Goal: Task Accomplishment & Management: Use online tool/utility

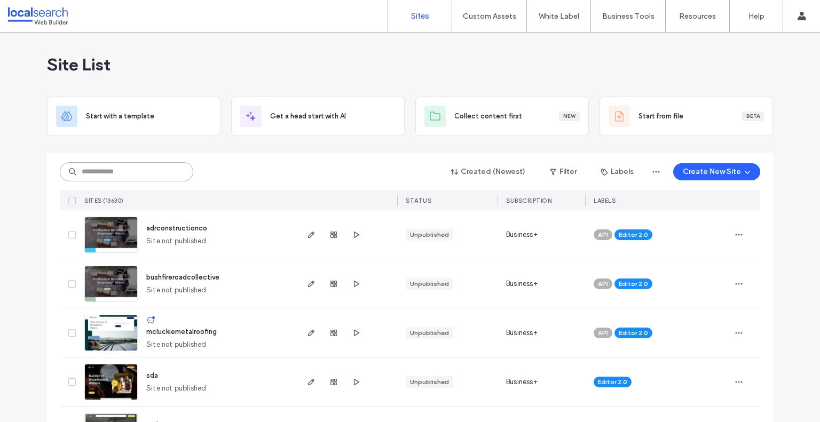
click at [100, 175] on input at bounding box center [127, 171] width 134 height 19
paste input "********"
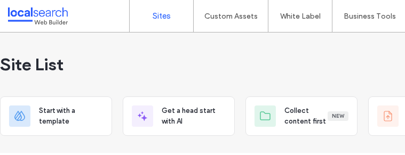
type input "********"
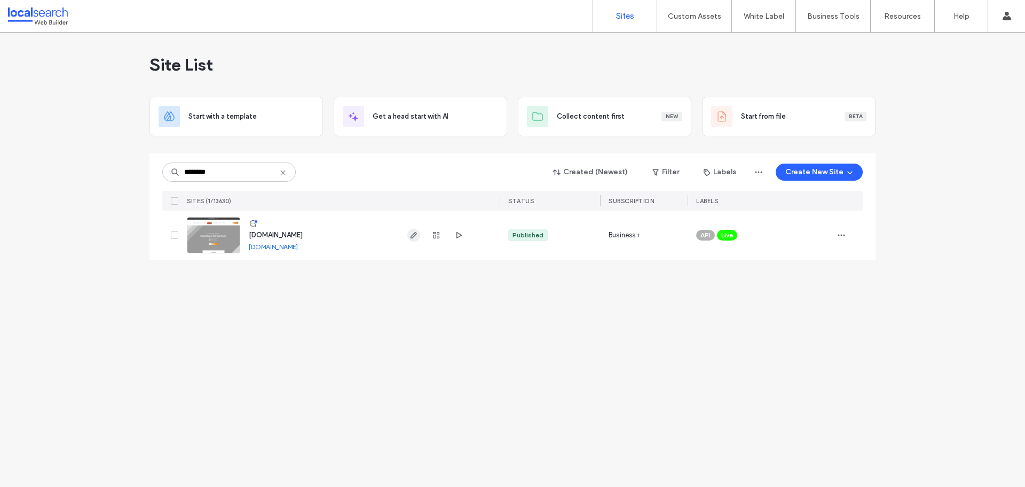
click at [417, 237] on icon "button" at bounding box center [414, 235] width 9 height 9
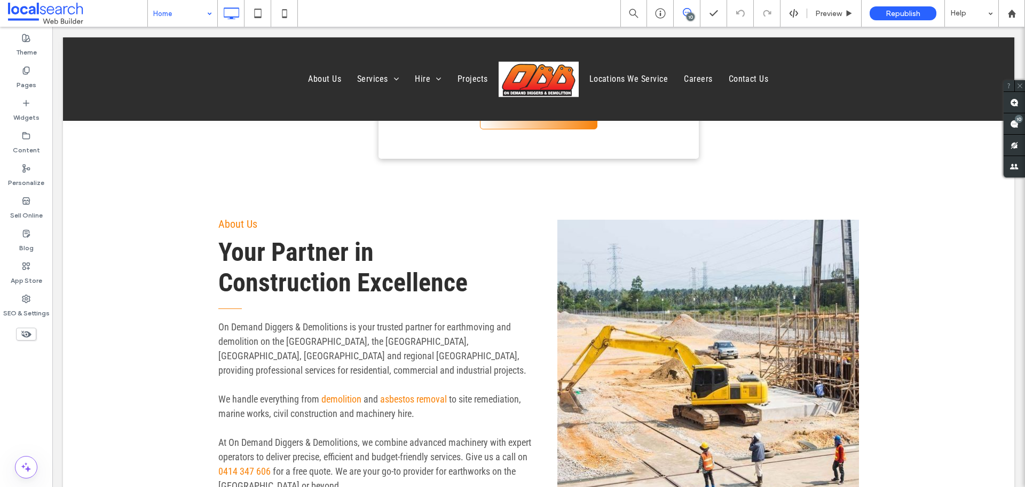
scroll to position [374, 0]
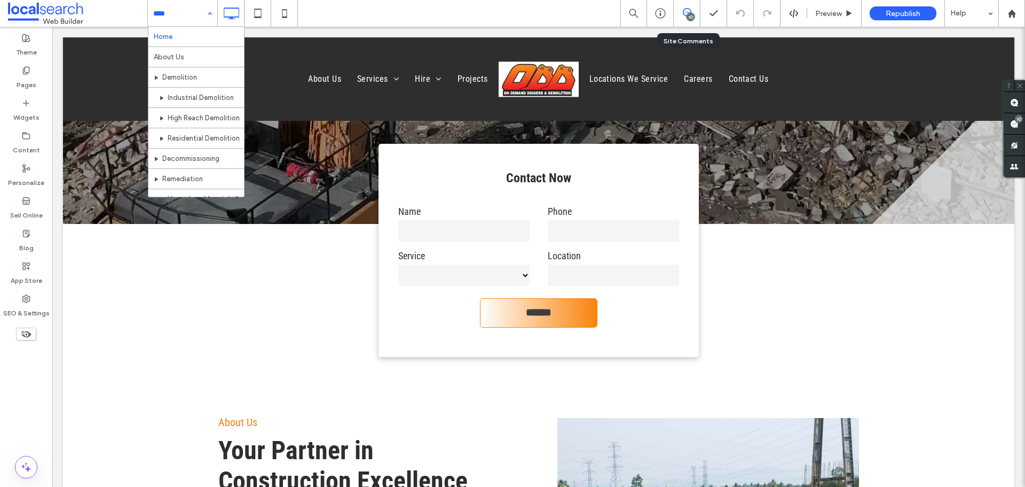
click at [682, 19] on div "10" at bounding box center [687, 13] width 27 height 27
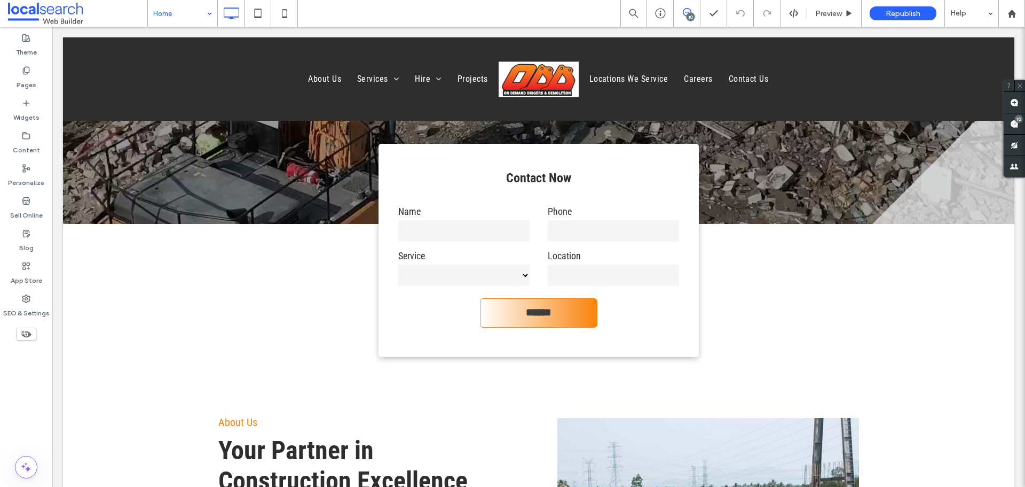
click at [690, 11] on icon at bounding box center [687, 12] width 9 height 9
click at [686, 8] on icon at bounding box center [687, 12] width 9 height 9
click at [686, 13] on icon at bounding box center [687, 12] width 9 height 9
click at [1019, 124] on span at bounding box center [1014, 123] width 21 height 21
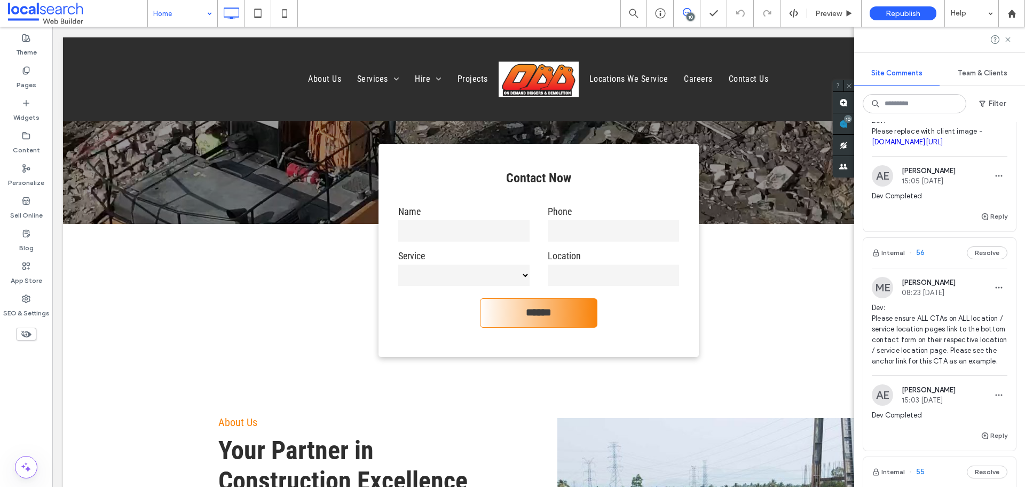
scroll to position [1122, 0]
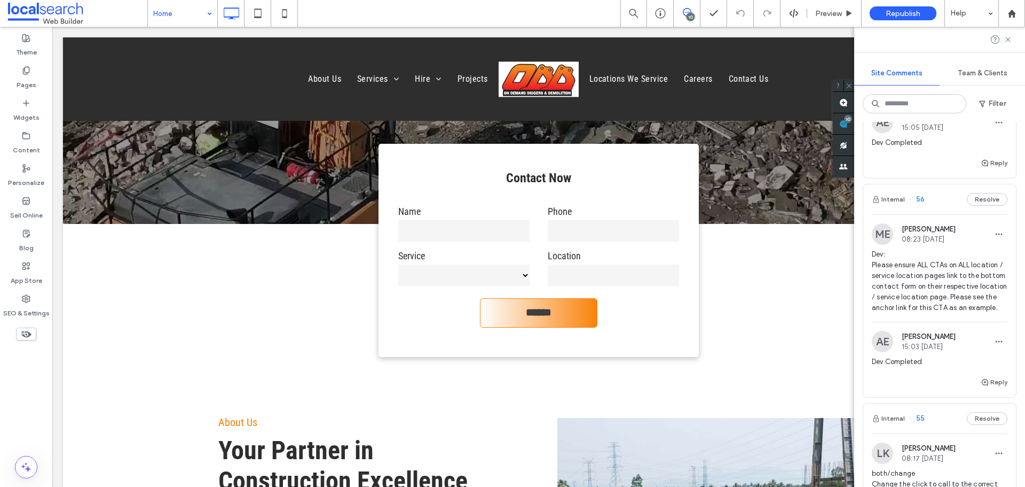
click at [929, 322] on div "ME Mathew Ellis 08:23 Sep 18 2025 Dev: Please ensure ALL CTAs on ALL location /…" at bounding box center [940, 272] width 136 height 98
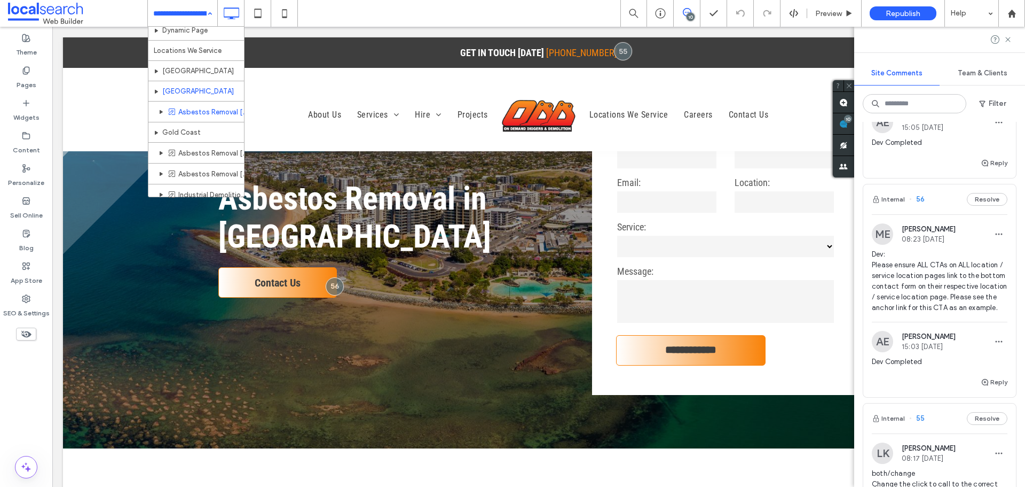
scroll to position [588, 0]
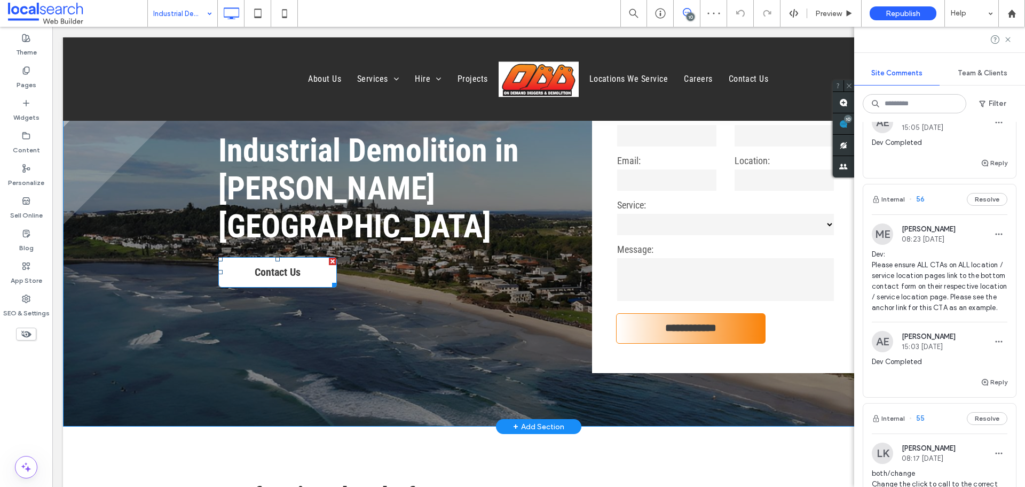
click at [288, 260] on span "Contact Us" at bounding box center [277, 272] width 53 height 24
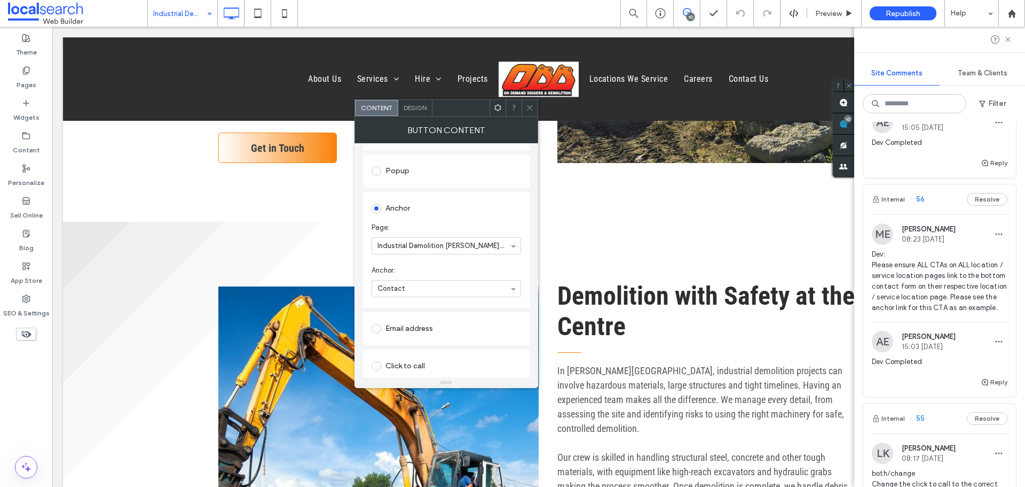
scroll to position [748, 0]
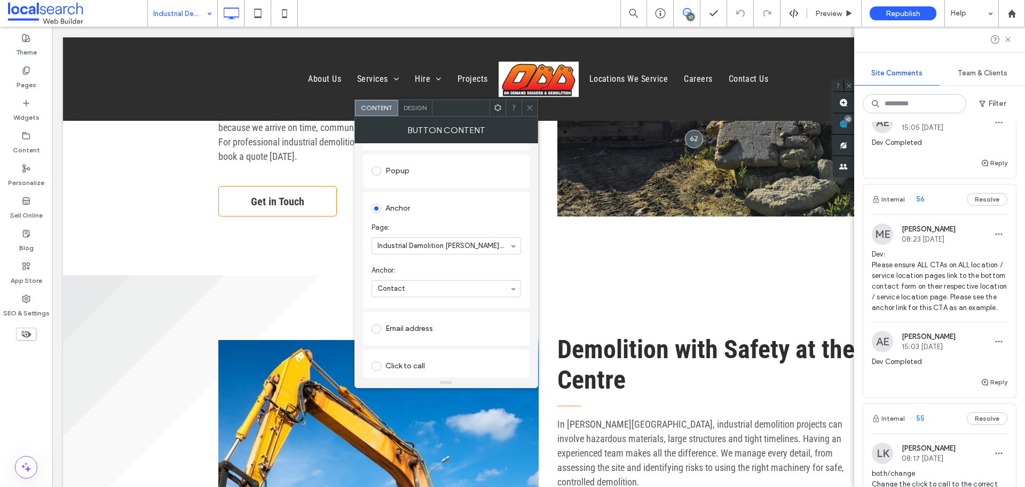
click at [297, 193] on span "Get in Touch" at bounding box center [277, 202] width 61 height 24
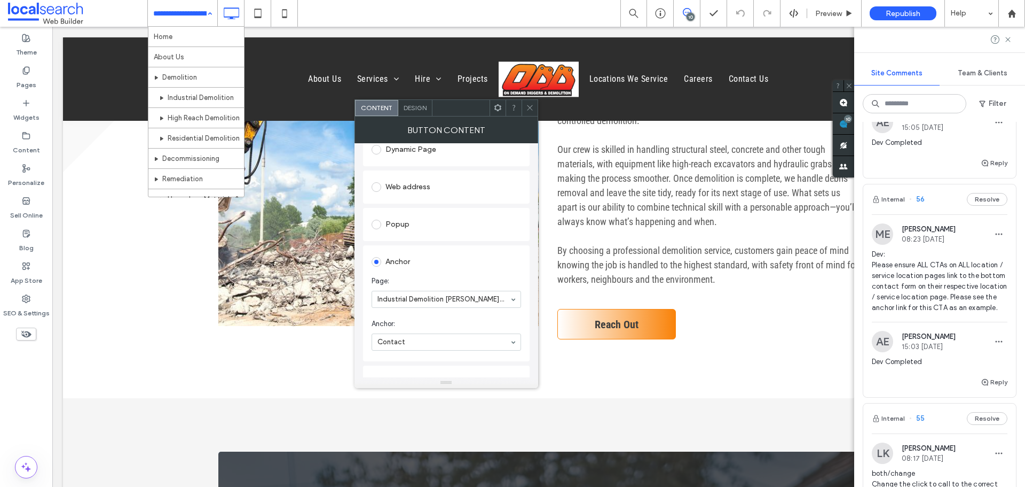
scroll to position [1175, 0]
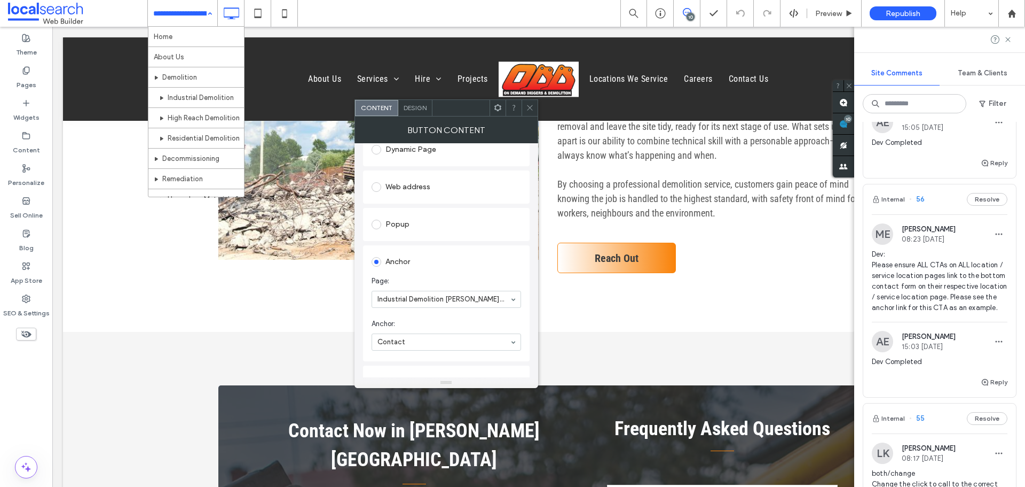
click at [624, 249] on div "Demolition with Safety at the Centre In Byron Bay, industrial demolition projec…" at bounding box center [699, 89] width 320 height 377
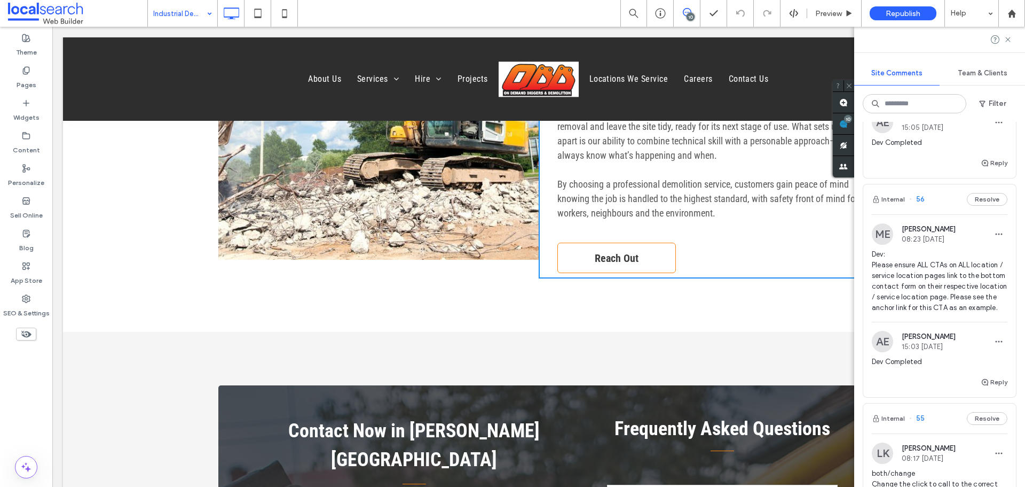
click at [625, 246] on span "Reach Out" at bounding box center [616, 258] width 51 height 24
click at [605, 246] on span "Reach Out" at bounding box center [616, 258] width 51 height 24
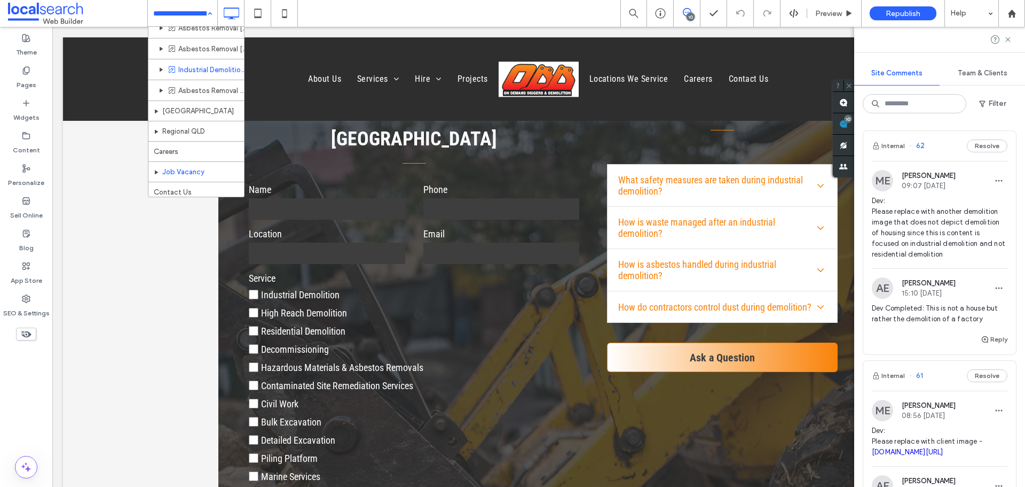
scroll to position [663, 0]
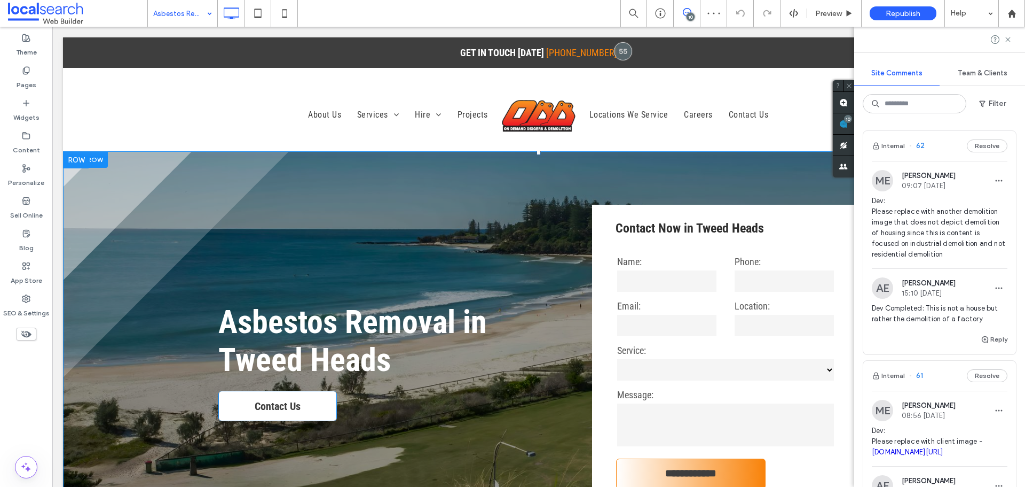
click at [270, 398] on span "Contact Us" at bounding box center [277, 406] width 53 height 24
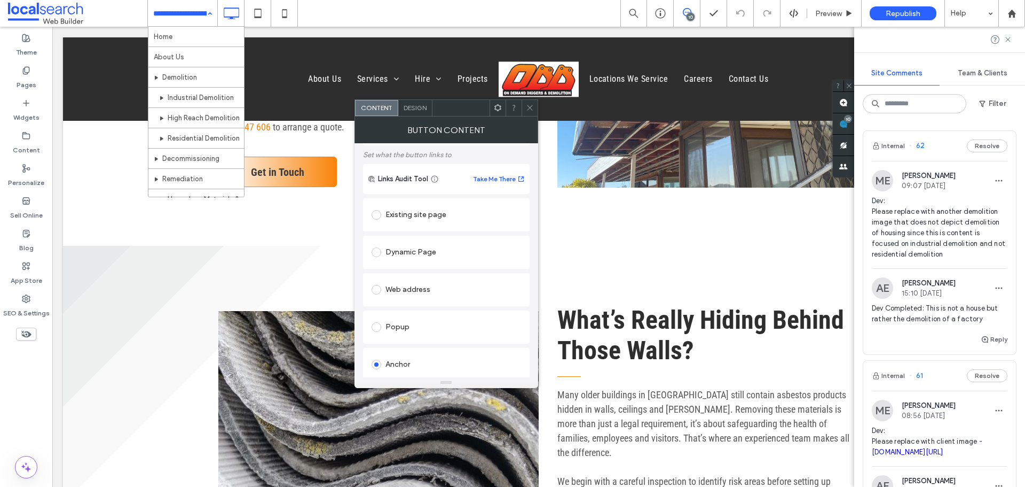
scroll to position [53, 0]
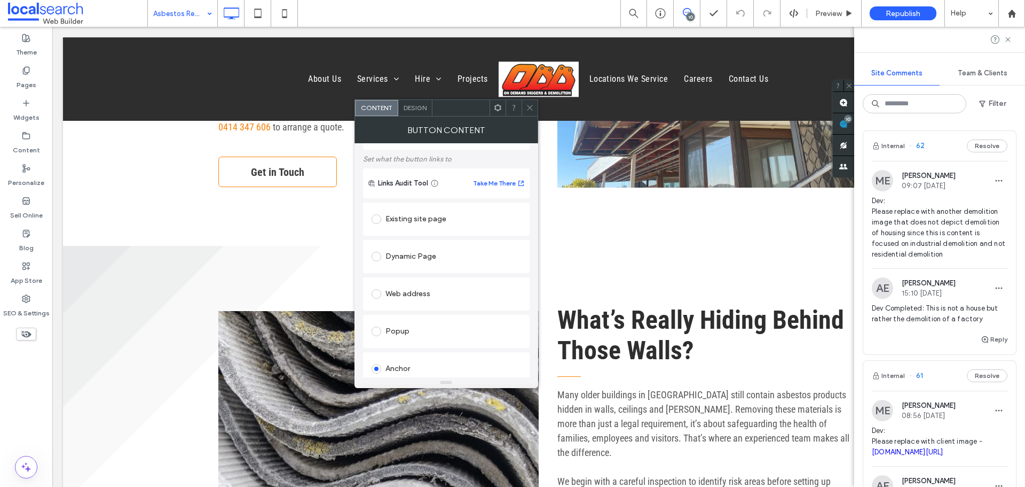
click at [295, 183] on span "Get in Touch" at bounding box center [277, 172] width 61 height 24
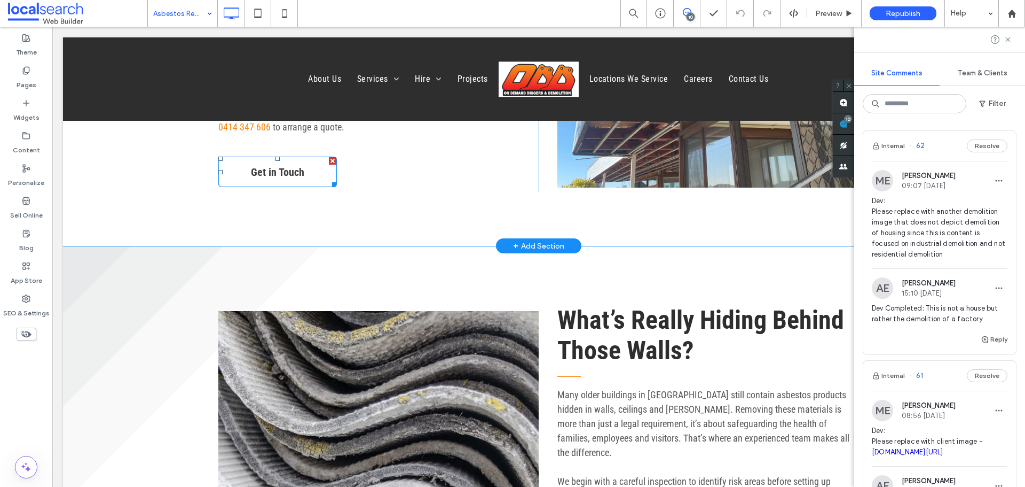
click at [295, 183] on span "Get in Touch" at bounding box center [277, 172] width 61 height 24
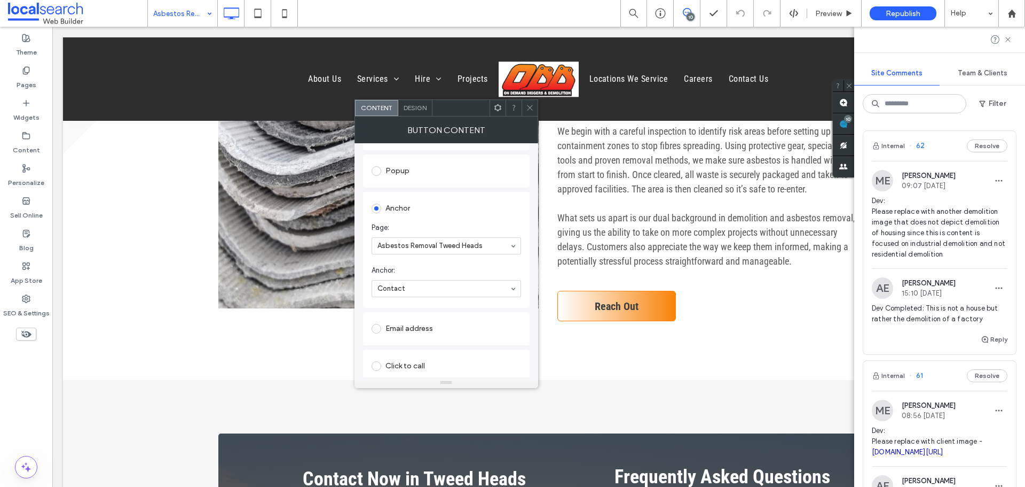
scroll to position [1122, 0]
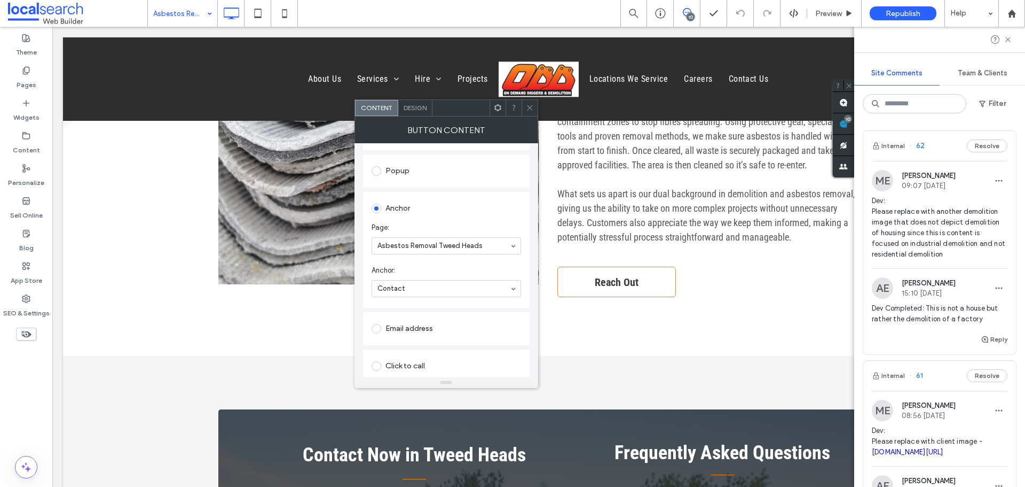
click at [620, 271] on span "Reach Out" at bounding box center [616, 282] width 51 height 24
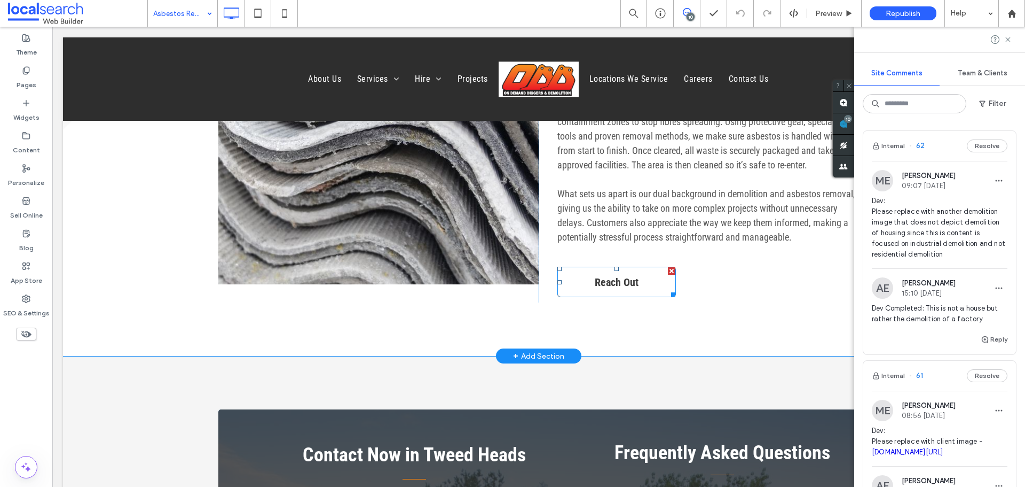
click at [620, 271] on span "Reach Out" at bounding box center [616, 282] width 51 height 24
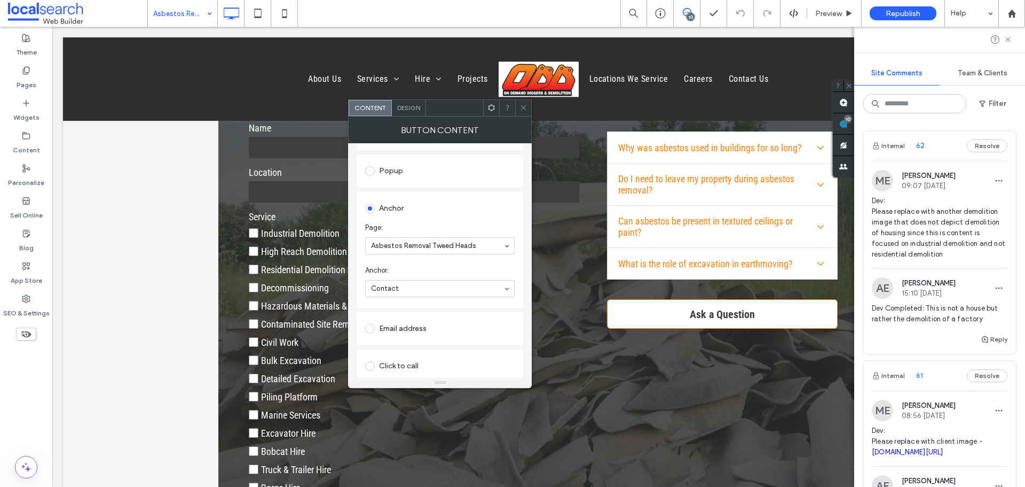
scroll to position [1495, 0]
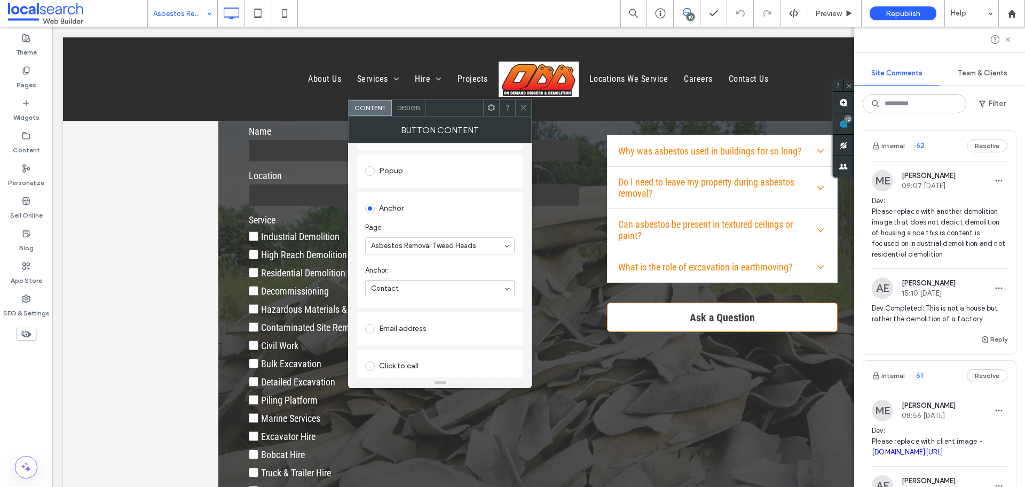
click at [653, 311] on link "Ask a Question" at bounding box center [722, 316] width 231 height 29
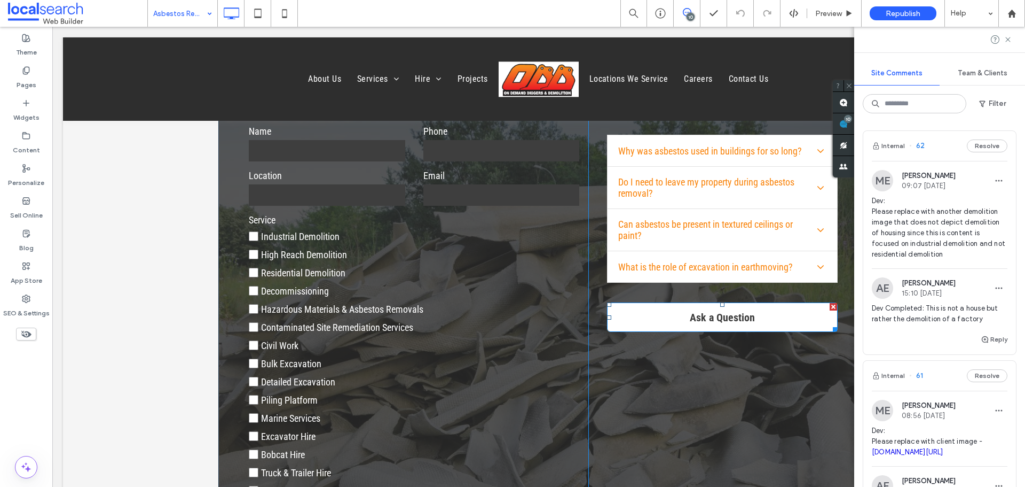
click at [653, 311] on link "Ask a Question" at bounding box center [722, 316] width 231 height 29
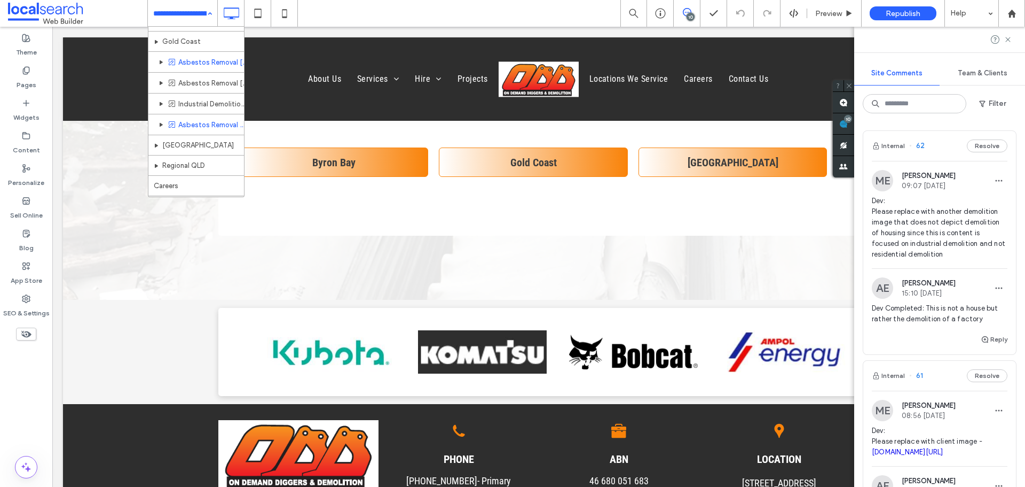
scroll to position [663, 0]
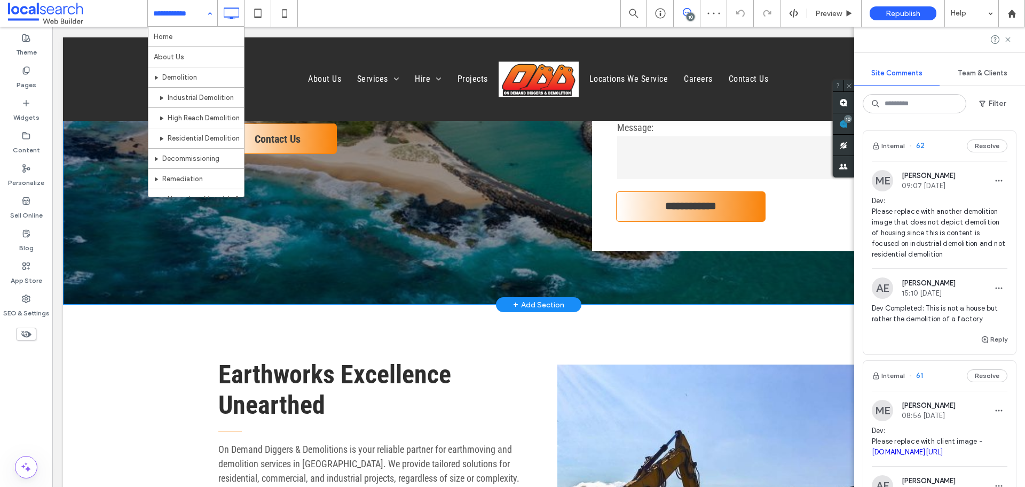
scroll to position [160, 0]
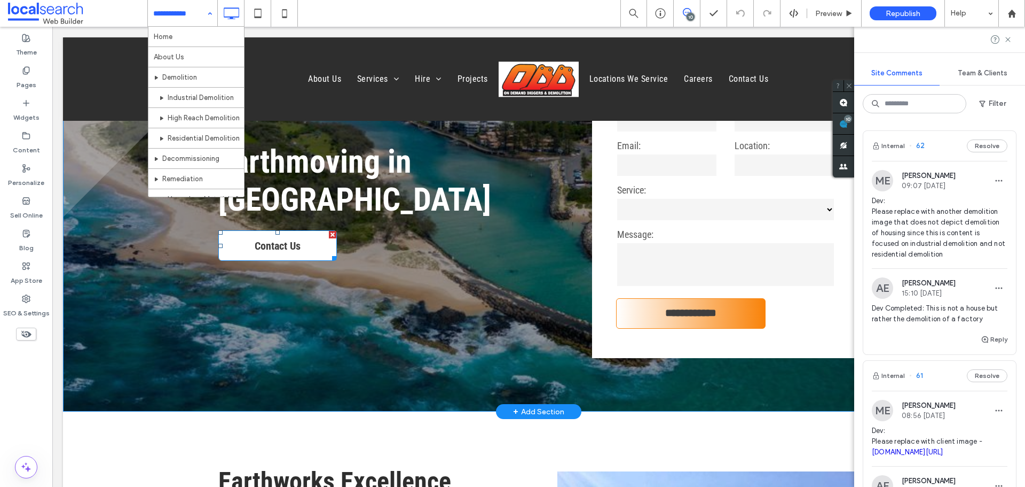
click at [304, 234] on link "Contact Us" at bounding box center [277, 245] width 119 height 30
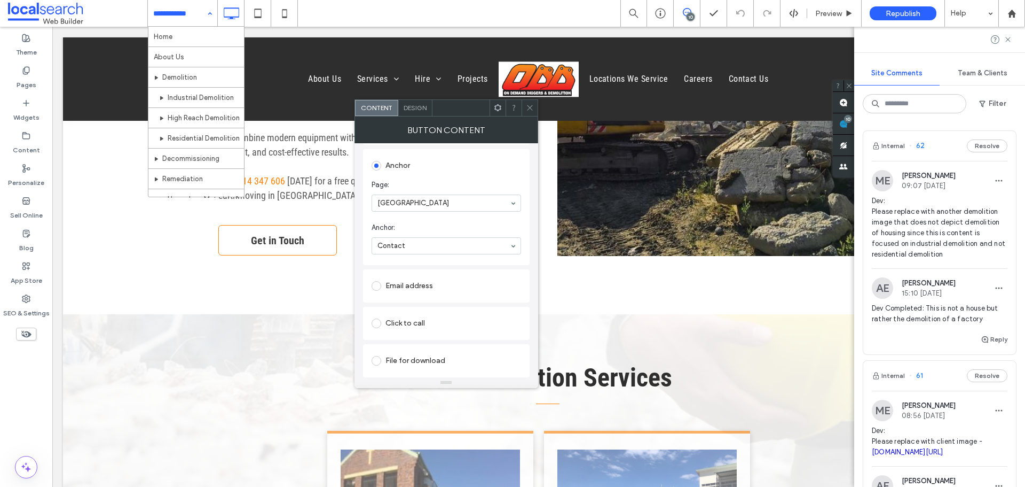
scroll to position [641, 0]
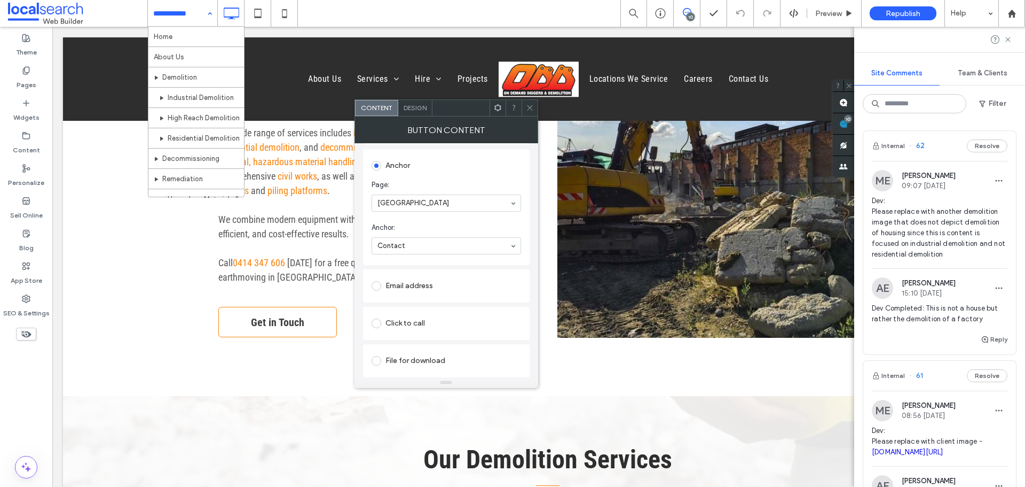
click at [300, 321] on span "Get in Touch" at bounding box center [277, 322] width 61 height 24
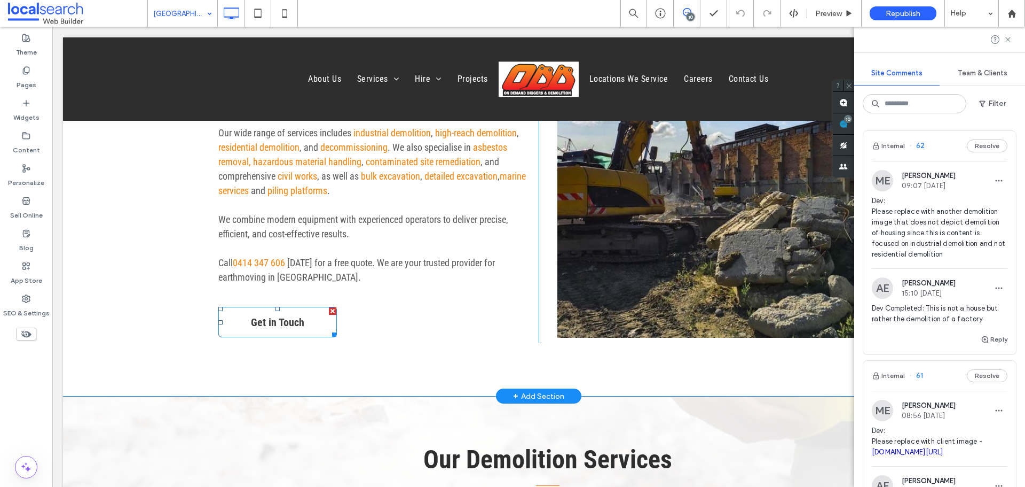
click at [300, 321] on span "Get in Touch" at bounding box center [277, 322] width 61 height 24
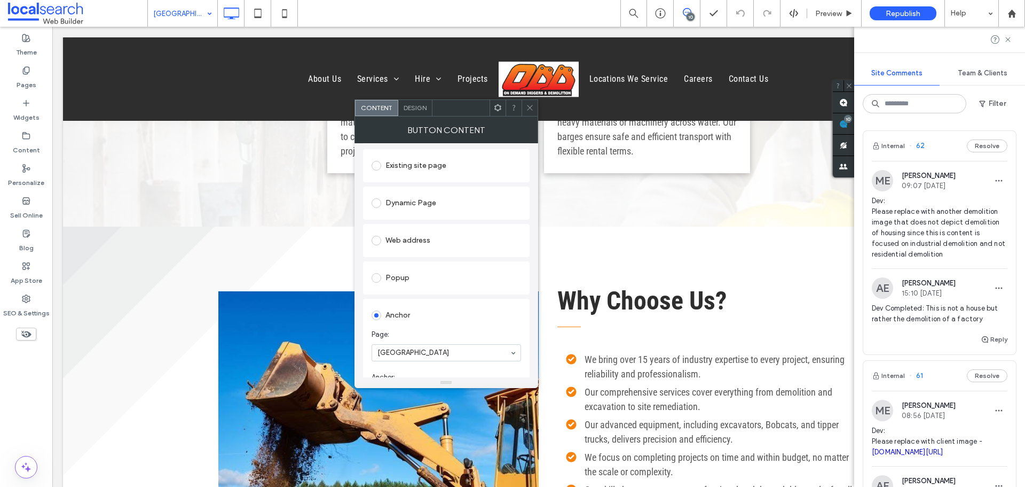
scroll to position [4486, 0]
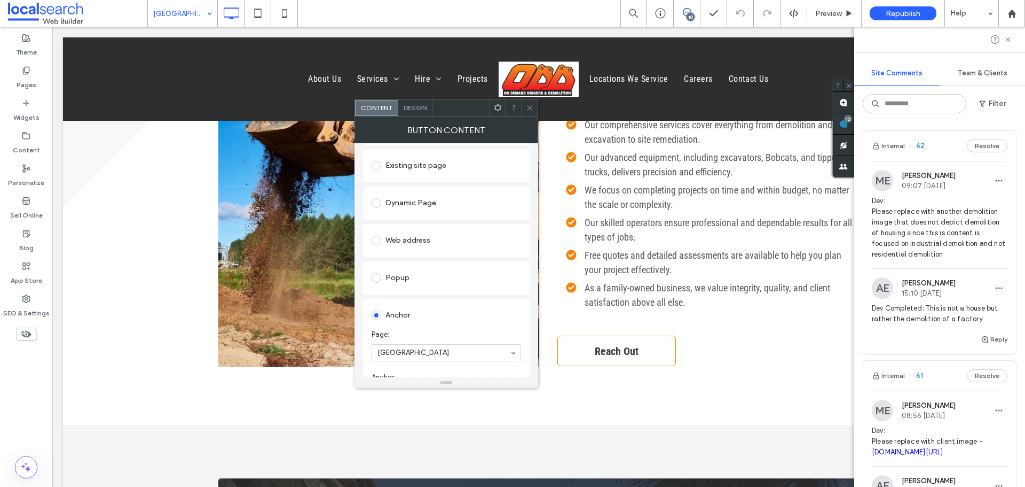
click at [631, 339] on span "Reach Out" at bounding box center [616, 351] width 51 height 24
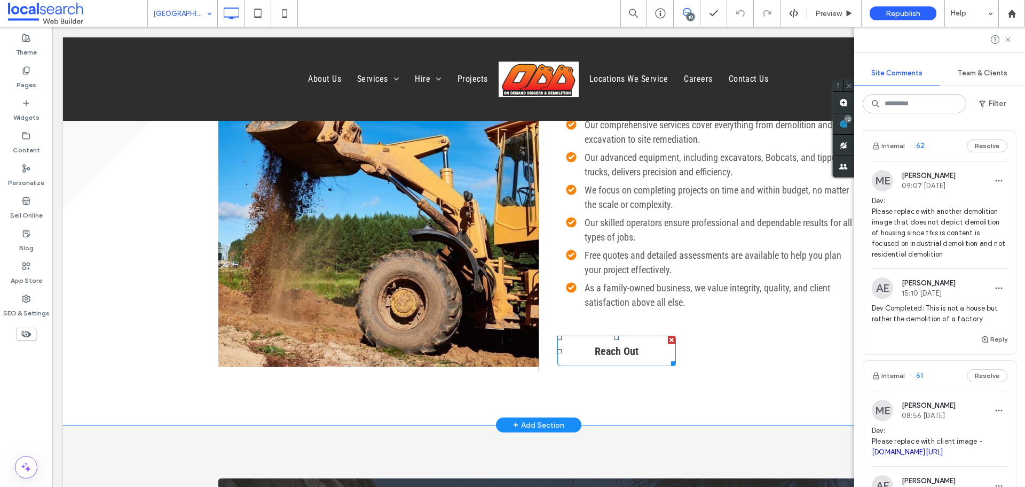
click at [631, 339] on span "Reach Out" at bounding box center [616, 351] width 51 height 24
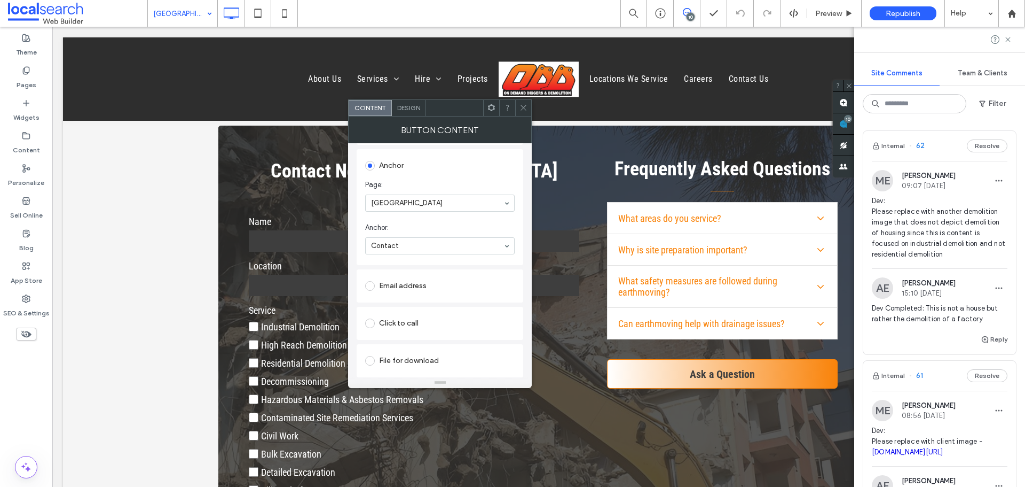
scroll to position [4914, 0]
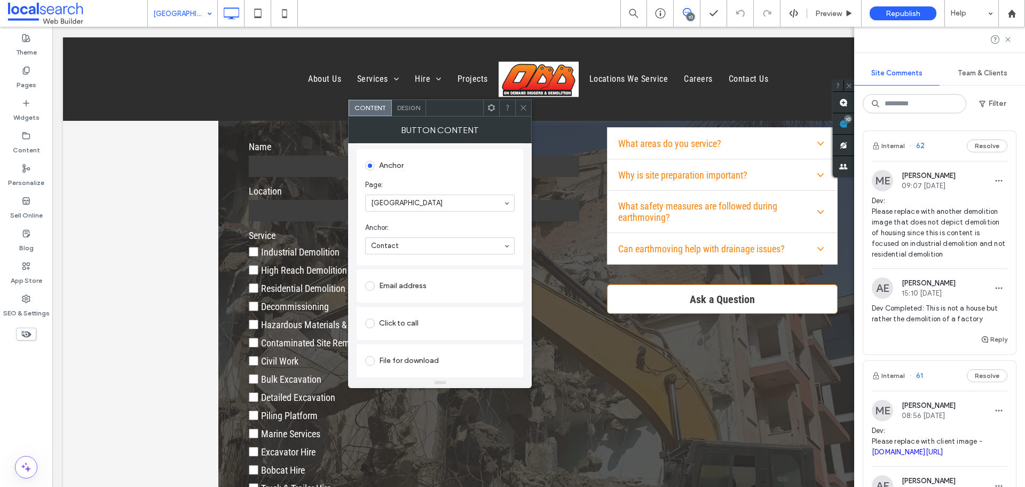
click at [734, 287] on span "Ask a Question" at bounding box center [722, 299] width 73 height 24
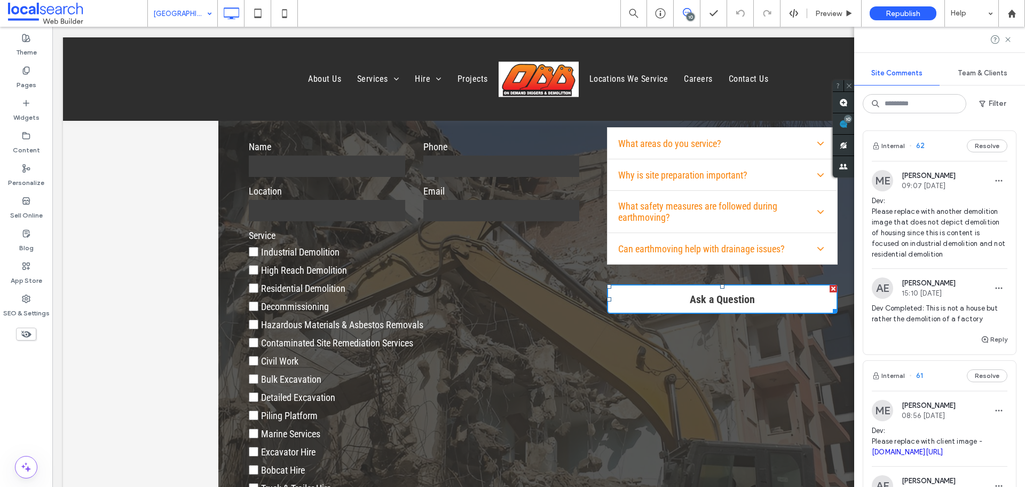
click at [734, 287] on span "Ask a Question" at bounding box center [722, 299] width 73 height 24
click at [695, 287] on span "Ask a Question" at bounding box center [722, 299] width 73 height 24
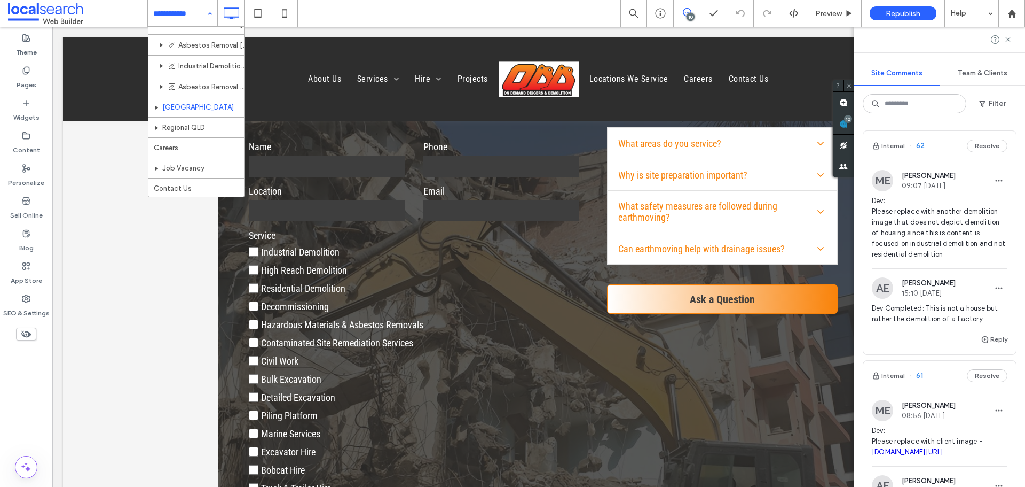
scroll to position [663, 0]
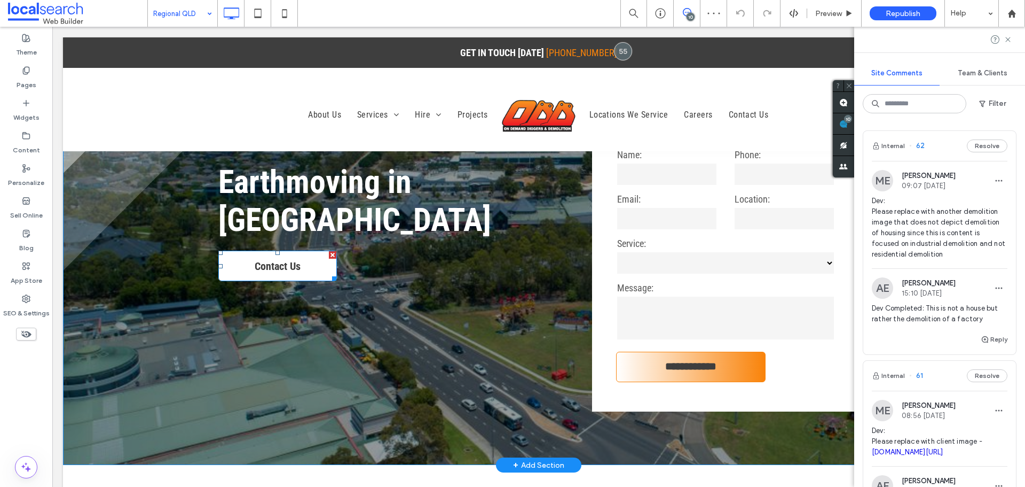
click at [267, 260] on span "Contact Us" at bounding box center [277, 266] width 53 height 24
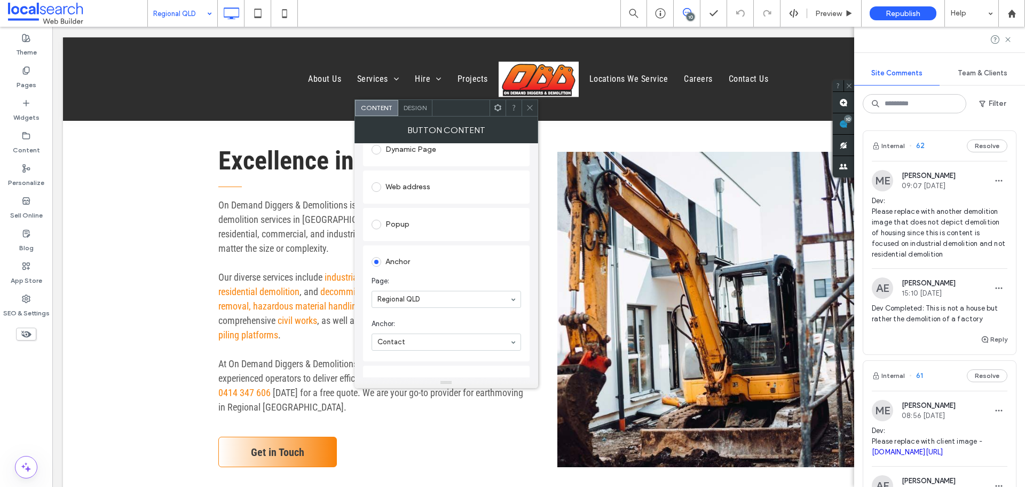
scroll to position [588, 0]
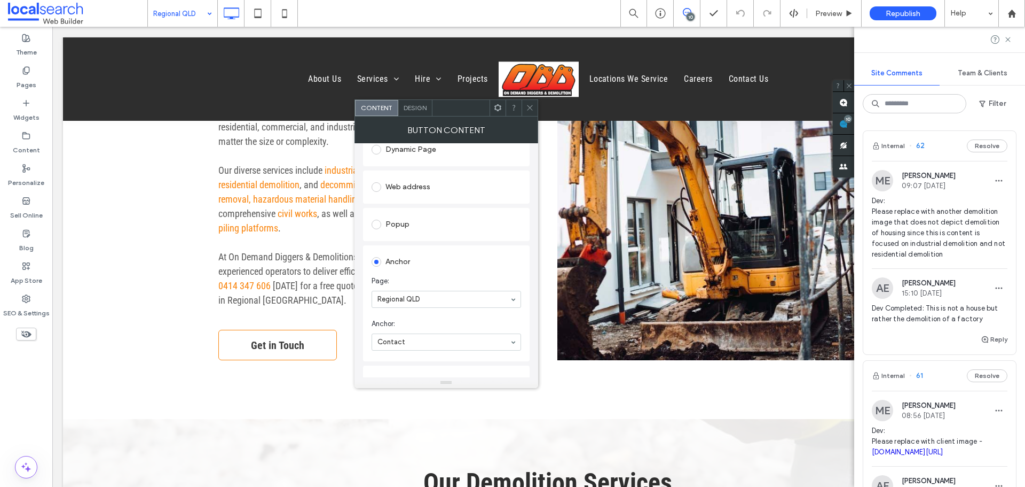
click at [304, 348] on link "Get in Touch" at bounding box center [277, 345] width 119 height 30
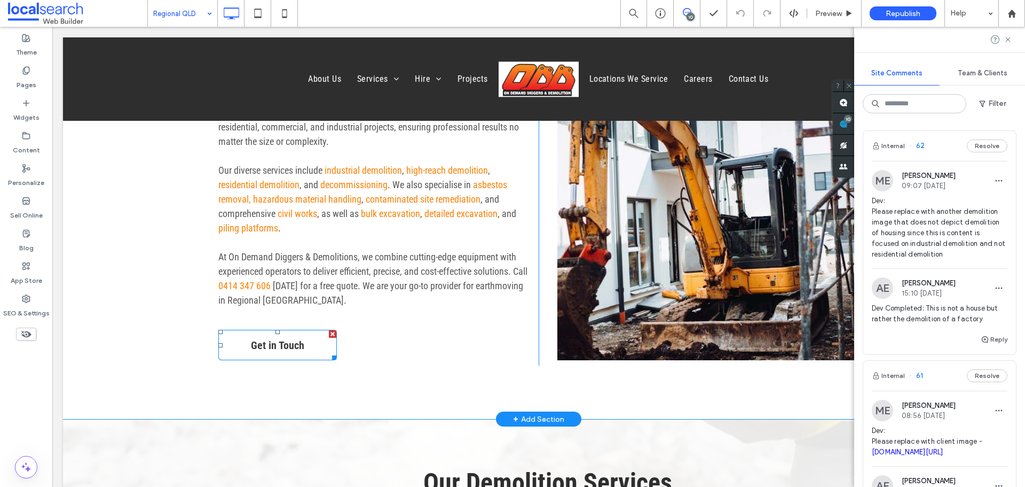
click at [304, 336] on link "Get in Touch" at bounding box center [277, 345] width 119 height 30
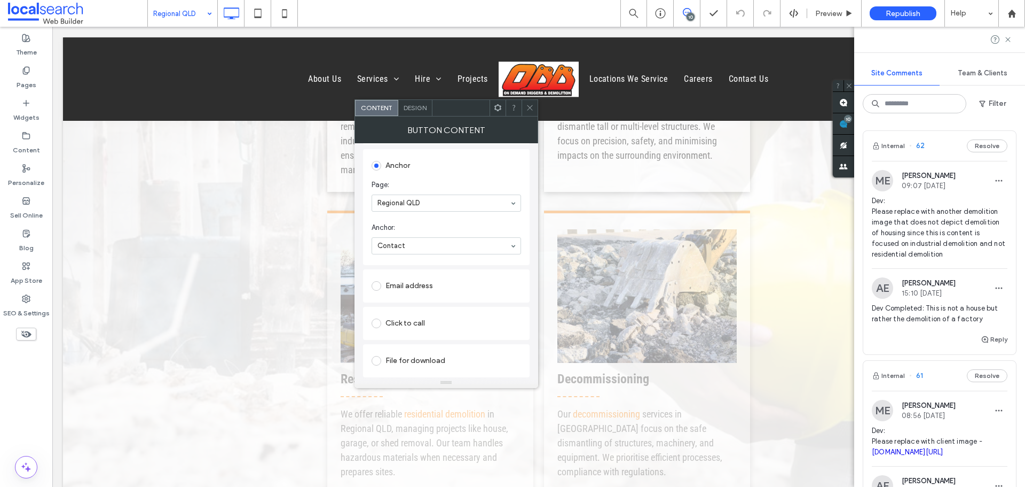
scroll to position [1495, 0]
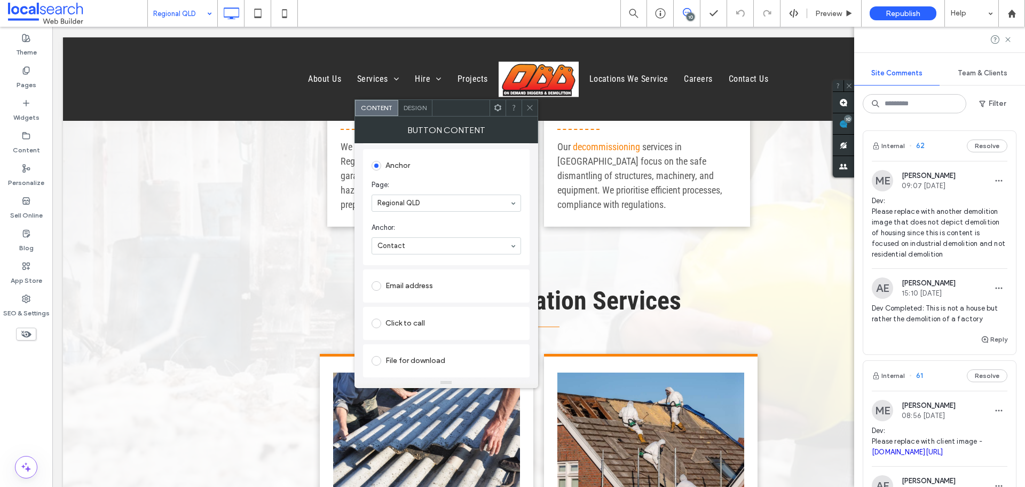
click at [530, 109] on icon at bounding box center [530, 108] width 8 height 8
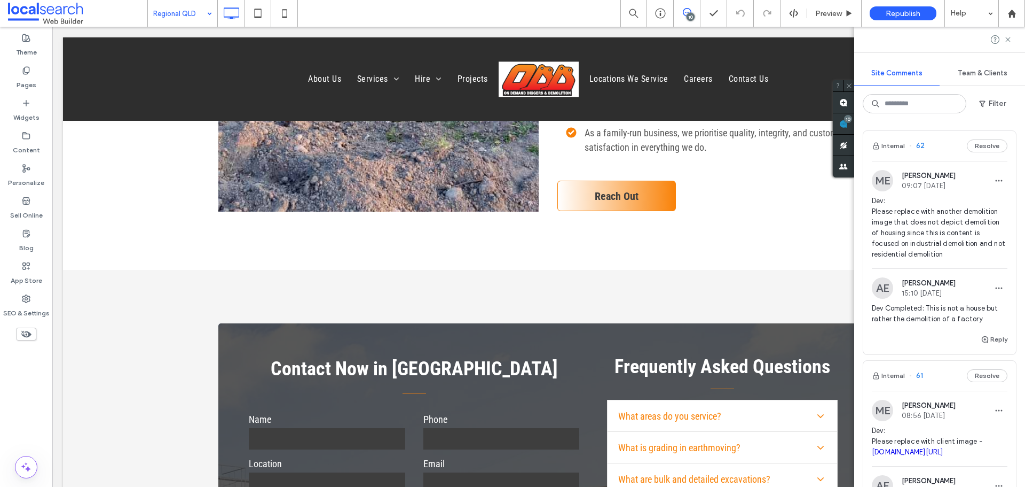
scroll to position [4380, 0]
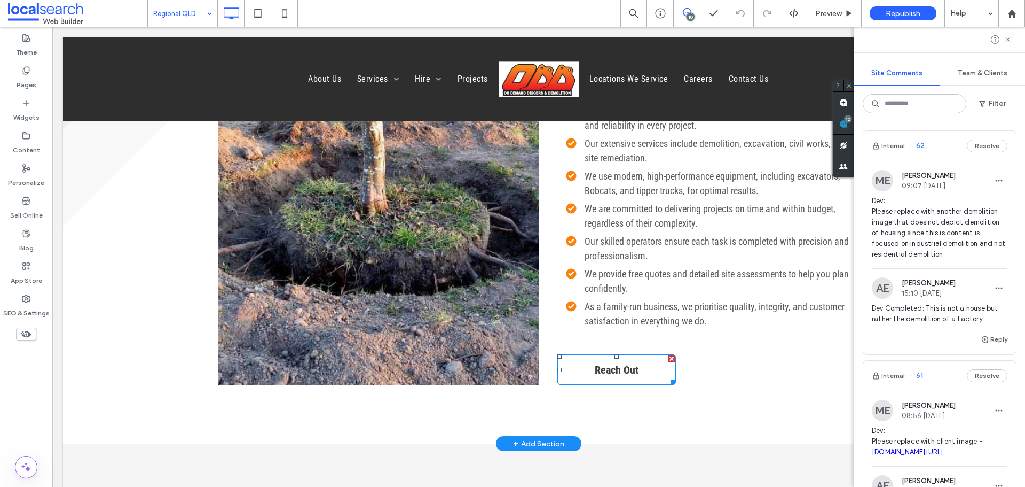
click at [583, 360] on link "Reach Out" at bounding box center [617, 369] width 119 height 30
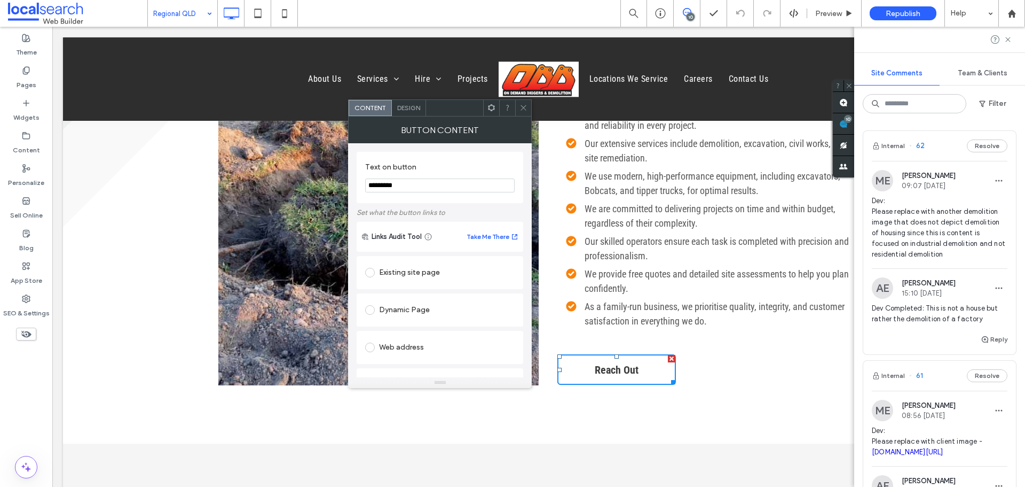
click at [583, 360] on link "Reach Out" at bounding box center [617, 369] width 119 height 30
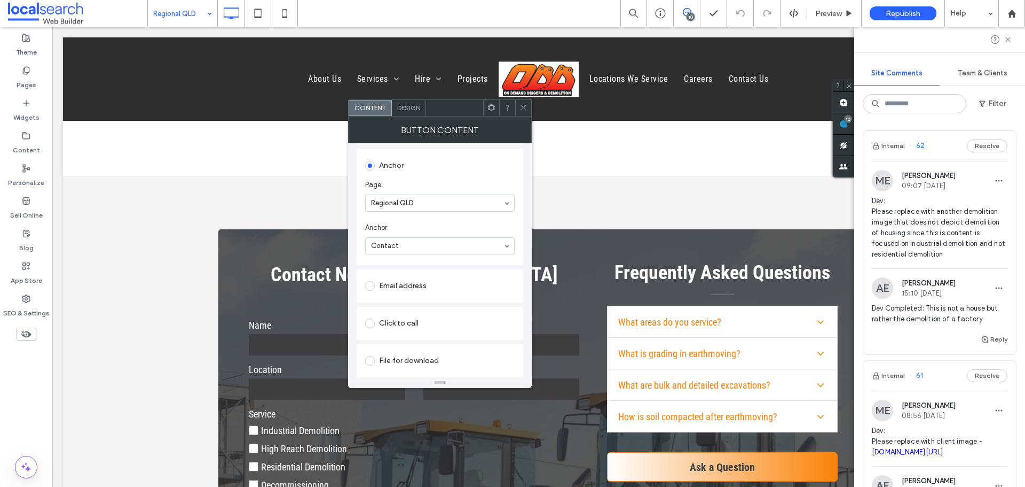
scroll to position [4914, 0]
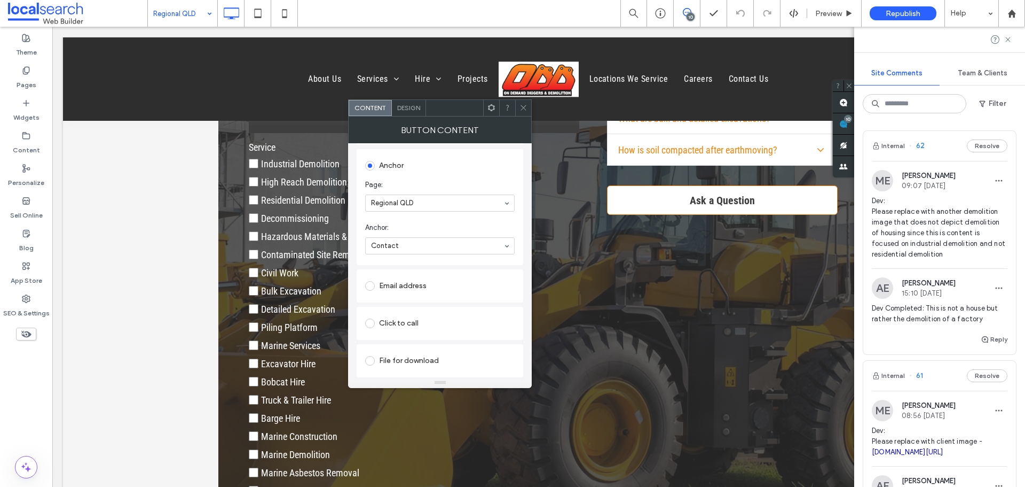
click at [680, 205] on link "Ask a Question" at bounding box center [722, 199] width 231 height 29
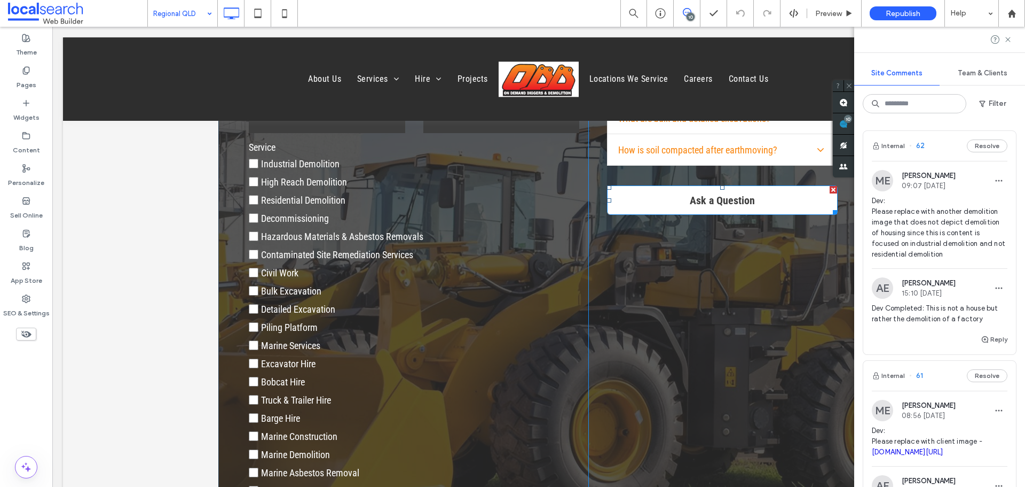
click at [680, 205] on link "Ask a Question" at bounding box center [722, 199] width 231 height 29
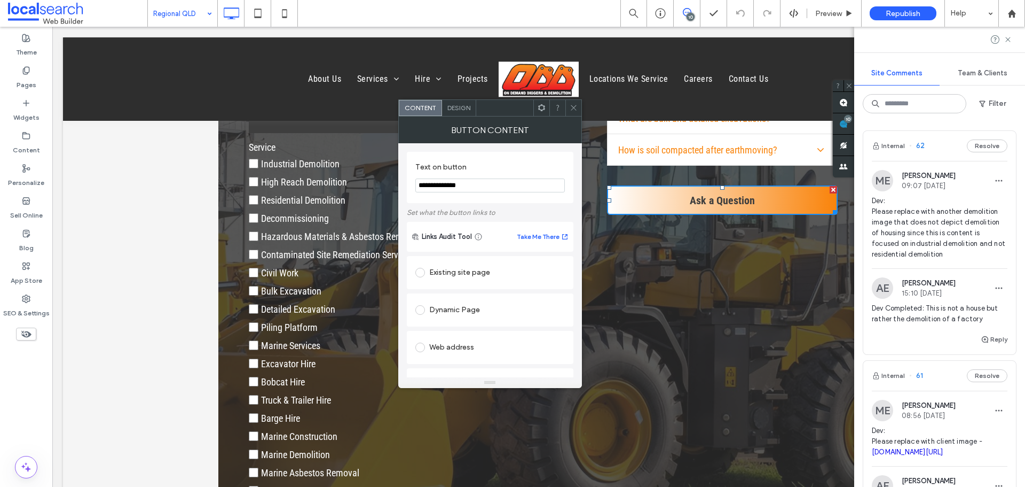
scroll to position [160, 0]
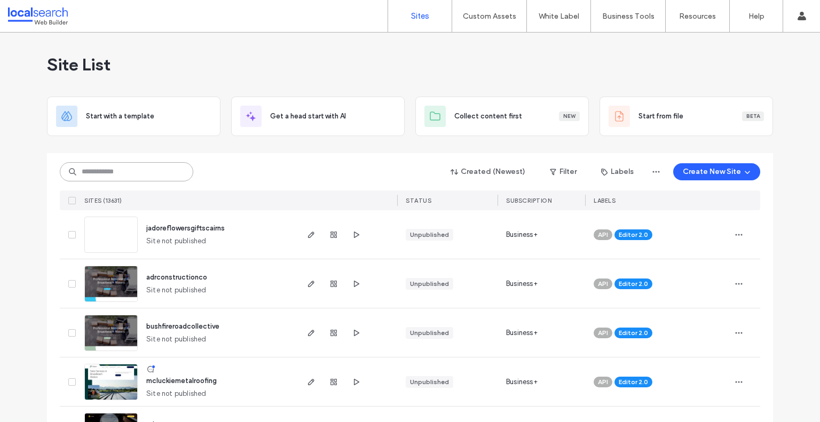
click at [103, 167] on input at bounding box center [127, 171] width 134 height 19
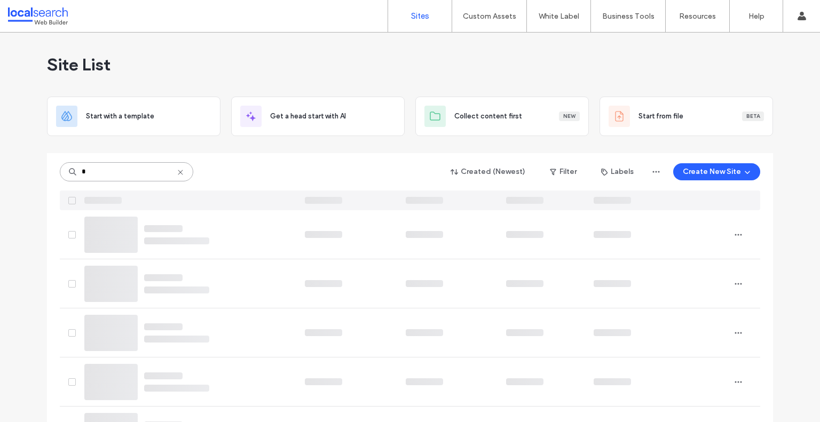
paste input "********"
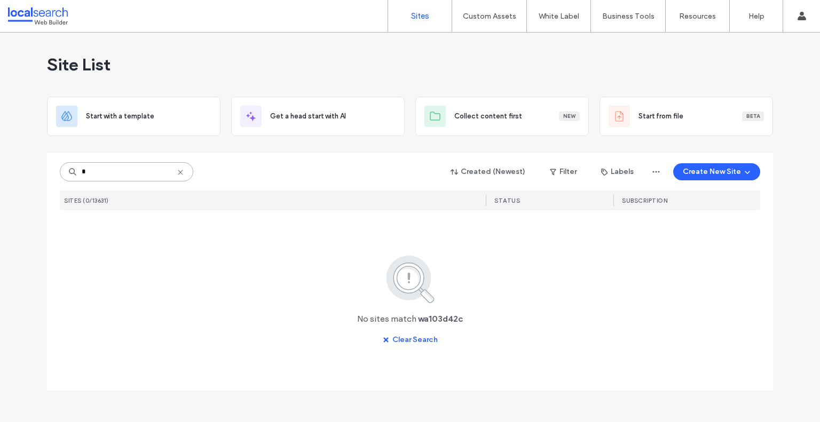
type input "*"
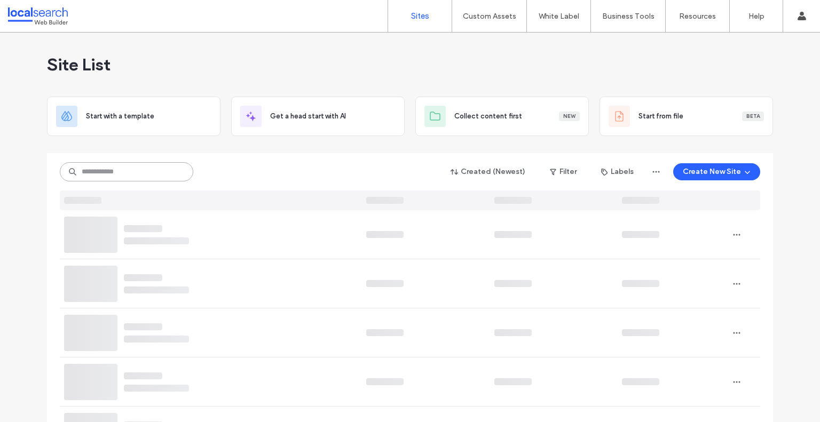
paste input "********"
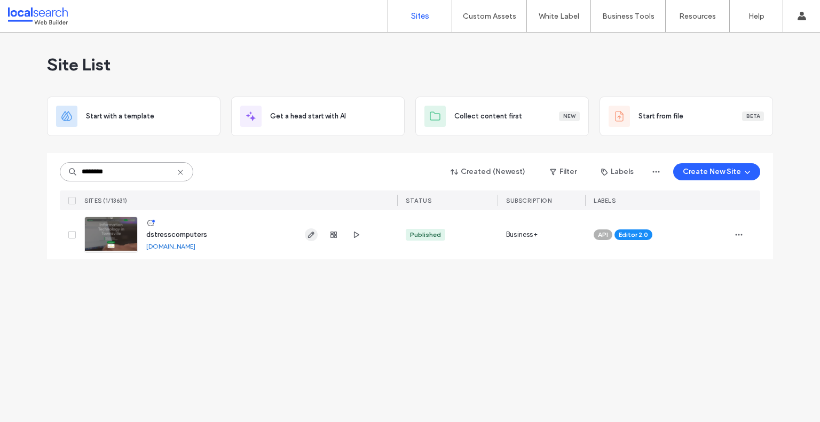
type input "********"
click at [312, 234] on use "button" at bounding box center [311, 235] width 6 height 6
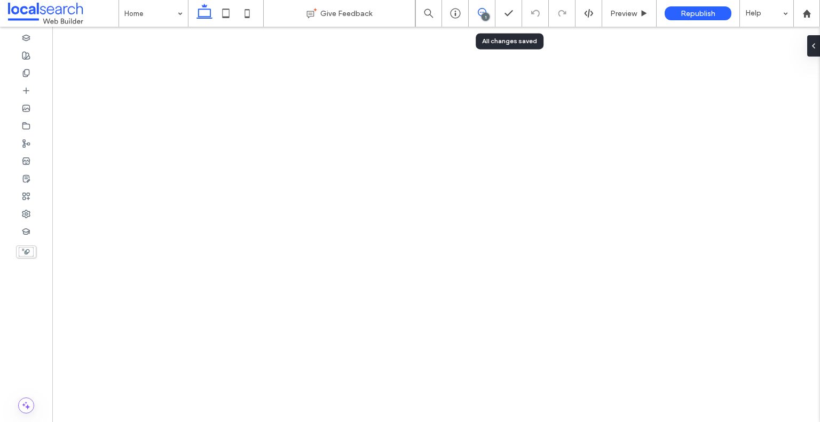
click at [482, 10] on icon at bounding box center [482, 12] width 9 height 9
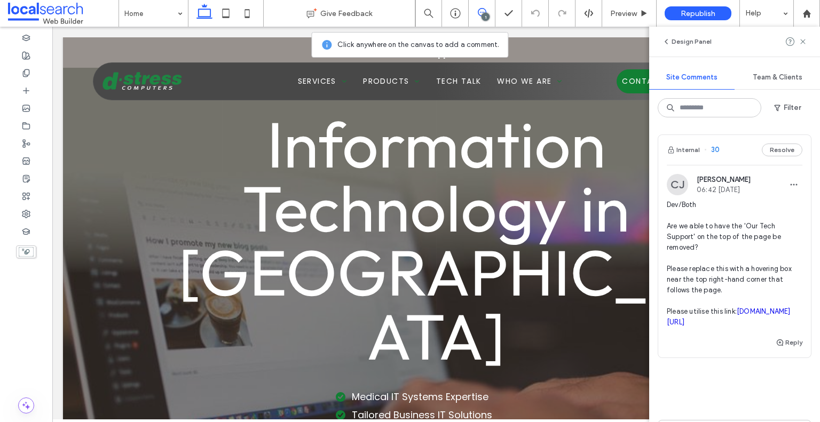
click at [766, 225] on span "Dev/Both Are we able to have the 'Our Tech Support' on the top of the page be r…" at bounding box center [735, 264] width 136 height 128
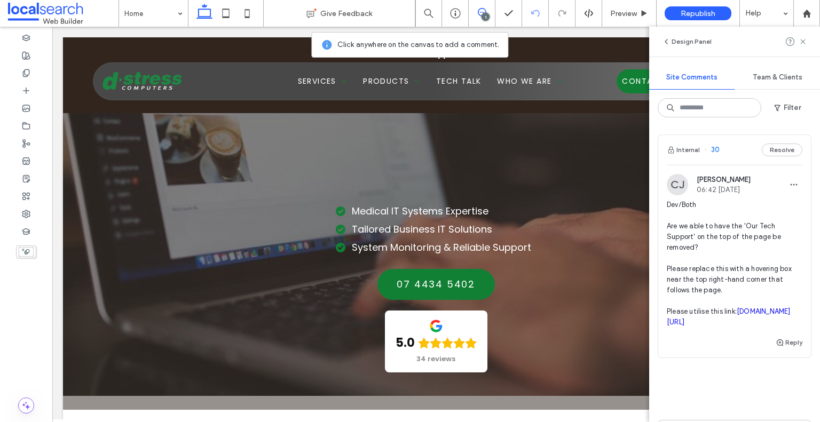
scroll to position [107, 0]
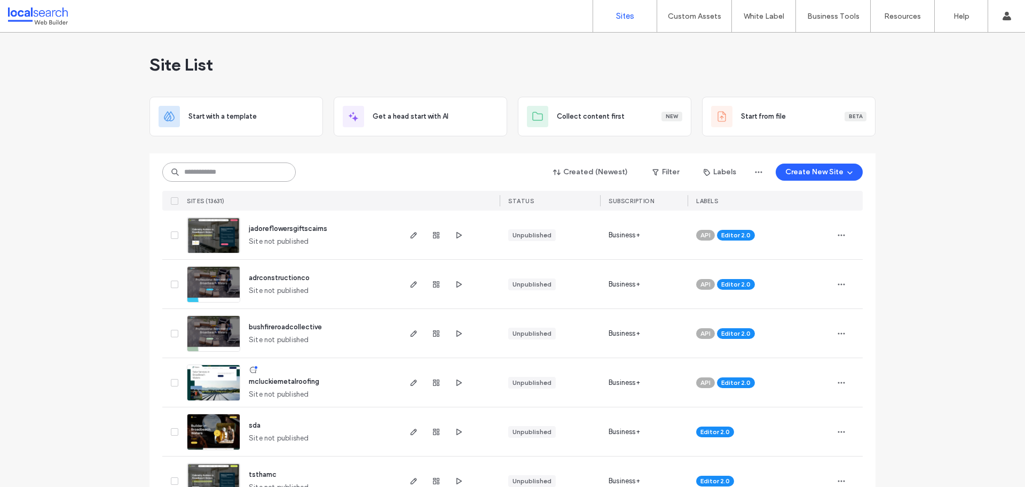
click at [217, 174] on input at bounding box center [229, 171] width 134 height 19
paste input "********"
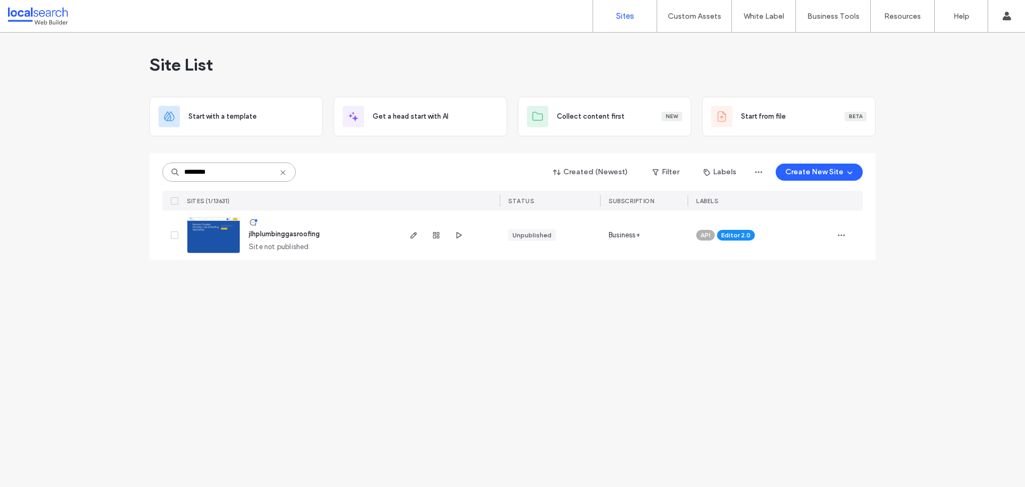
type input "********"
click at [96, 410] on div "Site List Start with a template Get a head start with AI Collect content first …" at bounding box center [512, 260] width 1025 height 454
click at [171, 339] on div "Site List Start with a template Get a head start with AI Collect content first …" at bounding box center [512, 260] width 1025 height 454
click at [413, 233] on icon "button" at bounding box center [414, 235] width 9 height 9
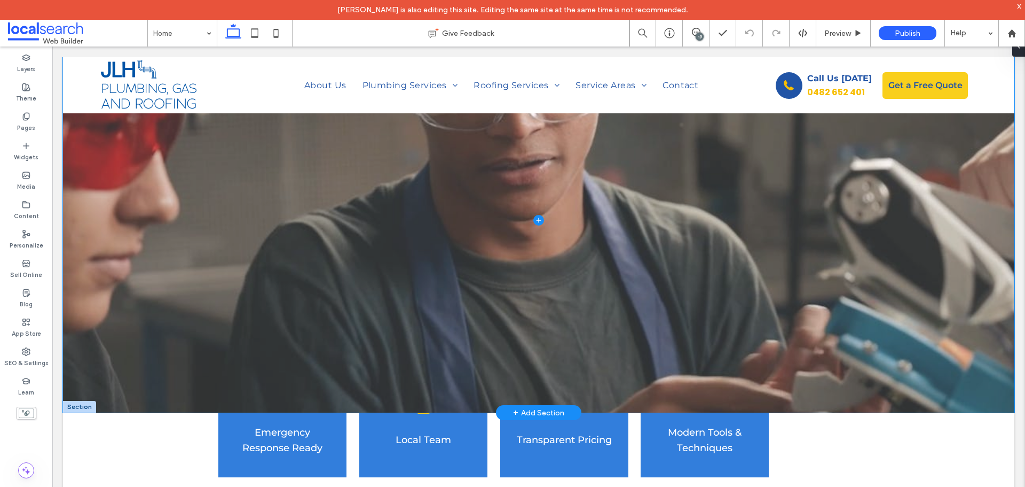
scroll to position [427, 0]
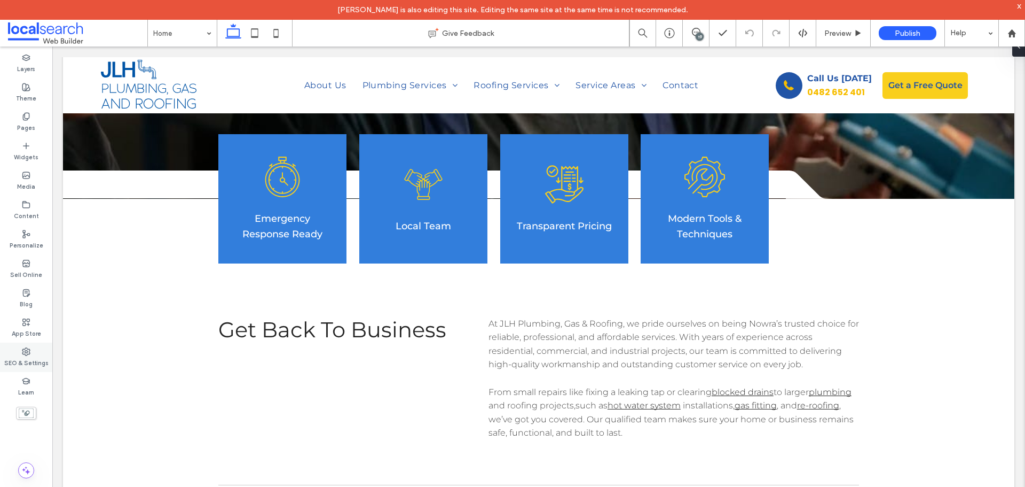
click at [19, 353] on div "SEO & Settings" at bounding box center [26, 356] width 52 height 29
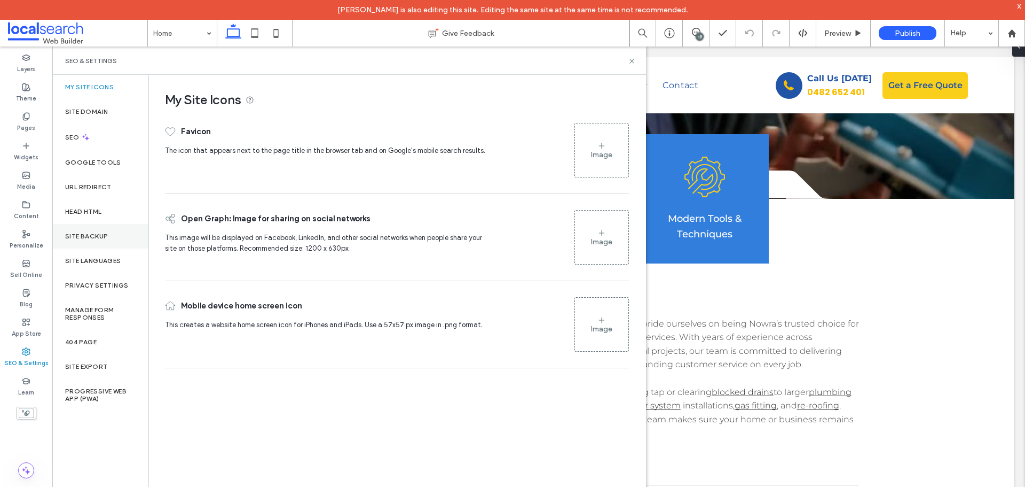
click at [95, 234] on label "Site Backup" at bounding box center [86, 235] width 43 height 7
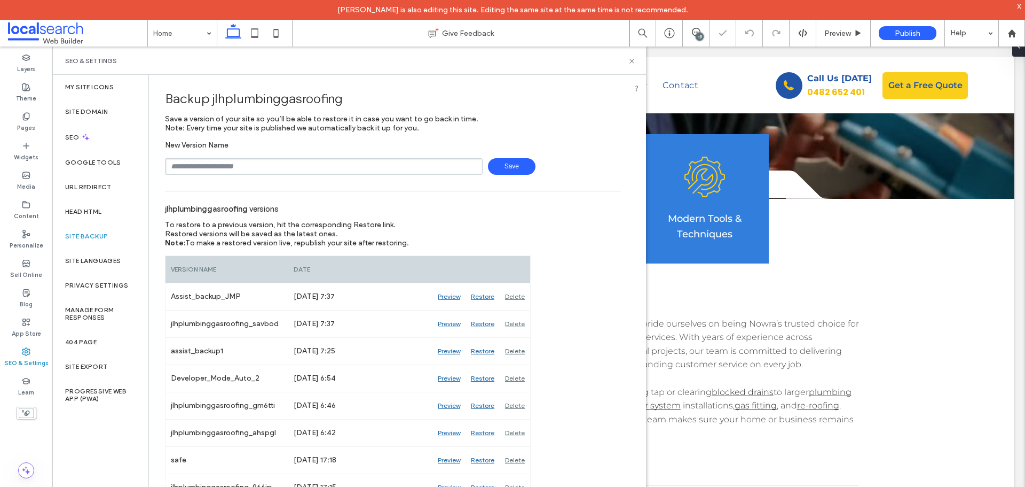
click at [223, 169] on input "text" at bounding box center [324, 166] width 318 height 17
type input "*"
type input "**********"
click at [632, 60] on use at bounding box center [632, 61] width 4 height 4
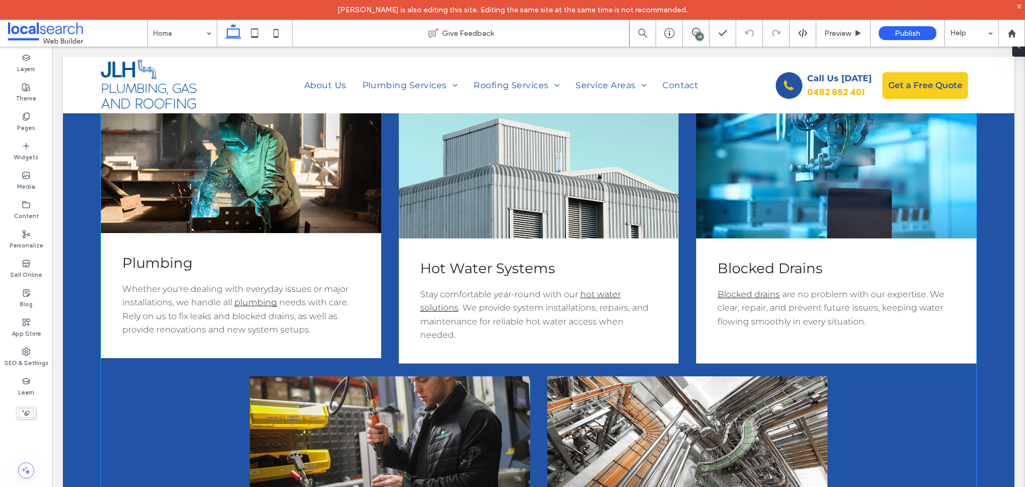
scroll to position [1389, 0]
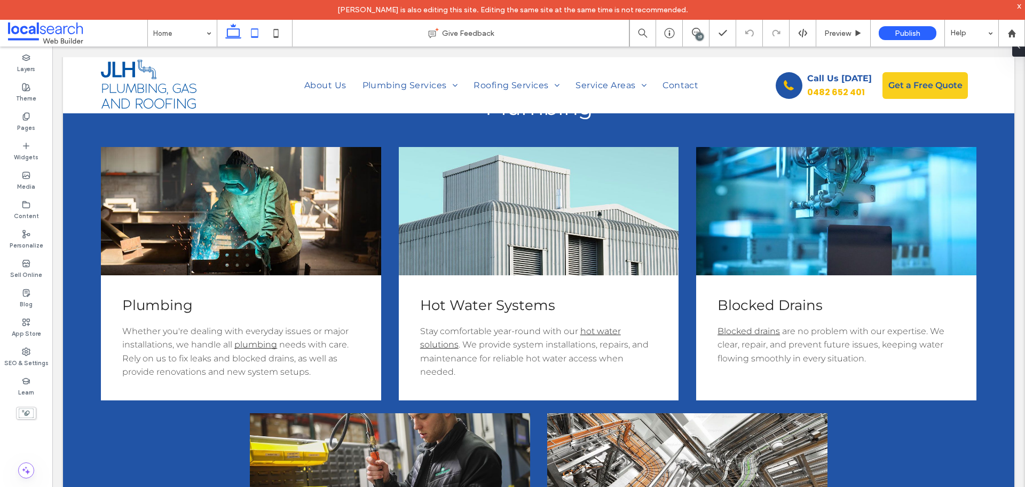
click at [263, 34] on icon at bounding box center [254, 32] width 21 height 21
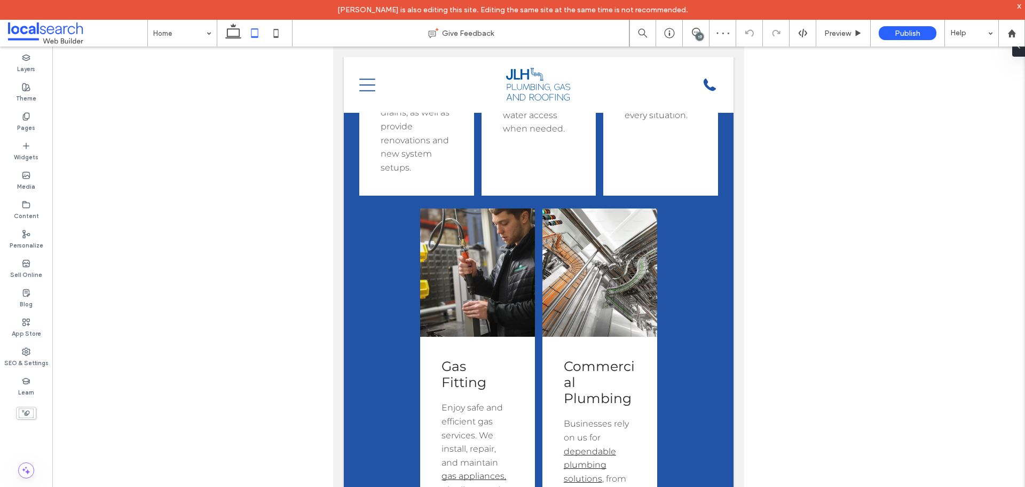
scroll to position [1615, 0]
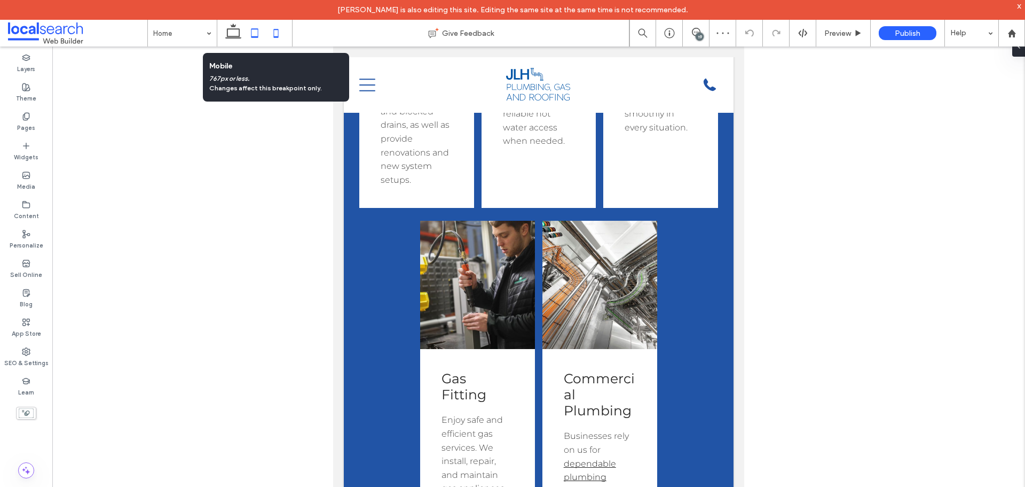
click at [281, 30] on icon at bounding box center [275, 32] width 21 height 21
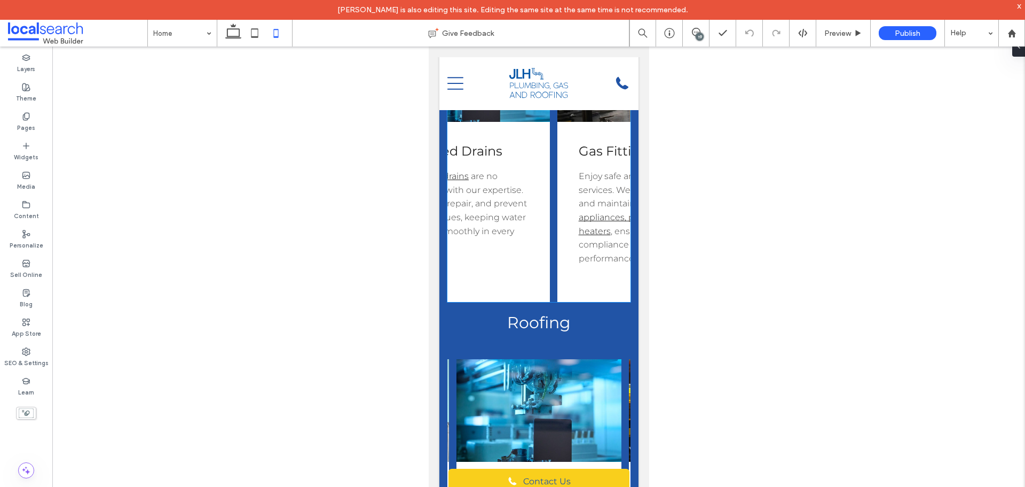
scroll to position [0, 322]
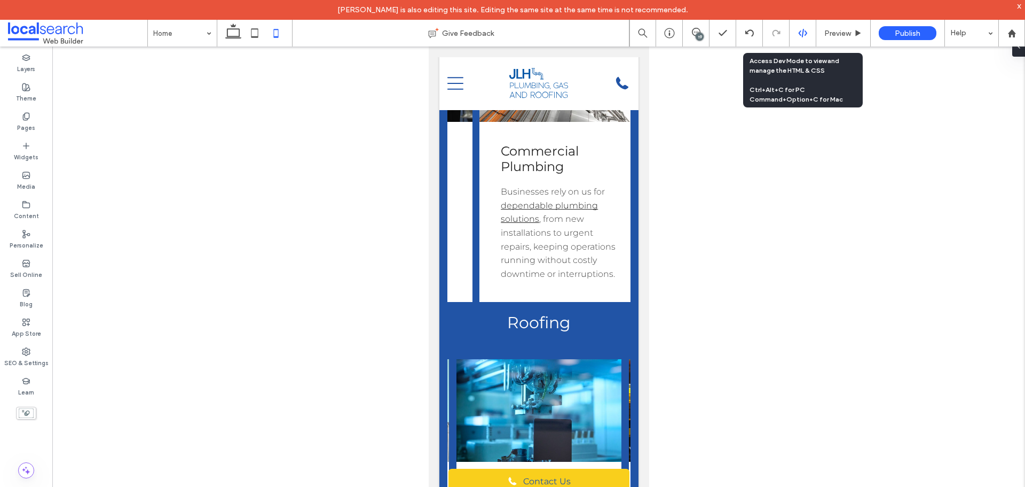
click at [804, 31] on use at bounding box center [802, 33] width 9 height 9
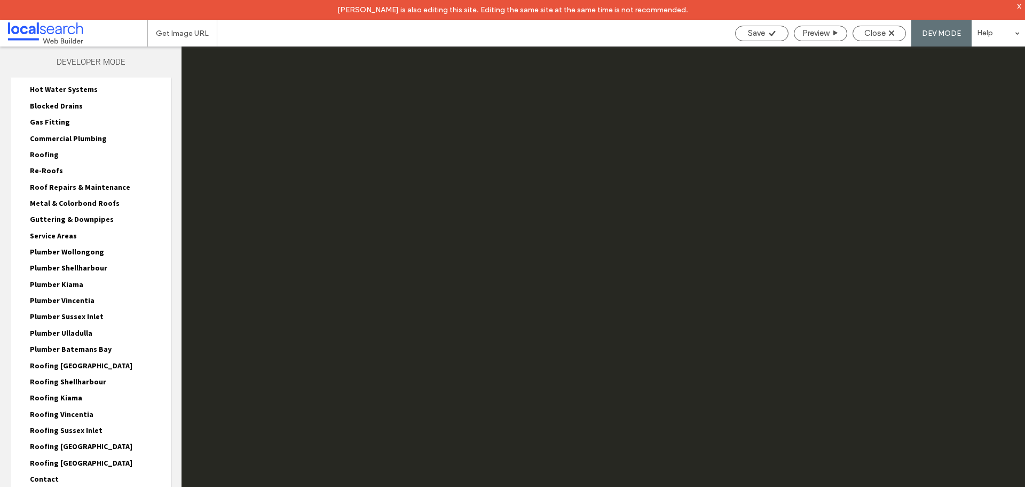
scroll to position [182, 0]
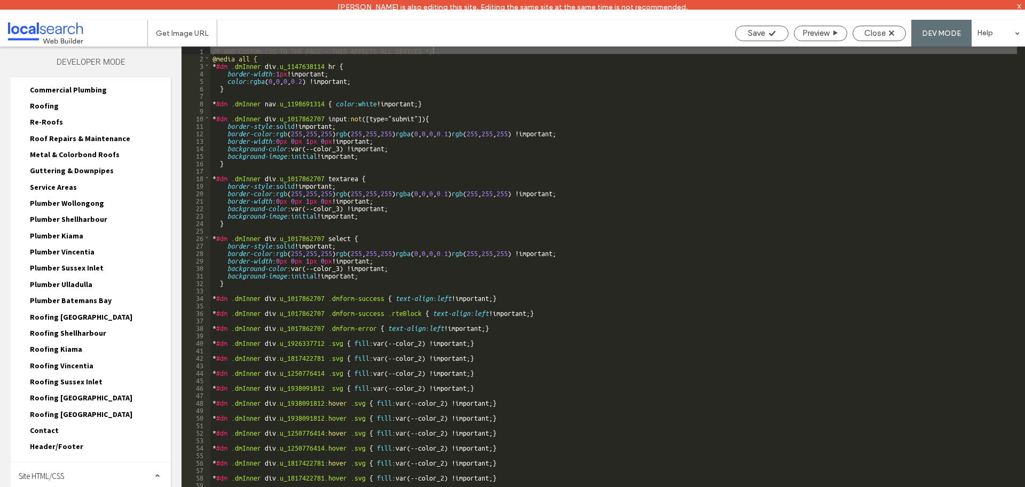
click at [58, 477] on span "Site HTML/CSS" at bounding box center [41, 476] width 45 height 10
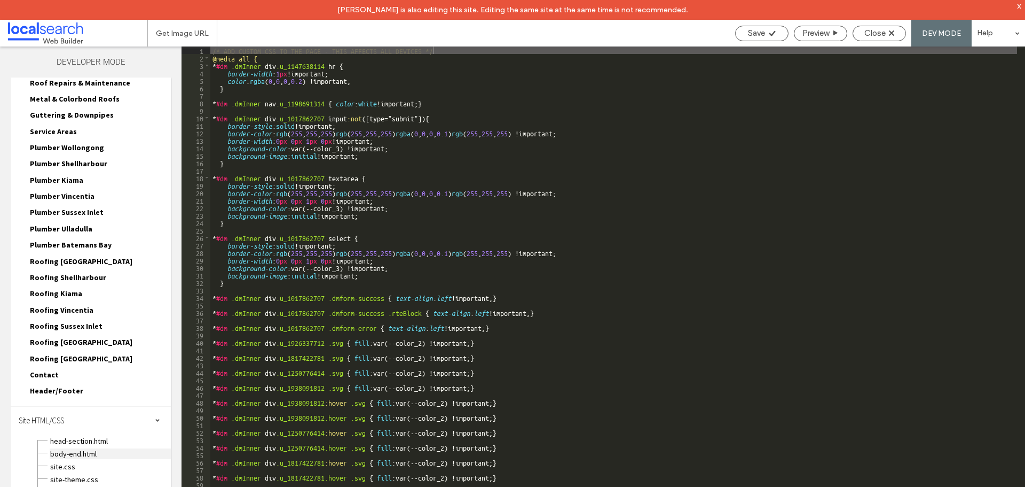
scroll to position [278, 0]
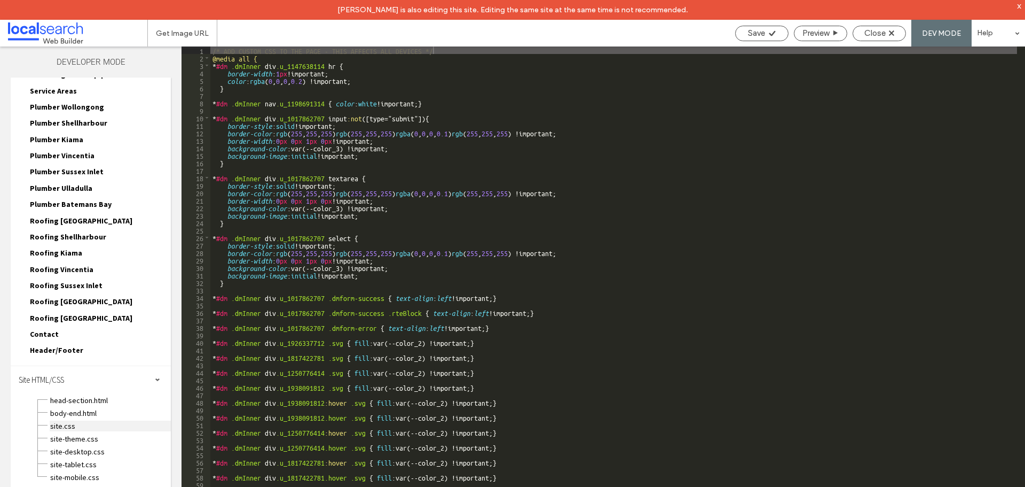
click at [74, 423] on span "site.css" at bounding box center [110, 425] width 121 height 11
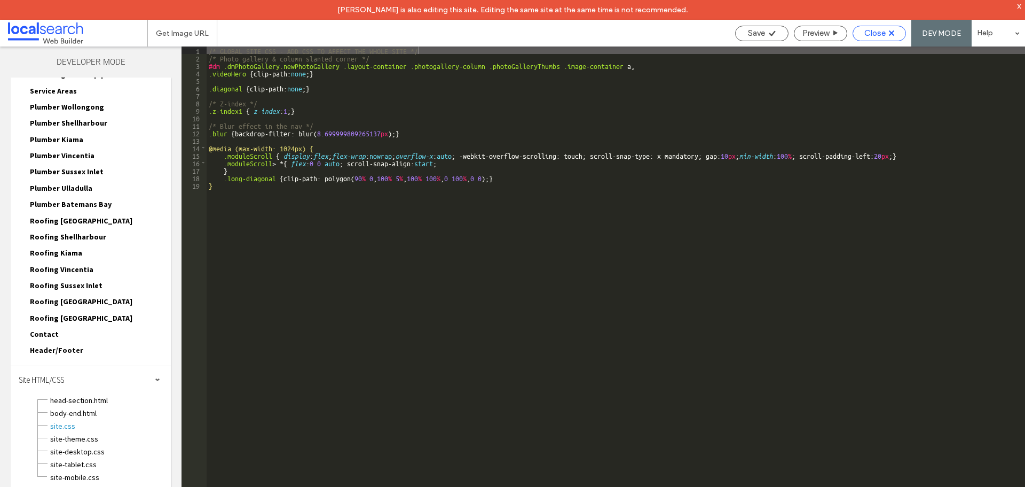
click at [865, 27] on div "Close" at bounding box center [879, 33] width 53 height 15
click at [864, 36] on div "Close" at bounding box center [879, 33] width 52 height 10
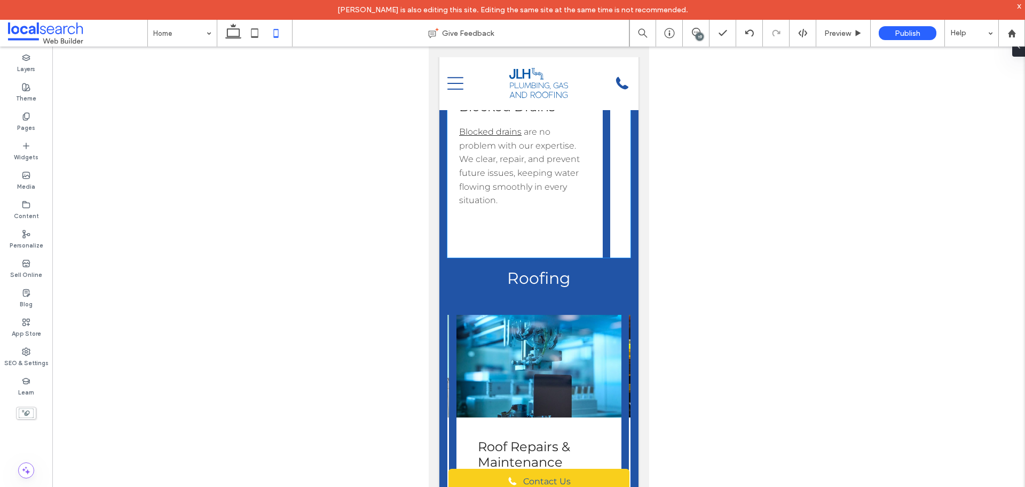
scroll to position [0, 0]
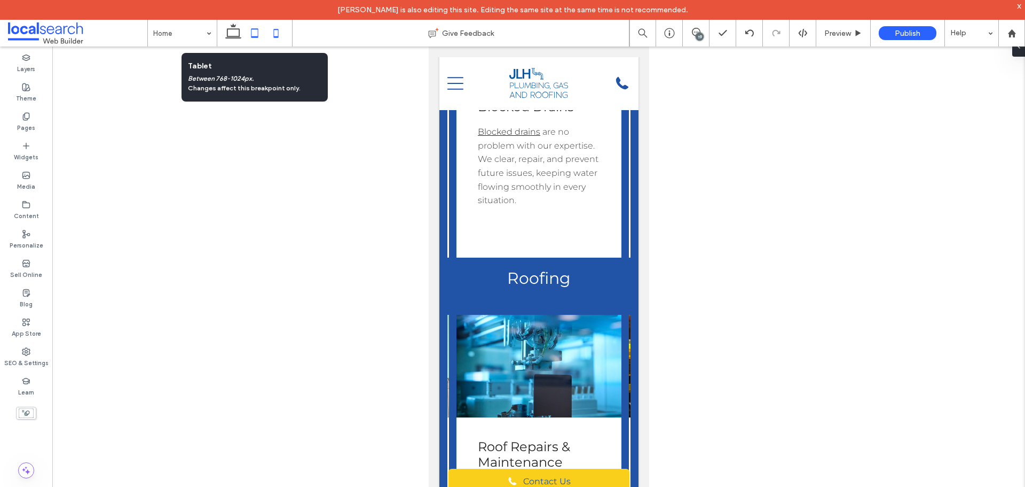
click at [257, 37] on use at bounding box center [255, 32] width 7 height 9
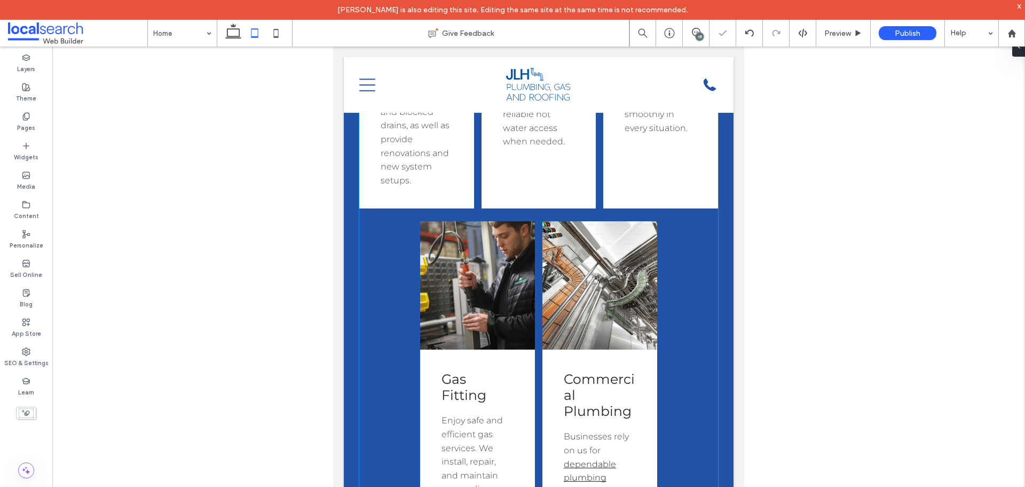
scroll to position [1615, 0]
click at [403, 208] on div "Plumbing Whether you're dealing with everyday issues or major installations, we…" at bounding box center [416, 70] width 115 height 275
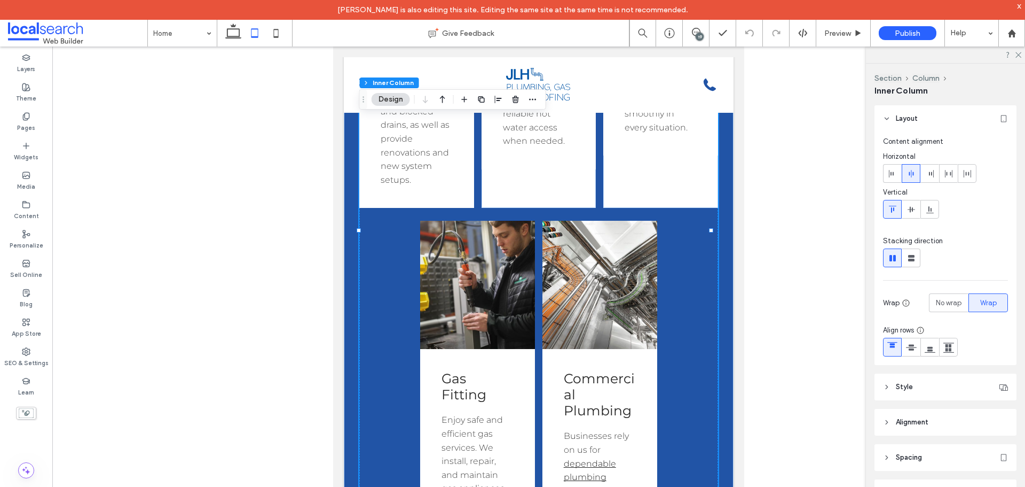
click at [403, 208] on div "Plumbing Whether you're dealing with everyday issues or major installations, we…" at bounding box center [416, 70] width 115 height 275
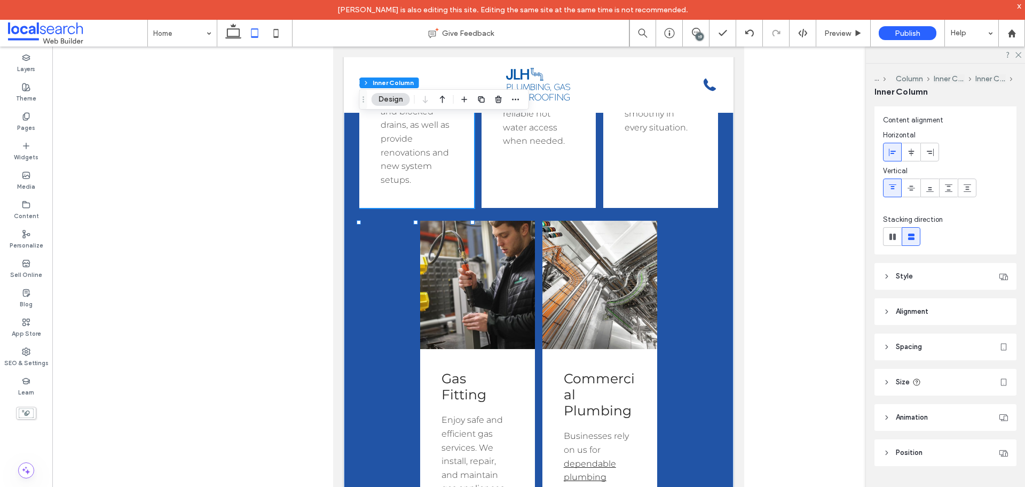
scroll to position [29, 0]
click at [944, 373] on header "Size" at bounding box center [946, 375] width 142 height 27
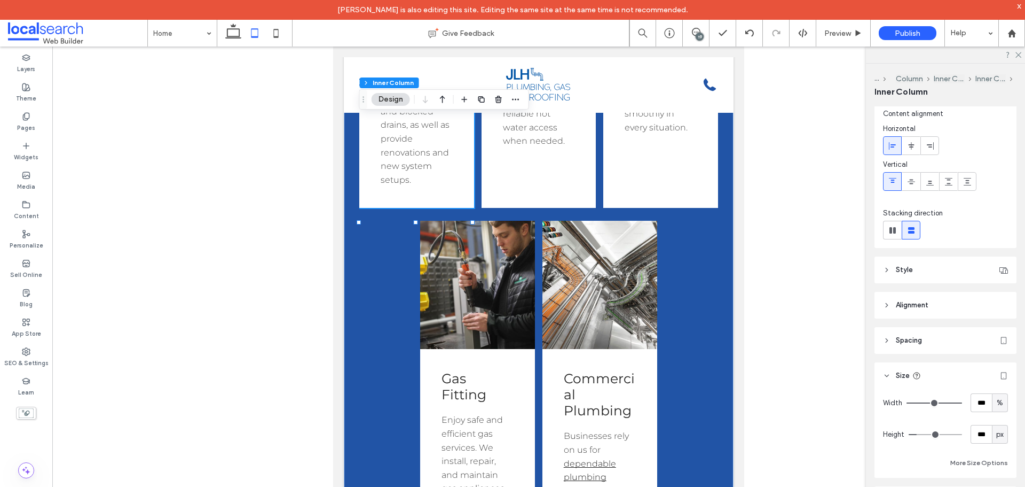
scroll to position [103, 0]
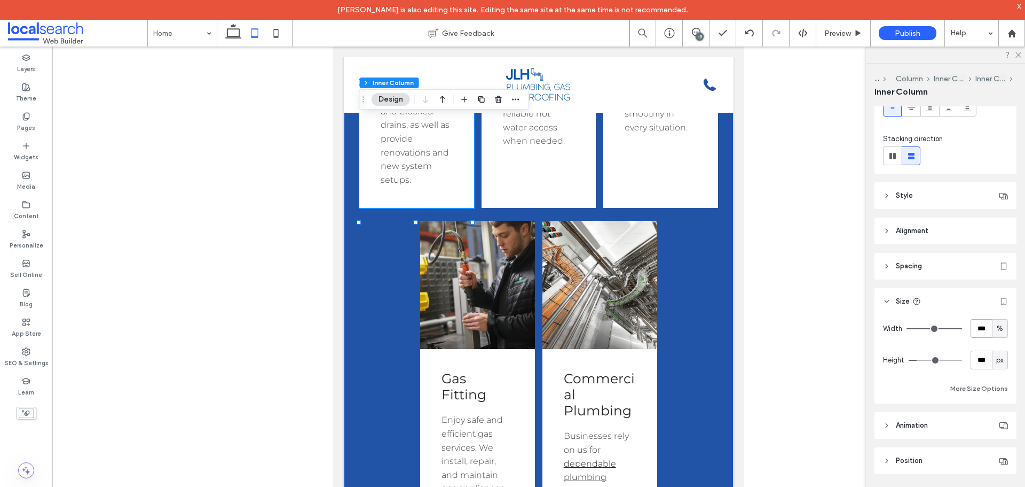
click at [983, 332] on input "***" at bounding box center [981, 328] width 21 height 19
type input "**"
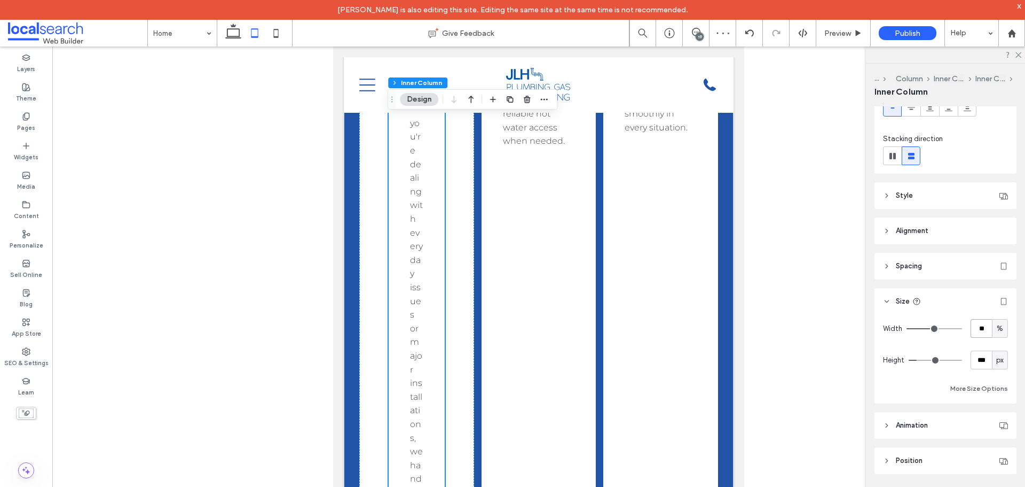
type input "*"
type input "***"
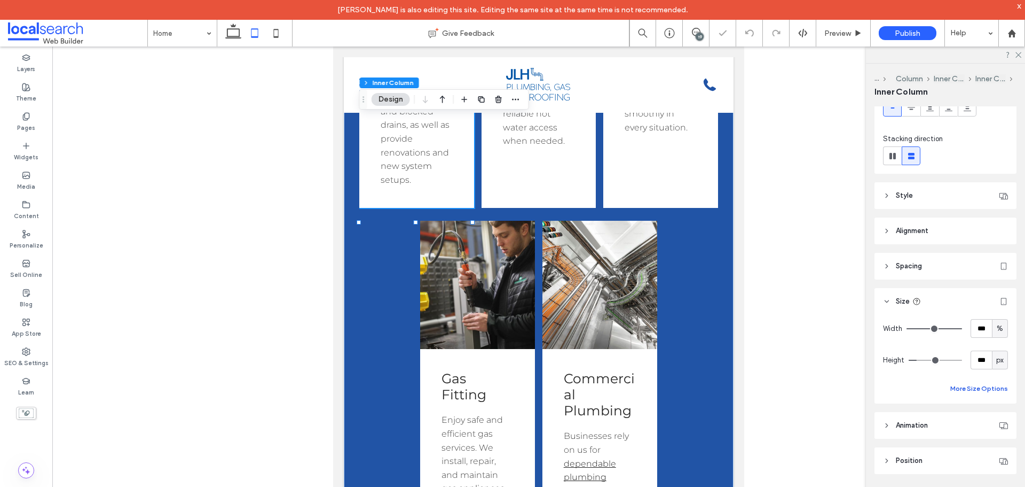
click at [992, 387] on button "More Size Options" at bounding box center [980, 388] width 58 height 13
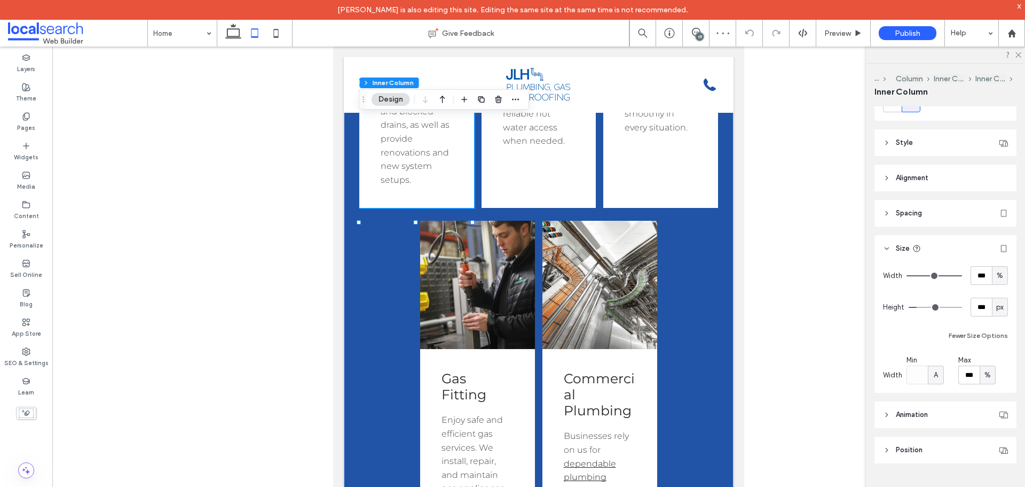
scroll to position [160, 0]
click at [972, 373] on input "***" at bounding box center [969, 371] width 21 height 19
click at [973, 372] on input "***" at bounding box center [969, 371] width 21 height 19
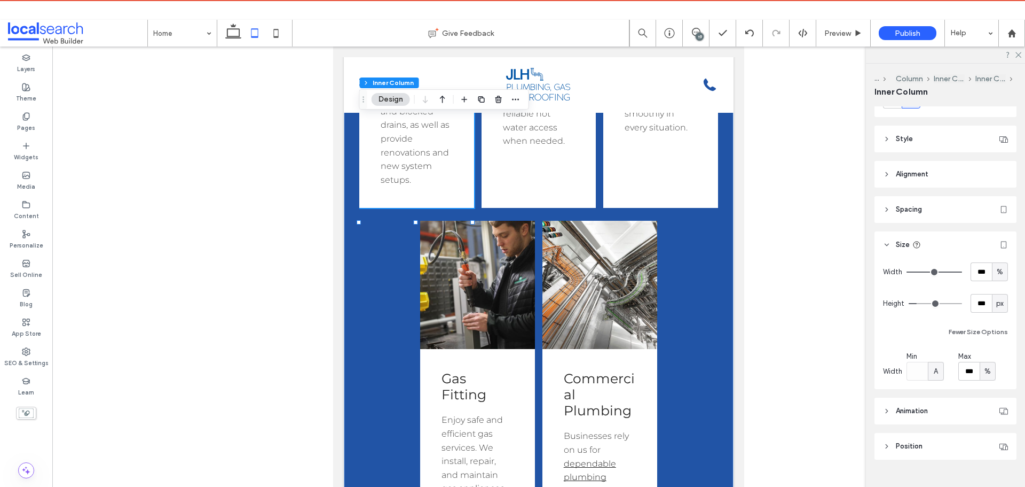
click at [941, 370] on div "A" at bounding box center [936, 371] width 11 height 11
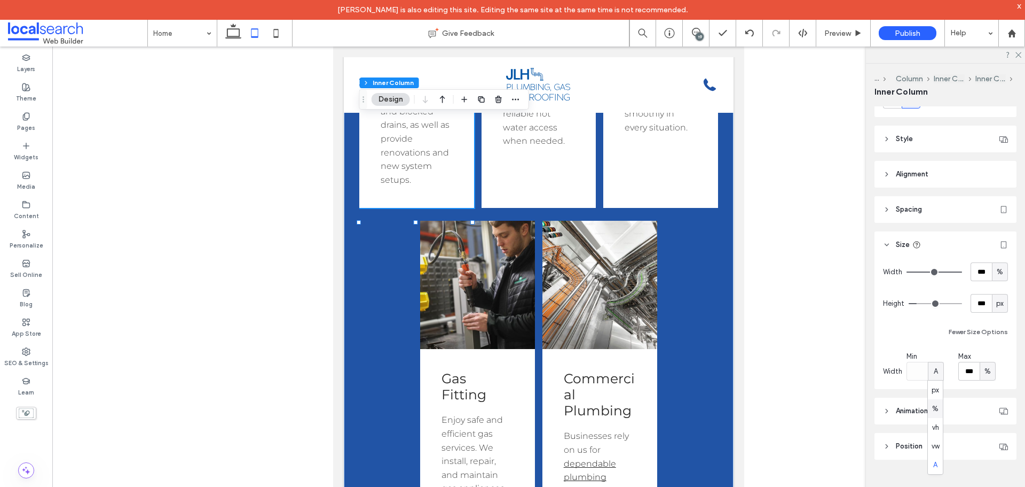
click at [938, 406] on span "%" at bounding box center [936, 408] width 6 height 11
click at [919, 370] on input "***" at bounding box center [917, 371] width 21 height 19
type input "**"
click at [676, 367] on div "Button Plumbing Whether you're dealing with everyday issues or major installati…" at bounding box center [538, 209] width 359 height 809
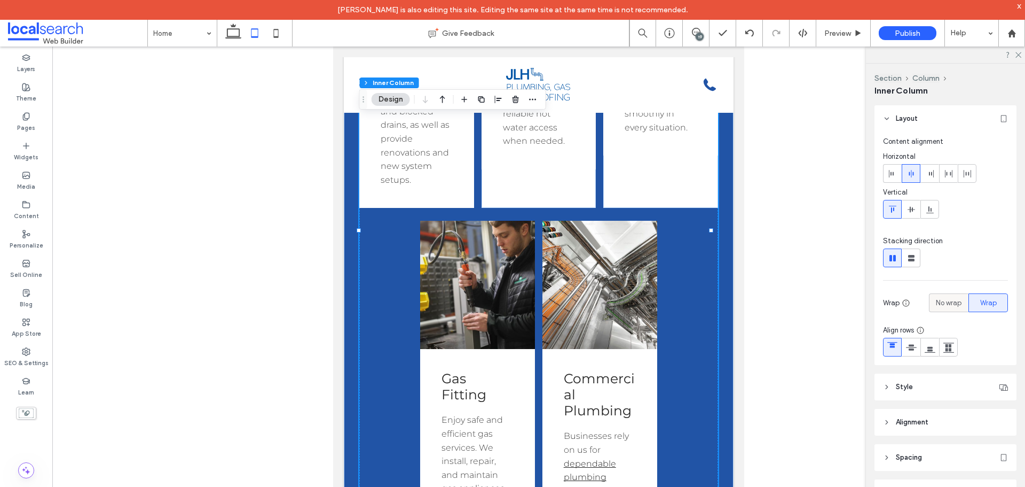
click at [947, 295] on div "No wrap" at bounding box center [949, 303] width 26 height 18
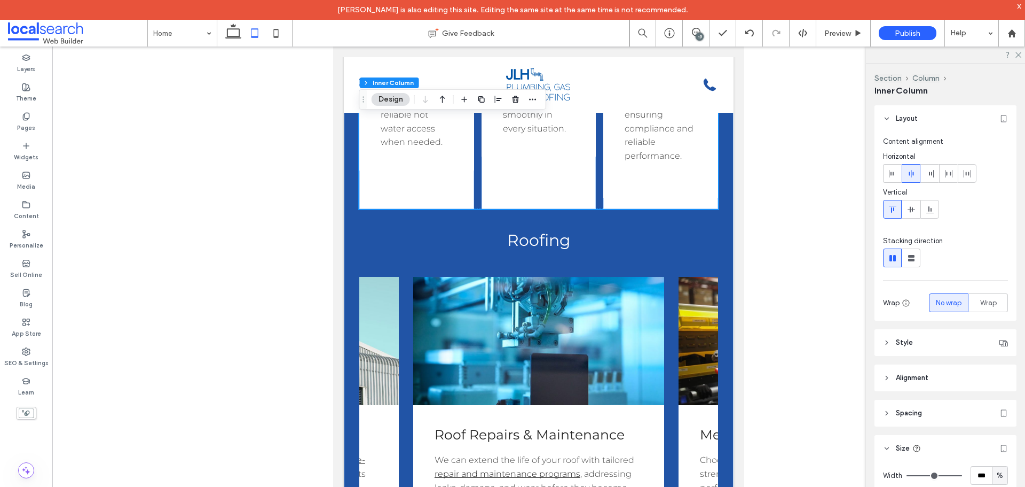
scroll to position [1615, 0]
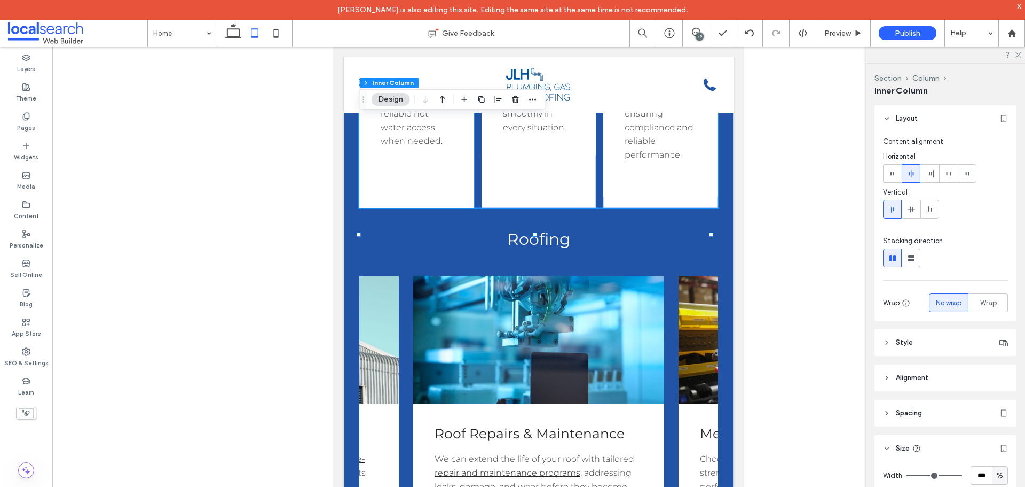
click at [469, 208] on div "Button Hot Water Systems Stay comfortable year-round with our hot water solutio…" at bounding box center [416, 6] width 115 height 403
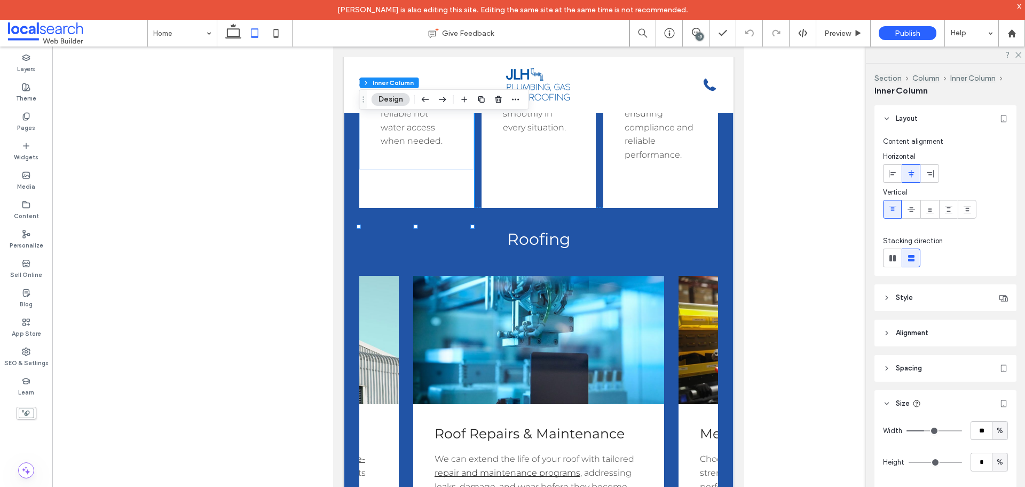
click at [442, 208] on div "Button Hot Water Systems Stay comfortable year-round with our hot water solutio…" at bounding box center [416, 6] width 115 height 403
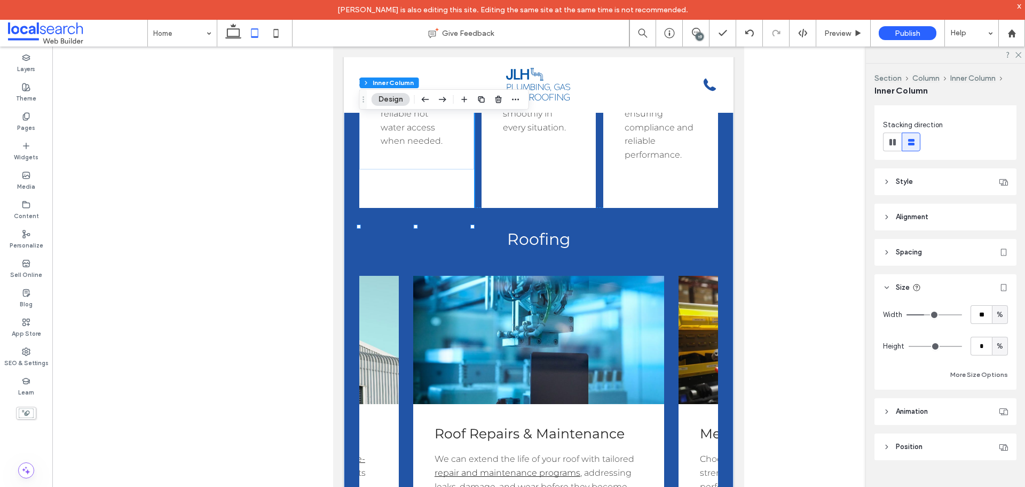
scroll to position [116, 0]
click at [977, 315] on input "**" at bounding box center [981, 313] width 21 height 19
type input "**"
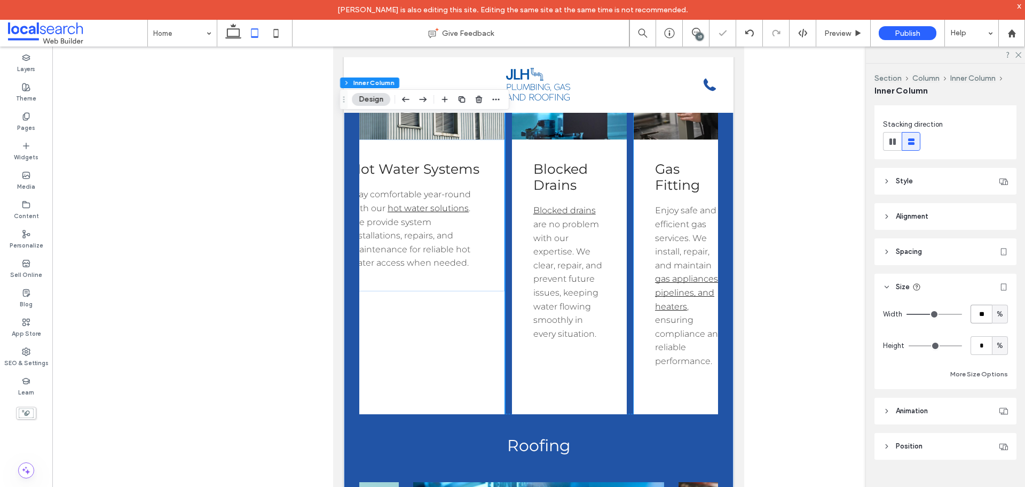
scroll to position [1401, 0]
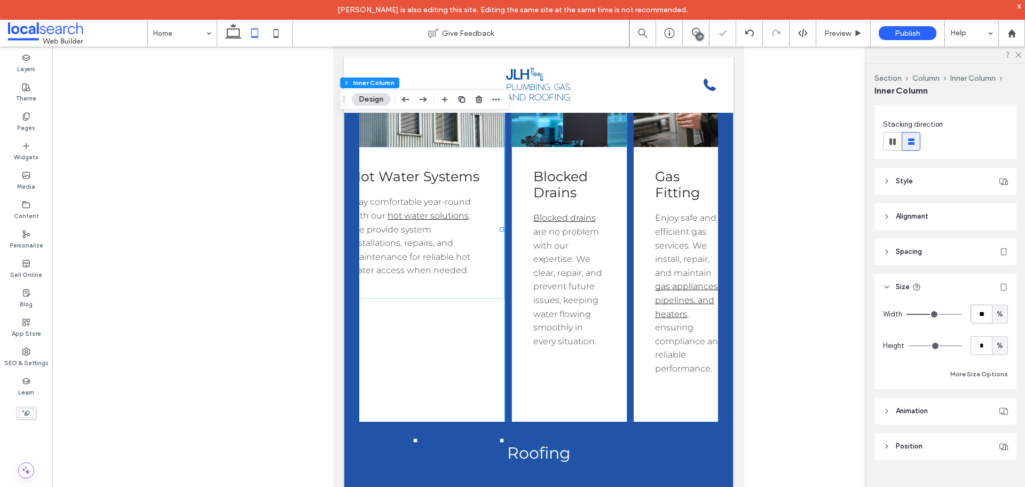
click at [547, 420] on div "Button Blocked Drains Blocked drains are no problem with our expertise. We clea…" at bounding box center [569, 220] width 115 height 403
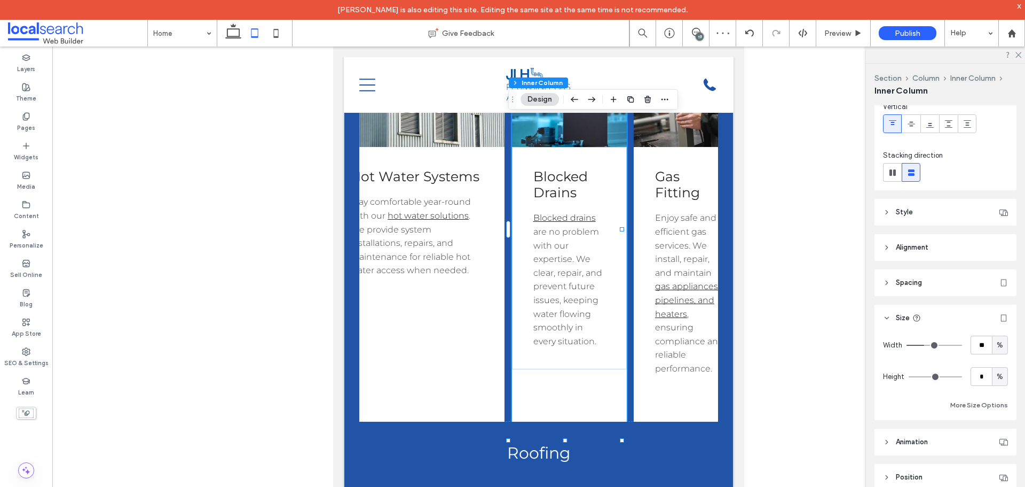
scroll to position [107, 0]
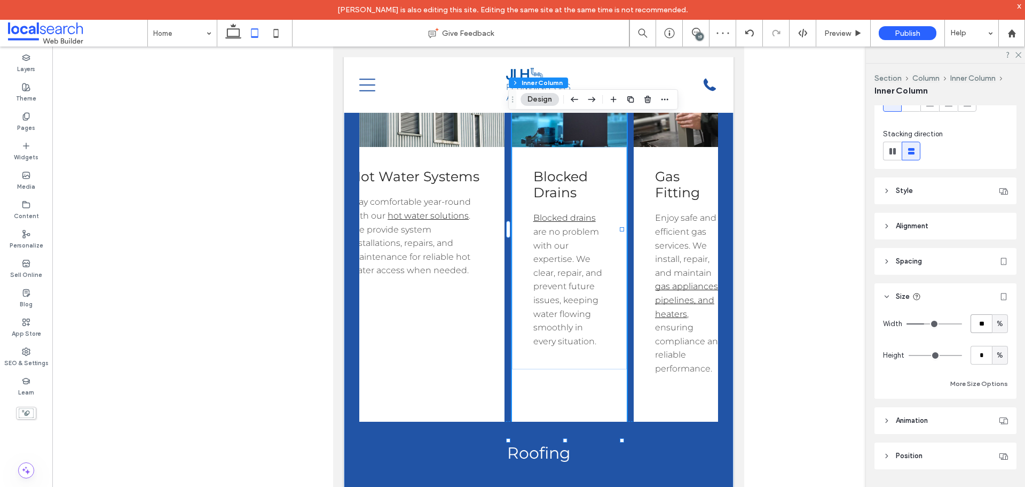
click at [978, 327] on input "**" at bounding box center [981, 323] width 21 height 19
type input "**"
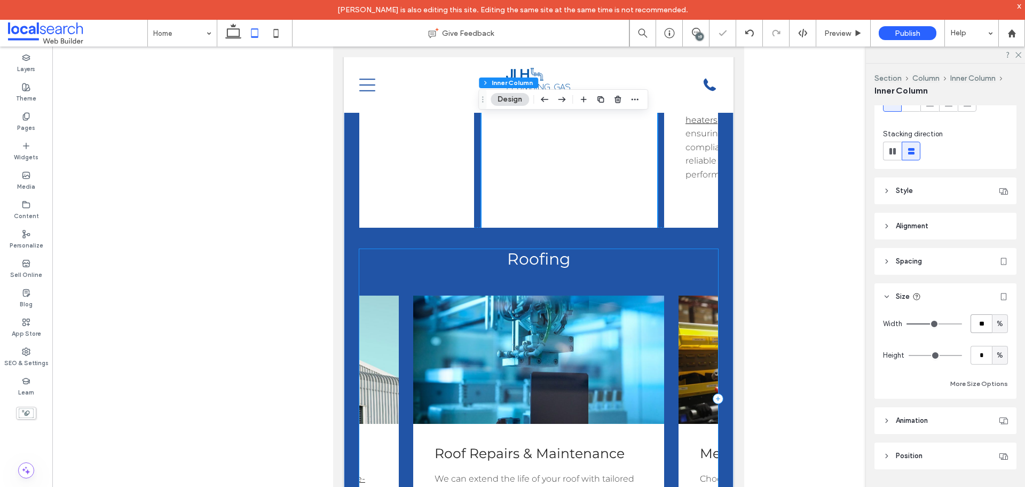
scroll to position [1615, 0]
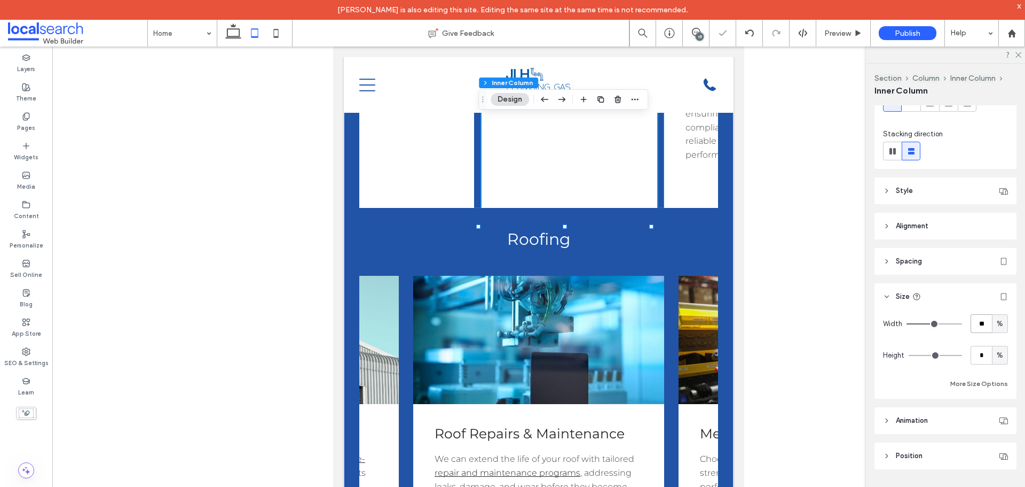
click at [675, 208] on div "Button Gas Fitting Enjoy safe and efficient gas services. We install, repair, a…" at bounding box center [721, 6] width 115 height 403
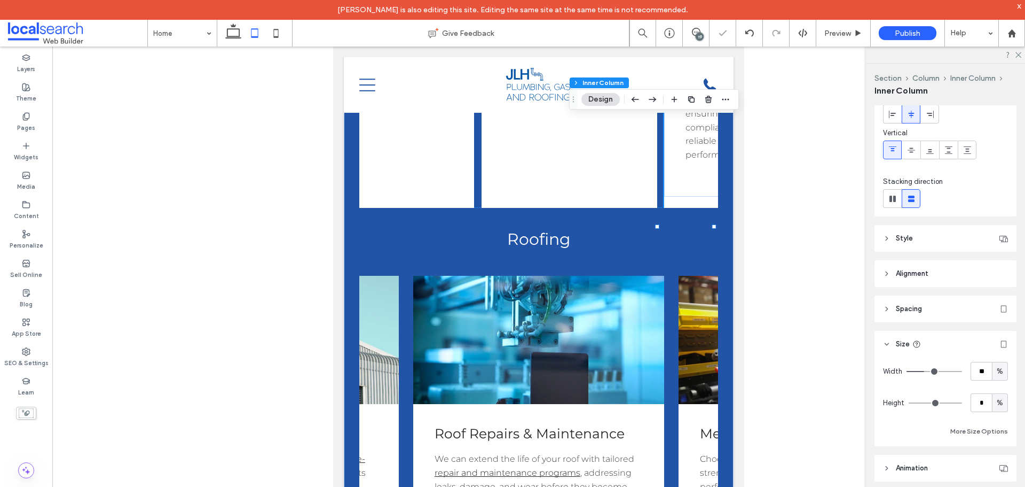
scroll to position [107, 0]
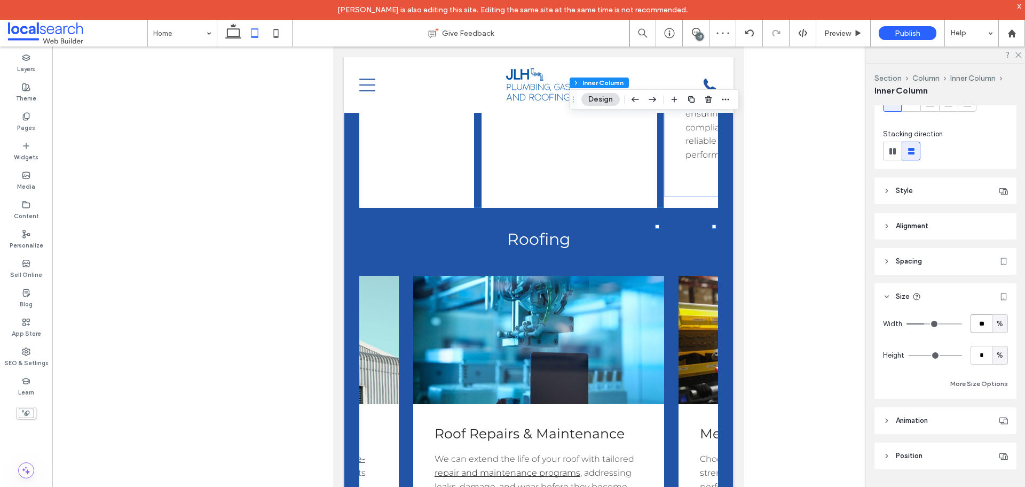
click at [972, 322] on input "**" at bounding box center [981, 323] width 21 height 19
type input "**"
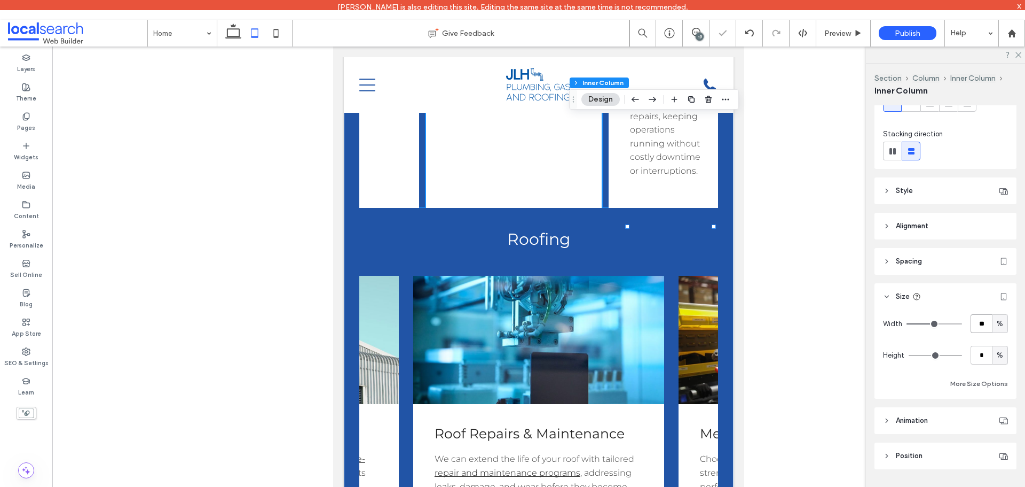
scroll to position [0, 209]
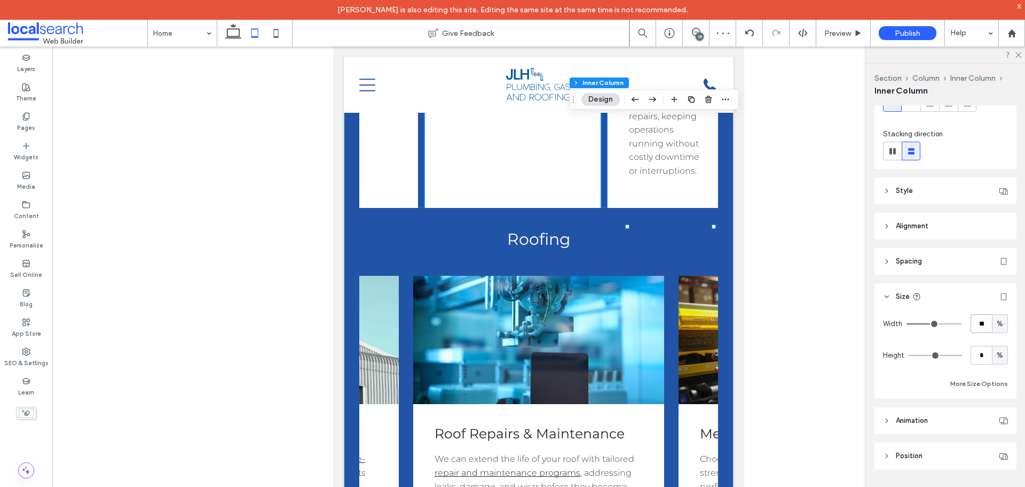
click at [652, 199] on div "Commercial Plumbing Businesses rely on us for dependable plumbing solutions , f…" at bounding box center [665, 65] width 115 height 265
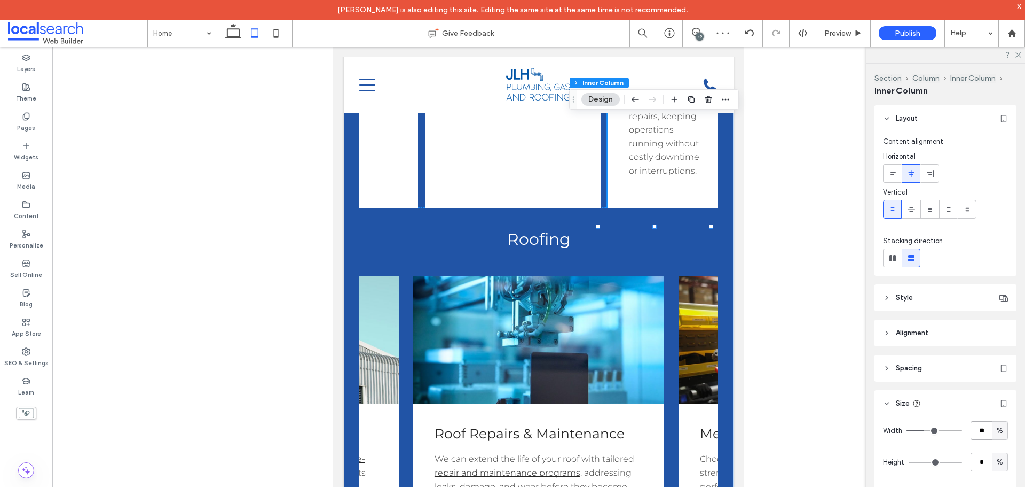
click at [973, 428] on input "**" at bounding box center [981, 430] width 21 height 19
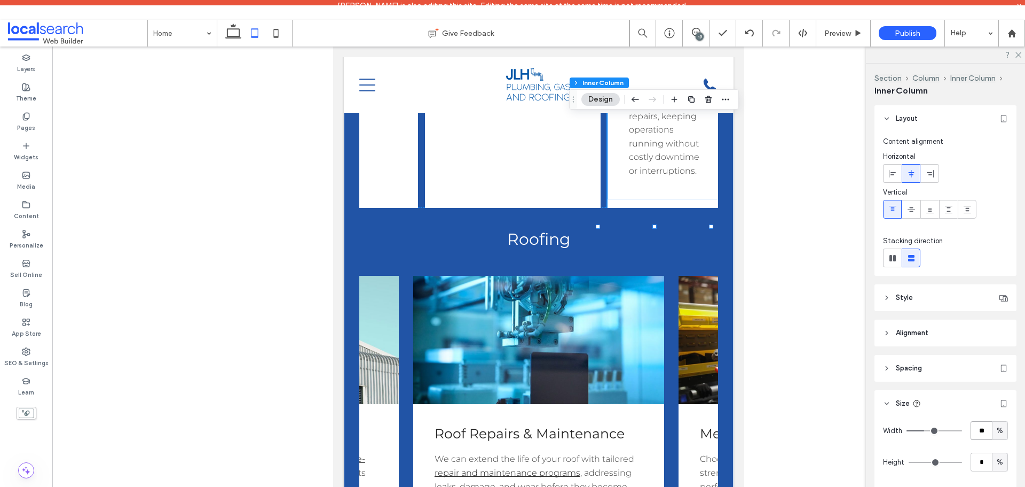
type input "**"
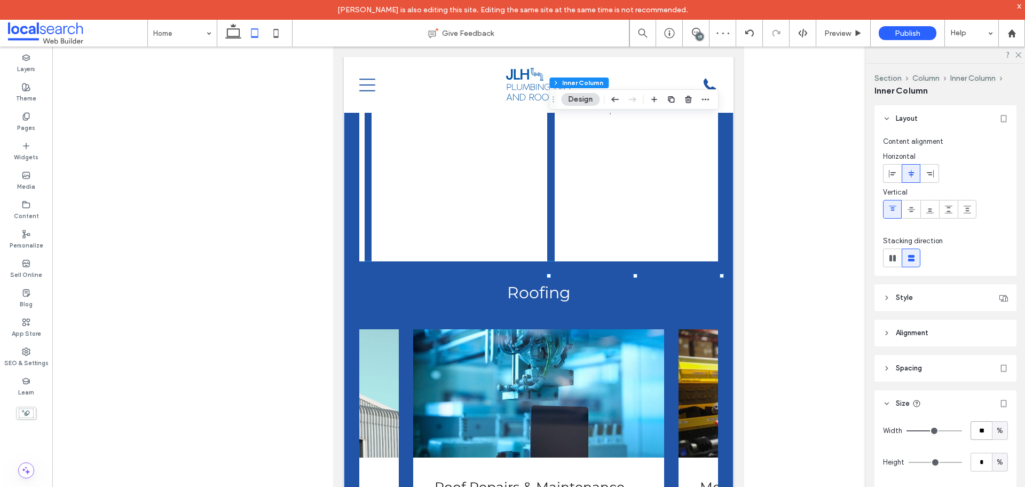
scroll to position [0, 0]
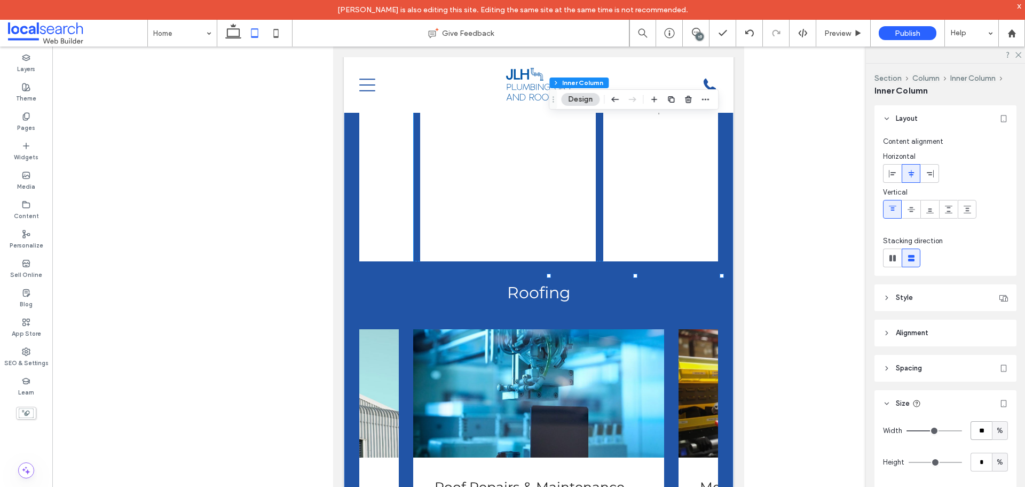
click at [394, 261] on div "Button Hot Water Systems Stay comfortable year-round with our hot water solutio…" at bounding box center [326, 59] width 176 height 403
click at [997, 460] on span "%" at bounding box center [1000, 462] width 6 height 11
click at [995, 441] on span "A" at bounding box center [995, 443] width 4 height 11
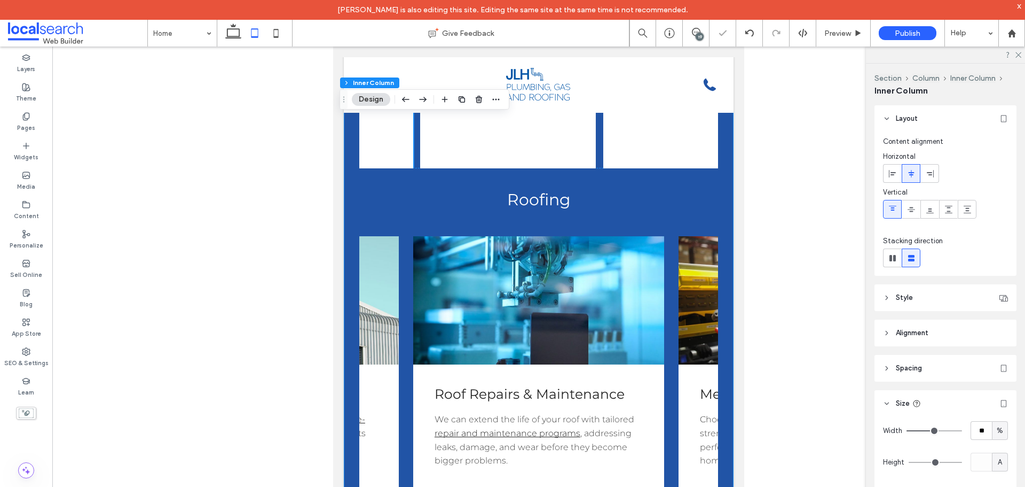
scroll to position [1668, 0]
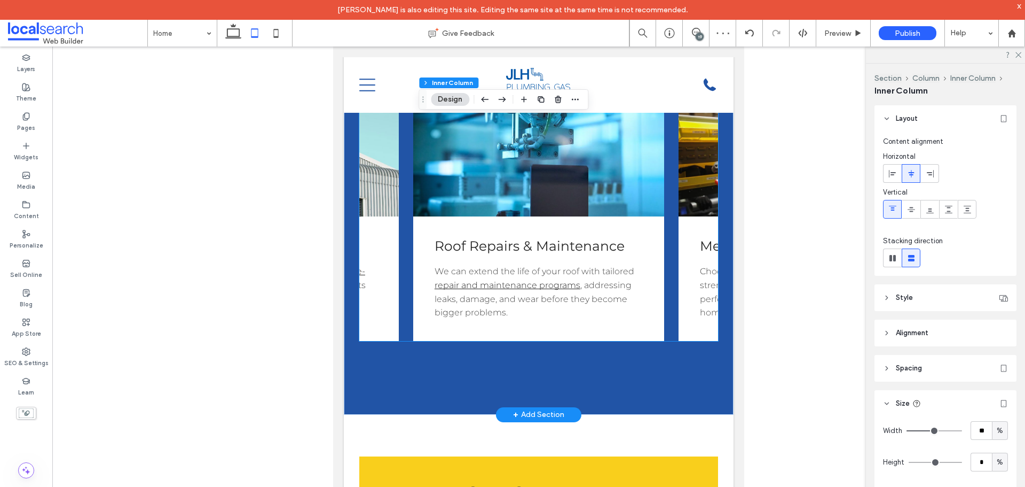
scroll to position [1775, 0]
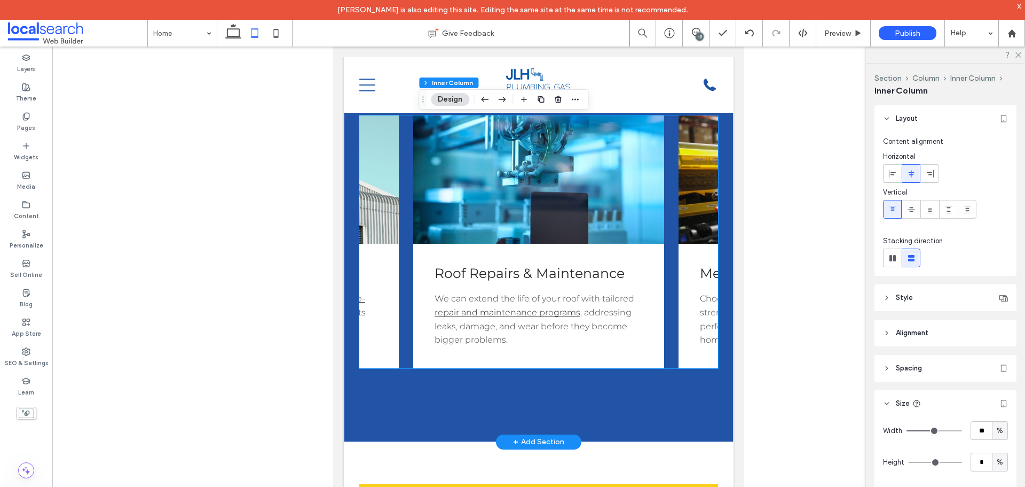
click at [426, 337] on div "Roof Repairs & Maintenance We can extend the life of your roof with tailored re…" at bounding box center [538, 306] width 251 height 124
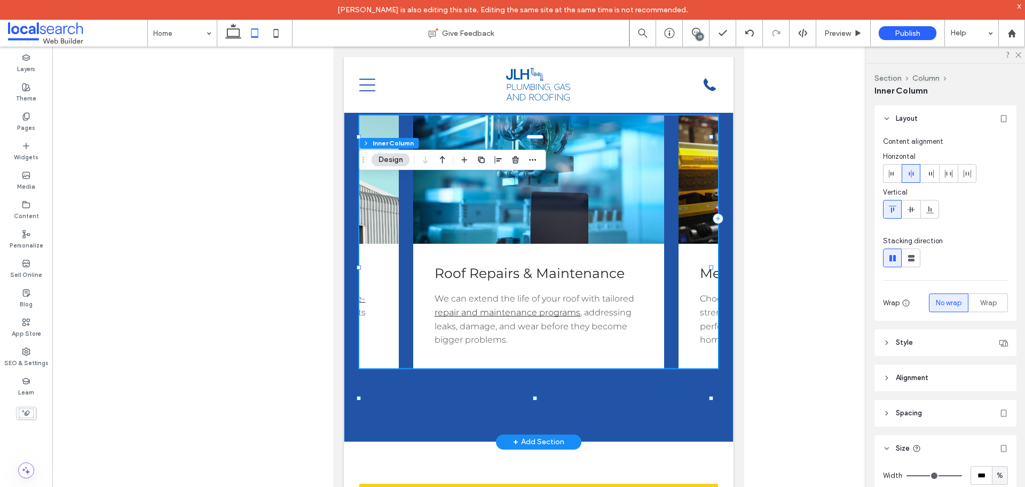
click at [426, 336] on div "Roof Repairs & Maintenance We can extend the life of your roof with tailored re…" at bounding box center [538, 306] width 251 height 124
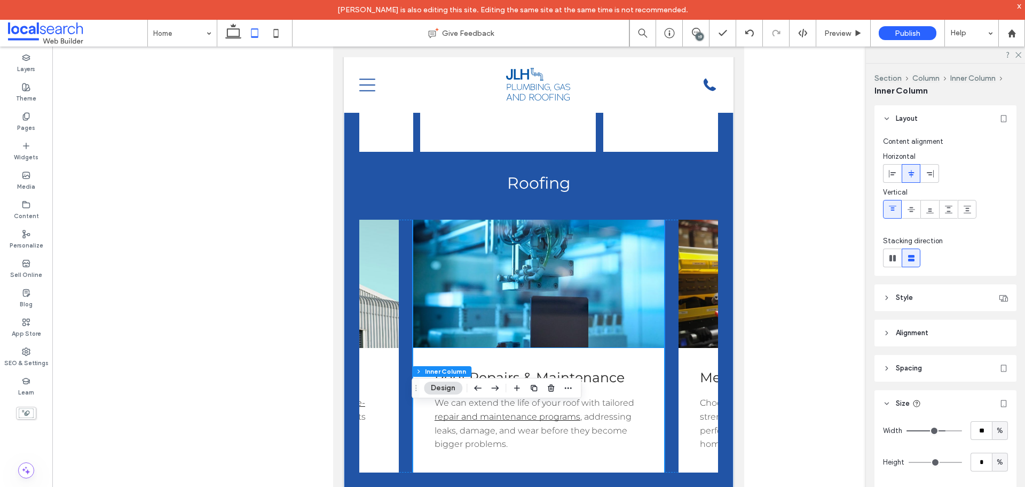
scroll to position [1508, 0]
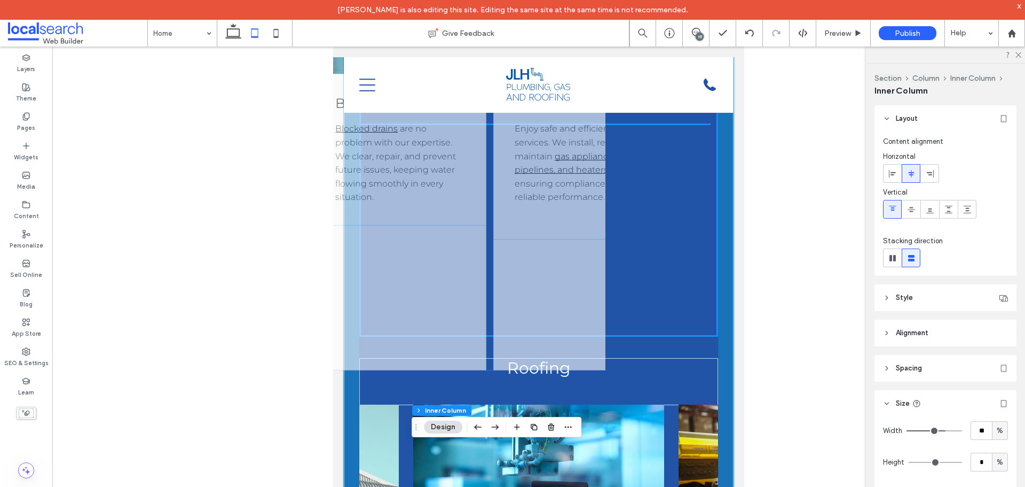
drag, startPoint x: 542, startPoint y: 368, endPoint x: 434, endPoint y: 362, distance: 108.6
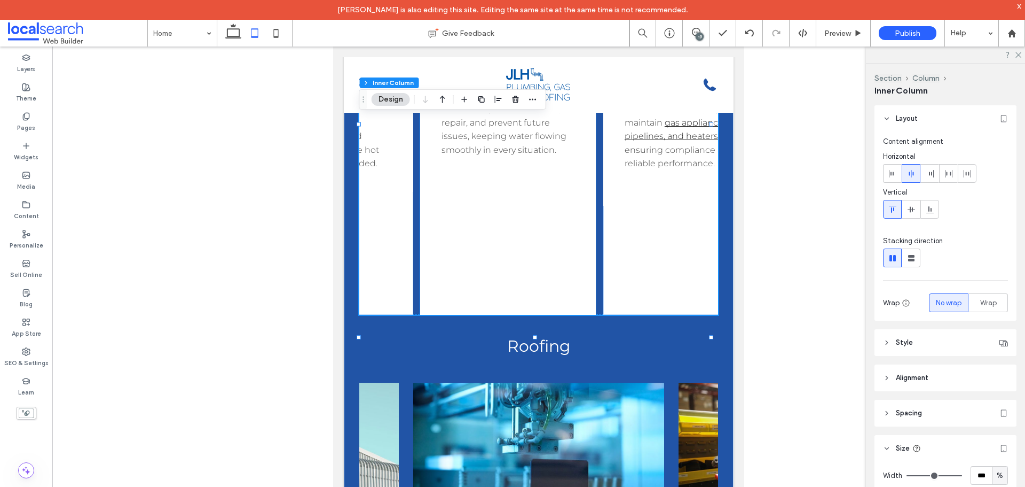
scroll to position [161, 0]
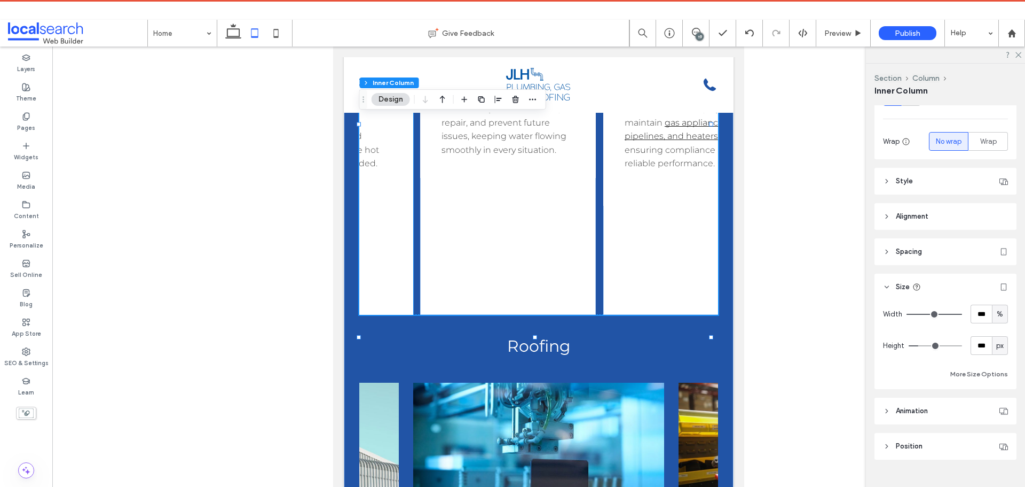
click at [401, 315] on div "Button Hot Water Systems Stay comfortable year-round with our hot water solutio…" at bounding box center [326, 113] width 176 height 403
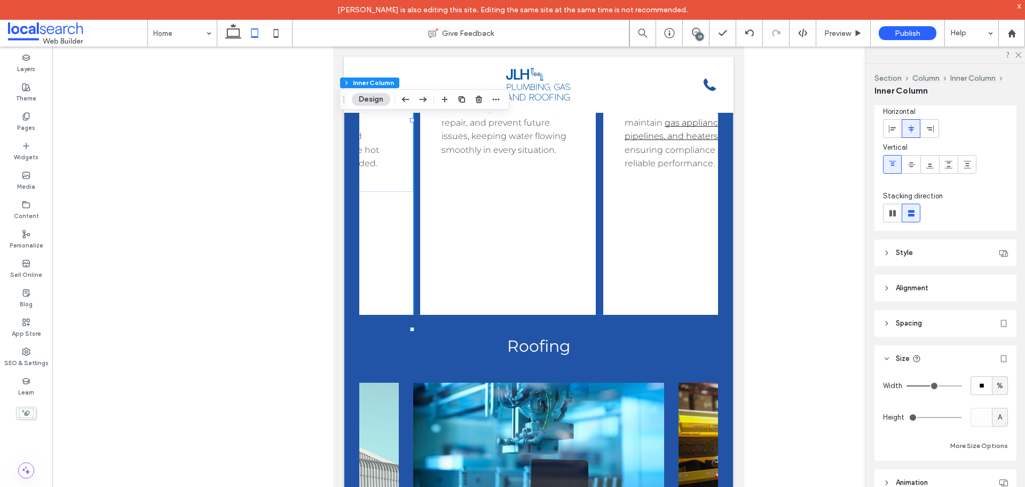
scroll to position [107, 0]
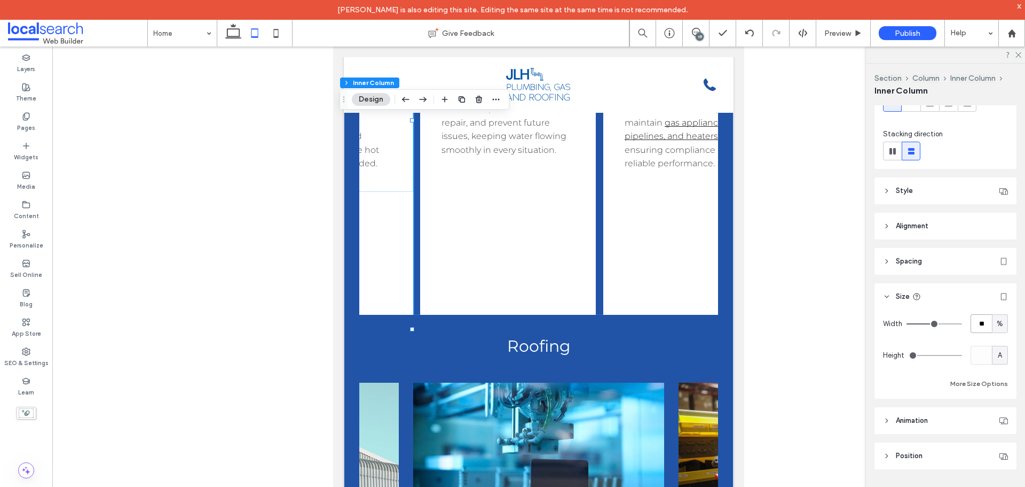
click at [980, 323] on input "**" at bounding box center [981, 323] width 21 height 19
type input "**"
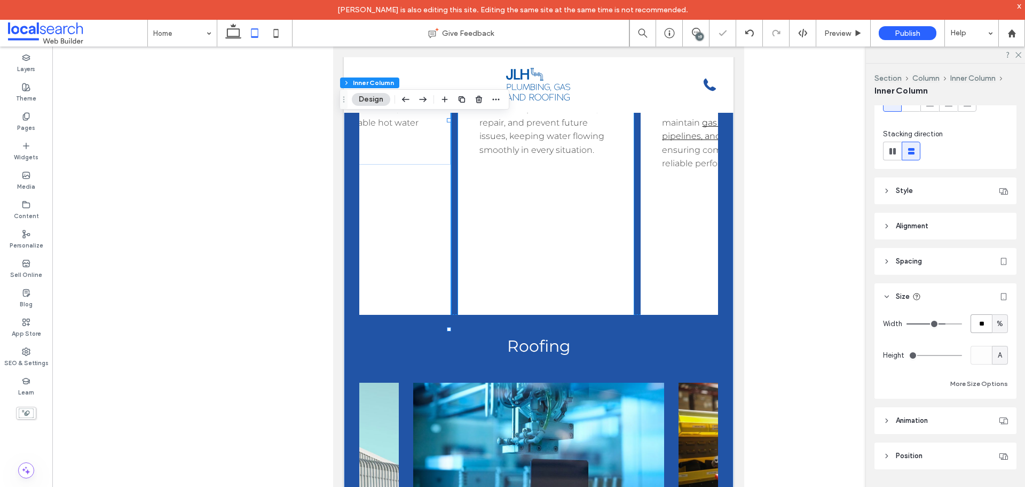
click at [566, 314] on div "Button Blocked Drains Blocked drains are no problem with our expertise. We clea…" at bounding box center [546, 113] width 176 height 403
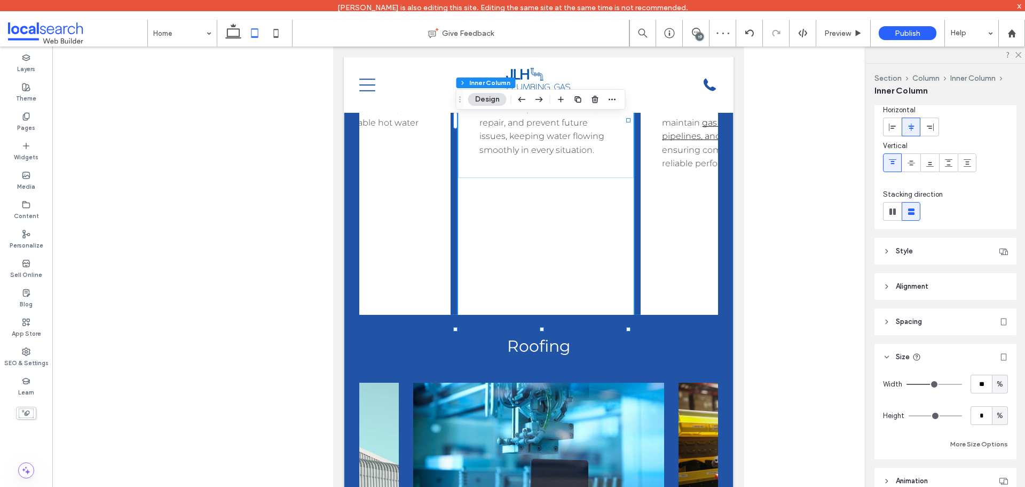
scroll to position [53, 0]
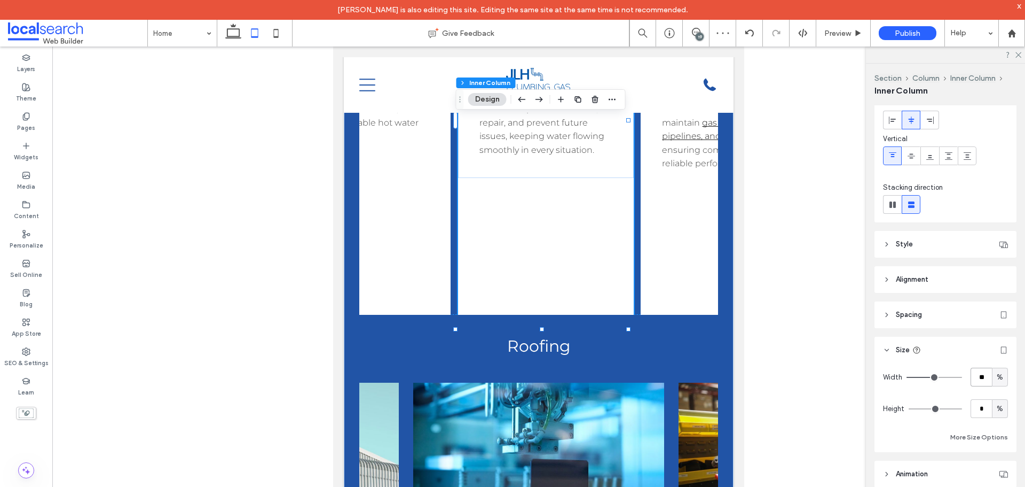
click at [977, 379] on input "**" at bounding box center [981, 376] width 21 height 19
type input "**"
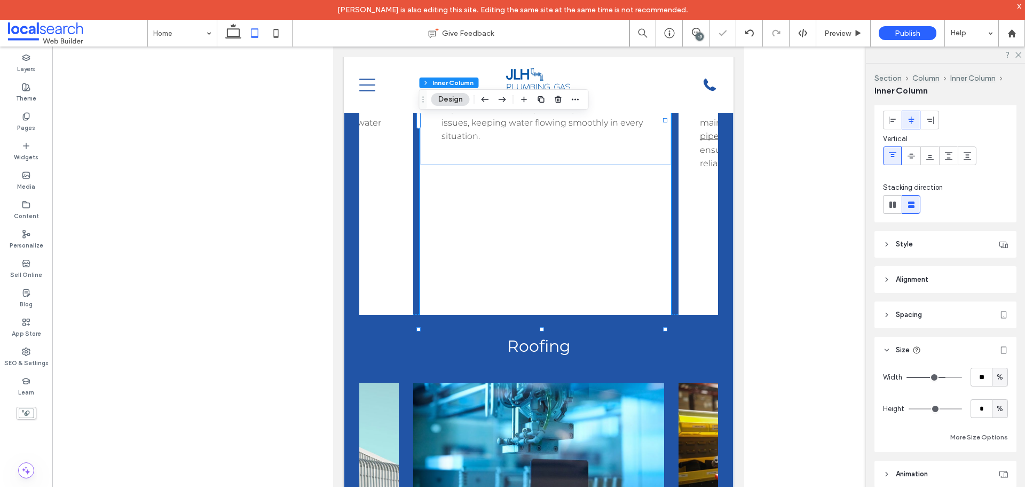
click at [997, 412] on span "%" at bounding box center [1000, 408] width 6 height 11
click at [994, 389] on span "A" at bounding box center [995, 390] width 4 height 11
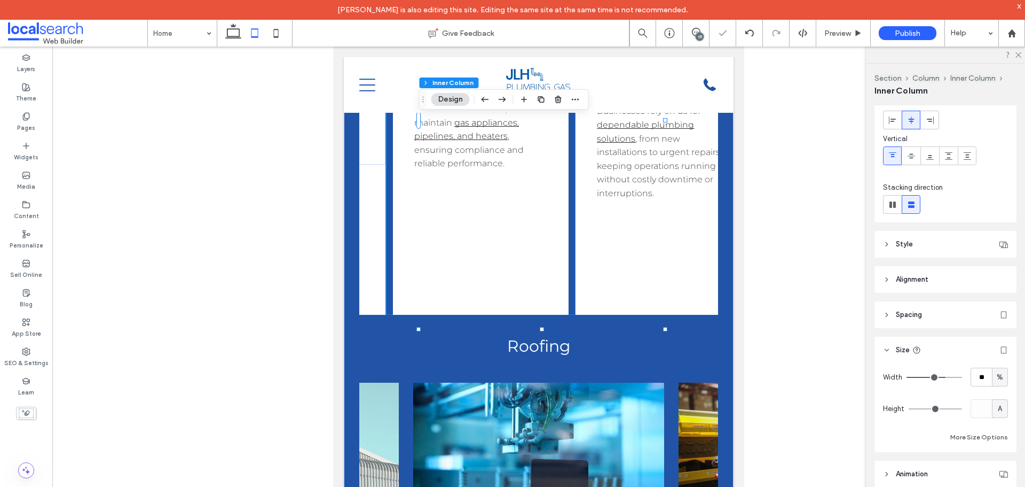
scroll to position [0, 302]
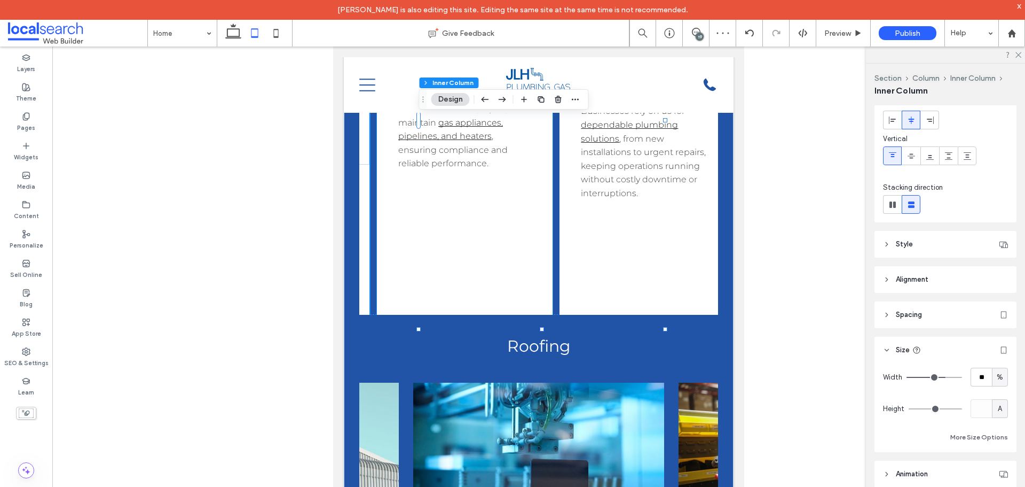
click at [508, 315] on div "Button Gas Fitting Enjoy safe and efficient gas services. We install, repair, a…" at bounding box center [465, 113] width 176 height 403
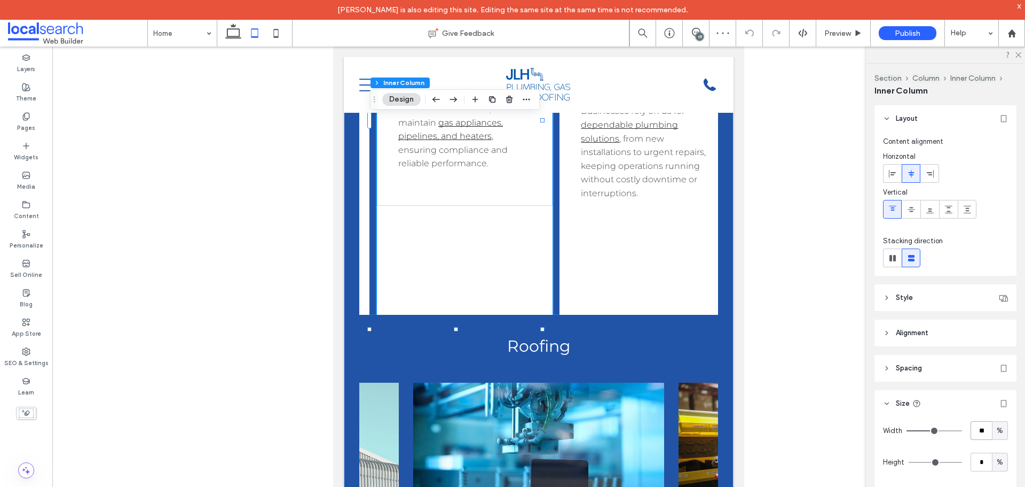
click at [976, 426] on input "**" at bounding box center [981, 430] width 21 height 19
type input "**"
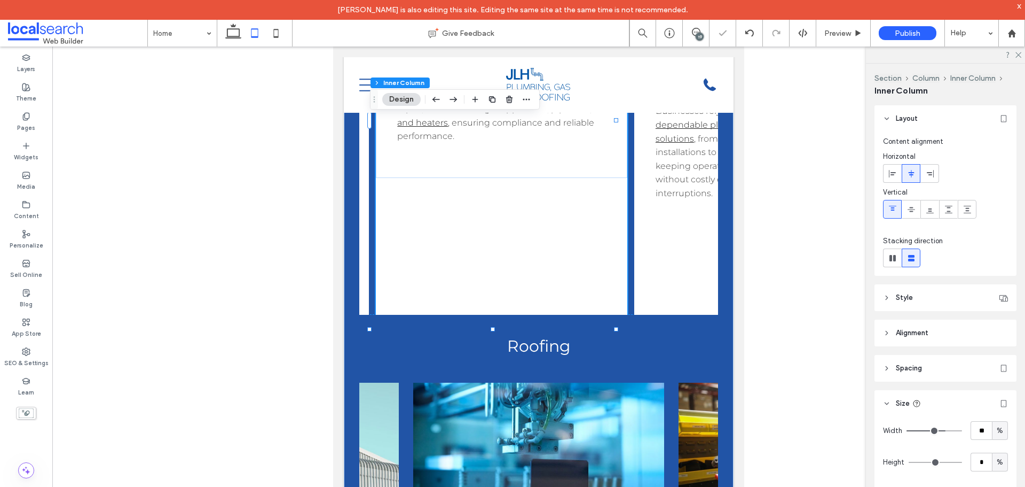
click at [997, 457] on span "%" at bounding box center [1000, 462] width 6 height 11
click at [997, 448] on span "A" at bounding box center [995, 443] width 4 height 11
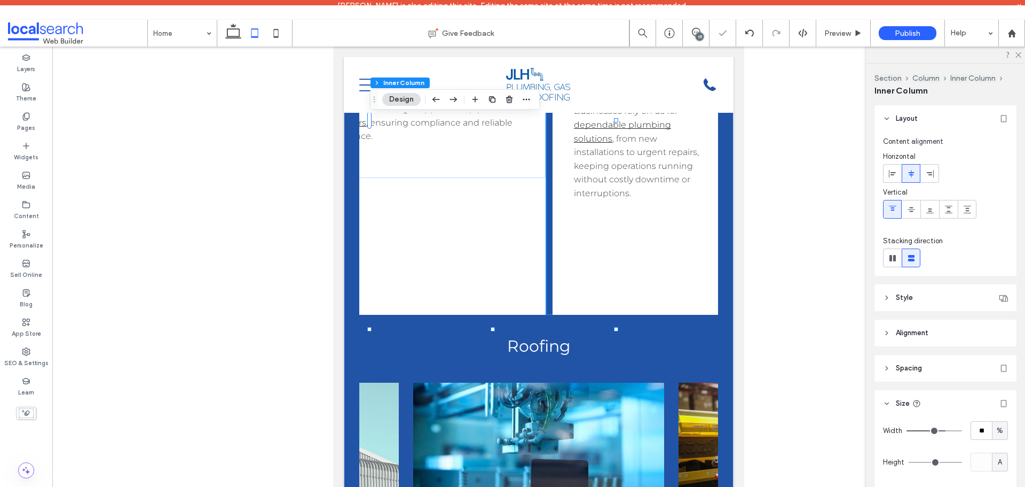
scroll to position [0, 349]
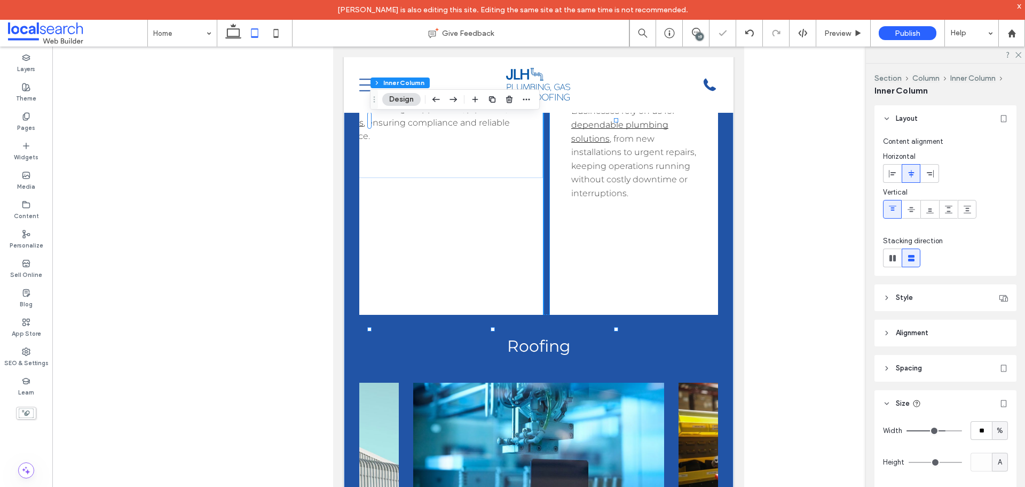
click at [647, 315] on div "Button Commercial Plumbing Businesses rely on us for dependable plumbing soluti…" at bounding box center [638, 113] width 176 height 403
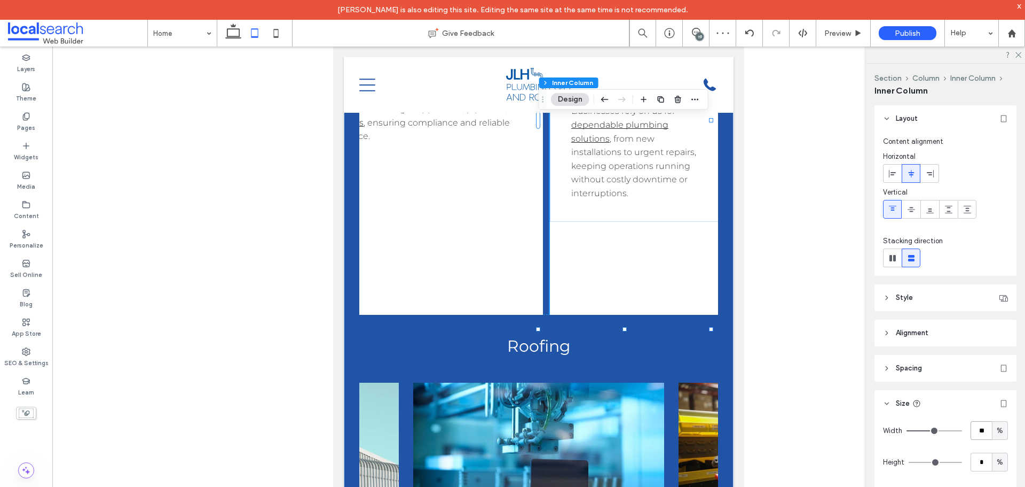
click at [984, 432] on input "**" at bounding box center [981, 430] width 21 height 19
type input "**"
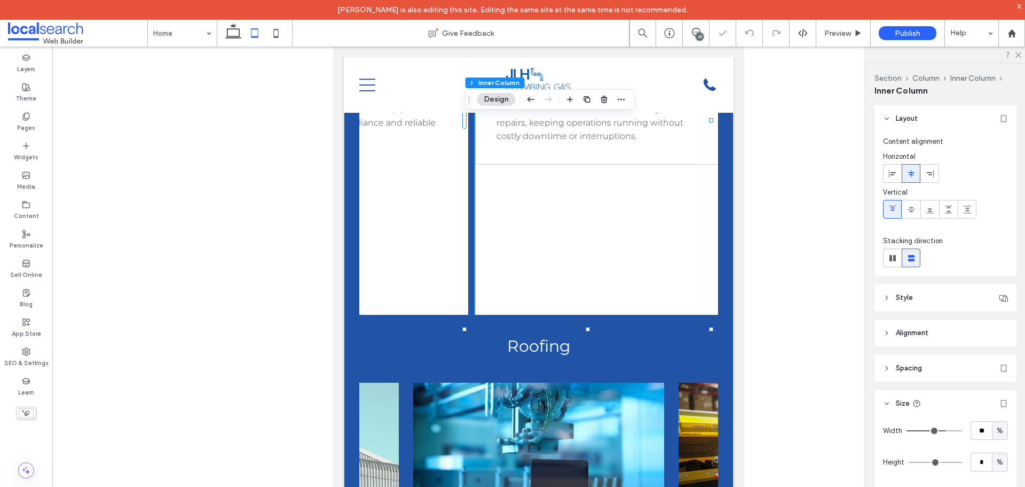
click at [997, 459] on span "%" at bounding box center [1000, 462] width 6 height 11
click at [993, 445] on span "A" at bounding box center [995, 443] width 4 height 11
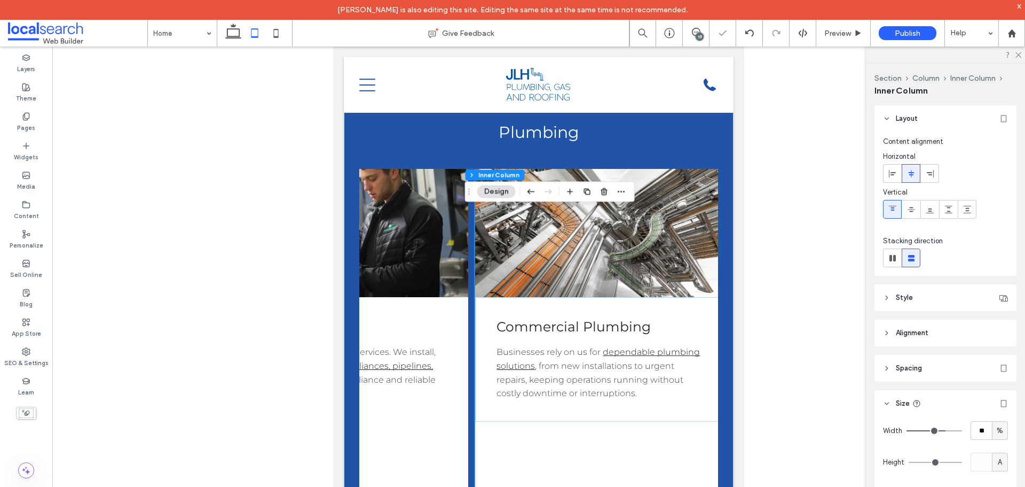
scroll to position [1401, 0]
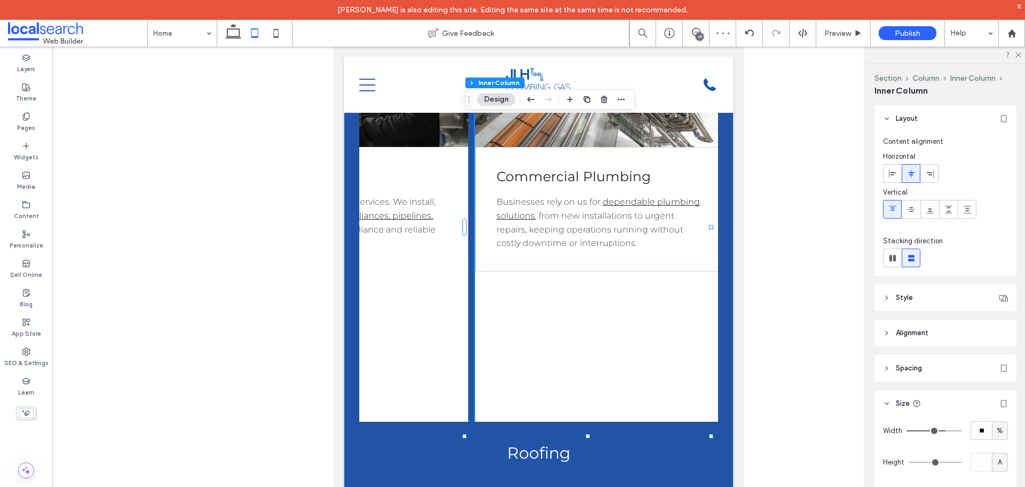
click at [613, 406] on div "Button Commercial Plumbing Businesses rely on us for dependable plumbing soluti…" at bounding box center [600, 220] width 251 height 403
click at [945, 327] on header "Alignment" at bounding box center [946, 332] width 142 height 27
click at [890, 358] on icon at bounding box center [893, 360] width 9 height 9
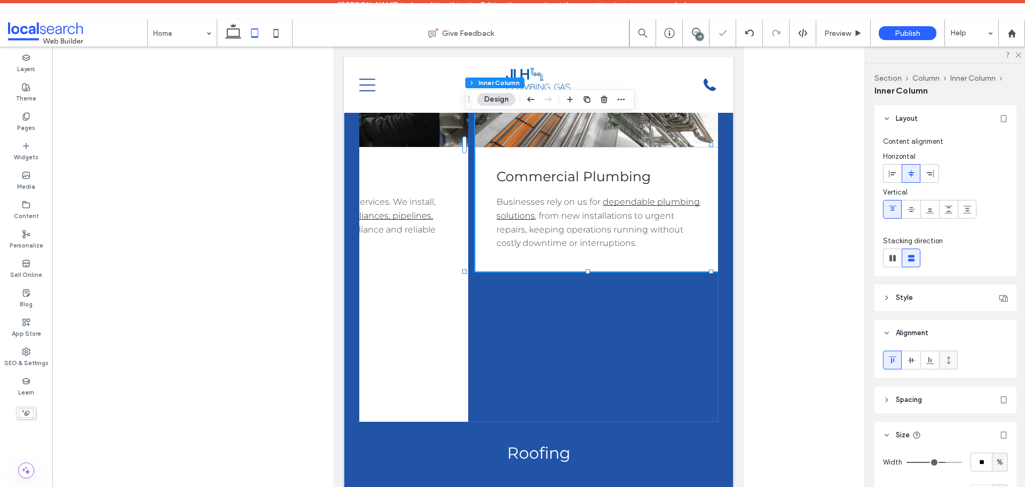
click at [945, 359] on icon at bounding box center [949, 360] width 9 height 9
type input "***"
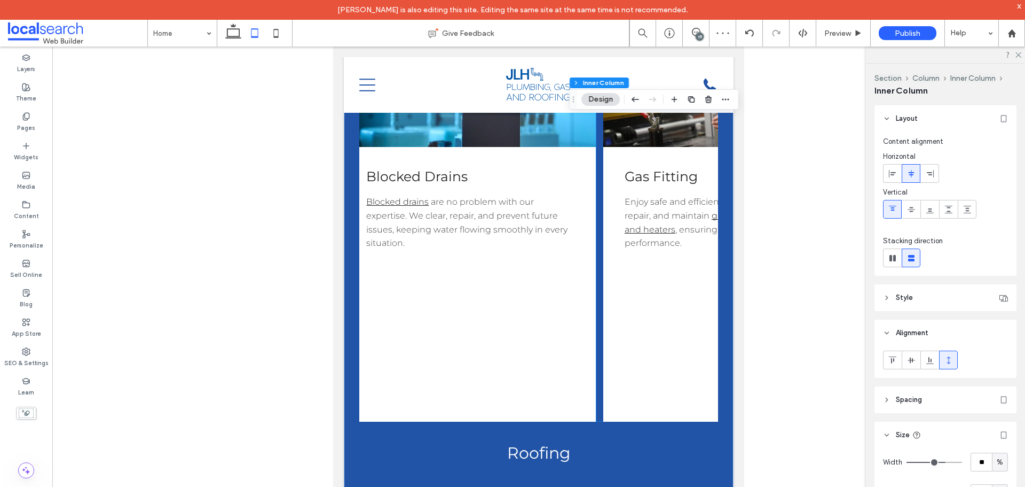
click at [453, 366] on div "Button Blocked Drains Blocked drains are no problem with our expertise. We clea…" at bounding box center [470, 220] width 251 height 403
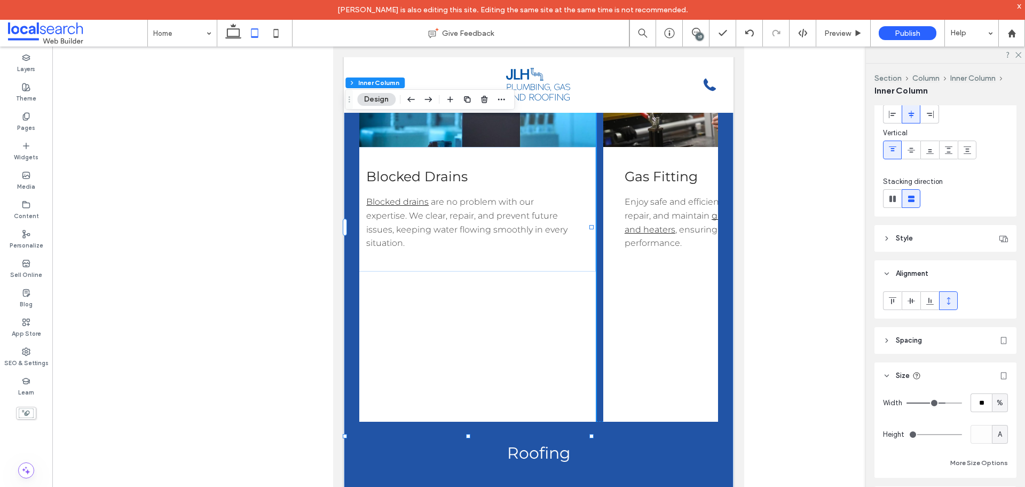
scroll to position [148, 0]
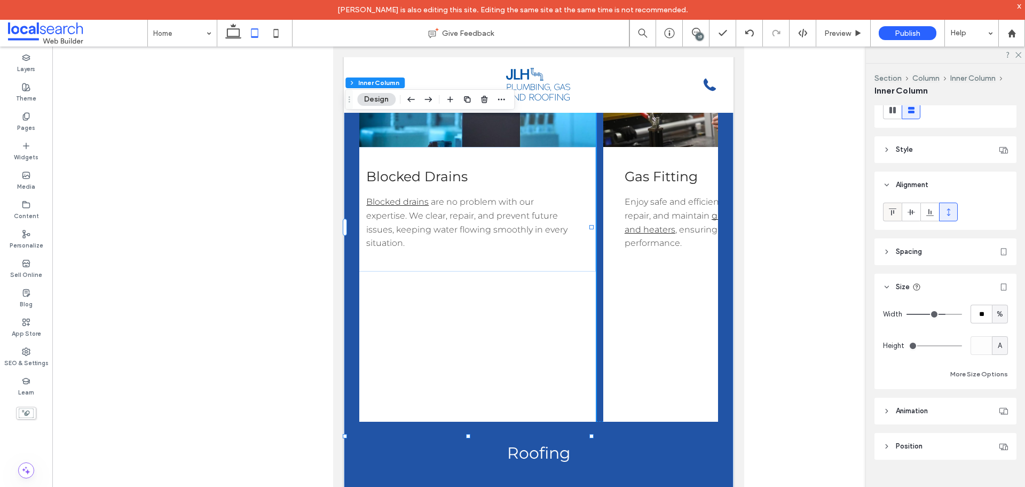
click at [893, 211] on icon at bounding box center [893, 212] width 9 height 9
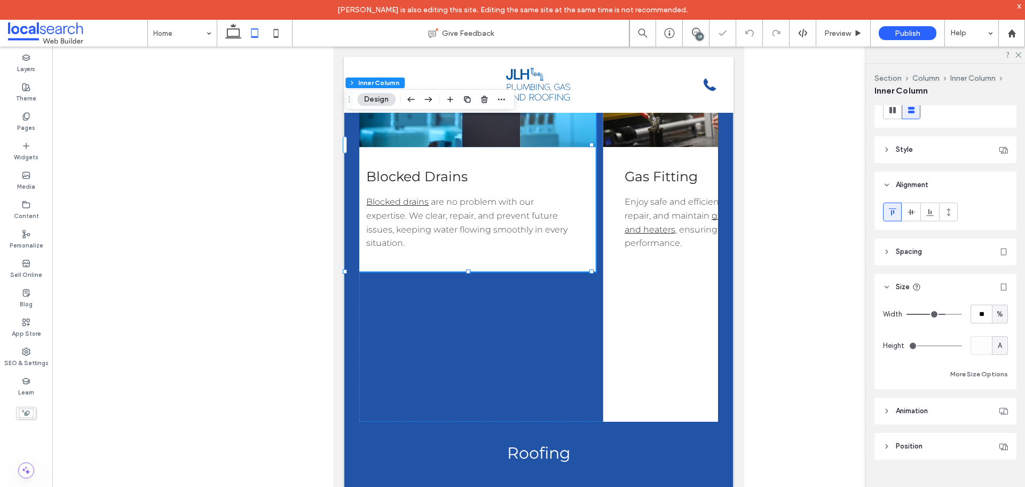
click at [652, 346] on div "Button Gas Fitting Enjoy safe and efficient gas services. We install, repair, a…" at bounding box center [729, 220] width 251 height 403
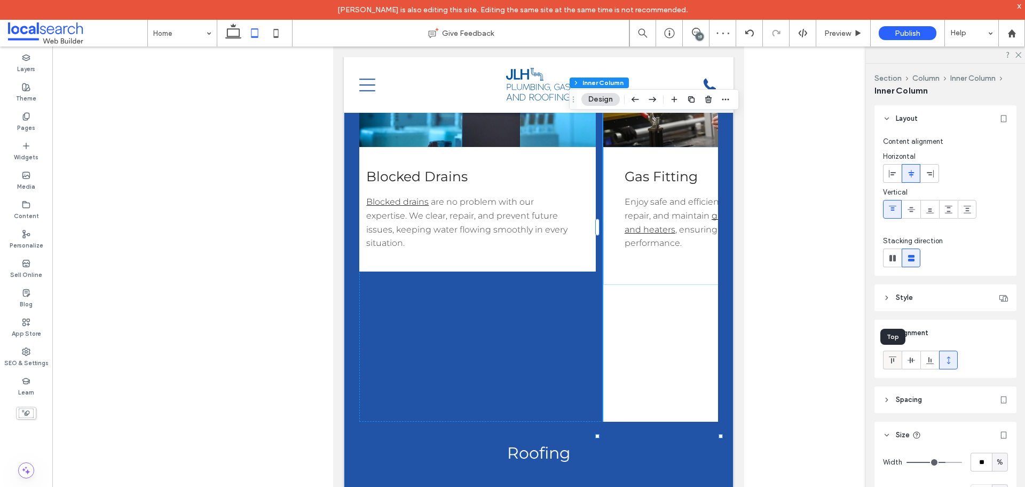
click at [894, 360] on use at bounding box center [892, 359] width 7 height 7
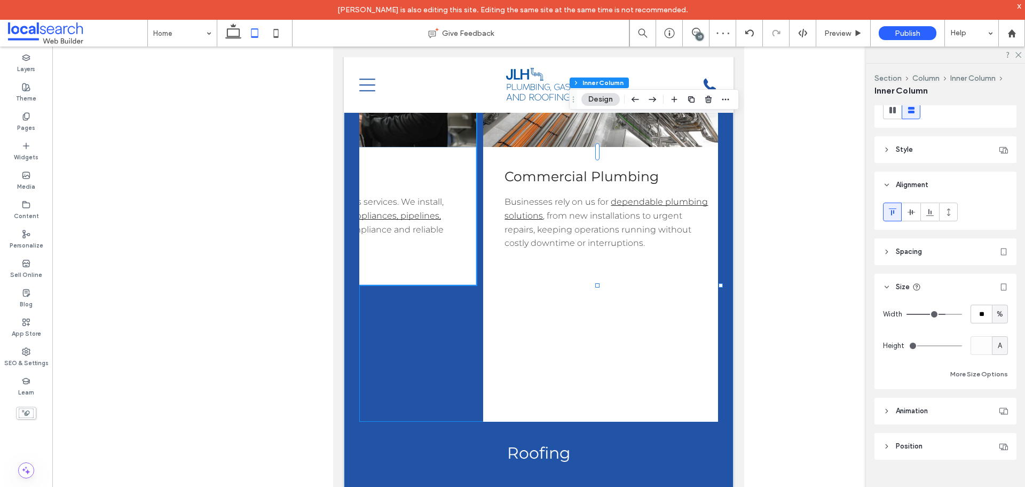
scroll to position [0, 386]
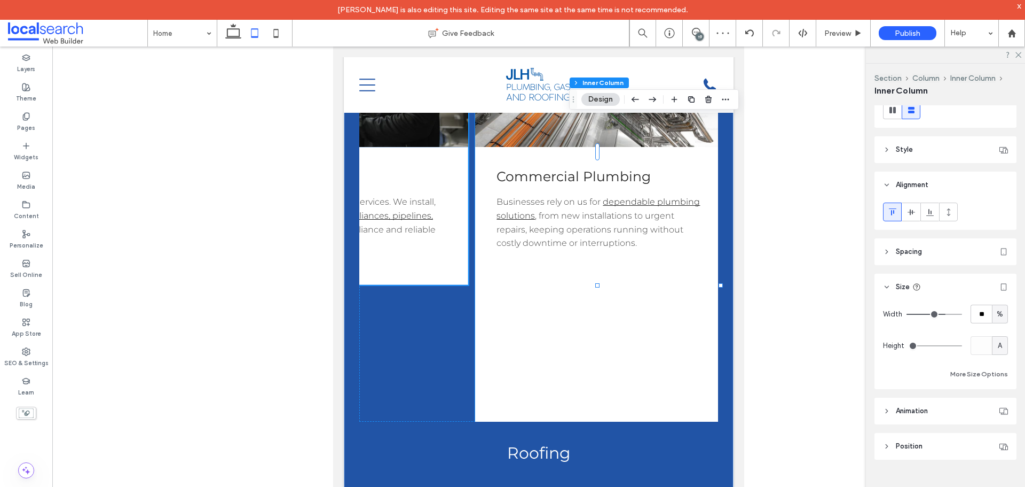
click at [608, 421] on div "Button Commercial Plumbing Businesses rely on us for dependable plumbing soluti…" at bounding box center [600, 220] width 251 height 403
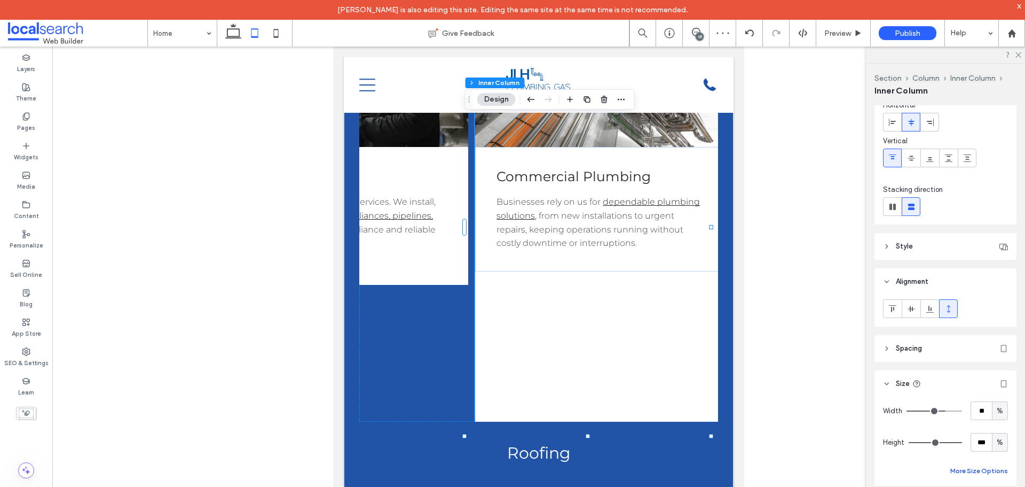
scroll to position [107, 0]
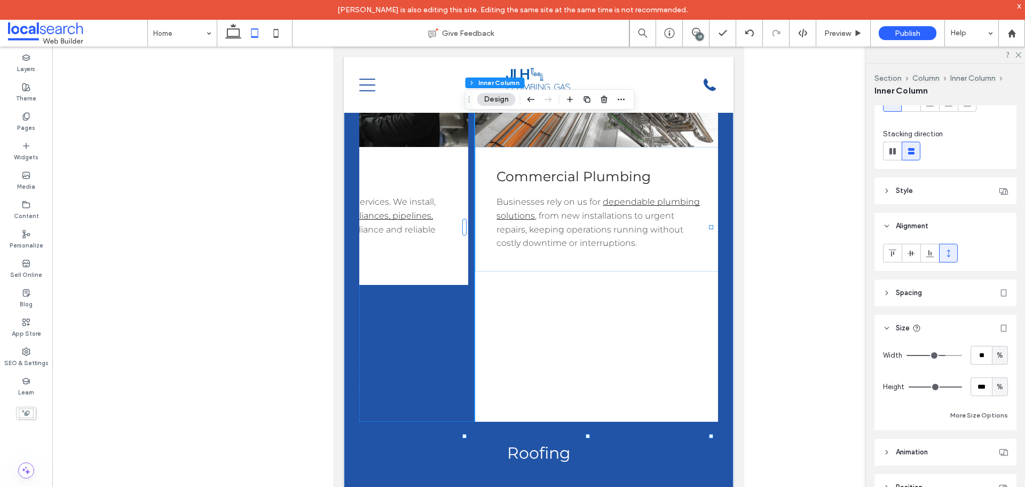
click at [995, 392] on div "%" at bounding box center [1000, 386] width 16 height 19
click at [996, 370] on span "A" at bounding box center [995, 368] width 4 height 11
type input "*"
click at [892, 253] on icon at bounding box center [893, 253] width 9 height 9
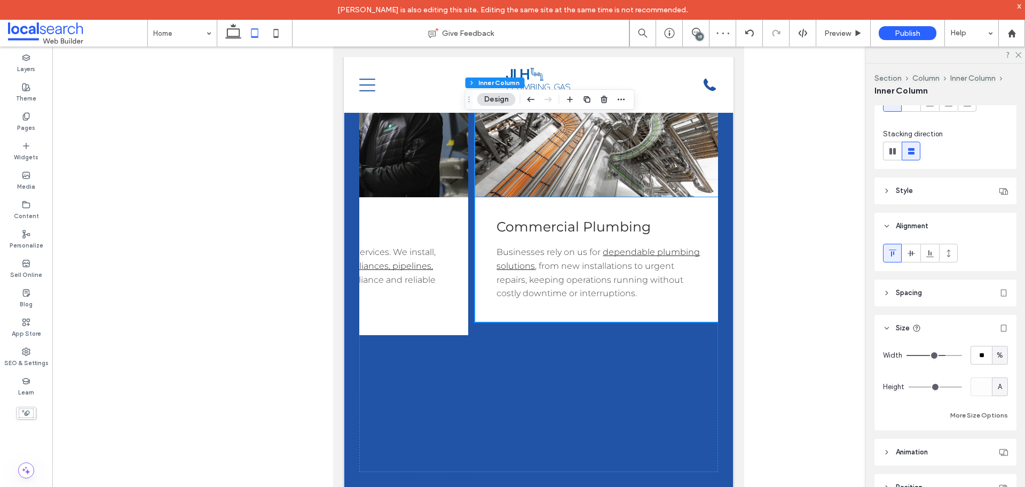
scroll to position [1348, 0]
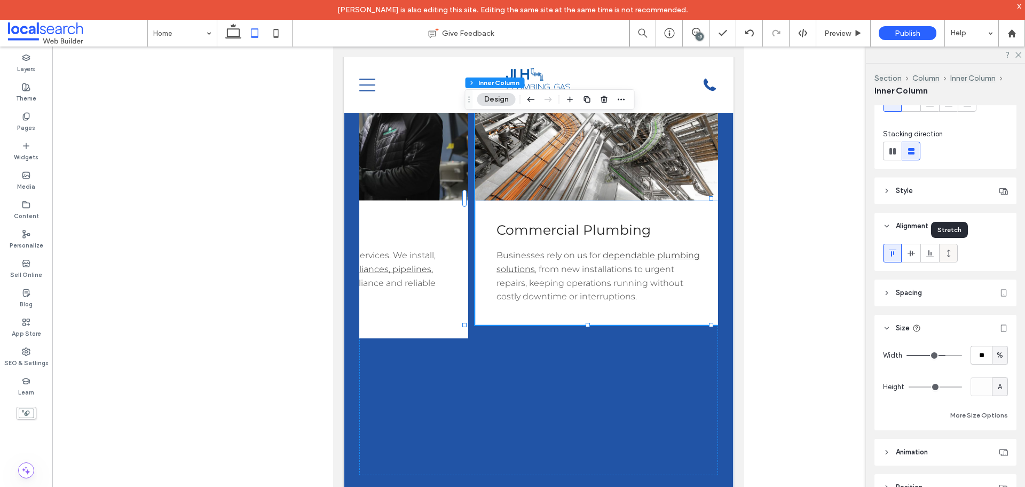
click at [947, 256] on icon at bounding box center [949, 253] width 9 height 9
type input "***"
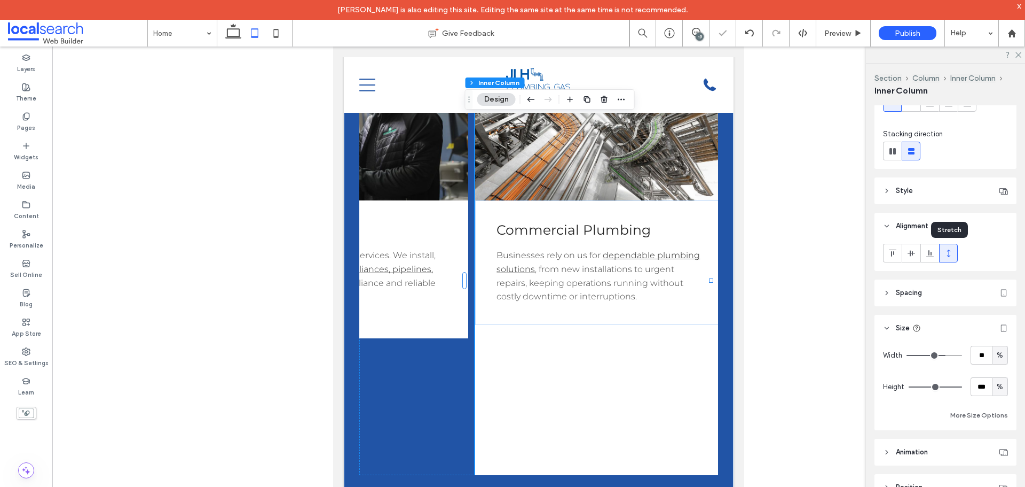
click at [947, 256] on icon at bounding box center [949, 253] width 9 height 9
click at [948, 254] on icon at bounding box center [949, 253] width 9 height 9
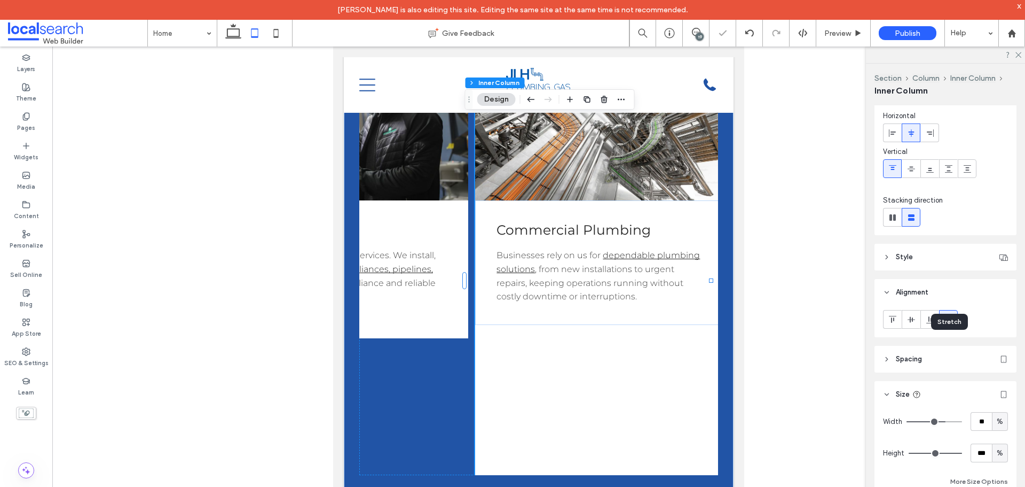
scroll to position [0, 0]
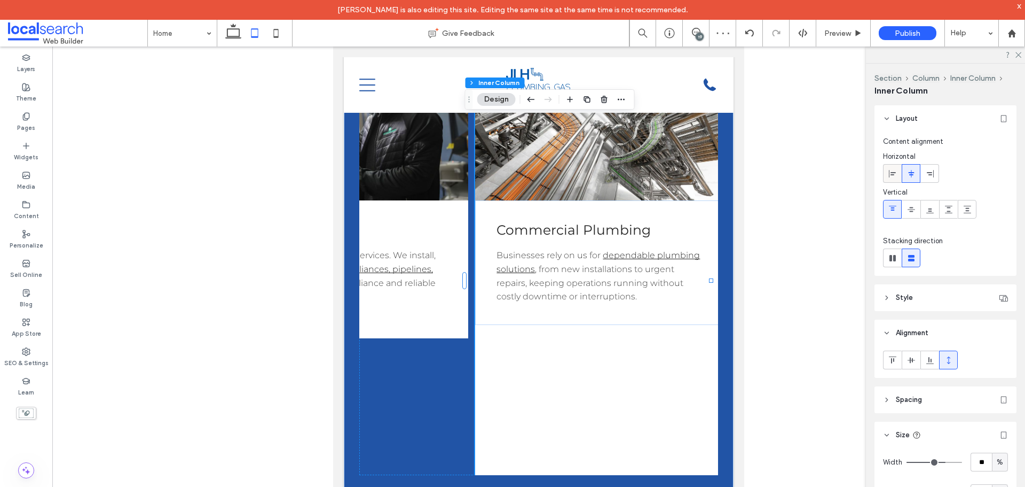
click at [895, 174] on icon at bounding box center [893, 173] width 9 height 9
click at [908, 170] on icon at bounding box center [911, 173] width 9 height 9
click at [899, 357] on div at bounding box center [893, 360] width 18 height 18
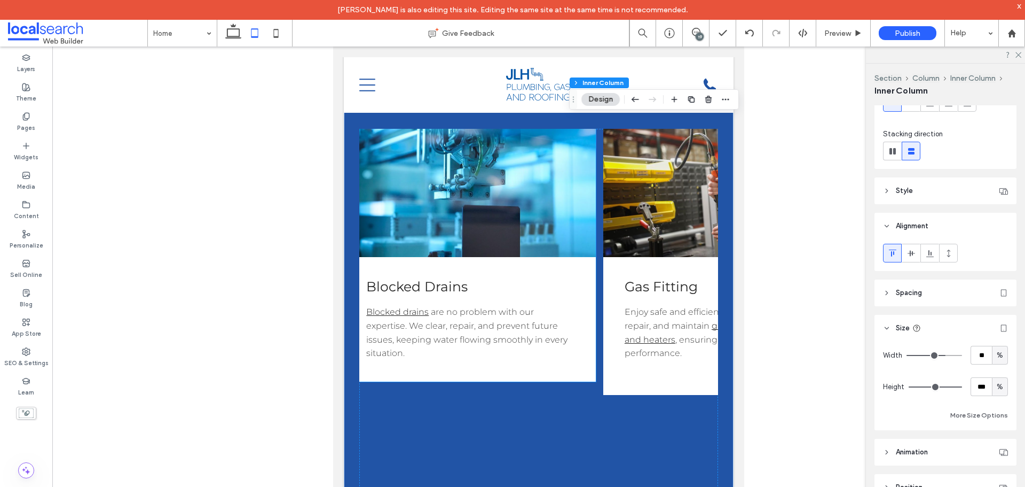
scroll to position [1401, 0]
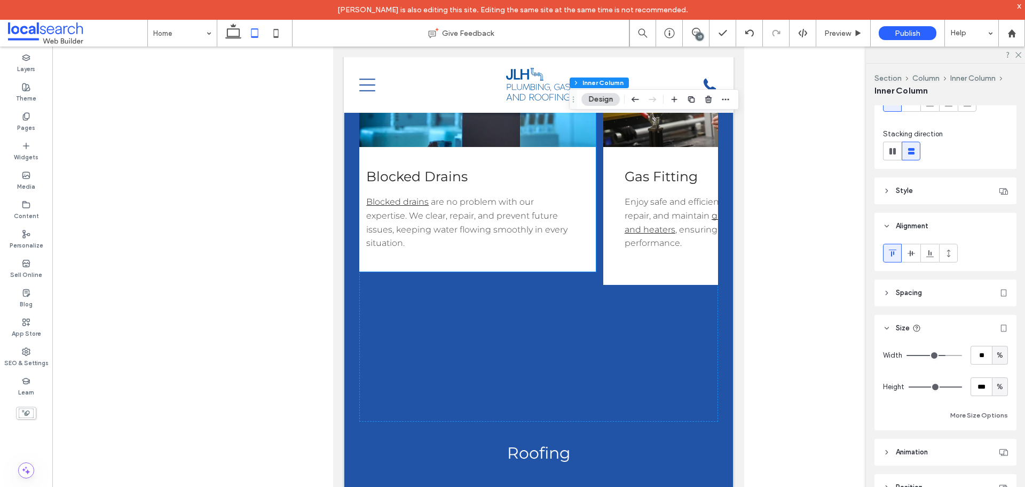
click at [494, 271] on div "Blocked Drains Blocked drains are no problem with our expertise. We clear, repa…" at bounding box center [470, 209] width 251 height 124
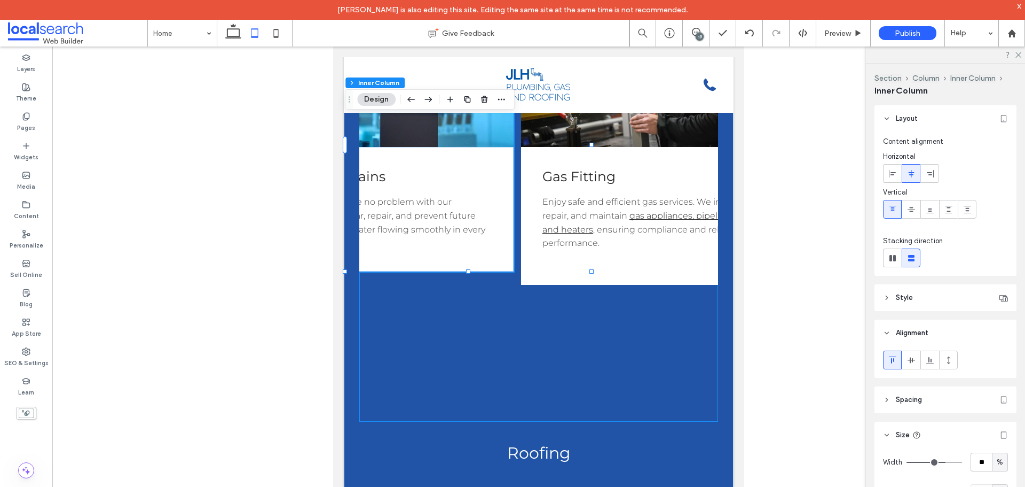
scroll to position [0, 0]
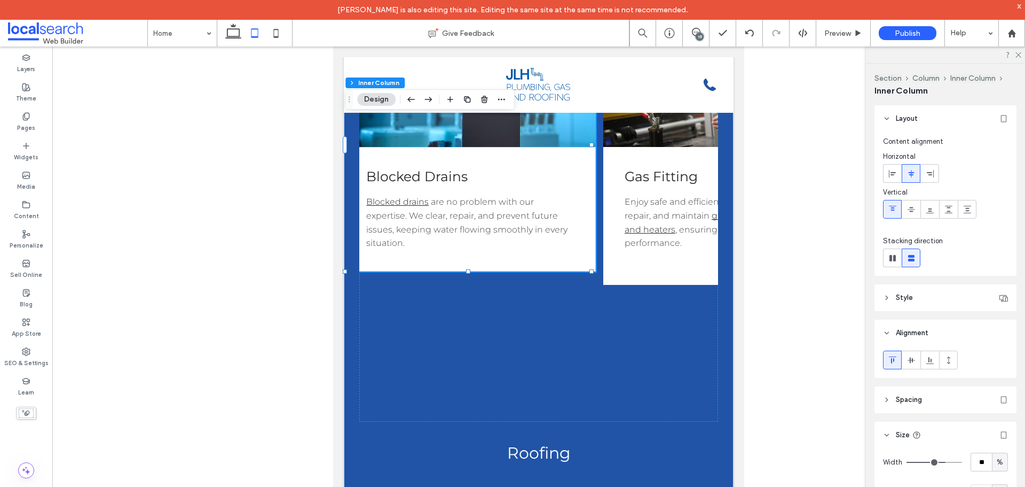
click at [923, 307] on header "Style" at bounding box center [946, 297] width 142 height 27
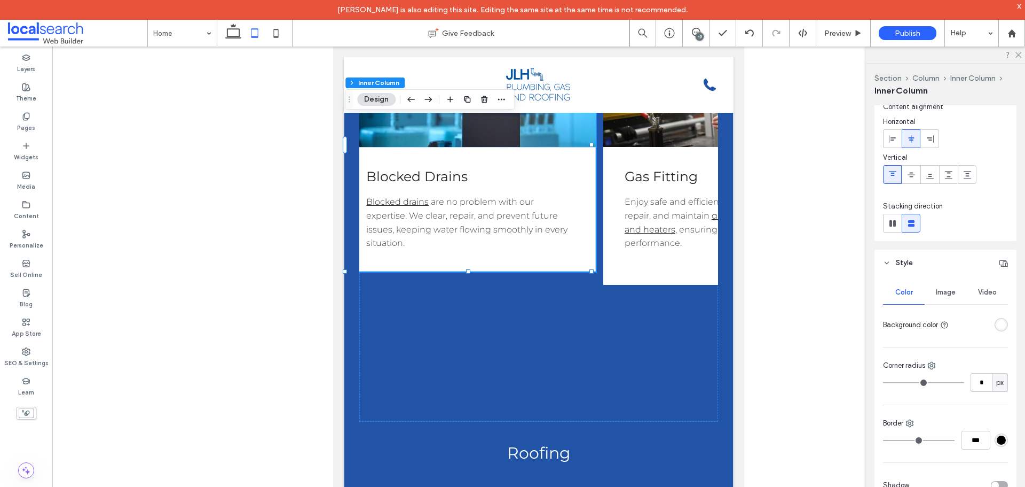
scroll to position [53, 0]
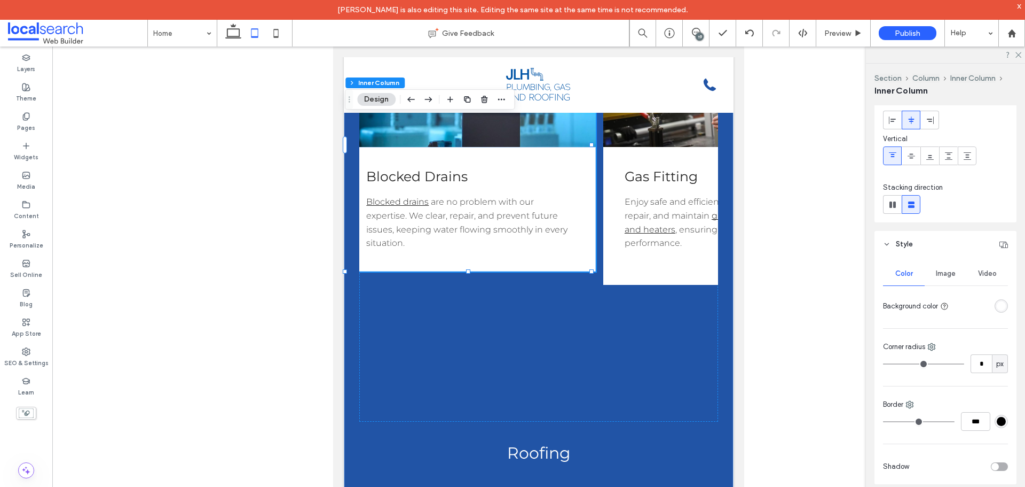
click at [940, 243] on header "Style" at bounding box center [946, 244] width 142 height 27
click at [951, 309] on icon at bounding box center [949, 306] width 9 height 9
type input "***"
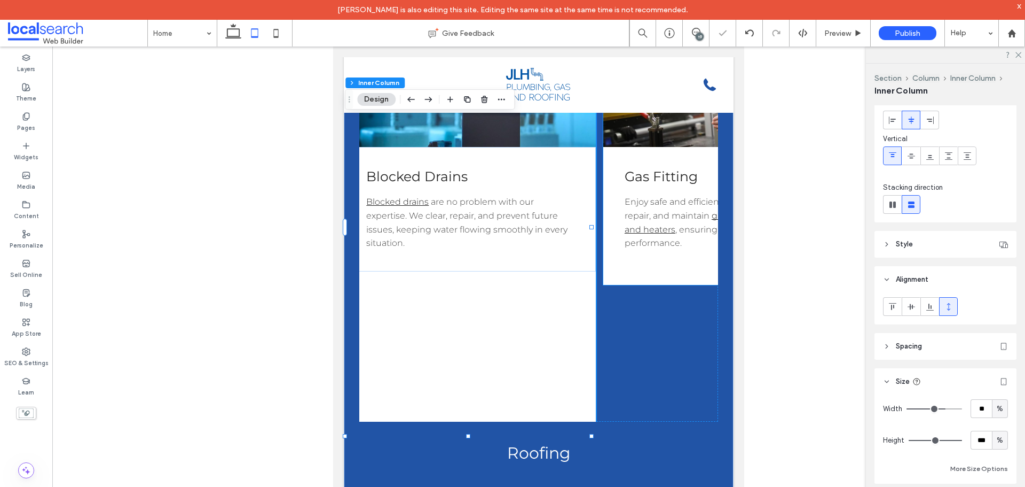
click at [648, 264] on p "﻿" at bounding box center [729, 257] width 208 height 14
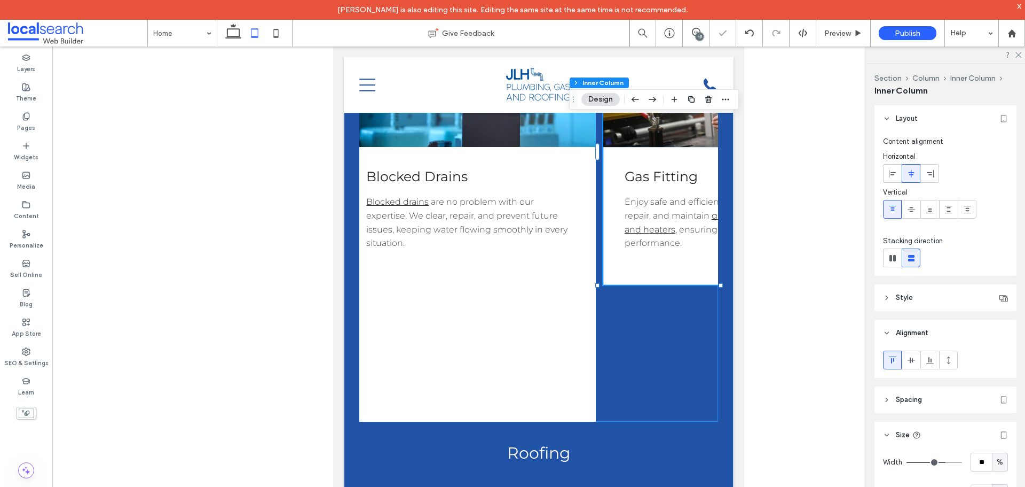
click at [499, 322] on div "Button Blocked Drains Blocked drains are no problem with our expertise. We clea…" at bounding box center [470, 220] width 251 height 403
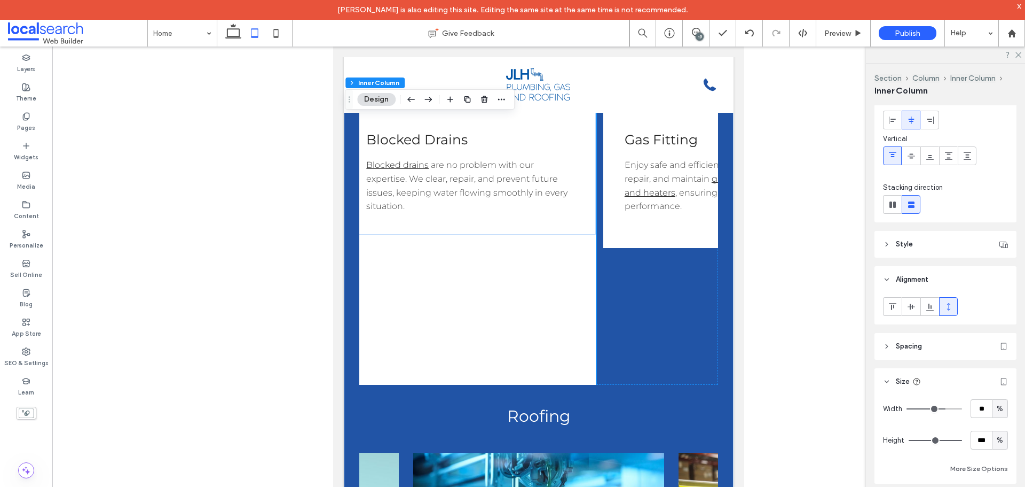
scroll to position [1454, 0]
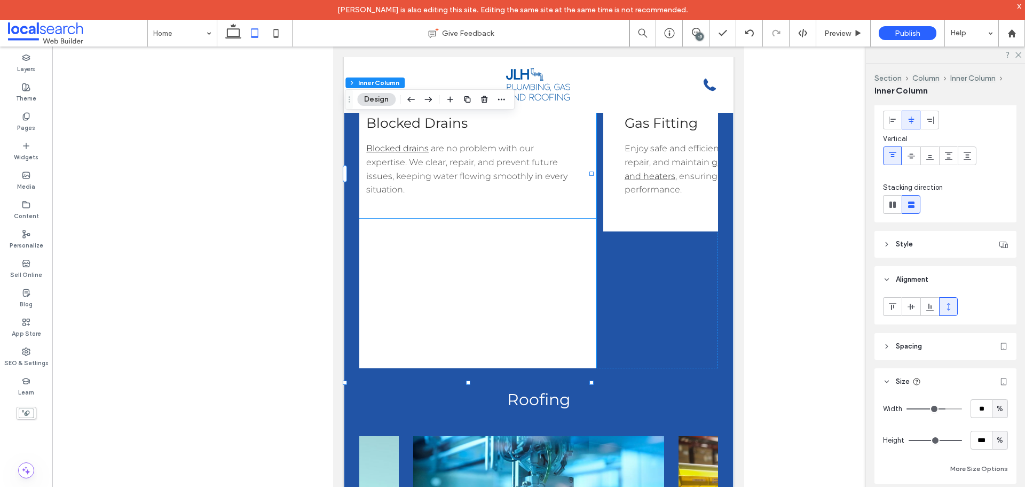
click at [538, 194] on span "are no problem with our expertise. We clear, repair, and prevent future issues,…" at bounding box center [466, 168] width 201 height 51
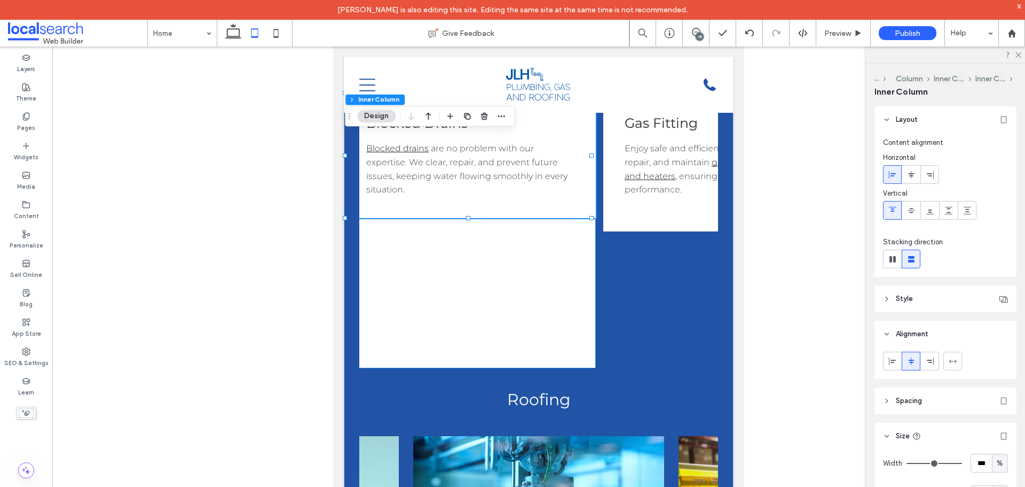
click at [510, 326] on div "Button Blocked Drains Blocked drains are no problem with our expertise. We clea…" at bounding box center [470, 166] width 251 height 403
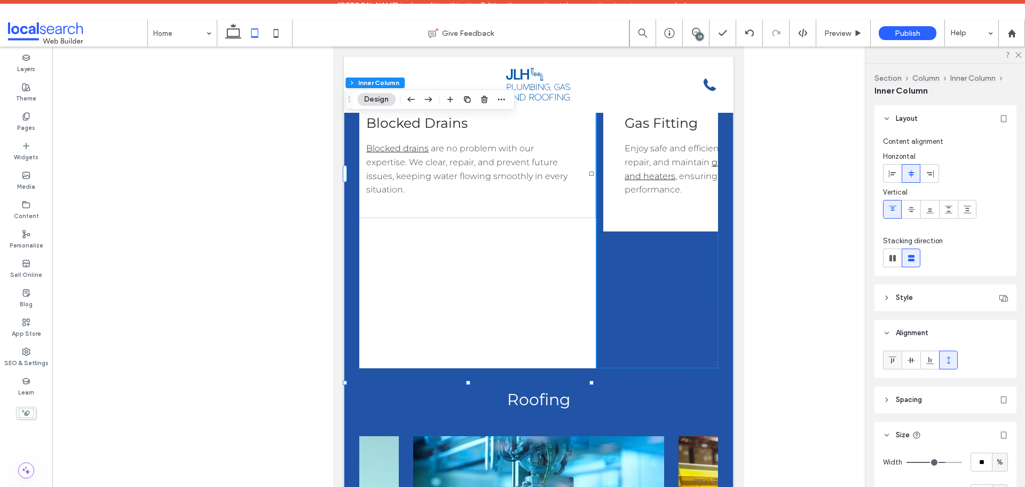
click at [891, 357] on icon at bounding box center [893, 360] width 9 height 9
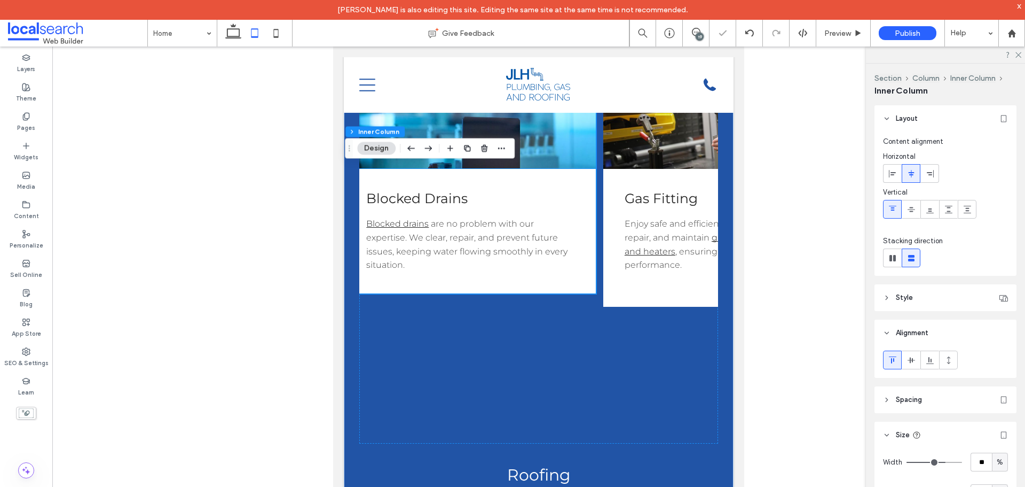
scroll to position [1294, 0]
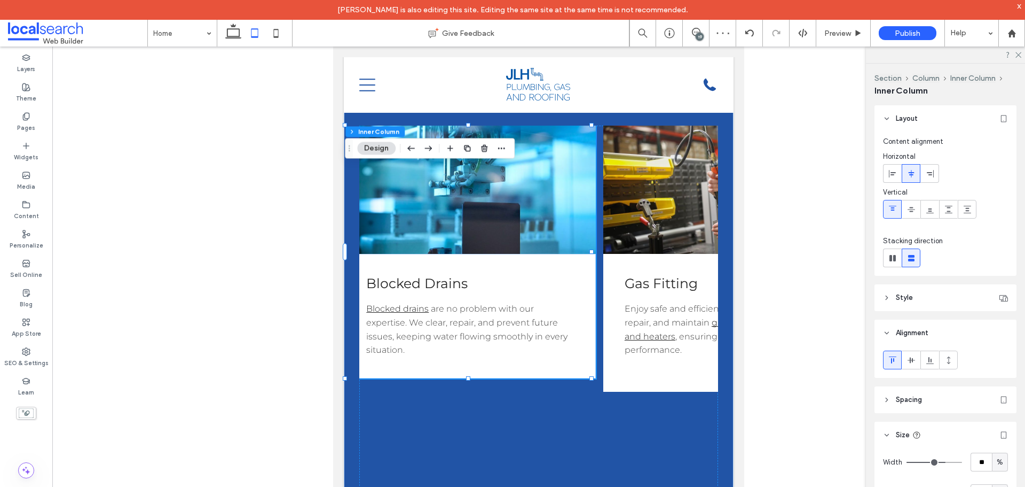
click at [581, 175] on link at bounding box center [470, 190] width 251 height 128
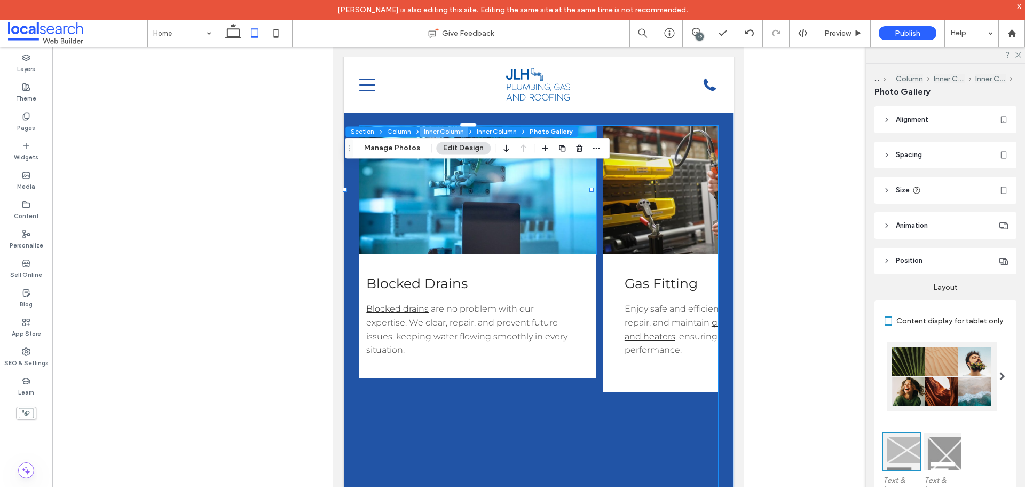
drag, startPoint x: 450, startPoint y: 131, endPoint x: 123, endPoint y: 87, distance: 329.8
click at [450, 131] on button "Inner Column" at bounding box center [444, 131] width 49 height 11
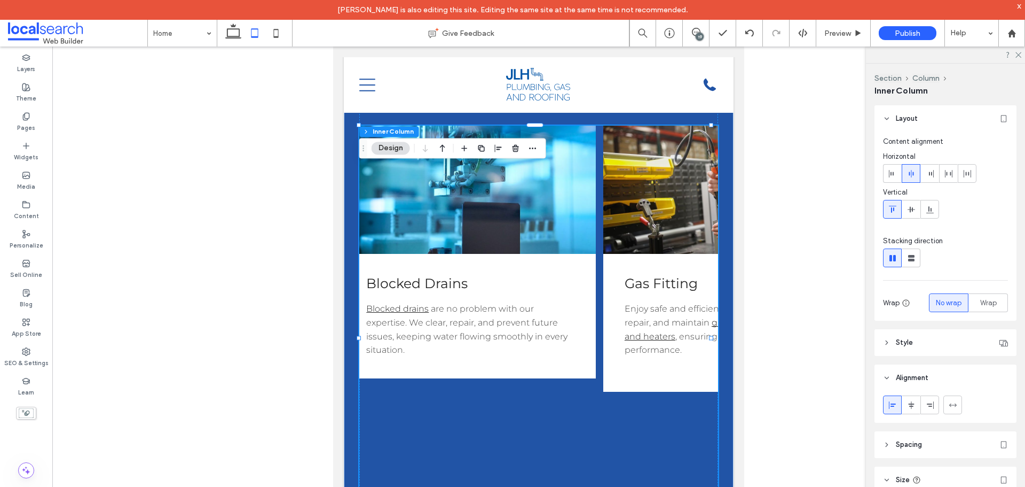
click at [572, 214] on link at bounding box center [470, 190] width 251 height 128
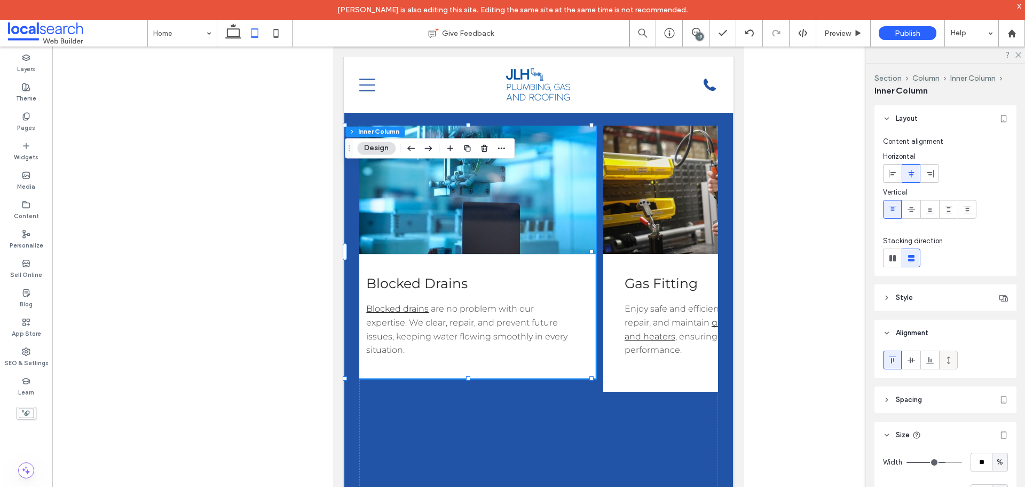
click at [945, 358] on icon at bounding box center [949, 360] width 9 height 9
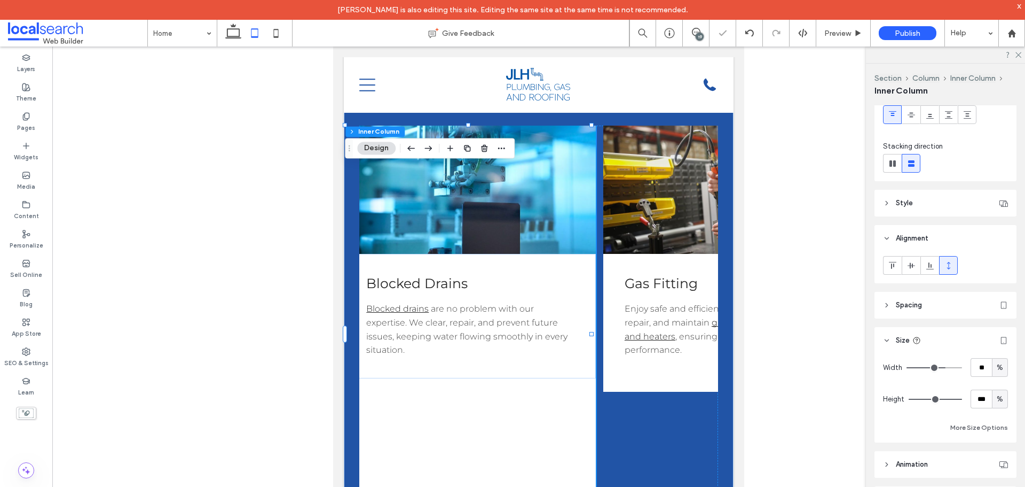
scroll to position [107, 0]
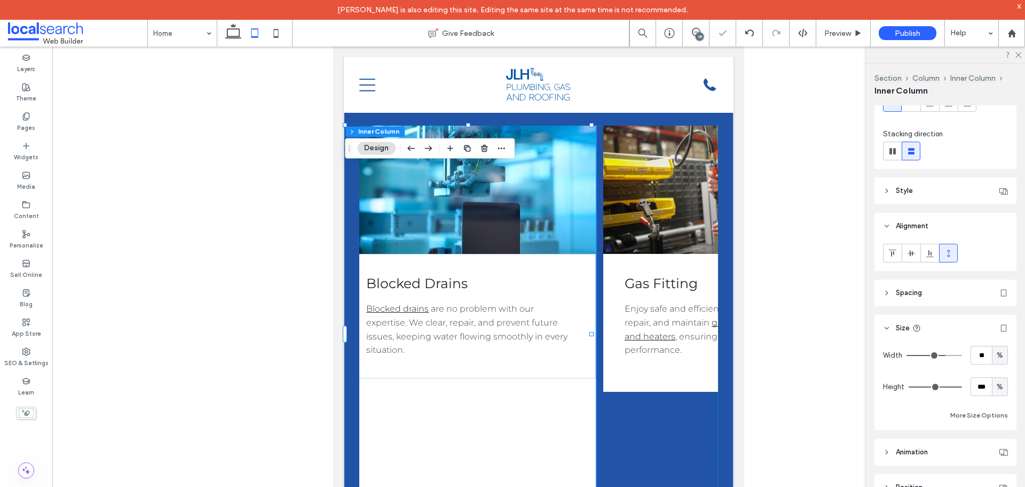
click at [999, 388] on div "%" at bounding box center [1000, 386] width 11 height 11
click at [999, 365] on div "A" at bounding box center [995, 367] width 15 height 19
type input "*"
click at [674, 371] on p "﻿" at bounding box center [729, 364] width 208 height 14
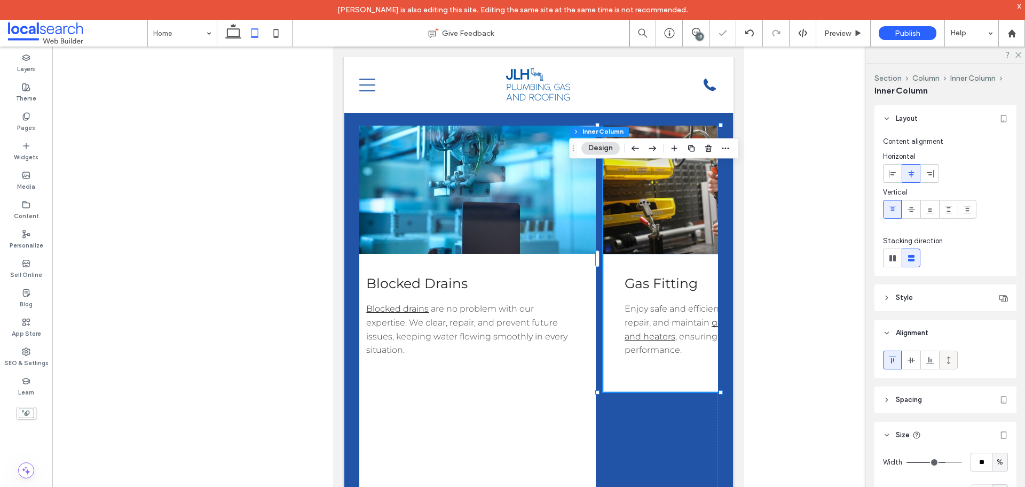
click at [946, 358] on icon at bounding box center [949, 360] width 9 height 9
type input "***"
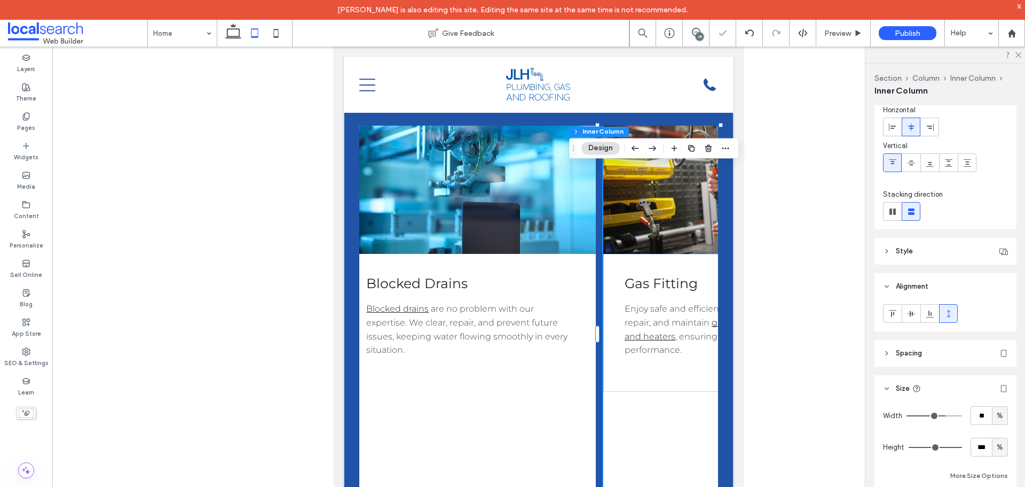
scroll to position [53, 0]
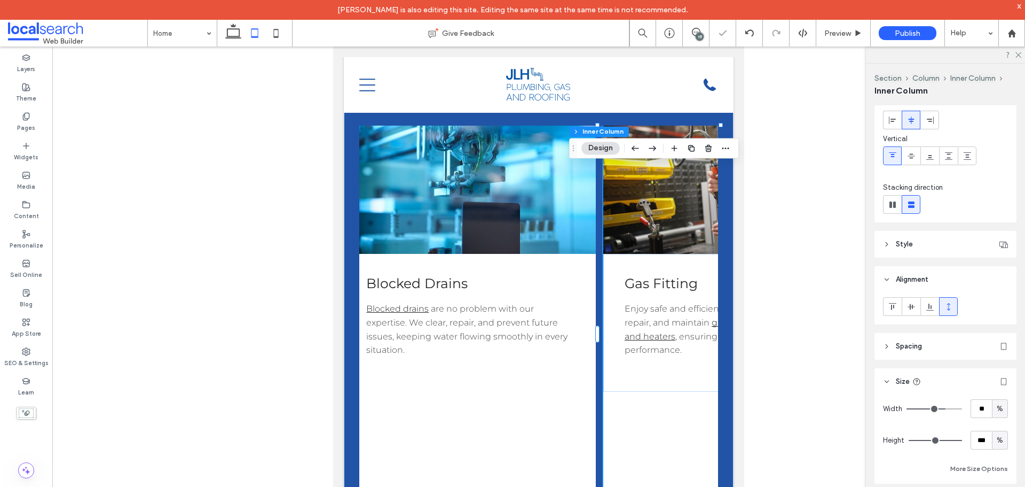
click at [992, 437] on div "%" at bounding box center [1000, 439] width 16 height 19
click at [1001, 424] on div "A" at bounding box center [995, 421] width 15 height 19
type input "*"
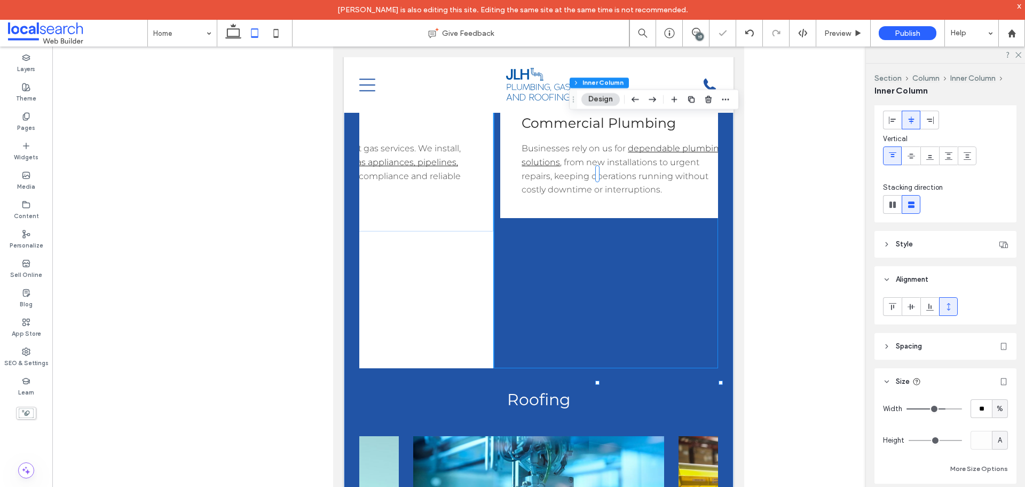
scroll to position [0, 386]
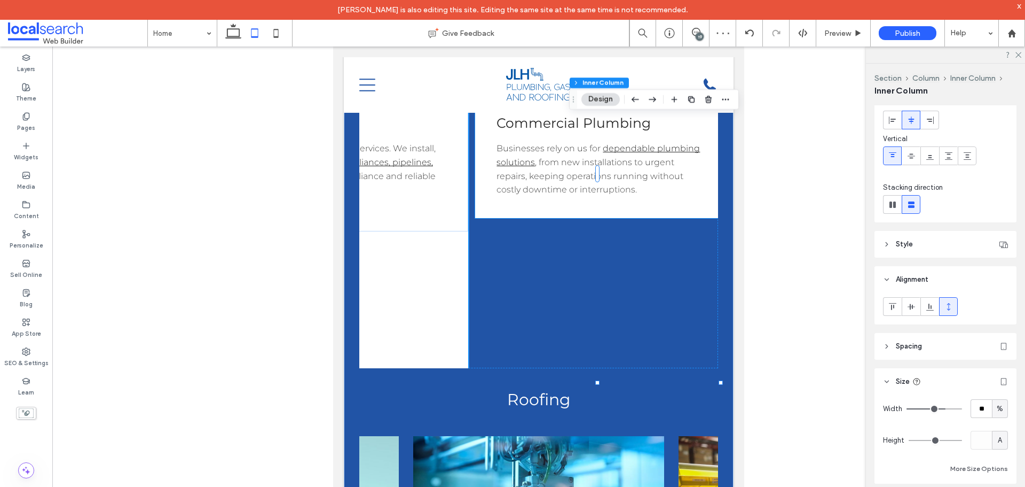
click at [605, 217] on div "Commercial Plumbing Businesses rely on us for dependable plumbing solutions , f…" at bounding box center [600, 155] width 251 height 124
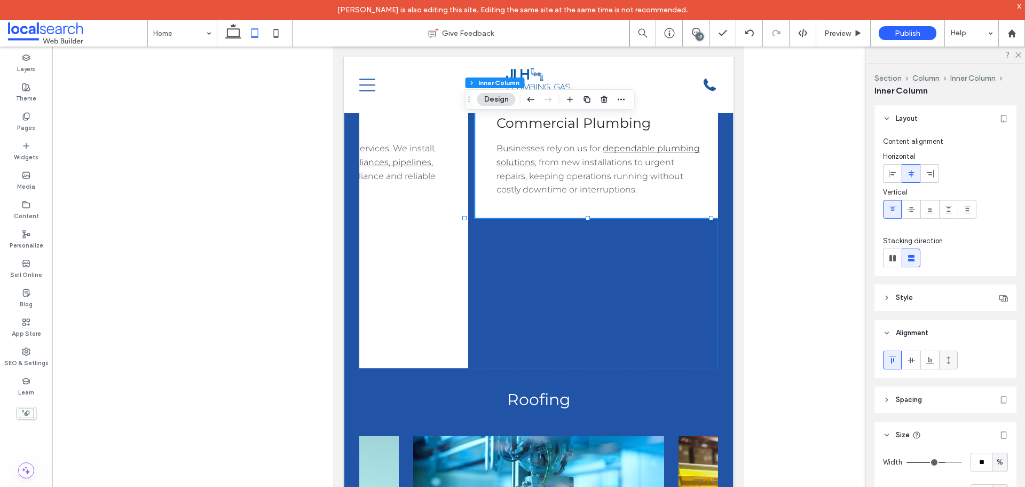
click at [942, 364] on div at bounding box center [949, 360] width 18 height 18
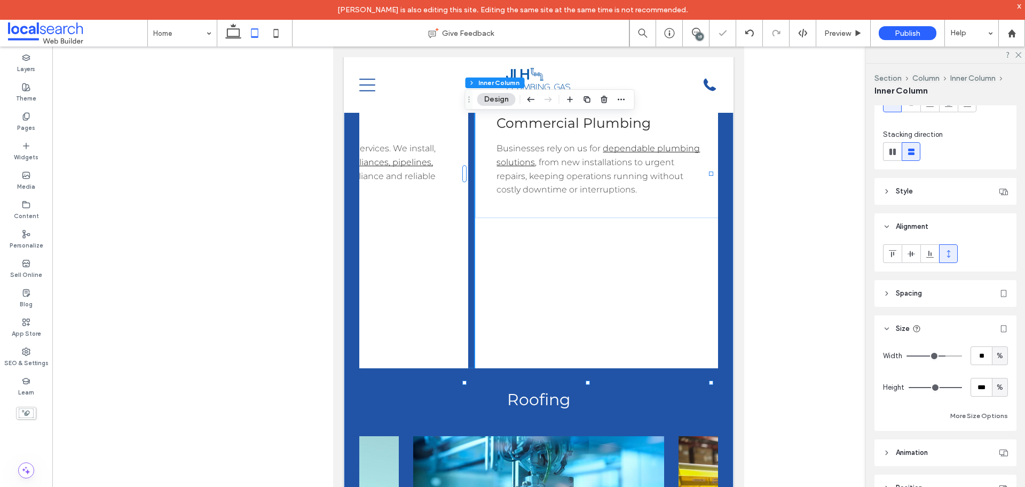
scroll to position [107, 0]
click at [997, 390] on span "%" at bounding box center [1000, 386] width 6 height 11
click at [996, 362] on div "A" at bounding box center [995, 367] width 15 height 19
type input "*"
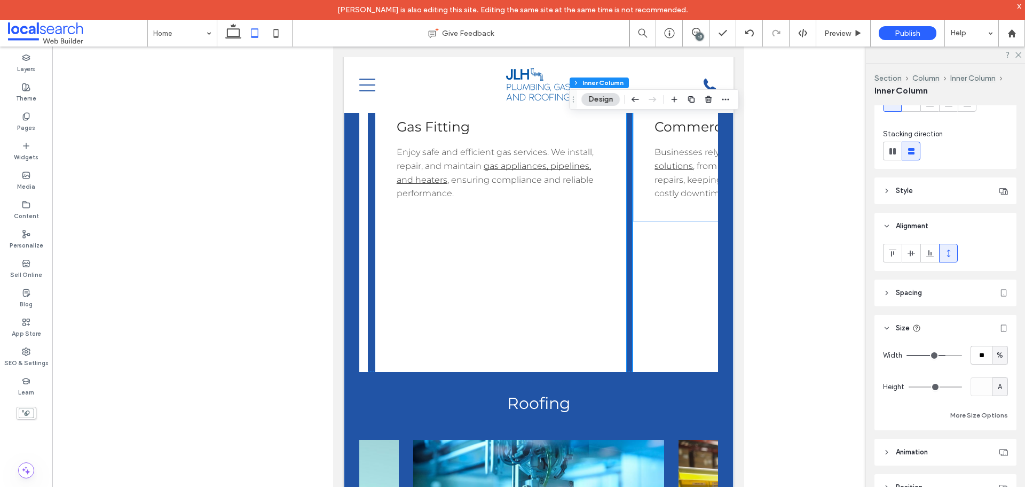
scroll to position [1454, 0]
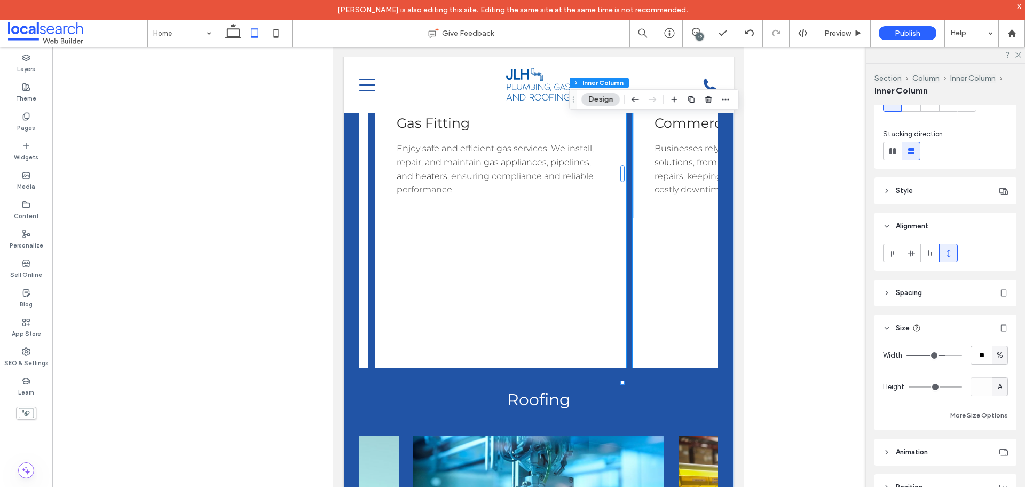
click at [515, 196] on p "Enjoy safe and efficient gas services. We install, repair, and maintain gas app…" at bounding box center [501, 169] width 208 height 54
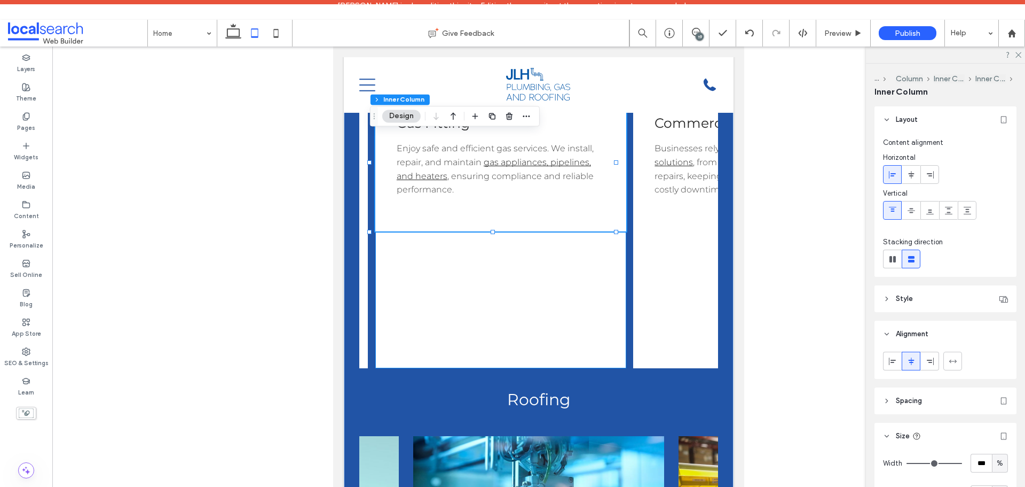
click at [521, 288] on div "Button Gas Fitting Enjoy safe and efficient gas services. We install, repair, a…" at bounding box center [500, 166] width 251 height 403
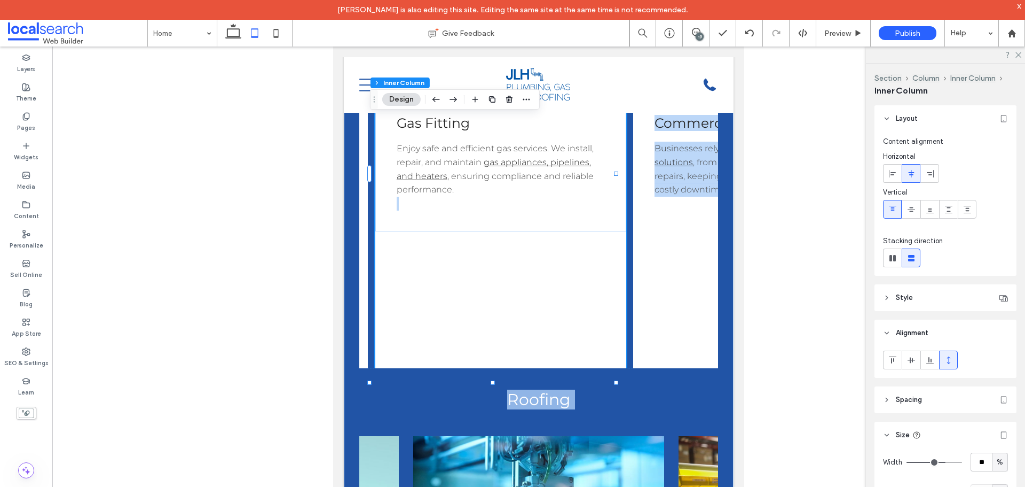
drag, startPoint x: 525, startPoint y: 422, endPoint x: 382, endPoint y: 412, distance: 142.9
click at [382, 412] on div "What We Do Explore our full range of plumbing, gas, and roofing services, desig…" at bounding box center [539, 257] width 390 height 1010
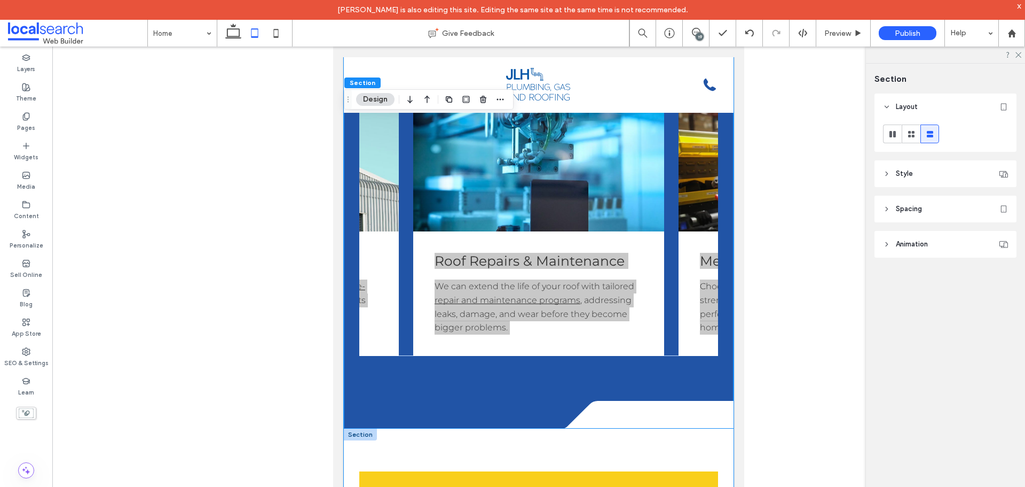
scroll to position [1775, 0]
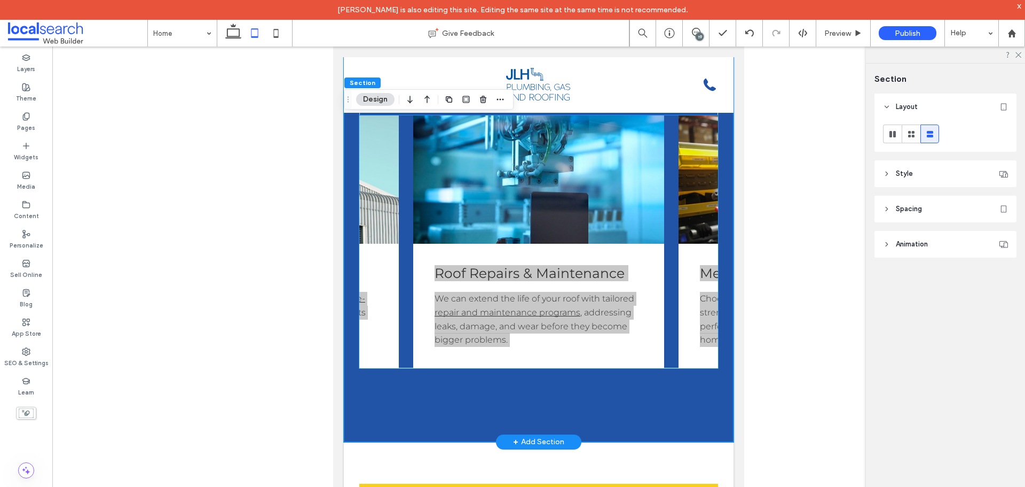
click at [580, 346] on p "We can extend the life of your roof with tailored repair and maintenance progra…" at bounding box center [539, 319] width 208 height 54
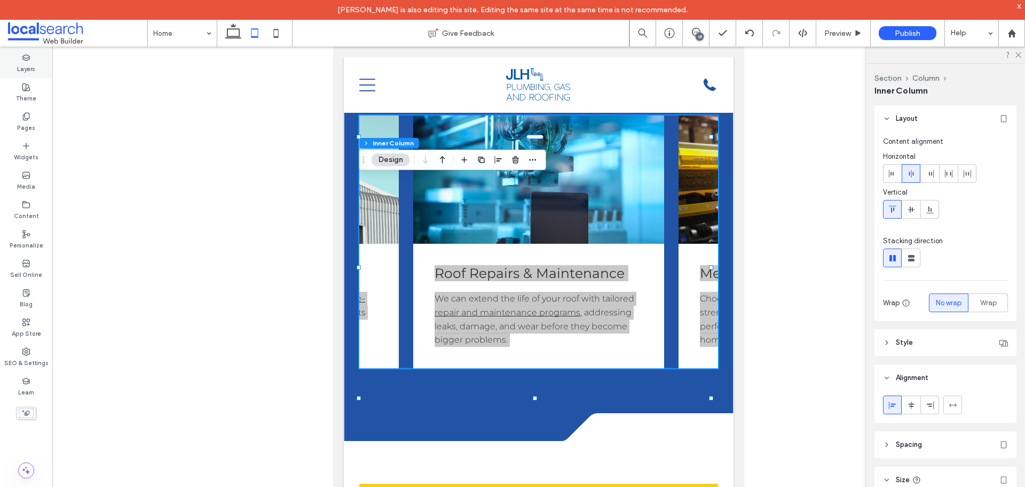
click at [39, 67] on div "Layers" at bounding box center [26, 63] width 52 height 29
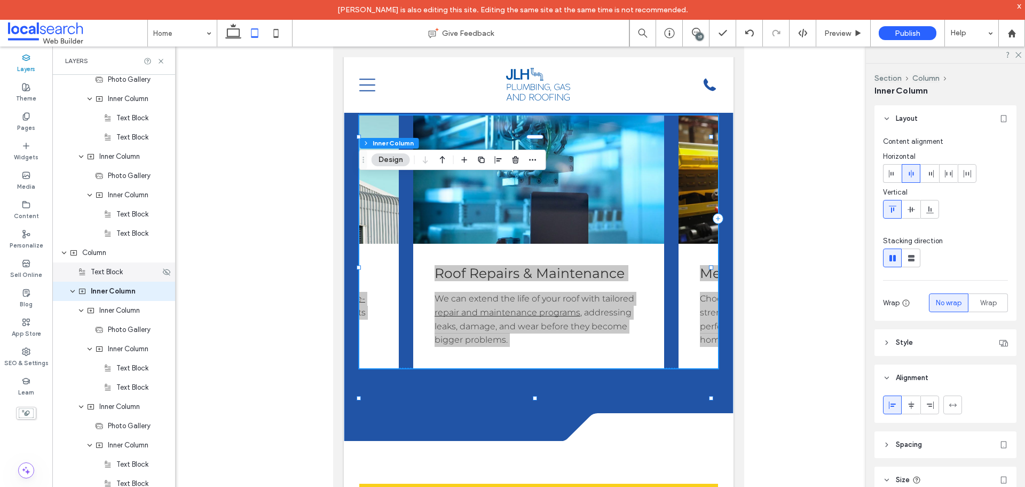
scroll to position [2332, 0]
click at [126, 161] on div "Inner Column" at bounding box center [113, 155] width 123 height 19
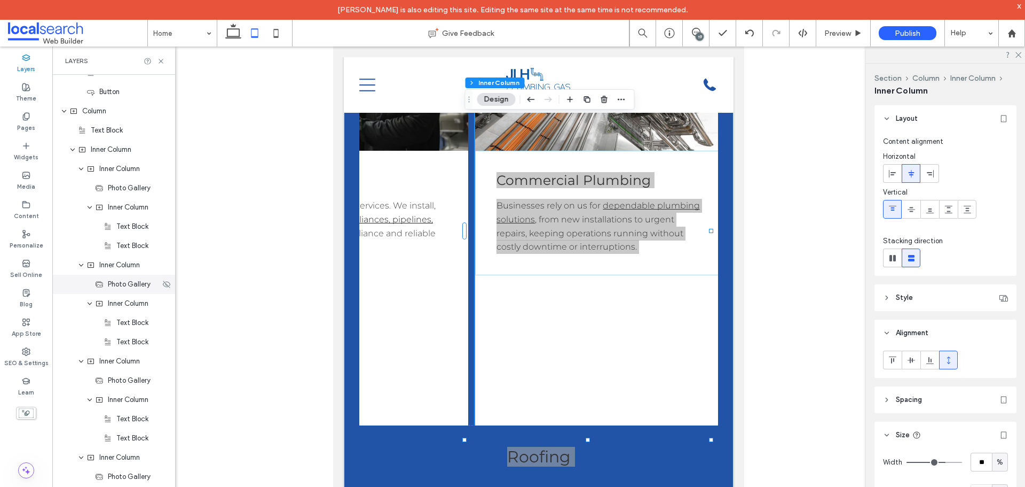
scroll to position [1823, 0]
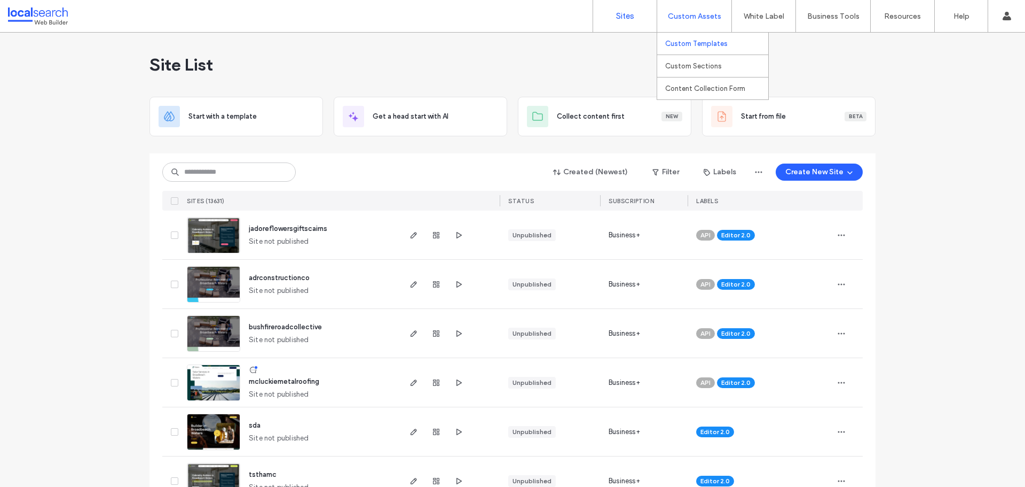
click at [696, 43] on label "Custom Templates" at bounding box center [696, 44] width 62 height 8
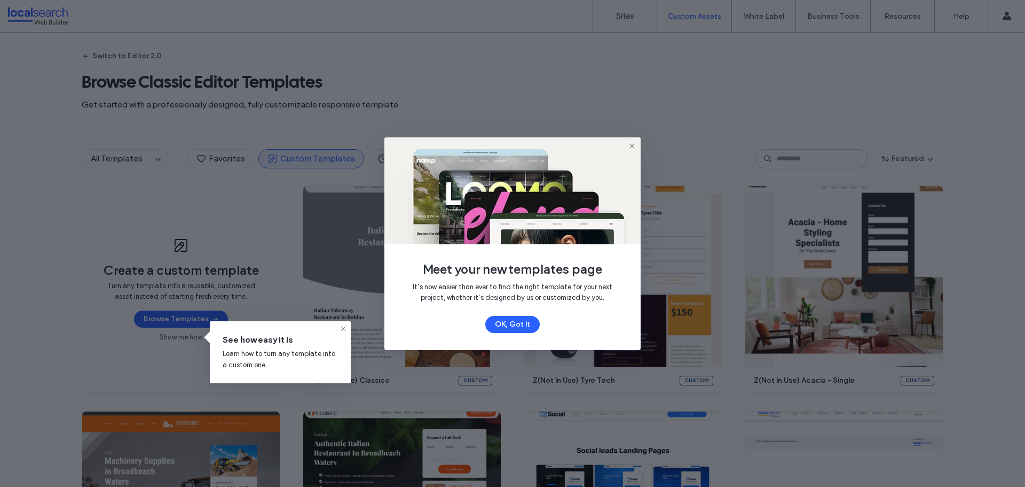
click at [635, 146] on icon at bounding box center [632, 146] width 9 height 9
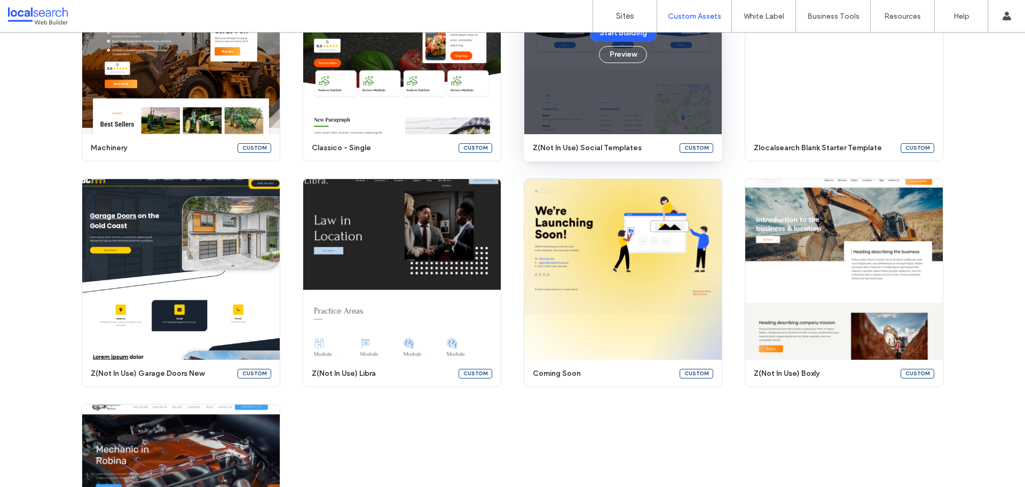
scroll to position [410, 0]
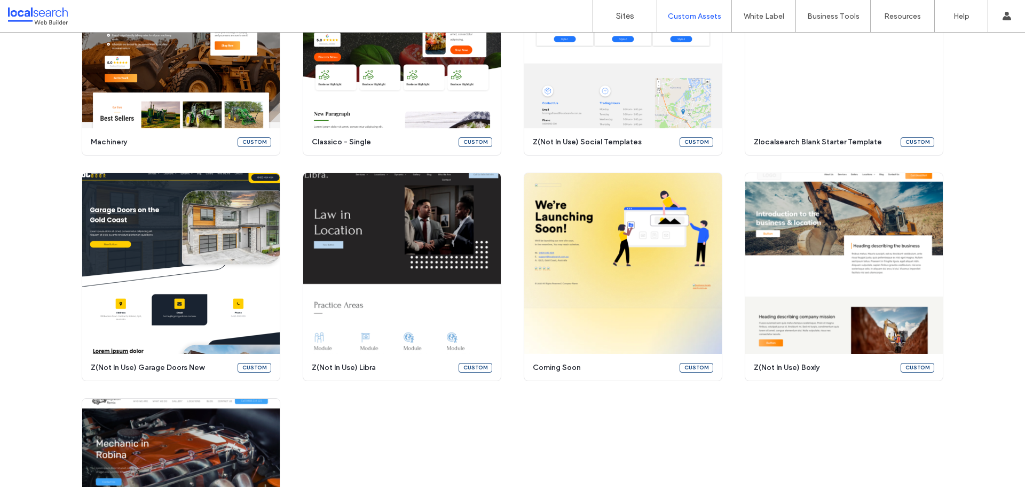
click at [992, 196] on div "Create a custom template Turn any template into a reusable, customized asset in…" at bounding box center [512, 164] width 1025 height 884
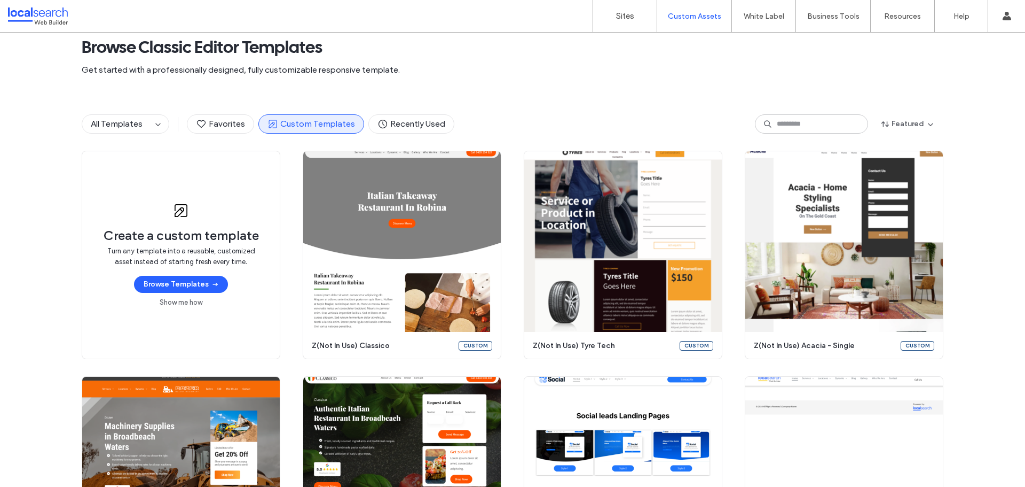
scroll to position [0, 0]
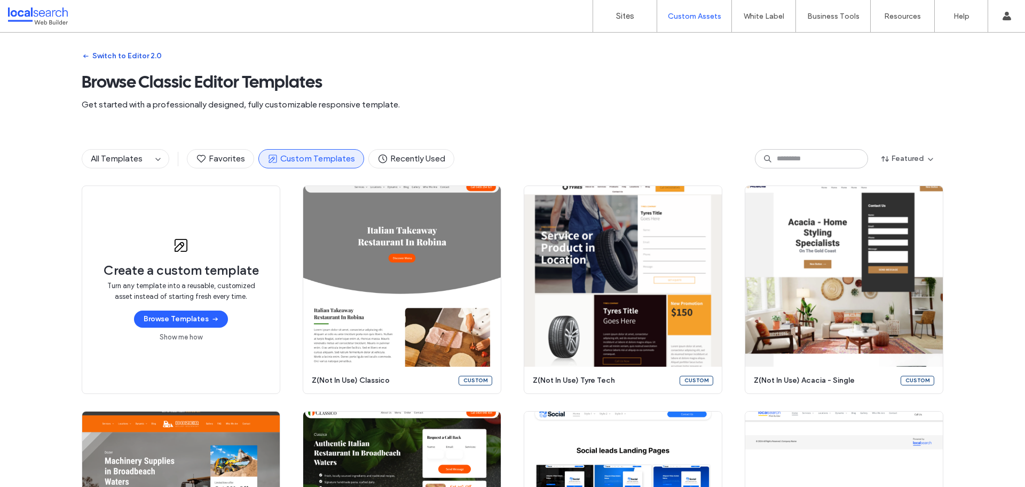
click at [105, 56] on button "Switch to Editor 2.0" at bounding box center [122, 56] width 80 height 17
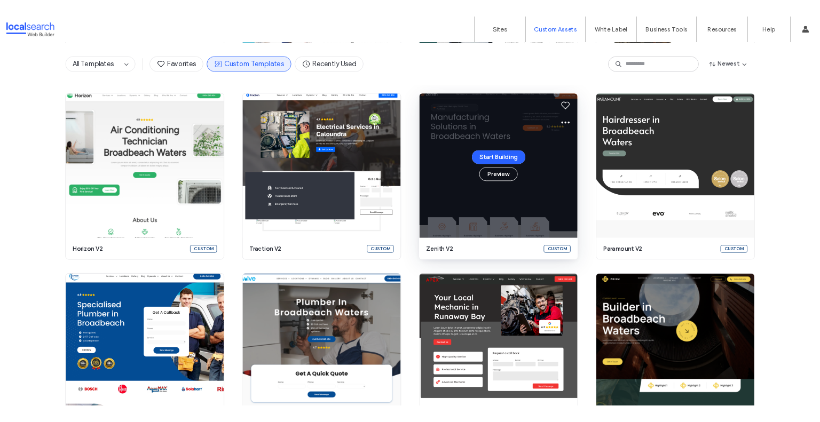
scroll to position [250, 0]
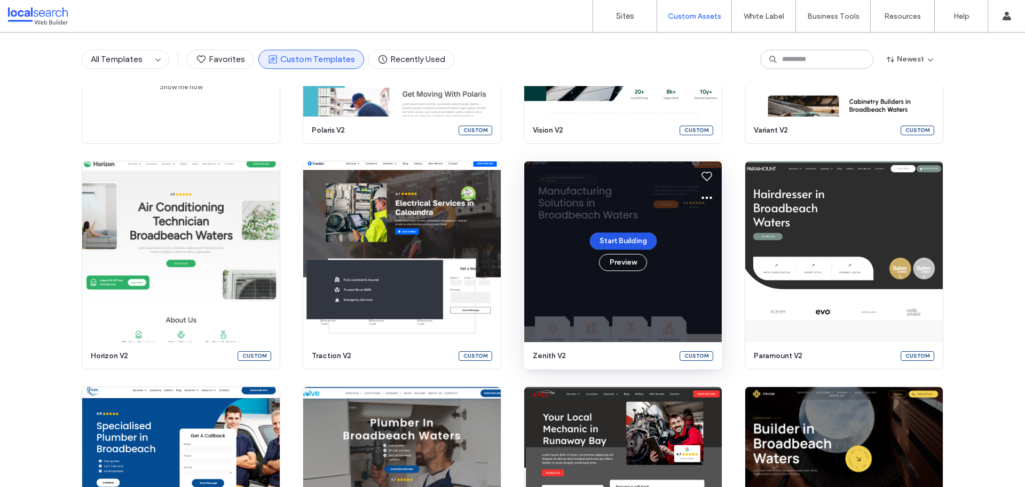
click at [629, 235] on button "Start Building" at bounding box center [623, 240] width 67 height 17
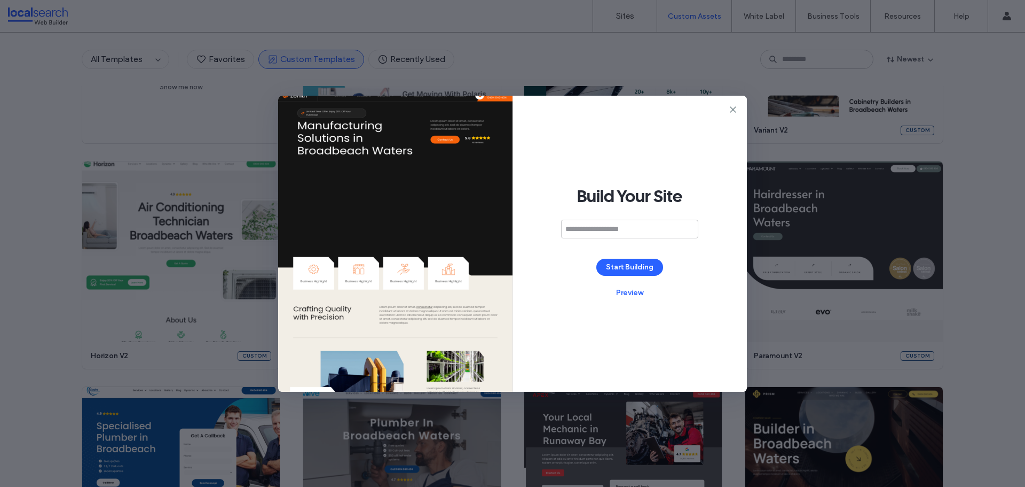
click at [618, 223] on input at bounding box center [629, 229] width 137 height 19
type input "**********"
click at [630, 268] on button "Start Building" at bounding box center [630, 267] width 67 height 17
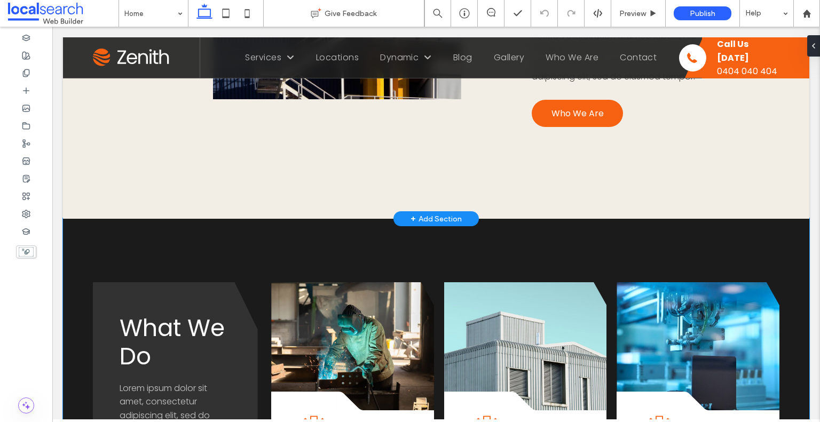
scroll to position [961, 0]
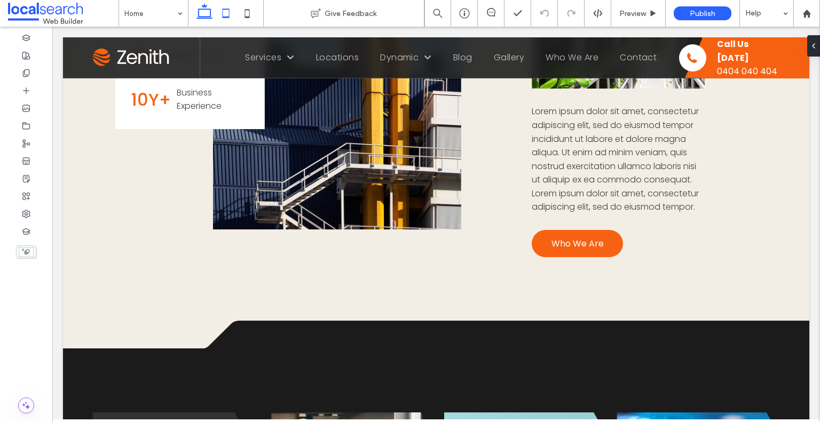
click at [230, 13] on icon at bounding box center [225, 13] width 21 height 21
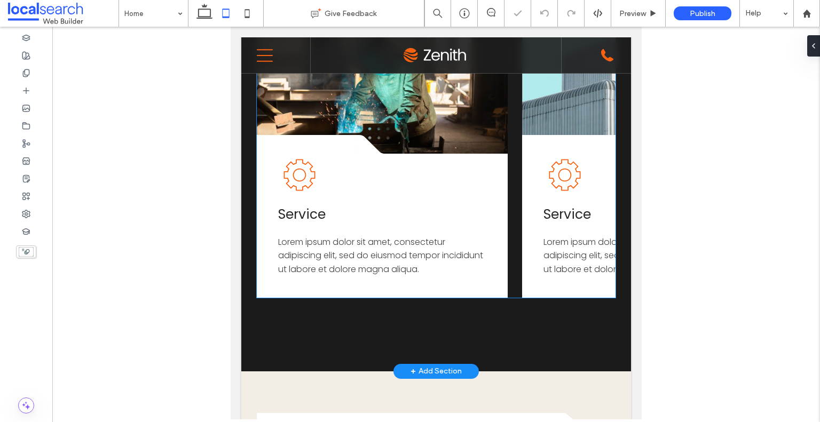
scroll to position [1744, 0]
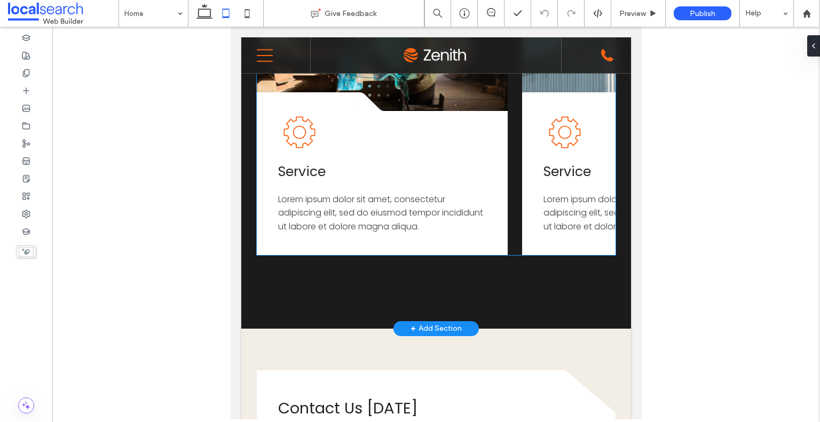
click at [381, 175] on h3 "Service" at bounding box center [382, 172] width 208 height 20
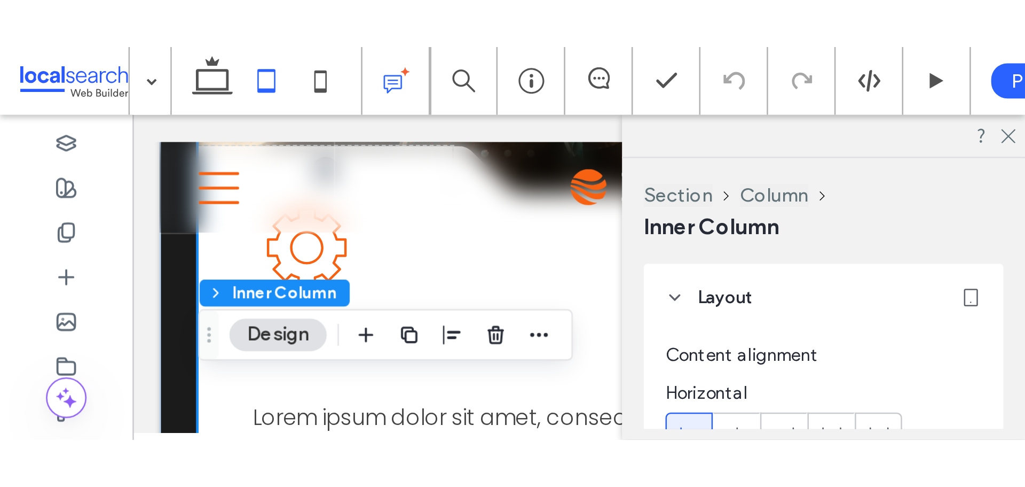
scroll to position [1606, 0]
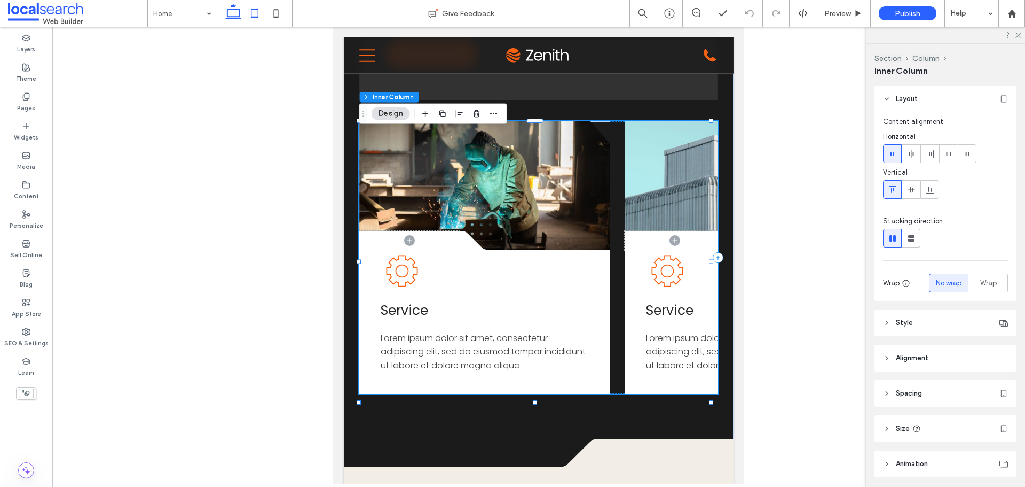
drag, startPoint x: 241, startPoint y: 18, endPoint x: 194, endPoint y: 0, distance: 49.7
click at [241, 18] on icon at bounding box center [233, 13] width 21 height 21
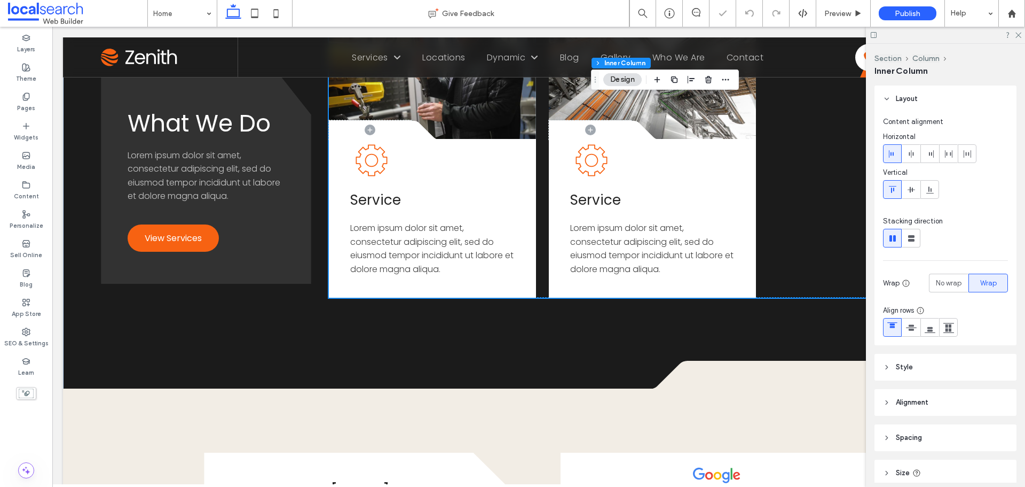
type input "*"
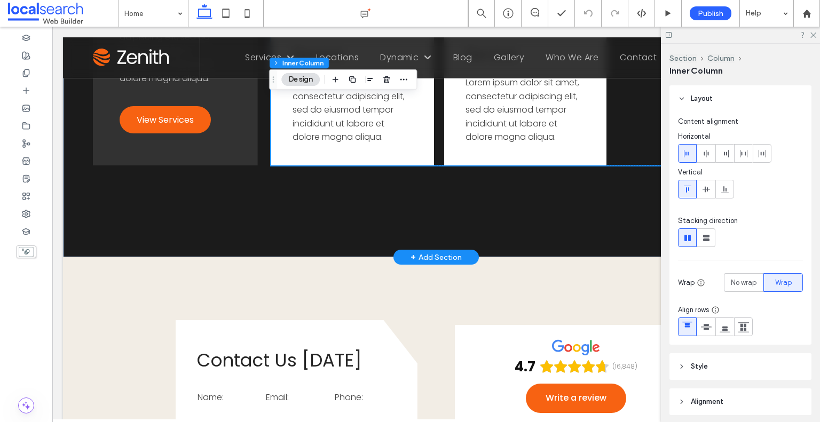
scroll to position [1296, 0]
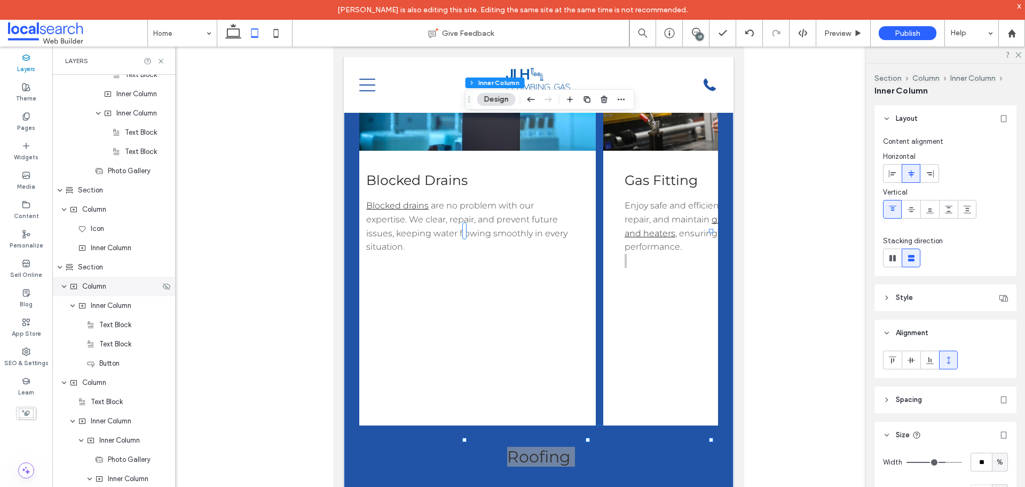
scroll to position [0, 386]
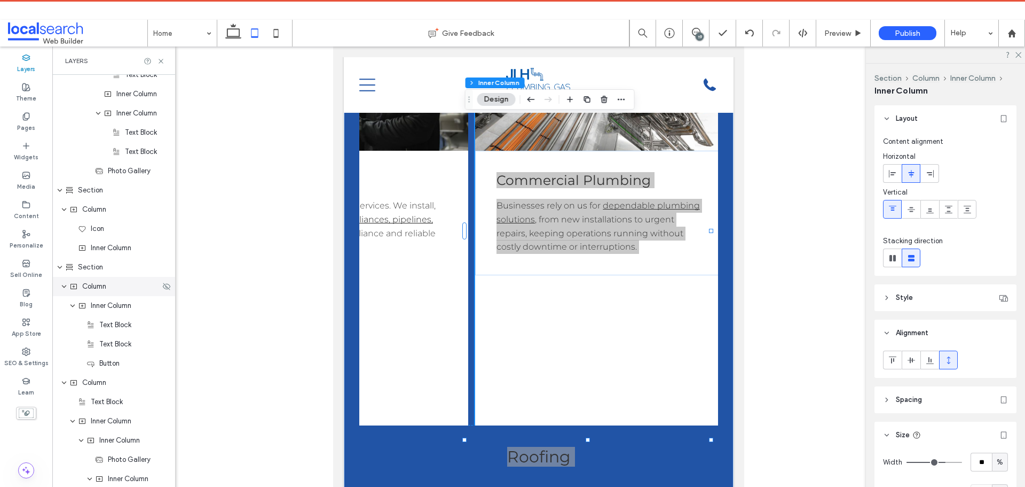
click at [102, 288] on span "Column" at bounding box center [94, 286] width 24 height 11
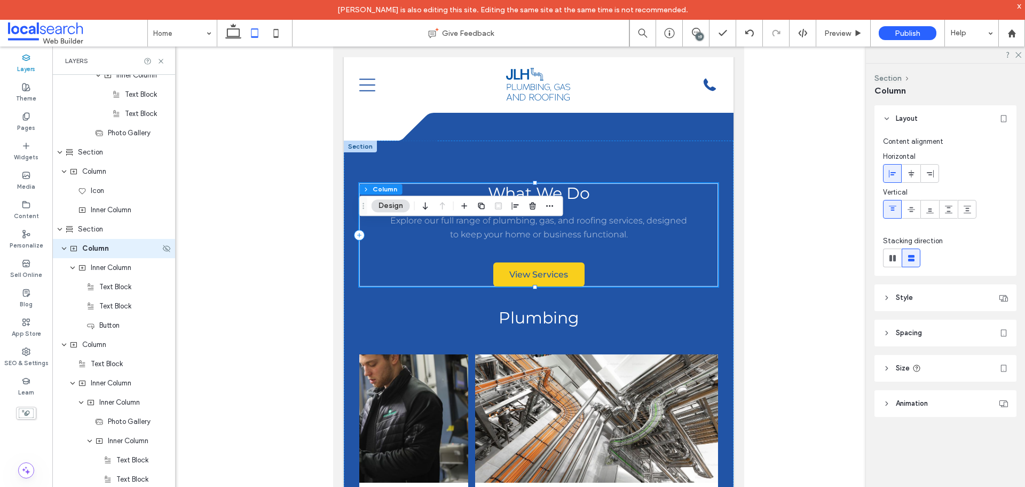
scroll to position [1712, 0]
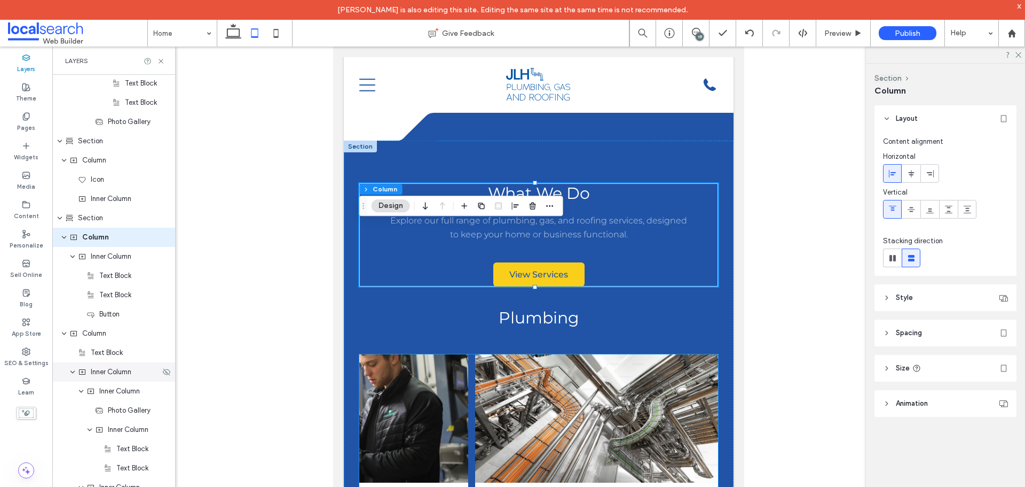
click at [99, 377] on span "Inner Column" at bounding box center [111, 371] width 41 height 11
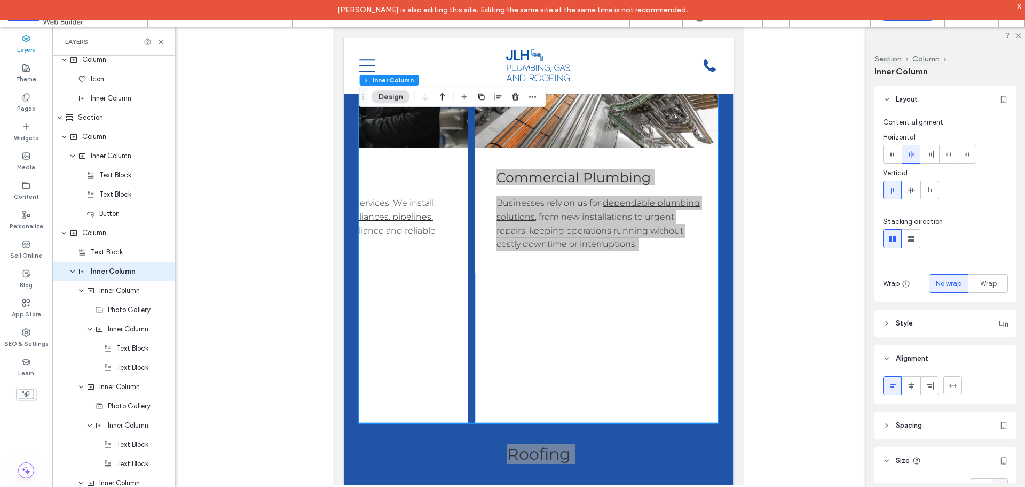
scroll to position [1386, 0]
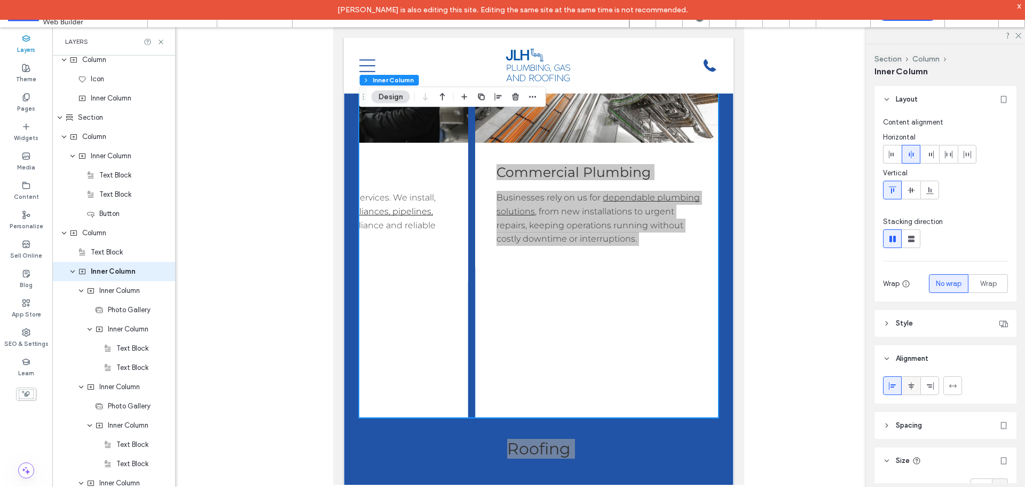
click at [913, 386] on icon at bounding box center [911, 385] width 9 height 9
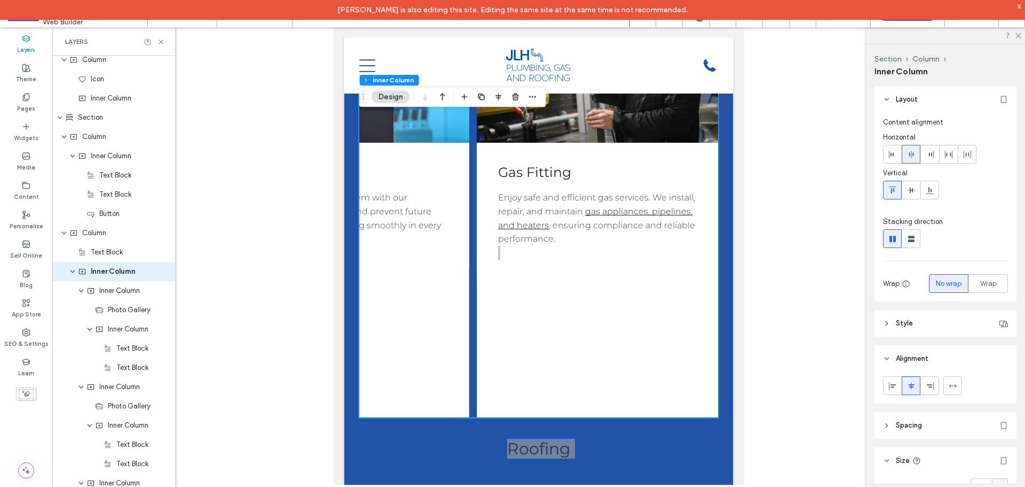
scroll to position [0, 0]
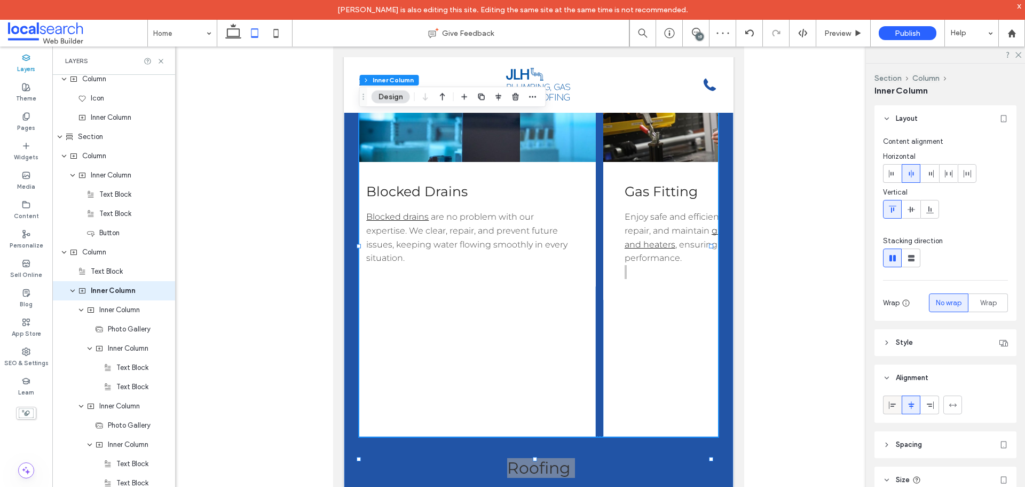
click at [892, 398] on span at bounding box center [893, 405] width 9 height 18
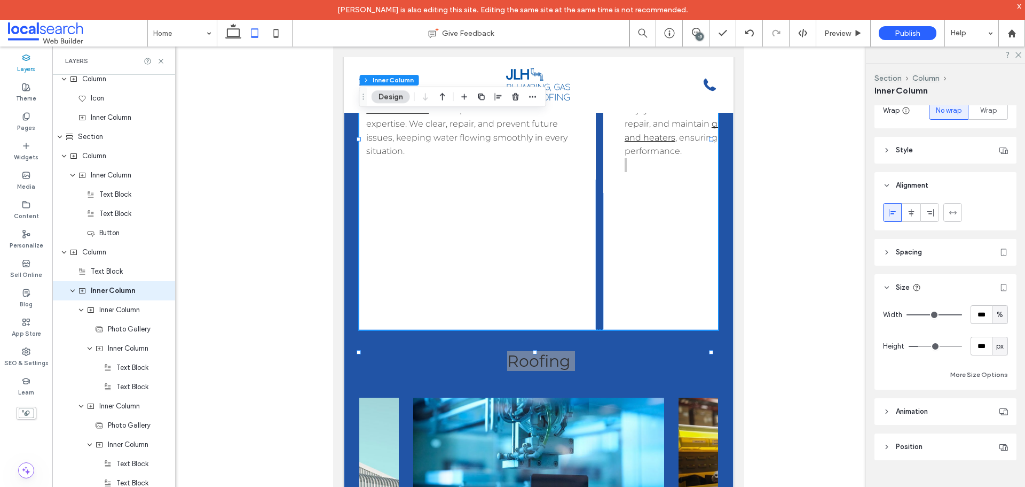
scroll to position [193, 0]
click at [998, 346] on span "px" at bounding box center [1000, 345] width 7 height 11
click at [998, 437] on div "A" at bounding box center [995, 438] width 15 height 19
type input "*"
click at [539, 409] on div "What We Do Explore our full range of plumbing, gas, and roofing services, desig…" at bounding box center [539, 218] width 390 height 1010
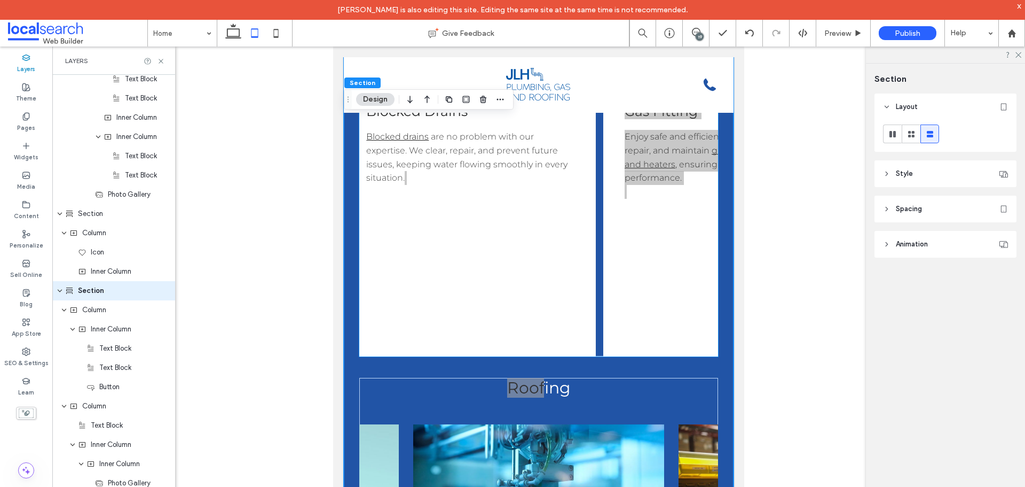
scroll to position [1386, 0]
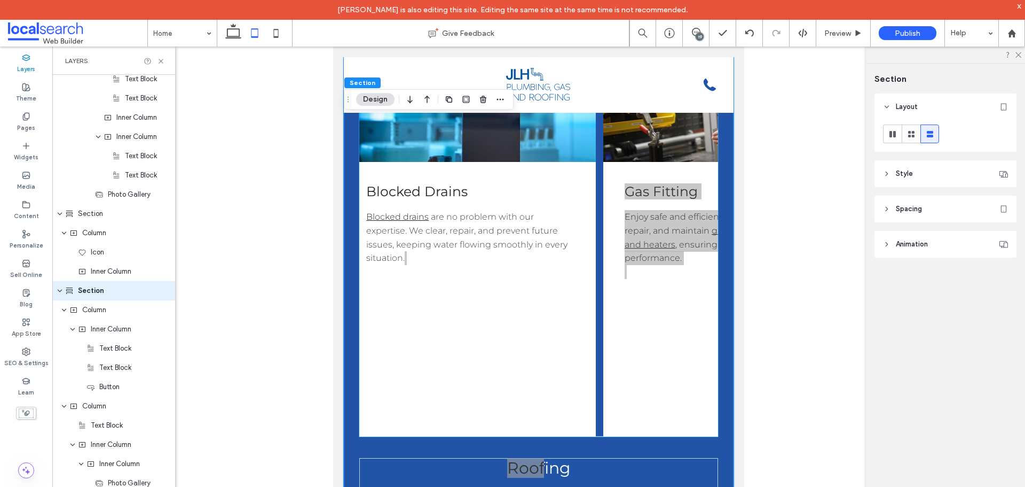
click at [492, 341] on div "Button Blocked Drains Blocked drains are no problem with our expertise. We clea…" at bounding box center [470, 235] width 251 height 403
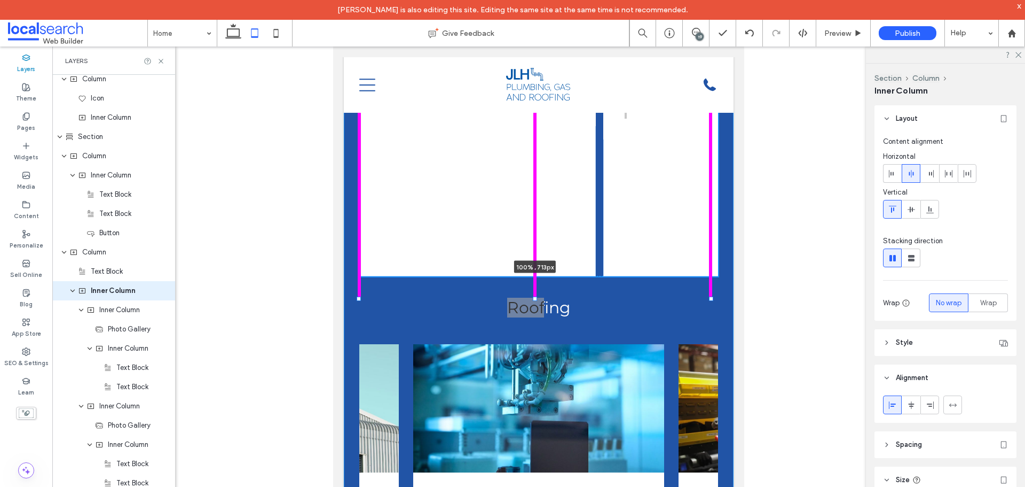
scroll to position [193, 0]
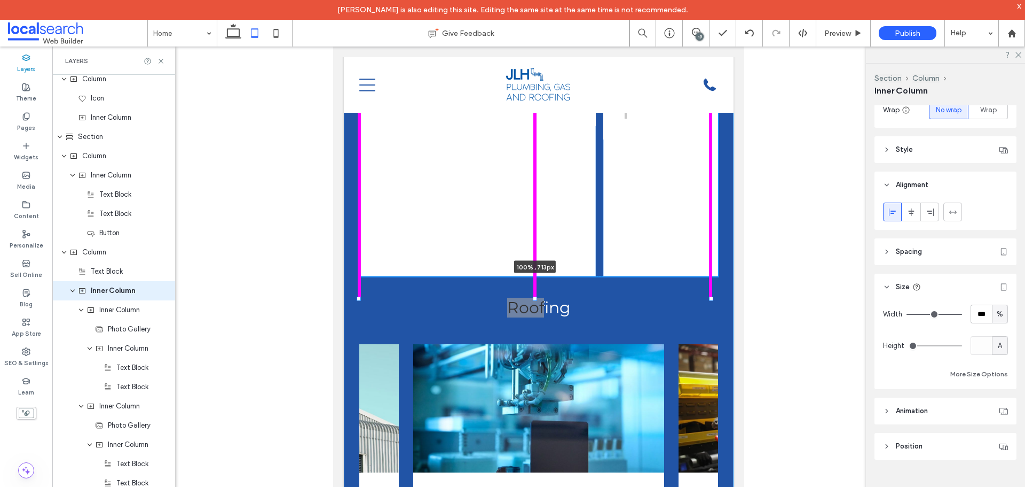
drag, startPoint x: 536, startPoint y: 339, endPoint x: 550, endPoint y: 243, distance: 96.6
click at [550, 243] on div "What We Do Explore our full range of plumbing, gas, and roofing services, desig…" at bounding box center [539, 165] width 390 height 1010
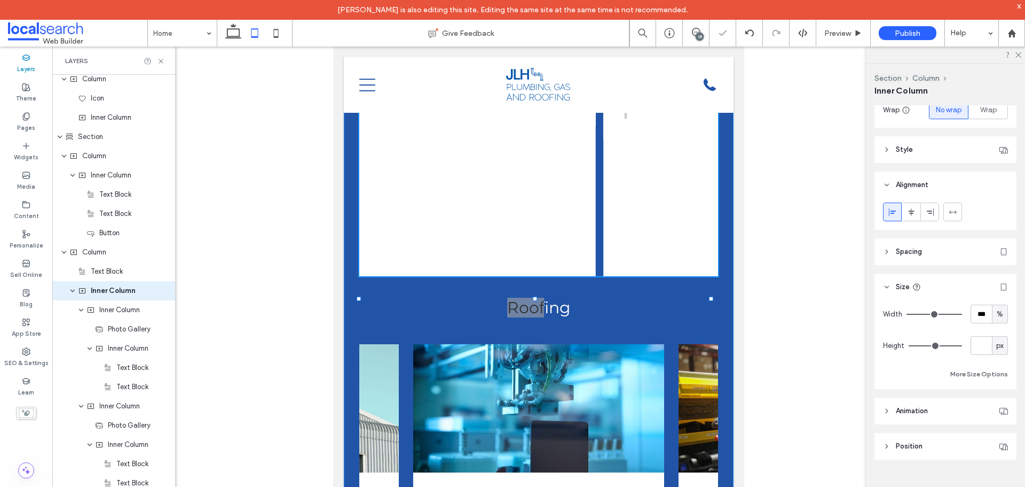
type input "***"
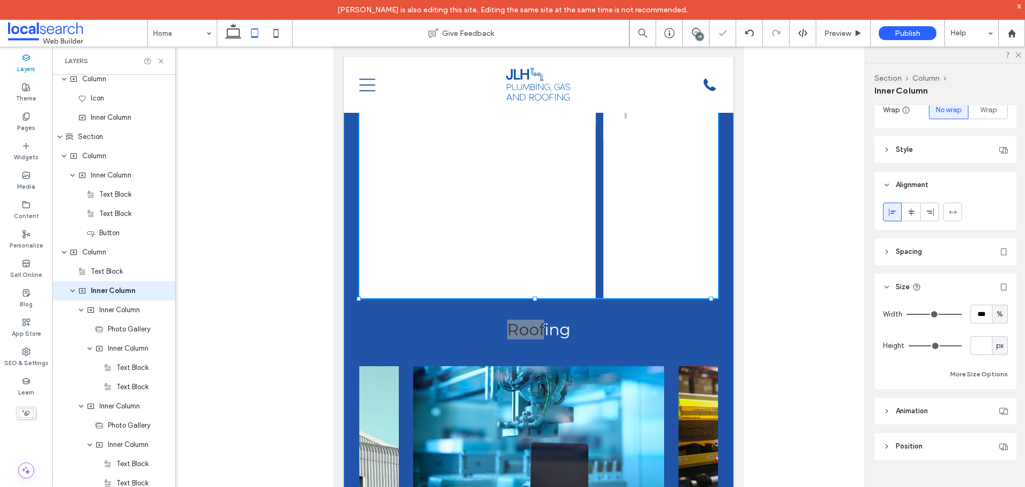
type input "***"
click at [469, 259] on div "Button Blocked Drains Blocked drains are no problem with our expertise. We clea…" at bounding box center [470, 85] width 251 height 425
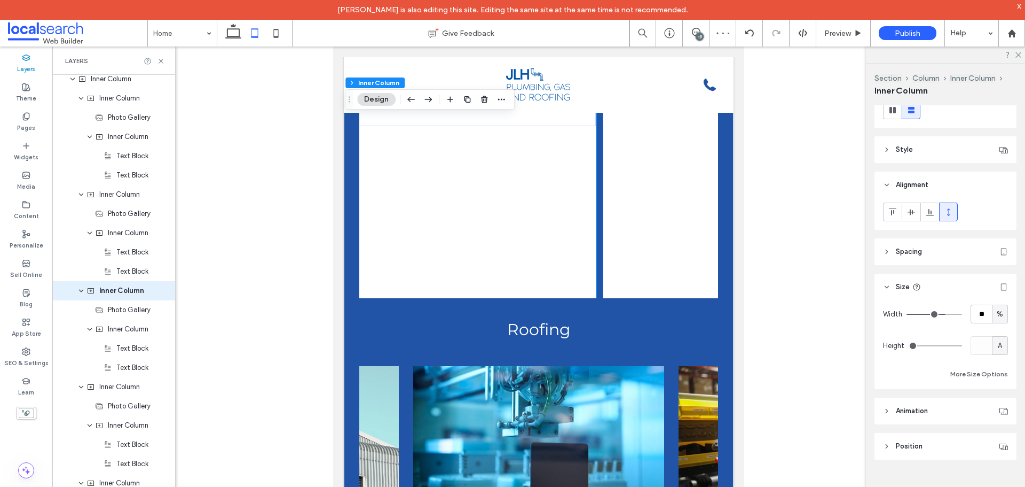
scroll to position [1493, 0]
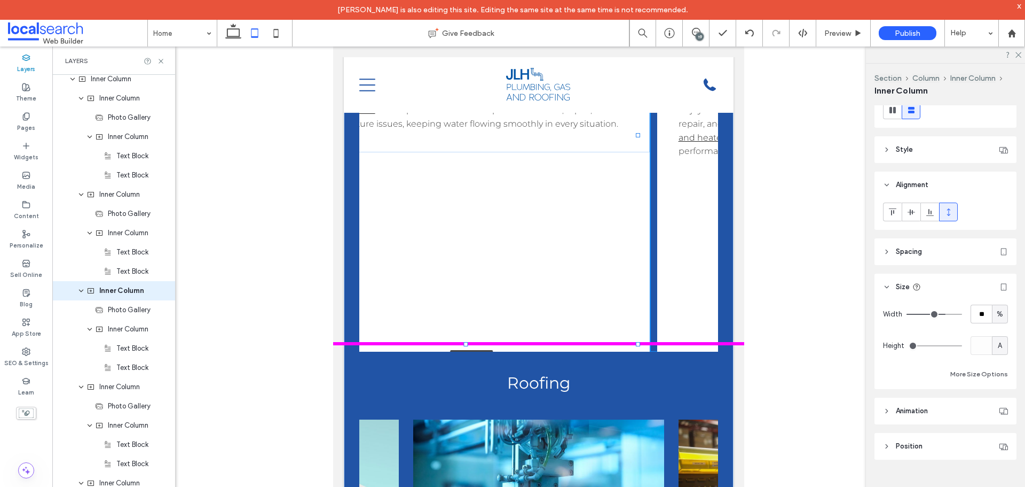
drag, startPoint x: 591, startPoint y: 383, endPoint x: 648, endPoint y: 368, distance: 59.1
click at [648, 368] on div "What We Do Explore our full range of plumbing, gas, and roofing services, desig…" at bounding box center [539, 229] width 390 height 1032
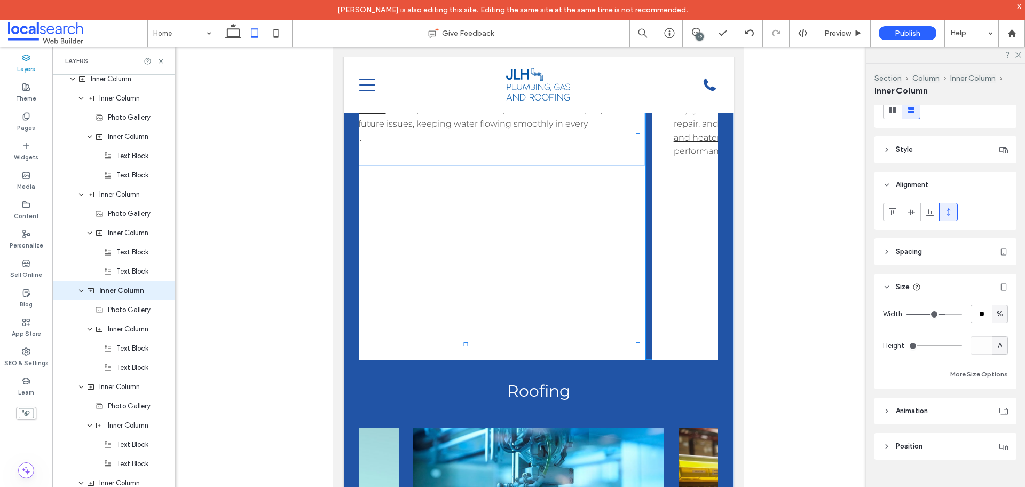
type input "**"
type input "***"
type input "****"
type input "***"
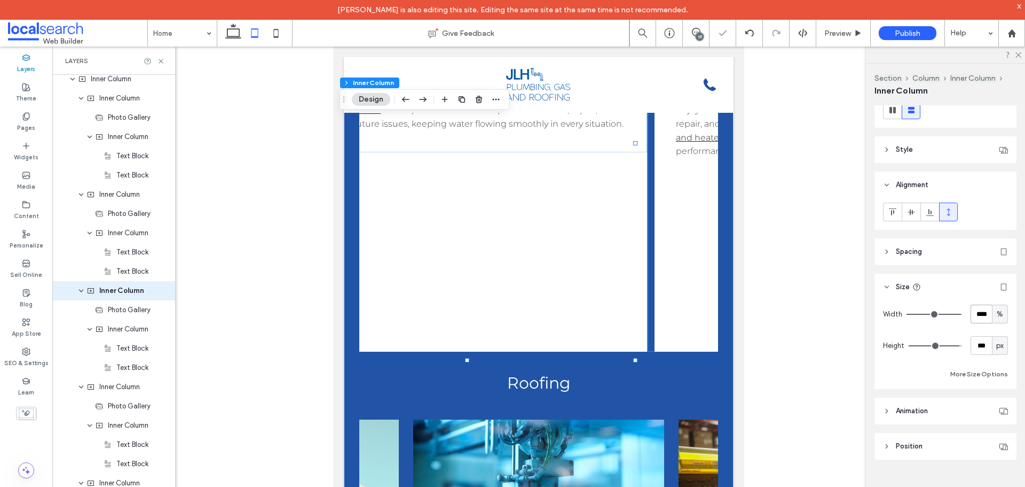
click at [972, 319] on input "****" at bounding box center [981, 313] width 21 height 19
type input "**"
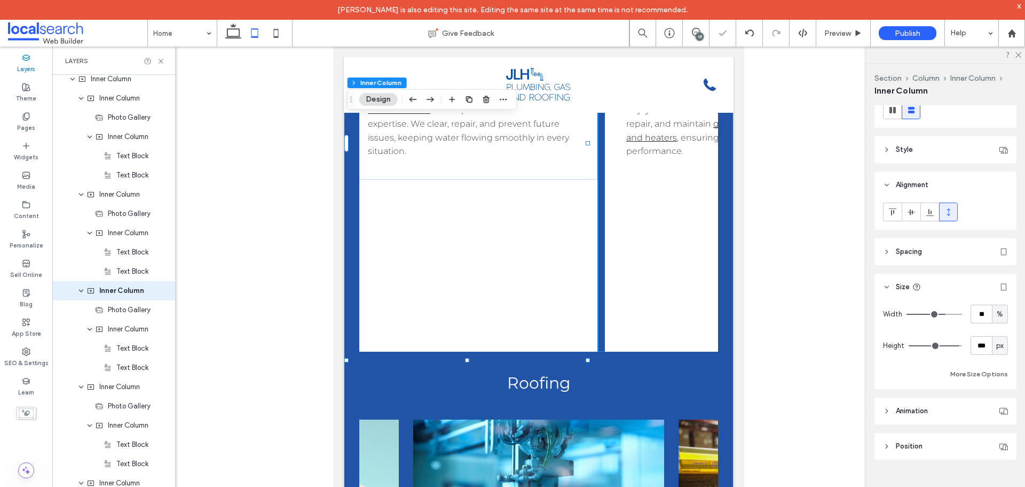
click at [997, 347] on span "px" at bounding box center [1000, 345] width 7 height 11
click at [996, 439] on span "A" at bounding box center [995, 439] width 4 height 11
type input "*"
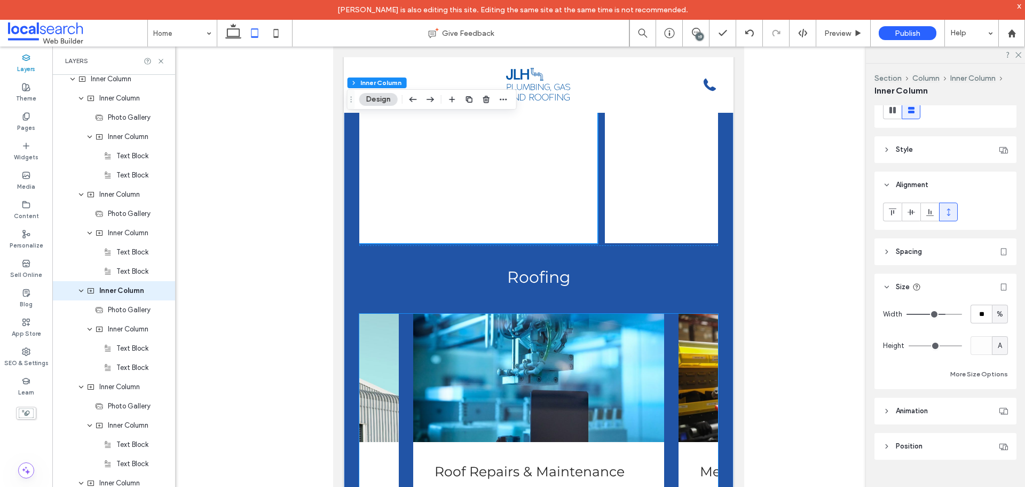
scroll to position [1600, 0]
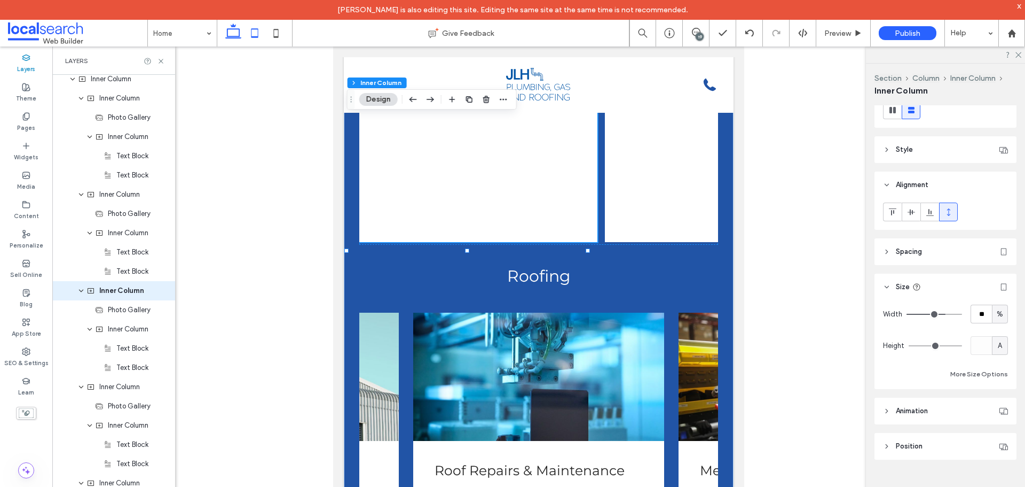
click at [241, 40] on icon at bounding box center [233, 32] width 21 height 21
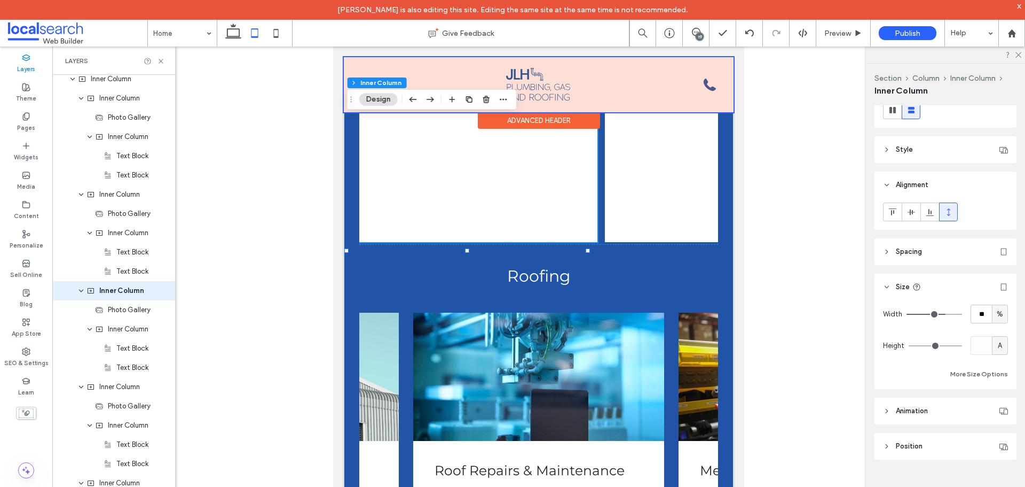
scroll to position [1391, 0]
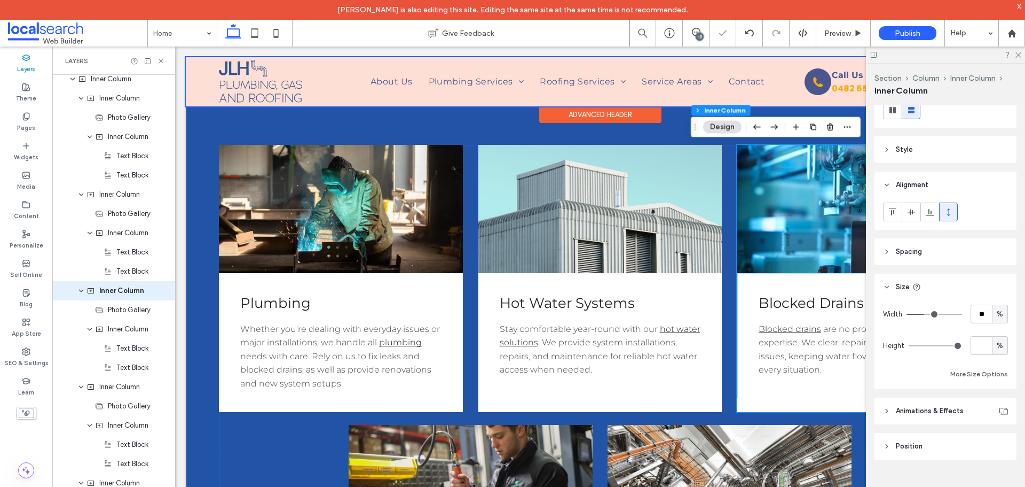
type input "**"
type input "*"
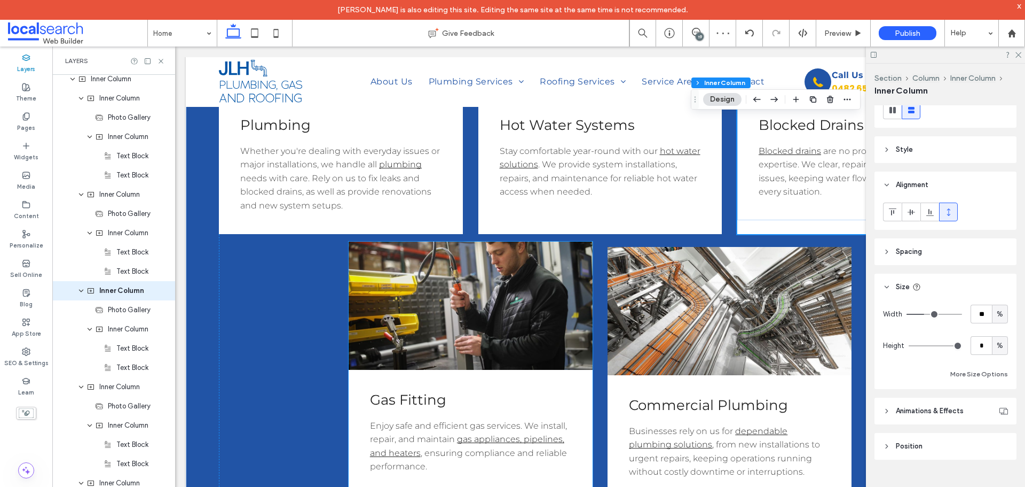
scroll to position [1551, 0]
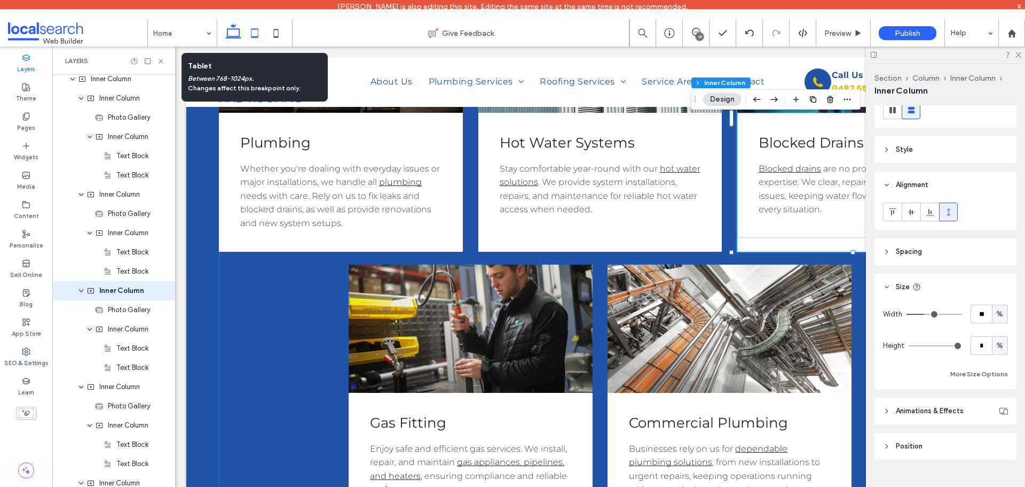
click at [258, 40] on icon at bounding box center [254, 32] width 21 height 21
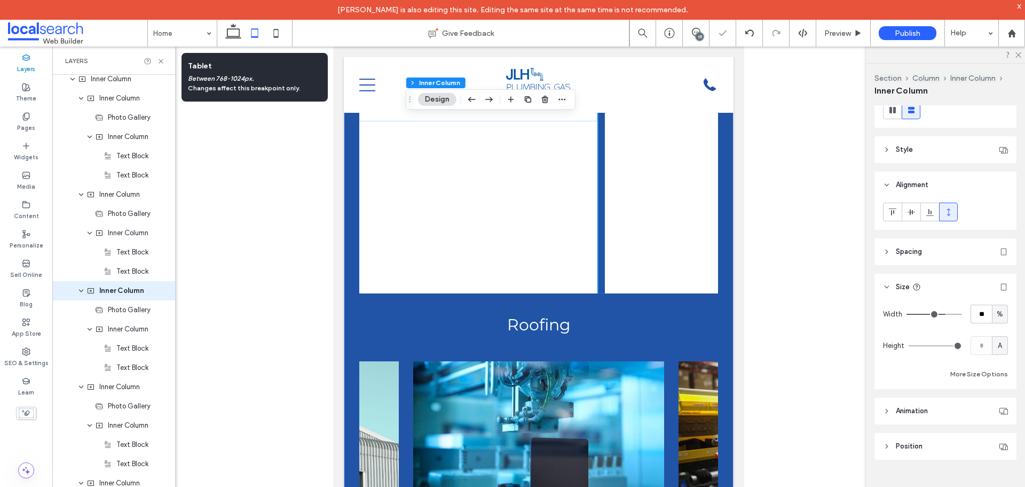
type input "**"
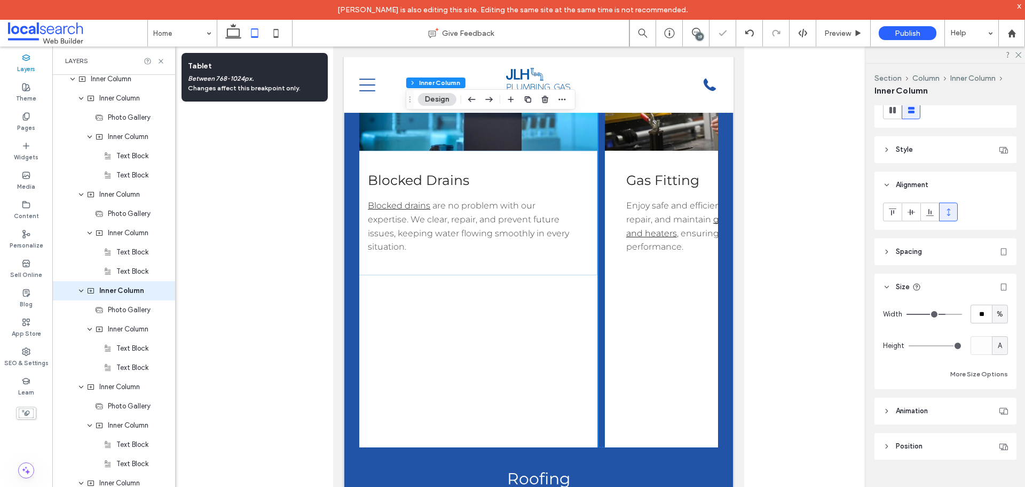
scroll to position [0, 0]
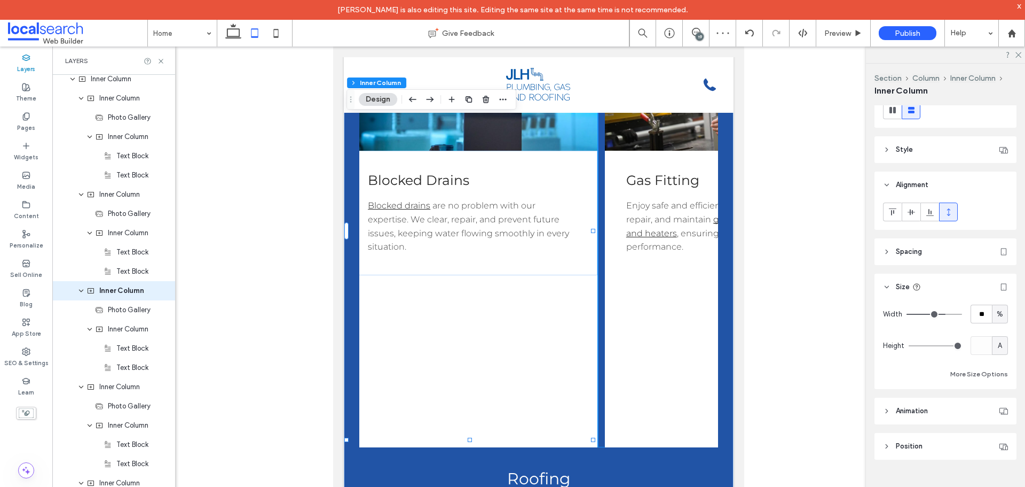
click at [596, 203] on div "Button Plumbing Whether you're dealing with everyday issues or major installati…" at bounding box center [538, 234] width 359 height 425
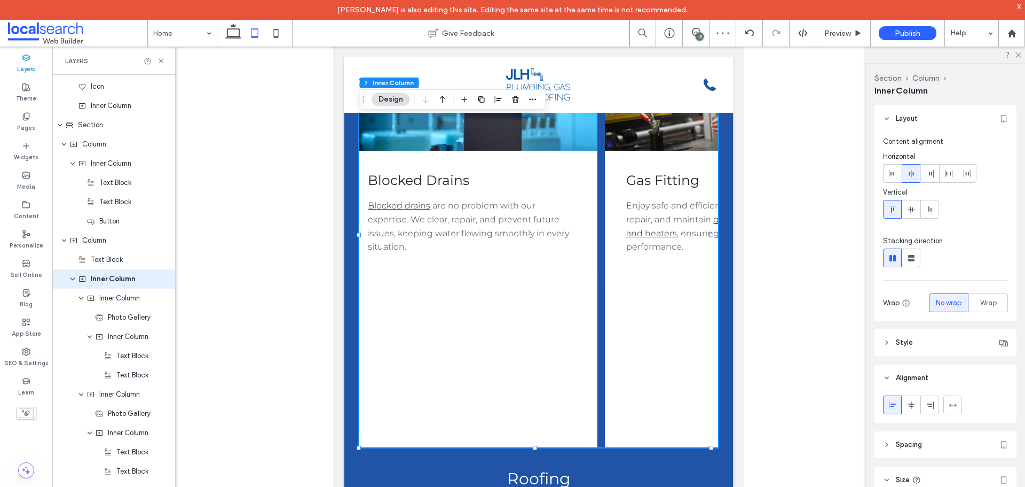
scroll to position [1794, 0]
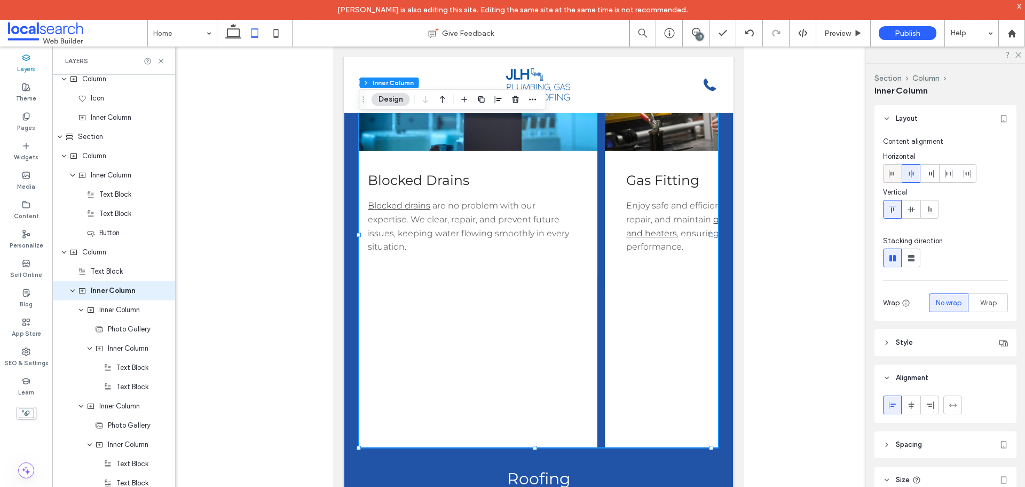
click at [890, 173] on icon at bounding box center [893, 173] width 9 height 9
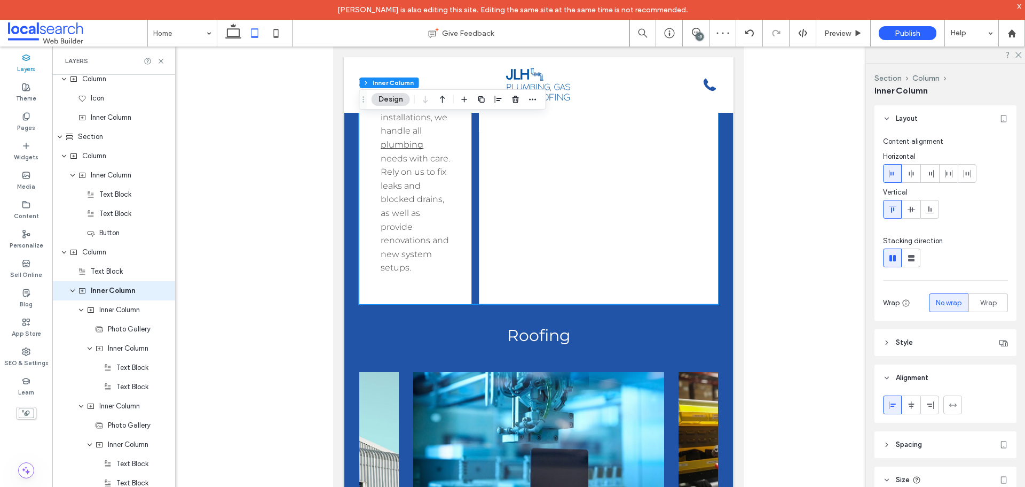
scroll to position [1451, 0]
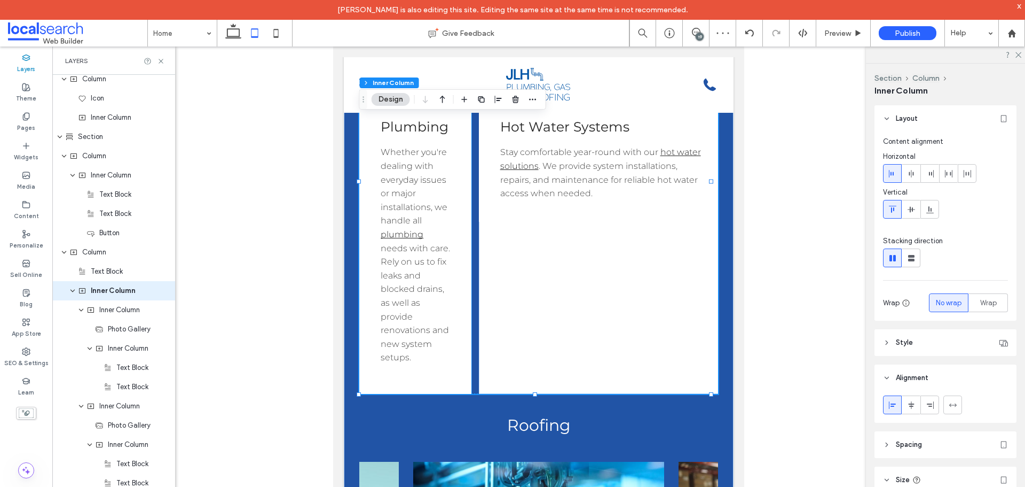
click at [464, 279] on div "Plumbing Whether you're dealing with everyday issues or major installations, we…" at bounding box center [415, 241] width 112 height 288
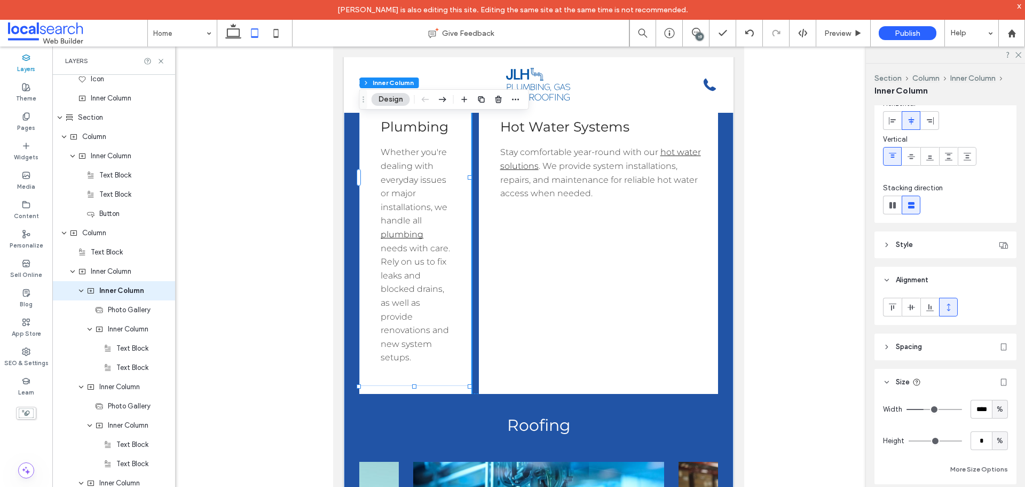
scroll to position [53, 0]
click at [980, 412] on input "****" at bounding box center [981, 408] width 21 height 19
type input "**"
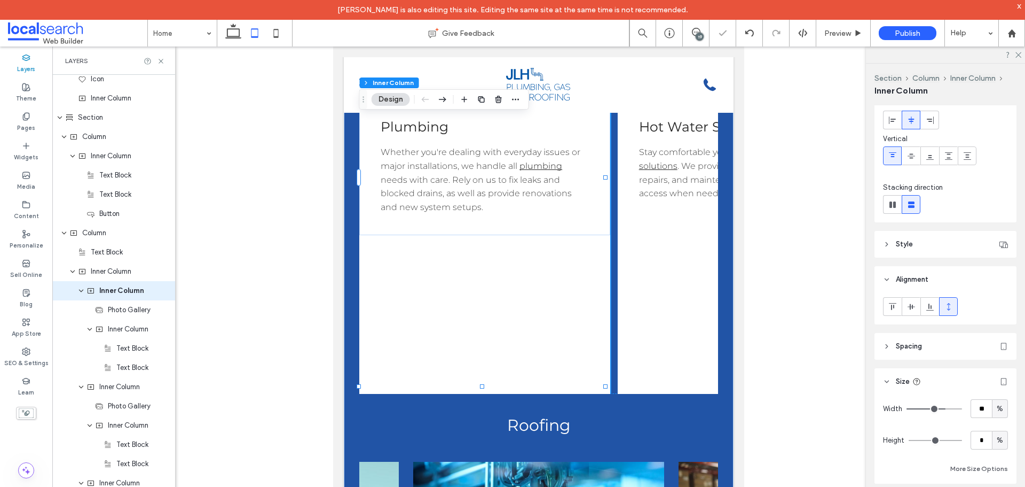
click at [1000, 436] on div "%" at bounding box center [1000, 440] width 11 height 11
click at [993, 422] on span "A" at bounding box center [995, 421] width 4 height 11
click at [474, 394] on div "Button Plumbing Whether you're dealing with everyday issues or major installati…" at bounding box center [484, 181] width 251 height 425
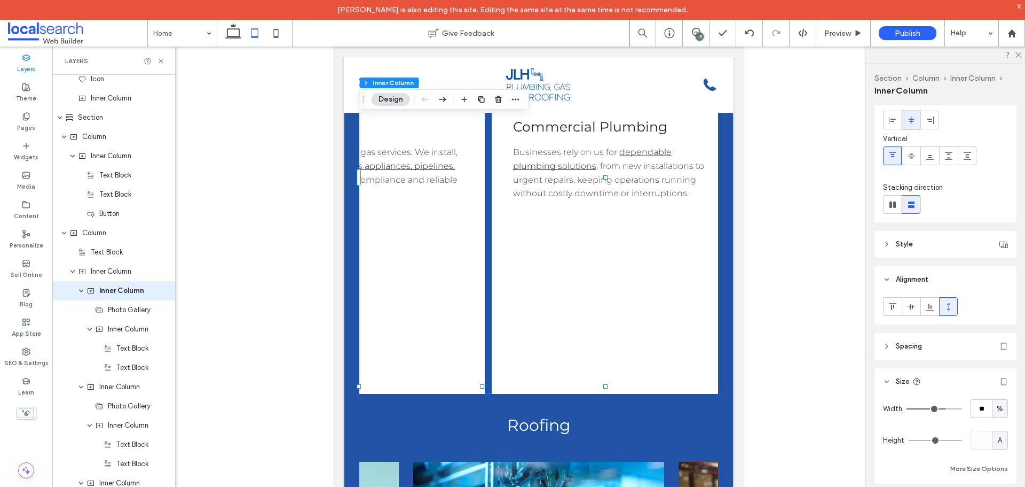
scroll to position [0, 0]
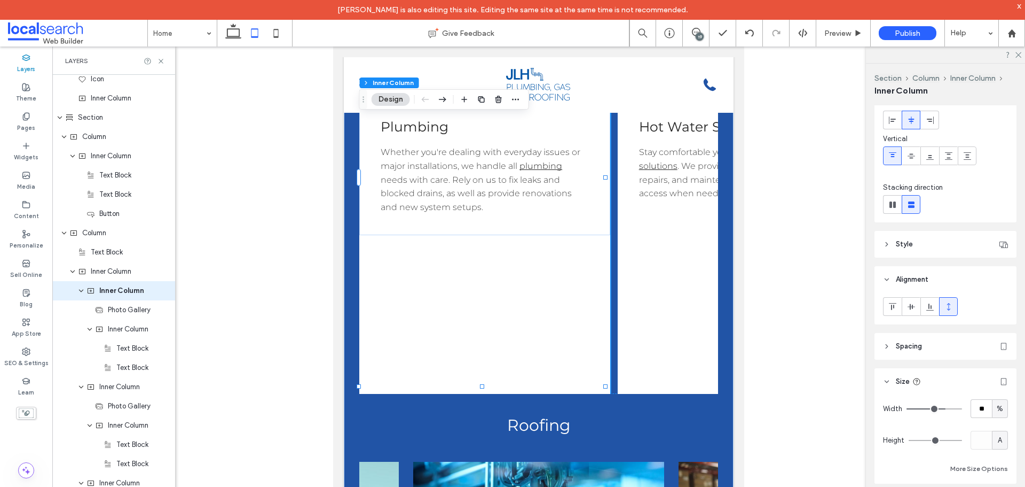
click at [425, 394] on div "Button Plumbing Whether you're dealing with everyday issues or major installati…" at bounding box center [484, 181] width 251 height 425
drag, startPoint x: 898, startPoint y: 299, endPoint x: 874, endPoint y: 307, distance: 24.7
click at [897, 299] on div at bounding box center [893, 306] width 18 height 18
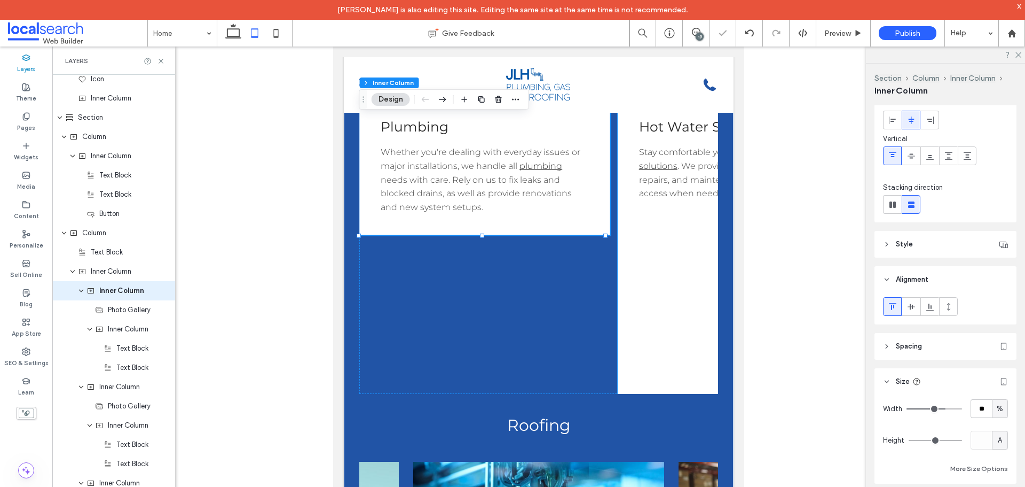
click at [687, 321] on div "Button Hot Water Systems Stay comfortable year-round with our hot water solutio…" at bounding box center [740, 181] width 245 height 425
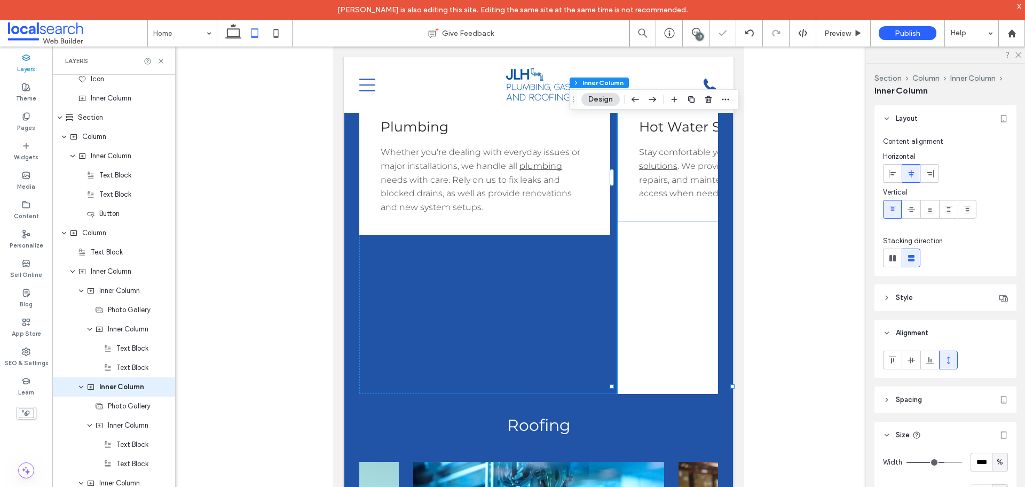
scroll to position [1909, 0]
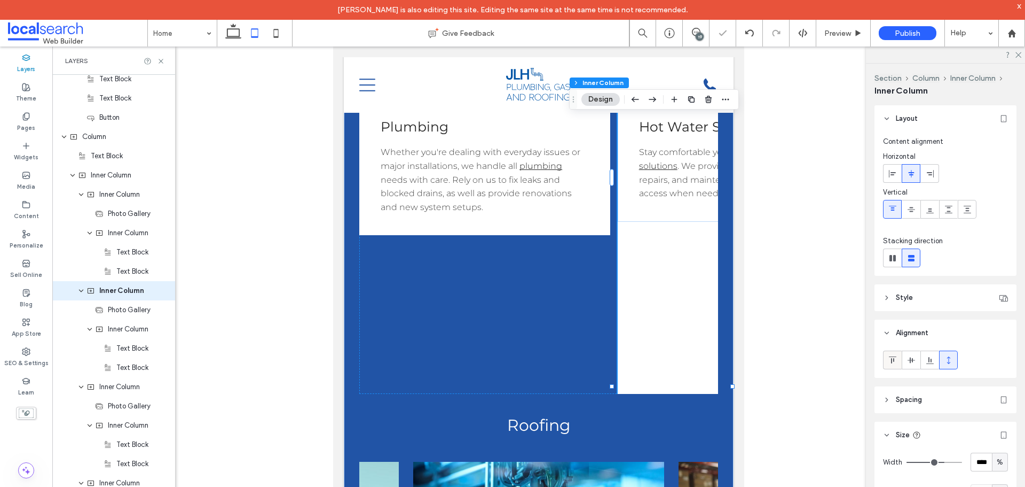
click at [896, 354] on span at bounding box center [893, 360] width 9 height 18
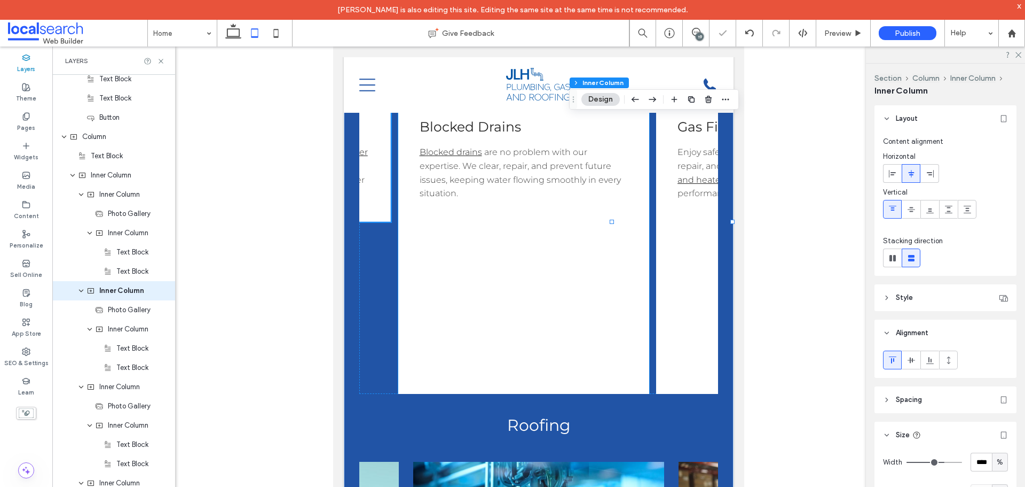
scroll to position [0, 490]
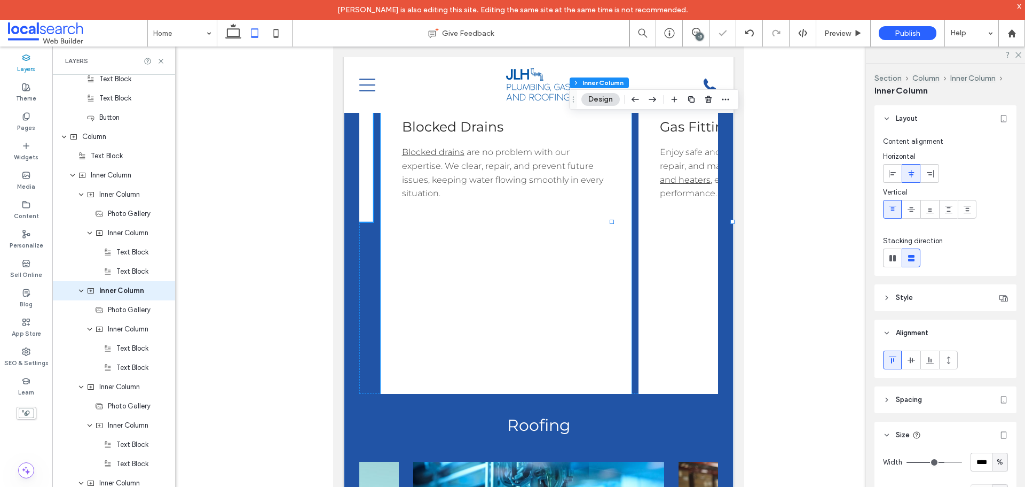
click at [541, 386] on div "Button Blocked Drains Blocked drains are no problem with our expertise. We clea…" at bounding box center [506, 181] width 251 height 425
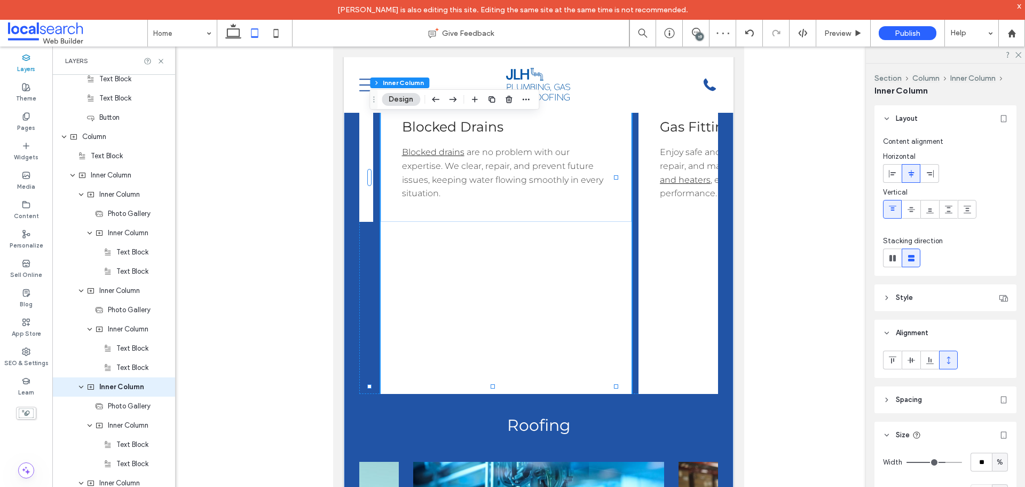
scroll to position [2005, 0]
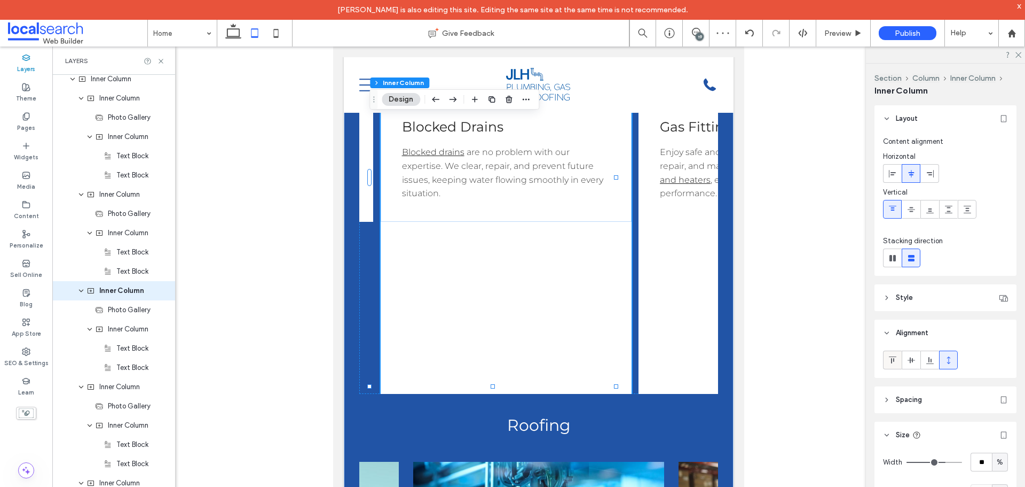
click at [889, 360] on icon at bounding box center [893, 360] width 9 height 9
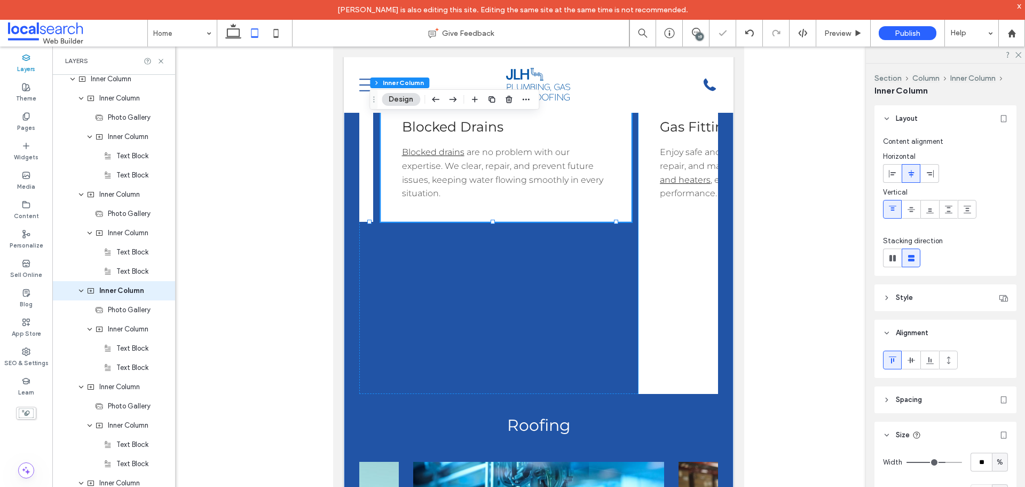
click at [695, 347] on div "Button Gas Fitting Enjoy safe and efficient gas services. We install, repair, a…" at bounding box center [761, 181] width 245 height 425
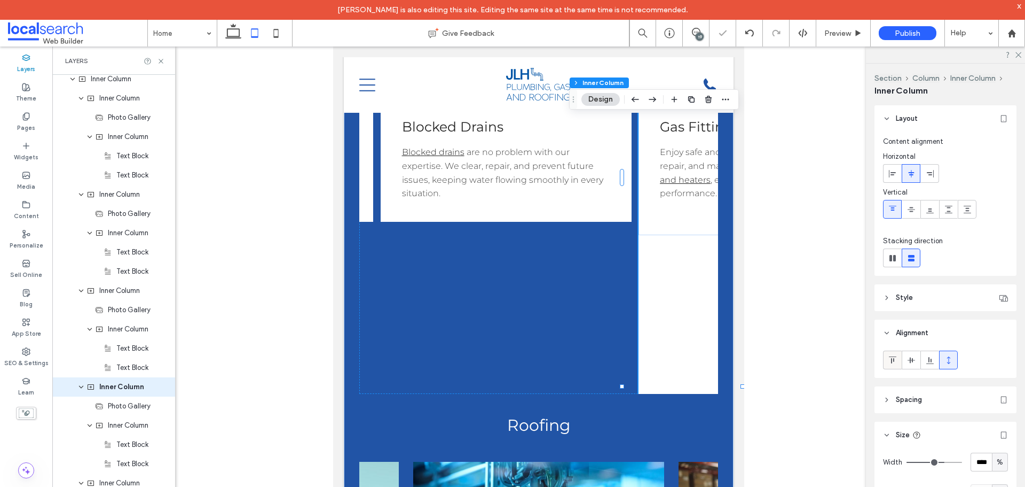
scroll to position [2101, 0]
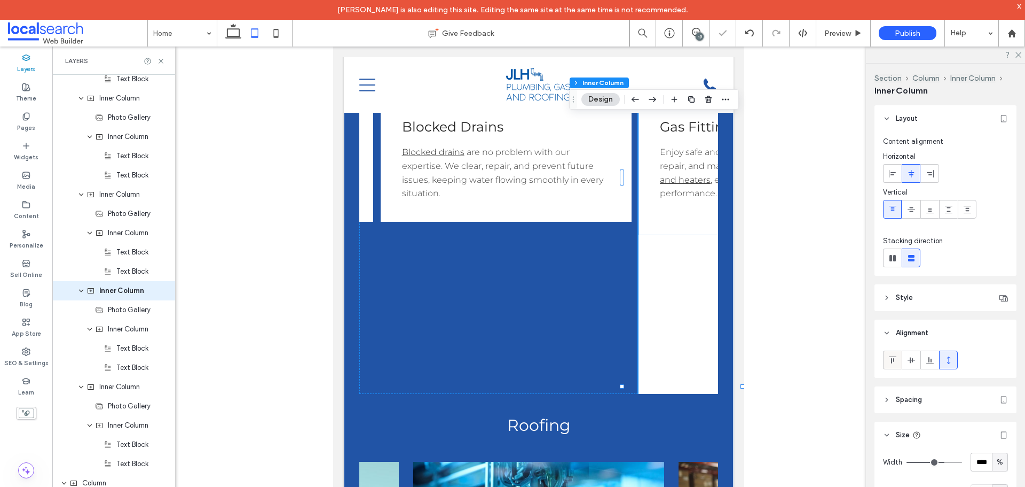
click at [894, 354] on span at bounding box center [893, 360] width 9 height 18
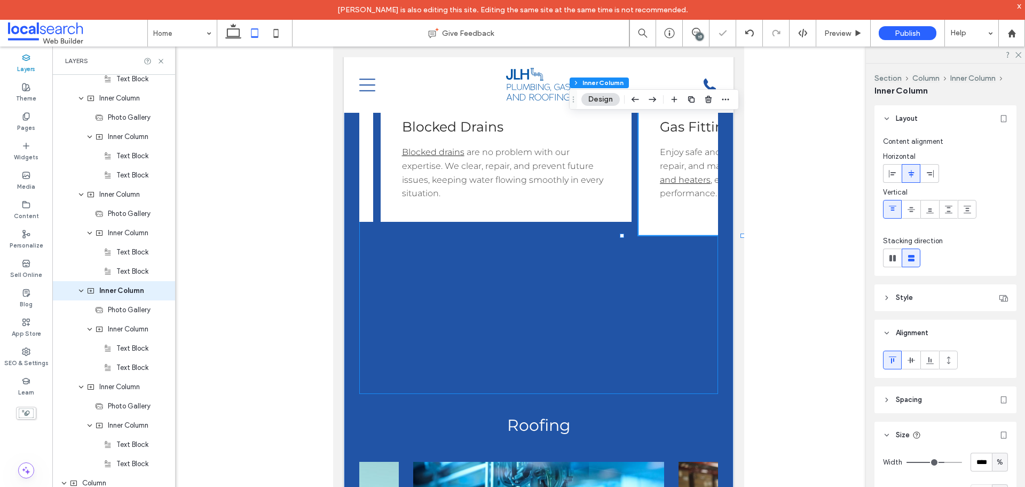
scroll to position [0, 889]
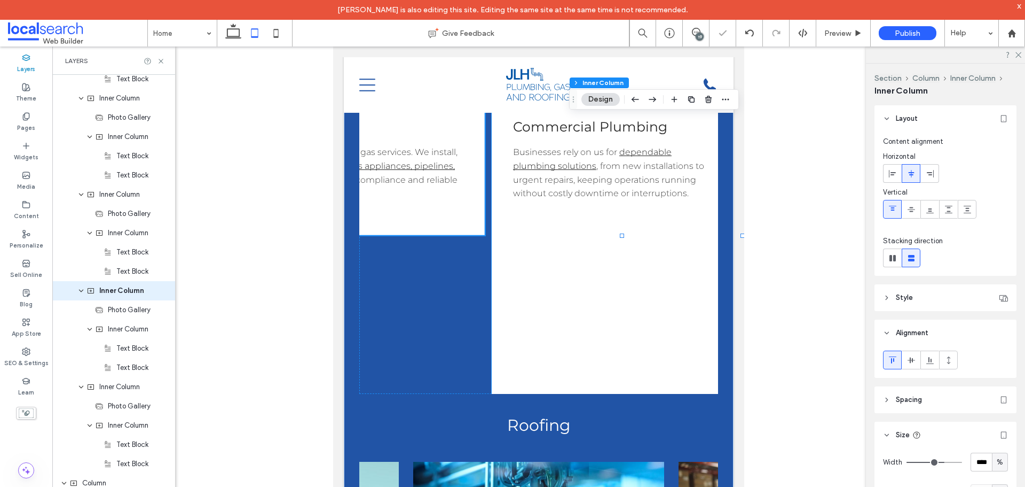
click at [568, 379] on div "Button Commercial Plumbing Businesses rely on us for dependable plumbing soluti…" at bounding box center [614, 181] width 245 height 425
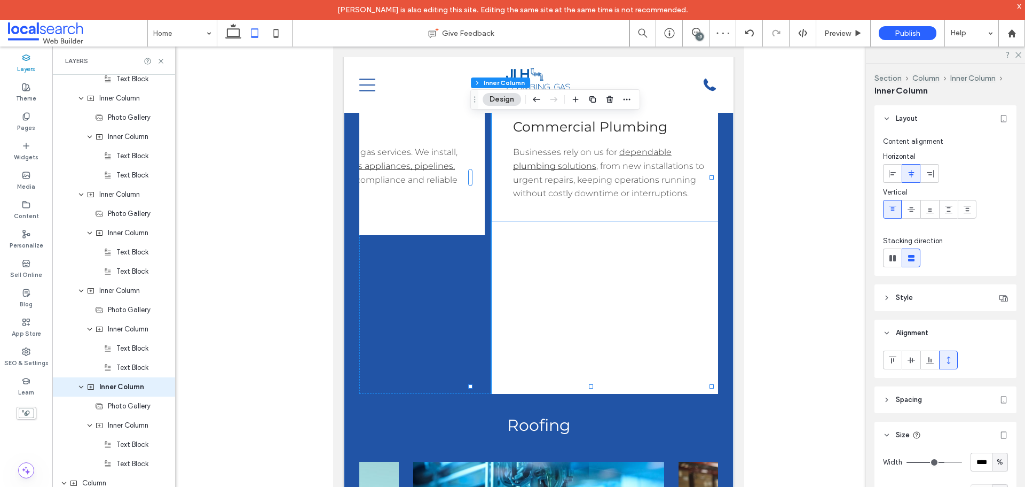
scroll to position [2197, 0]
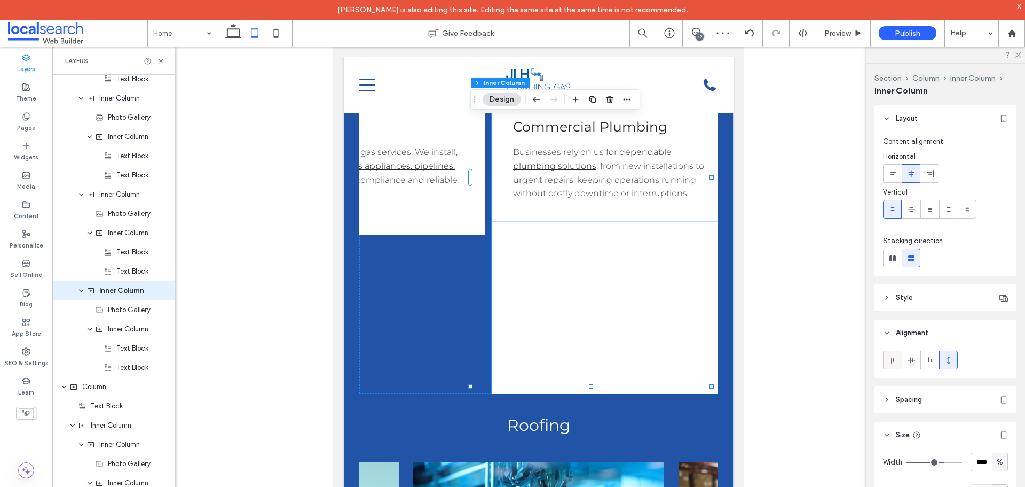
click at [892, 360] on icon at bounding box center [893, 360] width 9 height 9
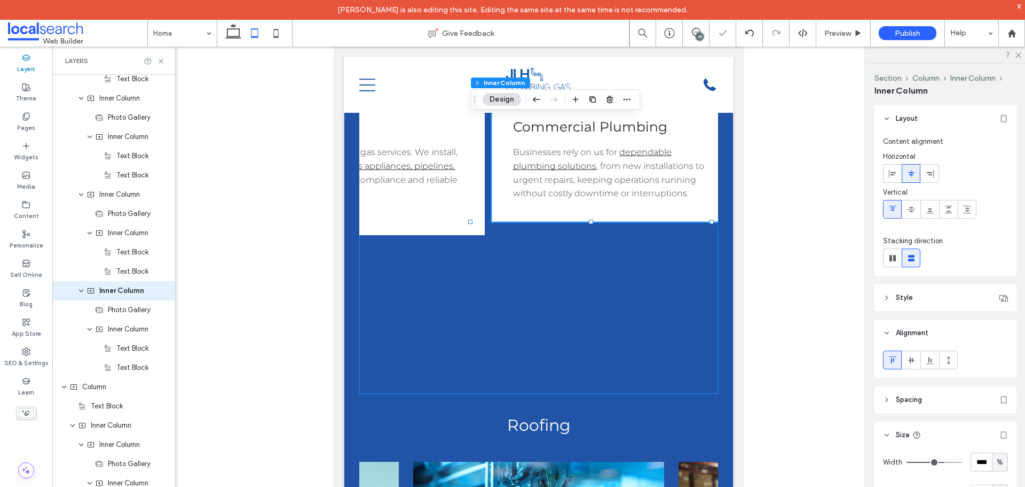
click at [589, 394] on div "Button Plumbing Whether you're dealing with everyday issues or major installati…" at bounding box center [538, 181] width 359 height 425
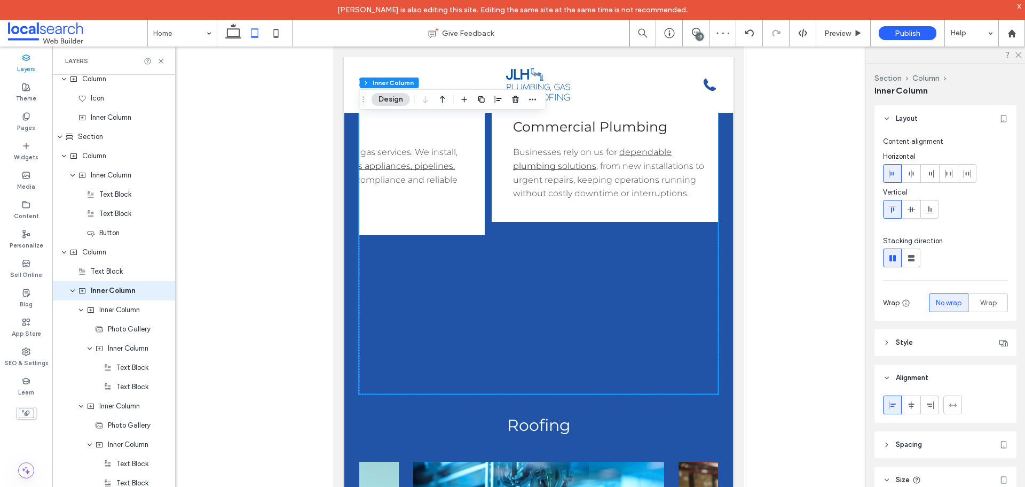
scroll to position [160, 0]
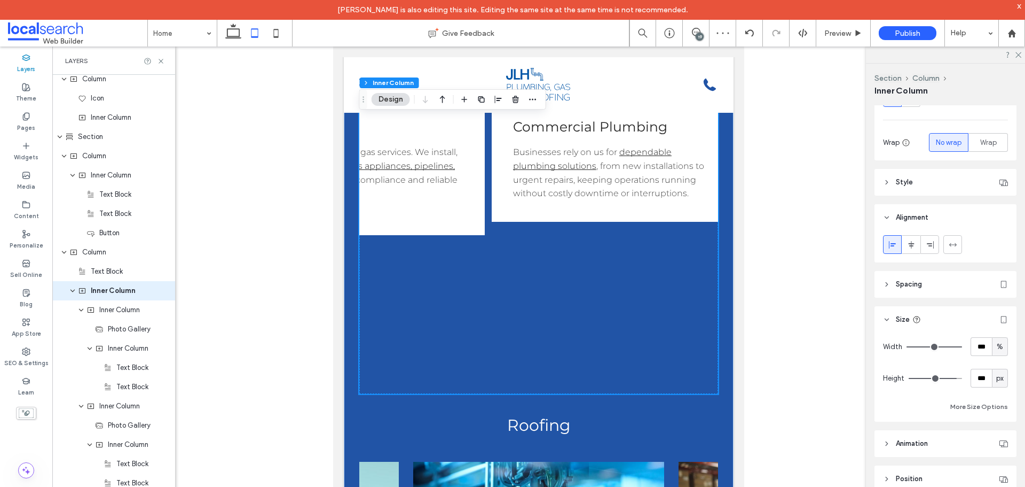
click at [997, 379] on span "px" at bounding box center [1000, 378] width 7 height 11
click at [995, 476] on span "A" at bounding box center [995, 471] width 4 height 11
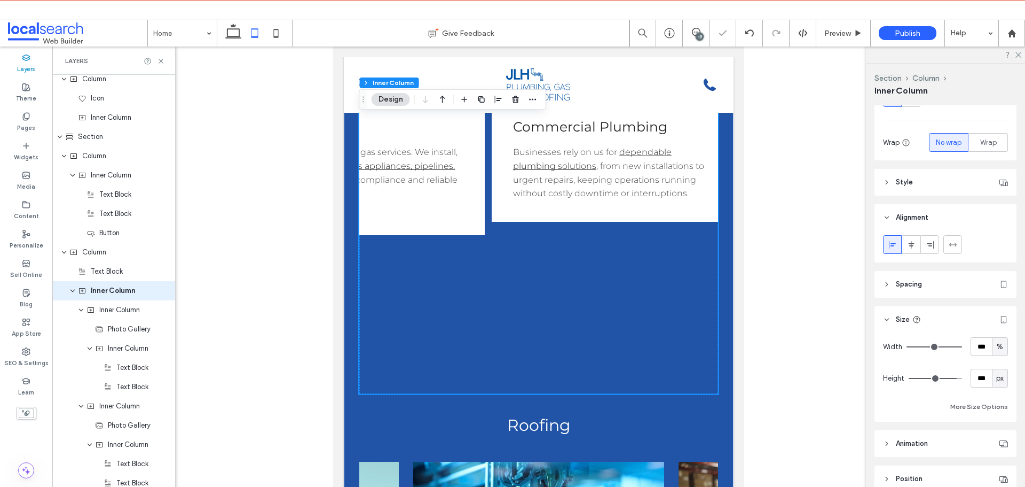
type input "*"
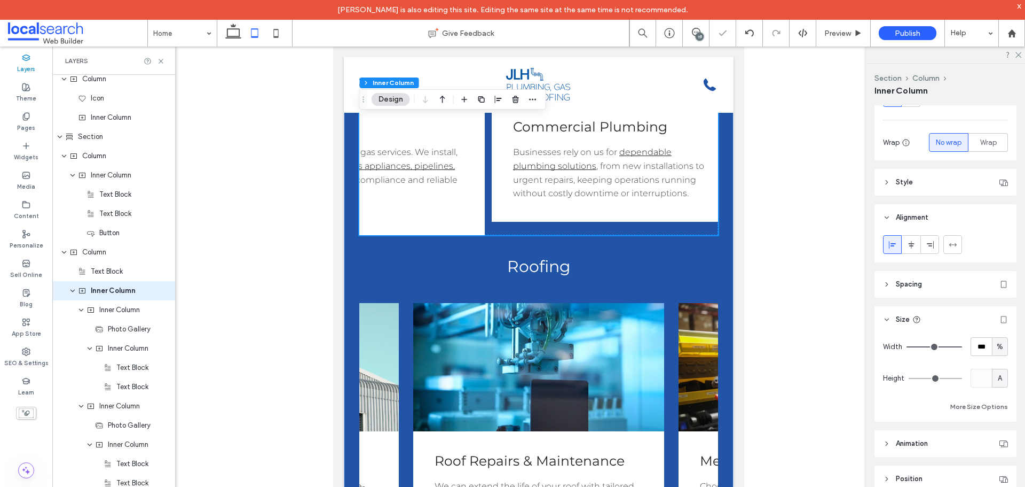
click at [582, 235] on div "Button Plumbing Whether you're dealing with everyday issues or major installati…" at bounding box center [538, 102] width 359 height 266
click at [580, 221] on div "Commercial Plumbing Businesses rely on us for dependable plumbing solutions , f…" at bounding box center [614, 159] width 245 height 124
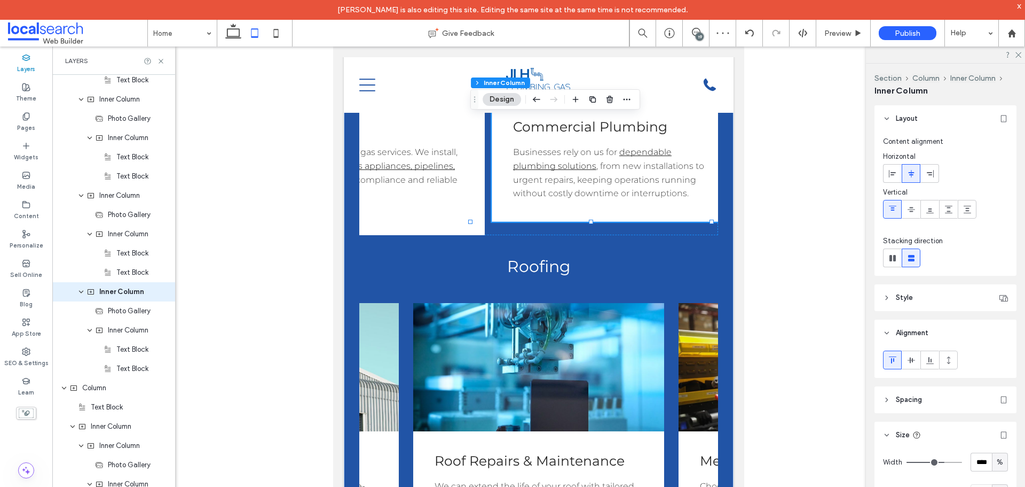
scroll to position [2197, 0]
click at [947, 361] on icon at bounding box center [949, 360] width 9 height 9
type input "***"
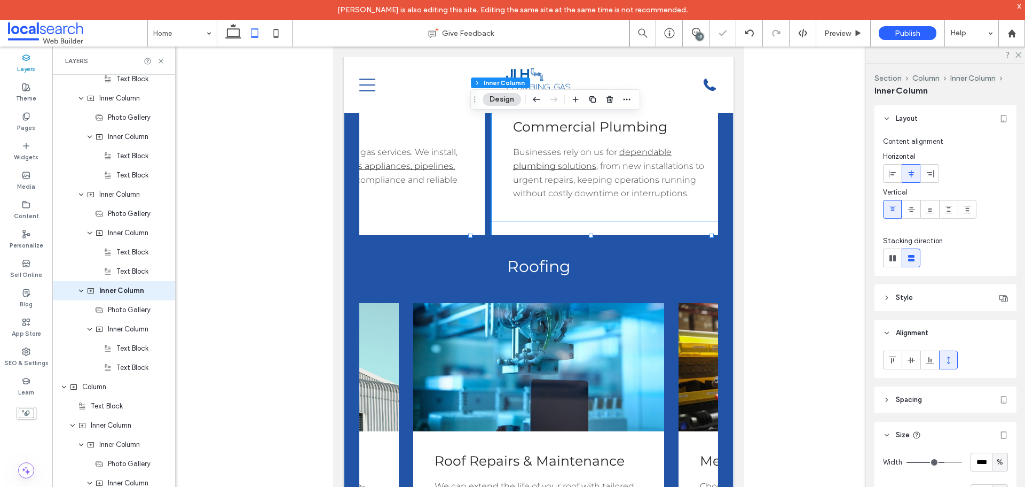
click at [448, 235] on div "Gas Fitting Enjoy safe and efficient gas services. We install, repair, and main…" at bounding box center [361, 166] width 245 height 138
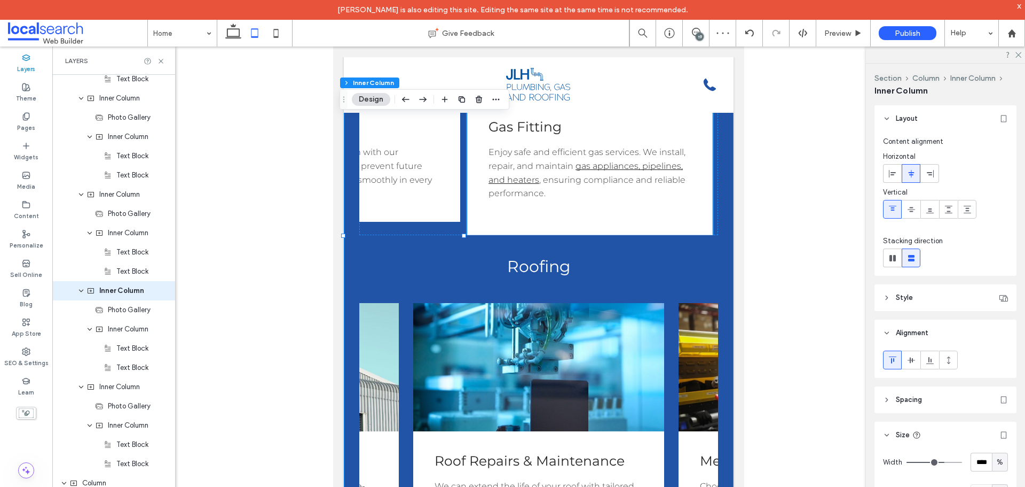
scroll to position [0, 742]
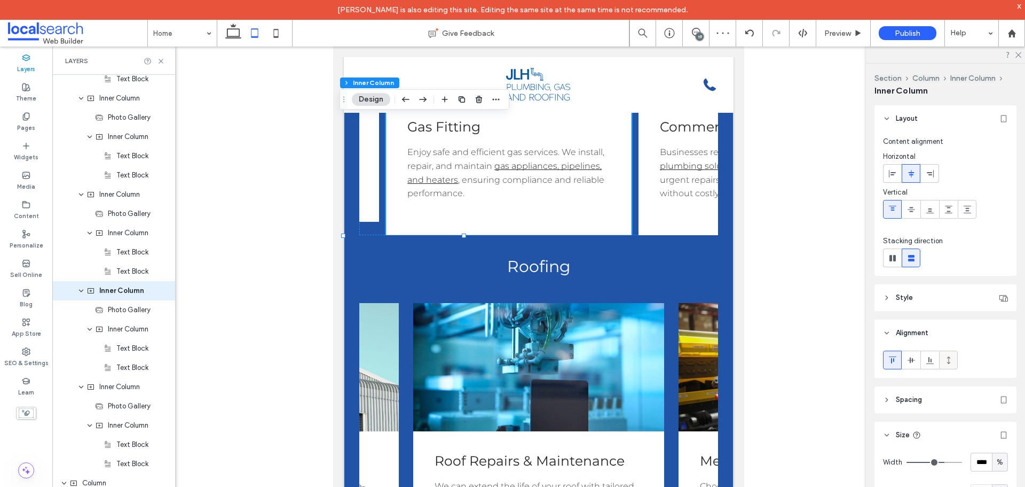
click at [949, 363] on use at bounding box center [948, 359] width 3 height 7
type input "***"
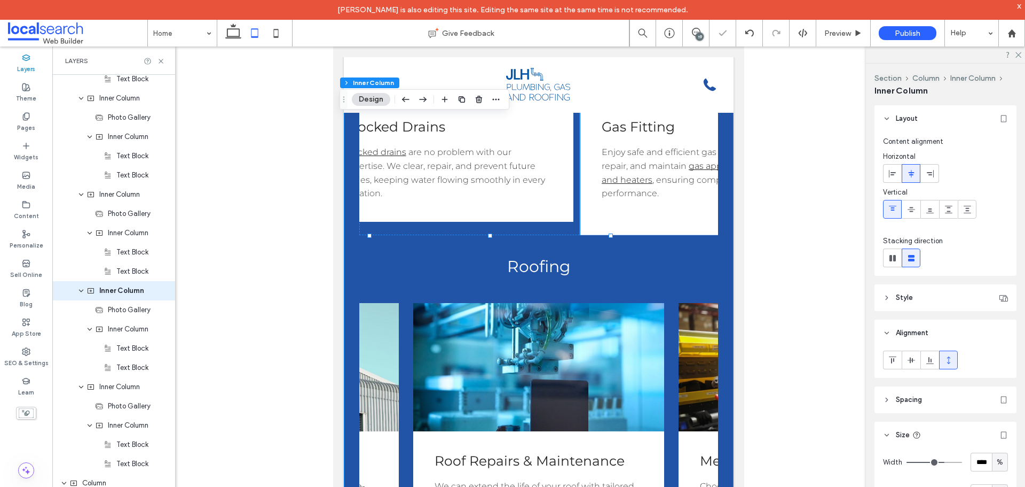
scroll to position [0, 490]
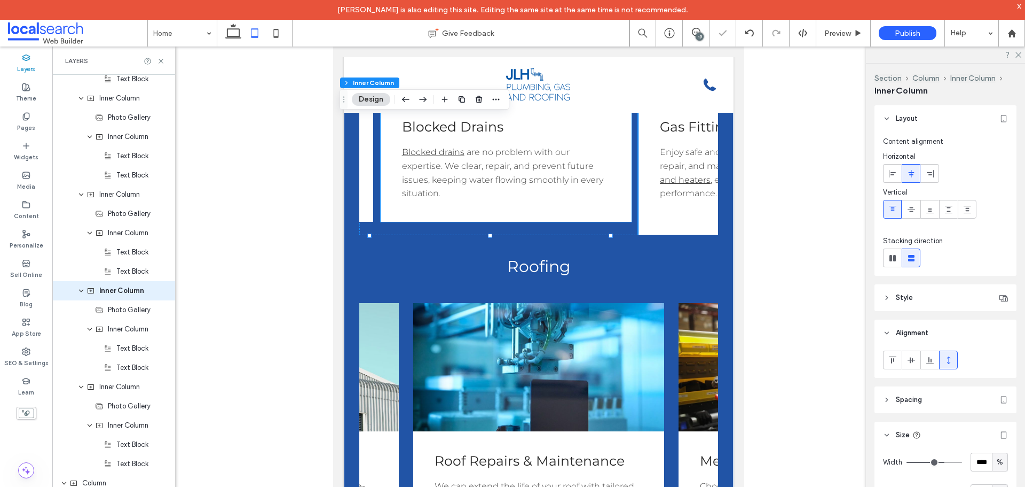
click at [560, 221] on div "Blocked Drains Blocked drains are no problem with our expertise. We clear, repa…" at bounding box center [506, 159] width 251 height 124
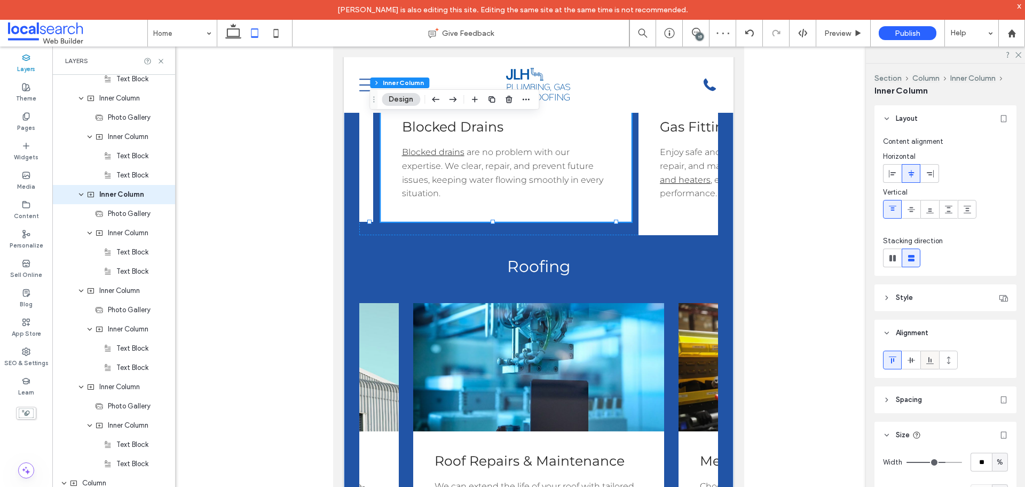
scroll to position [2005, 0]
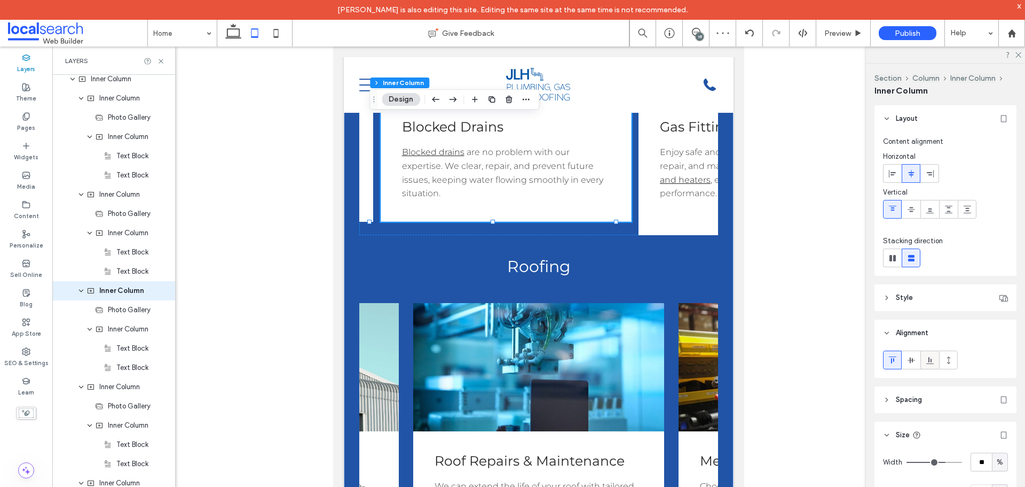
drag, startPoint x: 945, startPoint y: 356, endPoint x: 931, endPoint y: 356, distance: 14.4
click at [946, 356] on icon at bounding box center [949, 360] width 9 height 9
type input "***"
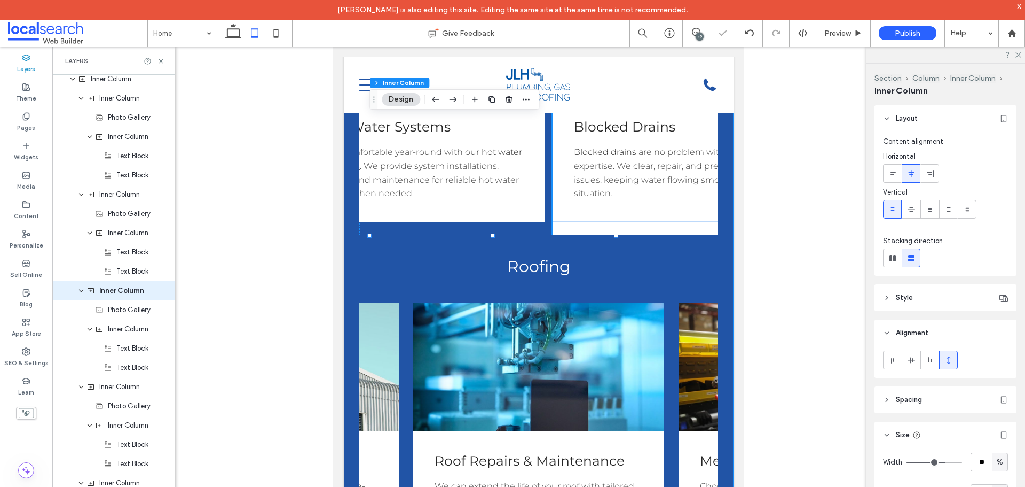
scroll to position [0, 242]
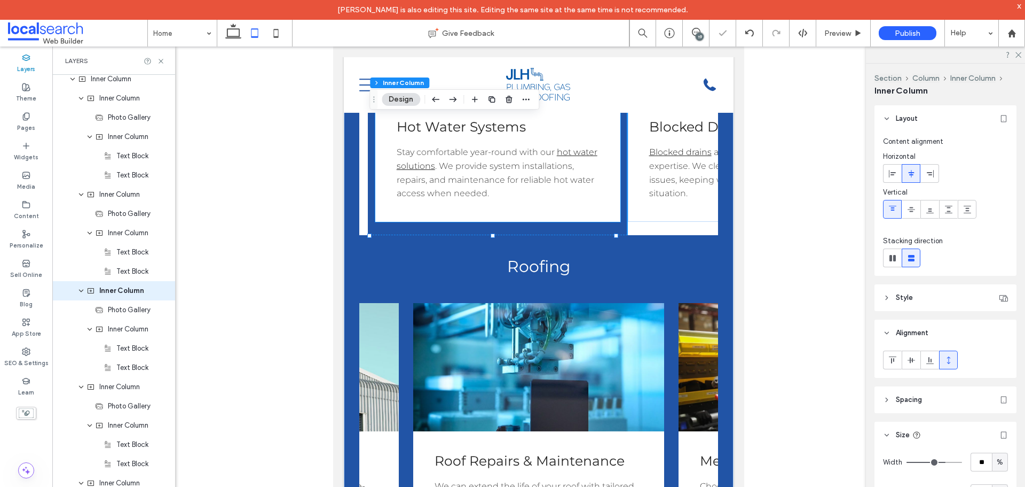
click at [534, 221] on div "Hot Water Systems Stay comfortable year-round with our hot water solutions . We…" at bounding box center [497, 159] width 245 height 124
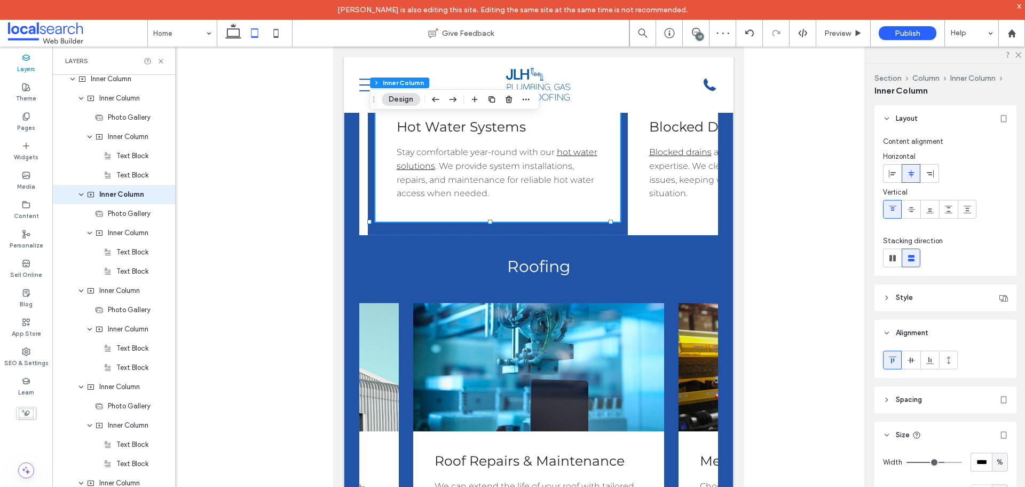
scroll to position [1909, 0]
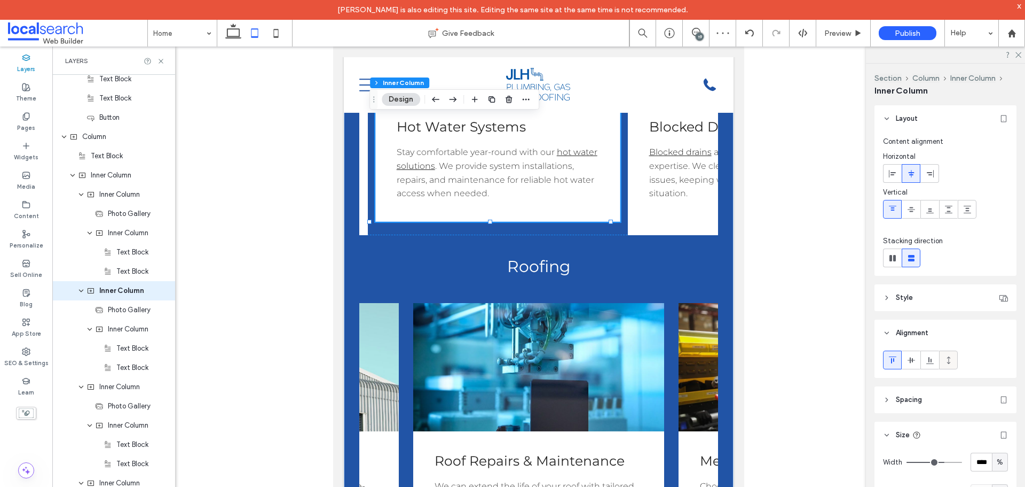
click at [945, 356] on icon at bounding box center [949, 360] width 9 height 9
type input "***"
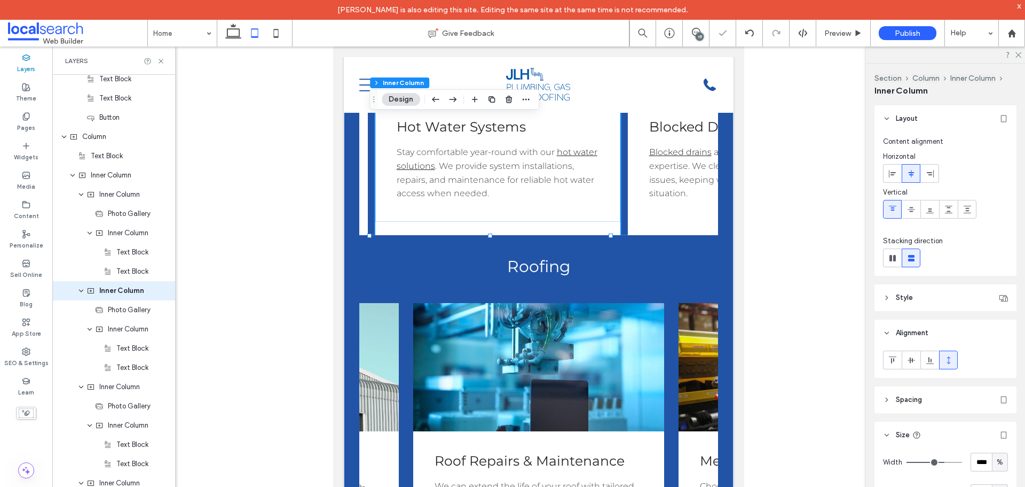
scroll to position [0, 0]
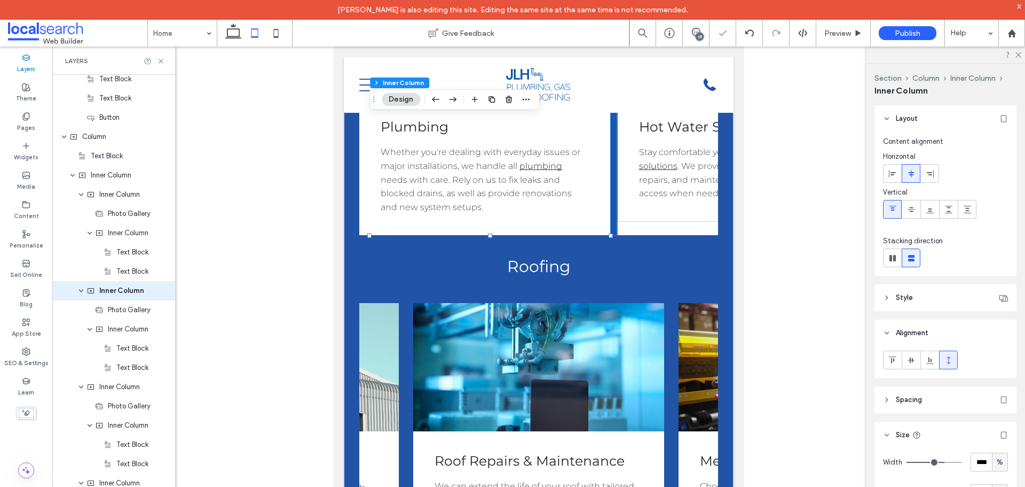
click at [578, 235] on div "Plumbing Whether you're dealing with everyday issues or major installations, we…" at bounding box center [484, 166] width 251 height 138
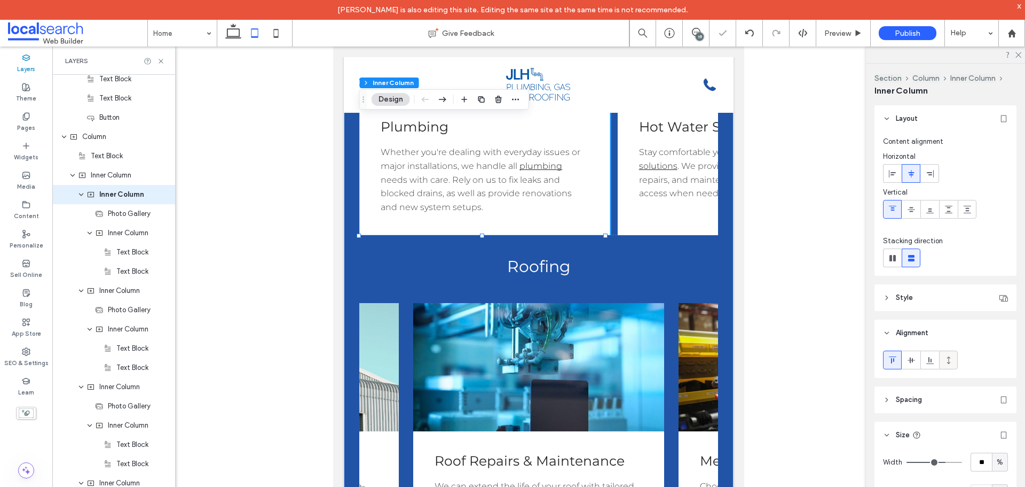
scroll to position [1813, 0]
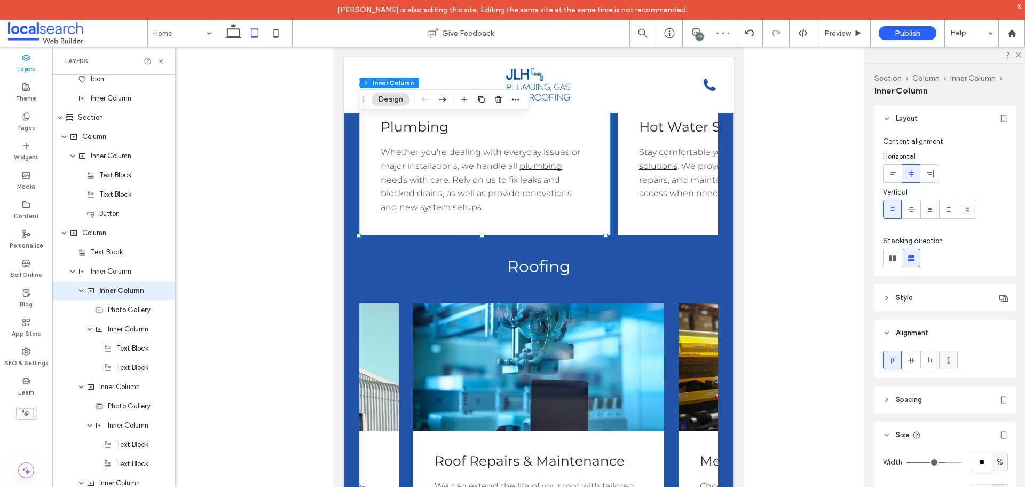
click at [951, 357] on icon at bounding box center [949, 360] width 9 height 9
type input "***"
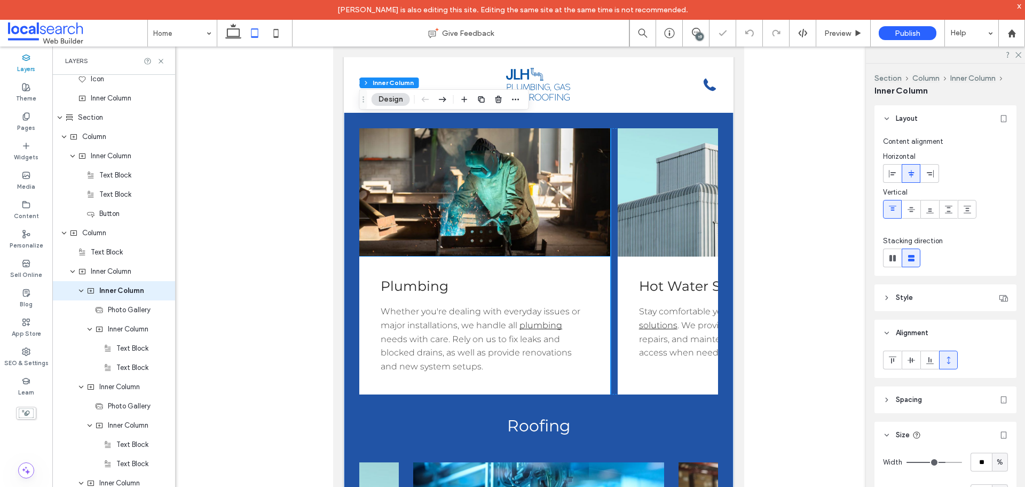
scroll to position [1451, 0]
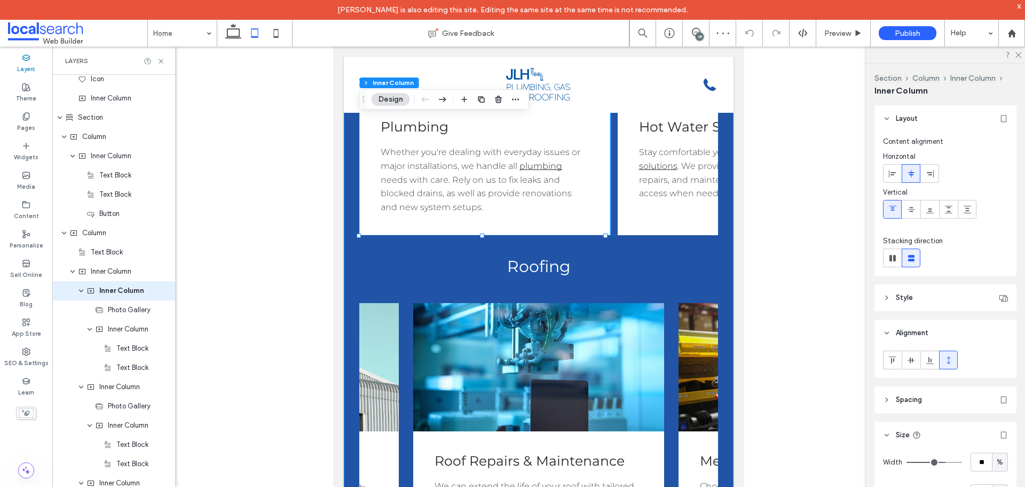
click at [652, 296] on div "What We Do Explore our full range of plumbing, gas, and roofing services, desig…" at bounding box center [539, 192] width 390 height 874
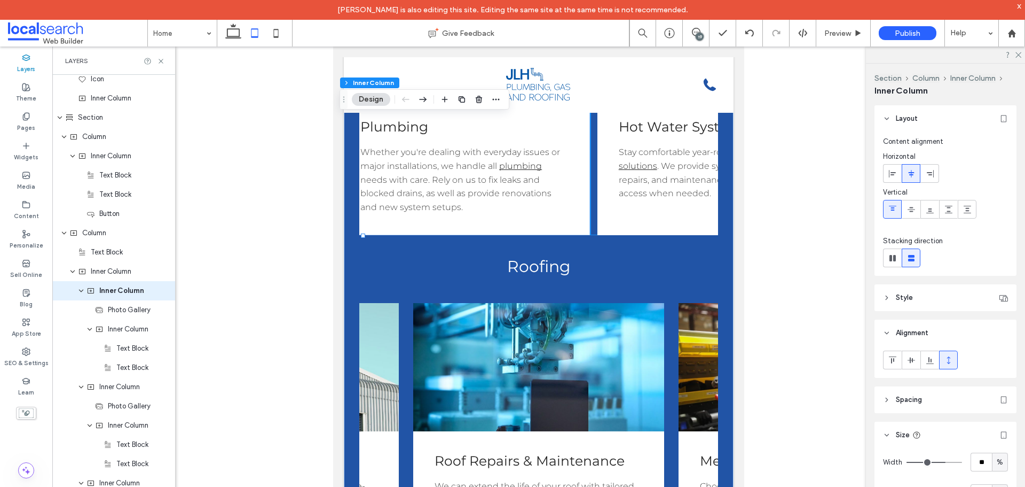
scroll to position [0, 0]
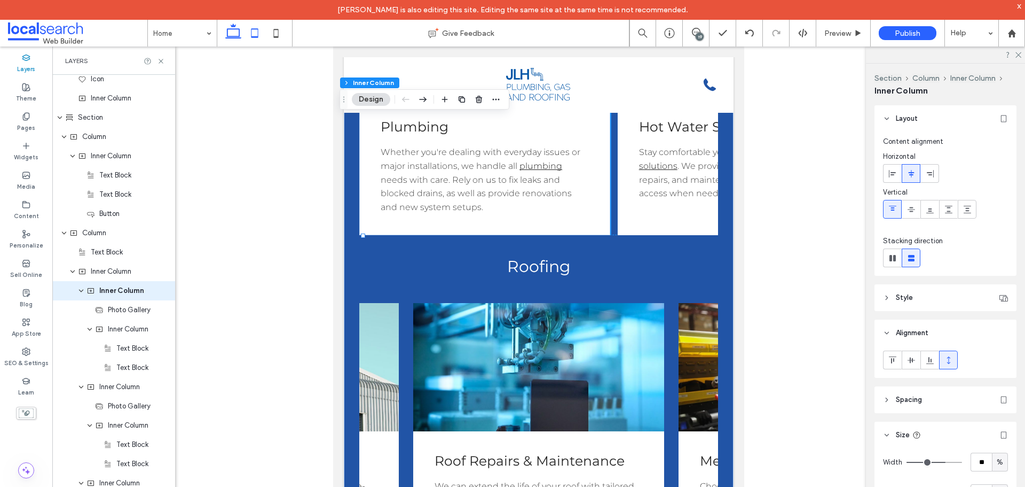
click at [230, 40] on icon at bounding box center [233, 32] width 21 height 21
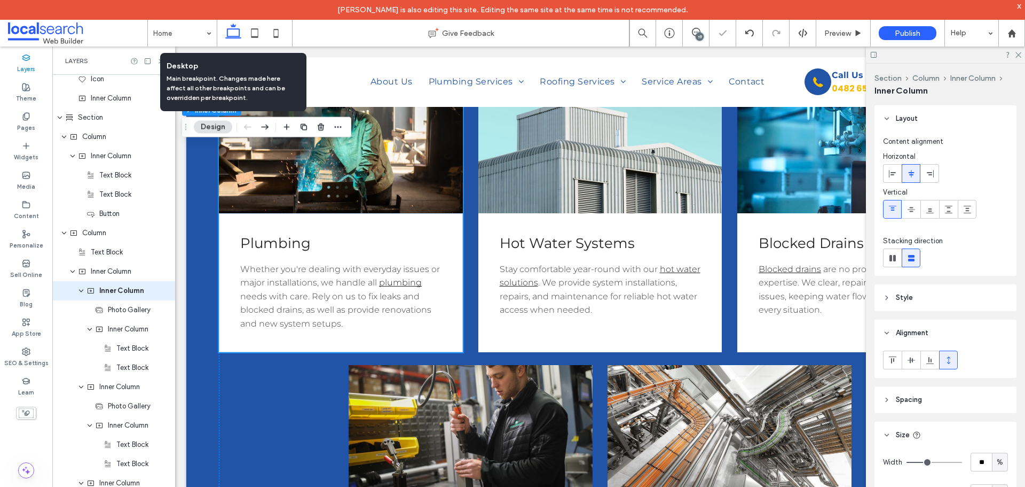
type input "**"
type input "*"
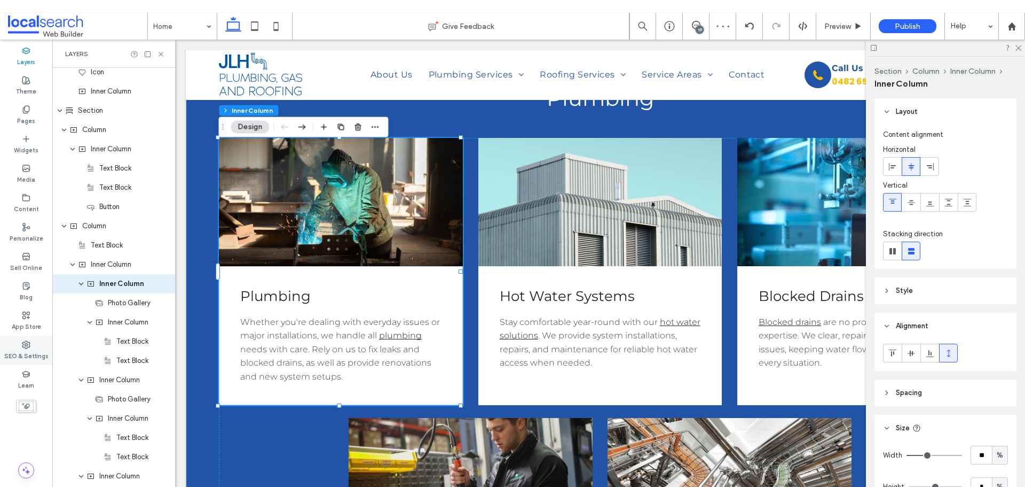
click at [17, 350] on div "SEO & Settings" at bounding box center [26, 349] width 52 height 29
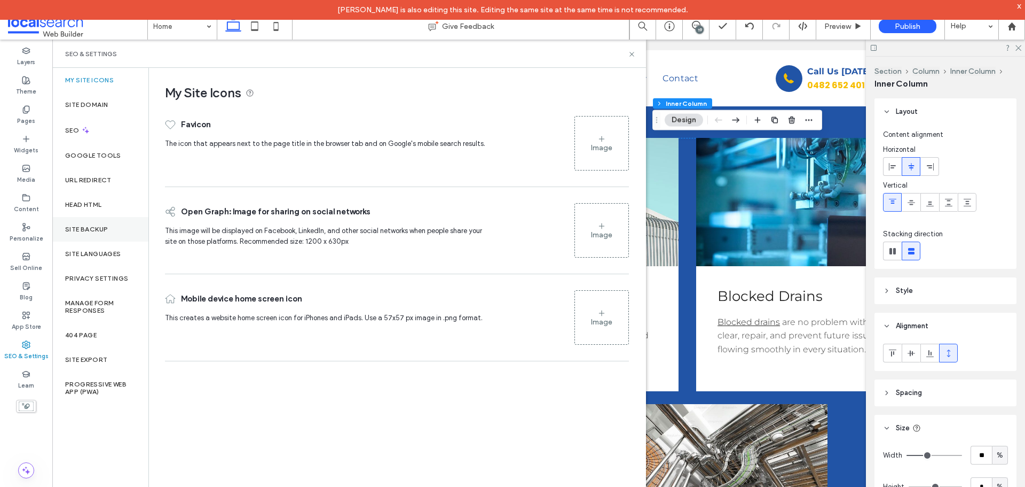
click at [93, 230] on label "Site Backup" at bounding box center [86, 228] width 43 height 7
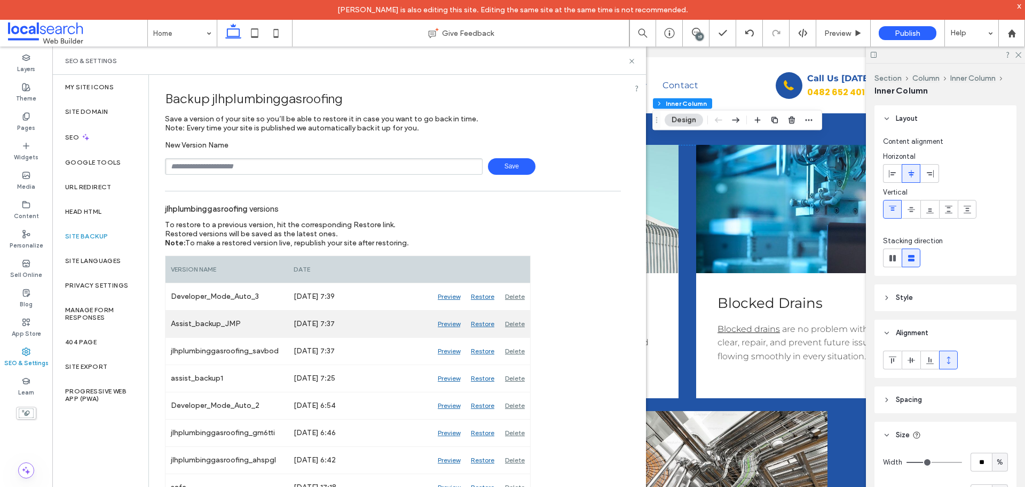
click at [449, 323] on div "Preview" at bounding box center [449, 323] width 33 height 27
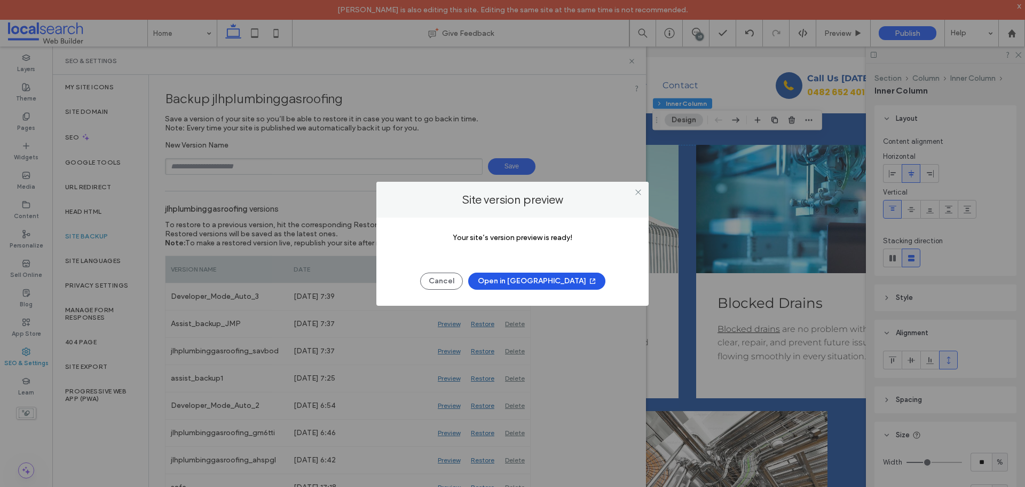
click at [534, 283] on button "Open in New Tab" at bounding box center [536, 280] width 137 height 17
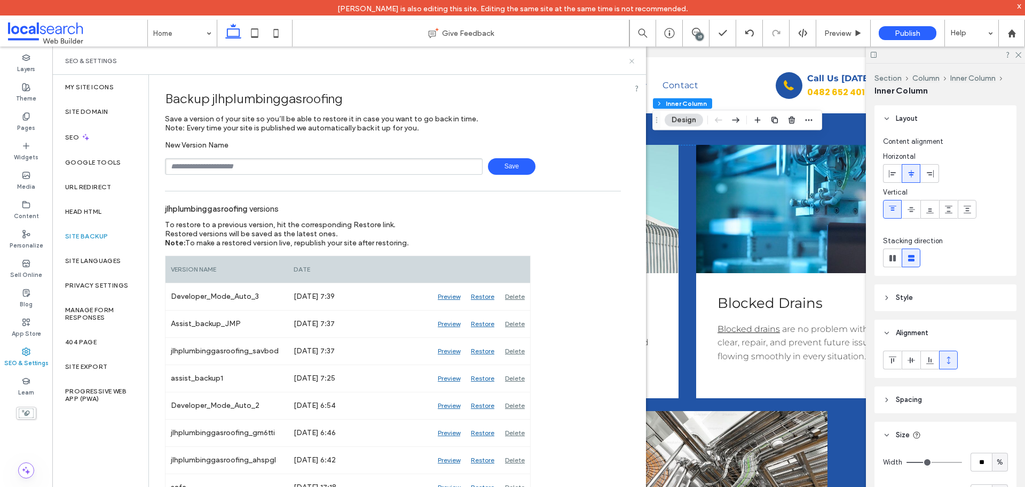
click at [635, 60] on icon at bounding box center [632, 61] width 8 height 8
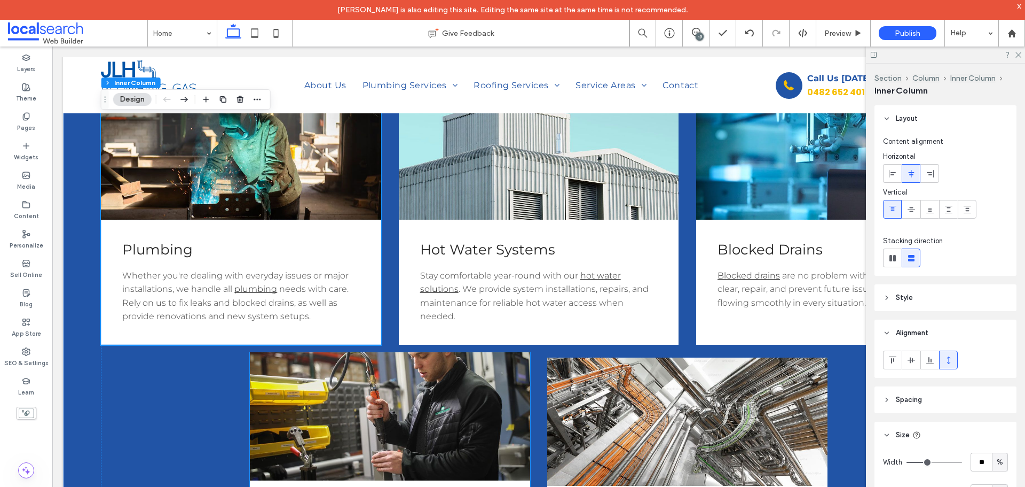
scroll to position [1658, 0]
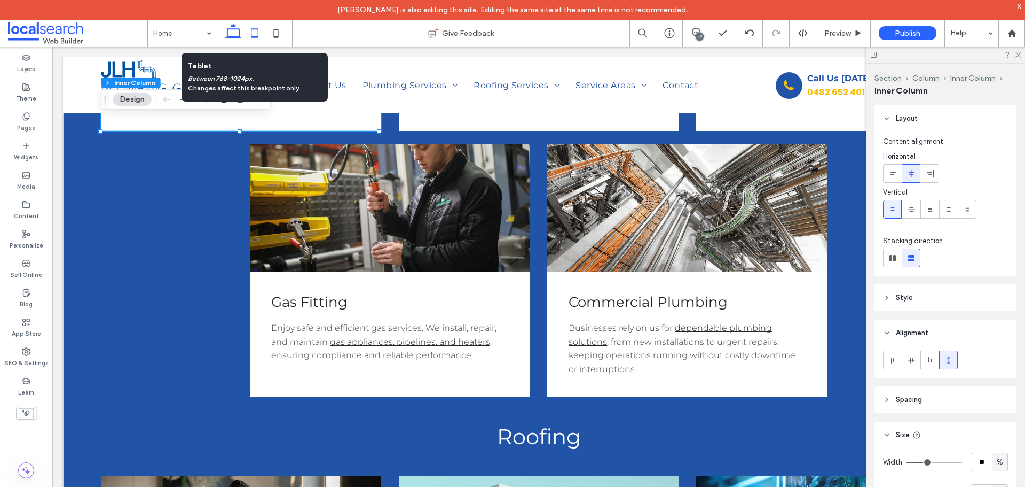
click at [257, 28] on icon at bounding box center [254, 32] width 21 height 21
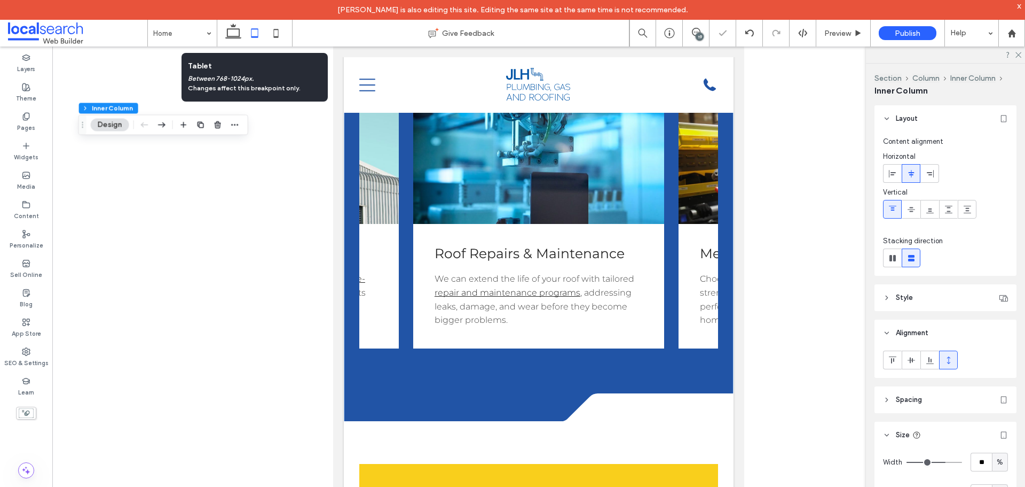
type input "**"
type input "***"
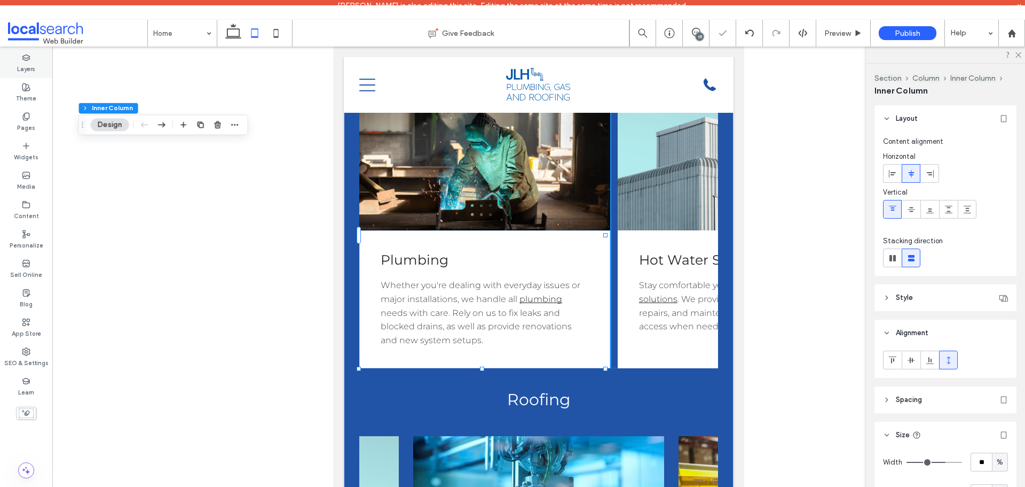
click at [36, 58] on div "Layers" at bounding box center [26, 63] width 52 height 29
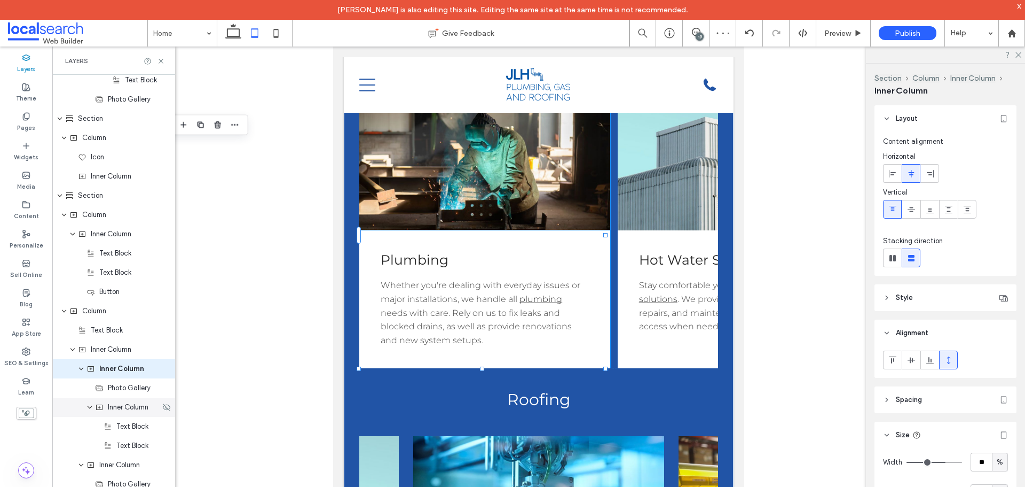
scroll to position [1813, 0]
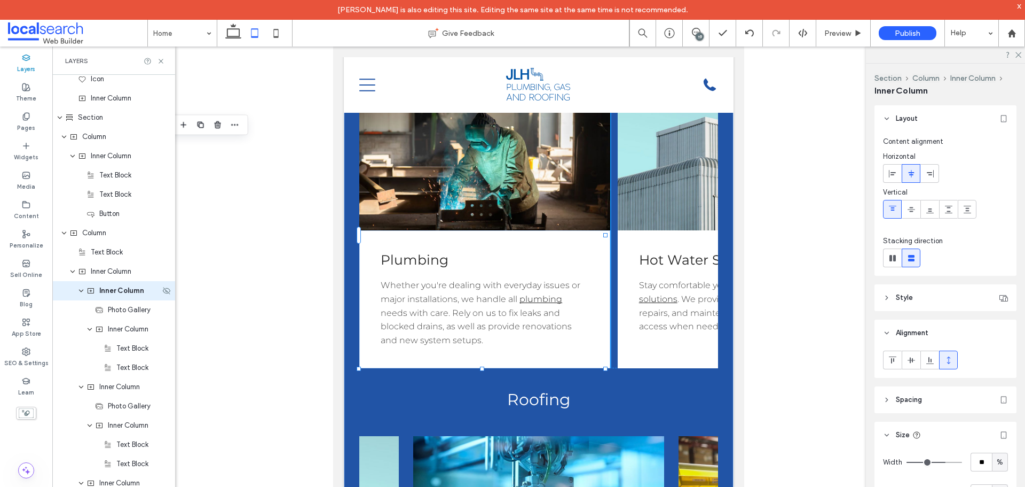
click at [112, 295] on span "Inner Column" at bounding box center [121, 290] width 45 height 11
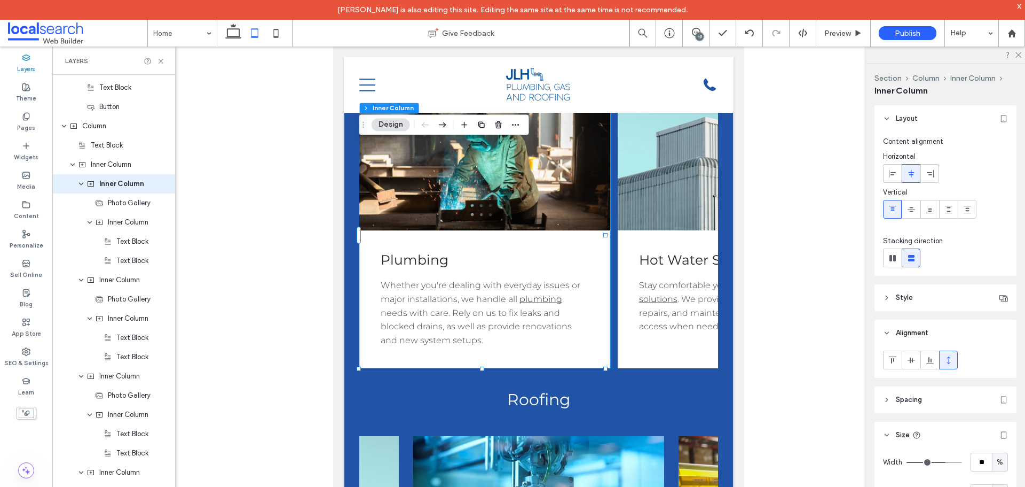
scroll to position [148, 0]
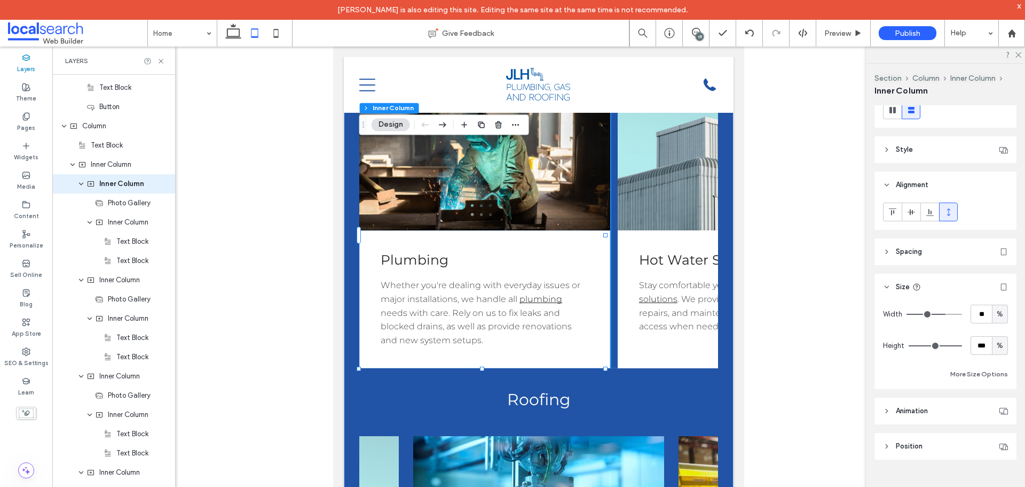
click at [997, 348] on span "%" at bounding box center [1000, 345] width 6 height 11
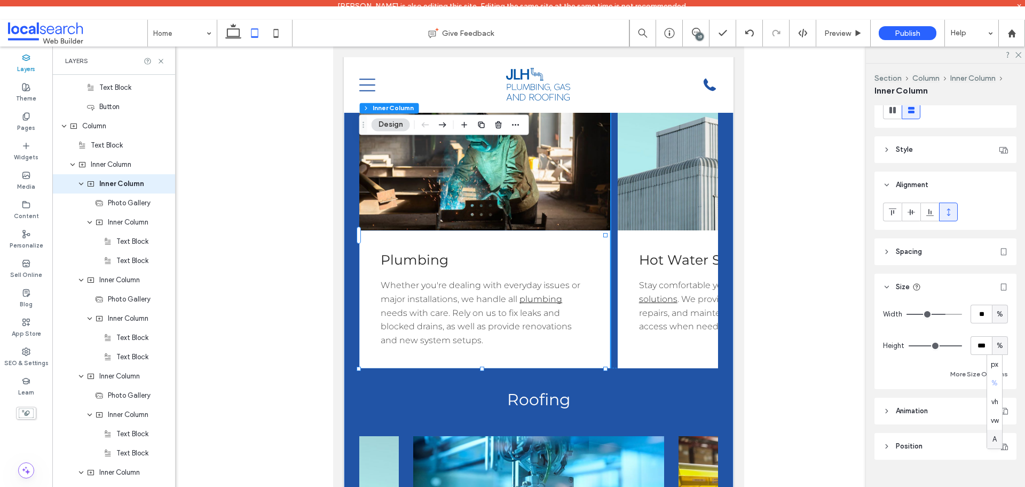
click at [999, 441] on div "A" at bounding box center [995, 438] width 15 height 19
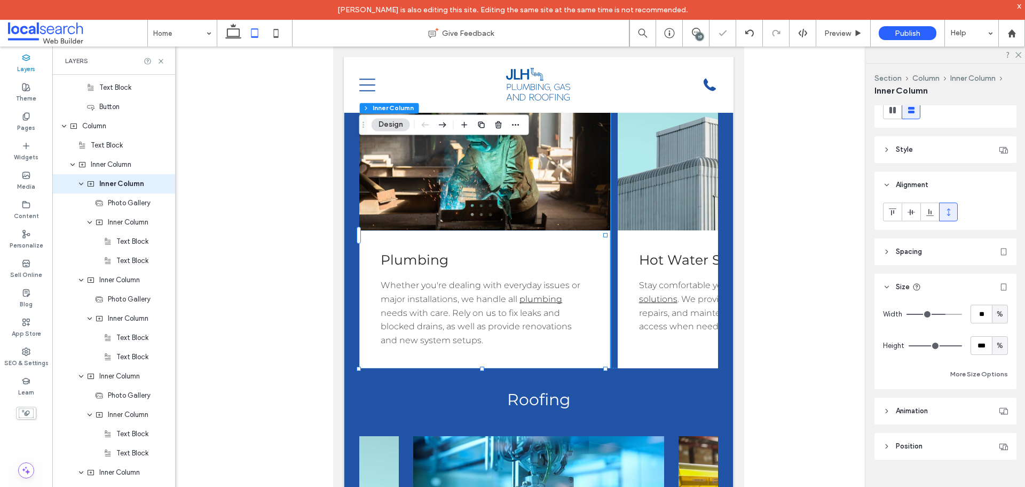
type input "*"
click at [120, 287] on div "Inner Column" at bounding box center [113, 279] width 123 height 19
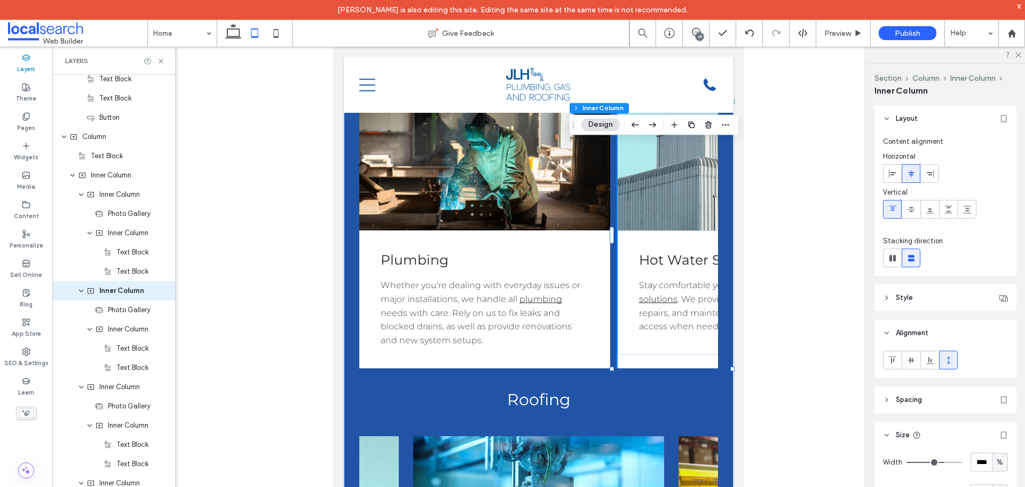
scroll to position [107, 0]
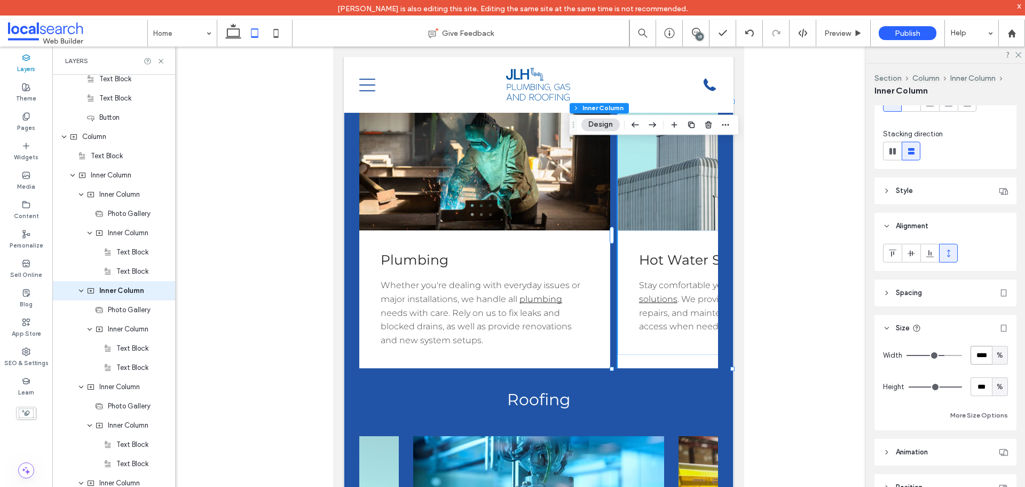
click at [974, 363] on input "****" at bounding box center [981, 355] width 21 height 19
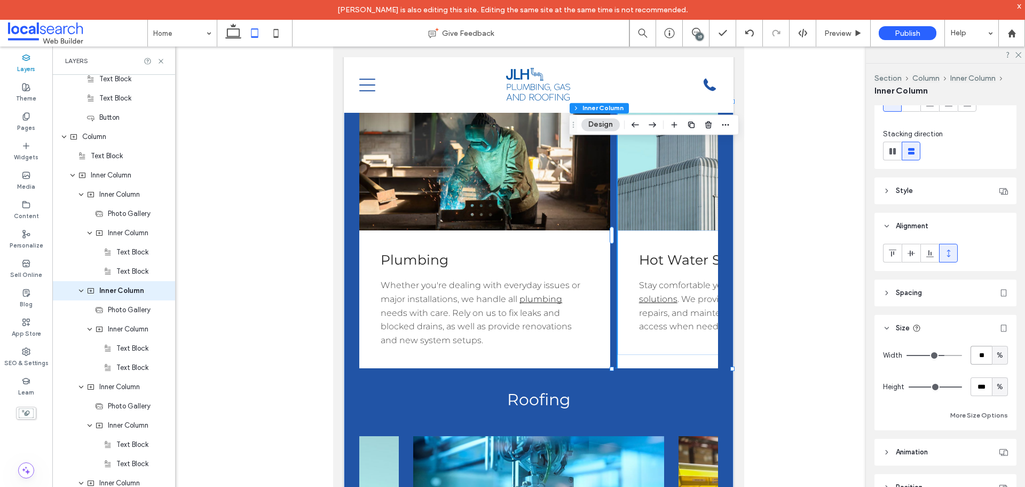
type input "**"
click at [997, 387] on span "%" at bounding box center [1000, 386] width 6 height 11
click at [993, 369] on span "A" at bounding box center [995, 368] width 4 height 11
type input "*"
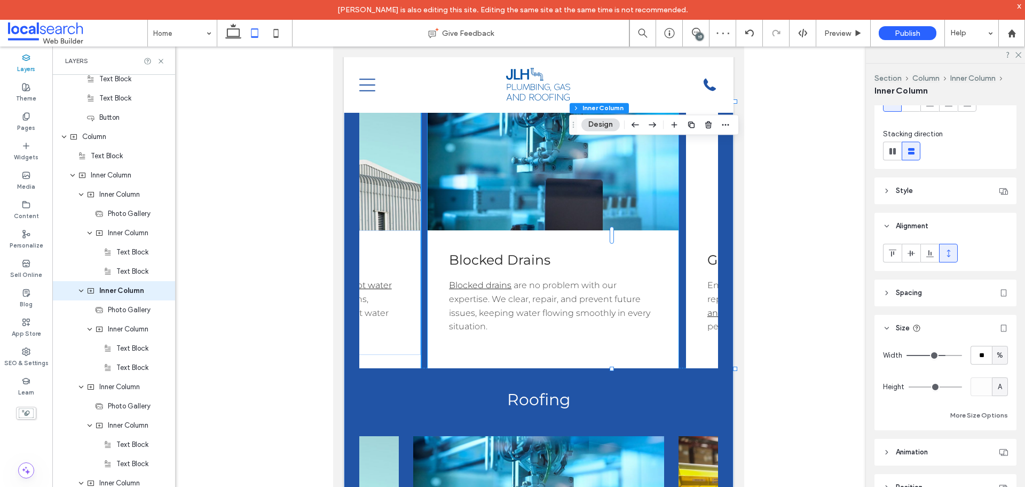
scroll to position [0, 495]
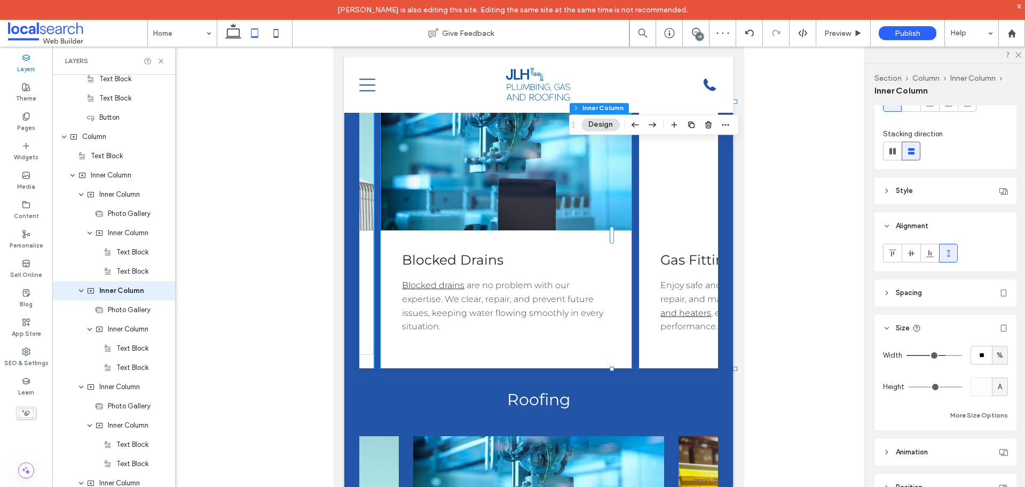
click at [474, 354] on div "Blocked Drains Blocked drains are no problem with our expertise. We clear, repa…" at bounding box center [506, 292] width 251 height 124
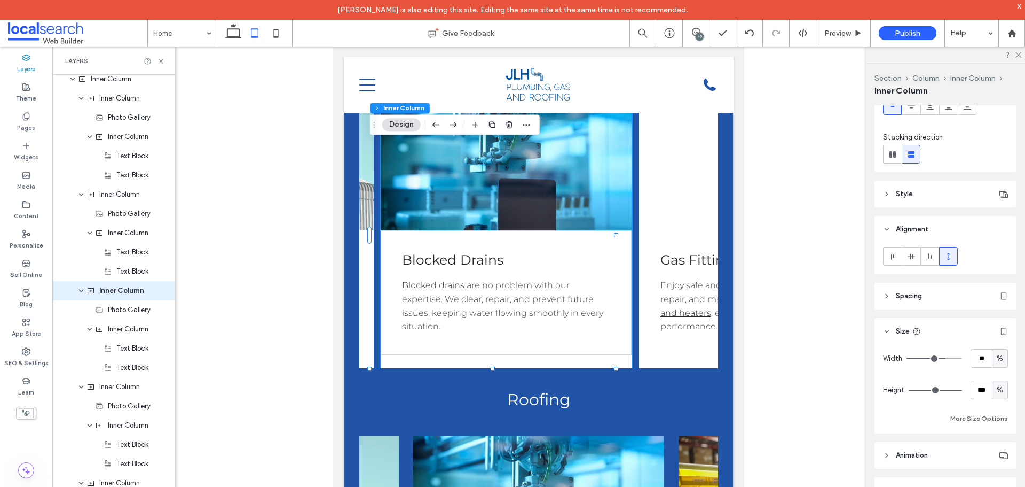
scroll to position [107, 0]
click at [997, 387] on span "%" at bounding box center [1000, 386] width 6 height 11
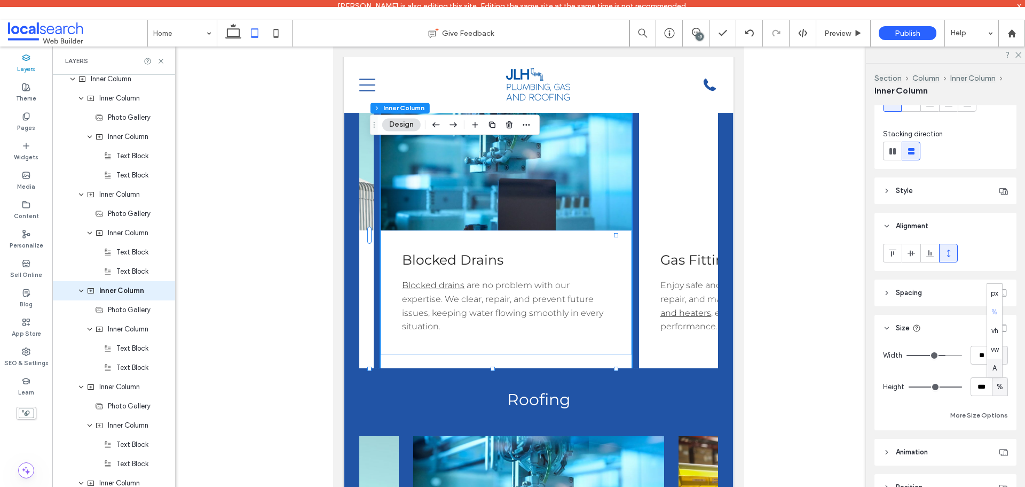
click at [996, 371] on span "A" at bounding box center [995, 368] width 4 height 11
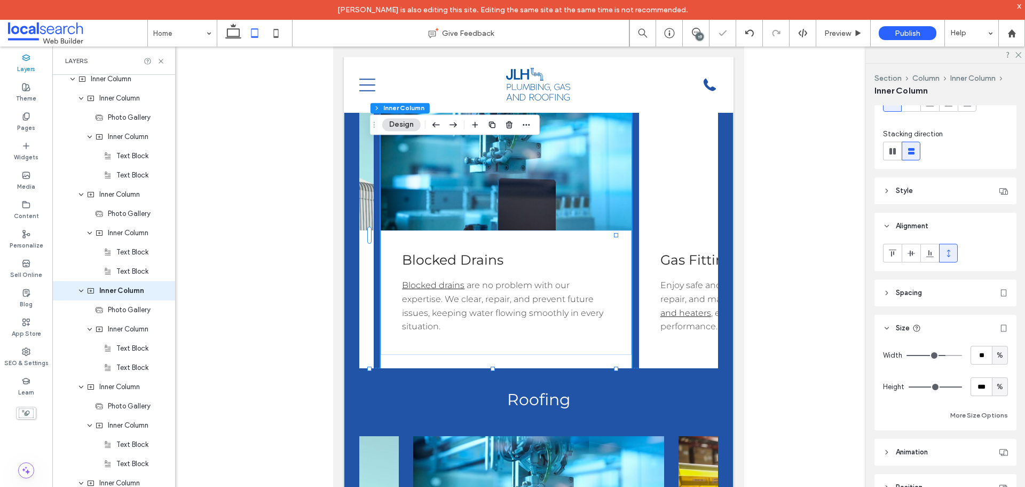
type input "*"
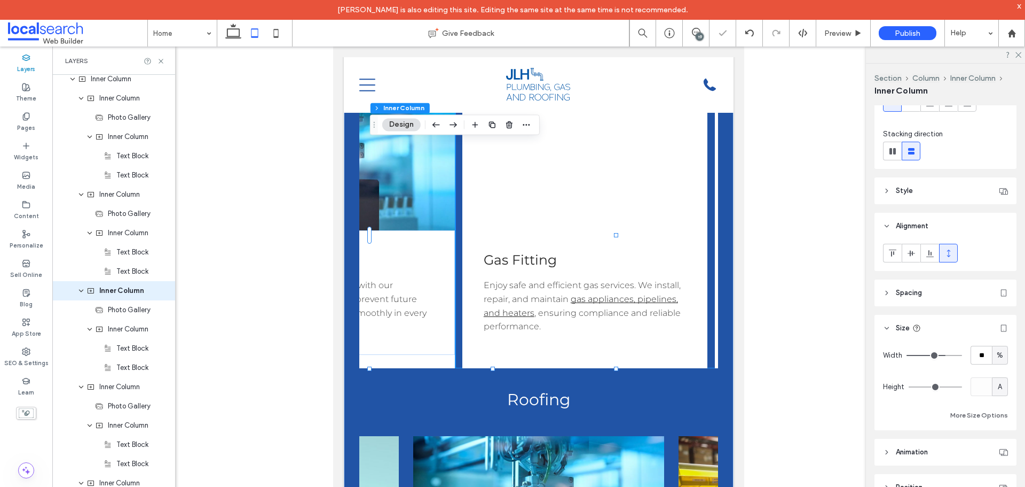
scroll to position [0, 748]
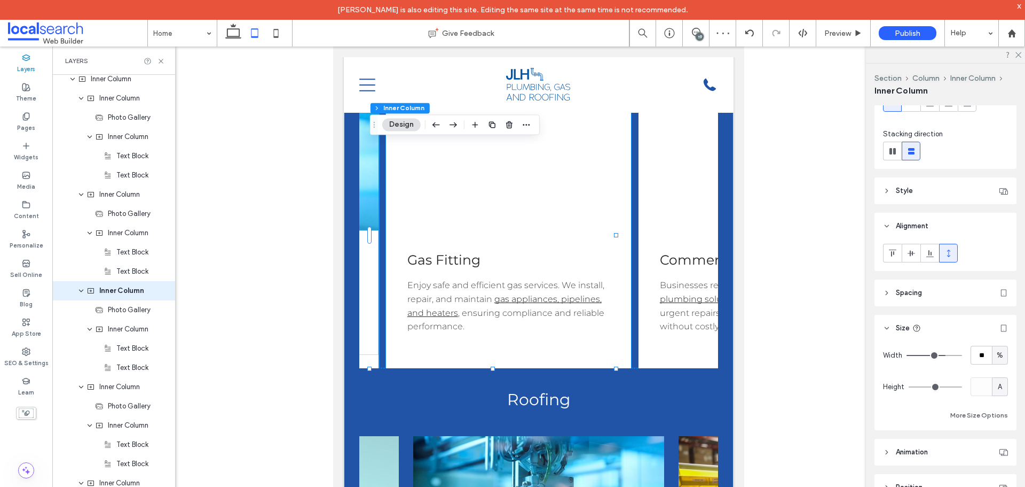
click at [523, 230] on link at bounding box center [508, 166] width 245 height 128
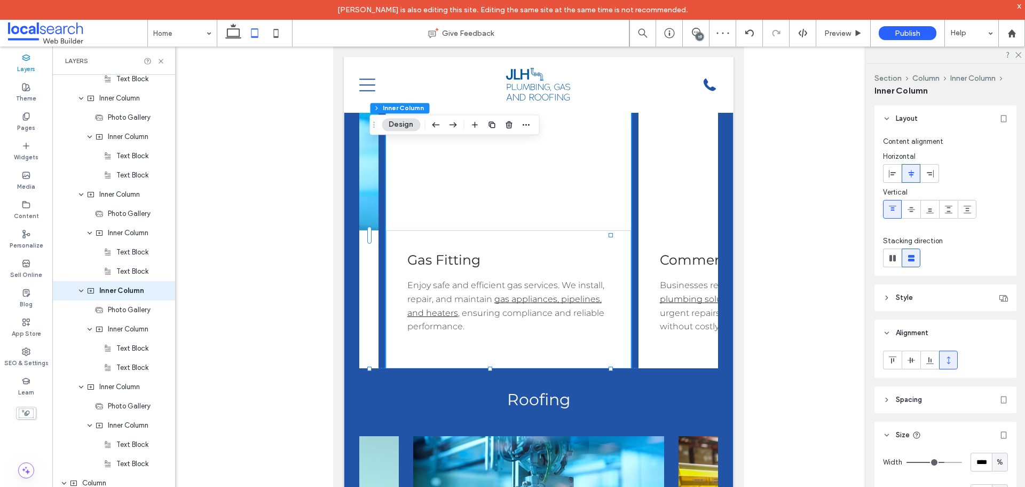
scroll to position [107, 0]
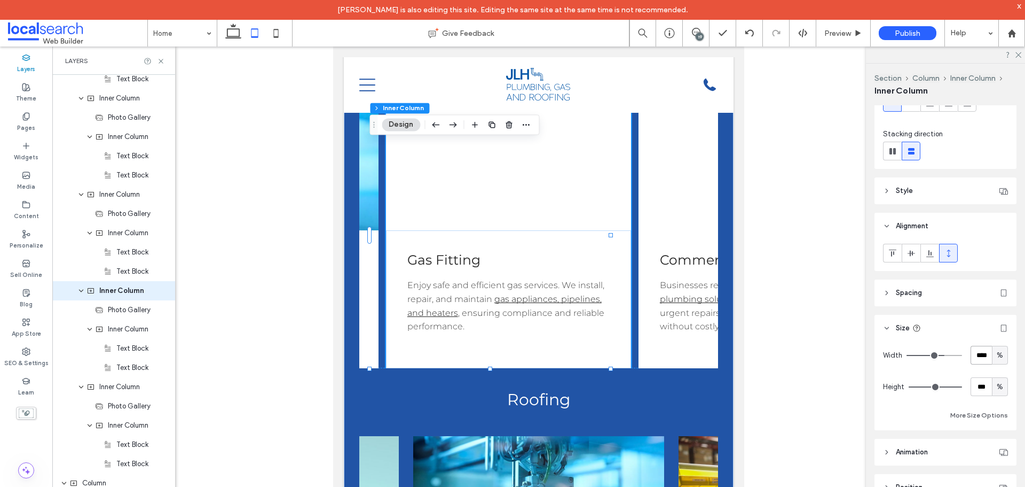
click at [974, 355] on input "****" at bounding box center [981, 355] width 21 height 19
type input "**"
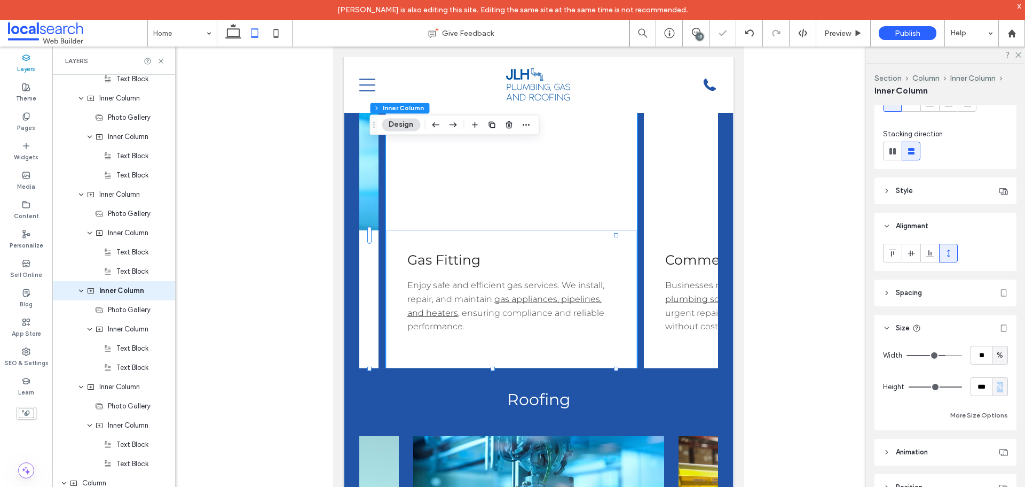
click at [997, 383] on span "%" at bounding box center [1000, 386] width 6 height 11
drag, startPoint x: 997, startPoint y: 369, endPoint x: 981, endPoint y: 374, distance: 16.9
click at [997, 368] on span "A" at bounding box center [995, 368] width 4 height 11
type input "*"
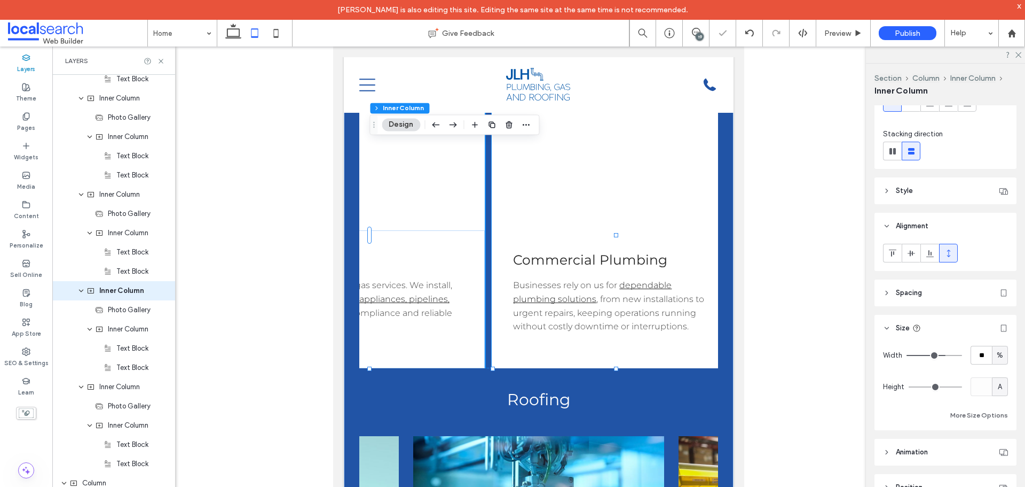
click at [659, 354] on div "Commercial Plumbing Businesses rely on us for dependable plumbing solutions , f…" at bounding box center [614, 292] width 245 height 124
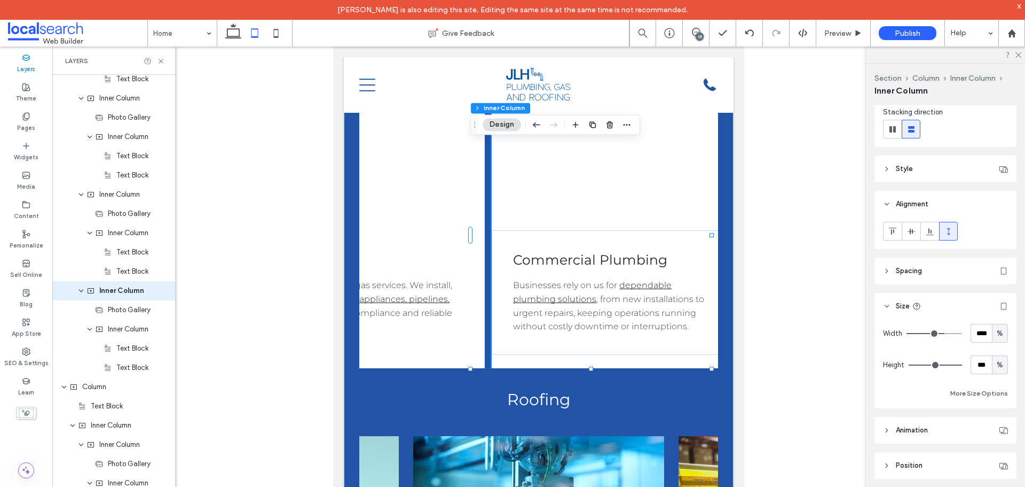
scroll to position [148, 0]
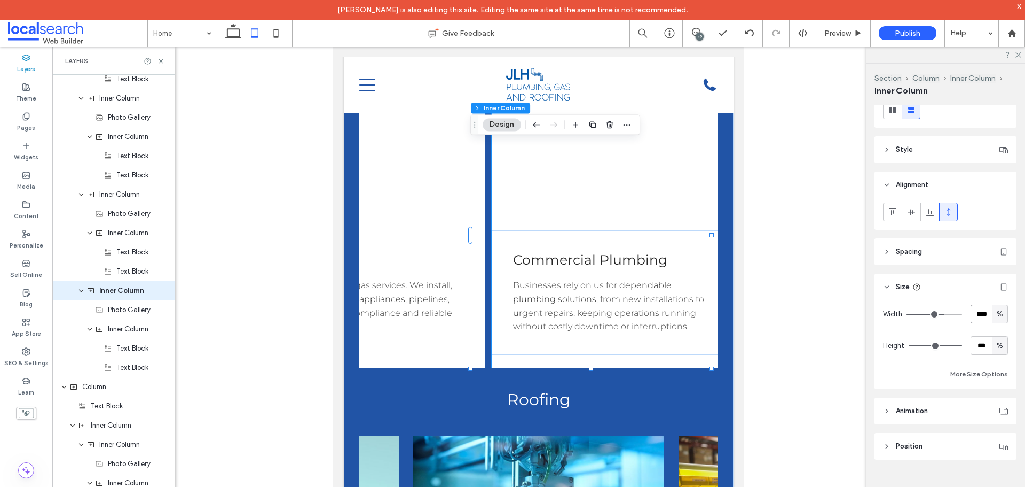
click at [980, 308] on input "****" at bounding box center [981, 313] width 21 height 19
type input "**"
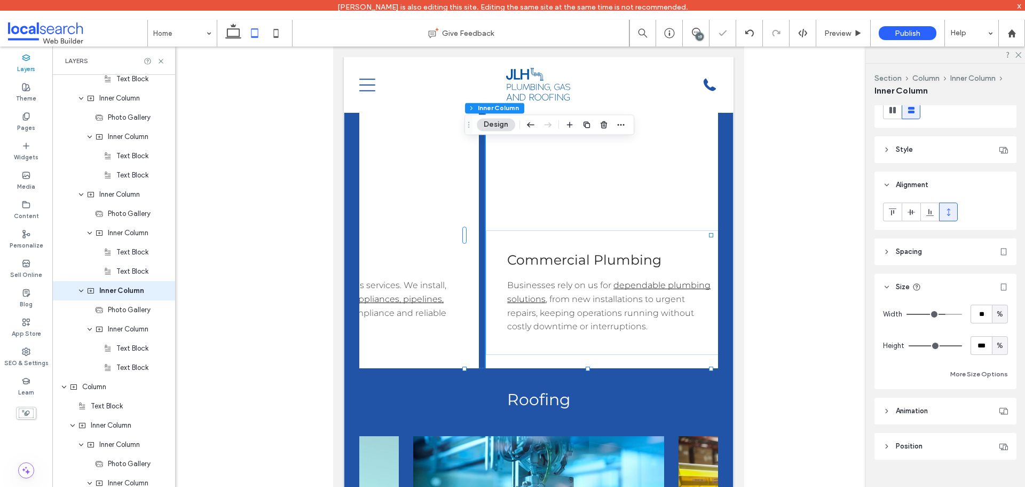
click at [997, 346] on span "%" at bounding box center [1000, 345] width 6 height 11
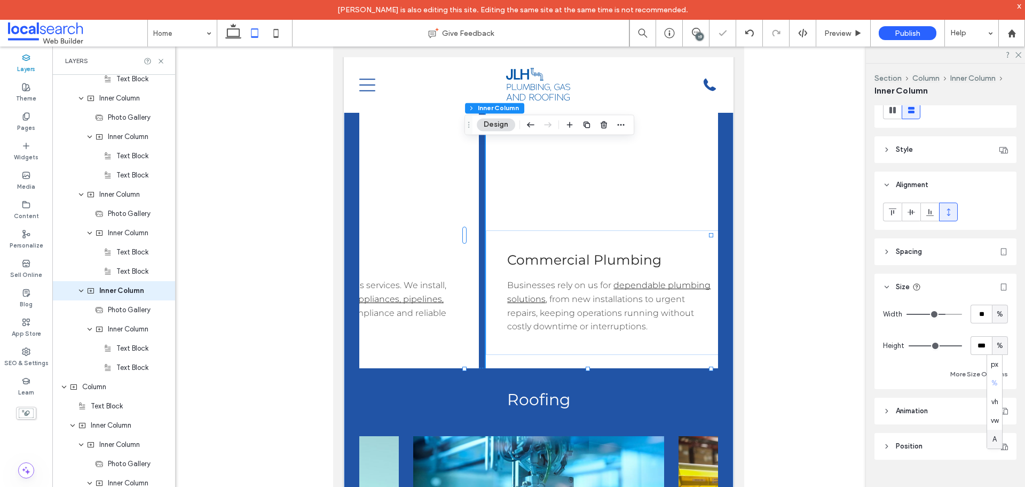
click at [994, 438] on span "A" at bounding box center [995, 439] width 4 height 11
type input "*"
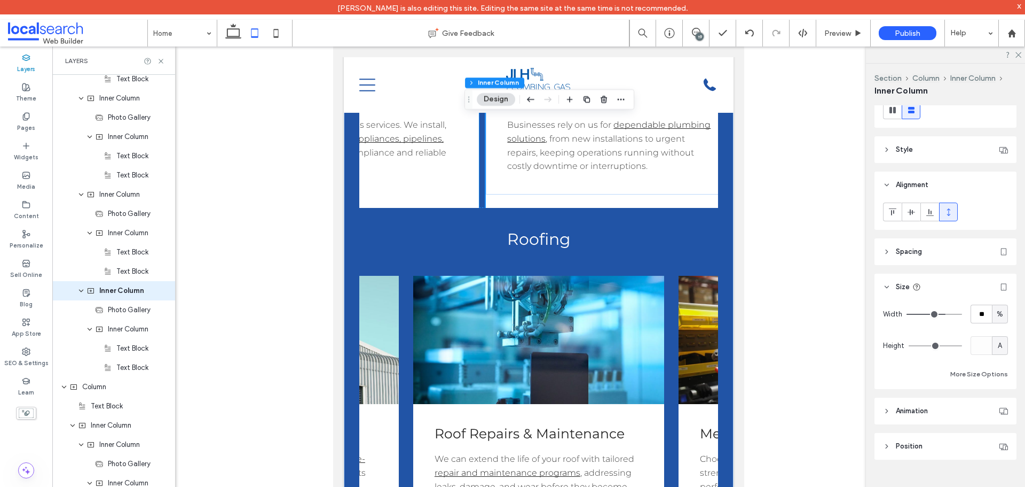
scroll to position [1318, 0]
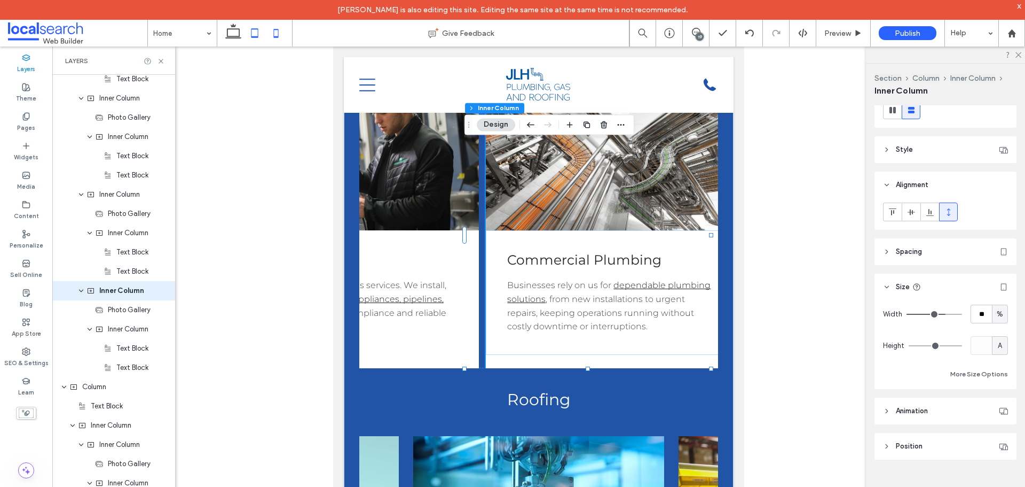
click at [270, 36] on icon at bounding box center [275, 32] width 21 height 21
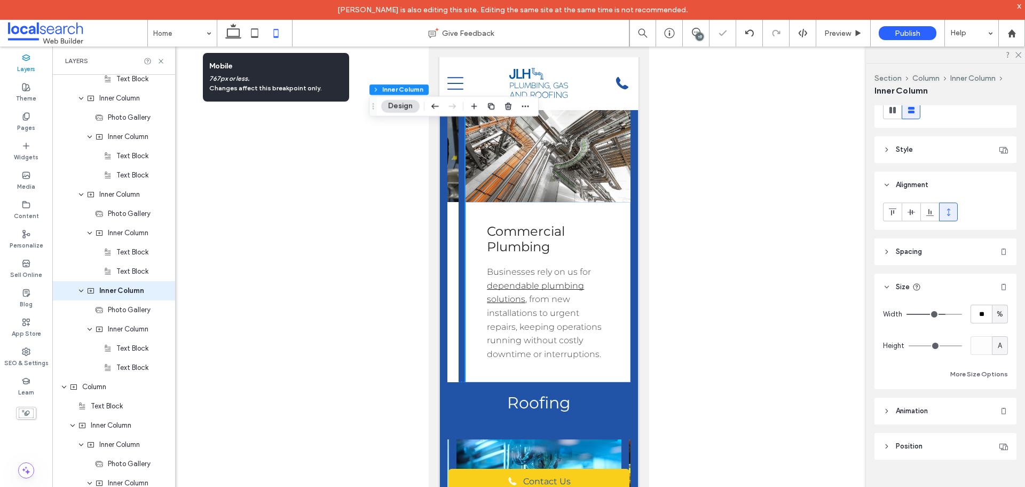
type input "**"
type input "*"
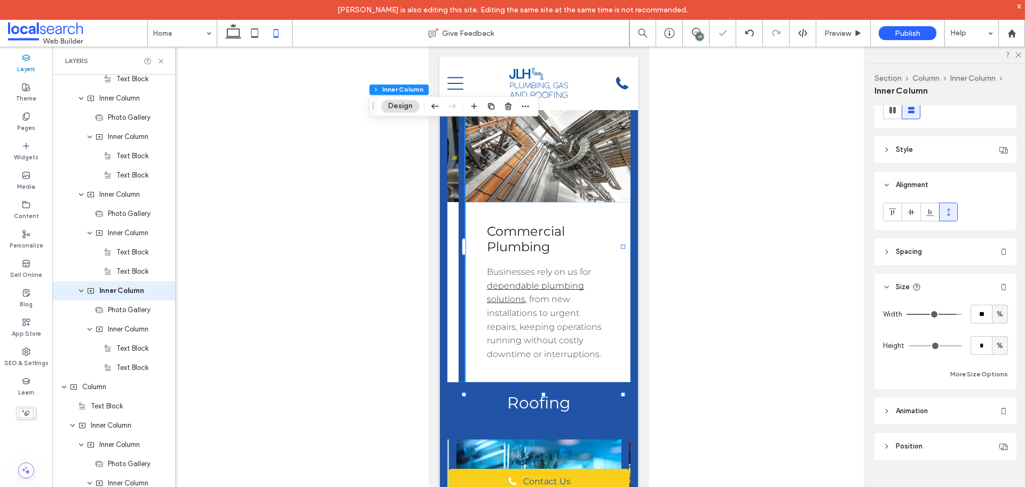
scroll to position [0, 322]
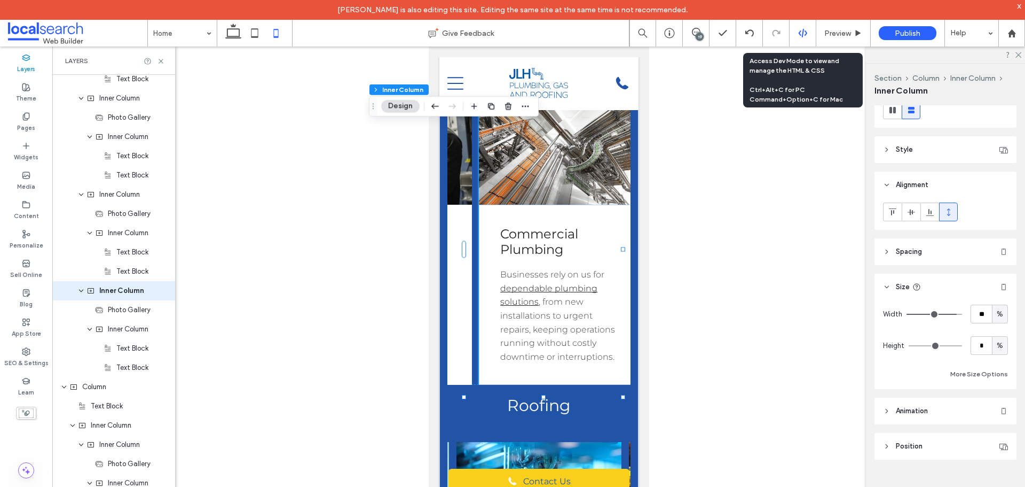
click at [801, 30] on icon at bounding box center [803, 33] width 10 height 10
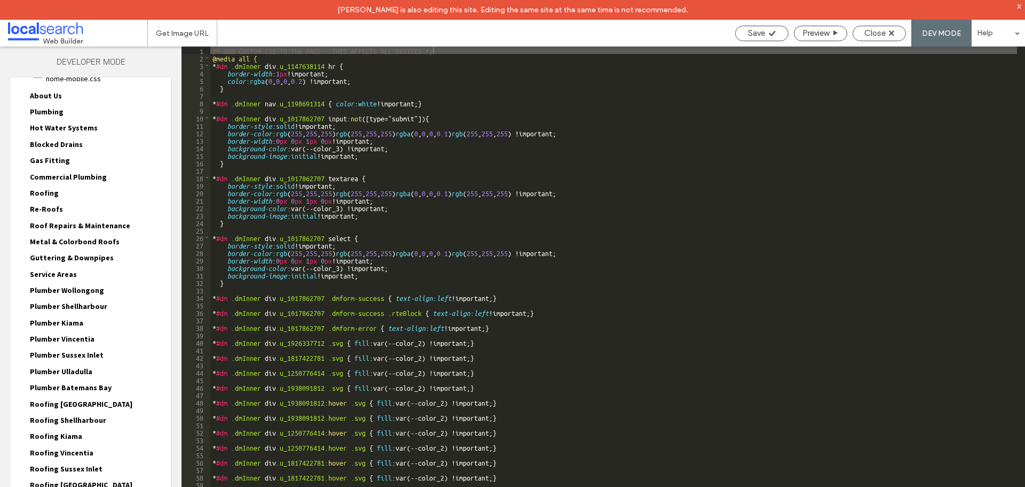
scroll to position [182, 0]
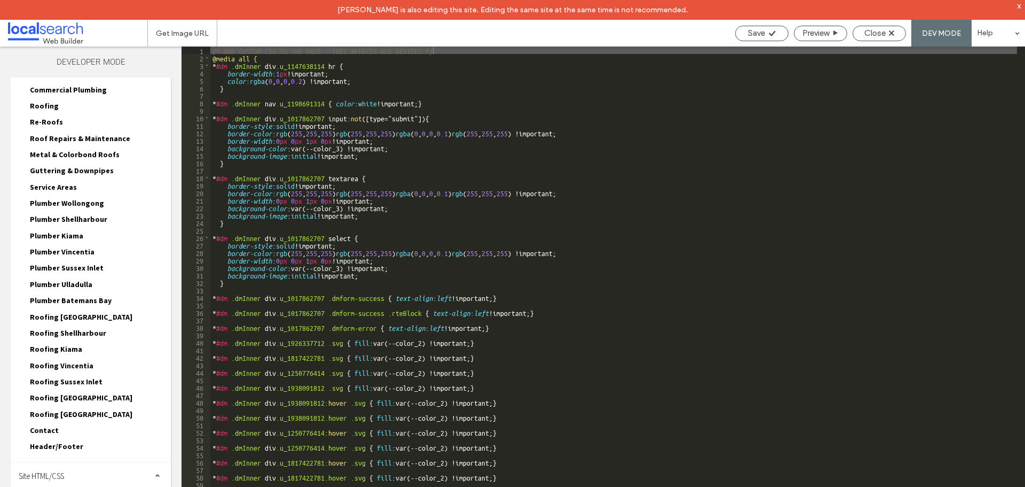
click at [64, 481] on div "Site HTML/CSS" at bounding box center [91, 475] width 160 height 27
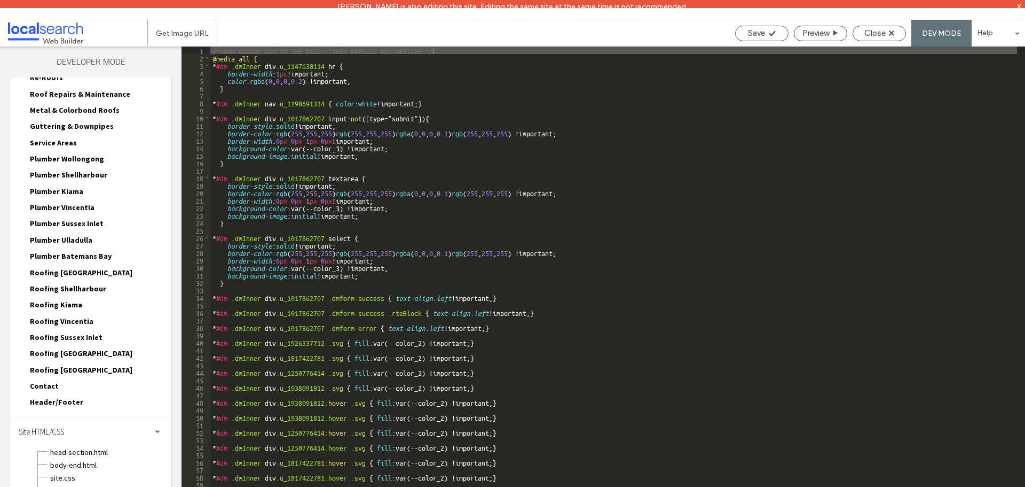
scroll to position [278, 0]
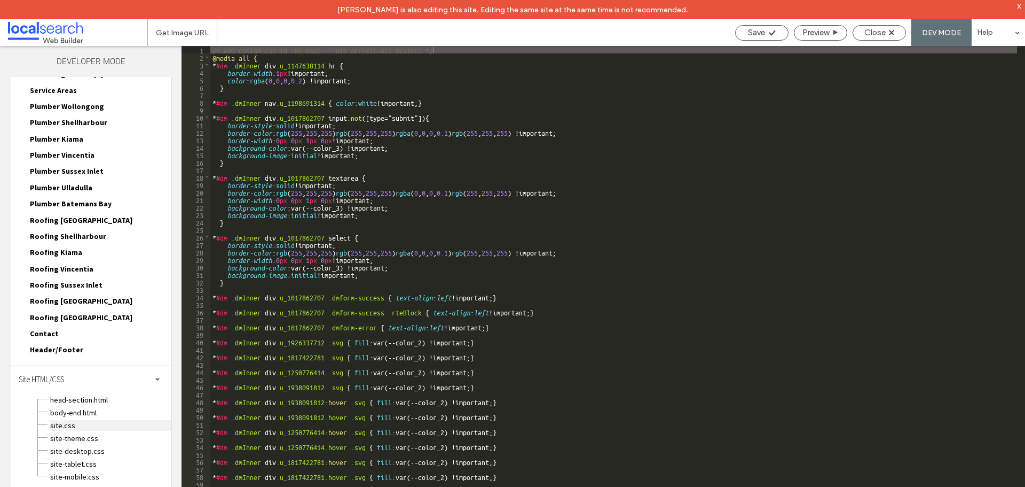
click at [74, 424] on span "site.css" at bounding box center [110, 425] width 121 height 11
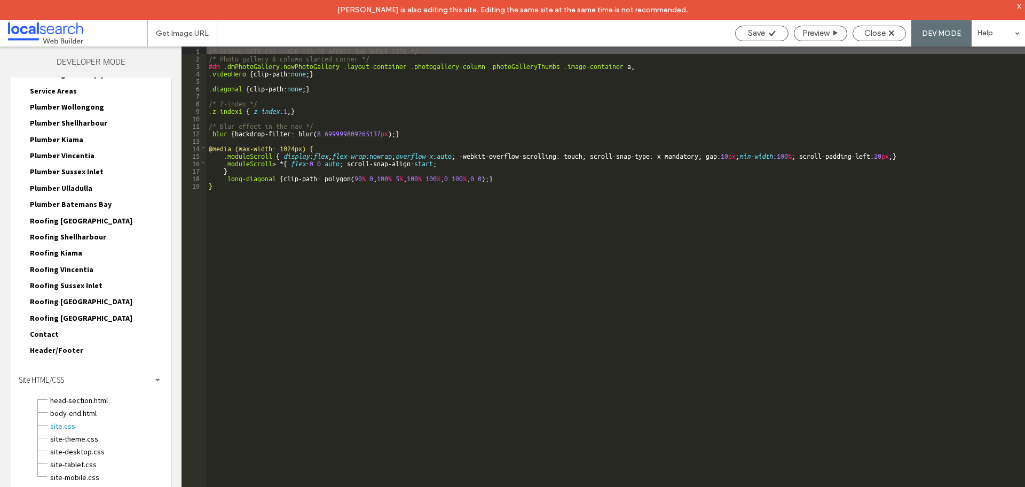
click at [249, 146] on div "/* GLOBAL SITE CSS - ADD CSS TO AFFECT THE WHOLE SITE */ /* Photo gallery & col…" at bounding box center [616, 283] width 819 height 475
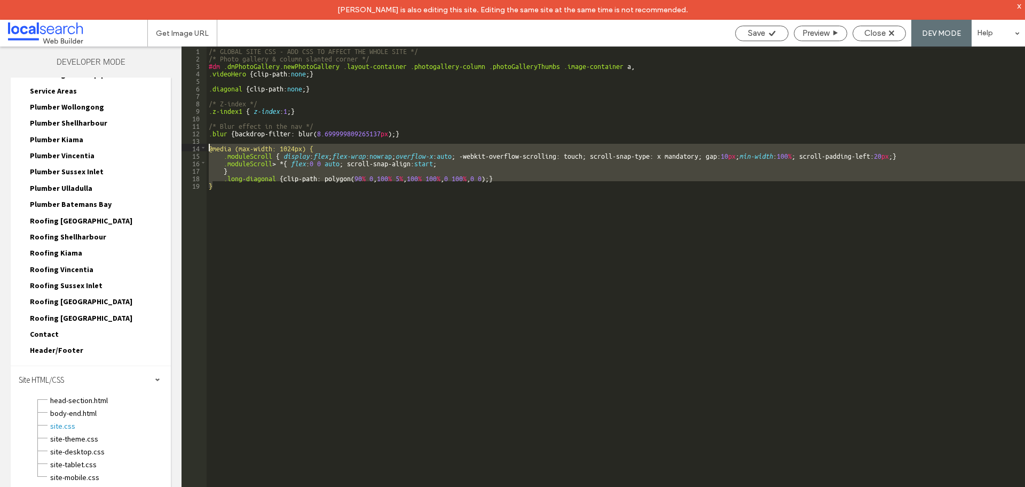
drag, startPoint x: 223, startPoint y: 187, endPoint x: 206, endPoint y: 146, distance: 44.5
click at [206, 146] on div "** 1 2 3 4 5 6 7 8 9 10 11 12 13 14 15 16 17 18 19 /* GLOBAL SITE CSS - ADD CSS…" at bounding box center [604, 276] width 844 height 460
click at [249, 146] on div "/* GLOBAL SITE CSS - ADD CSS TO AFFECT THE WHOLE SITE */ /* Photo gallery & col…" at bounding box center [616, 276] width 819 height 460
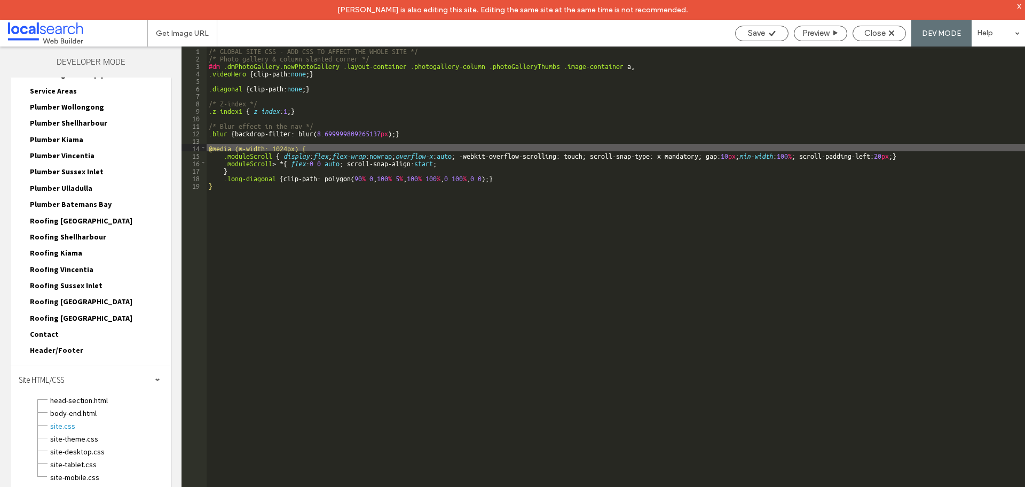
type textarea "**"
click at [756, 38] on div "Save" at bounding box center [761, 33] width 53 height 15
click at [756, 41] on div "Save" at bounding box center [761, 33] width 53 height 15
click at [868, 33] on span "Close" at bounding box center [875, 33] width 21 height 10
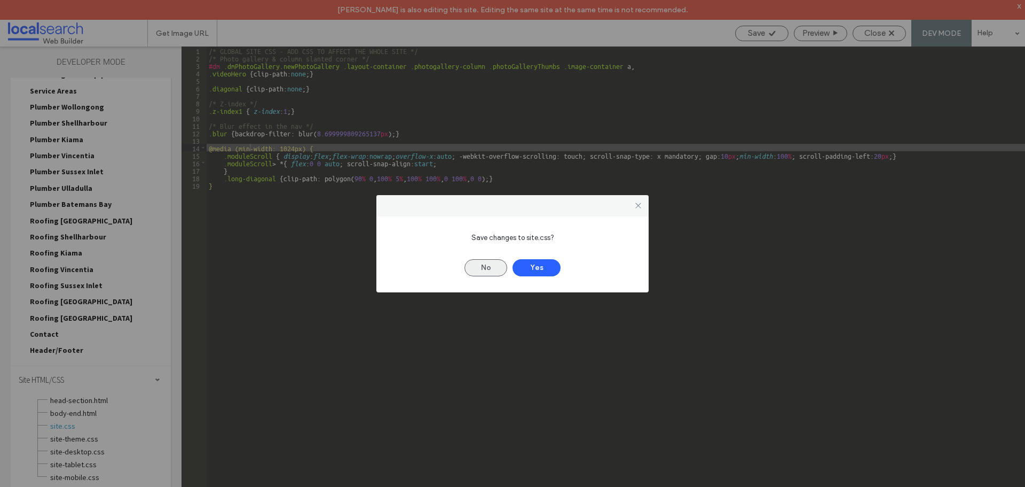
click at [494, 264] on button "No" at bounding box center [486, 267] width 43 height 17
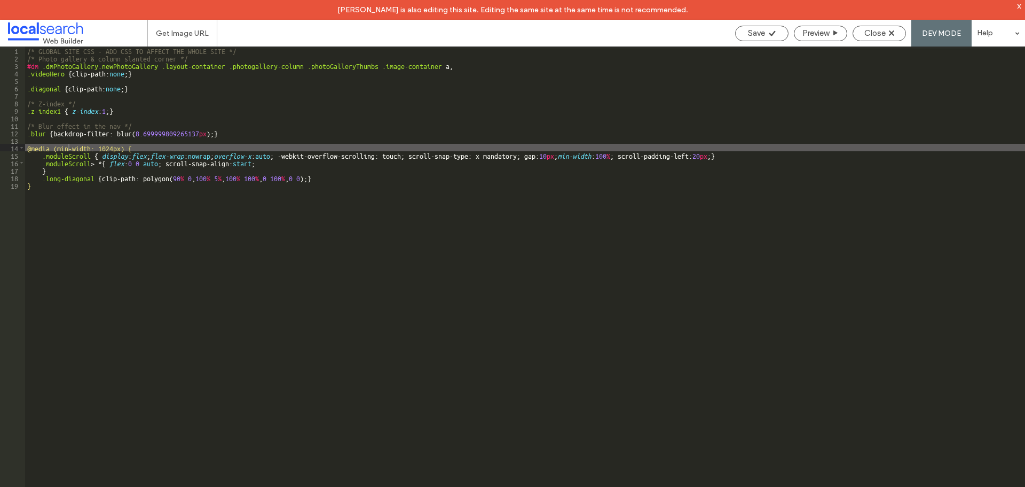
scroll to position [271, 0]
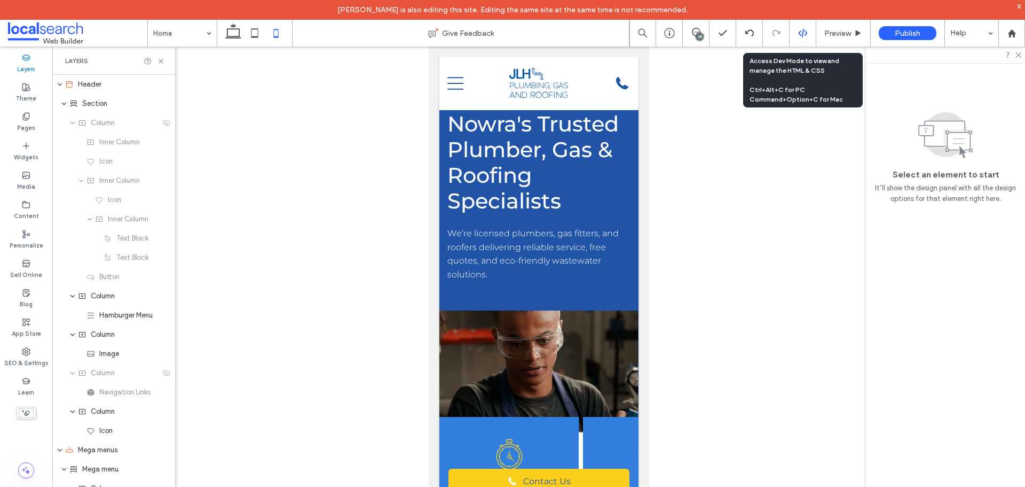
click at [800, 33] on use at bounding box center [802, 33] width 9 height 9
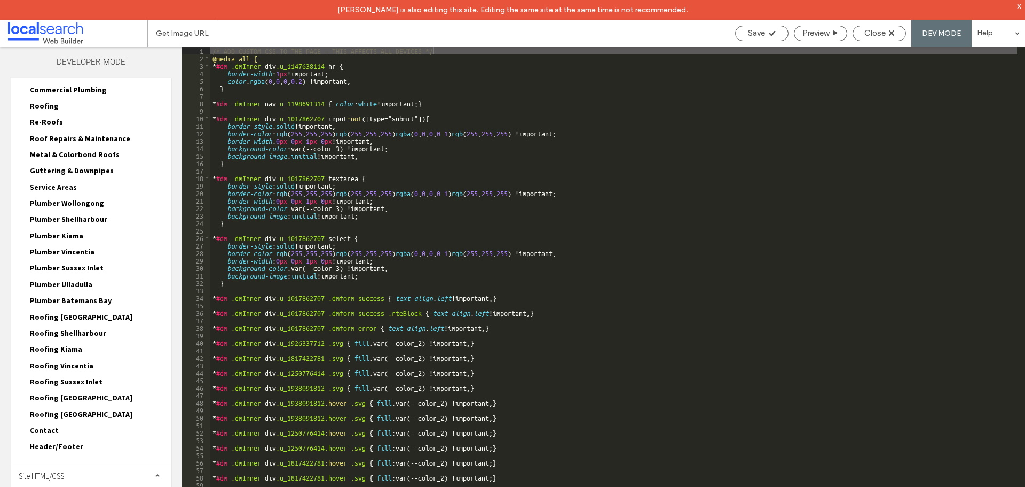
click at [64, 472] on span "Site HTML/CSS" at bounding box center [41, 476] width 45 height 10
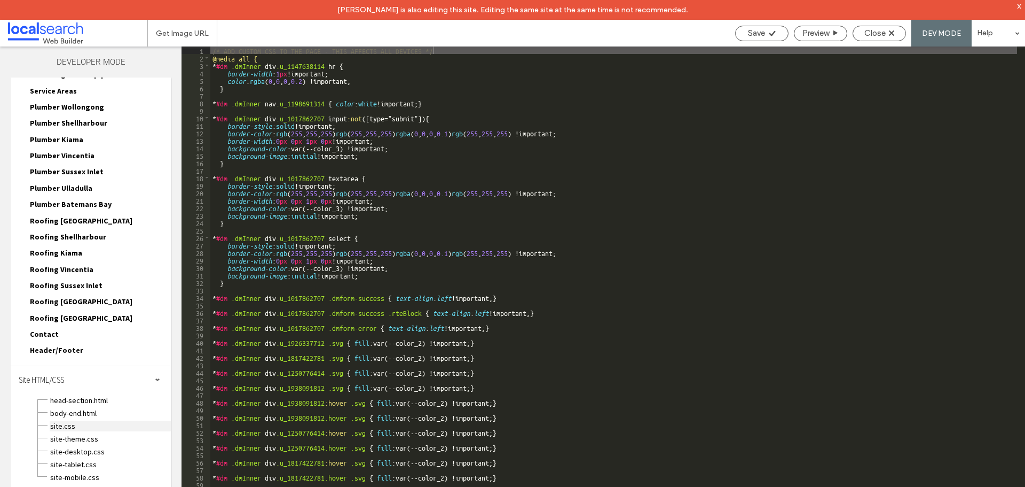
click at [64, 427] on span "site.css" at bounding box center [110, 425] width 121 height 11
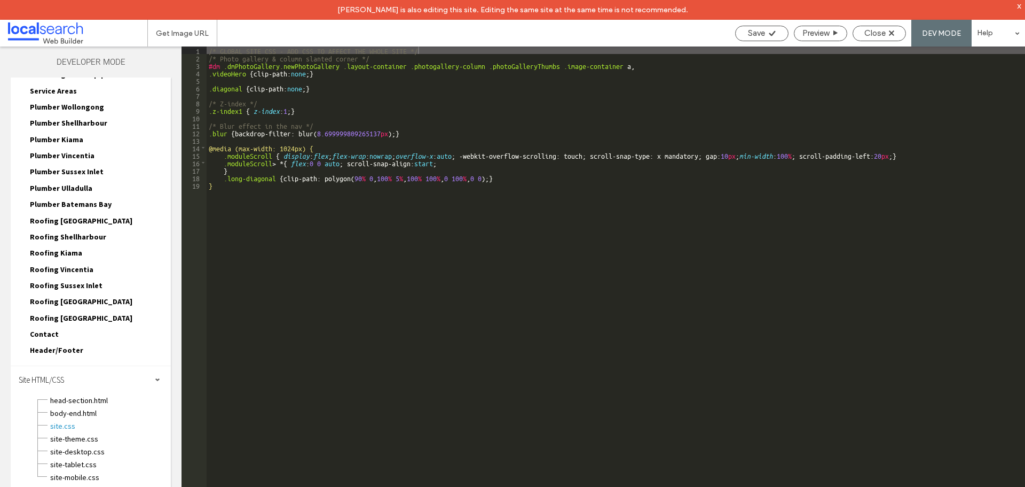
click at [178, 334] on div "Developer Mode Page HTML/CSS Home Home.html Home-head-section.html Home.css Hom…" at bounding box center [91, 276] width 182 height 460
click at [243, 146] on div "/* GLOBAL SITE CSS - ADD CSS TO AFFECT THE WHOLE SITE */ /* Photo gallery & col…" at bounding box center [616, 283] width 819 height 475
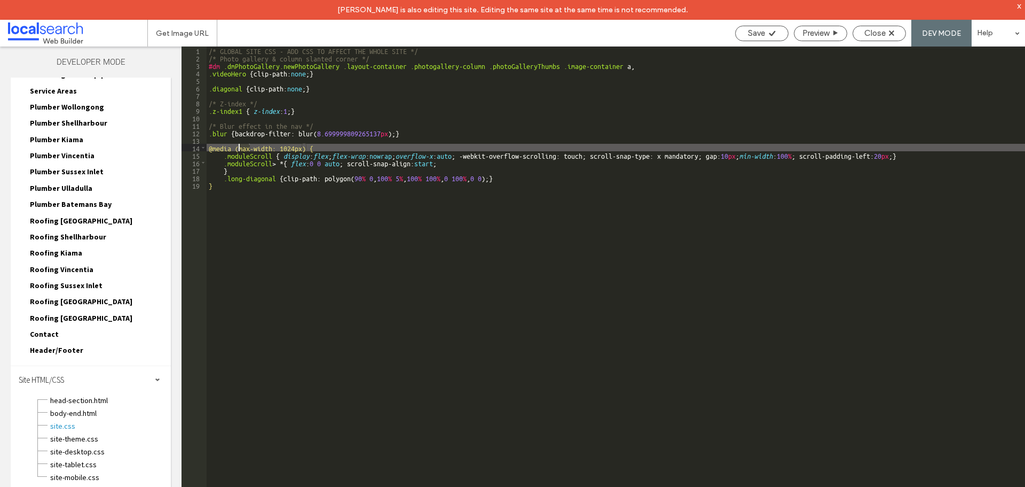
click at [243, 146] on div "/* GLOBAL SITE CSS - ADD CSS TO AFFECT THE WHOLE SITE */ /* Photo gallery & col…" at bounding box center [616, 283] width 819 height 475
type textarea "**"
click at [756, 28] on div "Save" at bounding box center [761, 33] width 53 height 15
click at [872, 33] on span "Close" at bounding box center [875, 33] width 21 height 10
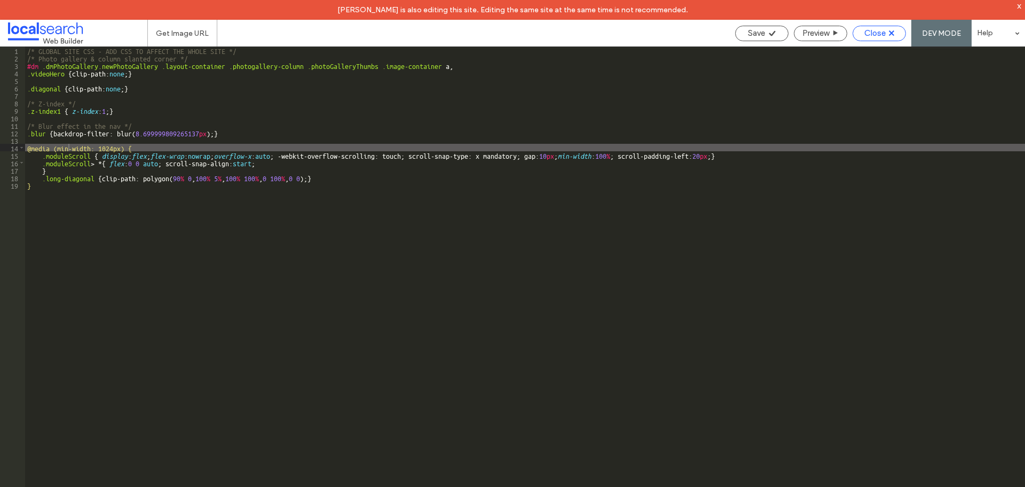
scroll to position [271, 0]
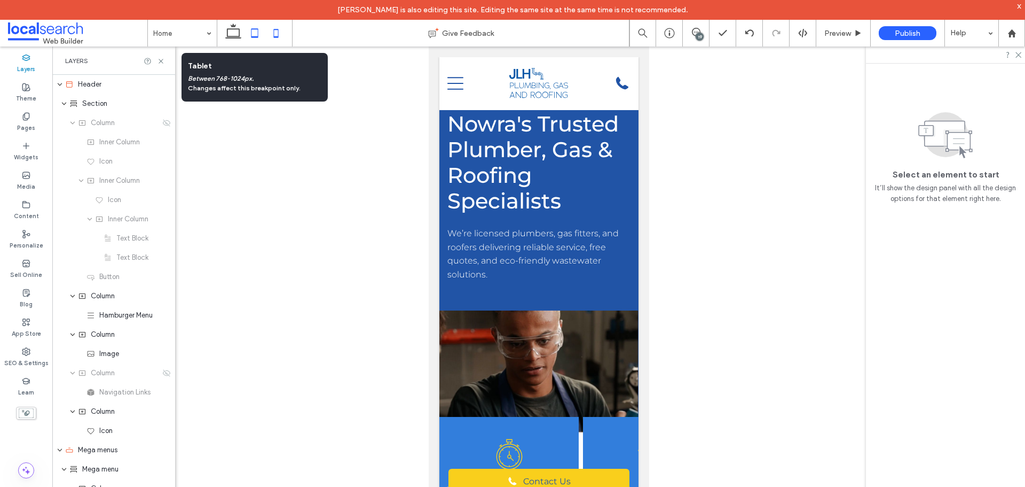
click at [256, 35] on icon at bounding box center [254, 32] width 21 height 21
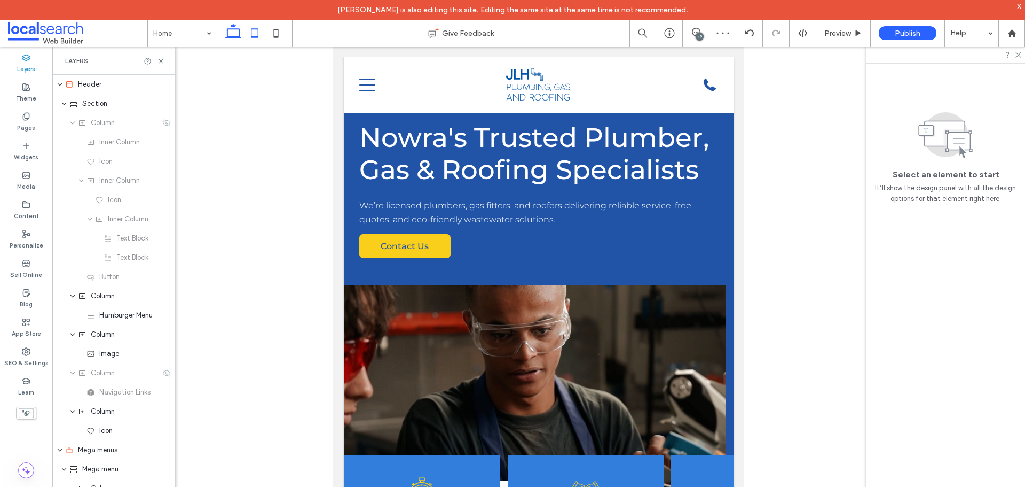
click at [237, 34] on icon at bounding box center [233, 32] width 21 height 21
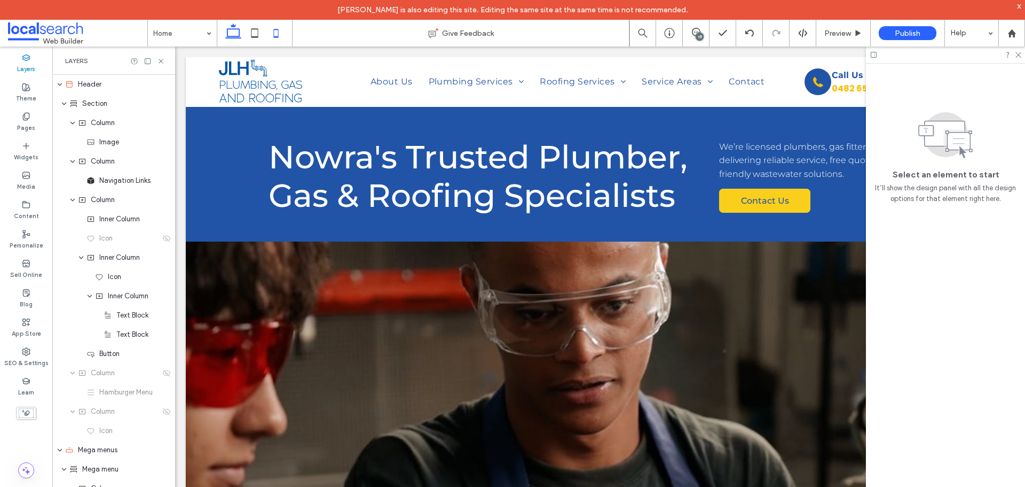
click at [273, 29] on icon at bounding box center [275, 32] width 21 height 21
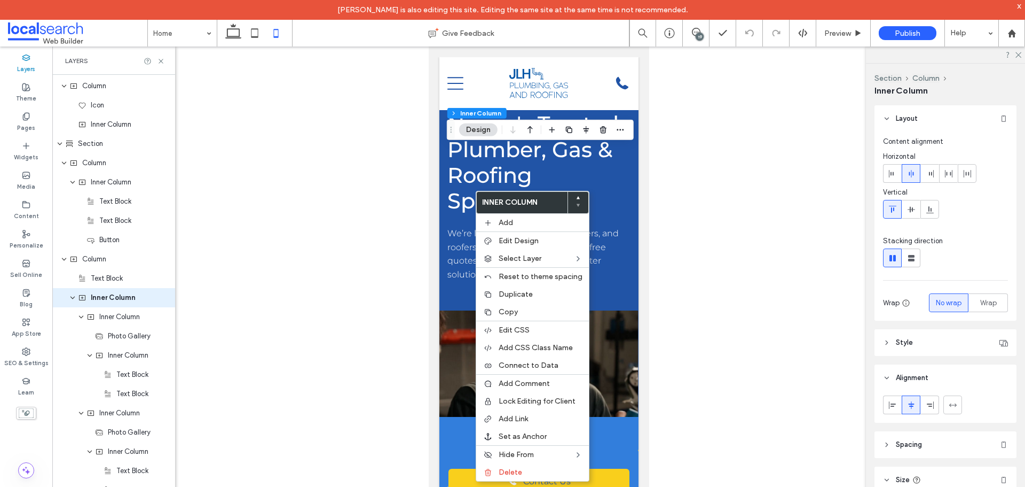
scroll to position [1794, 0]
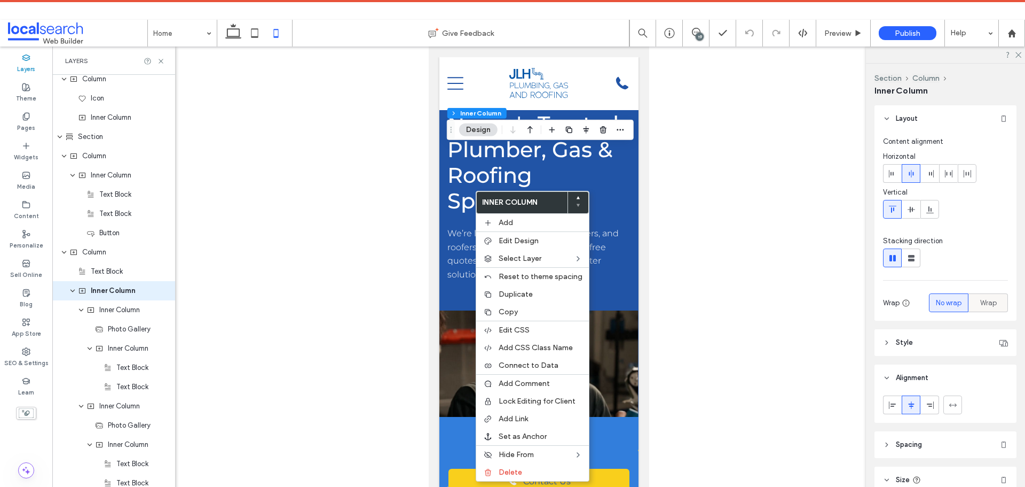
click at [981, 304] on span "Wrap" at bounding box center [989, 302] width 17 height 11
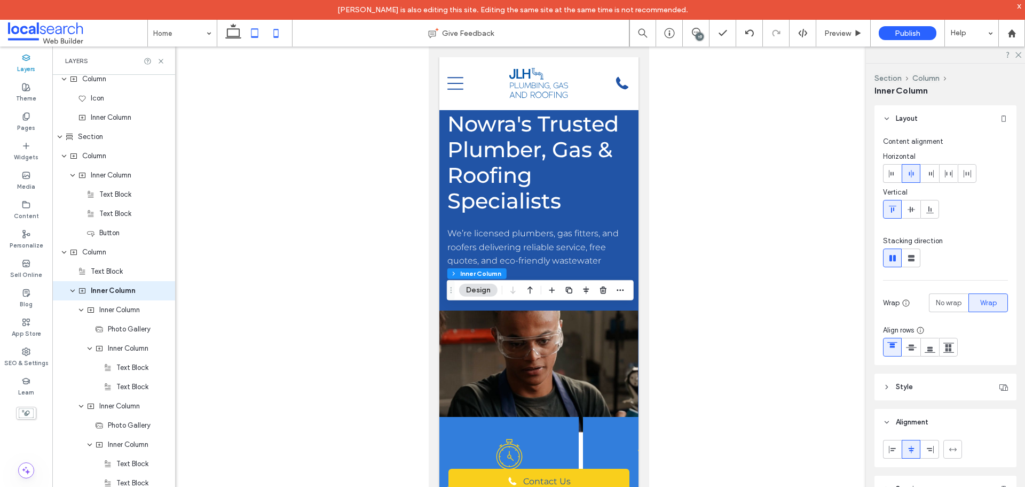
click at [256, 34] on icon at bounding box center [254, 32] width 21 height 21
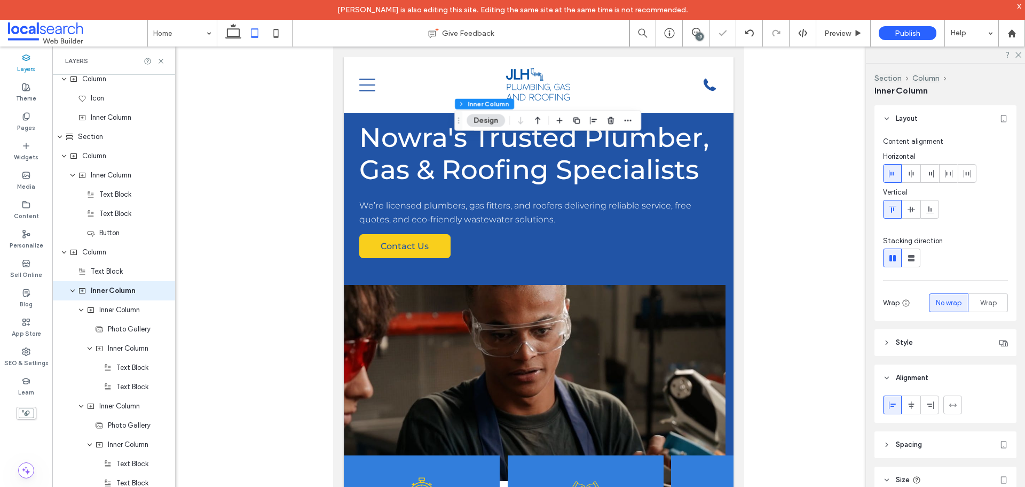
type input "*"
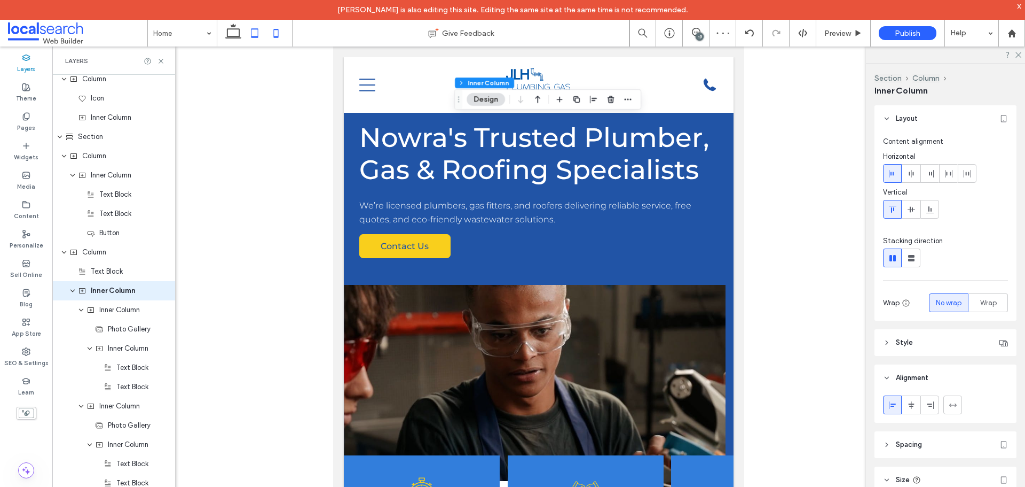
click at [278, 31] on icon at bounding box center [275, 32] width 21 height 21
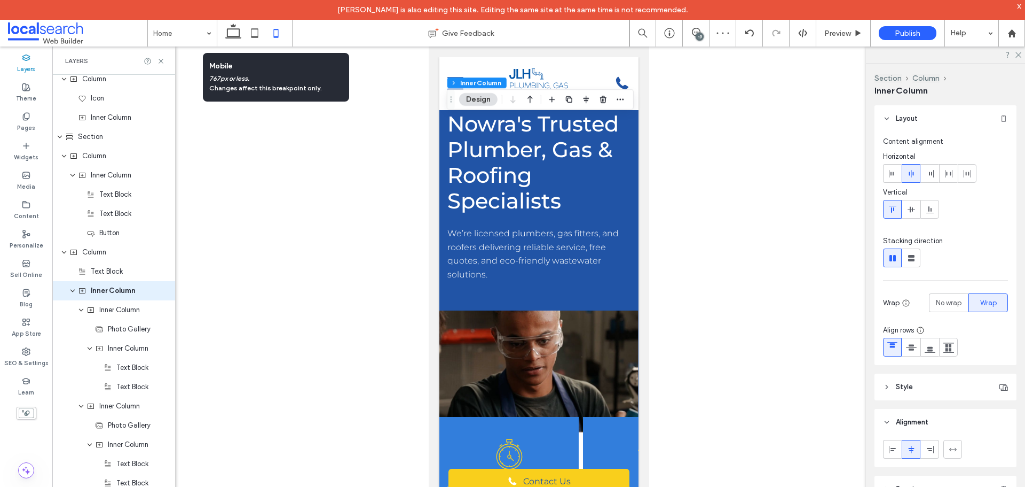
type input "*"
type input "***"
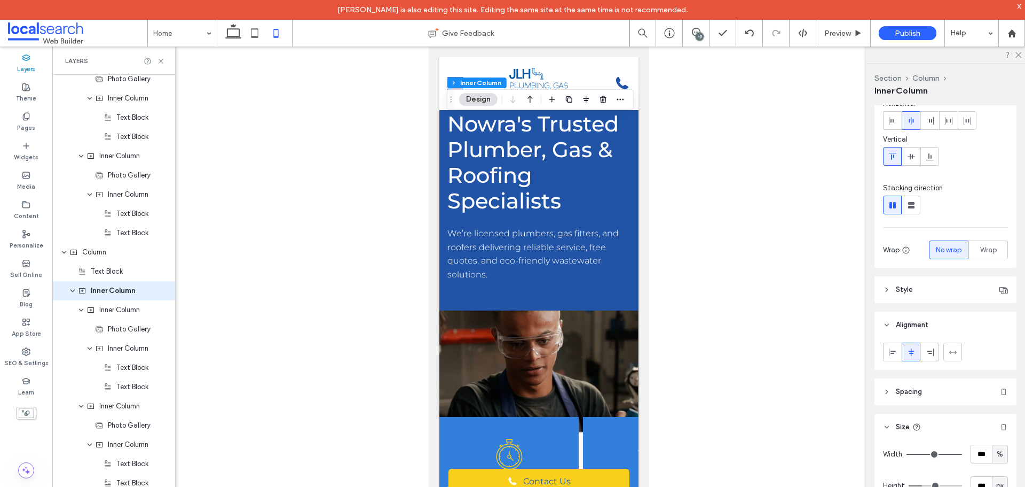
scroll to position [53, 0]
click at [976, 249] on div "Wrap" at bounding box center [989, 249] width 26 height 18
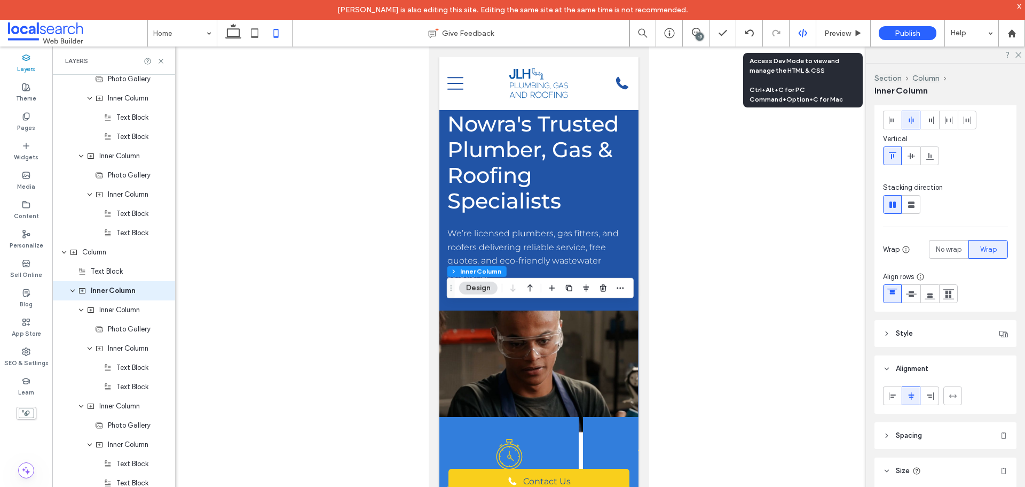
click at [802, 33] on icon at bounding box center [803, 33] width 10 height 10
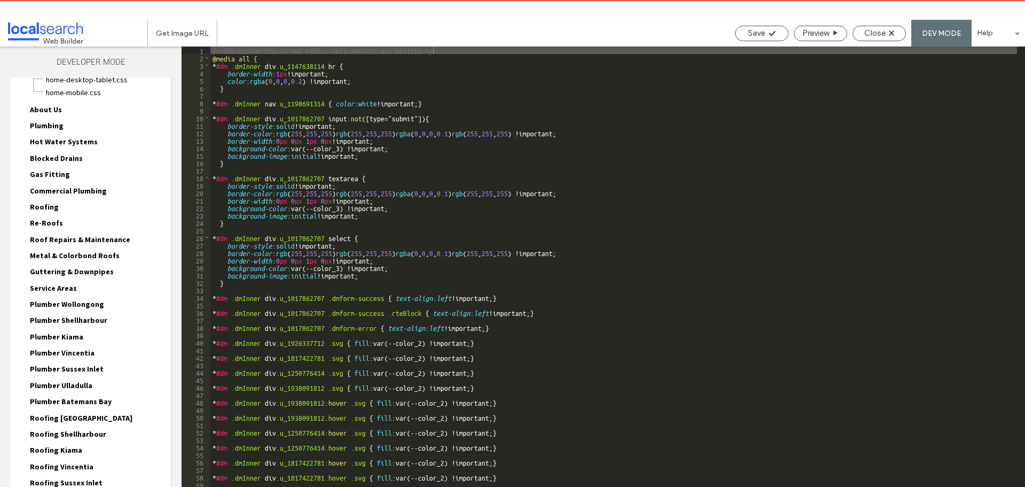
scroll to position [182, 0]
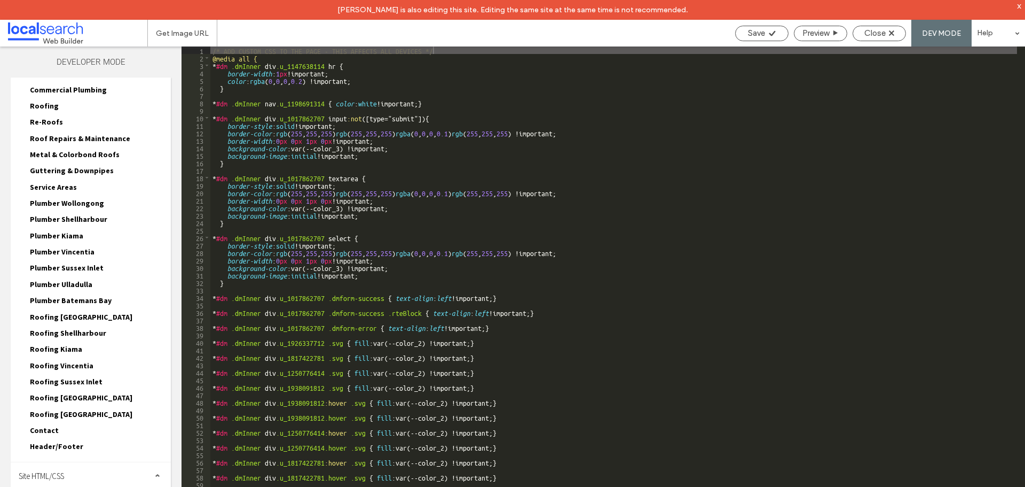
click at [67, 476] on div "Site HTML/CSS" at bounding box center [91, 475] width 160 height 27
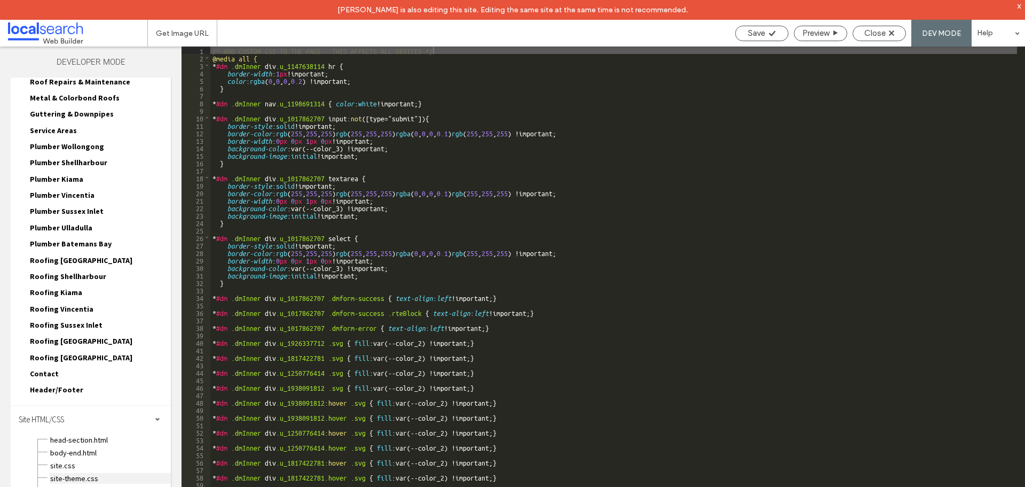
scroll to position [278, 0]
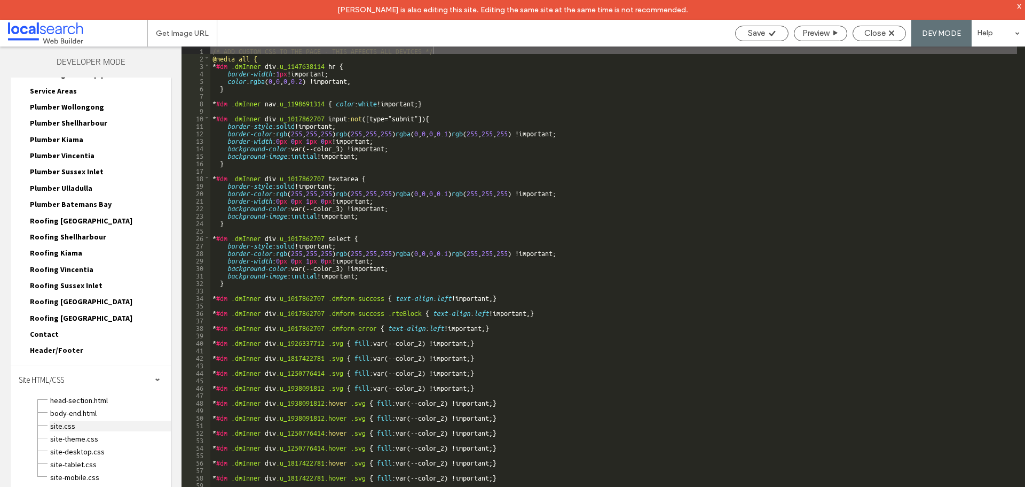
click at [66, 425] on span "site.css" at bounding box center [110, 425] width 121 height 11
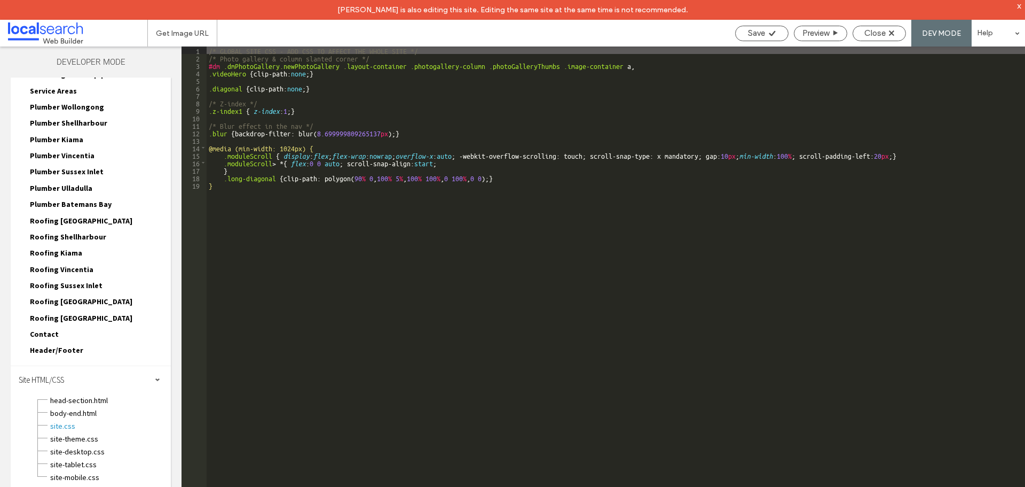
click at [250, 150] on div "/* GLOBAL SITE CSS - ADD CSS TO AFFECT THE WHOLE SITE */ /* Photo gallery & col…" at bounding box center [616, 283] width 819 height 475
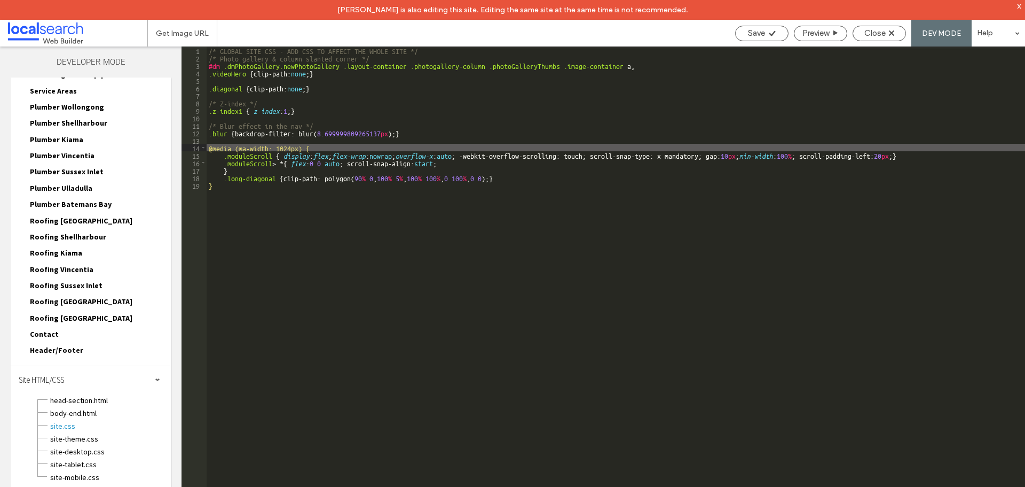
type textarea "**"
click at [761, 33] on span "Save" at bounding box center [756, 33] width 17 height 10
click at [870, 36] on span "Close" at bounding box center [875, 33] width 21 height 10
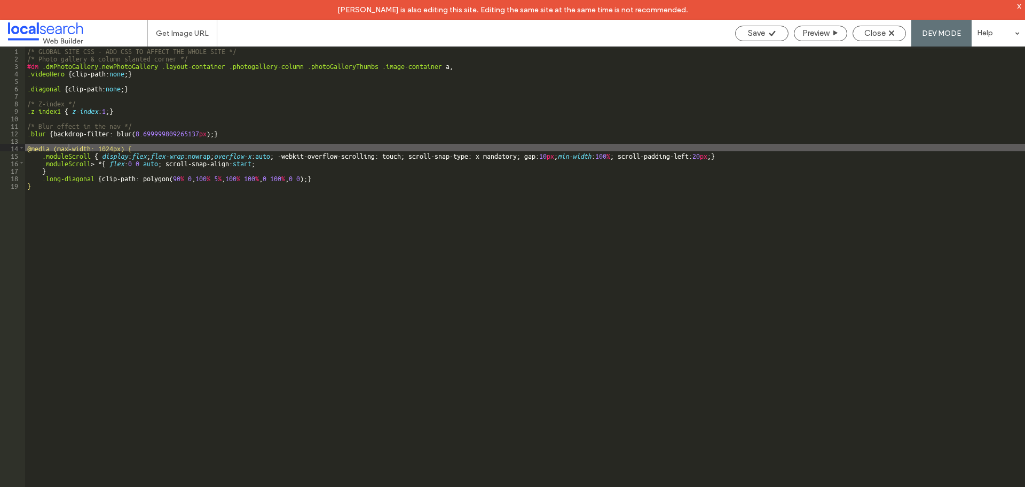
scroll to position [271, 0]
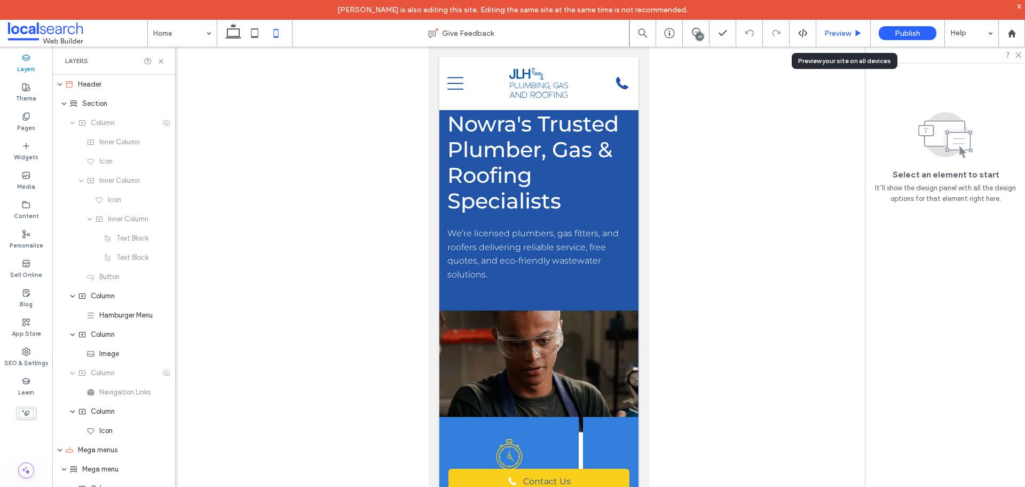
click at [834, 35] on span "Preview" at bounding box center [838, 33] width 27 height 9
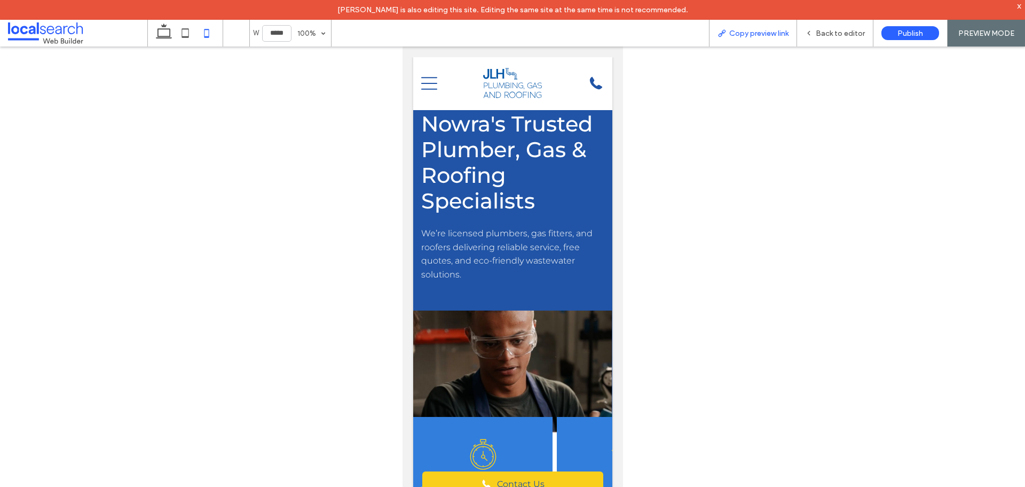
click at [735, 35] on span "Copy preview link" at bounding box center [759, 33] width 59 height 9
click at [821, 39] on div "Back to editor" at bounding box center [835, 33] width 76 height 27
click at [816, 30] on div "Back to editor" at bounding box center [835, 33] width 76 height 9
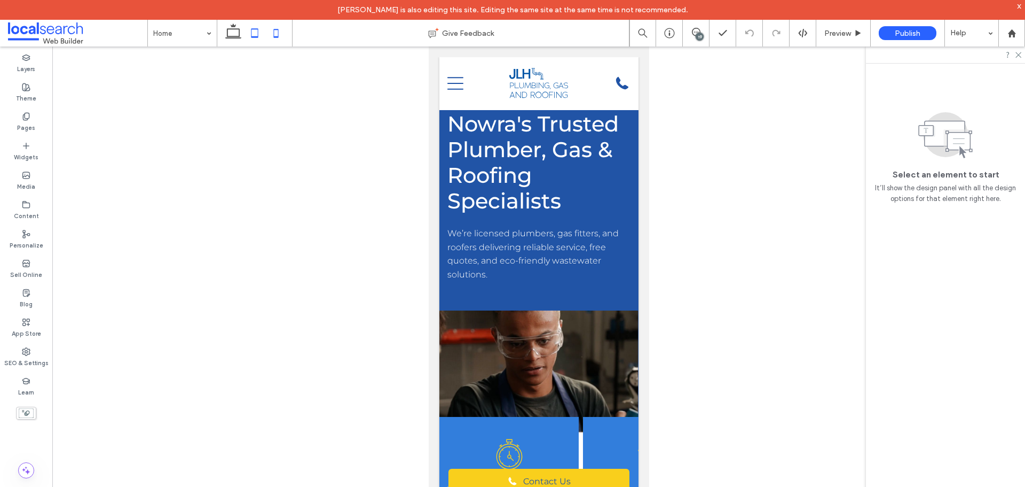
click at [261, 36] on icon at bounding box center [254, 32] width 21 height 21
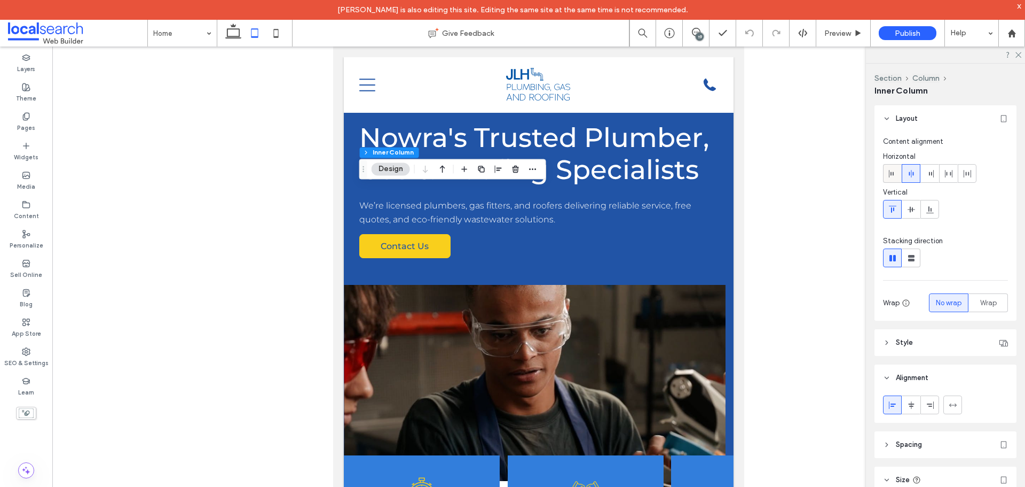
click at [889, 178] on span at bounding box center [893, 174] width 9 height 18
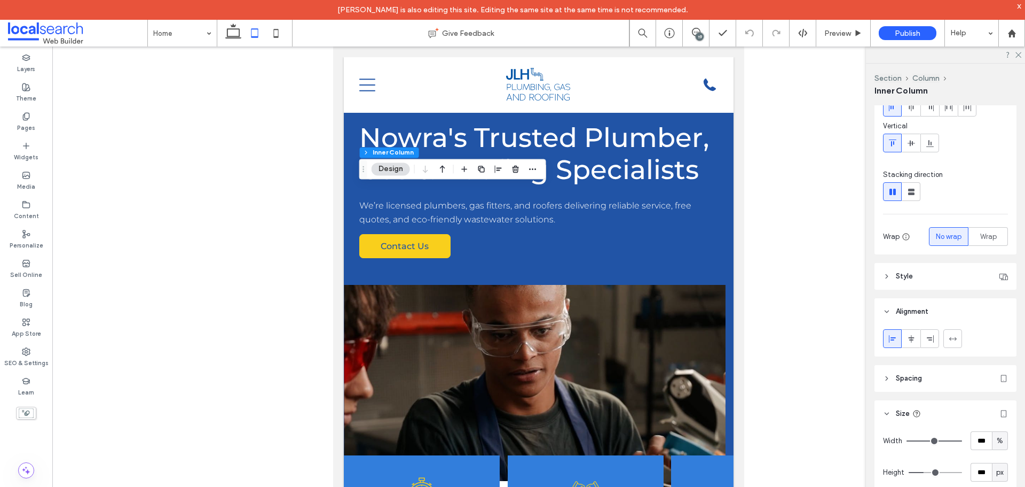
scroll to position [33, 0]
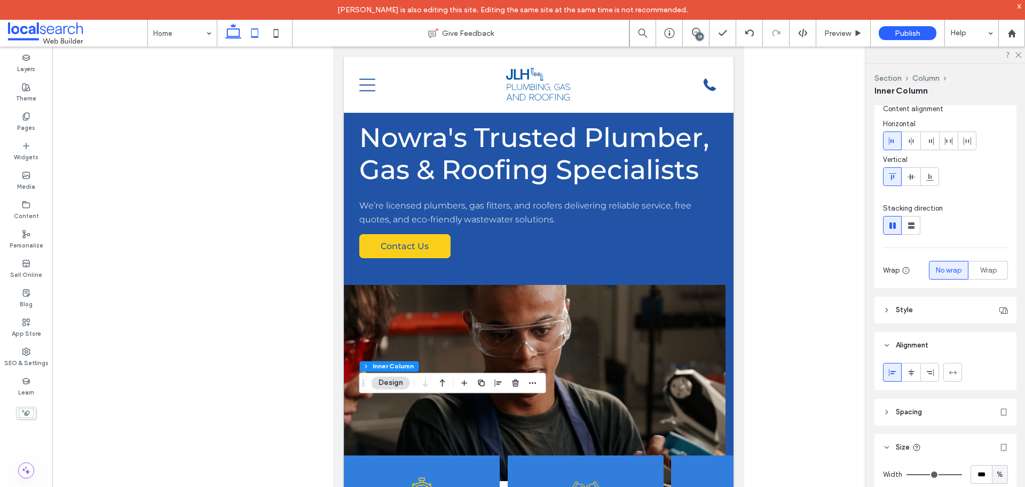
click at [236, 33] on icon at bounding box center [233, 32] width 21 height 21
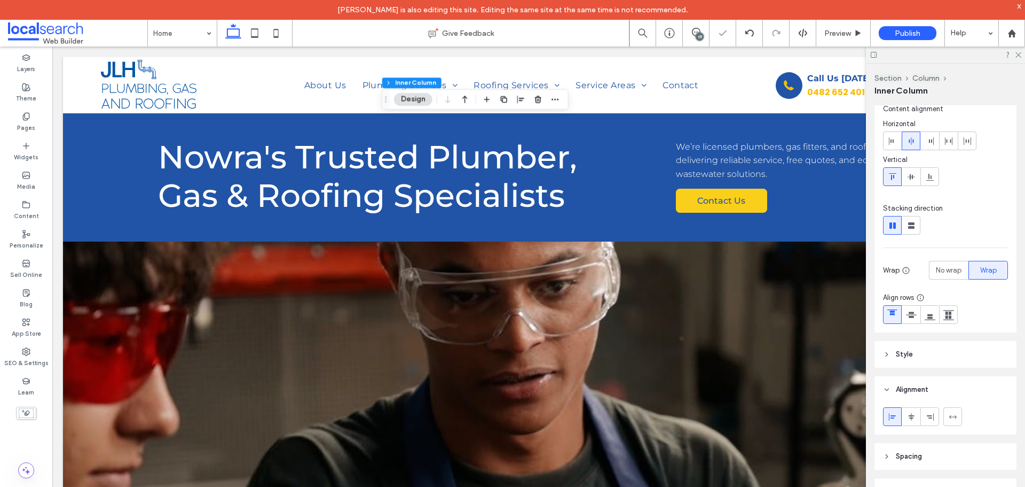
type input "*"
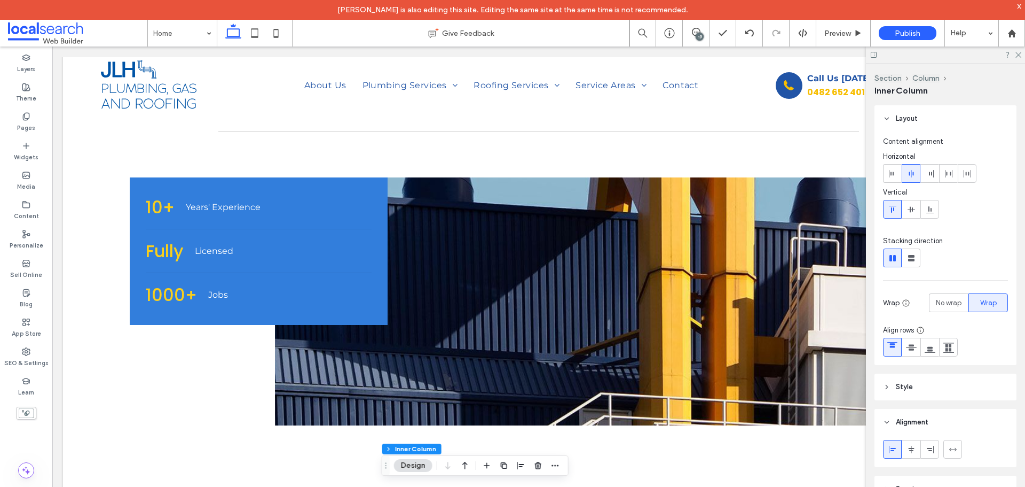
scroll to position [33, 0]
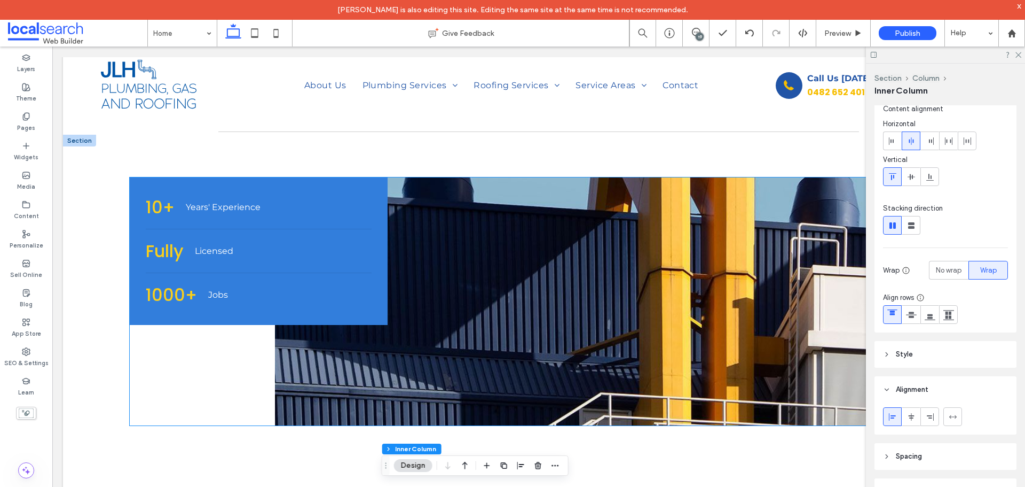
click at [188, 382] on div "10+ Years' Experience Fully Licensed 1000+ Jobs Button" at bounding box center [506, 301] width 752 height 248
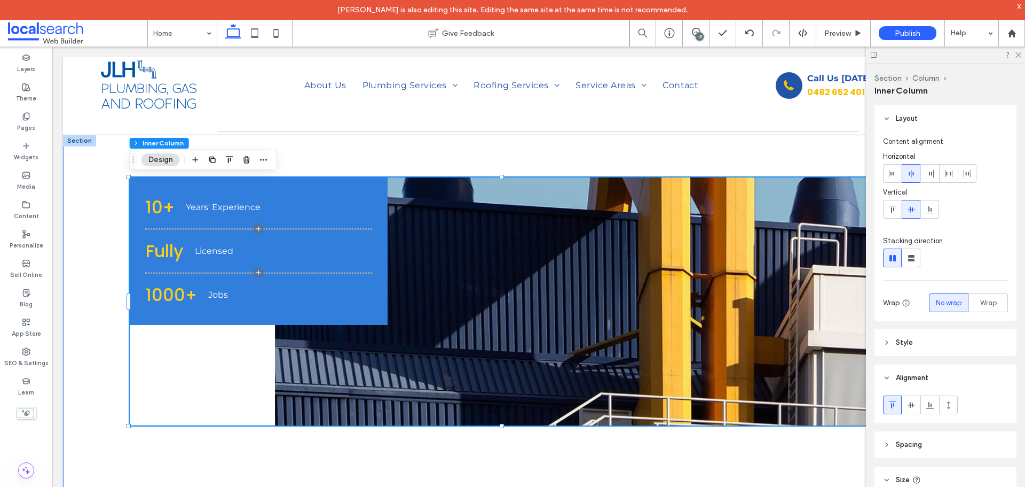
click at [109, 332] on div "10+ Years' Experience Fully Licensed 1000+ Jobs Button" at bounding box center [539, 326] width 952 height 382
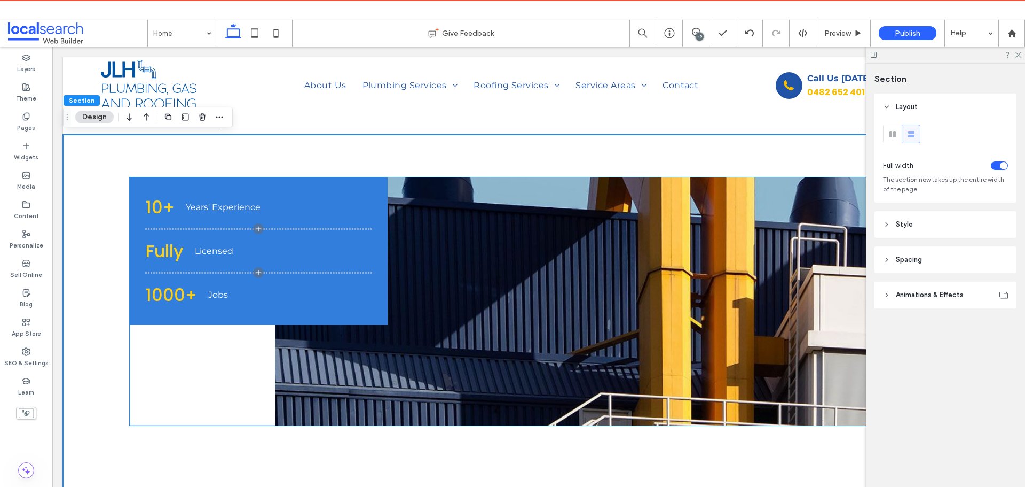
click at [199, 393] on div "10+ Years' Experience Fully Licensed 1000+ Jobs Button" at bounding box center [506, 301] width 752 height 248
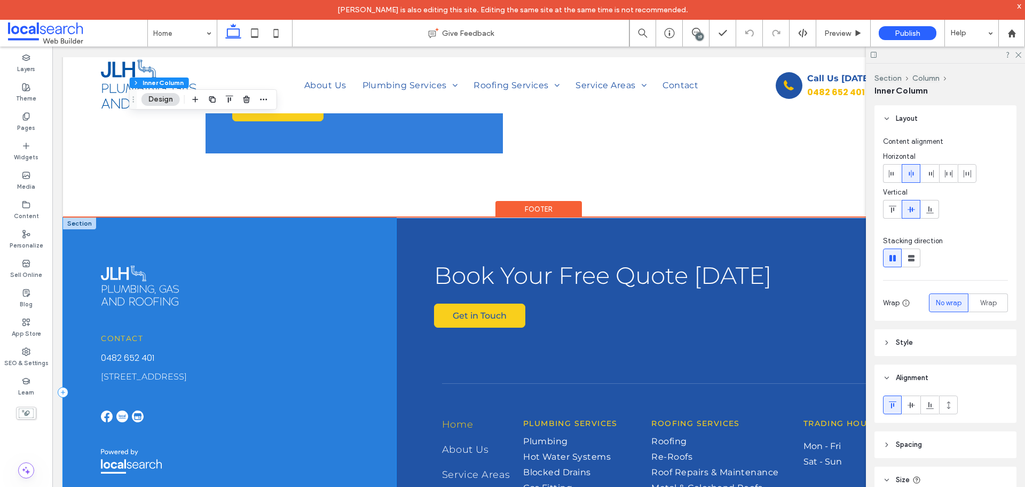
scroll to position [3421, 0]
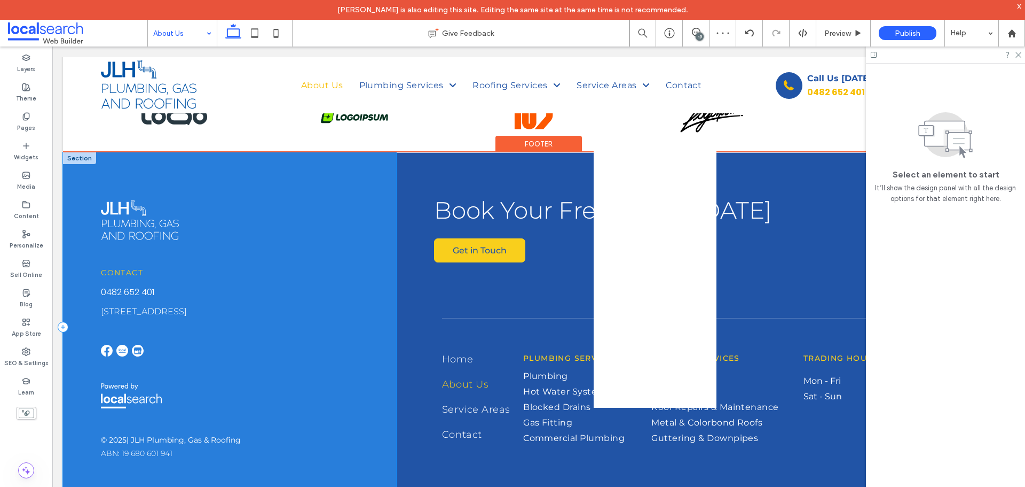
scroll to position [1301, 0]
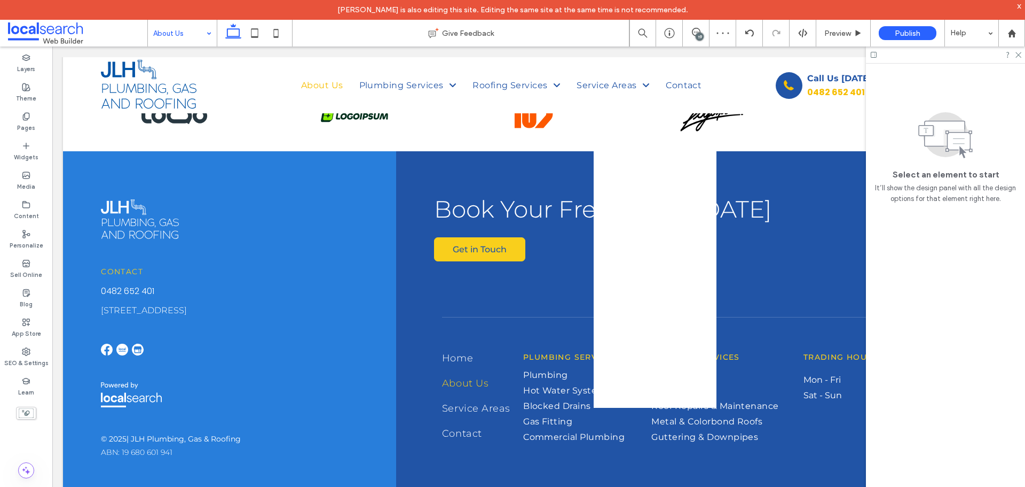
click at [179, 33] on input at bounding box center [179, 33] width 53 height 27
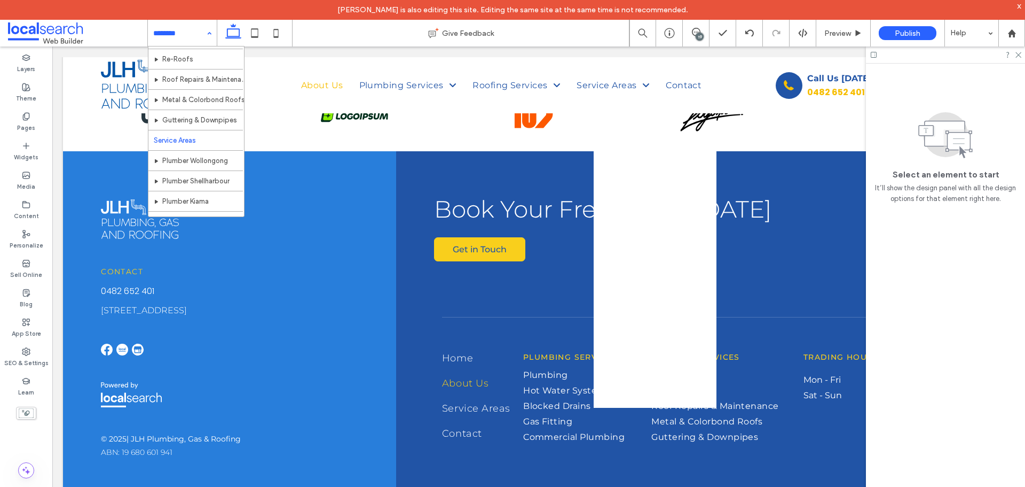
scroll to position [160, 0]
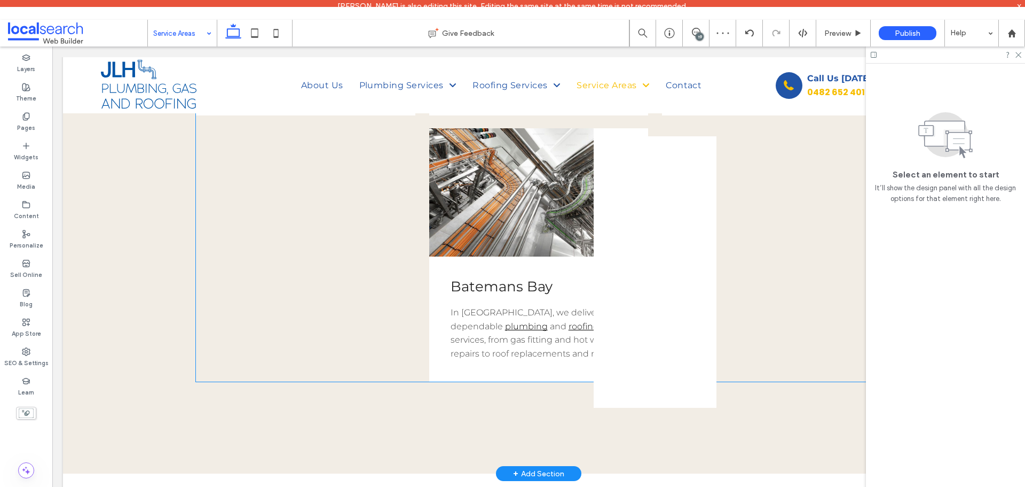
scroll to position [908, 0]
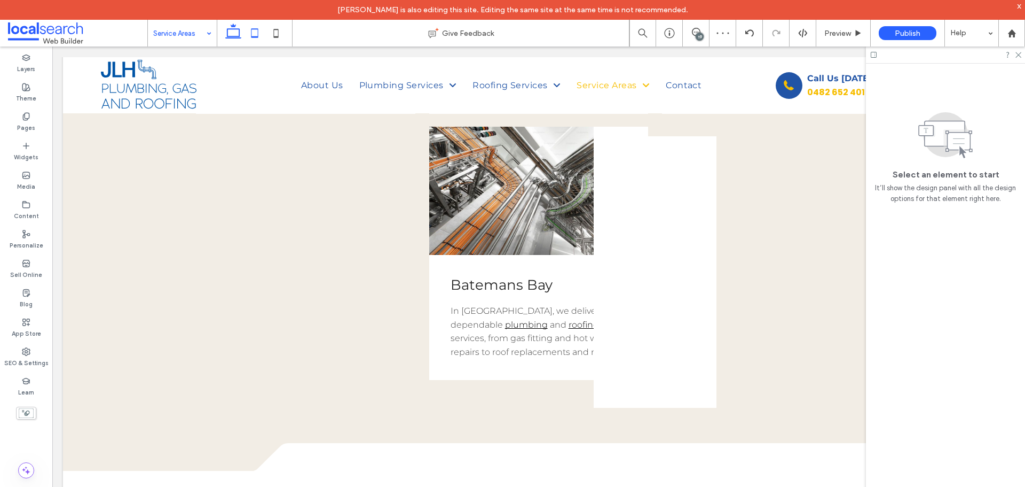
click at [251, 37] on icon at bounding box center [254, 32] width 21 height 21
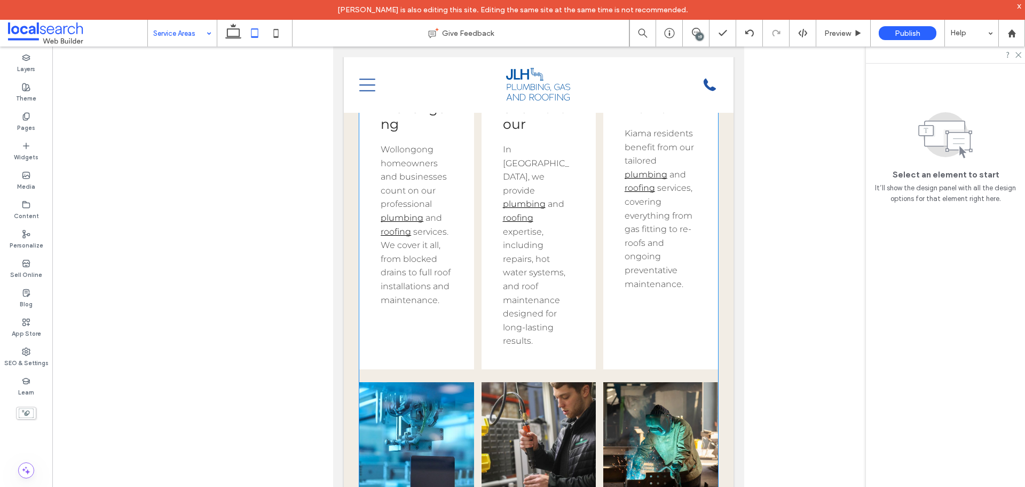
scroll to position [482, 0]
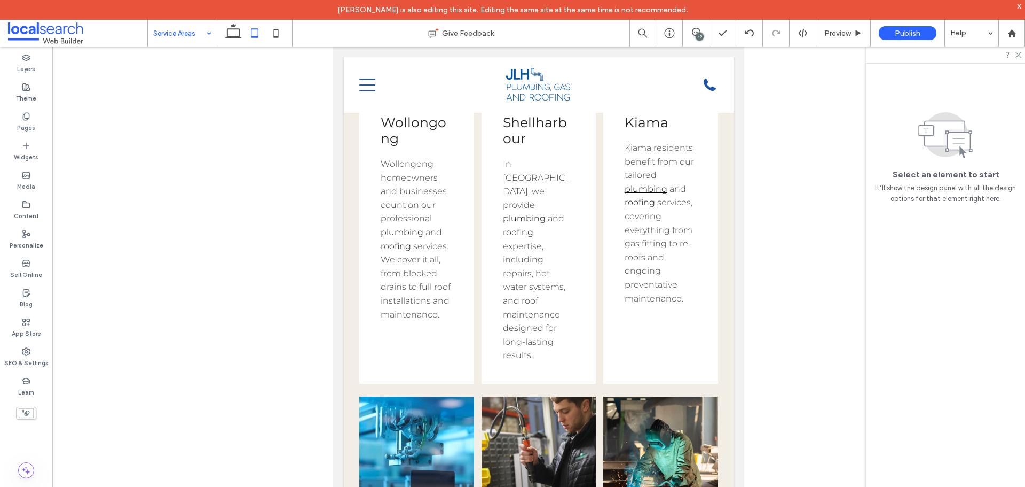
click at [192, 273] on div at bounding box center [538, 274] width 973 height 457
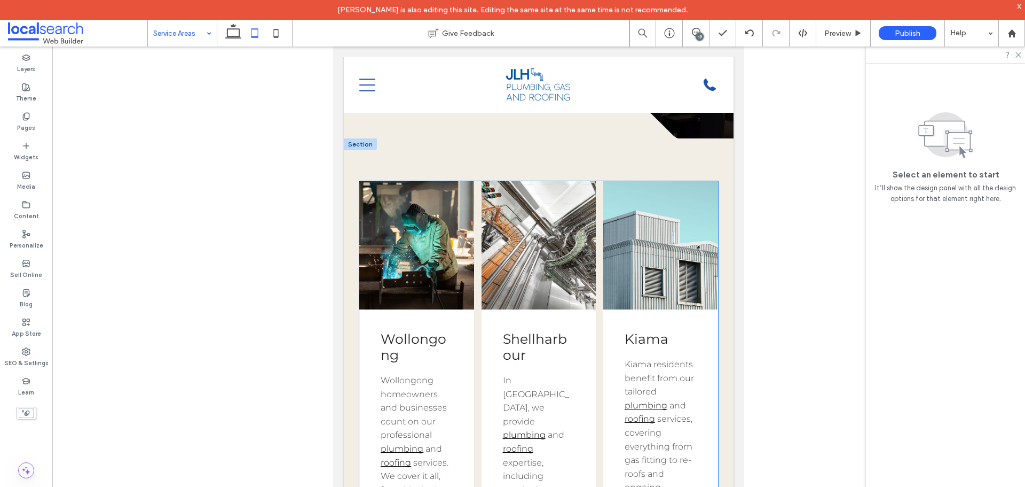
scroll to position [269, 0]
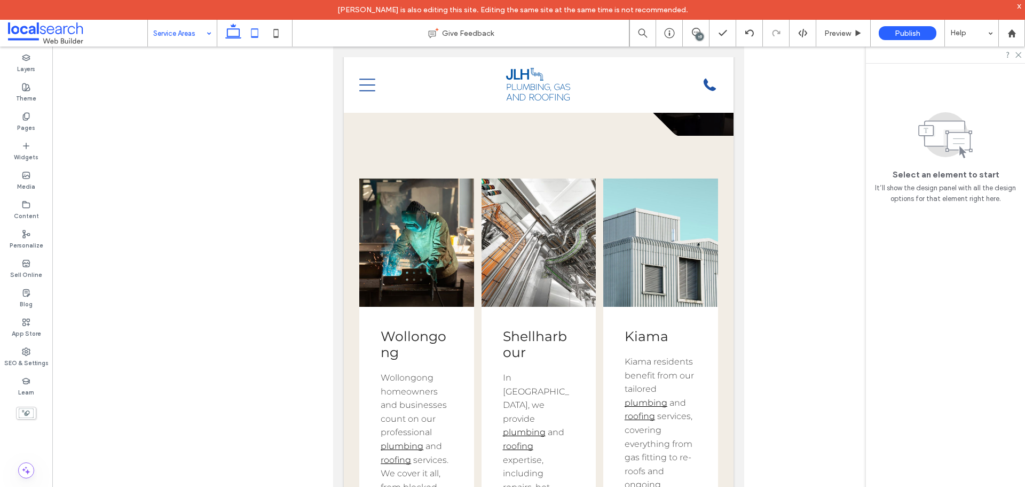
click at [241, 38] on icon at bounding box center [233, 32] width 21 height 21
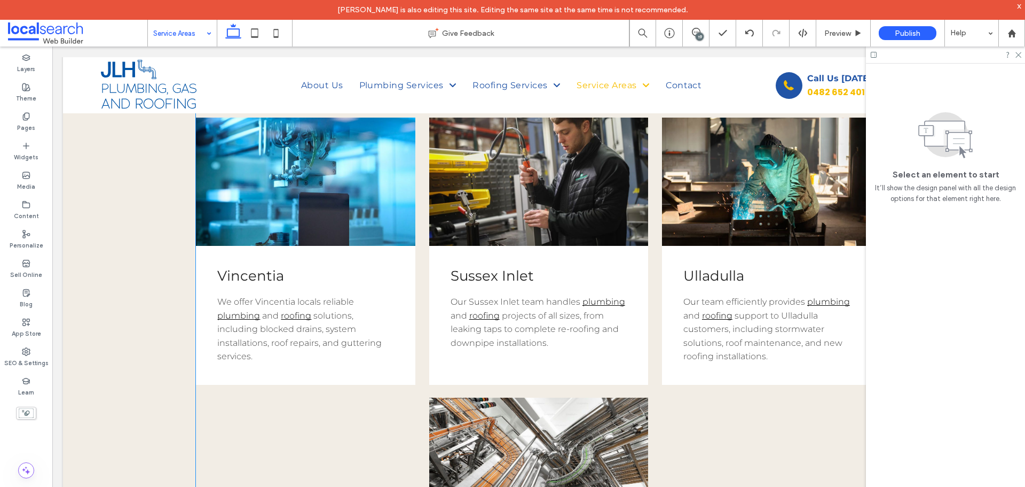
scroll to position [620, 0]
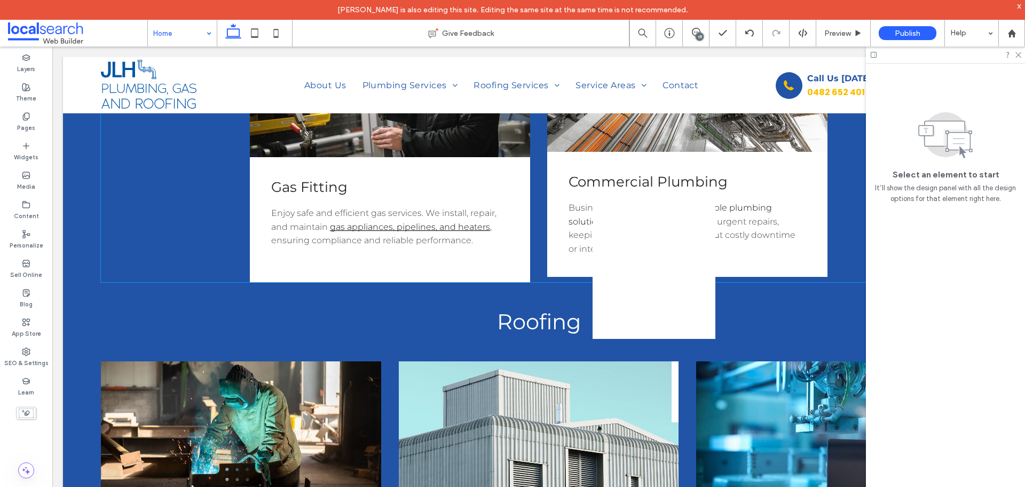
scroll to position [1923, 0]
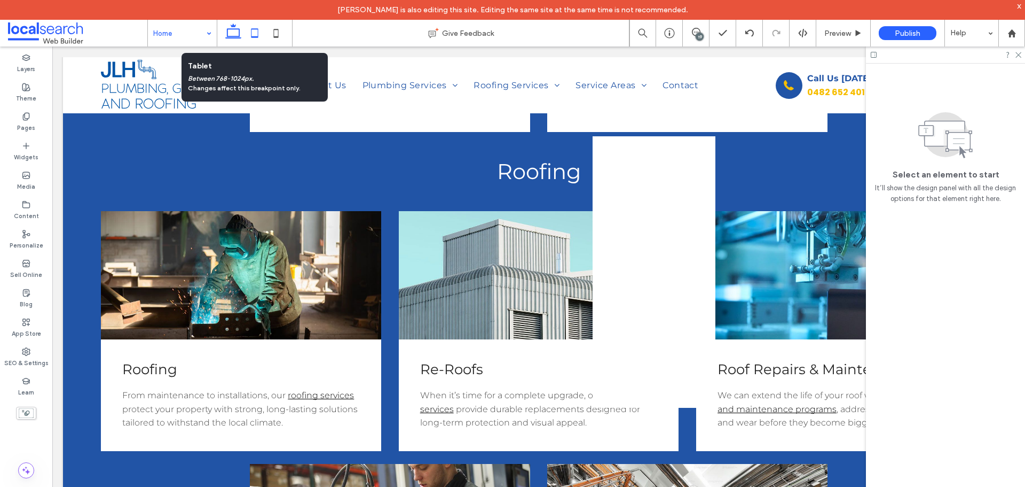
click at [253, 30] on icon at bounding box center [254, 32] width 21 height 21
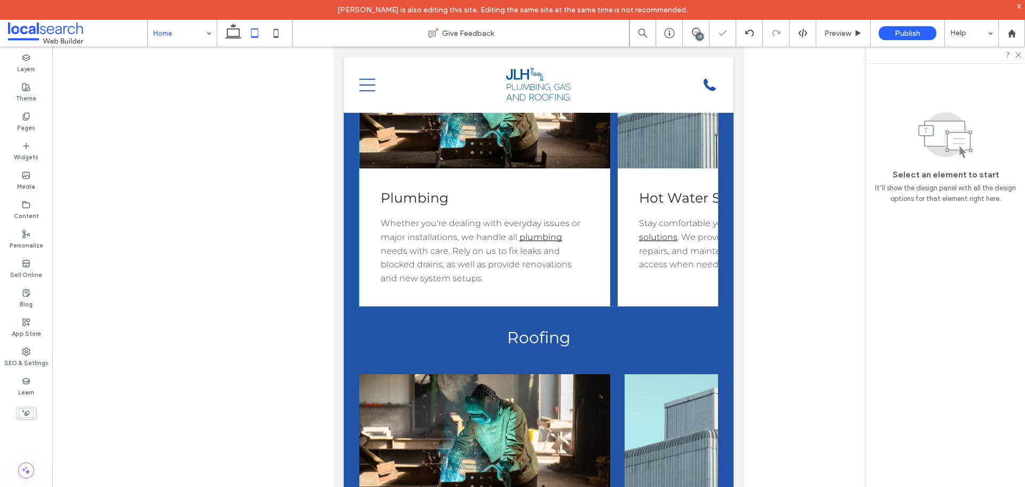
scroll to position [1401, 0]
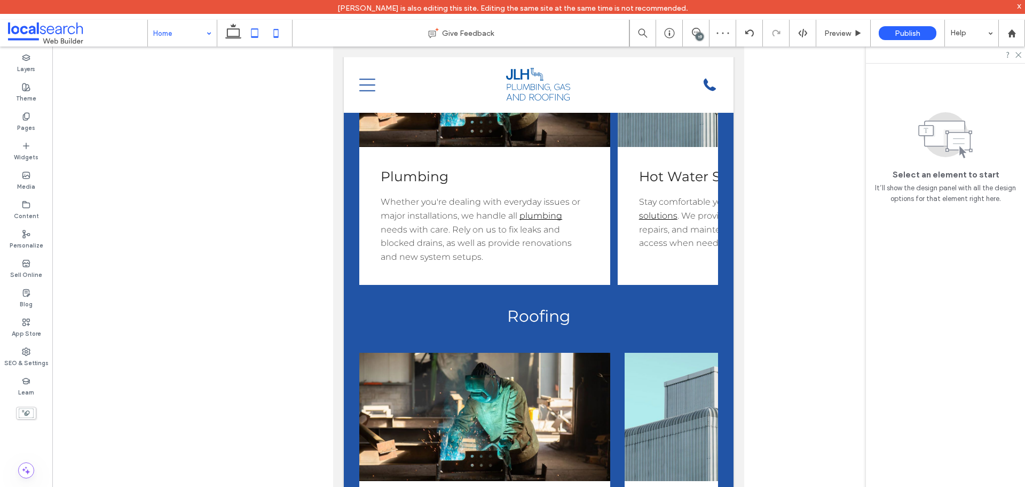
click at [273, 33] on icon at bounding box center [275, 32] width 21 height 21
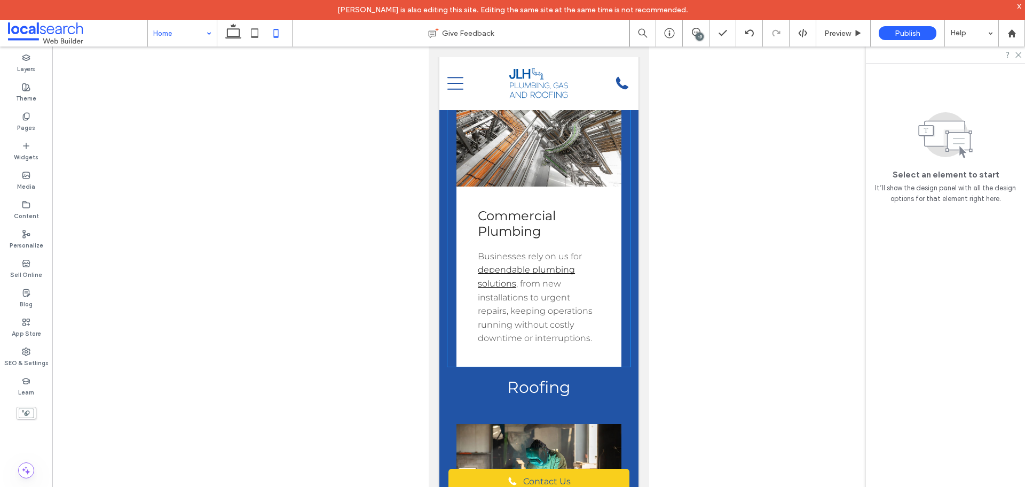
scroll to position [2519, 0]
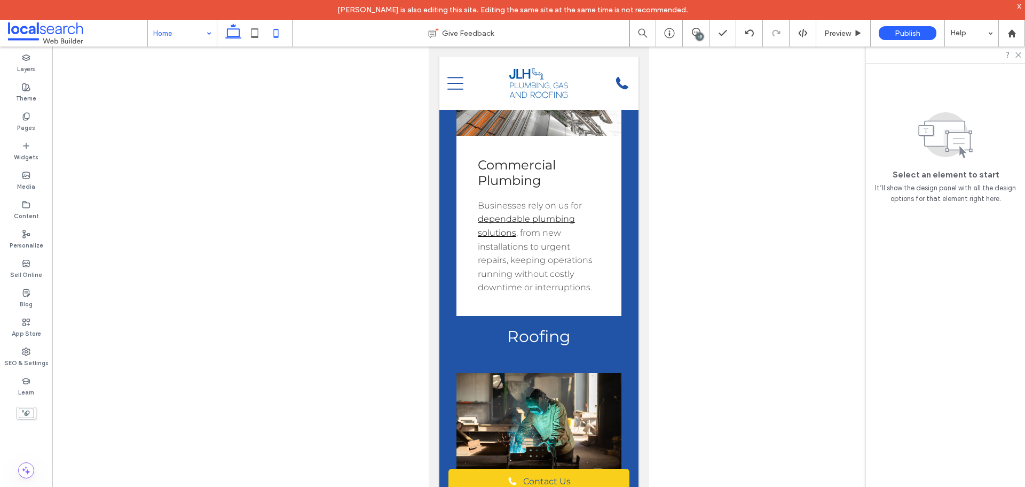
click at [233, 38] on use at bounding box center [233, 31] width 16 height 15
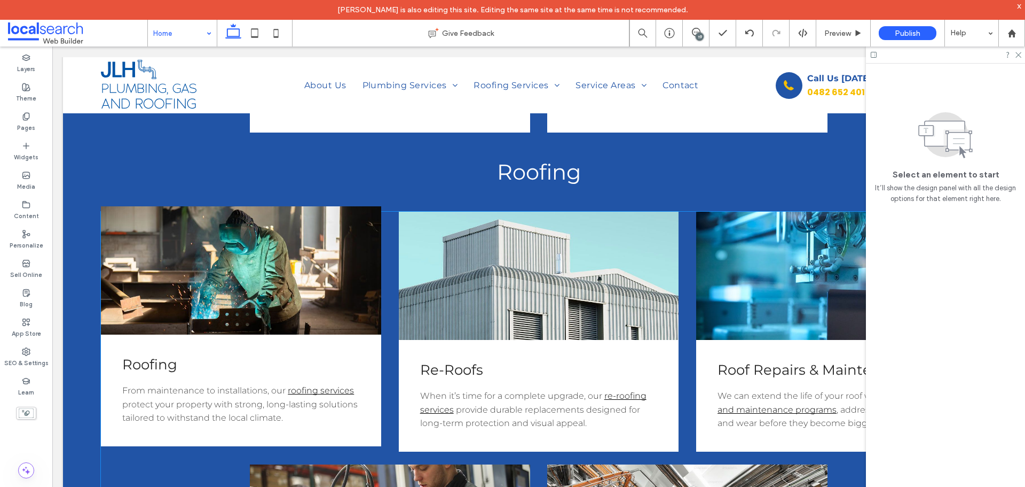
scroll to position [1925, 0]
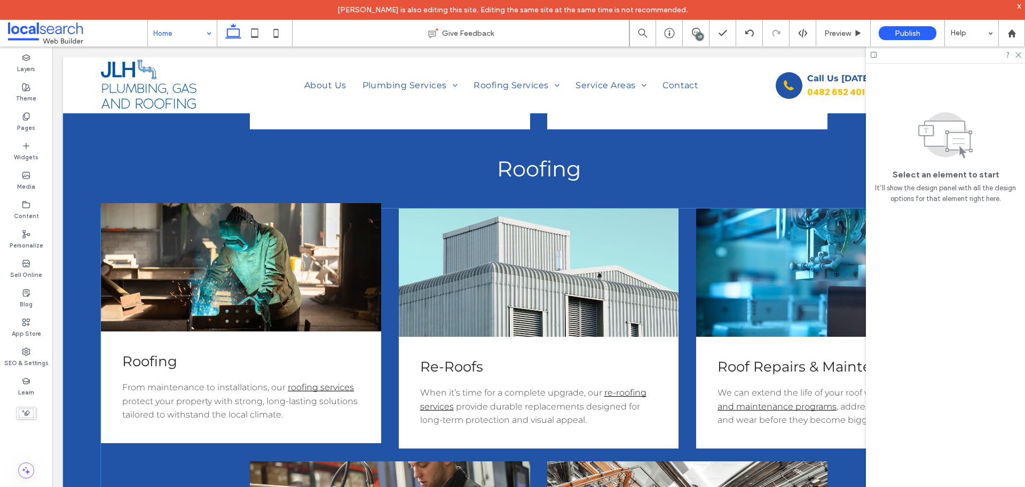
click at [116, 250] on link at bounding box center [241, 267] width 280 height 128
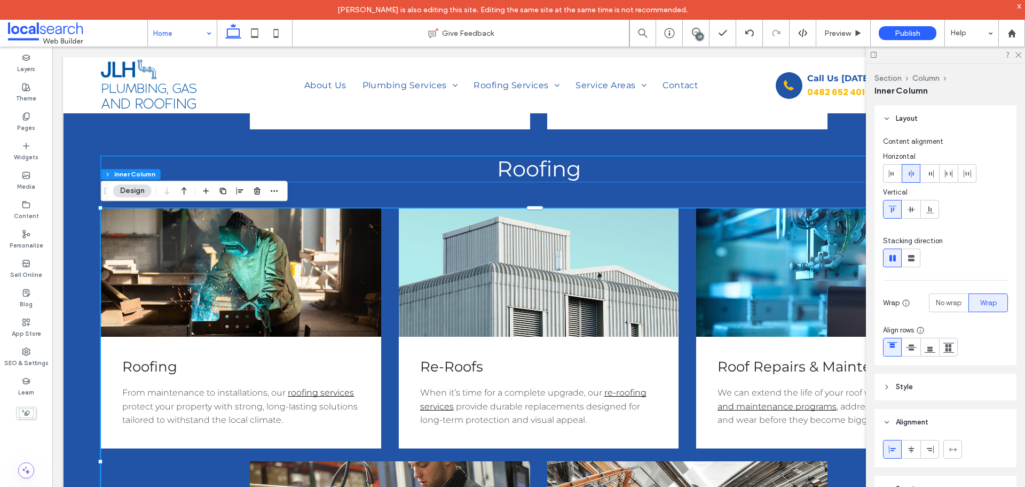
click at [194, 162] on h2 "Roofing" at bounding box center [538, 169] width 875 height 26
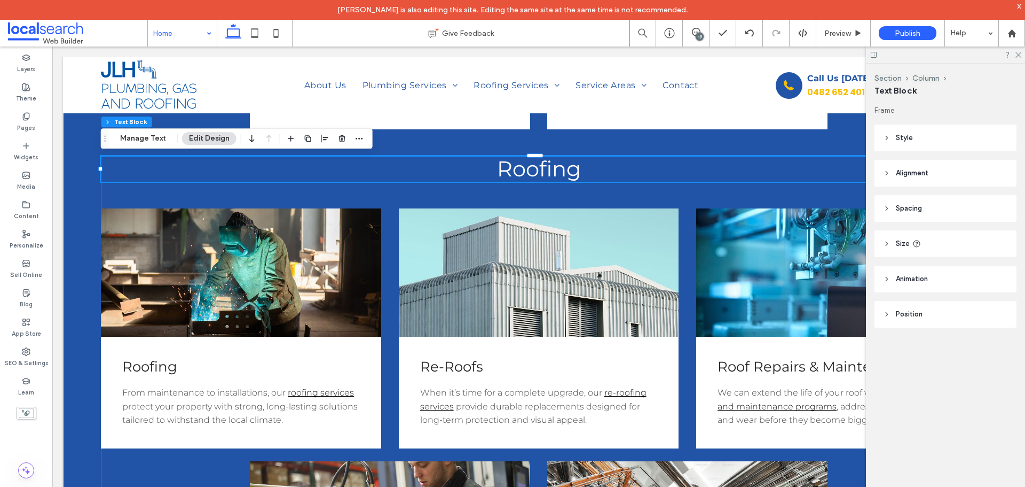
click at [163, 193] on div "Roofing Button Roofing From maintenance to installations, our roofing services …" at bounding box center [538, 435] width 875 height 558
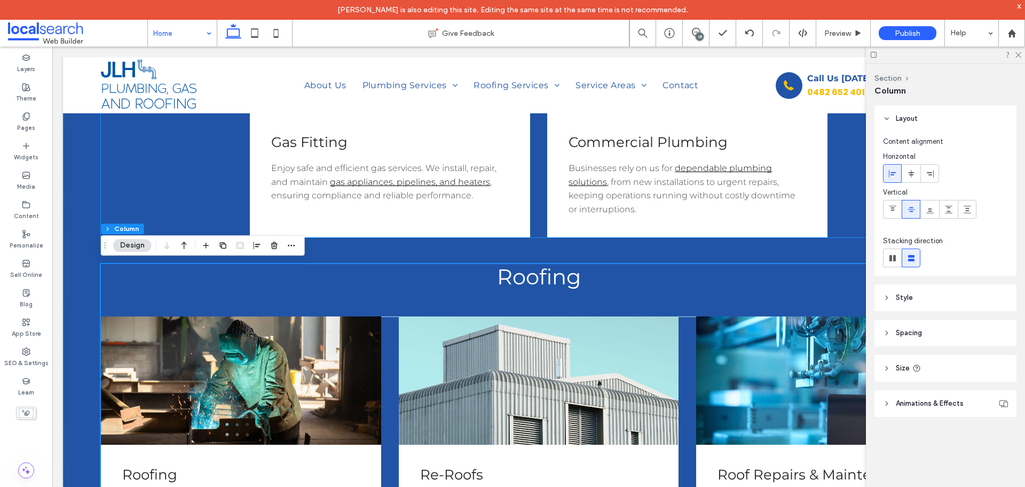
scroll to position [1819, 0]
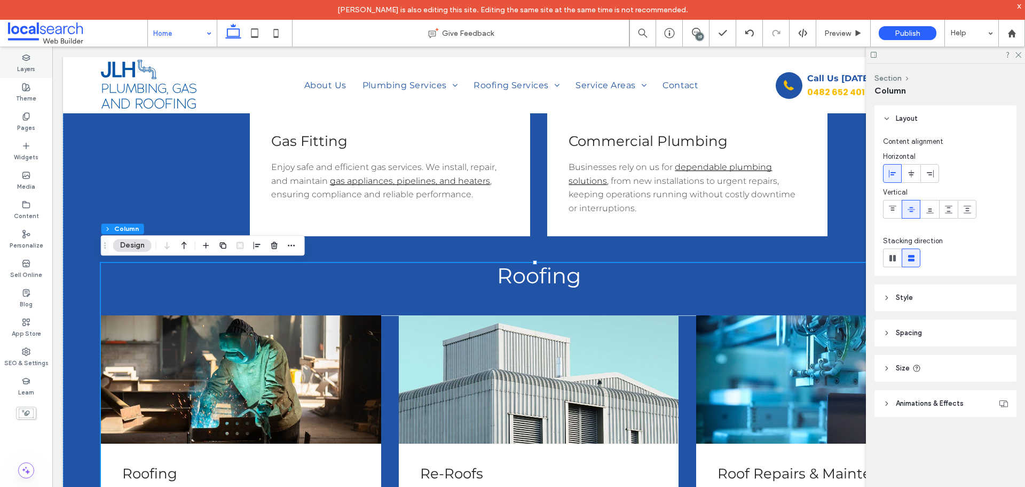
click at [29, 67] on label "Layers" at bounding box center [26, 68] width 18 height 12
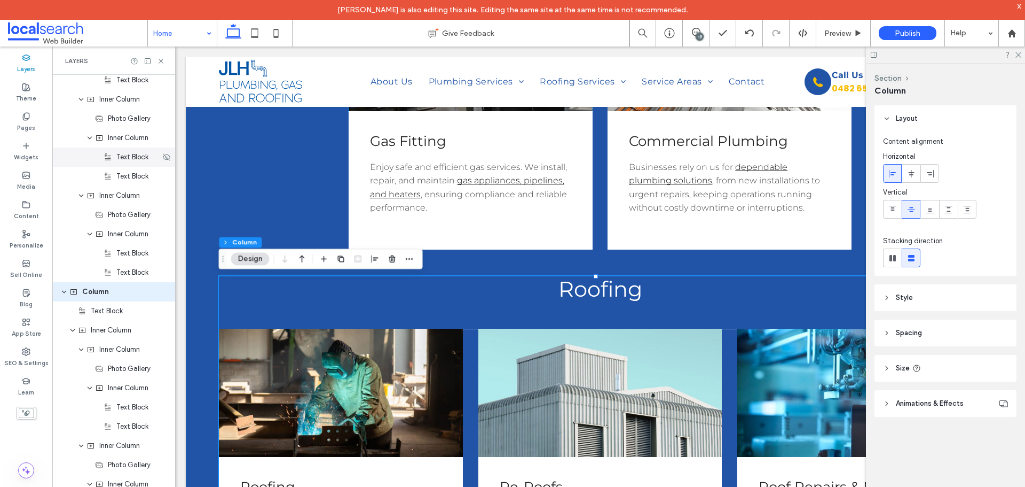
scroll to position [2293, 0]
click at [409, 258] on icon "button" at bounding box center [409, 258] width 9 height 9
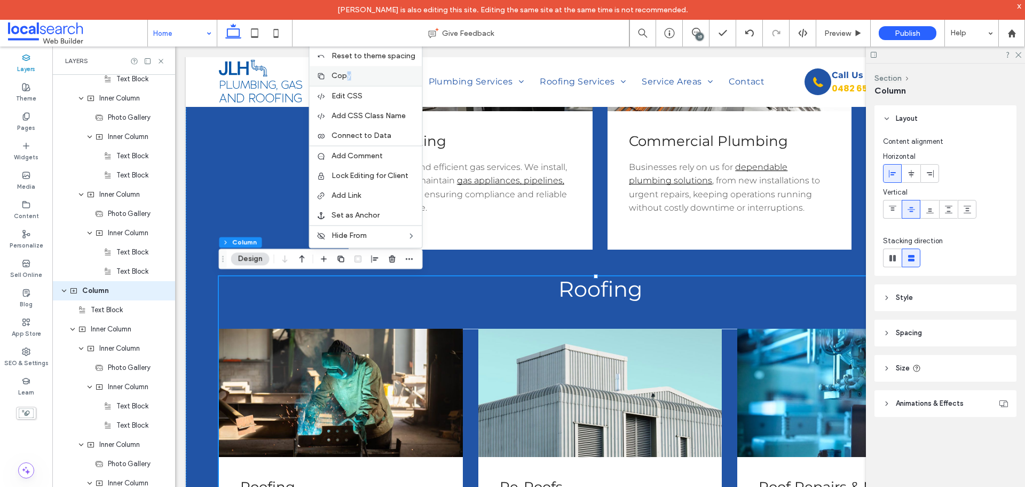
drag, startPoint x: 349, startPoint y: 69, endPoint x: 351, endPoint y: 75, distance: 6.3
click at [351, 75] on div "Copy" at bounding box center [365, 76] width 113 height 20
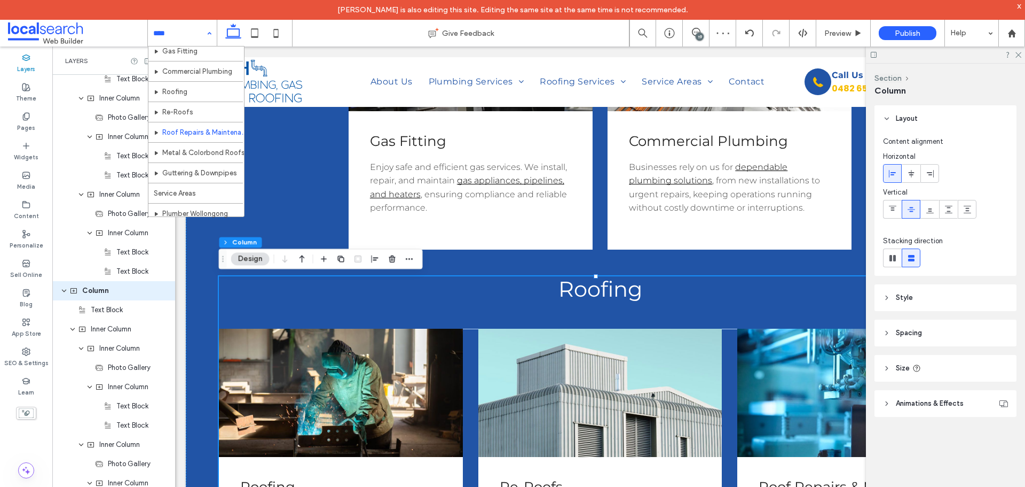
scroll to position [160, 0]
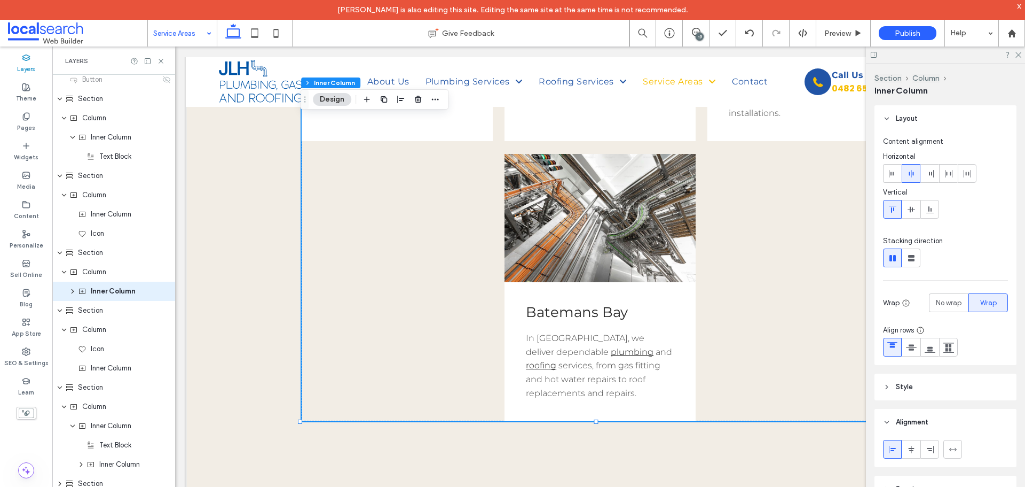
scroll to position [717, 0]
click at [99, 271] on span "Column" at bounding box center [94, 271] width 24 height 11
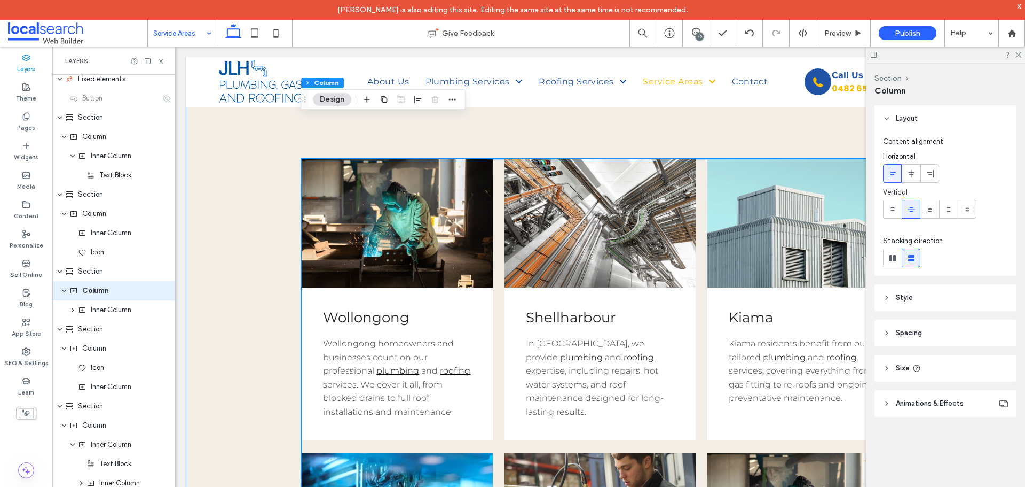
scroll to position [160, 0]
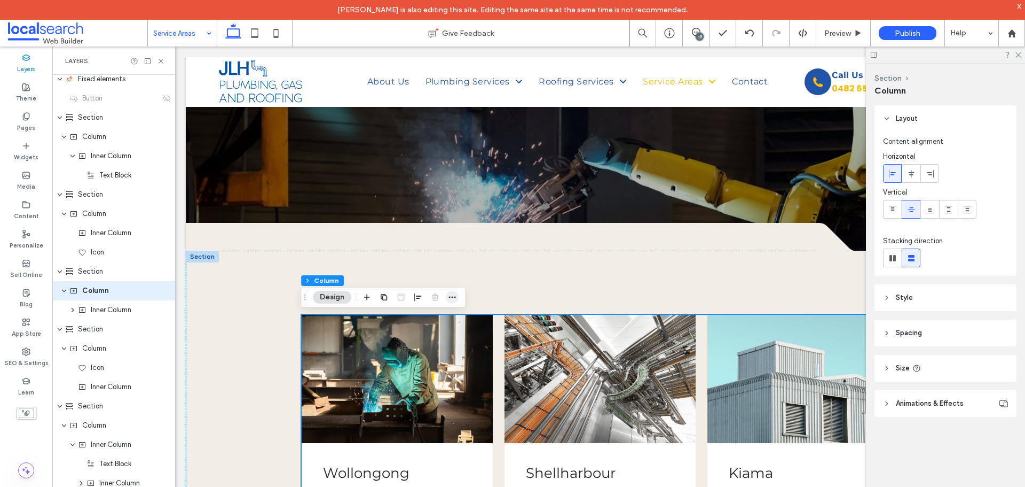
click at [450, 294] on icon "button" at bounding box center [452, 297] width 9 height 9
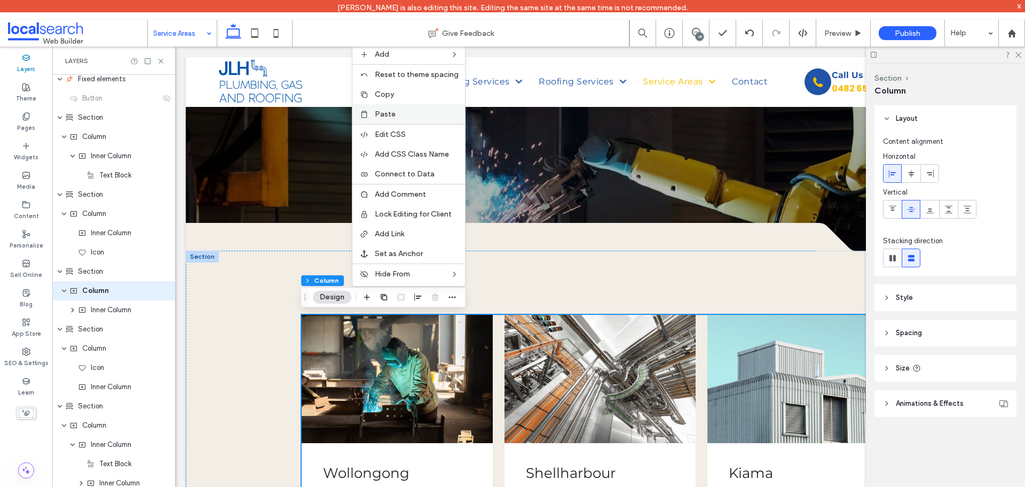
click at [382, 109] on div "Paste" at bounding box center [409, 114] width 113 height 20
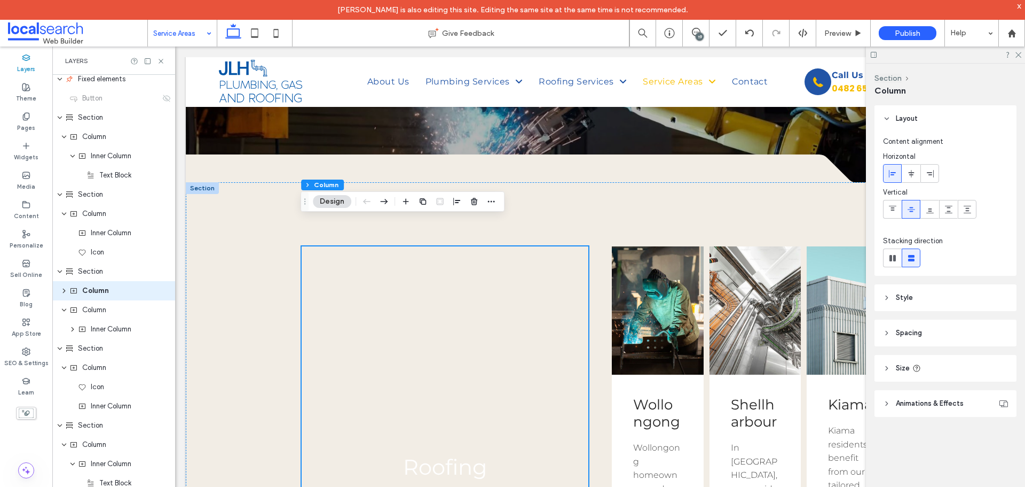
scroll to position [214, 0]
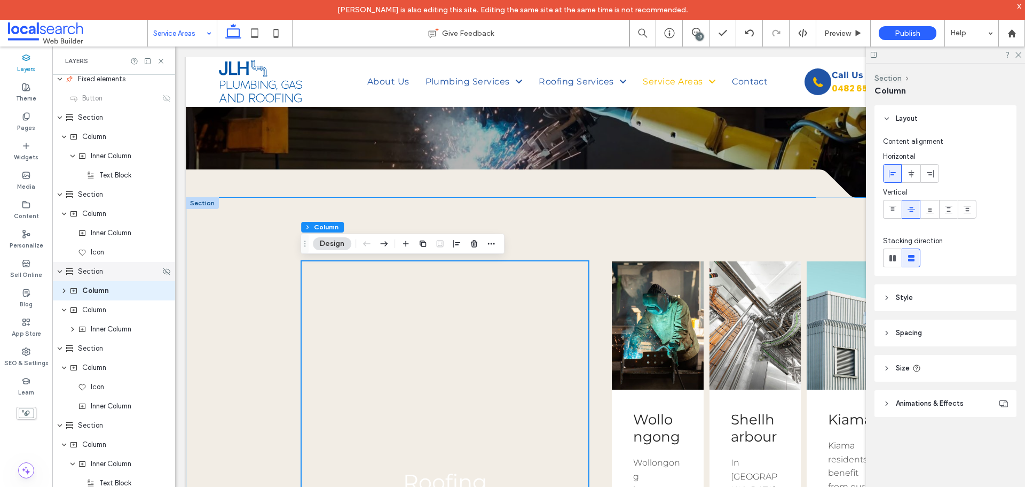
click at [101, 272] on span "Section" at bounding box center [90, 271] width 25 height 11
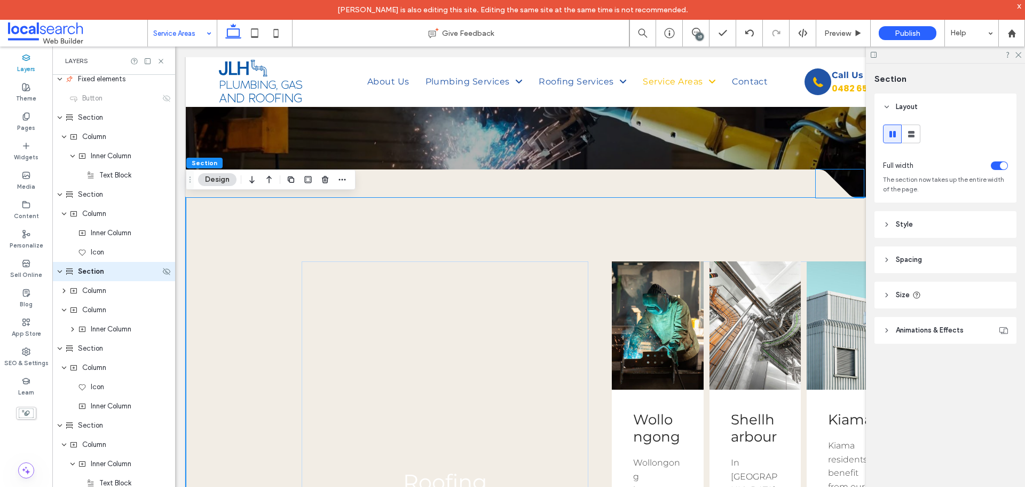
scroll to position [678, 0]
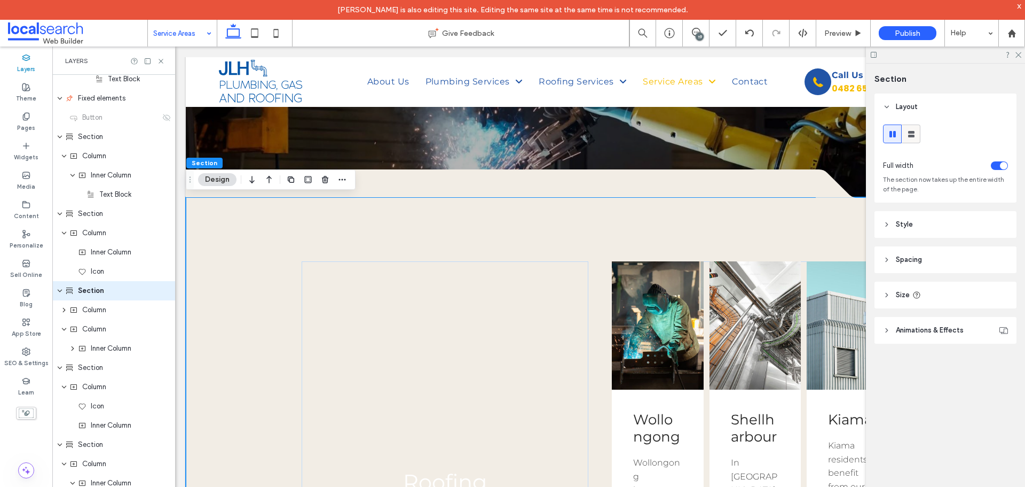
click at [910, 132] on use at bounding box center [912, 134] width 6 height 6
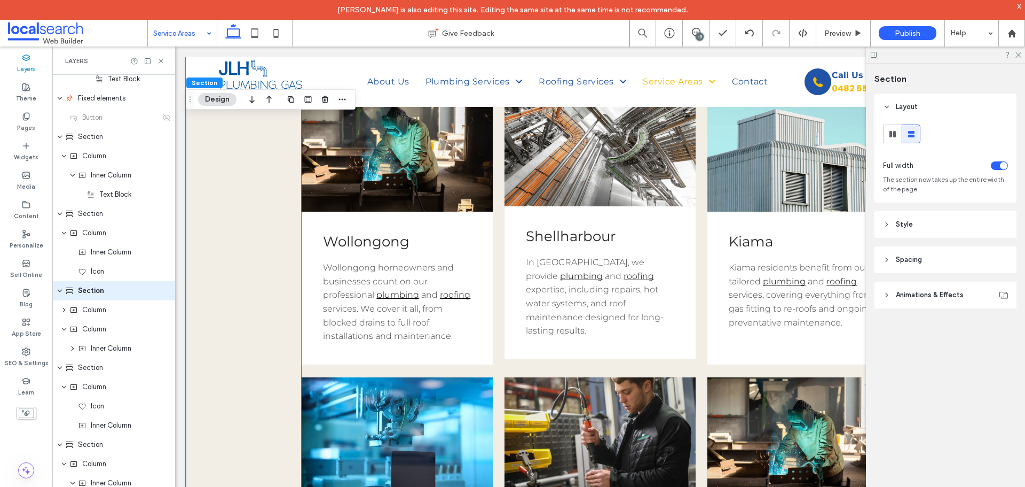
scroll to position [1068, 0]
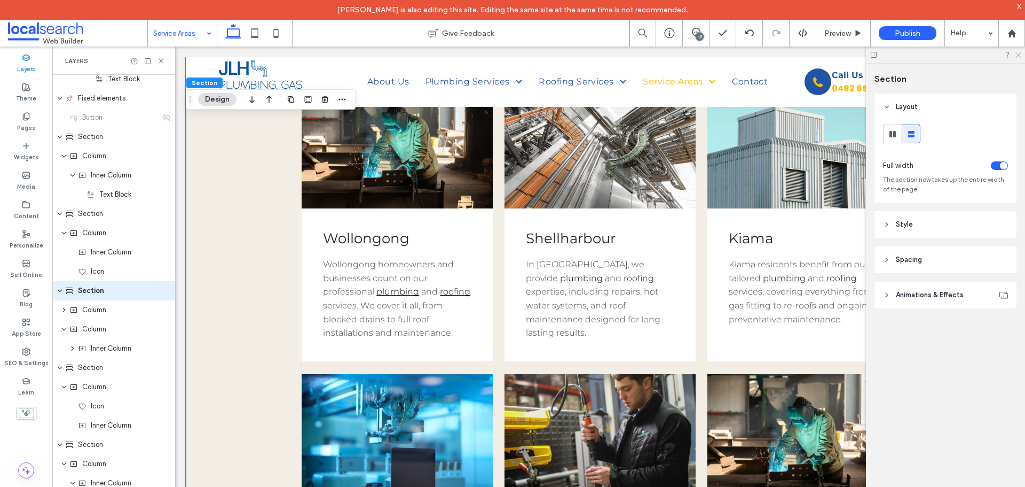
click at [1019, 57] on icon at bounding box center [1018, 54] width 7 height 7
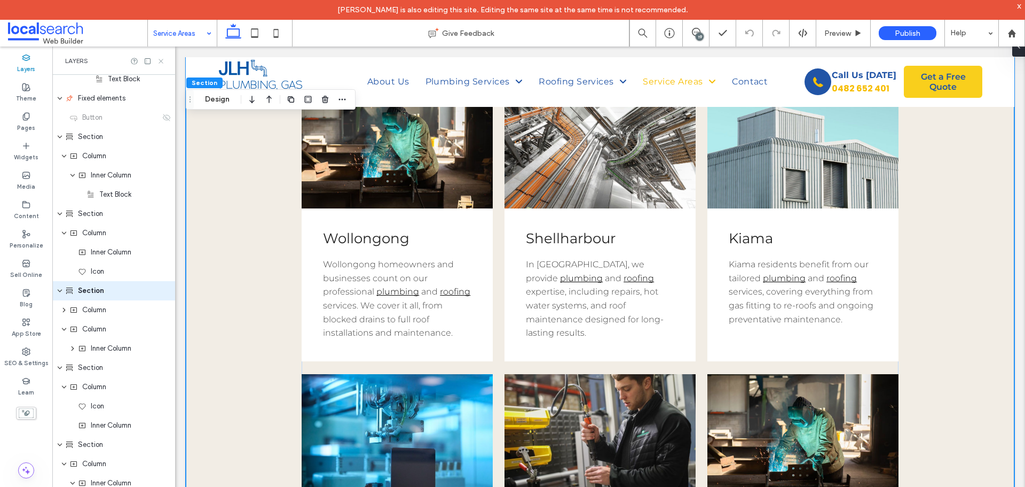
click at [162, 63] on icon at bounding box center [161, 61] width 8 height 8
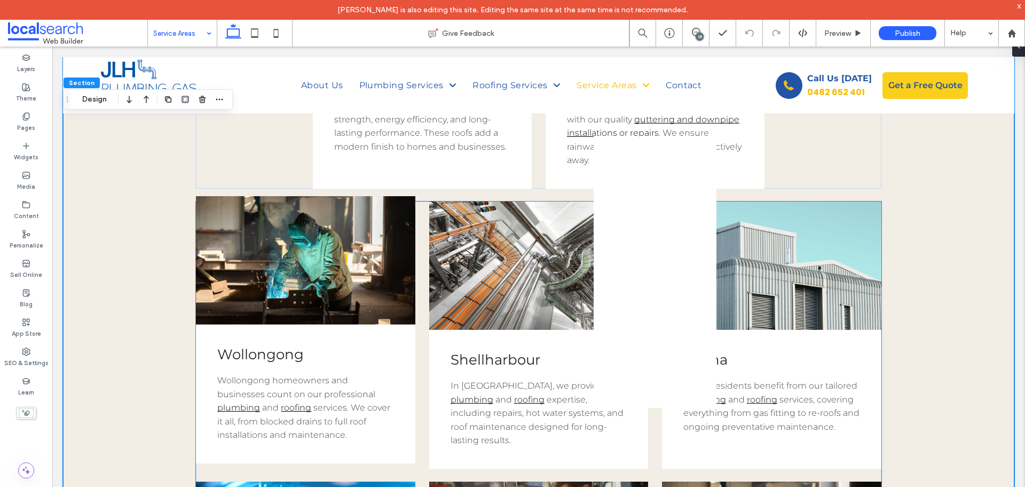
scroll to position [894, 0]
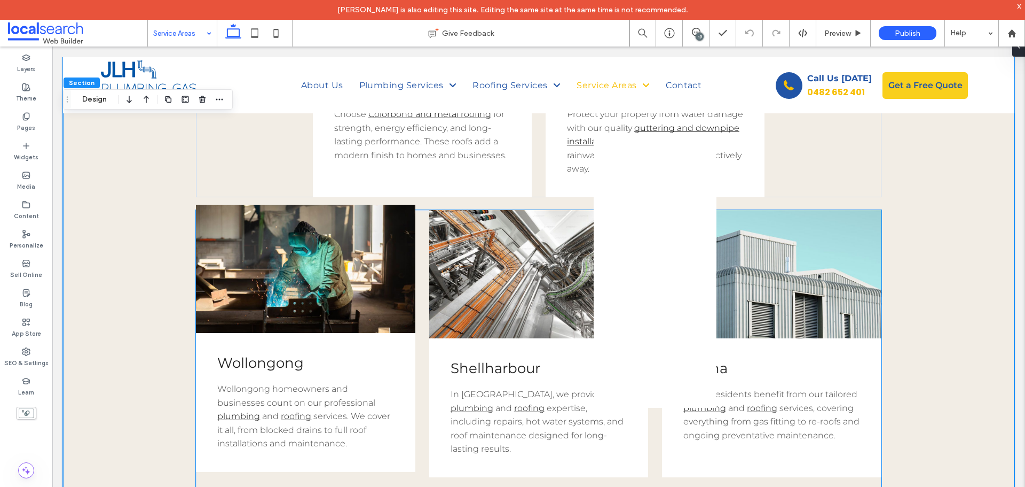
click at [283, 357] on span "Wollongong" at bounding box center [260, 362] width 87 height 17
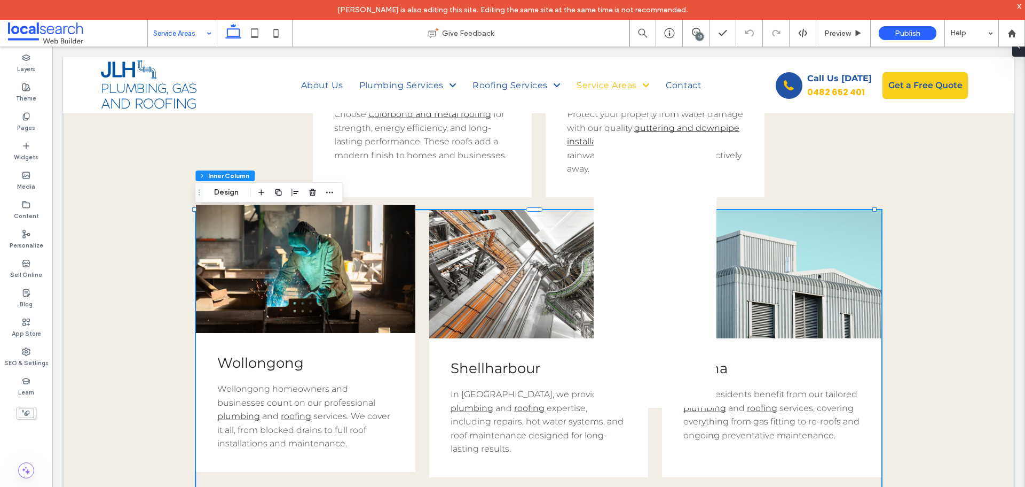
click at [283, 357] on span "Wollongong" at bounding box center [260, 362] width 87 height 17
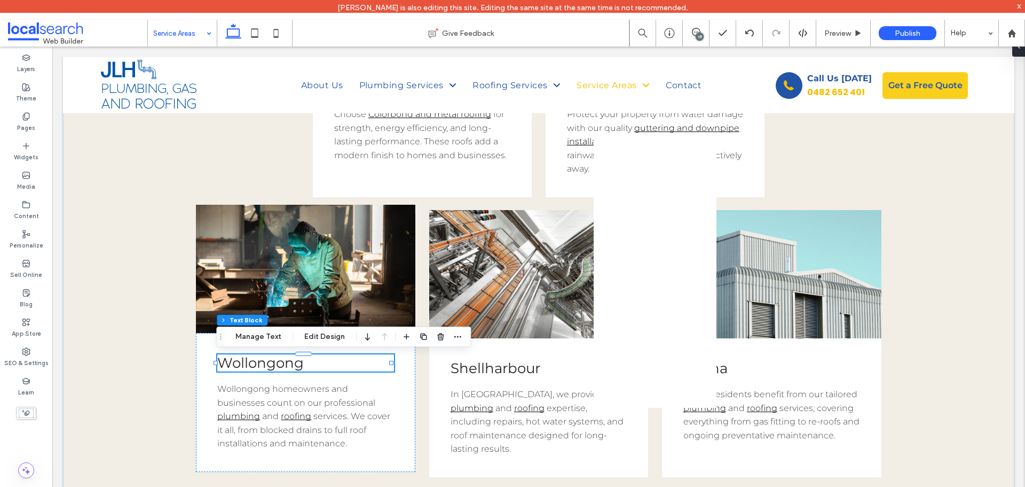
click at [283, 357] on span "Wollongong" at bounding box center [260, 362] width 87 height 17
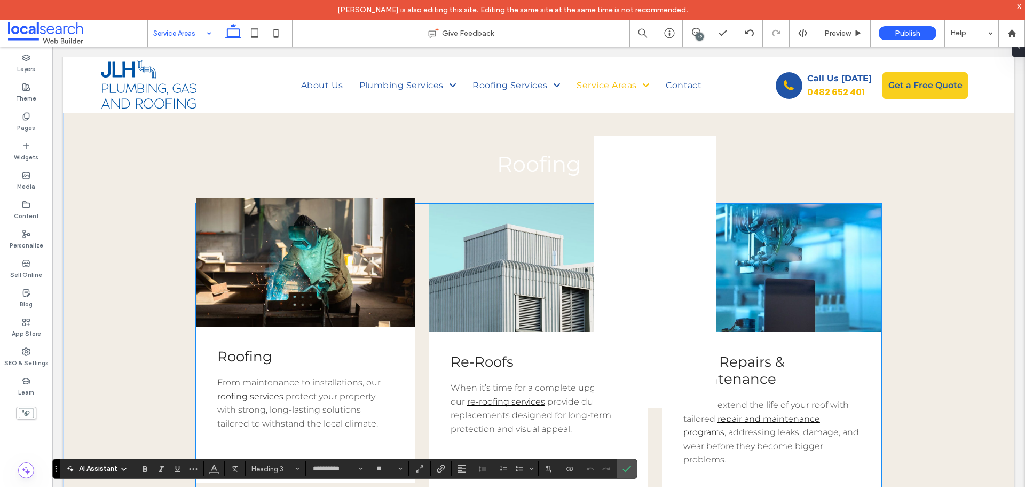
scroll to position [307, 0]
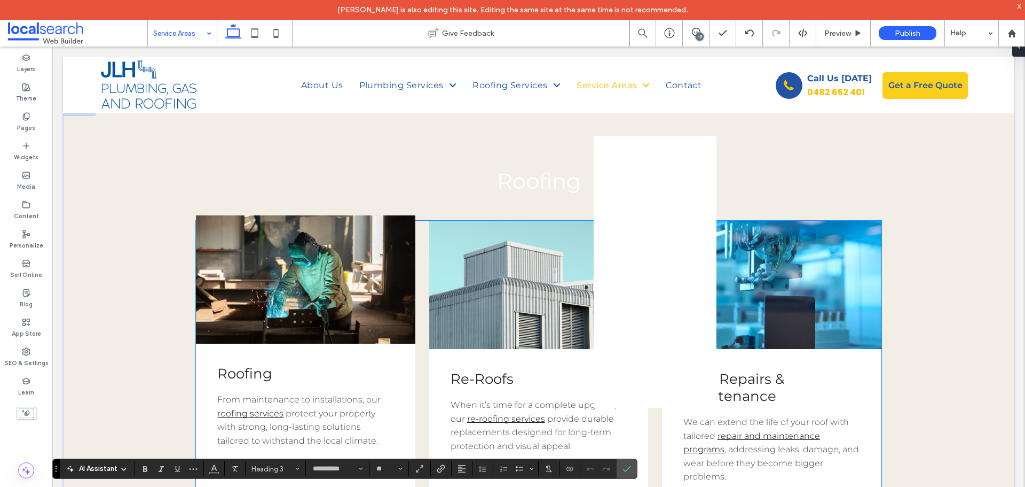
click at [246, 371] on span "Roofing" at bounding box center [244, 373] width 55 height 17
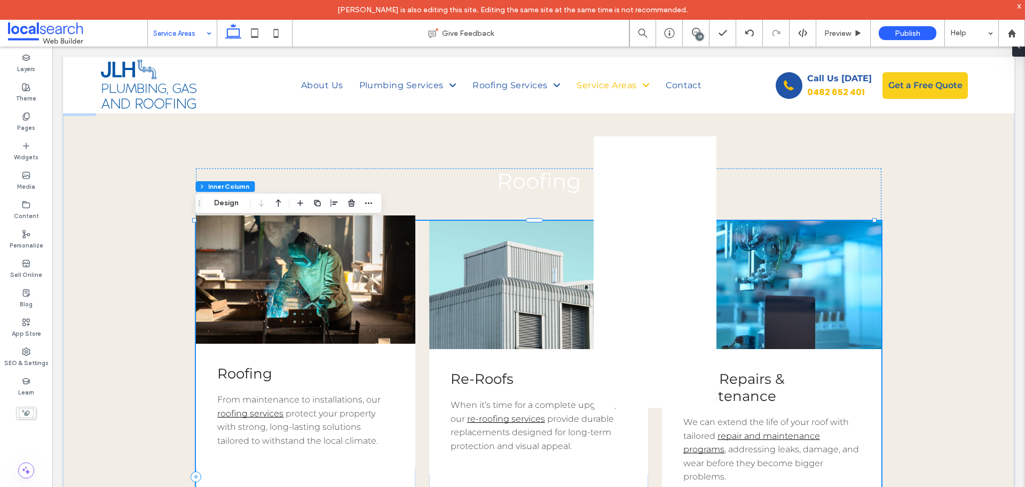
click at [246, 371] on span "Roofing" at bounding box center [244, 373] width 55 height 17
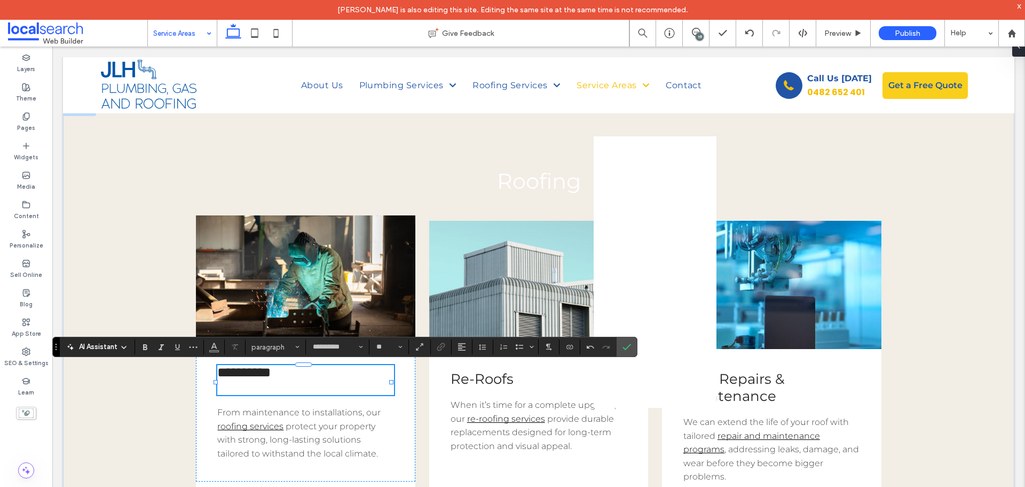
type input "**"
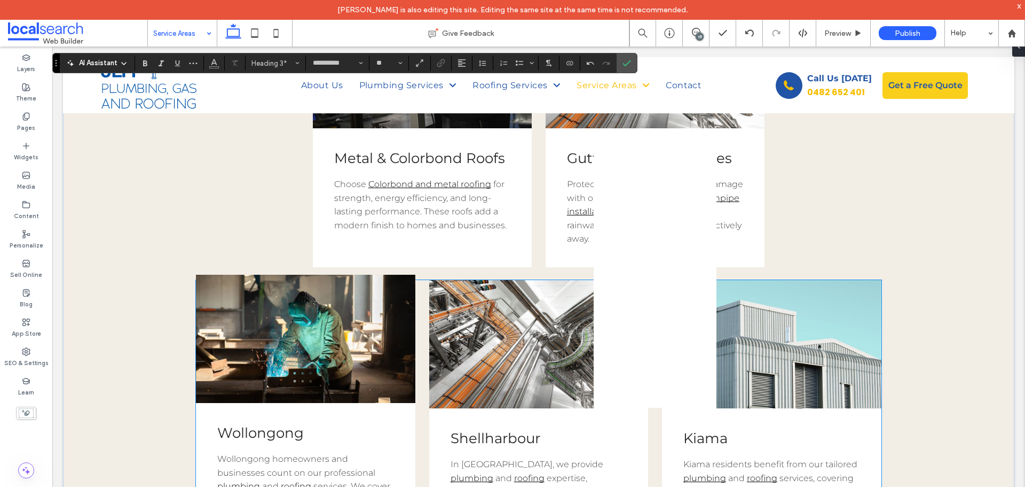
scroll to position [894, 0]
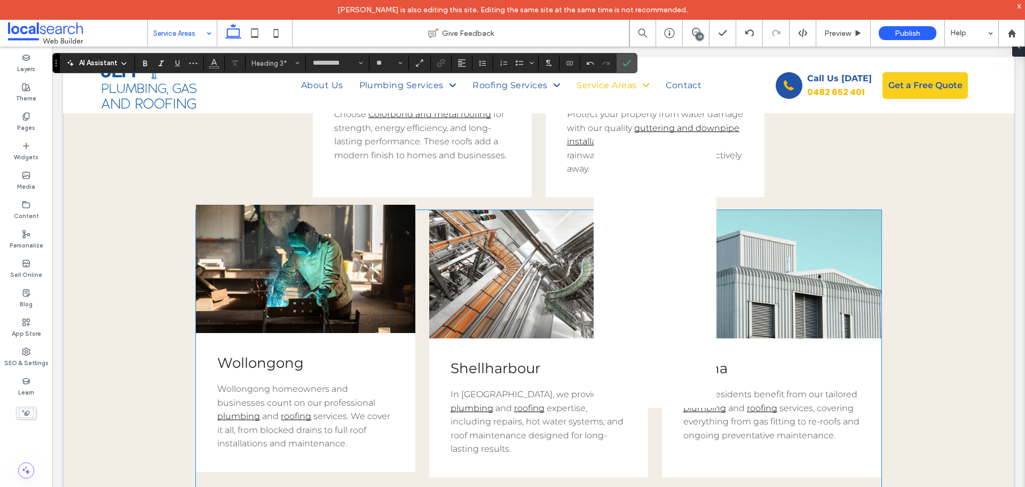
click at [296, 400] on span "Wollongong homeowners and businesses count on our professional" at bounding box center [296, 395] width 158 height 24
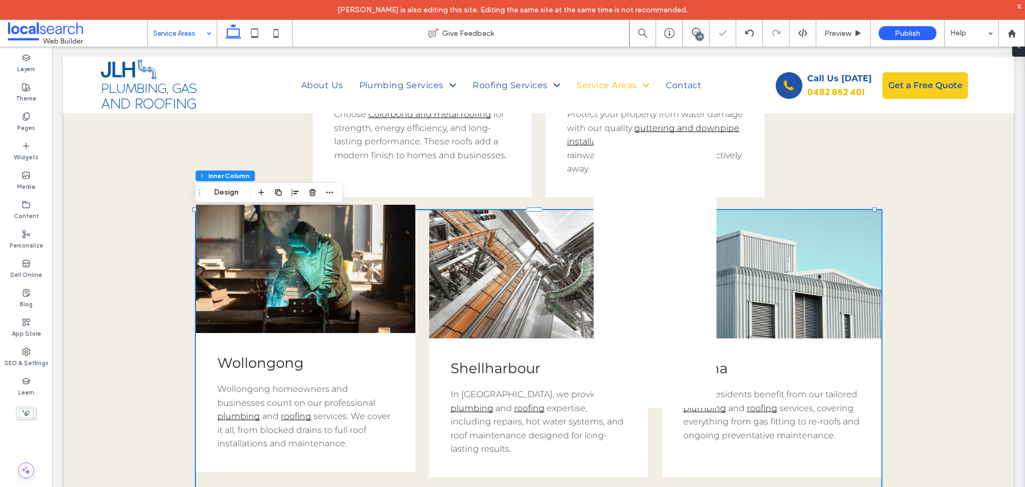
click at [296, 400] on span "Wollongong homeowners and businesses count on our professional" at bounding box center [296, 395] width 158 height 24
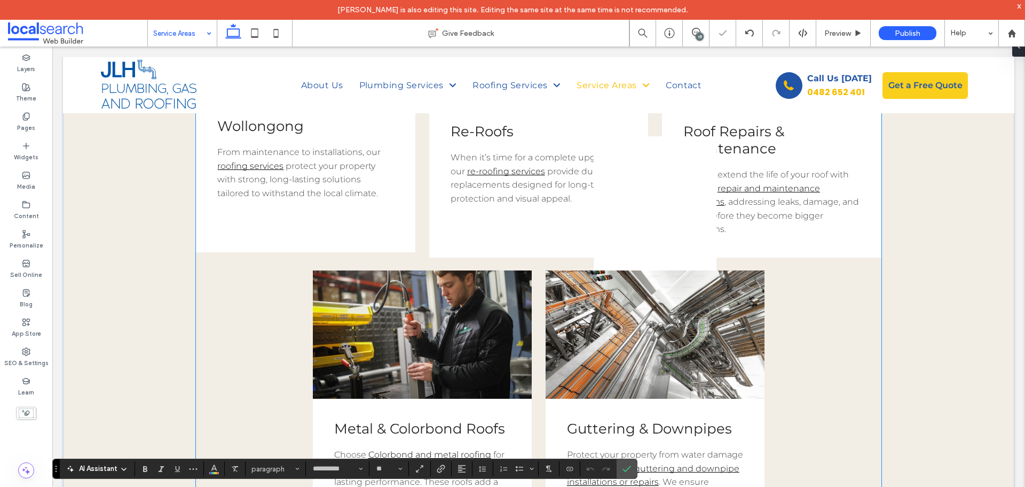
scroll to position [413, 0]
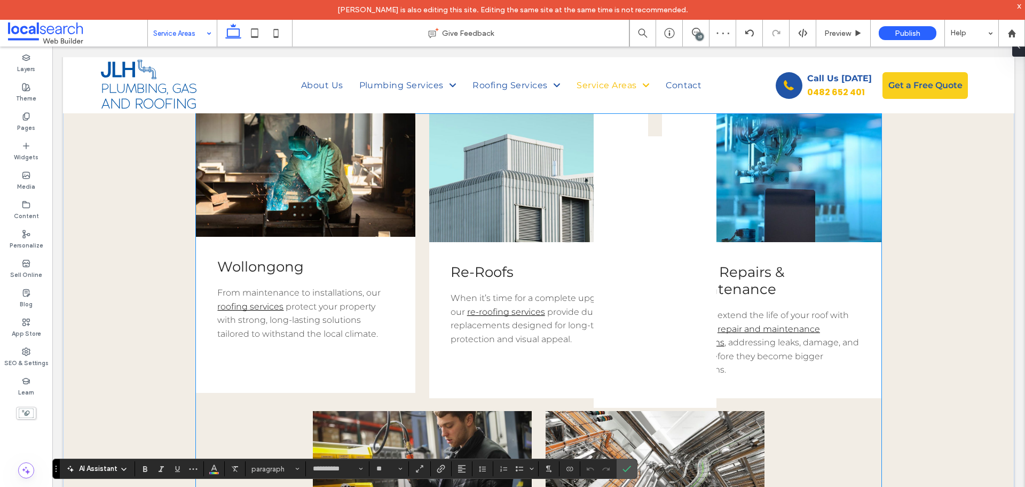
click at [320, 320] on span "protect your property with strong, long-lasting solutions tailored to withstand…" at bounding box center [297, 319] width 161 height 37
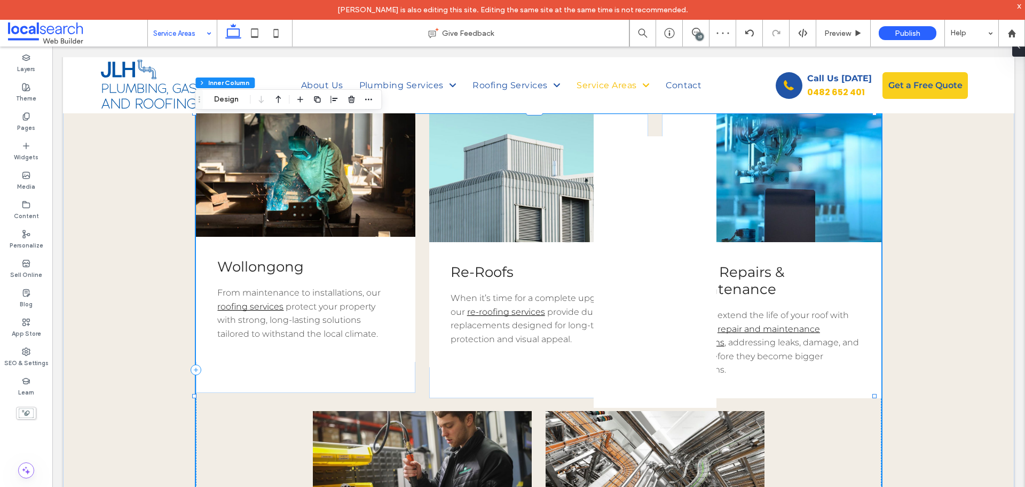
click at [320, 320] on span "protect your property with strong, long-lasting solutions tailored to withstand…" at bounding box center [297, 319] width 161 height 37
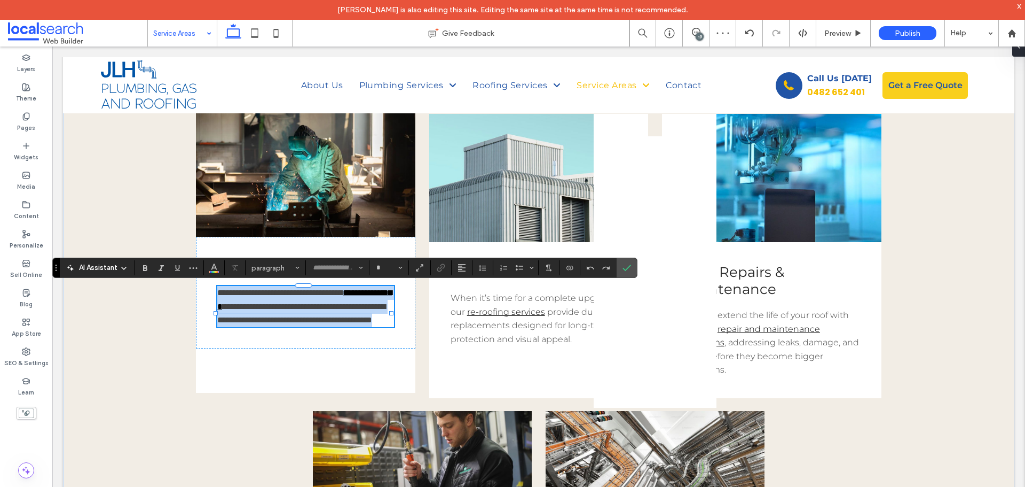
type input "**********"
type input "**"
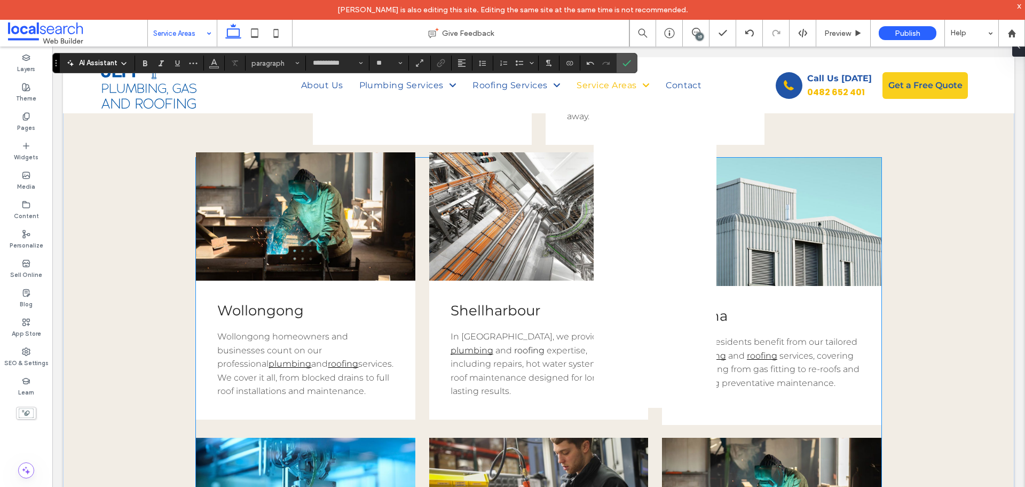
scroll to position [947, 0]
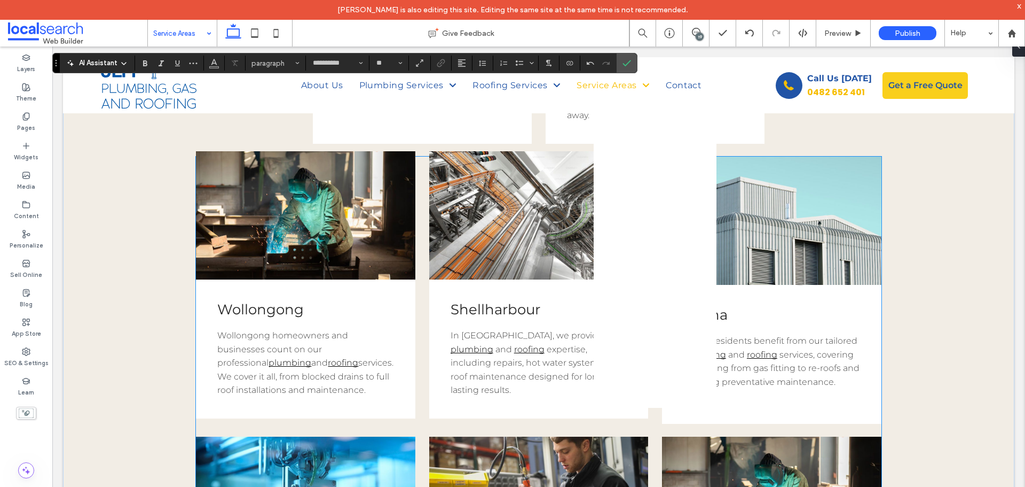
click at [472, 307] on span "Shellharbour" at bounding box center [496, 309] width 90 height 17
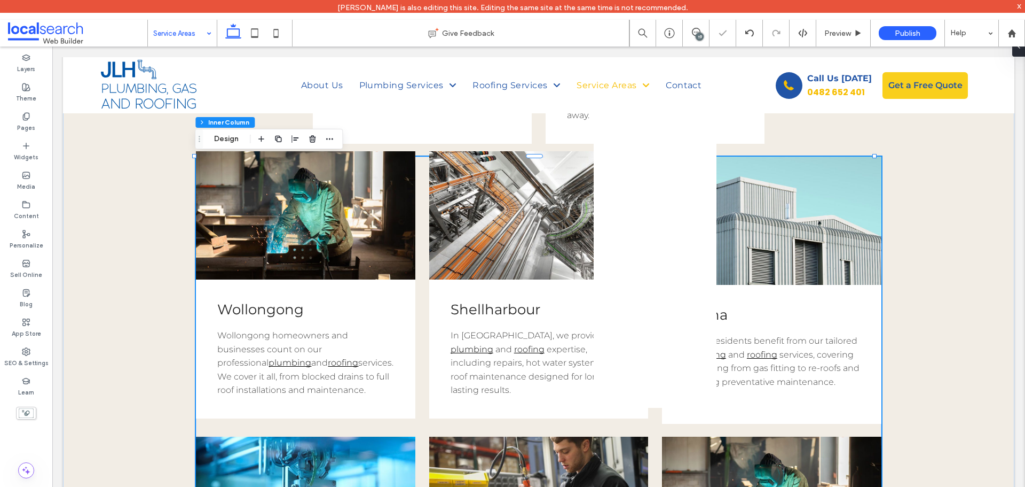
click at [472, 307] on span "Shellharbour" at bounding box center [496, 309] width 90 height 17
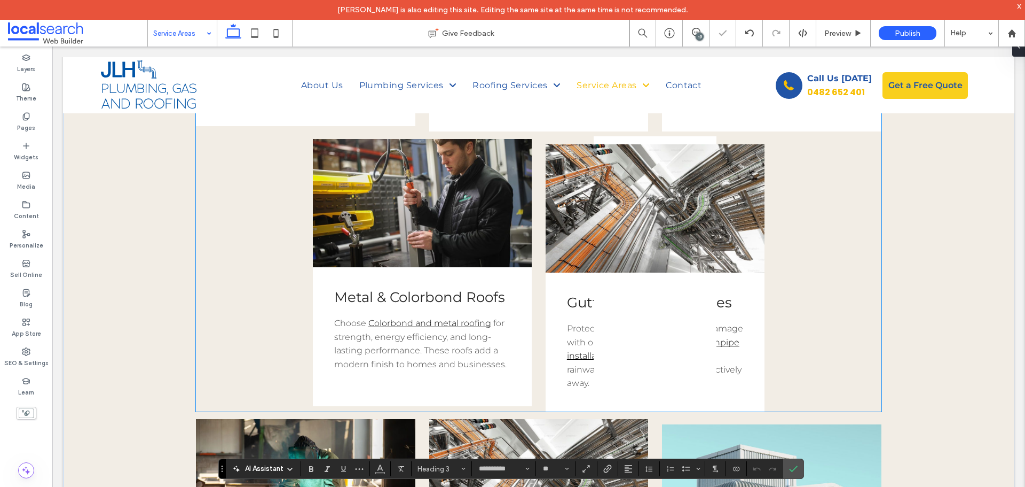
scroll to position [467, 0]
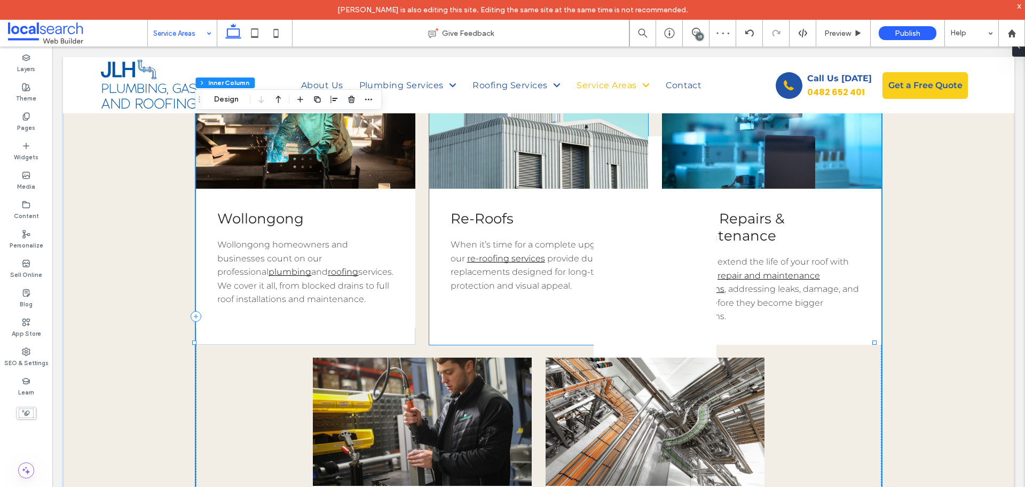
click at [481, 210] on span "Re-Roofs" at bounding box center [482, 218] width 63 height 17
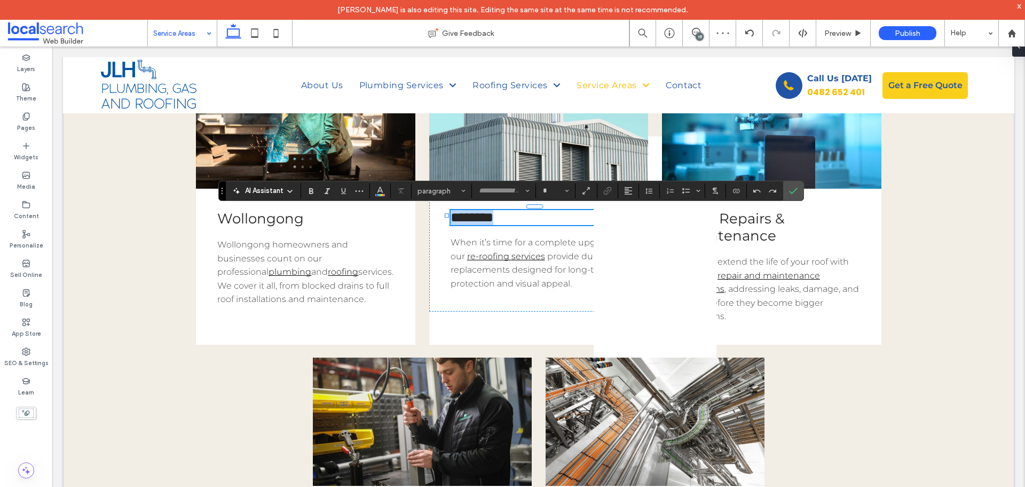
type input "**********"
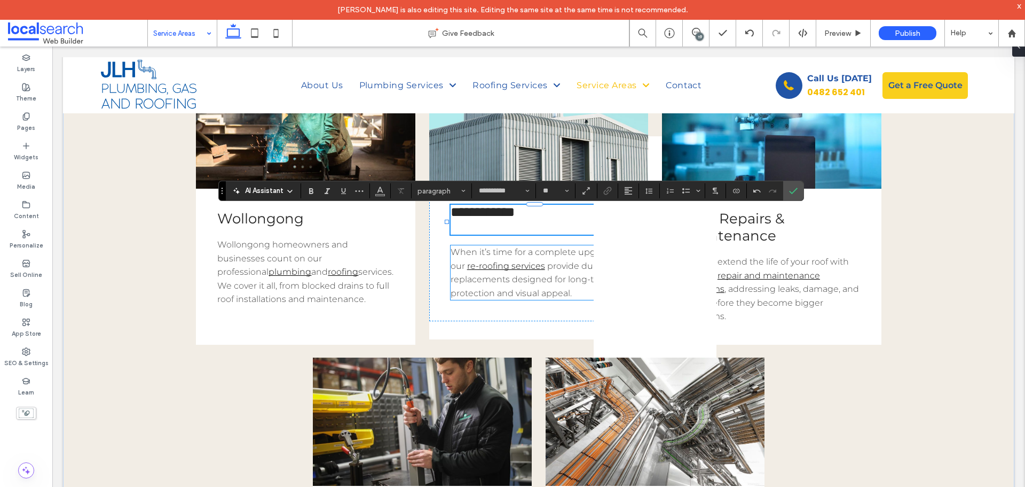
type input "**"
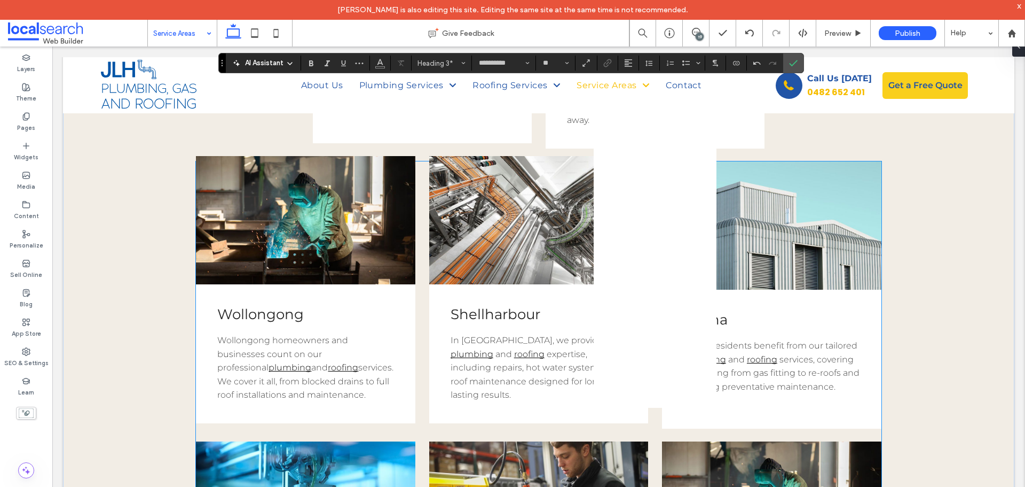
scroll to position [947, 0]
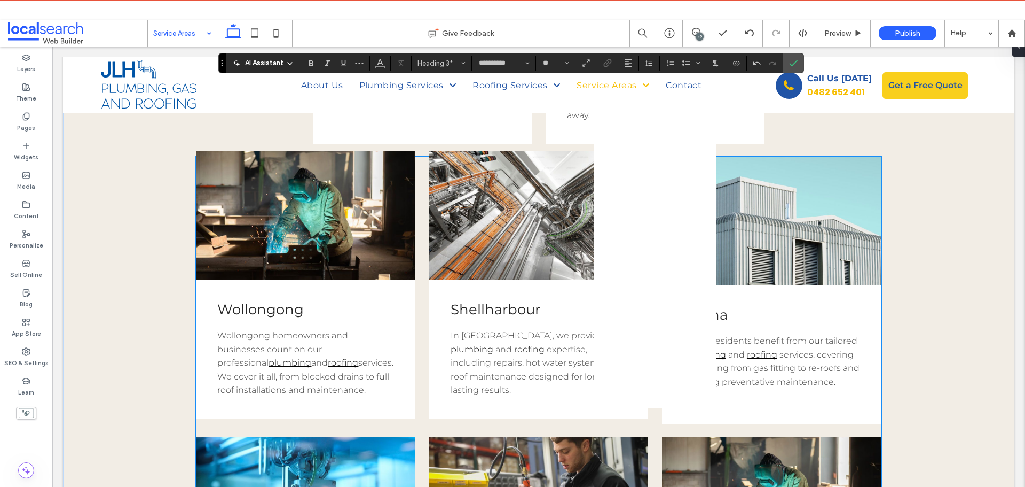
click at [506, 358] on span "expertise, including repairs, hot water systems, and roof maintenance designed …" at bounding box center [537, 369] width 173 height 51
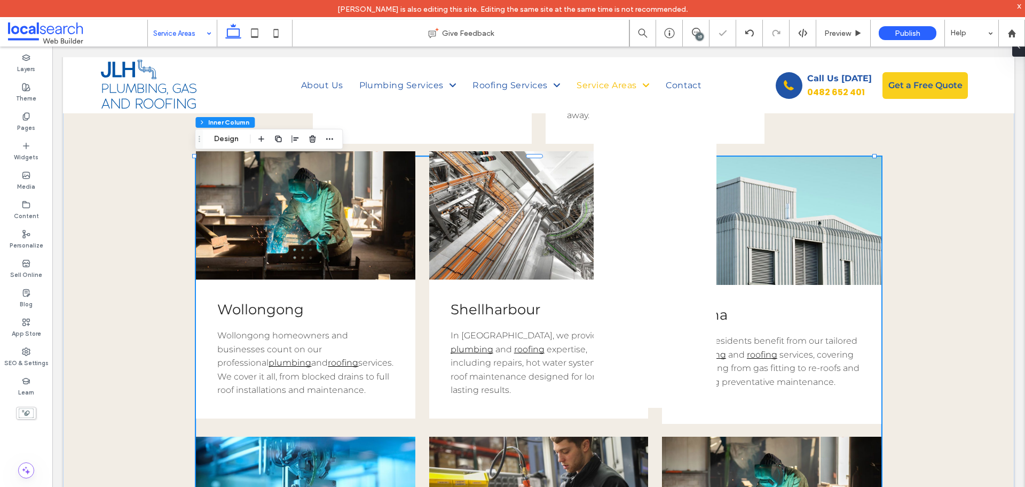
click at [506, 358] on span "expertise, including repairs, hot water systems, and roof maintenance designed …" at bounding box center [537, 369] width 173 height 51
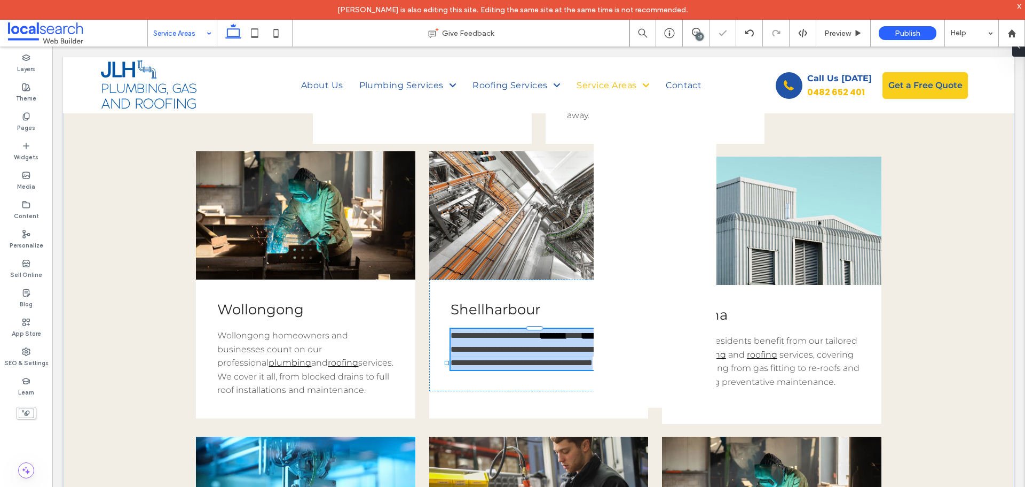
type input "**********"
type input "**"
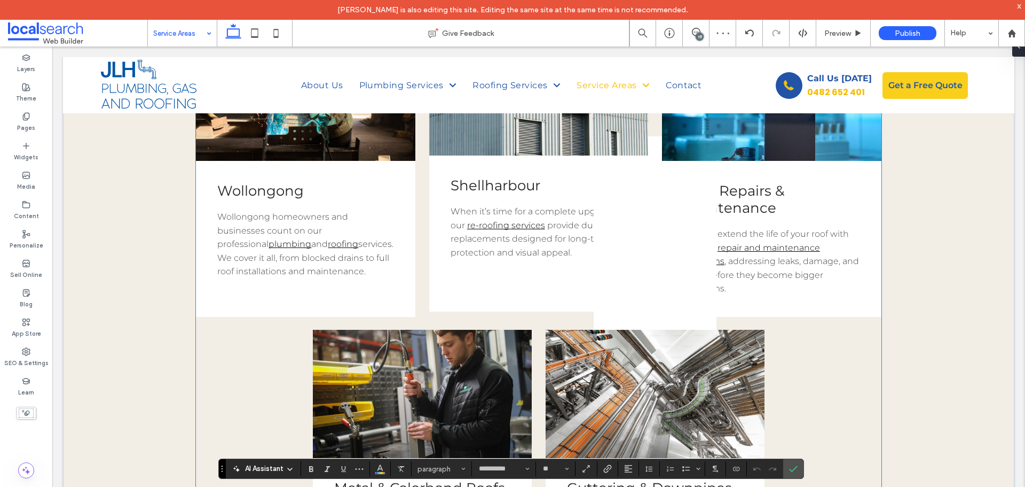
scroll to position [360, 0]
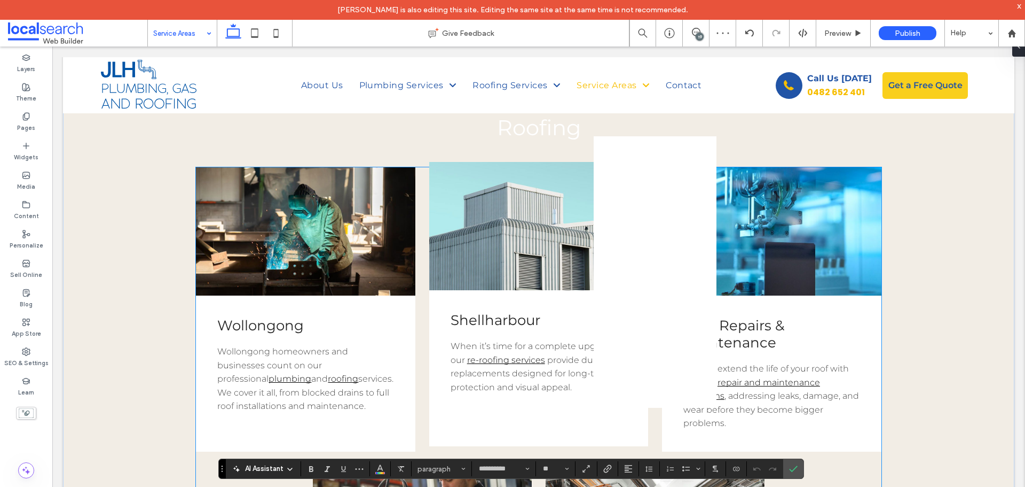
click at [580, 366] on p "When it’s time for a complete upgrade, our re-roofing services provide durable …" at bounding box center [539, 366] width 177 height 54
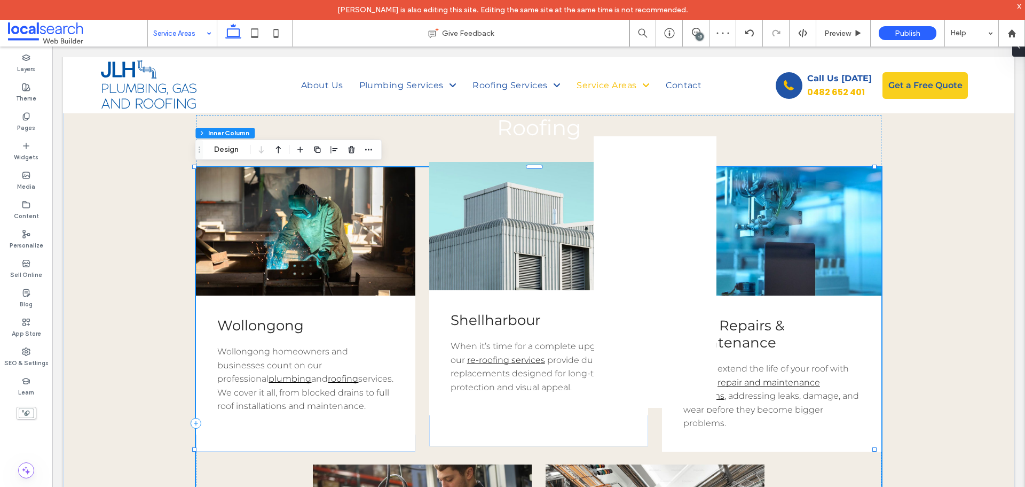
click at [580, 366] on p "When it’s time for a complete upgrade, our re-roofing services provide durable …" at bounding box center [539, 366] width 177 height 54
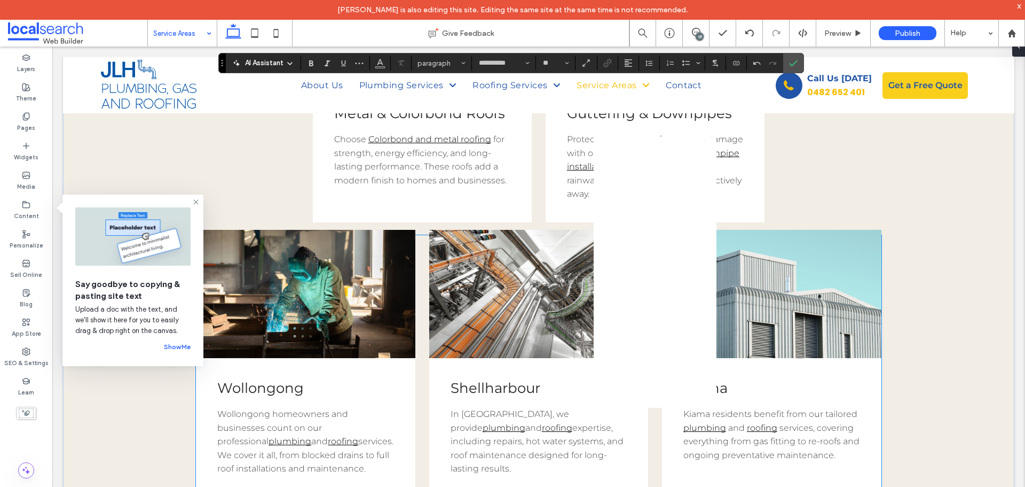
scroll to position [1001, 0]
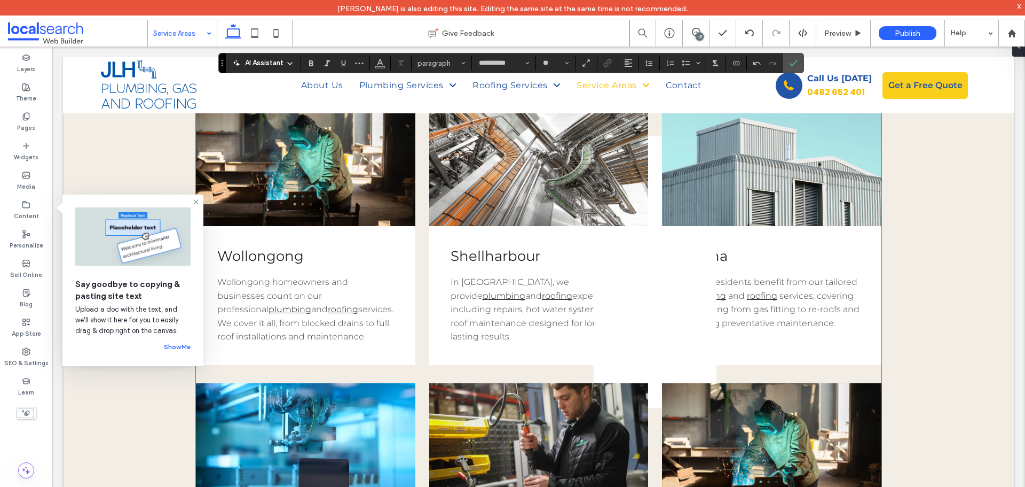
click at [687, 251] on span "Kiama" at bounding box center [706, 255] width 44 height 17
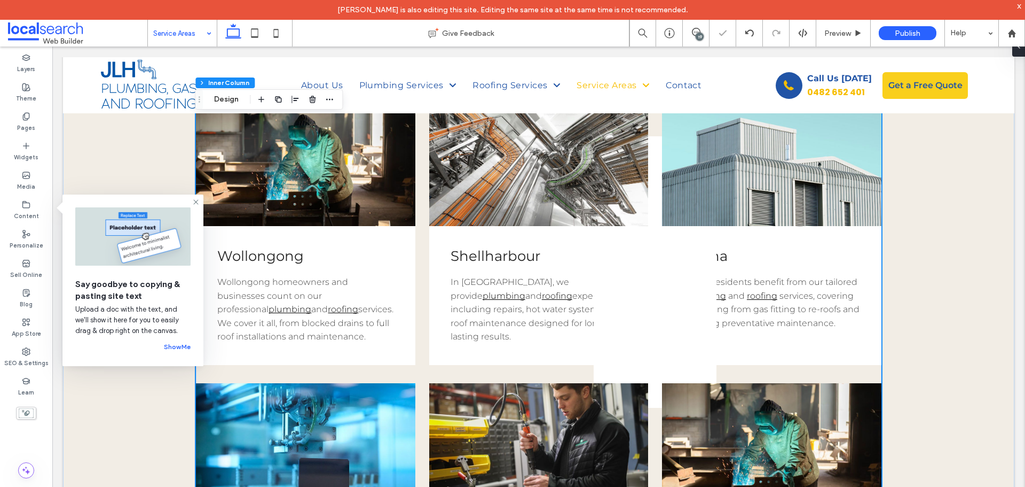
click at [687, 251] on span "Kiama" at bounding box center [706, 255] width 44 height 17
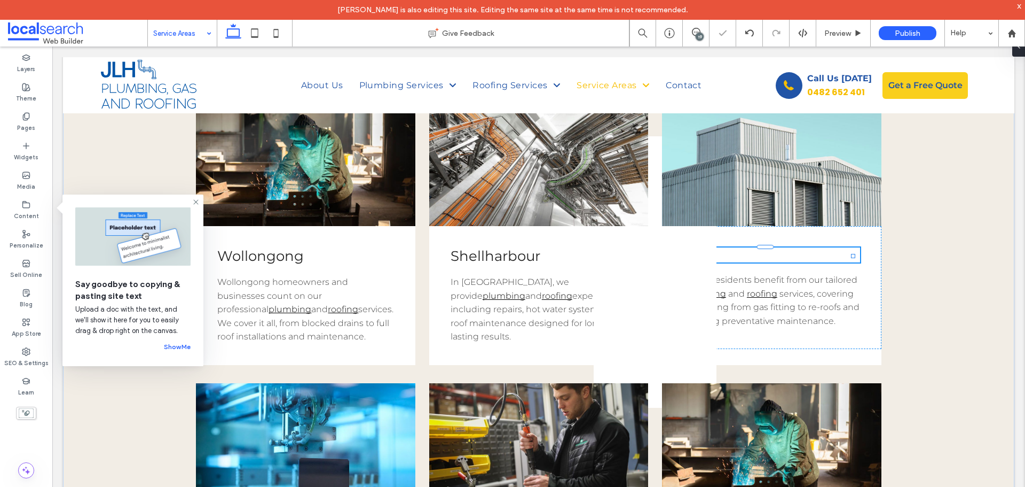
type input "**********"
type input "**"
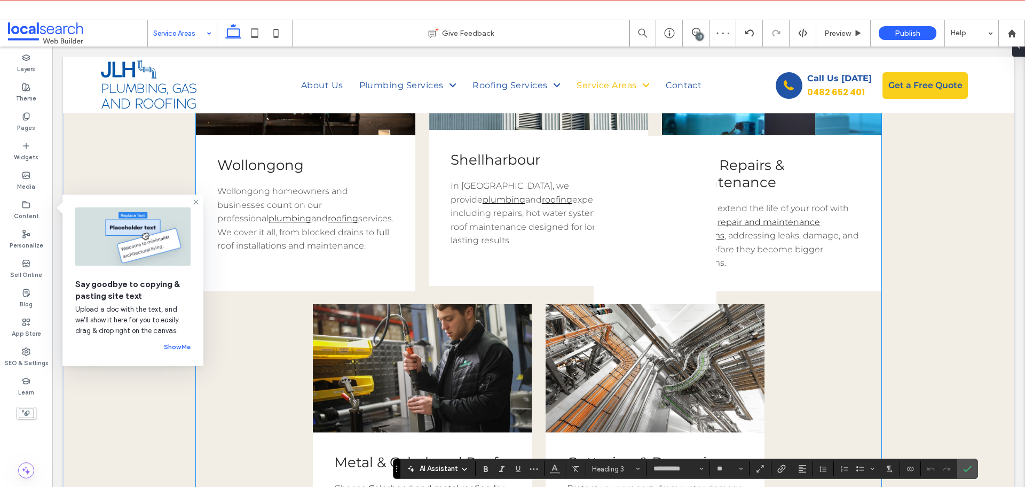
scroll to position [360, 0]
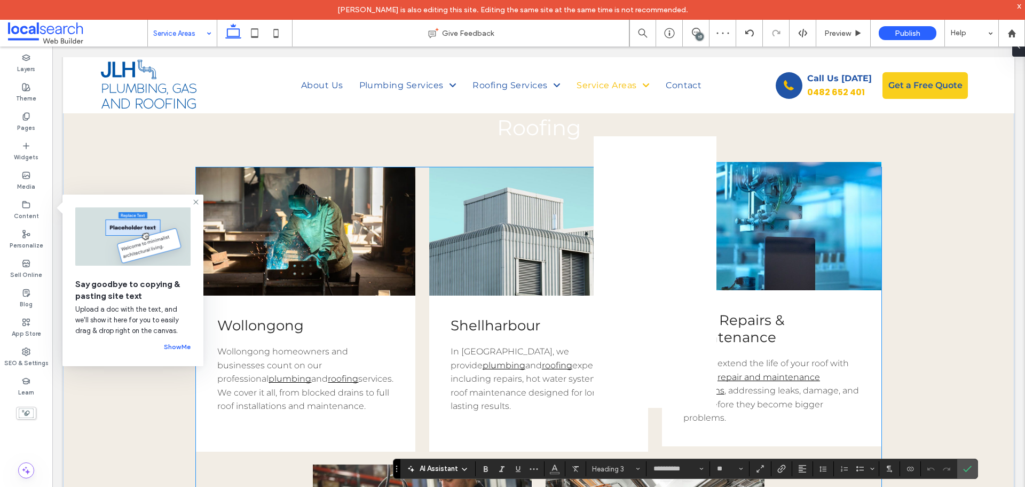
click at [700, 317] on span "Roof Repairs & Maintenance" at bounding box center [734, 328] width 101 height 34
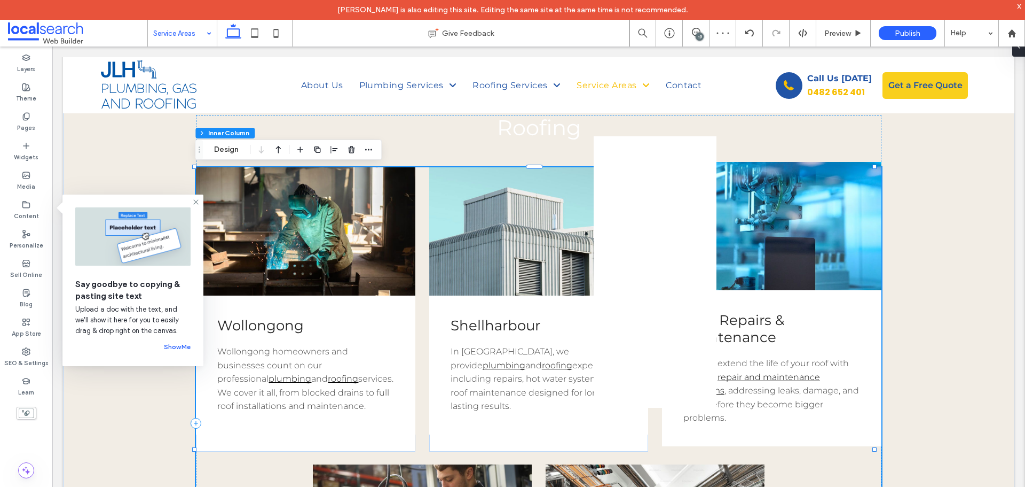
click at [700, 317] on span "Roof Repairs & Maintenance" at bounding box center [734, 328] width 101 height 34
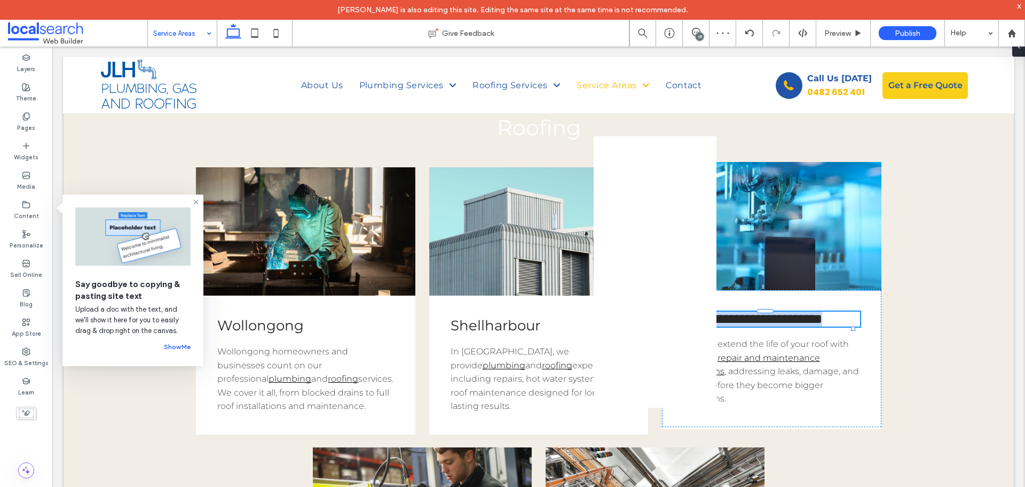
type input "**********"
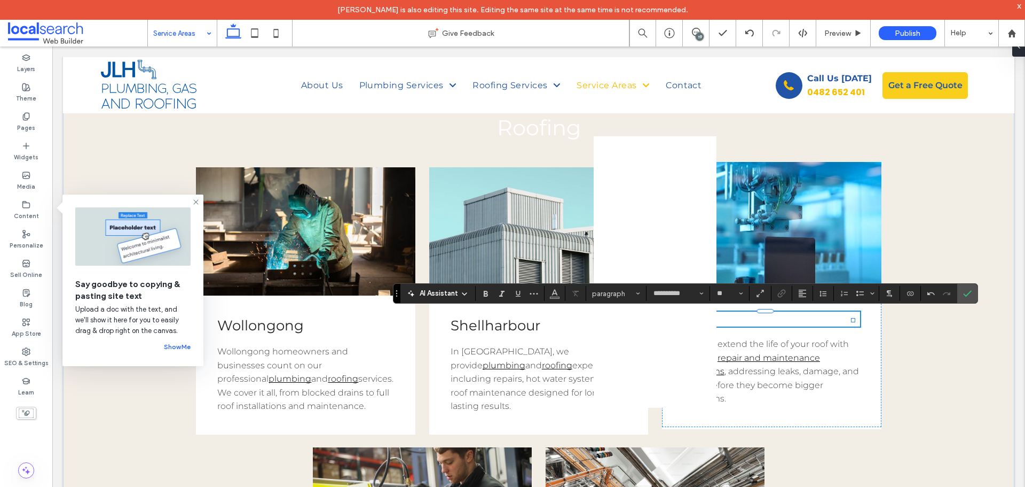
type input "**"
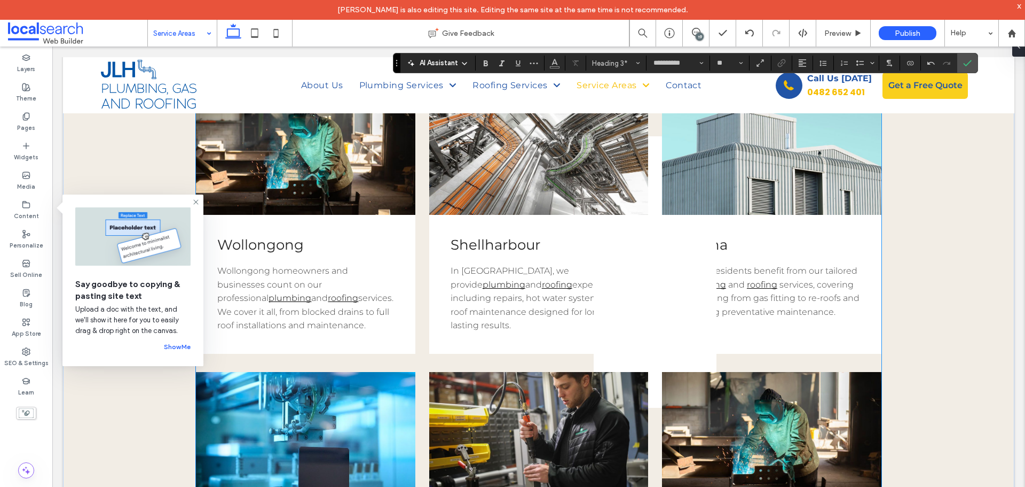
scroll to position [1001, 0]
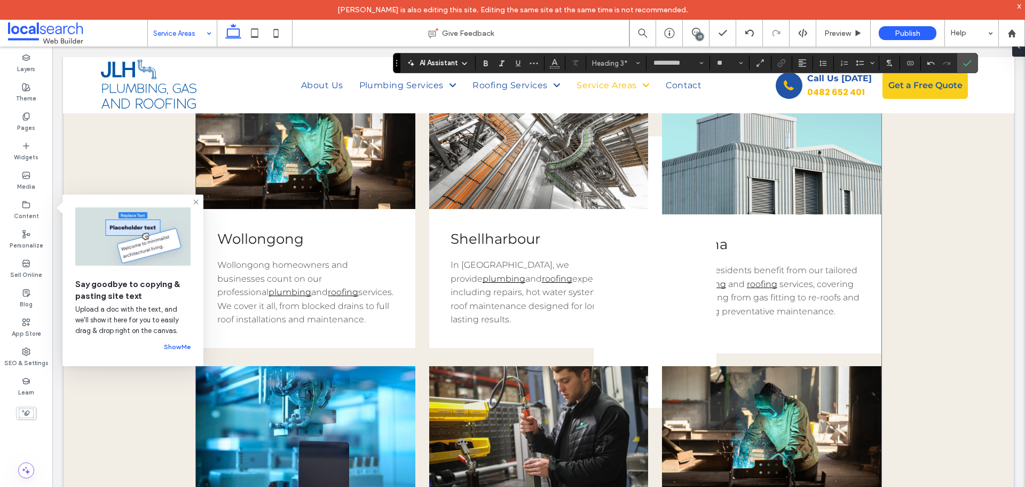
click at [722, 316] on div "Kiama Kiama residents benefit from our tailored plumbing and roofing services, …" at bounding box center [772, 276] width 220 height 125
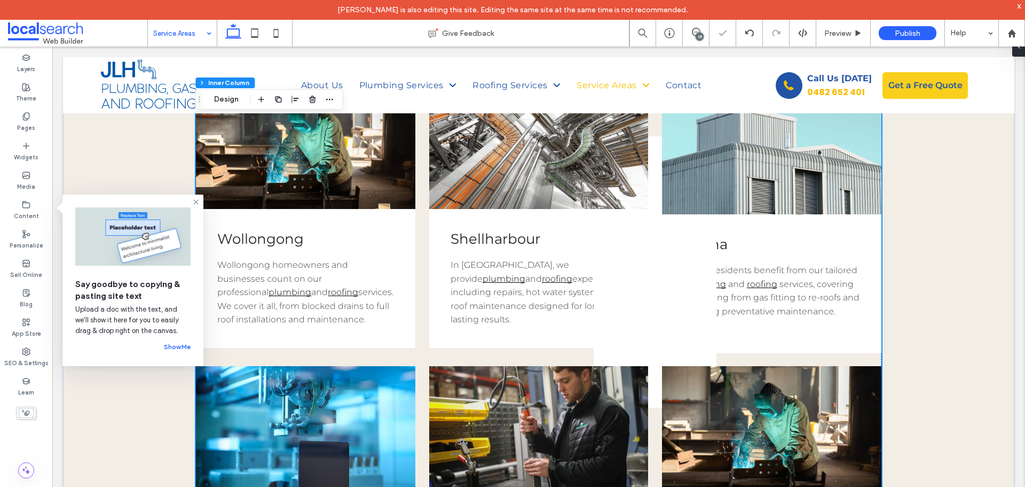
click at [717, 300] on p "Kiama residents benefit from our tailored plumbing and roofing services, coveri…" at bounding box center [772, 290] width 177 height 54
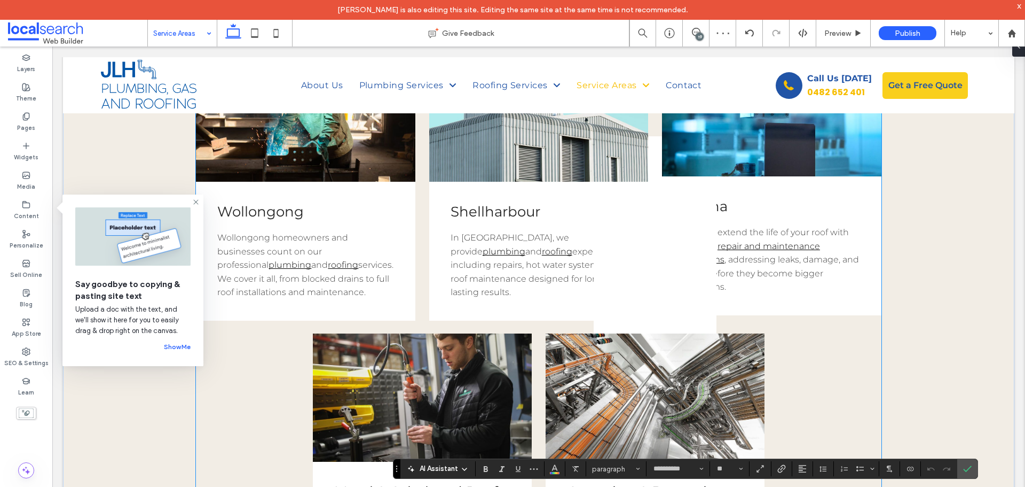
scroll to position [413, 0]
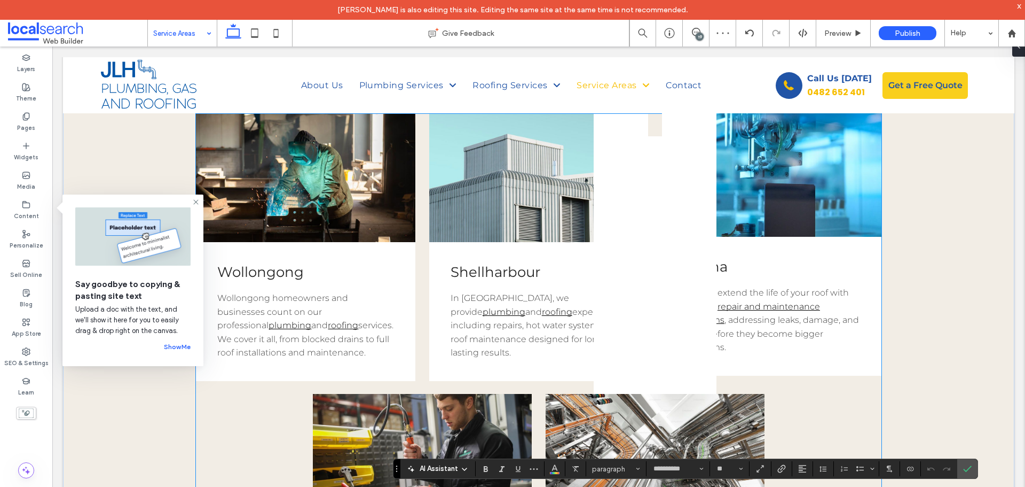
click at [734, 313] on p "We can extend the life of your roof with tailored repair and maintenance progra…" at bounding box center [772, 320] width 177 height 68
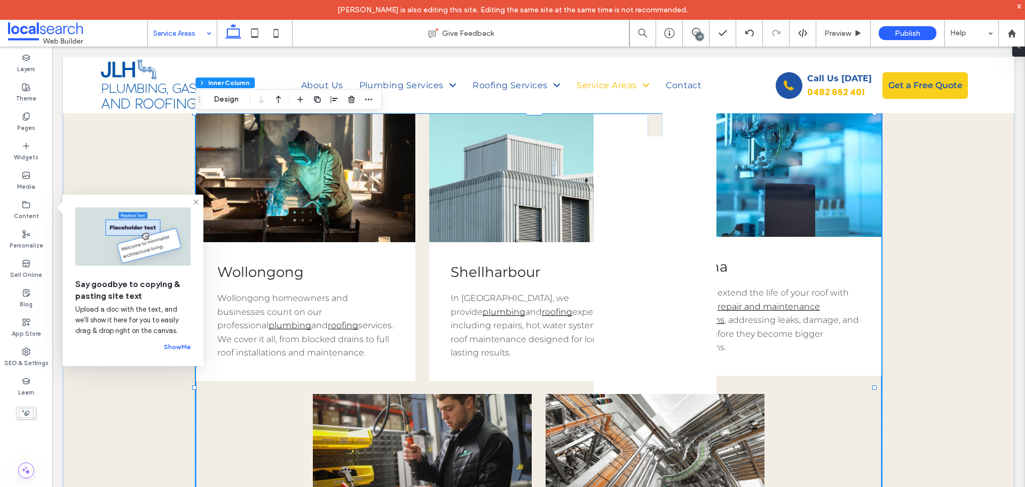
click at [734, 313] on p "We can extend the life of your roof with tailored repair and maintenance progra…" at bounding box center [772, 320] width 177 height 68
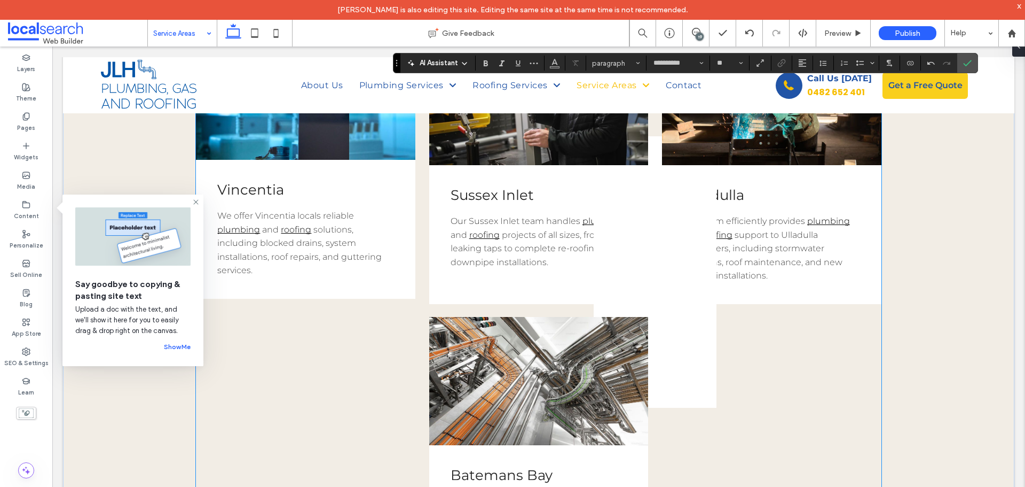
scroll to position [1268, 0]
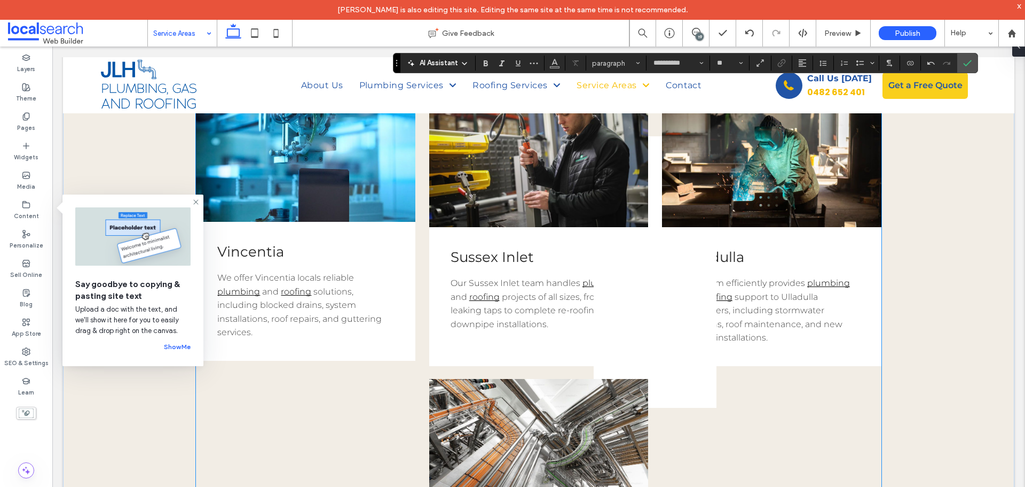
click at [257, 255] on span "Vincentia" at bounding box center [250, 251] width 67 height 17
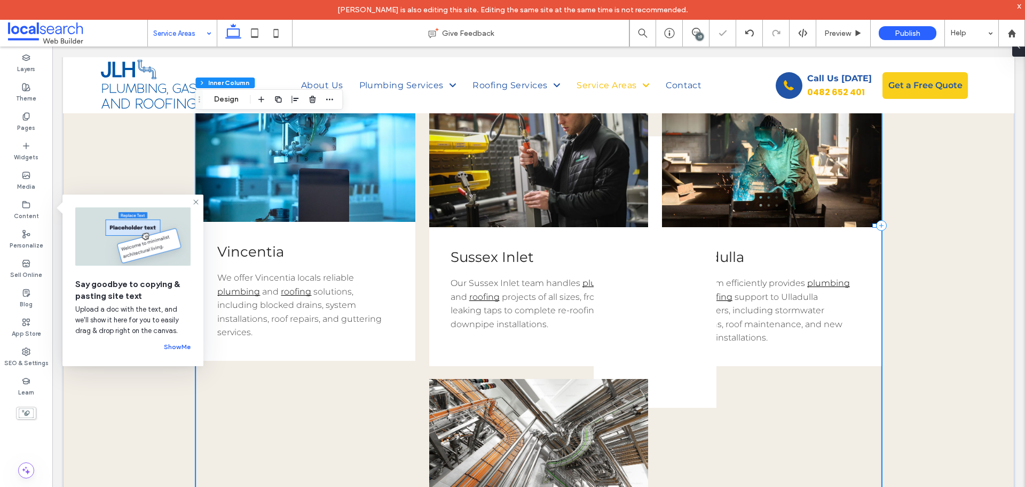
click at [257, 255] on span "Vincentia" at bounding box center [250, 251] width 67 height 17
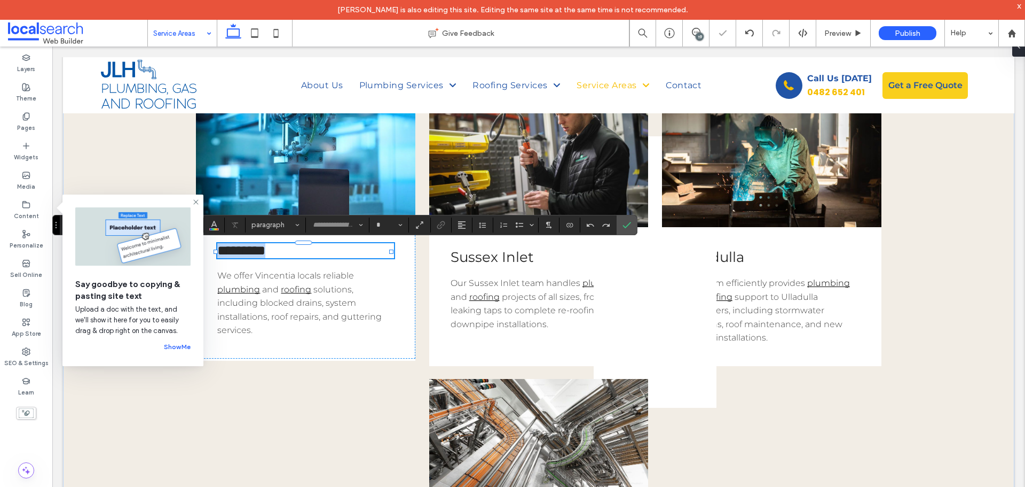
type input "**********"
type input "**"
copy span "*********"
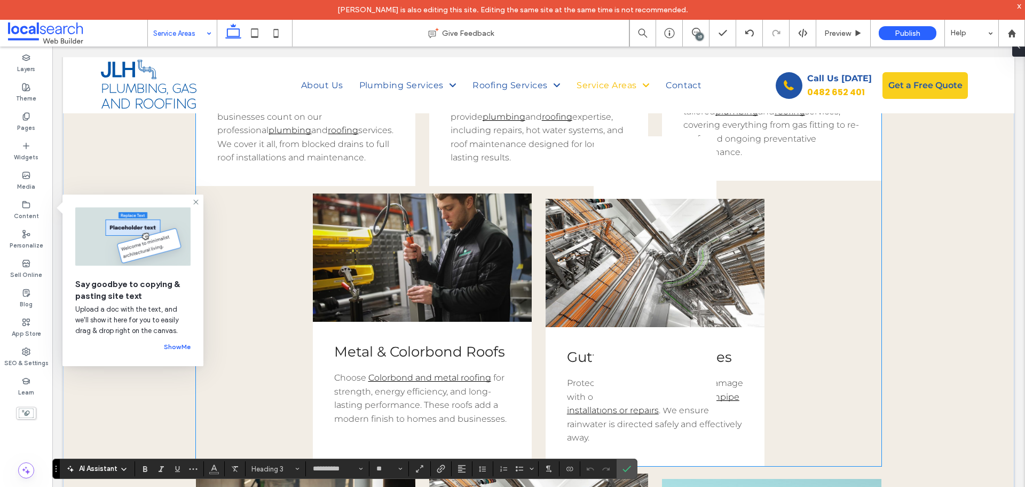
scroll to position [627, 0]
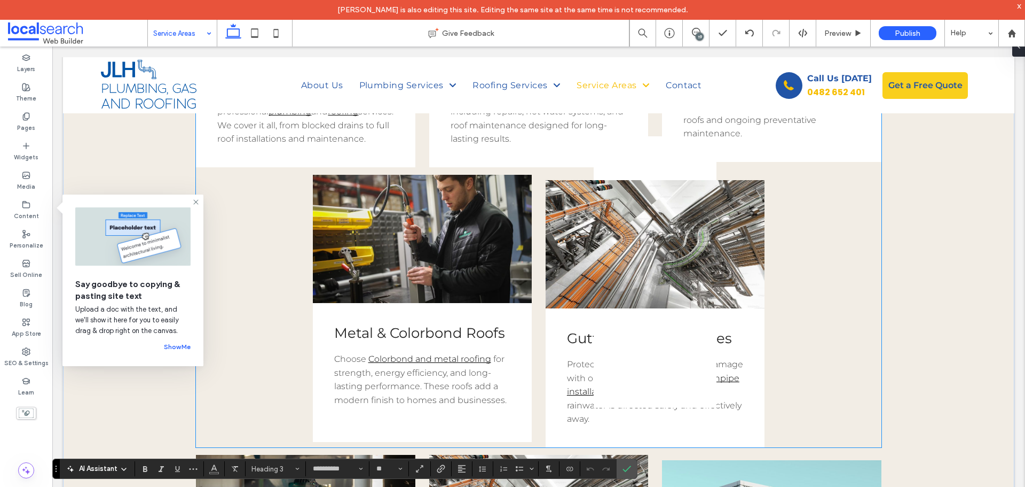
click at [362, 330] on span "Metal & Colorbond Roofs" at bounding box center [419, 332] width 171 height 17
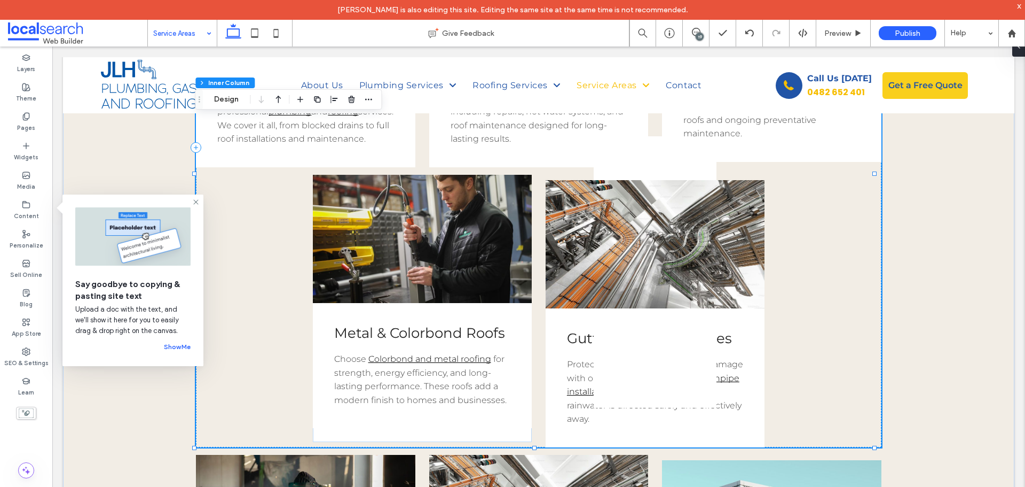
click at [363, 330] on span "Metal & Colorbond Roofs" at bounding box center [419, 332] width 171 height 17
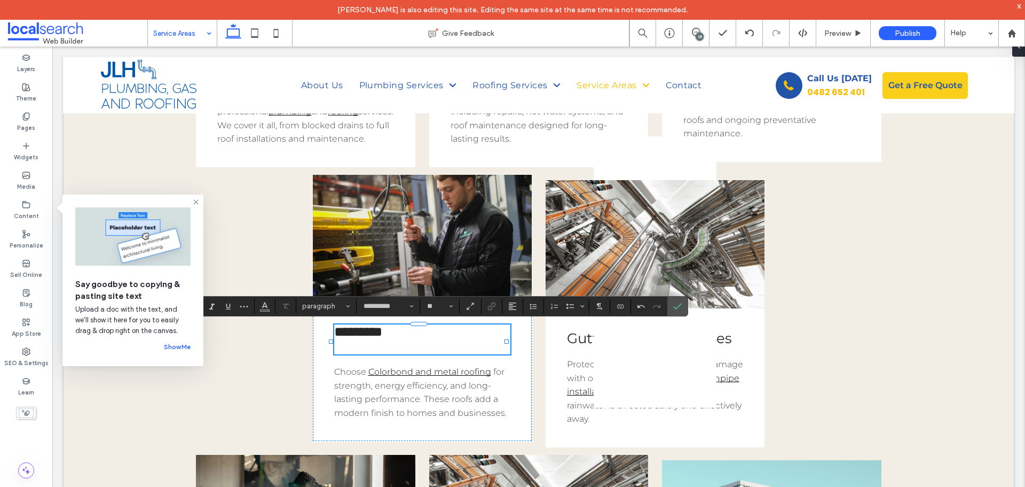
type input "**"
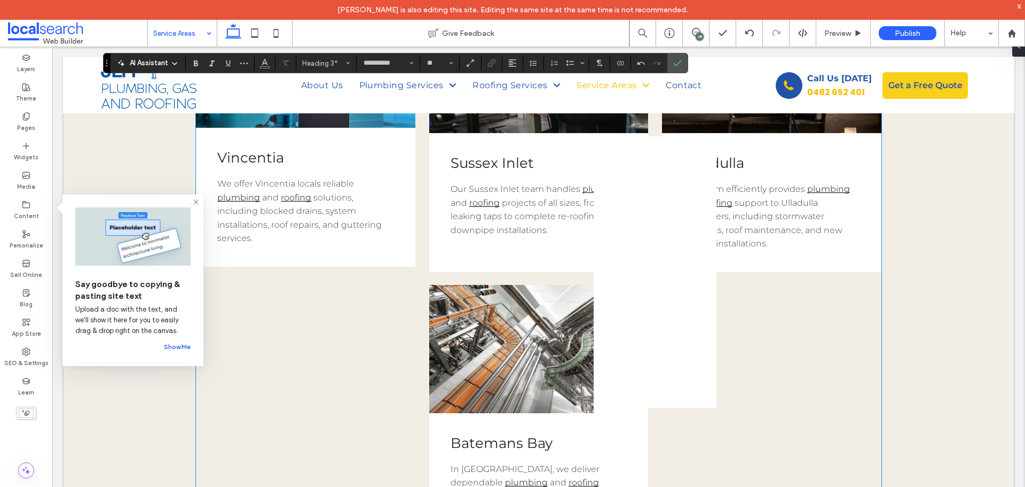
scroll to position [1375, 0]
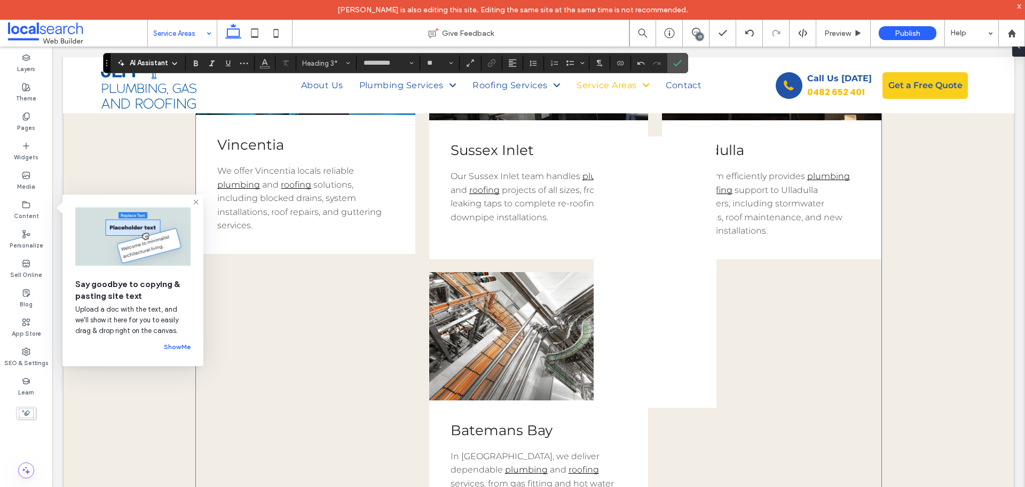
click at [331, 210] on span "solutions, including blocked drains, system installations, roof repairs, and gu…" at bounding box center [299, 204] width 165 height 51
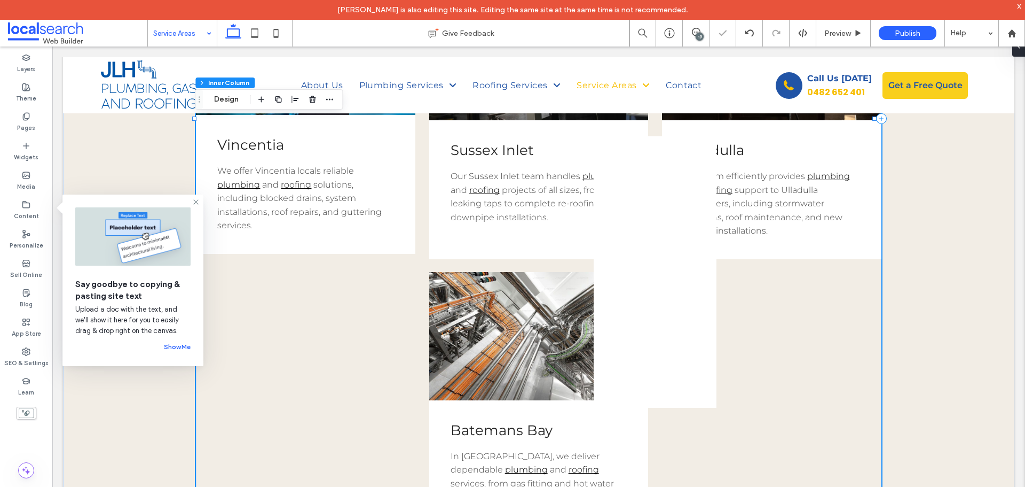
click at [331, 210] on span "solutions, including blocked drains, system installations, roof repairs, and gu…" at bounding box center [299, 204] width 165 height 51
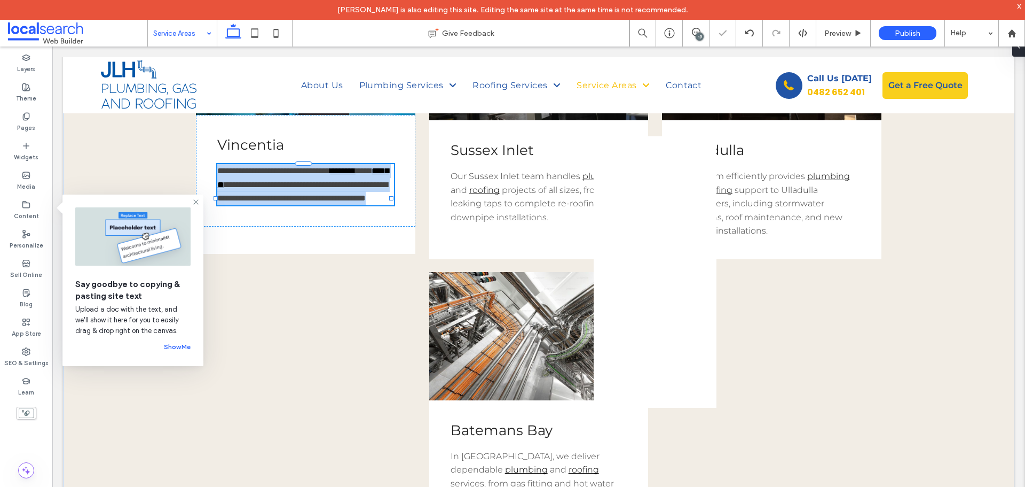
type input "**********"
type input "**"
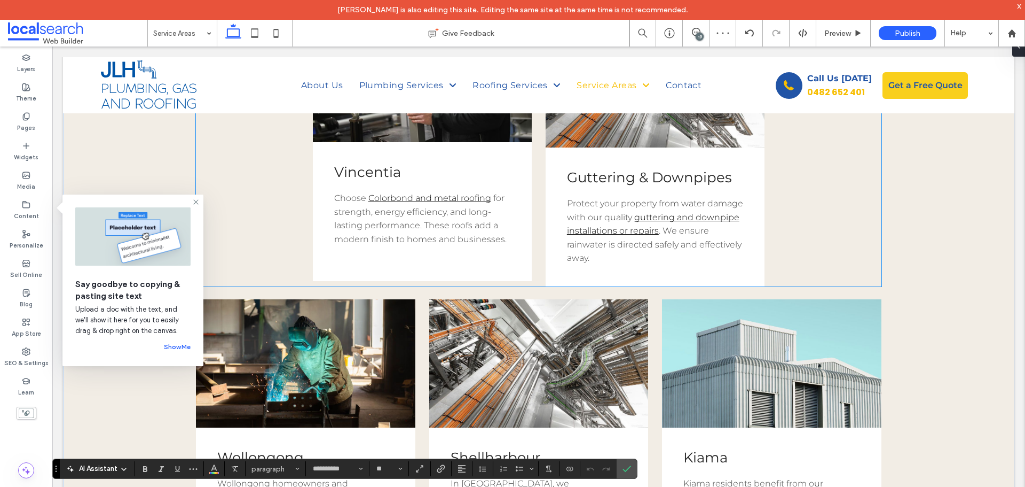
scroll to position [787, 0]
click at [405, 213] on span "for strength, energy efficiency, and long-lasting performance. These roofs add …" at bounding box center [420, 218] width 173 height 51
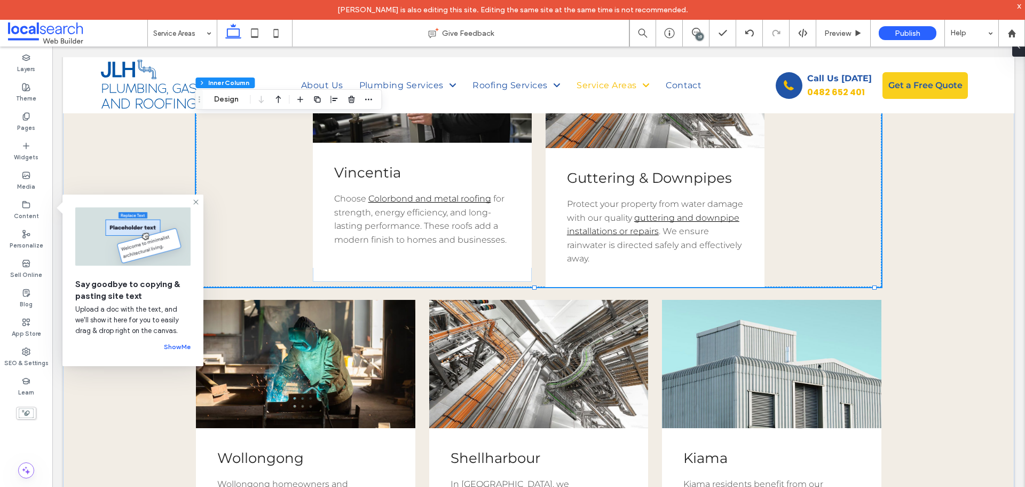
click at [405, 213] on span "for strength, energy efficiency, and long-lasting performance. These roofs add …" at bounding box center [420, 218] width 173 height 51
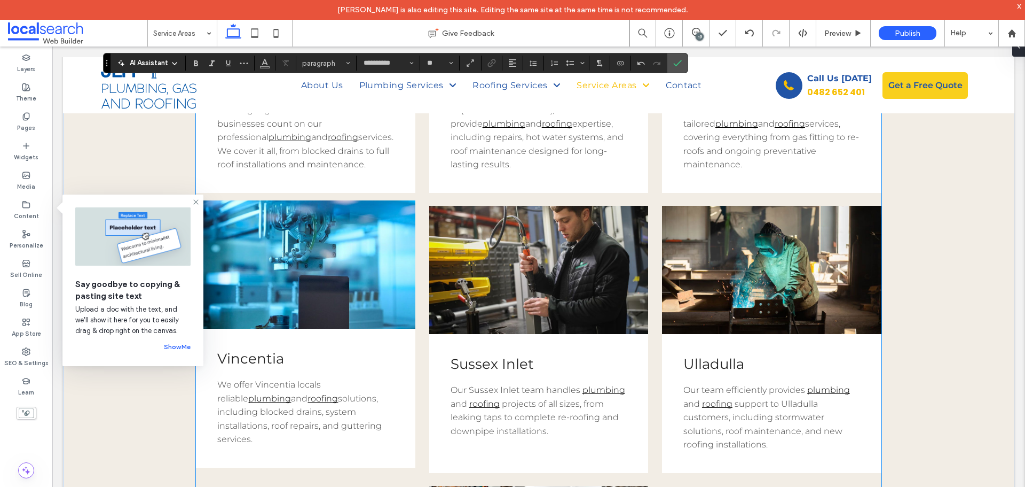
scroll to position [1321, 0]
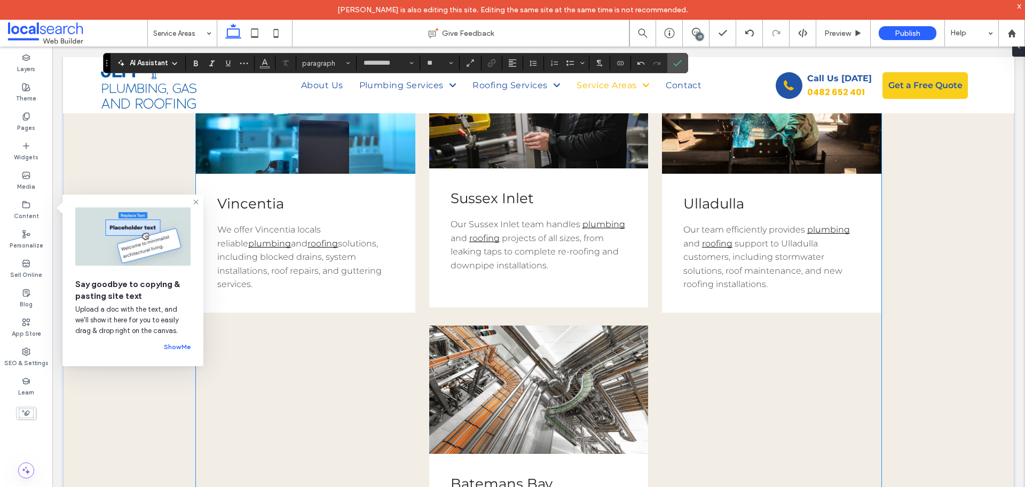
click at [498, 198] on span "Sussex Inlet" at bounding box center [492, 198] width 83 height 17
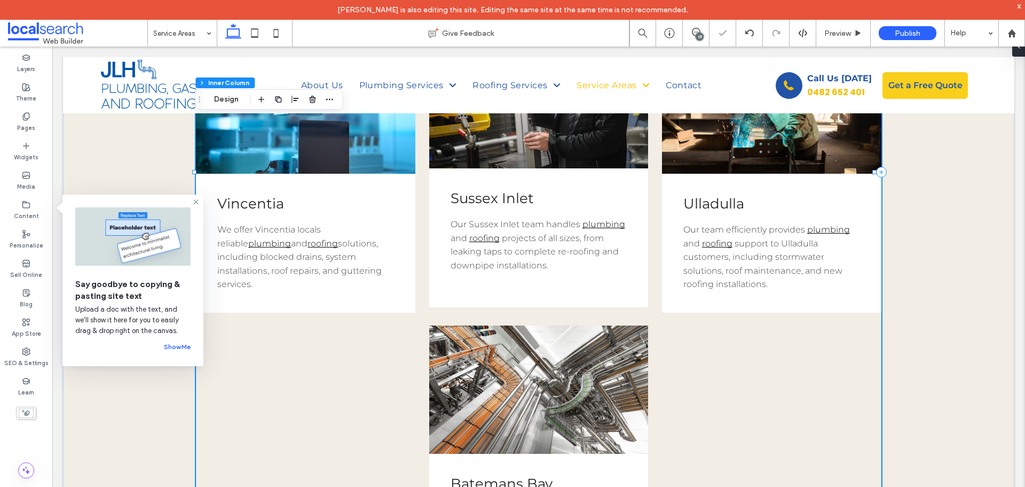
click at [498, 198] on span "Sussex Inlet" at bounding box center [492, 198] width 83 height 17
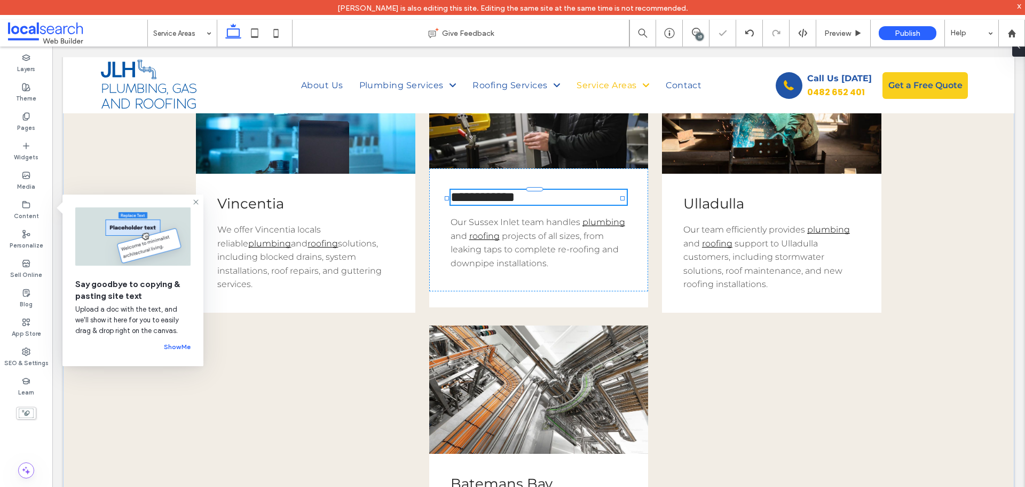
type input "**********"
type input "**"
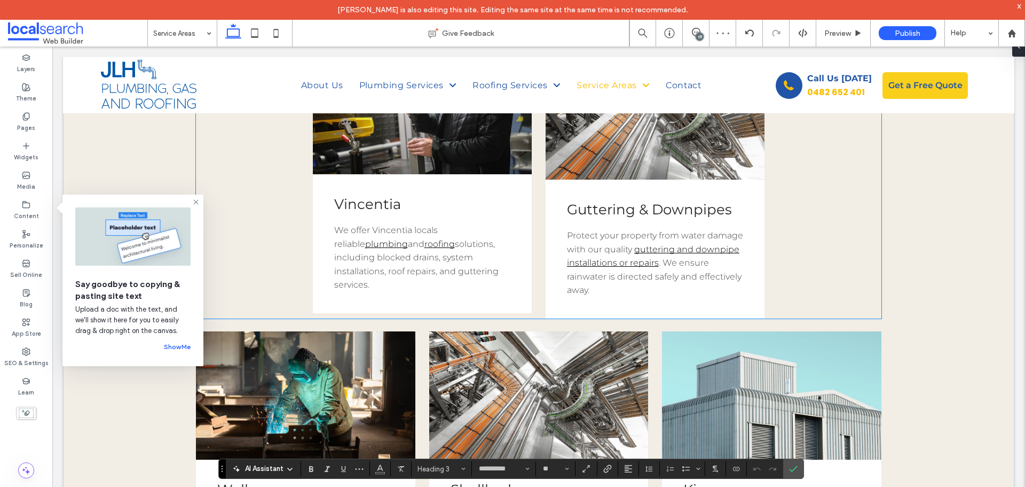
scroll to position [680, 0]
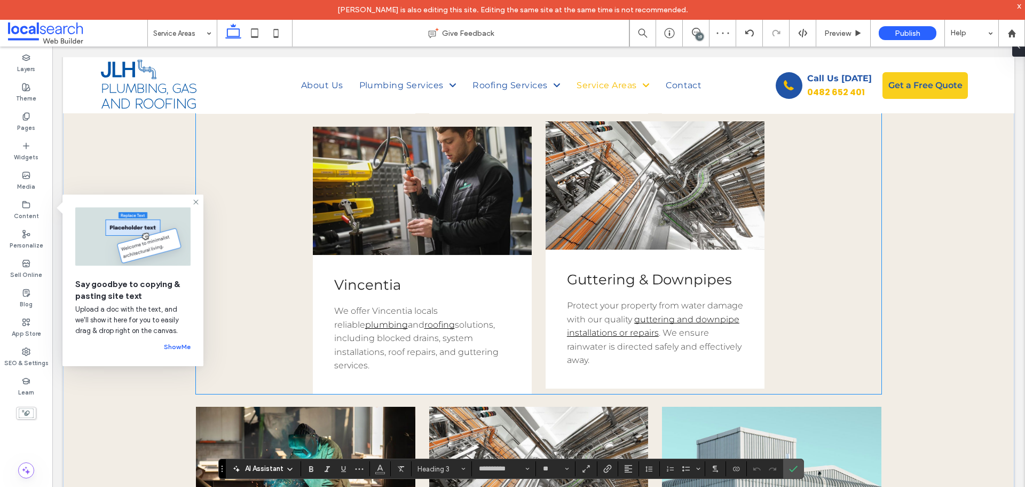
click at [610, 276] on span "Guttering & Downpipes" at bounding box center [649, 279] width 165 height 17
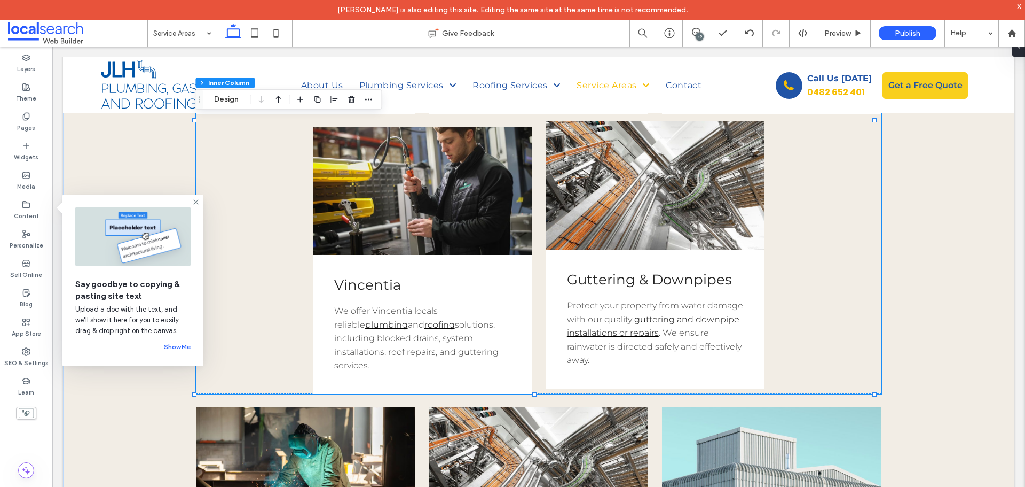
click at [610, 276] on span "Guttering & Downpipes" at bounding box center [649, 279] width 165 height 17
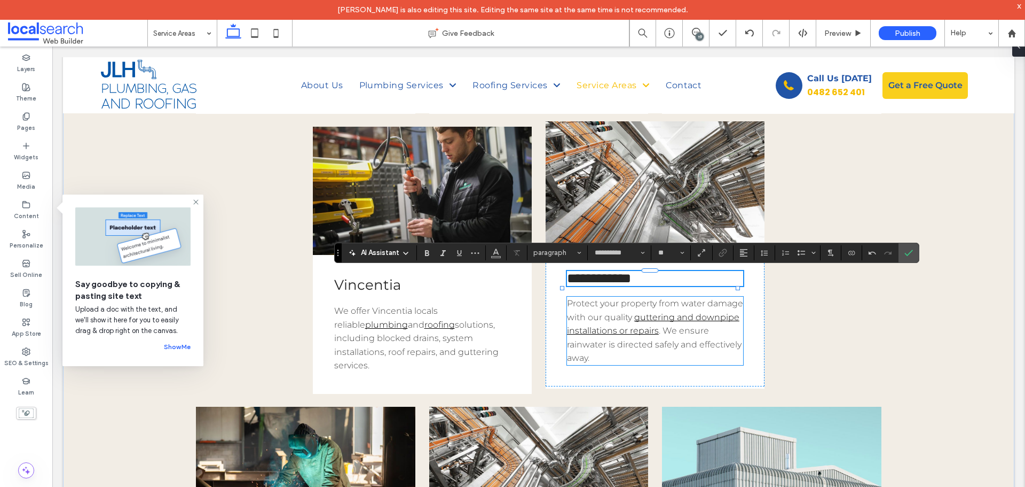
type input "**"
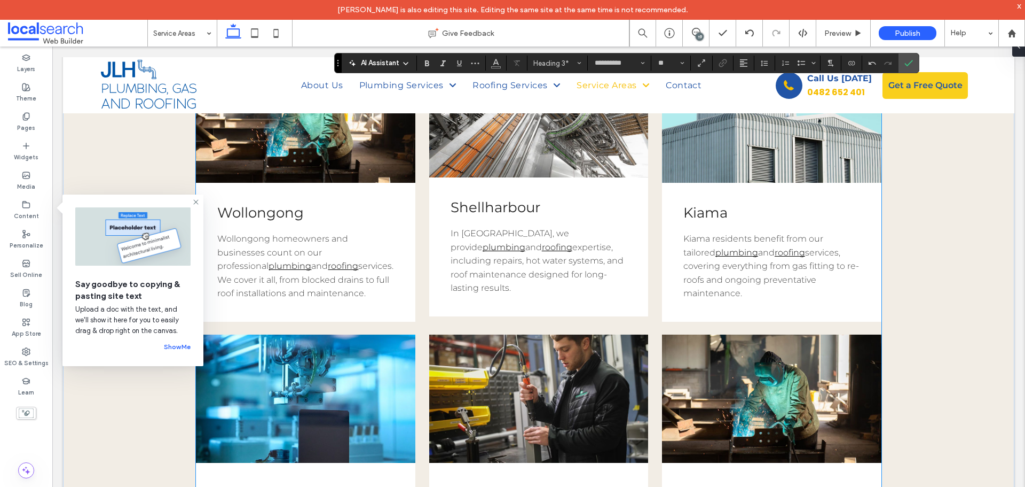
scroll to position [1161, 0]
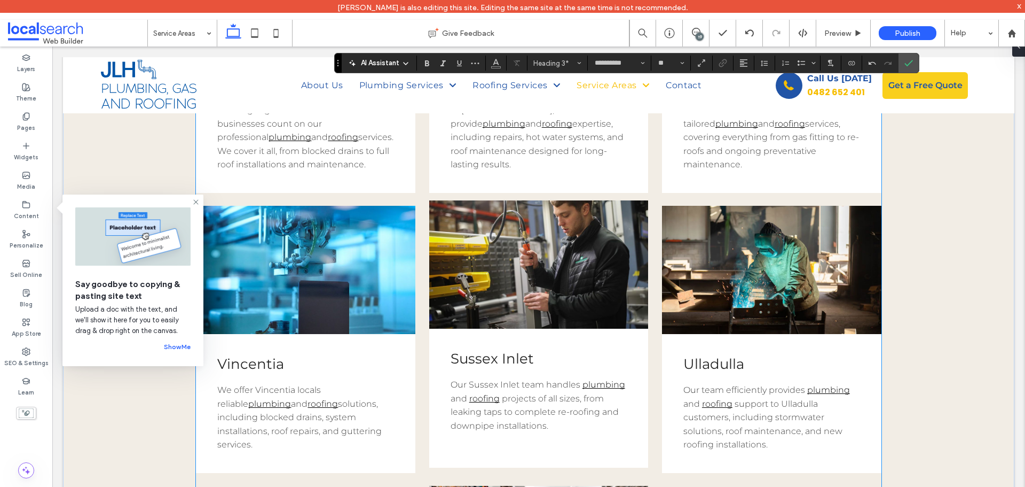
click at [519, 402] on span "projects of all sizes, from leaking taps to complete re-roofing and downpipe in…" at bounding box center [535, 411] width 168 height 37
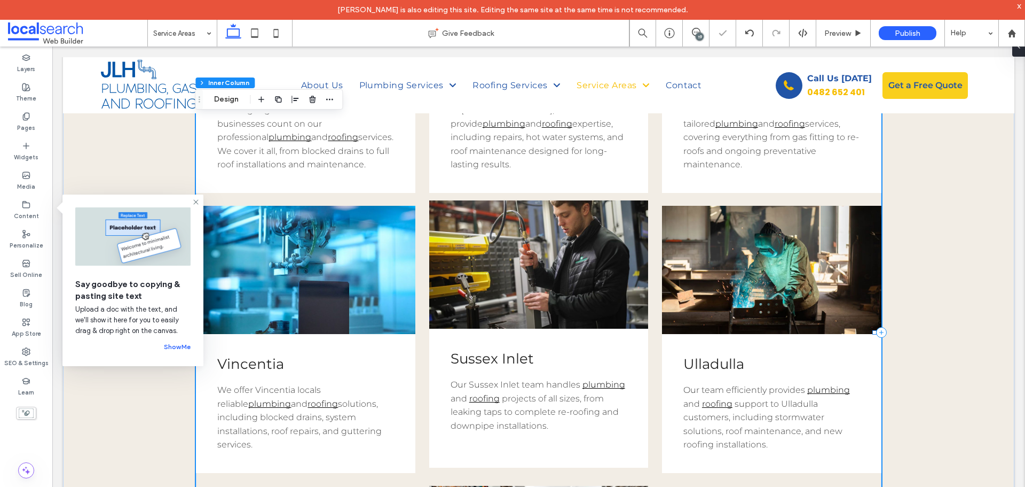
click at [519, 402] on span "projects of all sizes, from leaking taps to complete re-roofing and downpipe in…" at bounding box center [535, 411] width 168 height 37
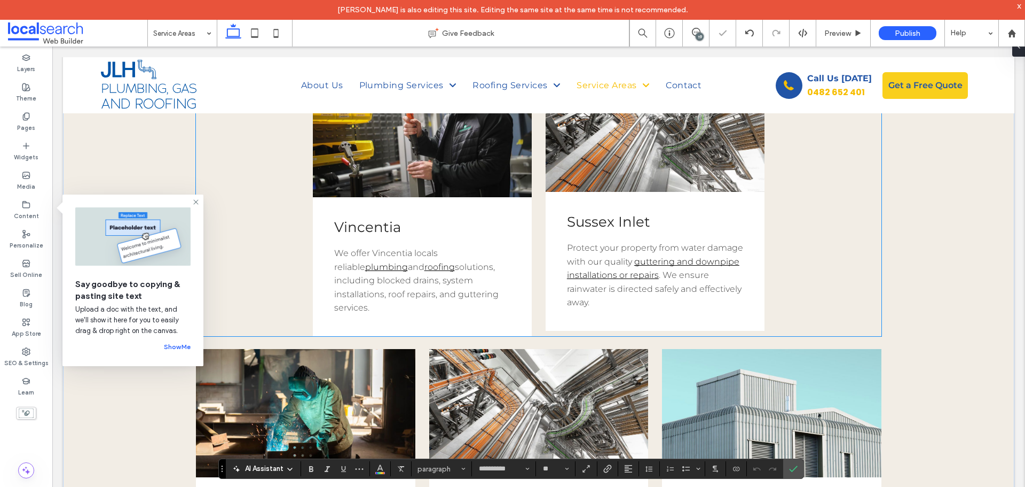
scroll to position [734, 0]
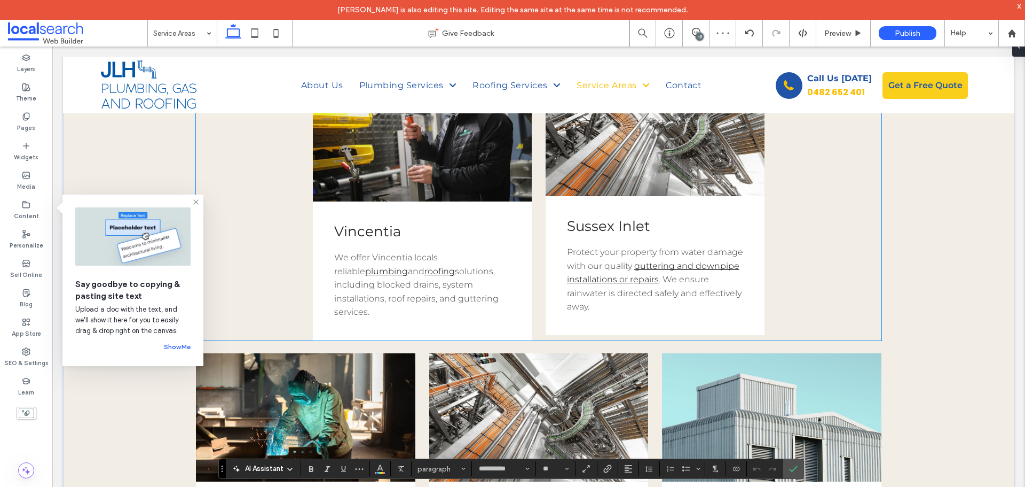
click at [621, 293] on span ". We ensure rainwater is directed safely and effectively away." at bounding box center [654, 292] width 175 height 37
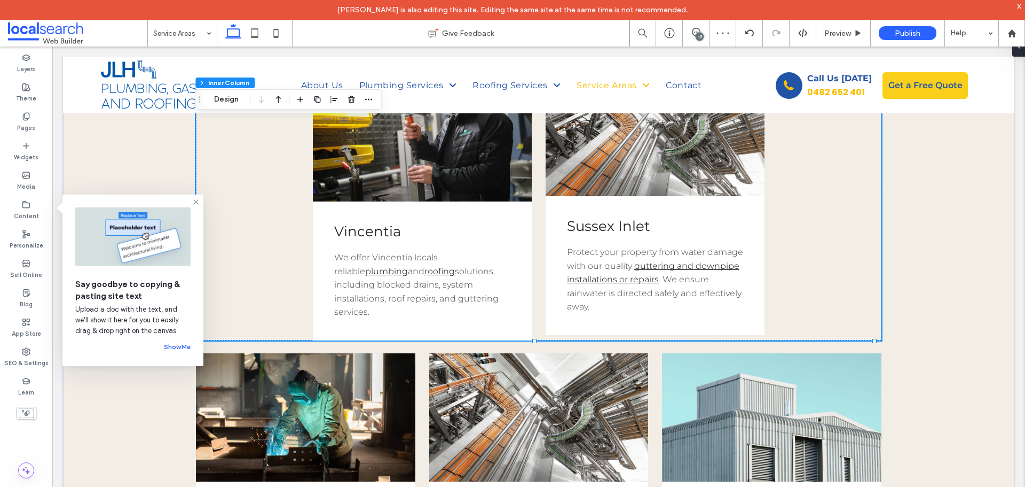
click at [621, 293] on span ". We ensure rainwater is directed safely and effectively away." at bounding box center [654, 292] width 175 height 37
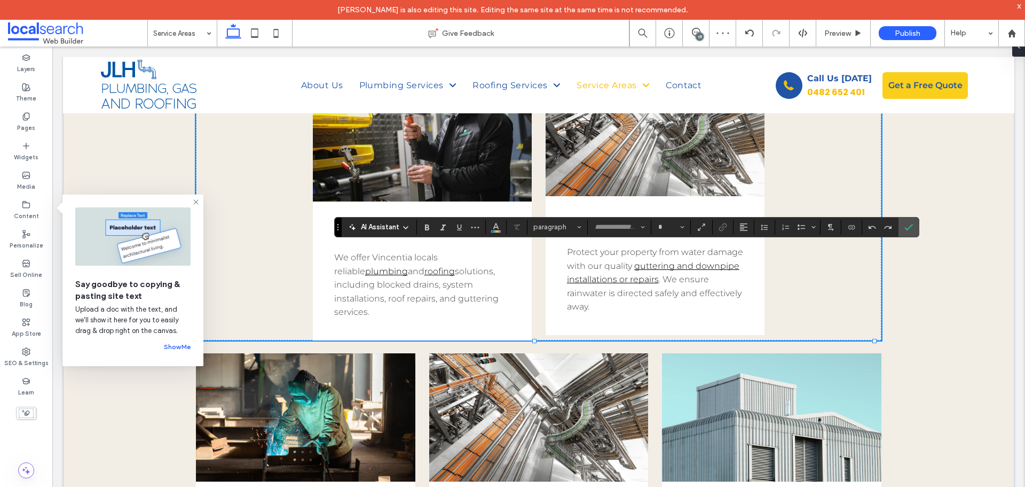
type input "**********"
type input "**"
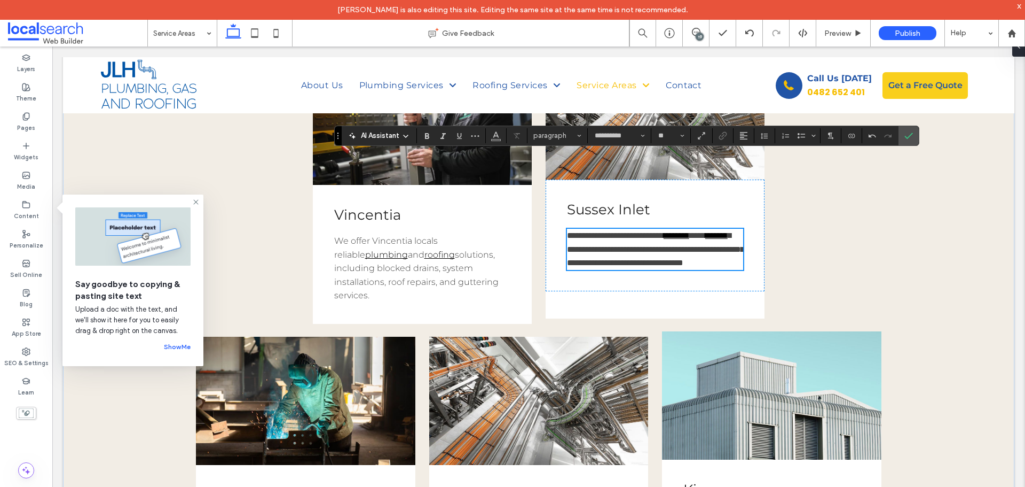
scroll to position [627, 0]
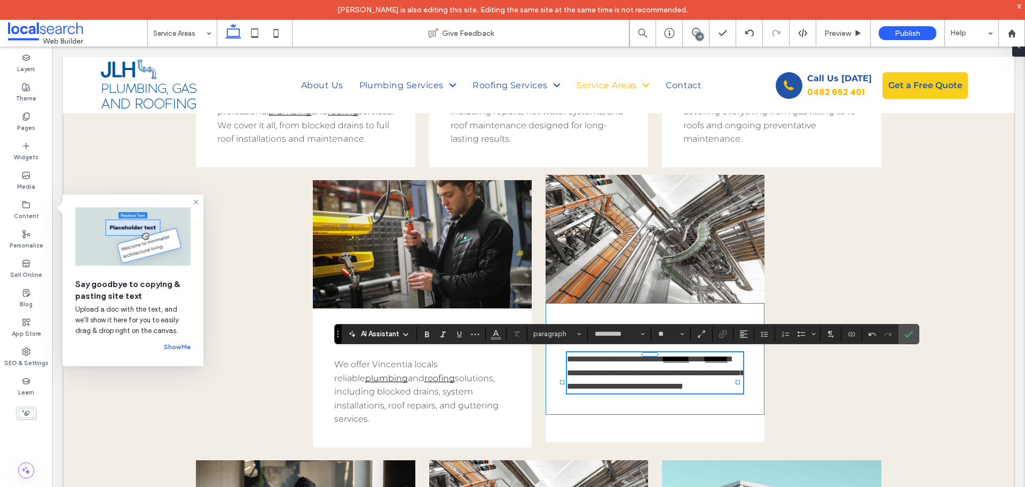
click at [745, 361] on div "**********" at bounding box center [656, 359] width 220 height 112
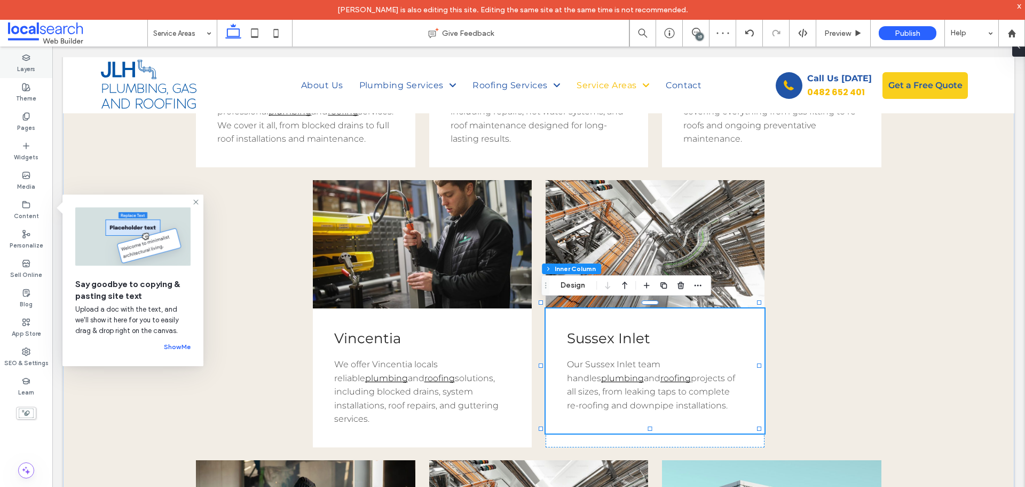
click at [25, 65] on label "Layers" at bounding box center [26, 68] width 18 height 12
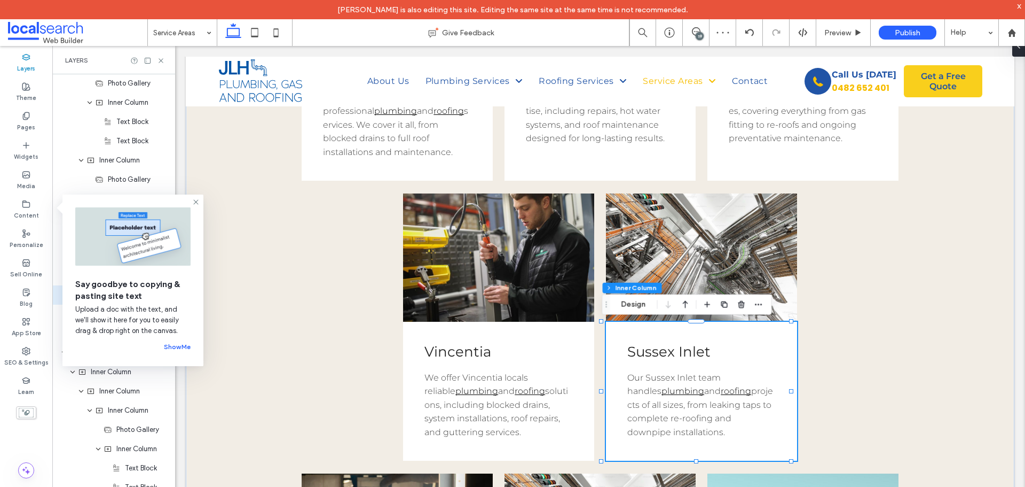
scroll to position [1178, 0]
click at [193, 203] on icon at bounding box center [196, 202] width 9 height 9
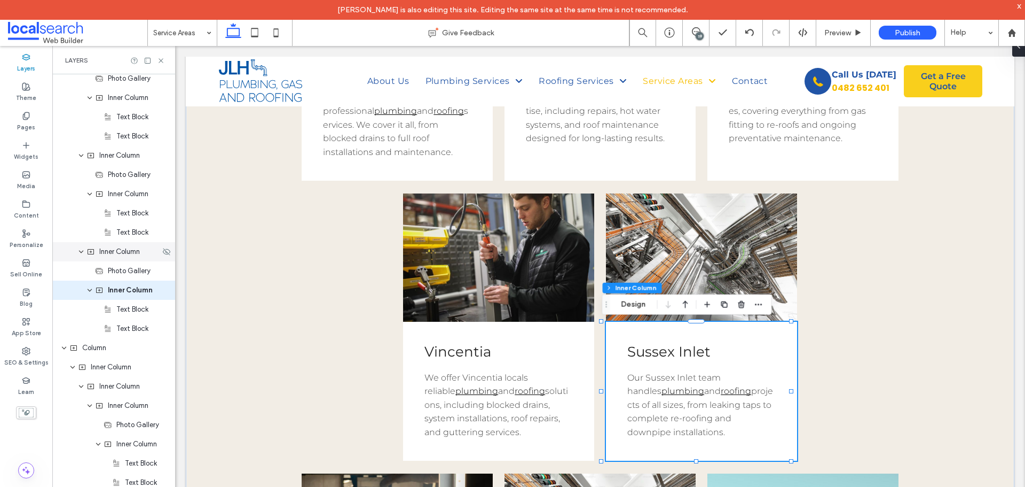
click at [124, 254] on span "Inner Column" at bounding box center [119, 251] width 41 height 11
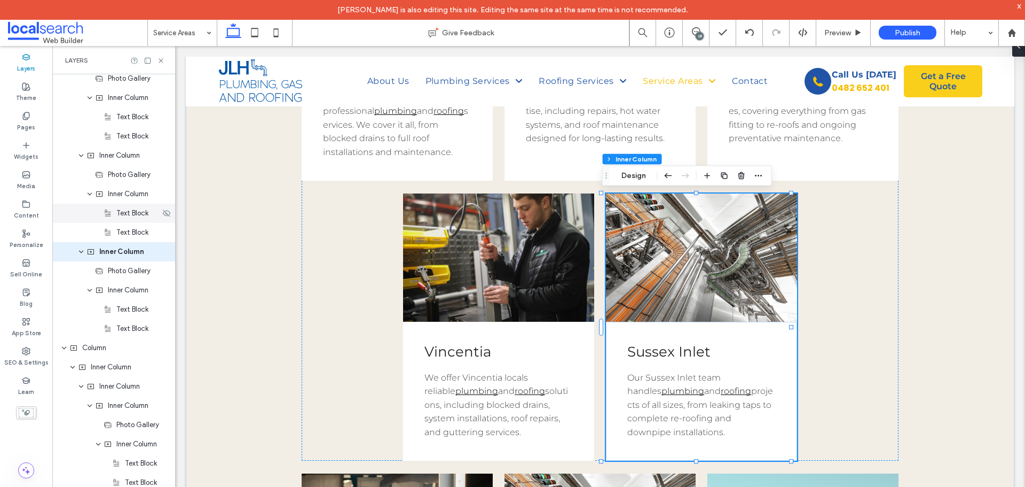
scroll to position [1140, 0]
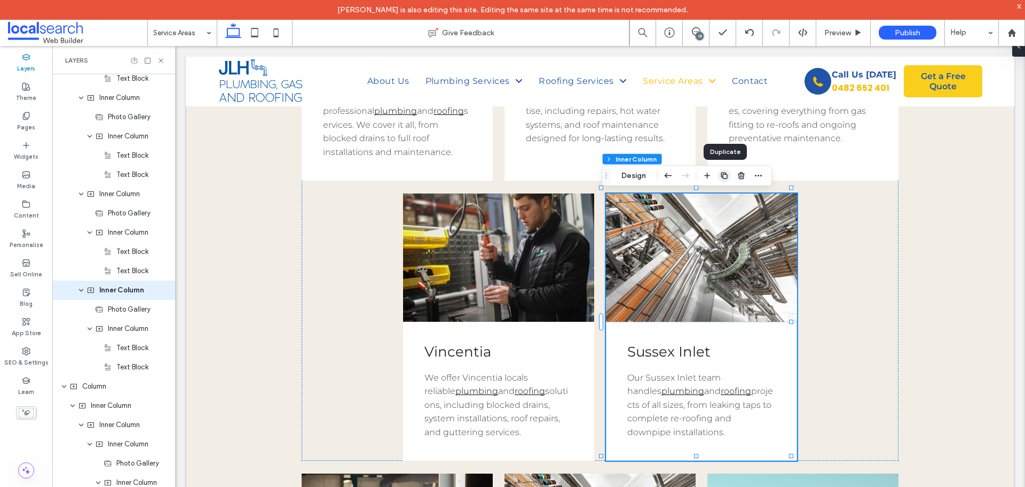
click at [723, 174] on icon "button" at bounding box center [725, 175] width 9 height 9
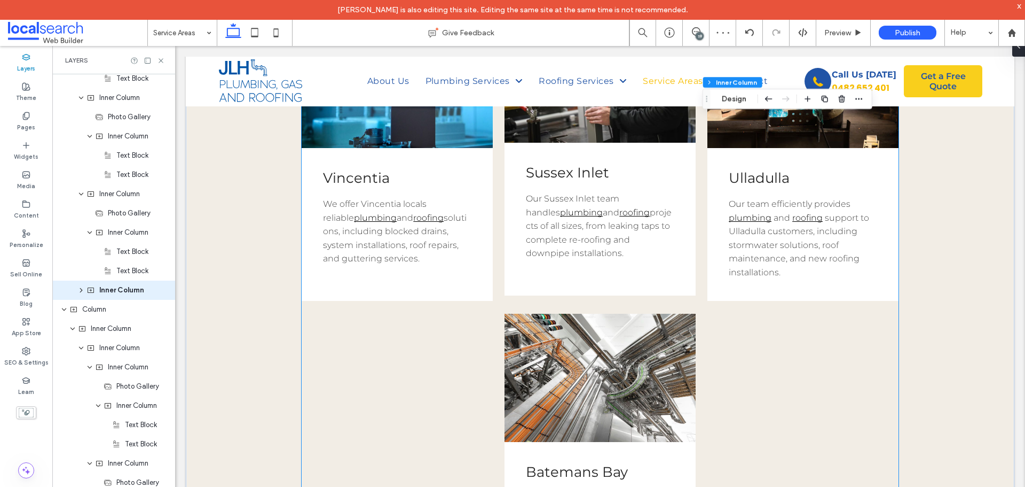
scroll to position [1375, 0]
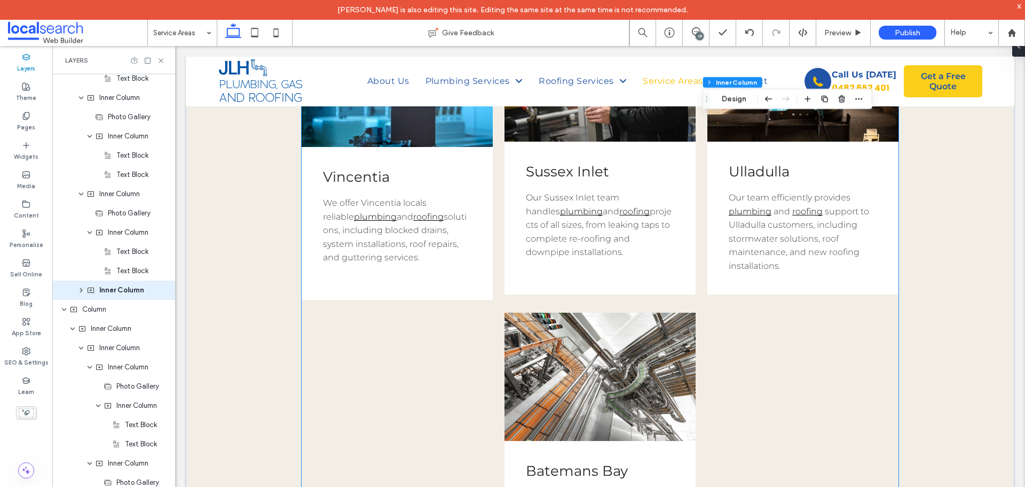
click at [761, 174] on span "Ulladulla" at bounding box center [759, 171] width 61 height 17
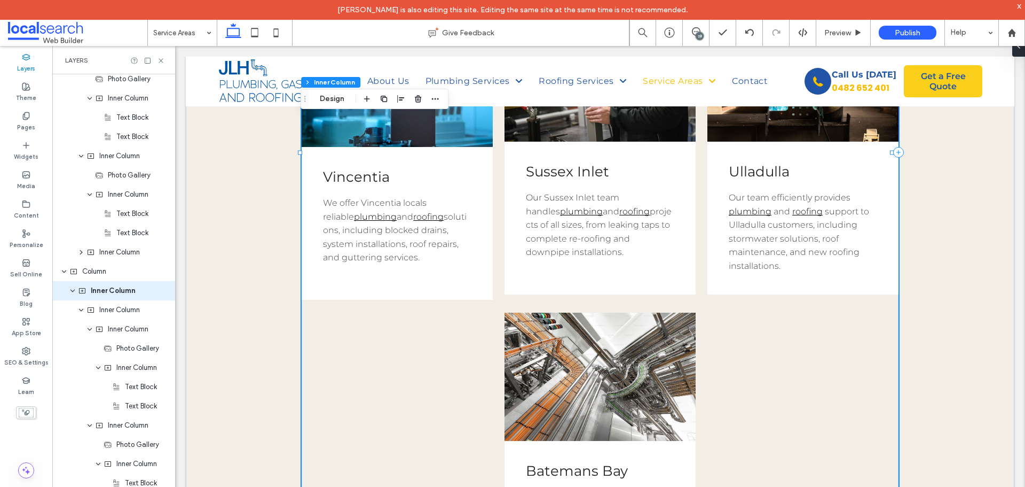
click at [761, 174] on span "Ulladulla" at bounding box center [759, 171] width 61 height 17
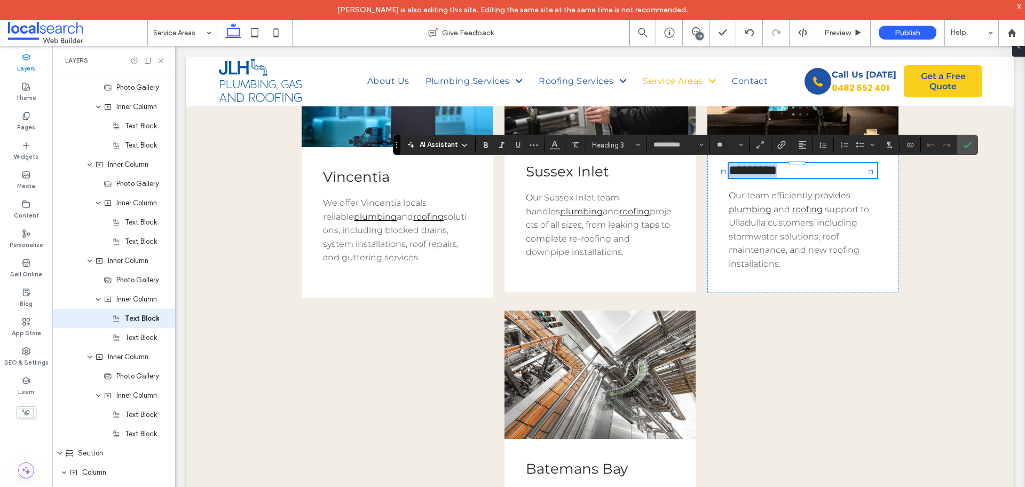
scroll to position [1851, 0]
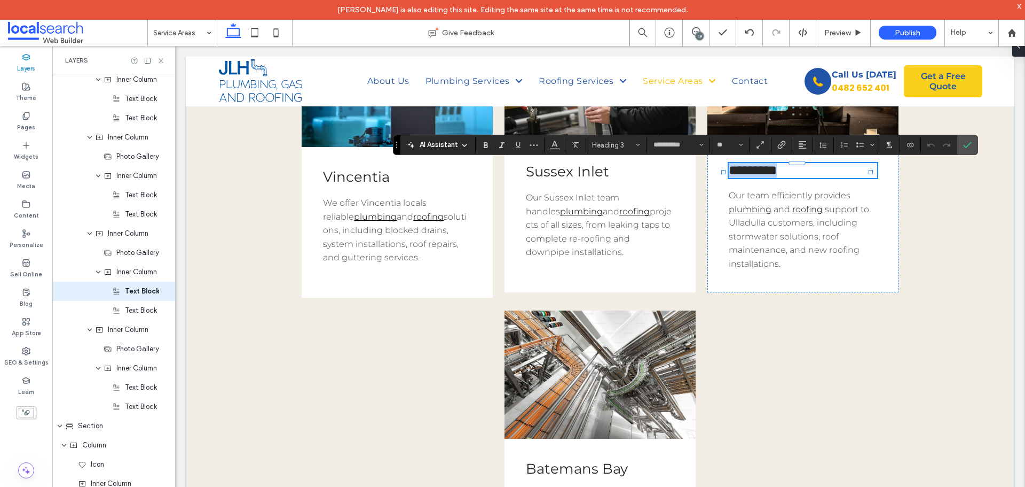
copy span "*********"
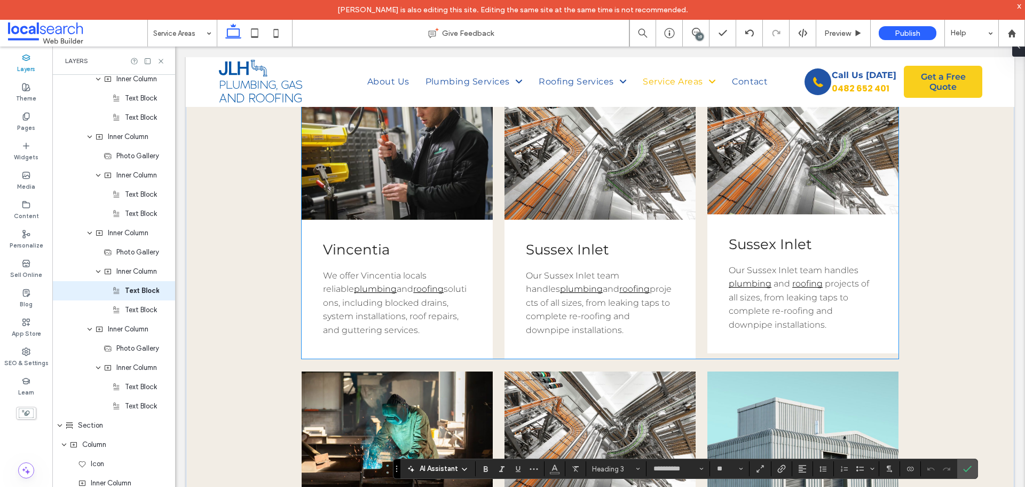
scroll to position [734, 0]
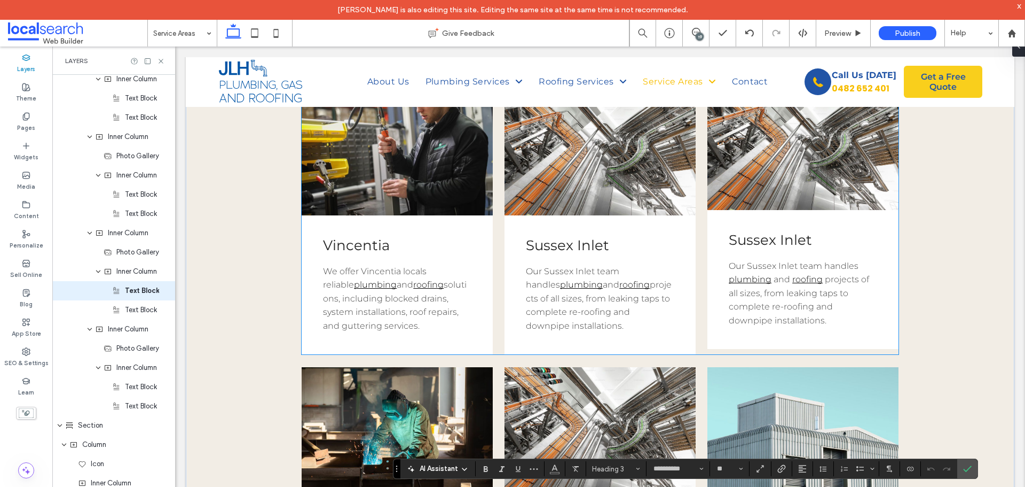
click at [748, 239] on span "Sussex Inlet" at bounding box center [770, 239] width 83 height 17
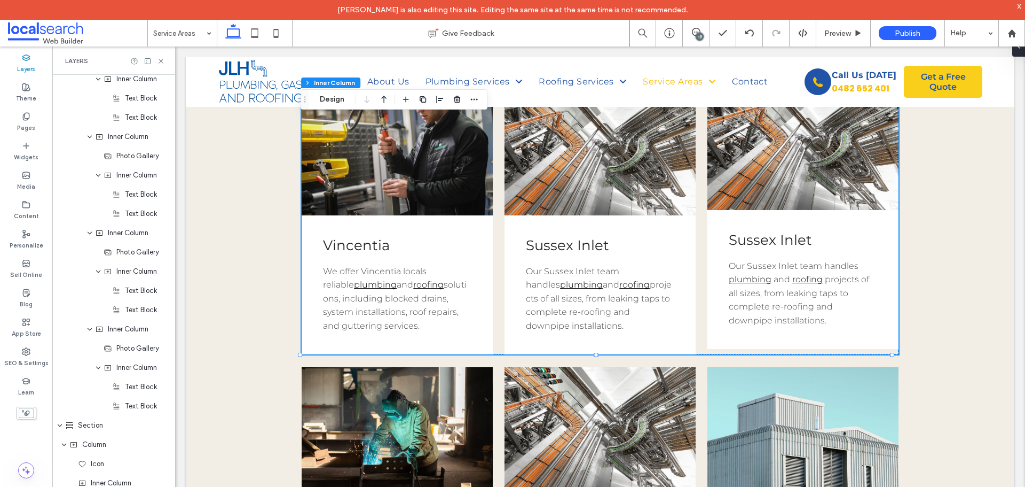
click at [748, 239] on span "Sussex Inlet" at bounding box center [770, 239] width 83 height 17
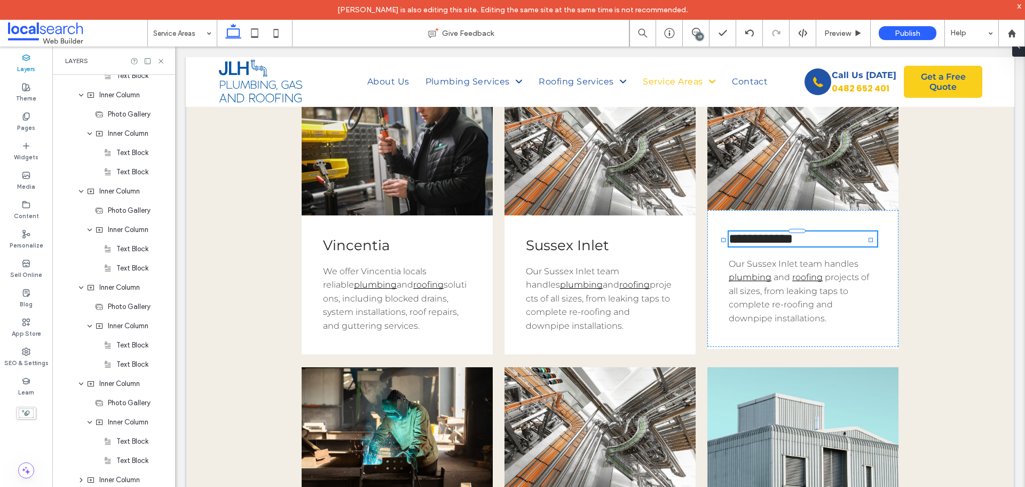
type input "**********"
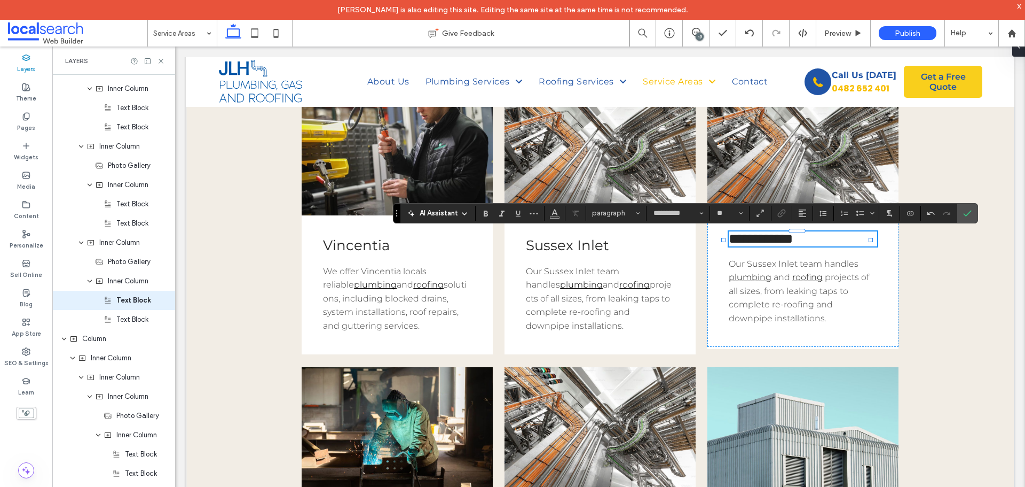
scroll to position [1294, 0]
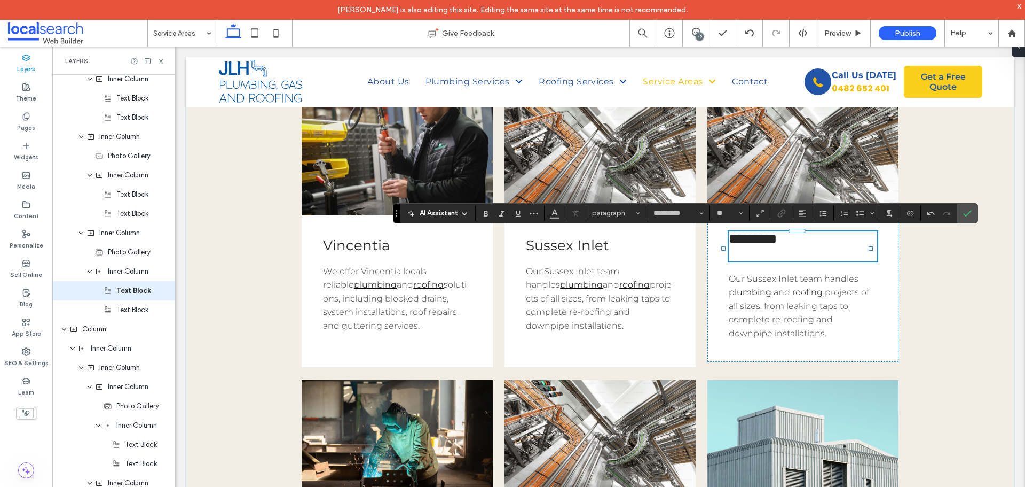
type input "**"
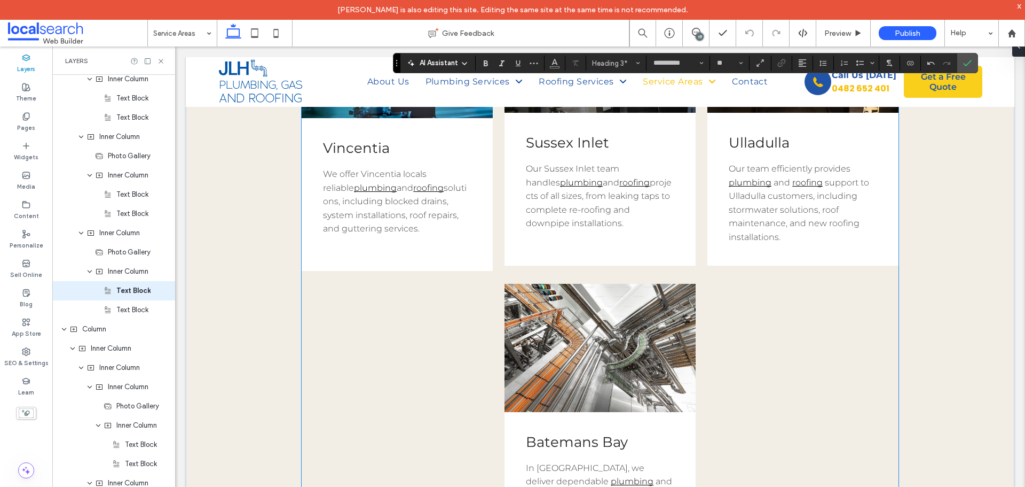
scroll to position [1321, 0]
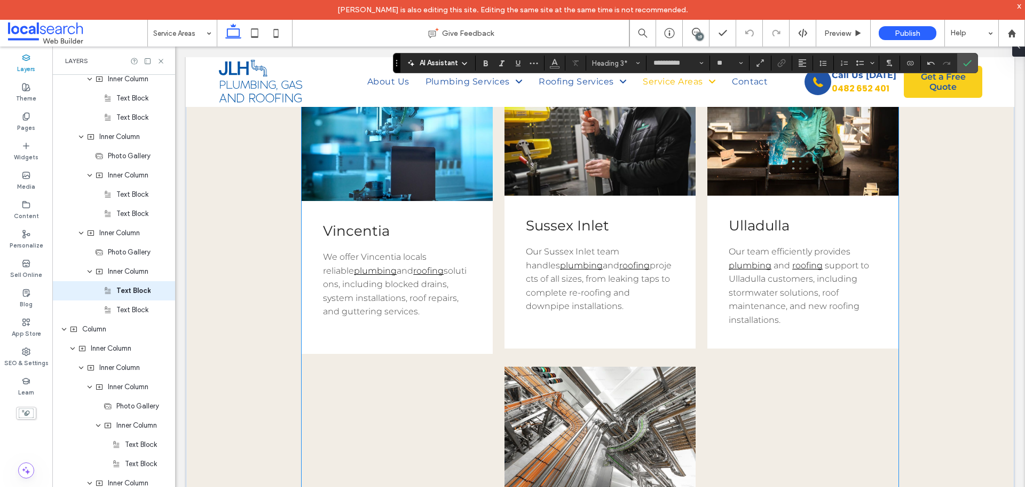
click at [742, 301] on span "support to Ulladulla customers, including stormwater solutions, roof maintenanc…" at bounding box center [799, 292] width 140 height 65
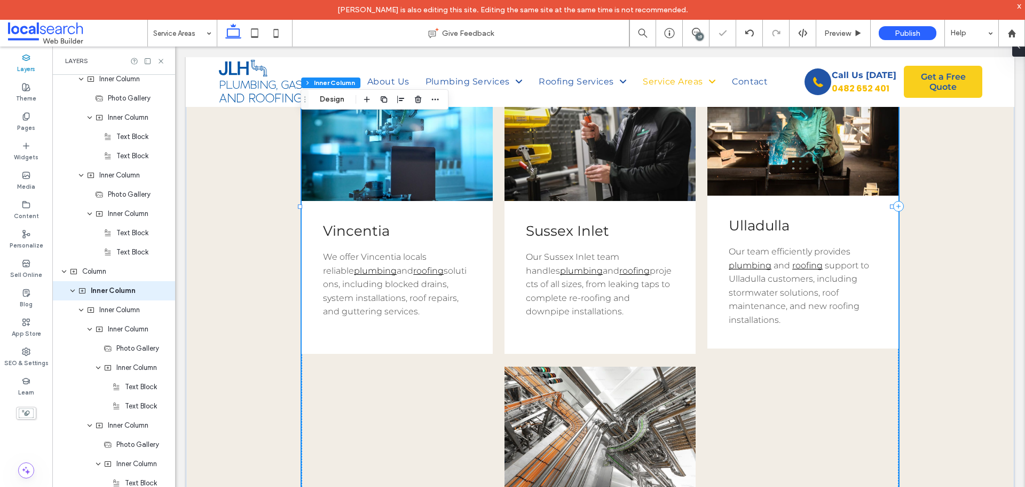
scroll to position [237, 0]
click at [748, 297] on span "support to Ulladulla customers, including stormwater solutions, roof maintenanc…" at bounding box center [799, 292] width 140 height 65
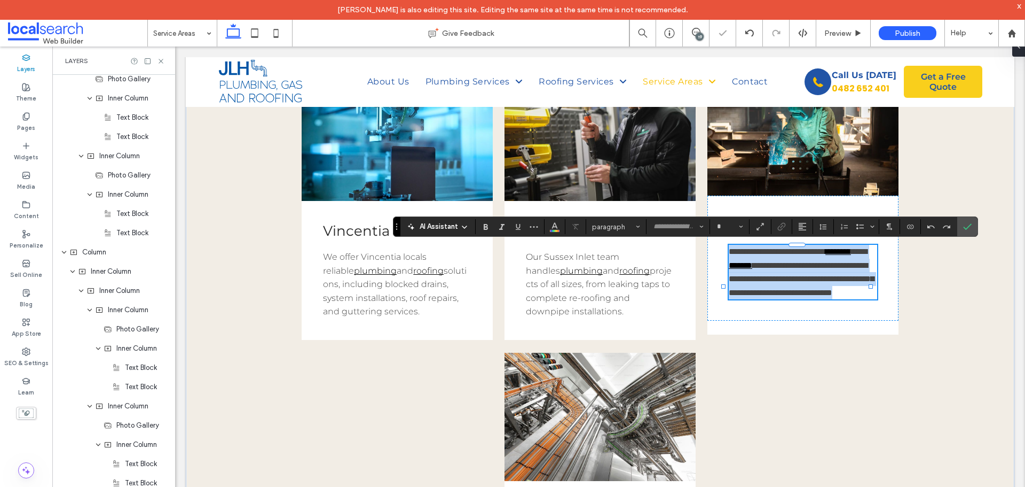
type input "**********"
type input "**"
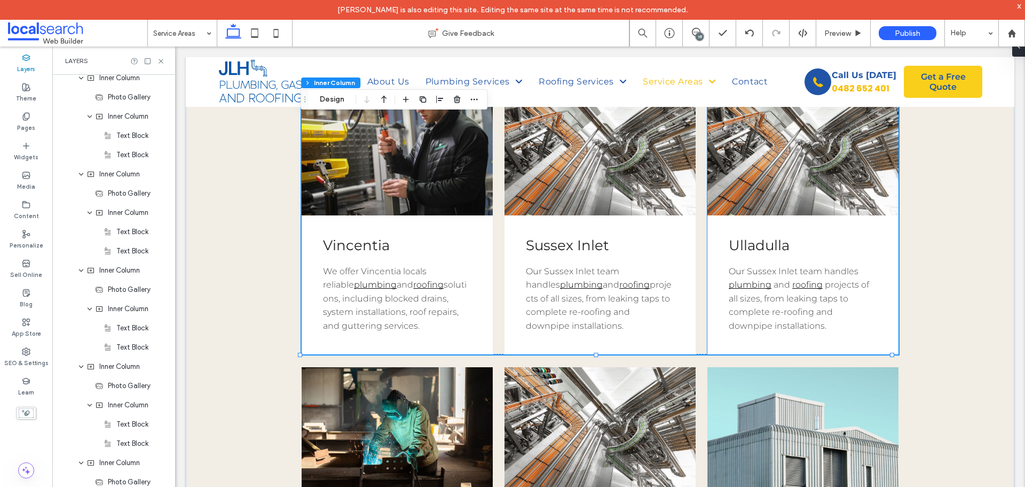
click at [774, 295] on span "projects of all sizes, from leaking taps to complete re-roofing and downpipe in…" at bounding box center [799, 304] width 140 height 51
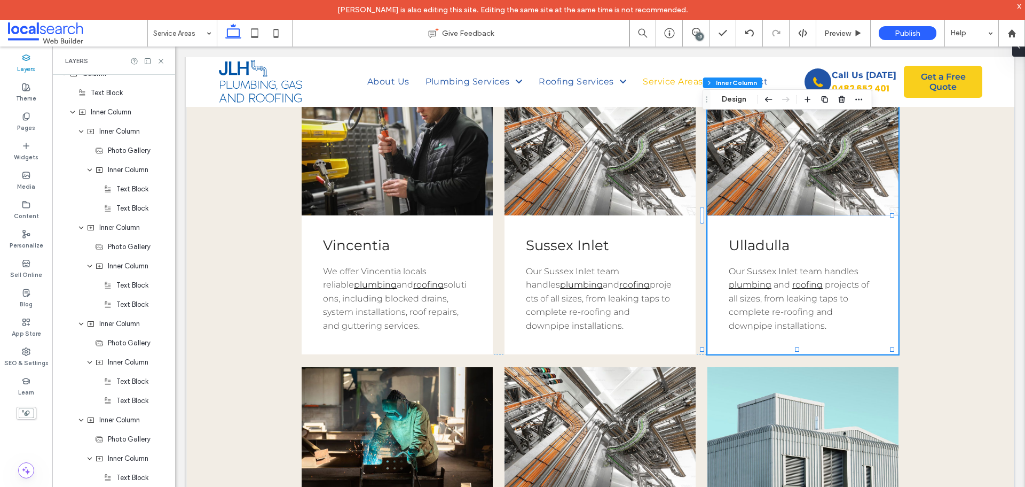
click at [774, 295] on span "projects of all sizes, from leaking taps to complete re-roofing and downpipe in…" at bounding box center [799, 304] width 140 height 51
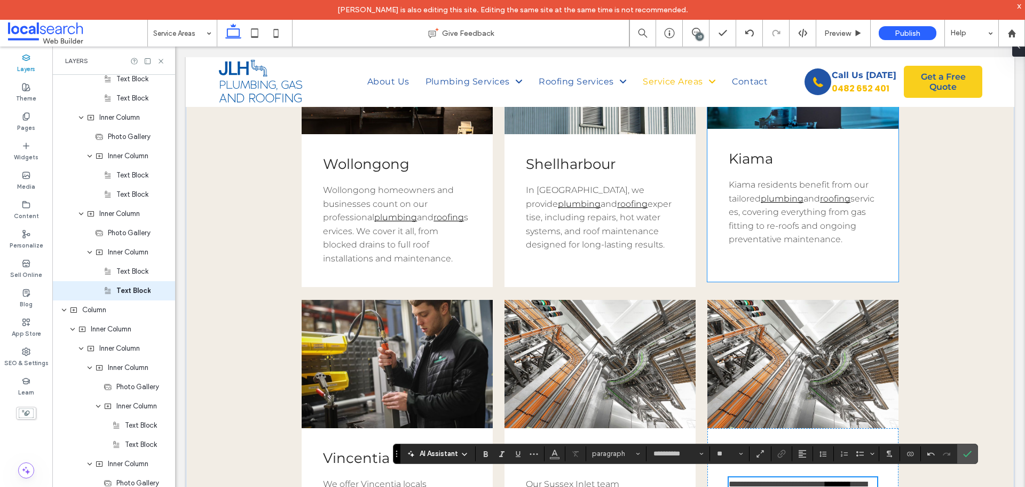
scroll to position [520, 0]
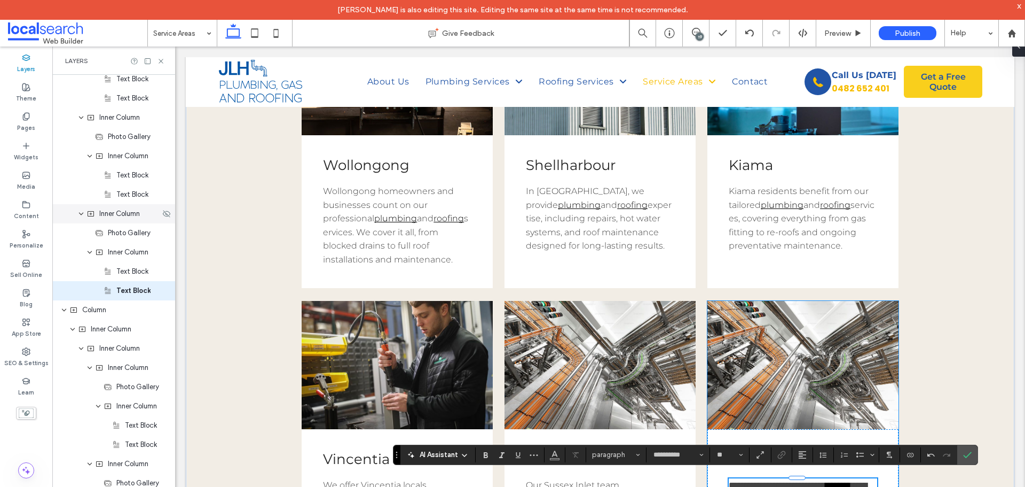
click at [100, 217] on span "Inner Column" at bounding box center [119, 213] width 41 height 11
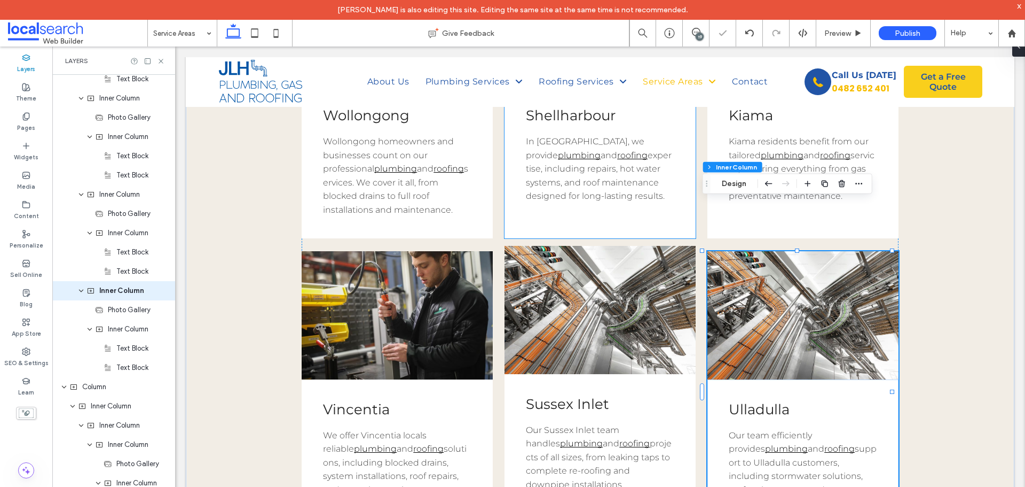
scroll to position [627, 0]
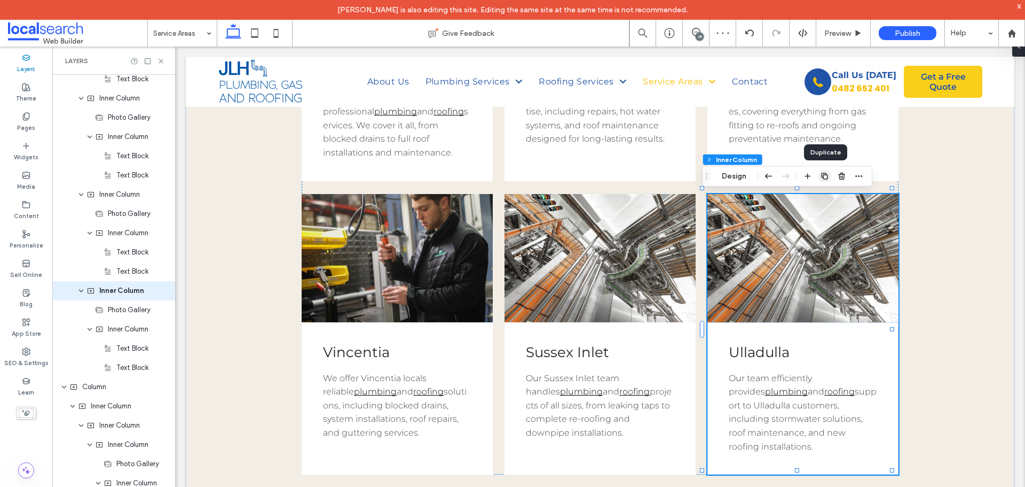
click at [822, 178] on icon "button" at bounding box center [825, 176] width 9 height 9
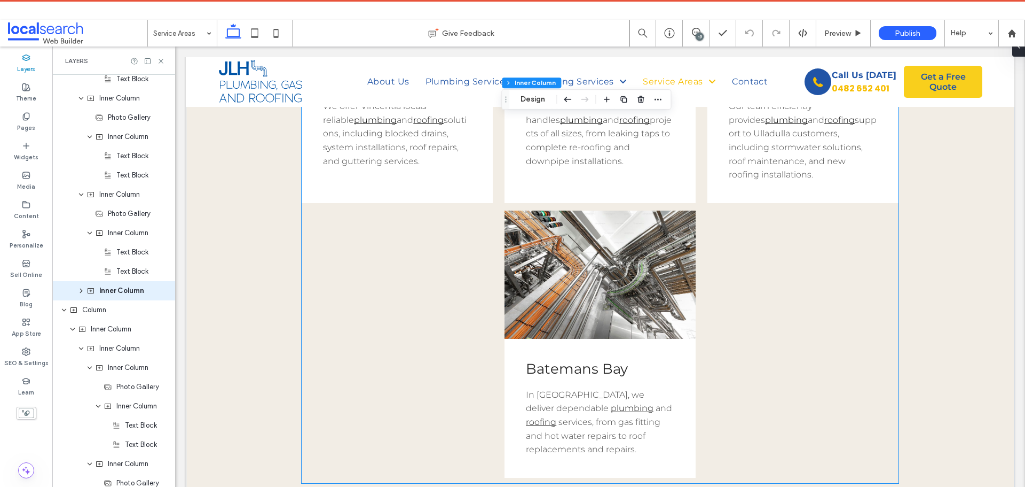
scroll to position [1861, 0]
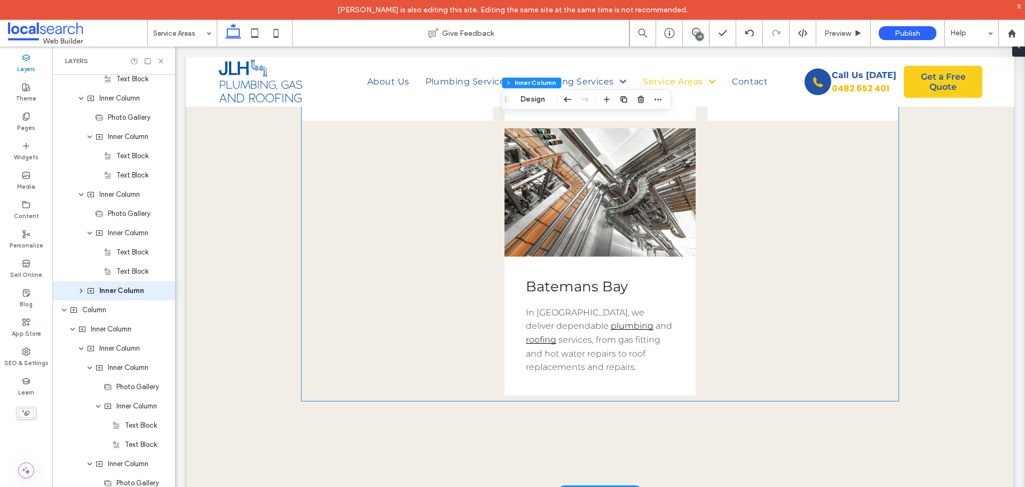
click at [567, 289] on span "Batemans Bay" at bounding box center [577, 286] width 102 height 17
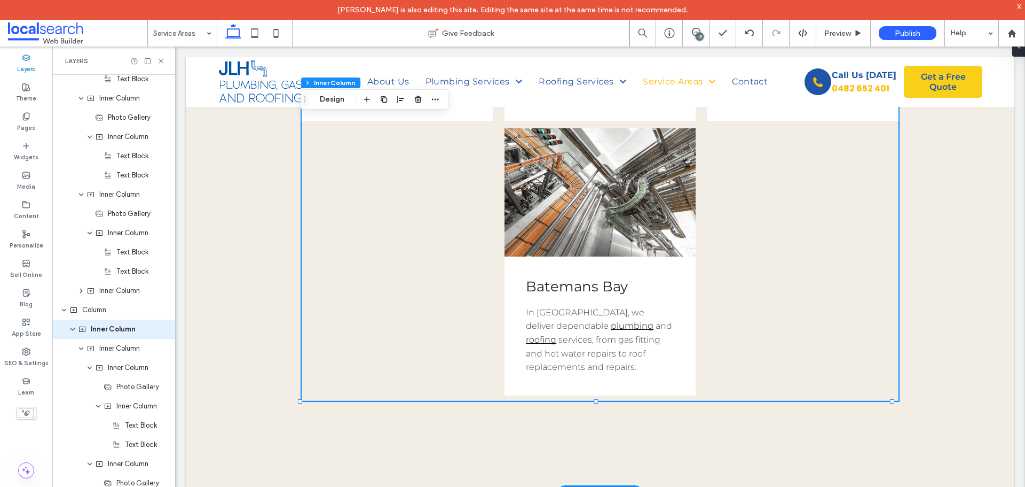
click at [567, 289] on span "Batemans Bay" at bounding box center [577, 286] width 102 height 17
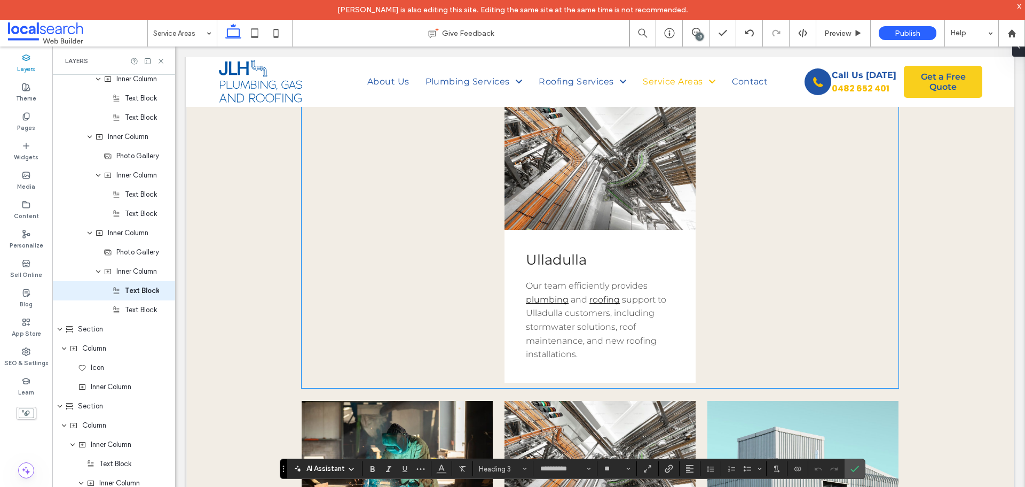
scroll to position [1007, 0]
click at [540, 261] on span "Ulladulla" at bounding box center [556, 260] width 61 height 17
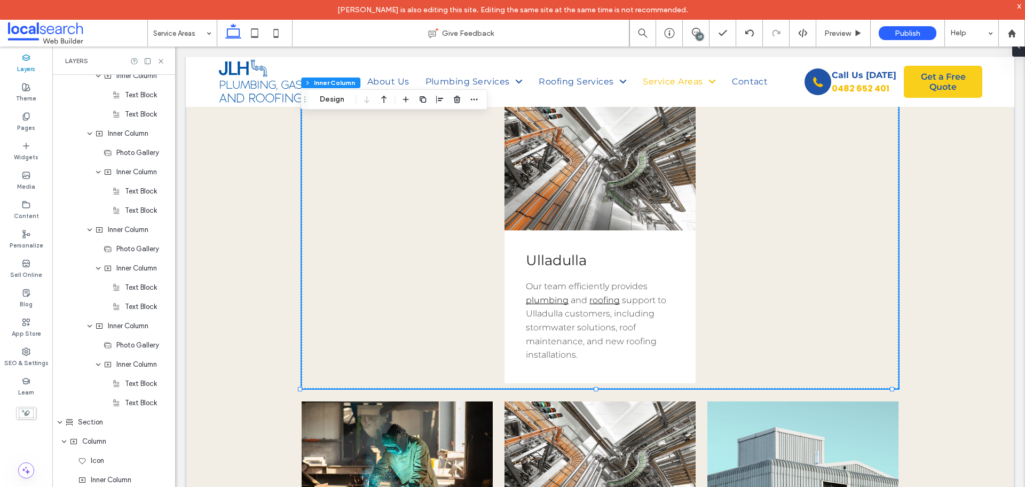
click at [540, 261] on span "Ulladulla" at bounding box center [556, 260] width 61 height 17
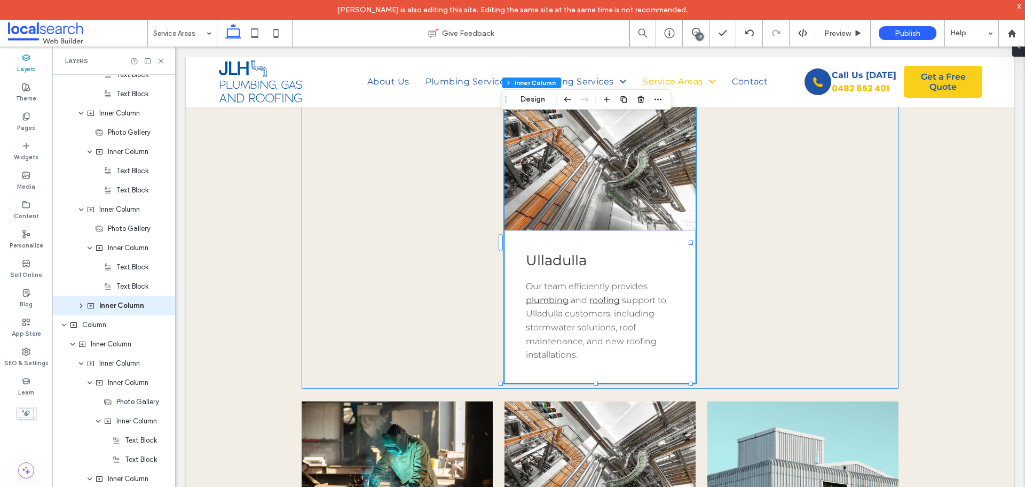
scroll to position [1332, 0]
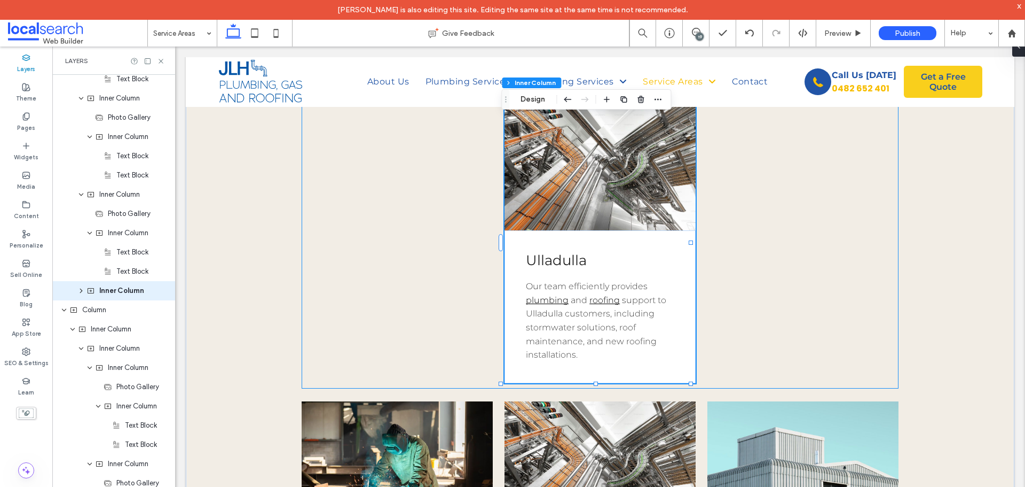
click at [549, 260] on span "Ulladulla" at bounding box center [556, 260] width 61 height 17
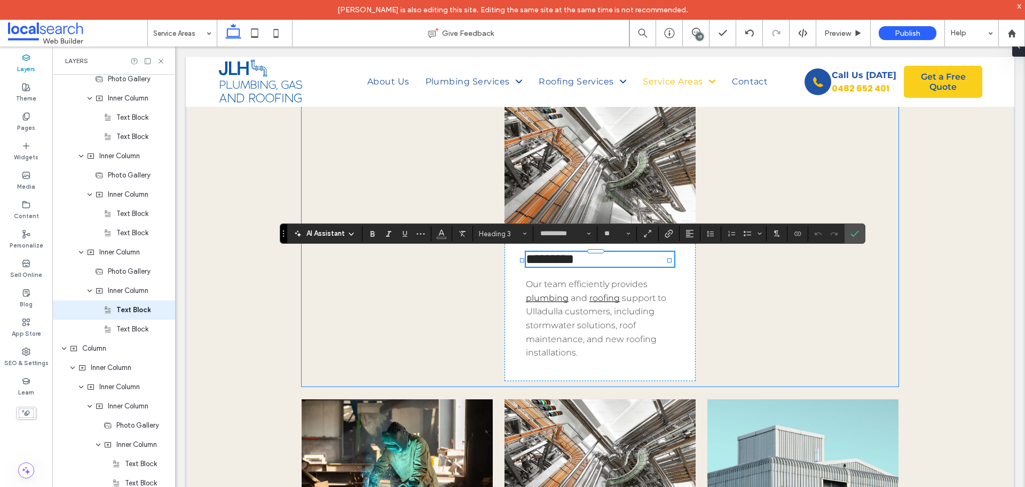
scroll to position [1390, 0]
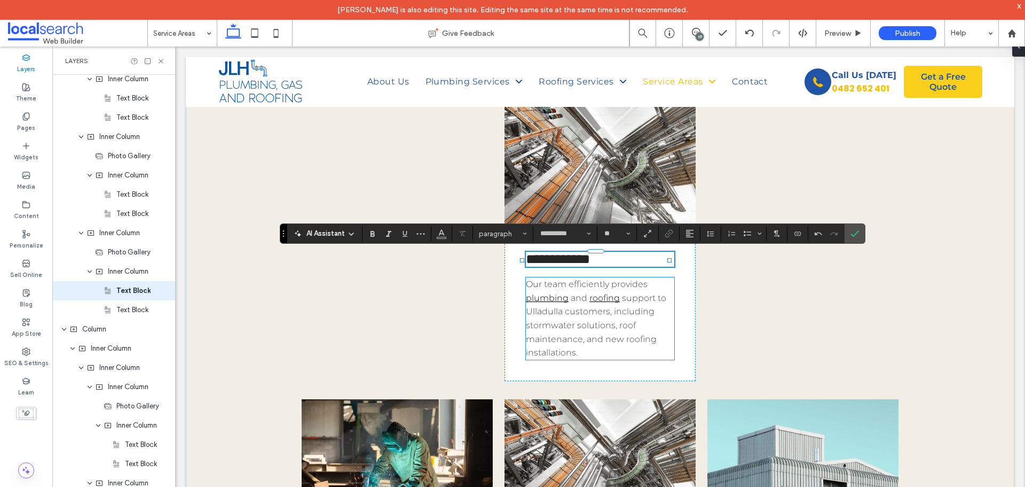
type input "**"
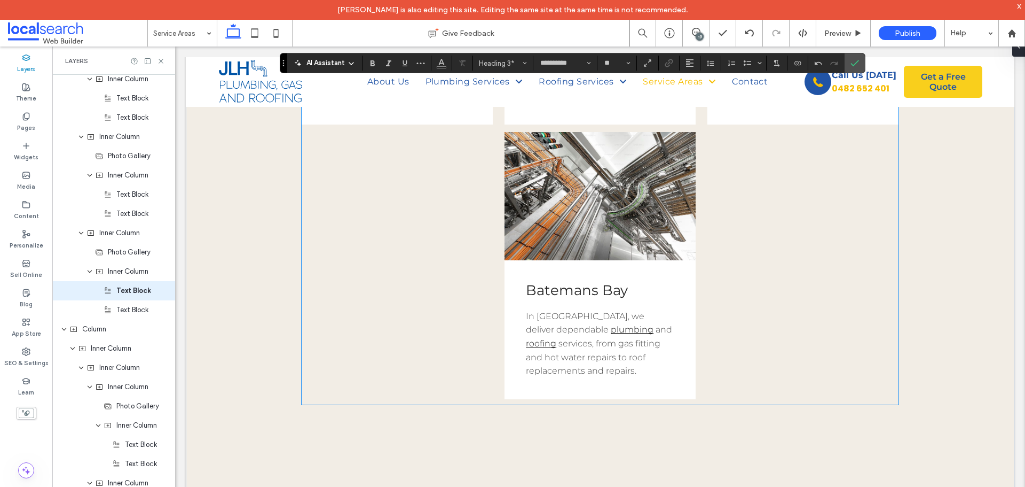
scroll to position [1861, 0]
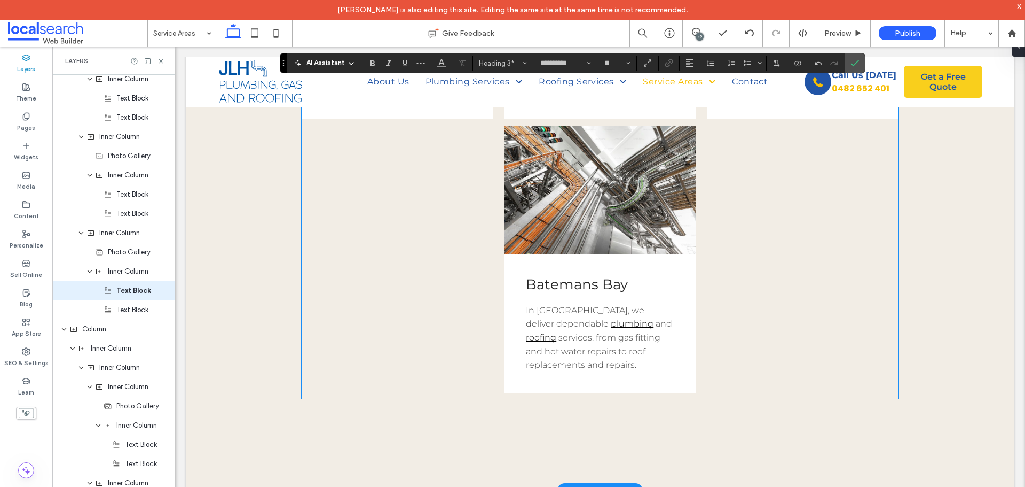
click at [547, 351] on span "services, from gas fitting and hot water repairs to roof replacements and repai…" at bounding box center [593, 350] width 135 height 37
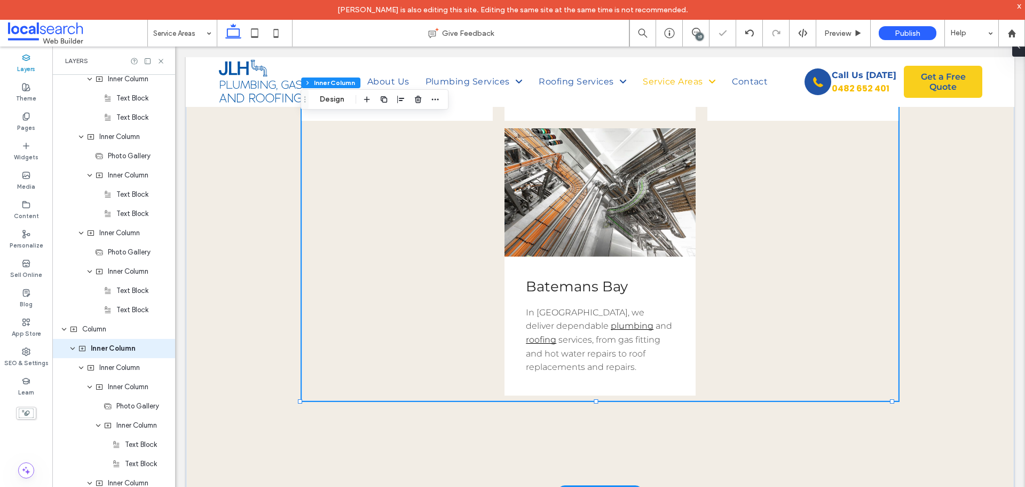
click at [547, 351] on span "services, from gas fitting and hot water repairs to roof replacements and repai…" at bounding box center [593, 352] width 135 height 37
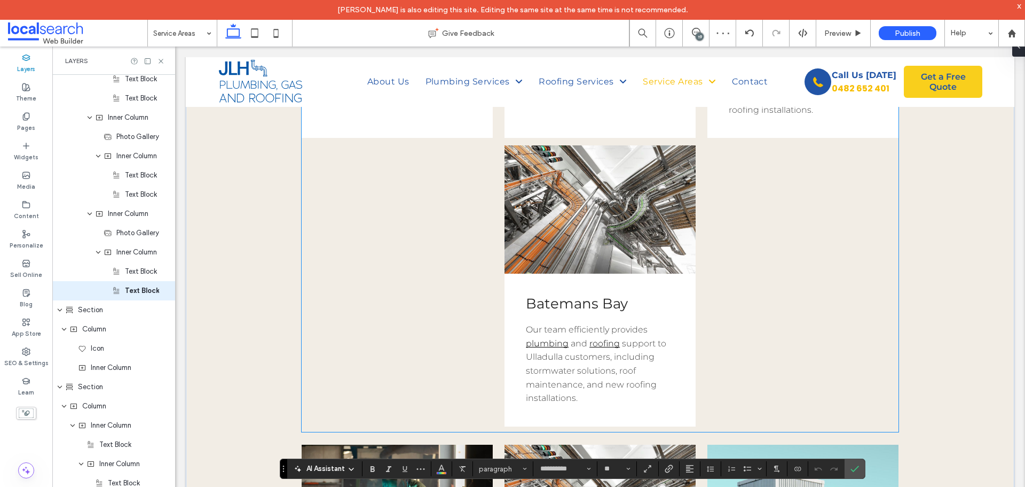
scroll to position [1060, 0]
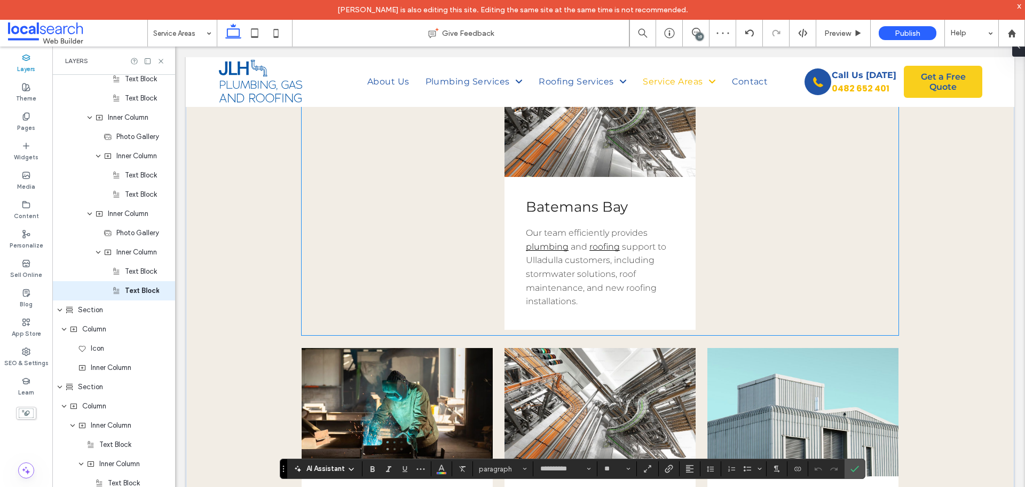
click at [592, 286] on span "support to Ulladulla customers, including stormwater solutions, roof maintenanc…" at bounding box center [596, 273] width 140 height 65
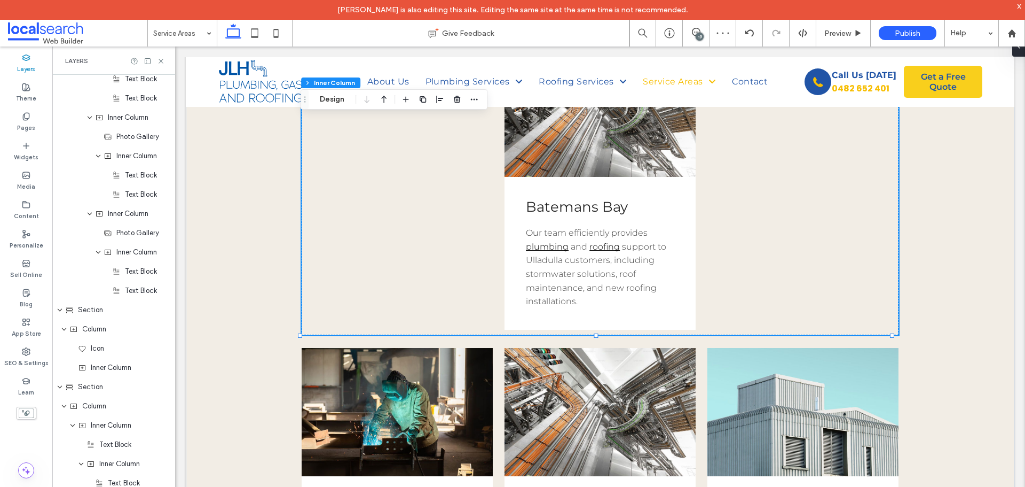
click at [592, 286] on span "support to Ulladulla customers, including stormwater solutions, roof maintenanc…" at bounding box center [596, 273] width 140 height 65
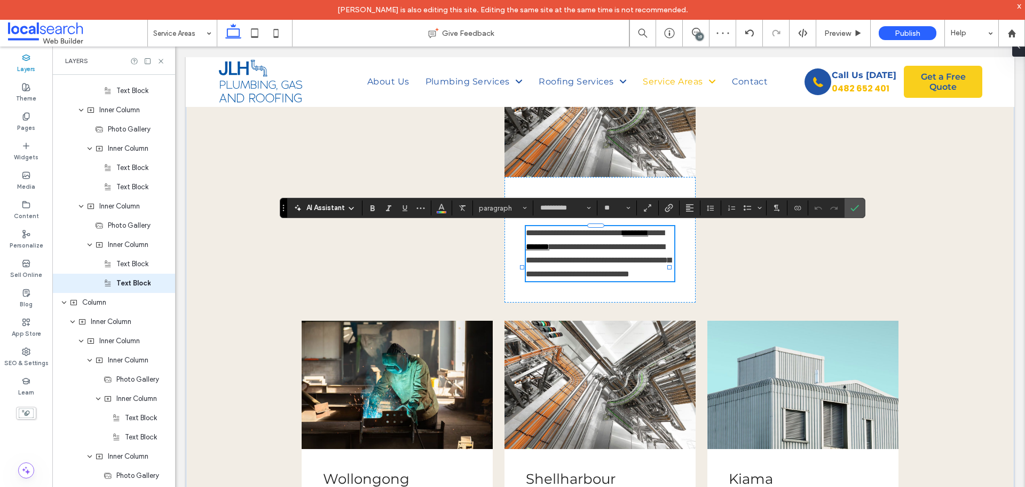
scroll to position [0, 0]
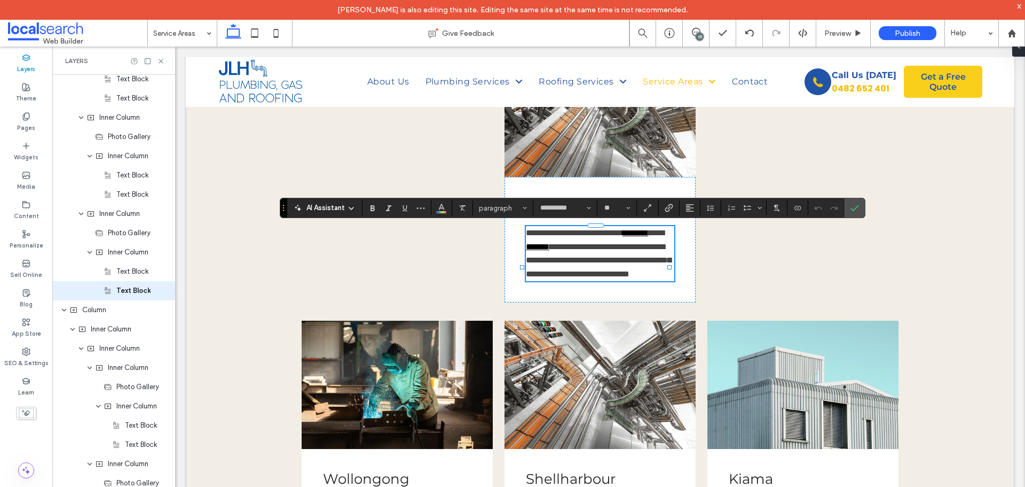
paste div
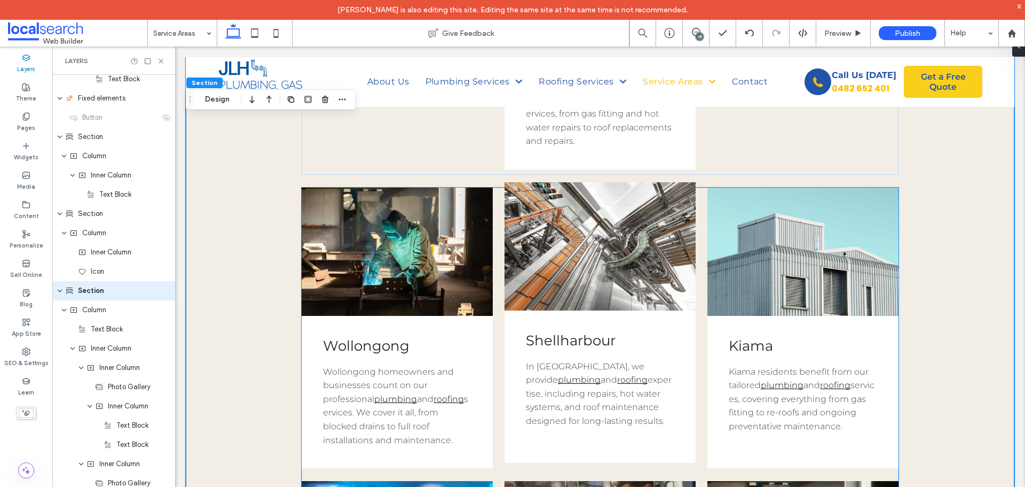
click at [505, 377] on div "Shellharbour In Shellharbour, we provide plumbing and roofing expertise, includ…" at bounding box center [600, 379] width 191 height 139
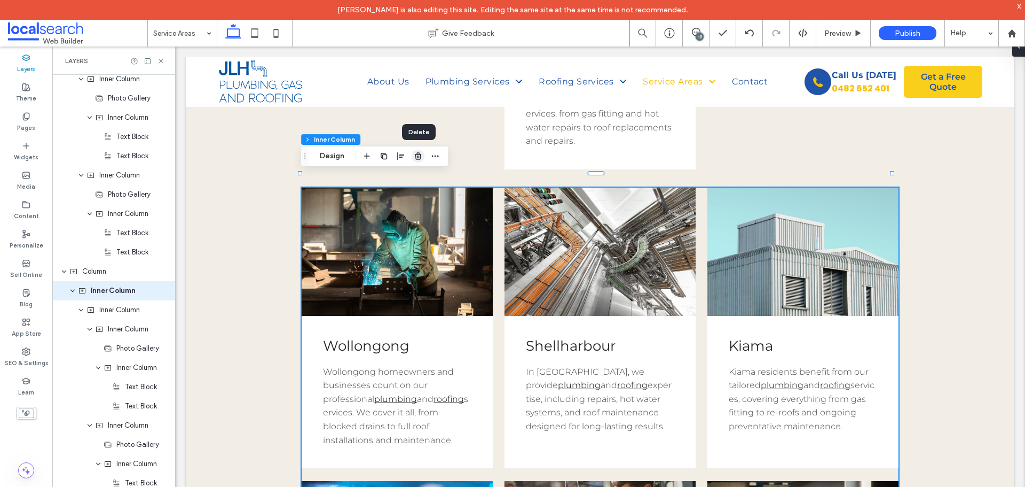
drag, startPoint x: 418, startPoint y: 155, endPoint x: 245, endPoint y: 116, distance: 177.4
click at [418, 155] on icon "button" at bounding box center [418, 156] width 9 height 9
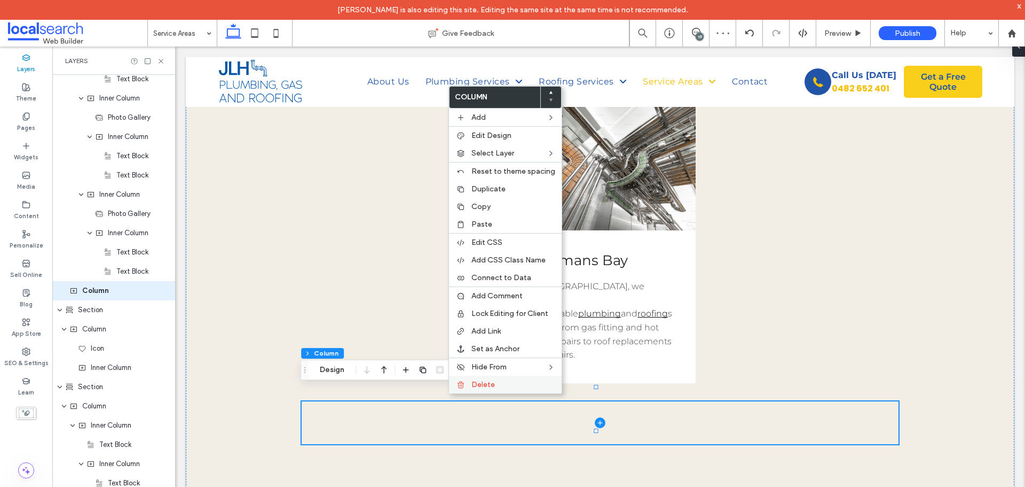
click at [487, 386] on span "Delete" at bounding box center [484, 384] width 24 height 9
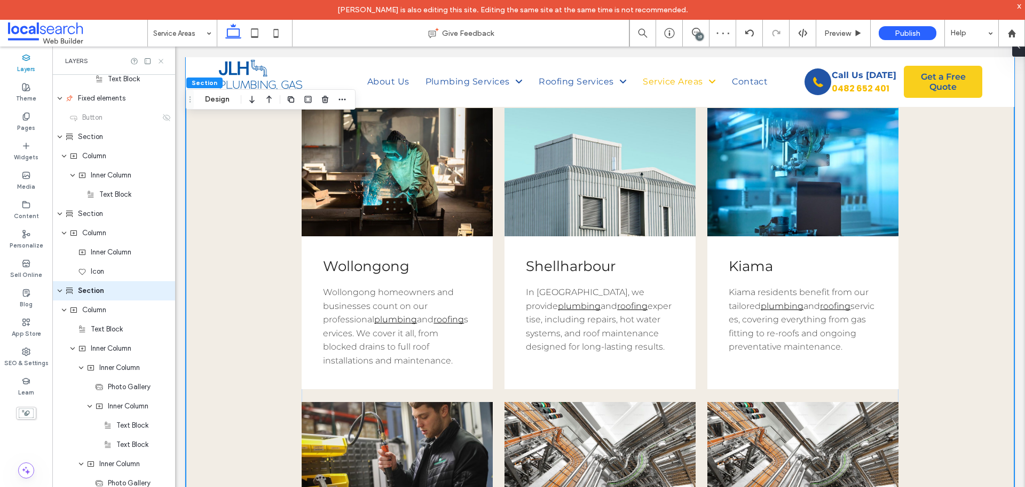
click at [159, 62] on icon at bounding box center [161, 61] width 8 height 8
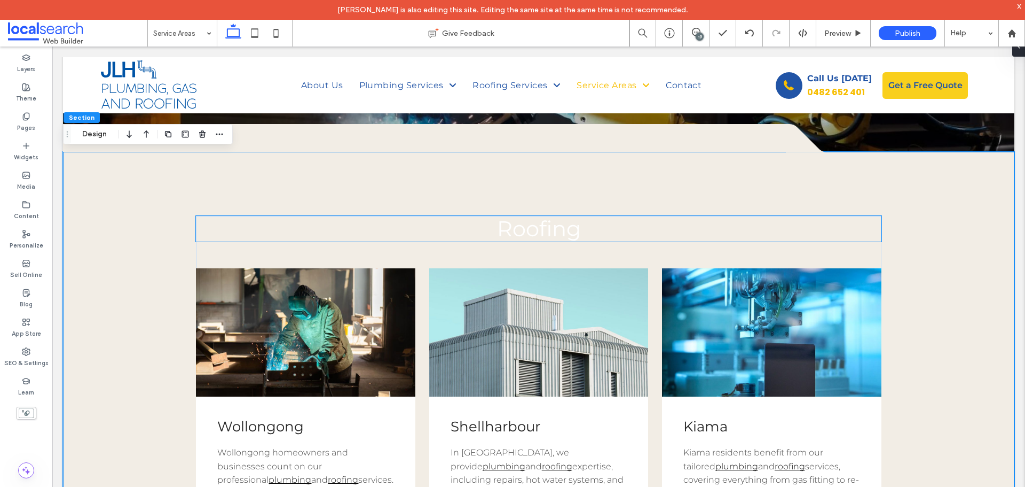
click at [466, 233] on h2 "Roofing" at bounding box center [538, 229] width 685 height 26
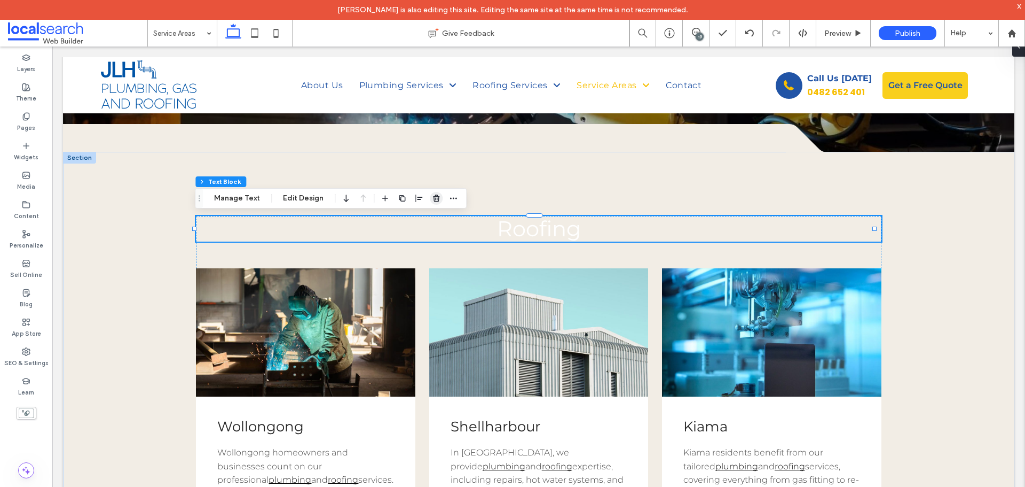
click at [432, 197] on icon "button" at bounding box center [436, 198] width 9 height 9
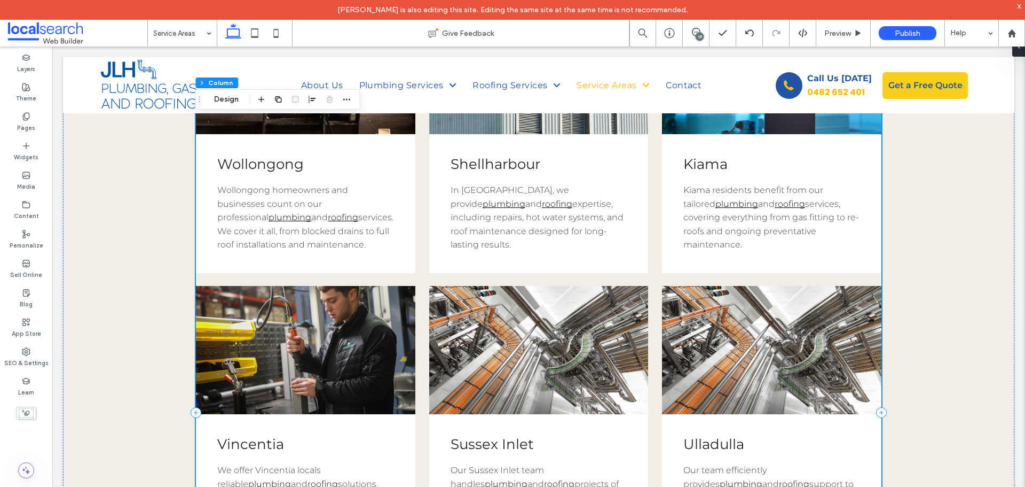
scroll to position [633, 0]
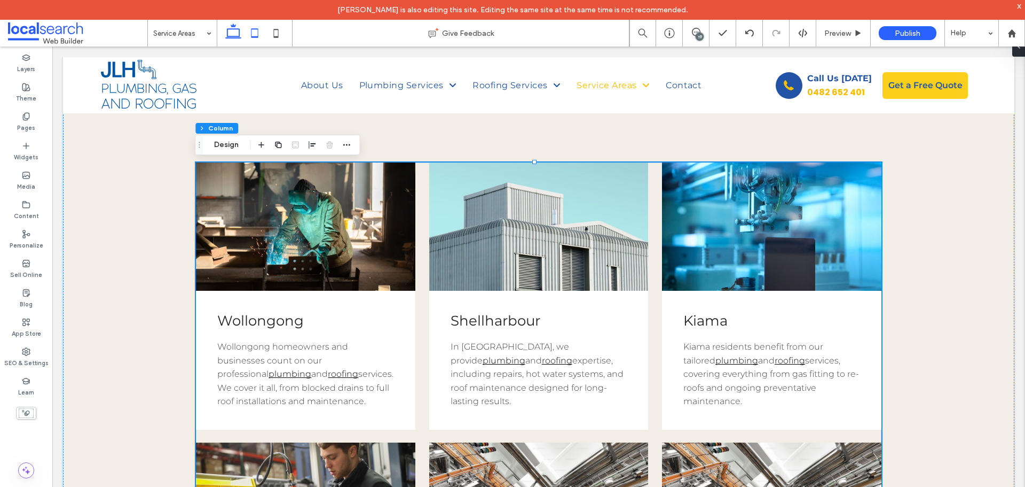
click at [255, 29] on use at bounding box center [255, 32] width 7 height 9
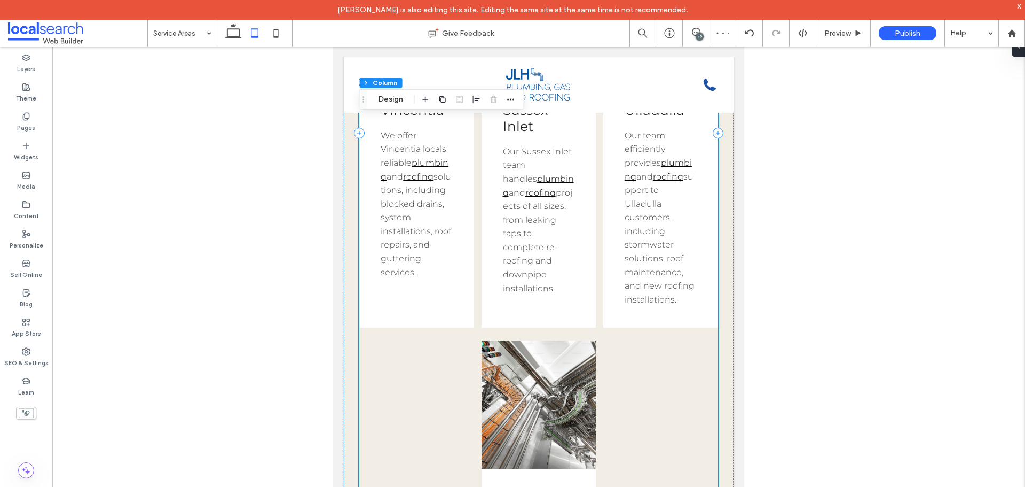
scroll to position [854, 0]
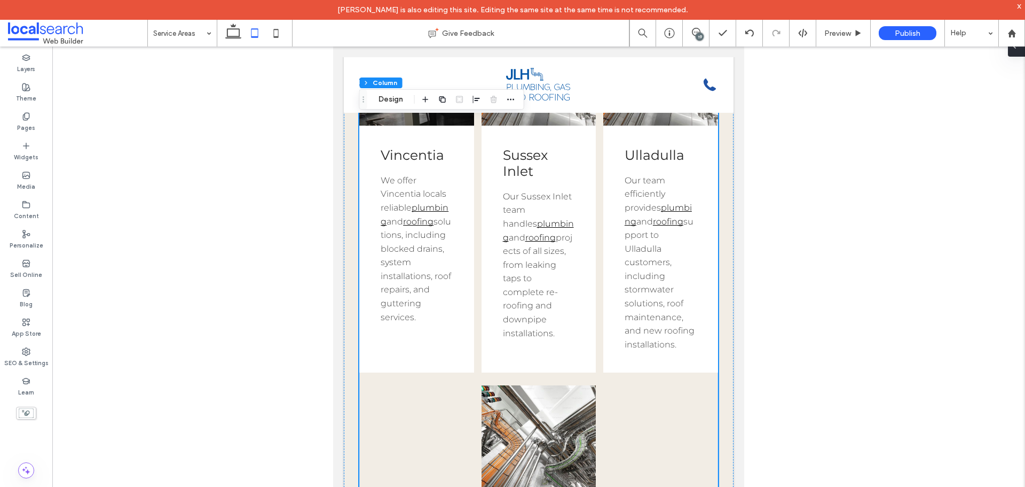
click at [1019, 54] on span at bounding box center [1015, 45] width 9 height 21
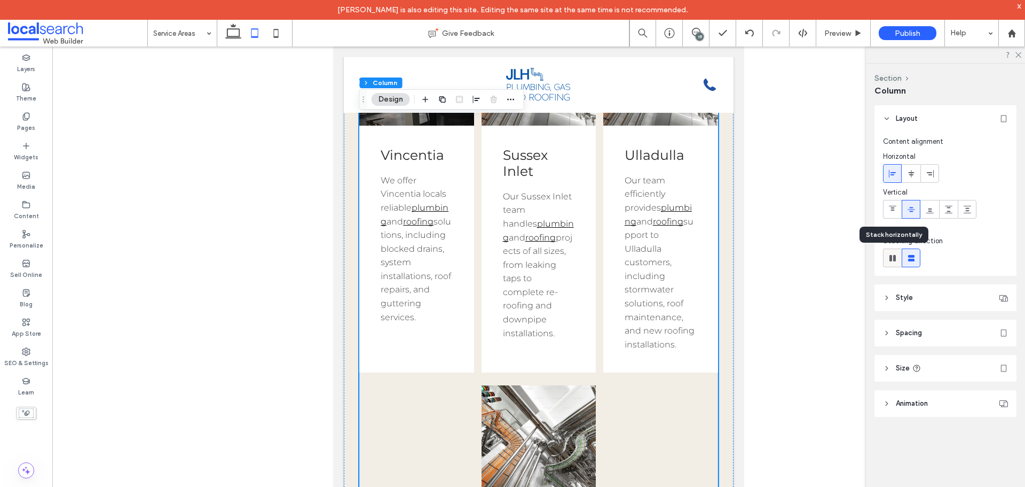
click at [897, 259] on icon at bounding box center [893, 258] width 11 height 11
type input "*"
type input "**"
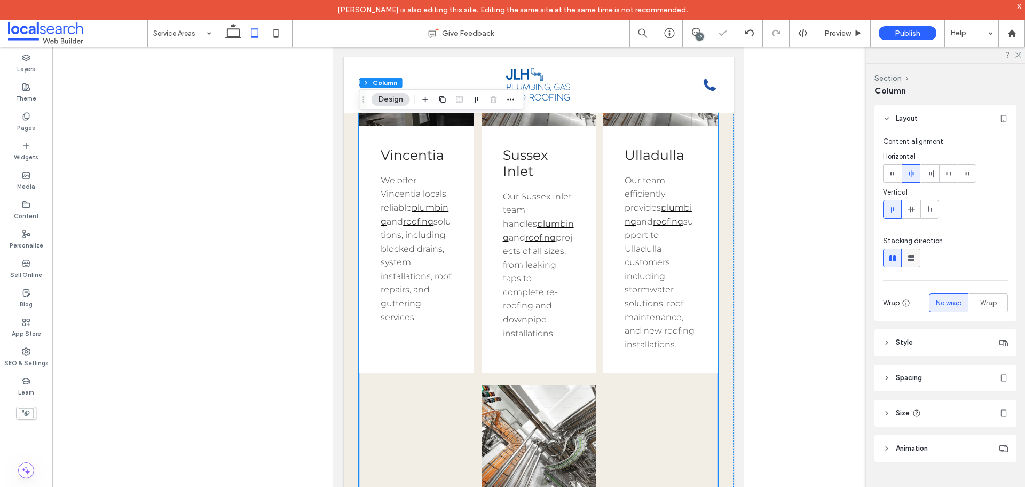
click at [914, 254] on icon at bounding box center [911, 258] width 11 height 11
type input "**"
type input "****"
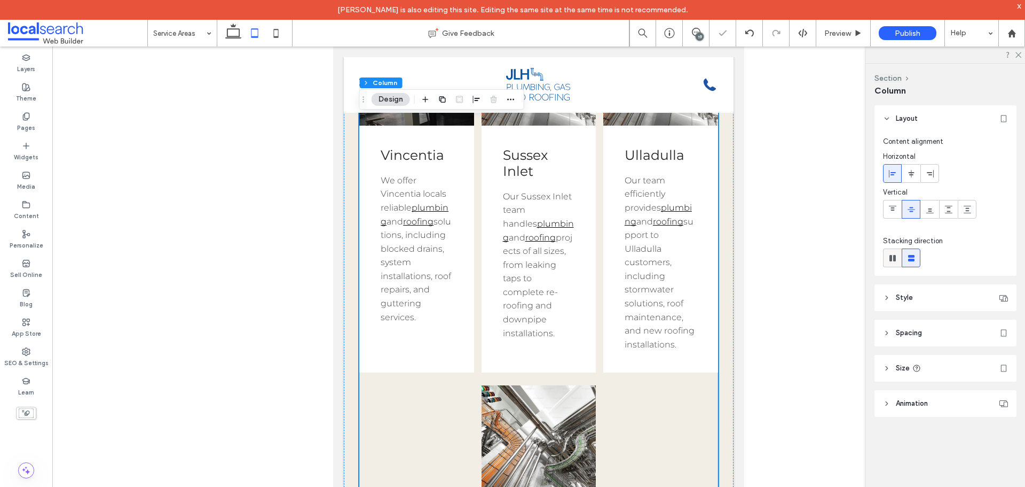
click at [895, 257] on use at bounding box center [893, 258] width 6 height 6
type input "*"
type input "**"
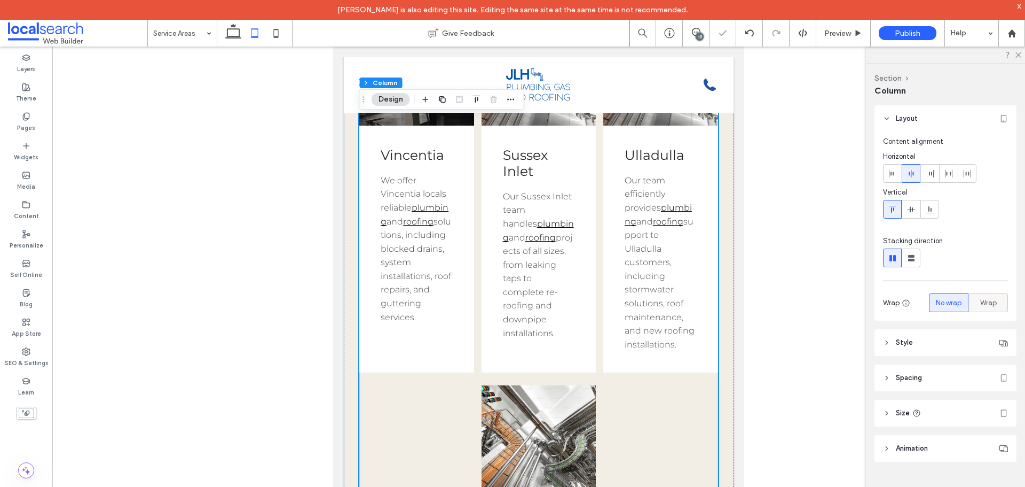
click at [982, 302] on span "Wrap" at bounding box center [989, 302] width 17 height 11
click at [940, 301] on span "No wrap" at bounding box center [949, 302] width 26 height 11
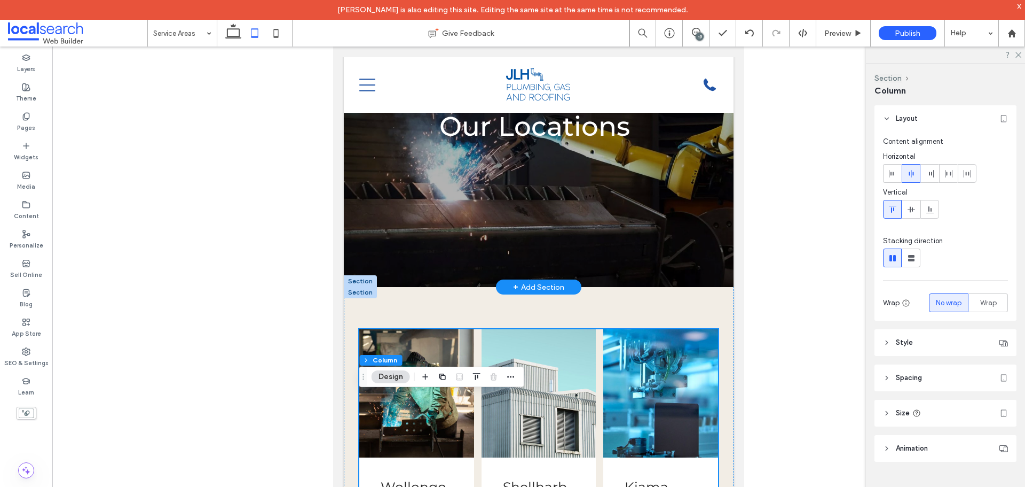
scroll to position [53, 0]
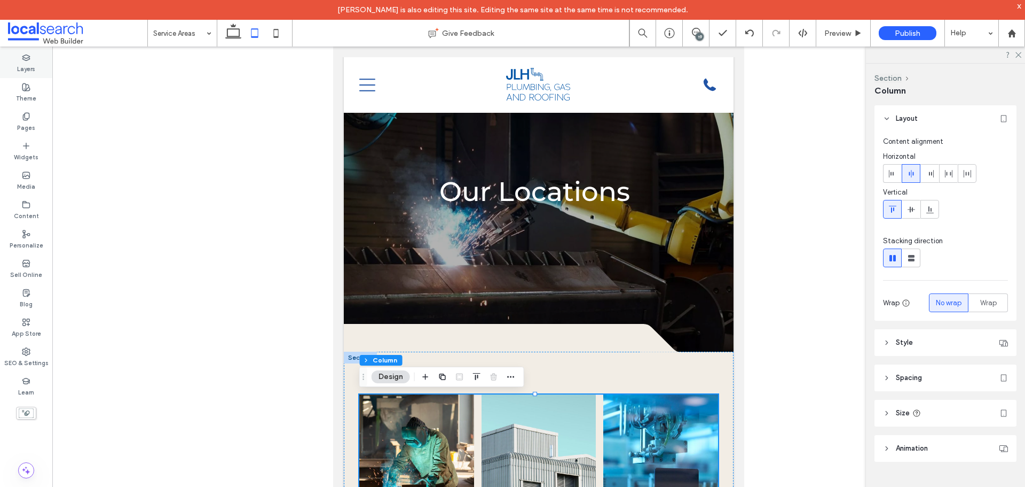
click at [26, 66] on label "Layers" at bounding box center [26, 68] width 18 height 12
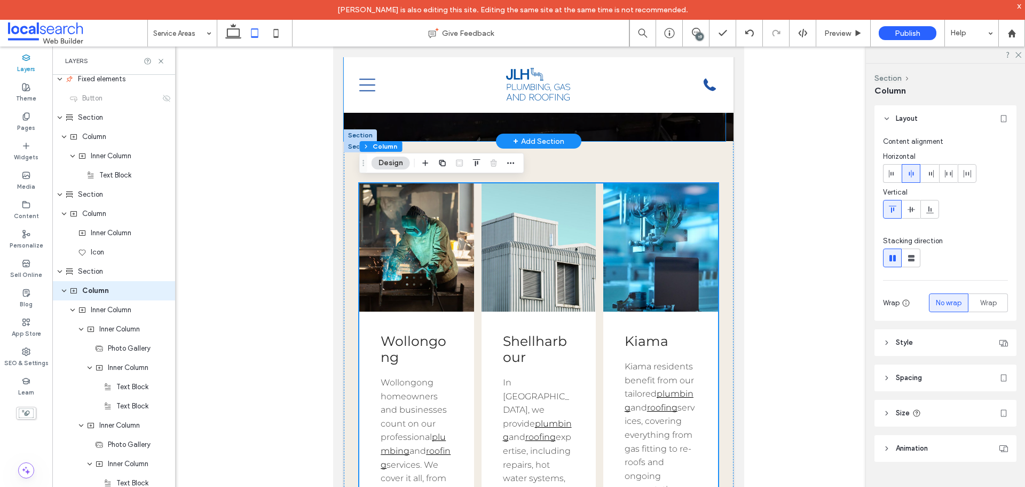
scroll to position [267, 0]
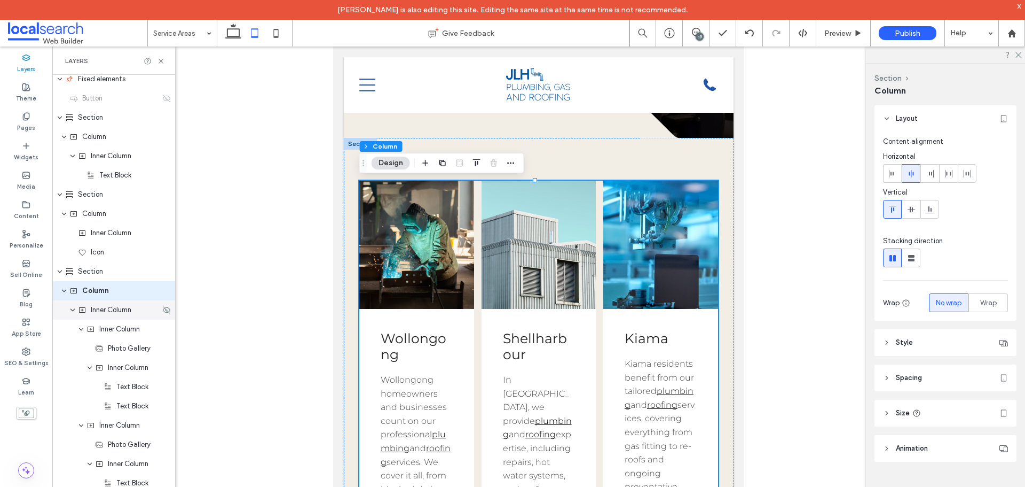
click at [110, 312] on span "Inner Column" at bounding box center [111, 309] width 41 height 11
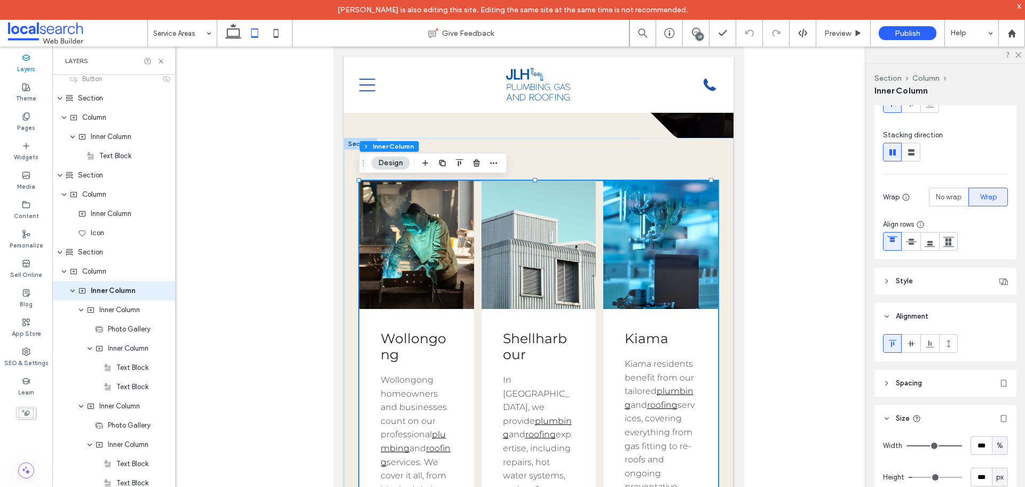
scroll to position [107, 0]
click at [944, 191] on span "No wrap" at bounding box center [949, 196] width 26 height 11
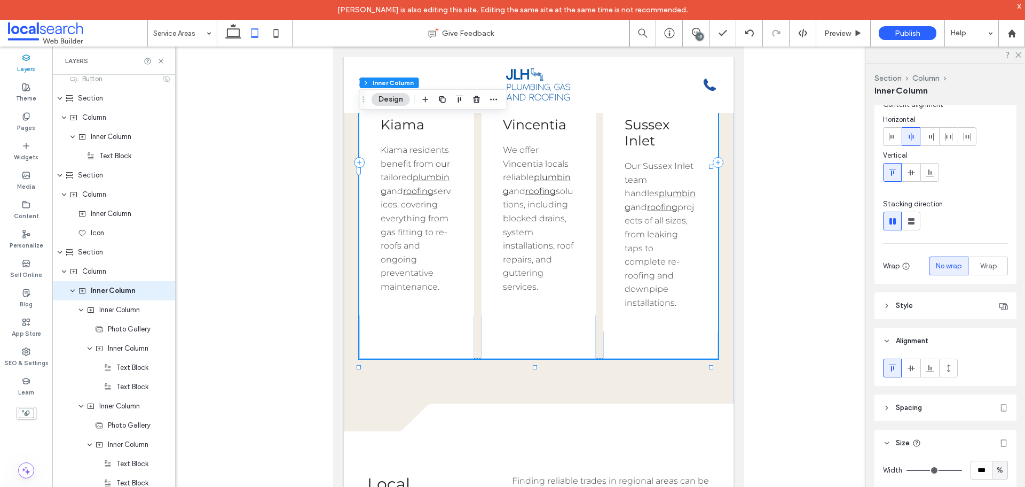
scroll to position [0, 0]
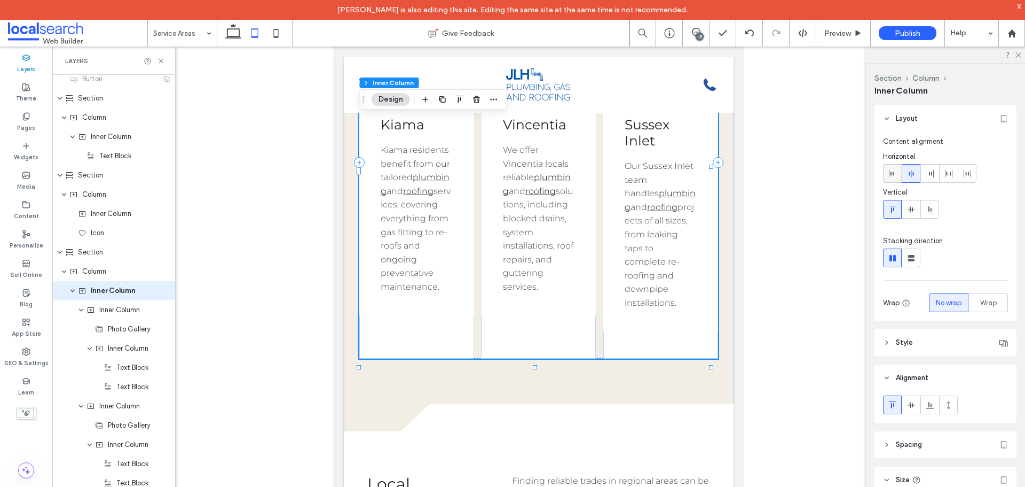
click at [888, 173] on div at bounding box center [893, 174] width 18 height 18
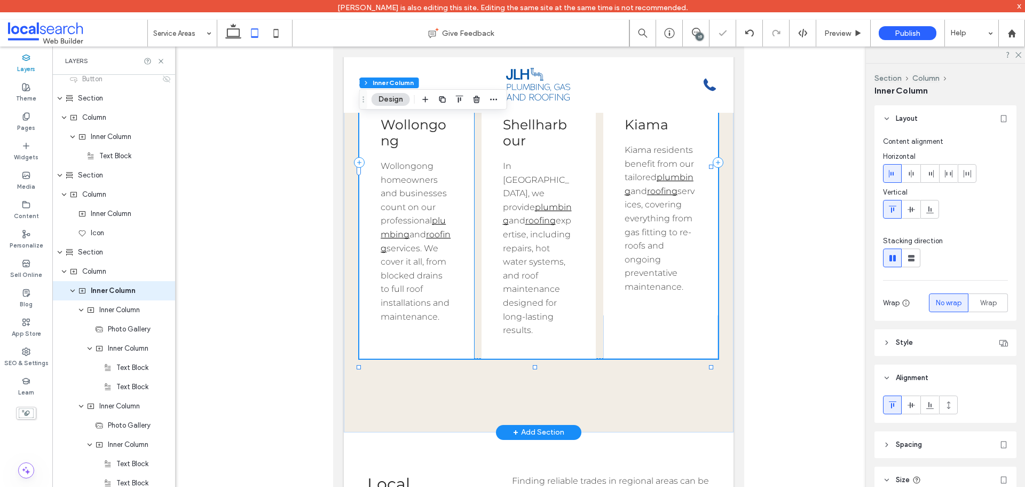
click at [444, 344] on div "Wollongong Wollongong homeowners and businesses count on our professional plumb…" at bounding box center [416, 219] width 115 height 249
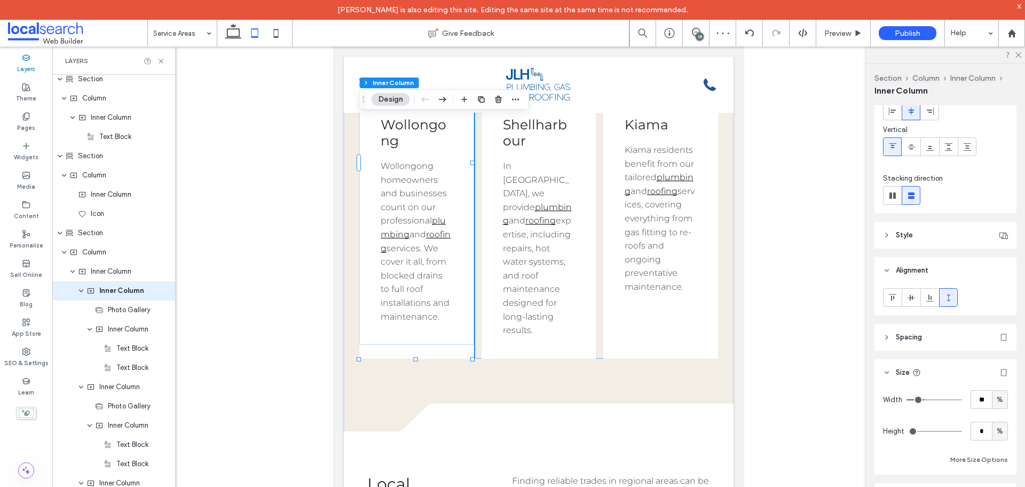
scroll to position [148, 0]
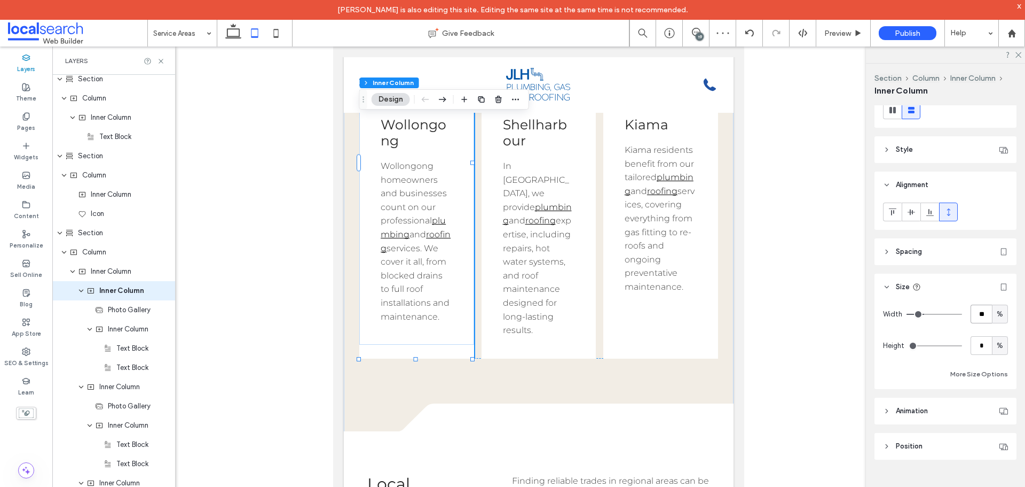
click at [972, 310] on input "**" at bounding box center [981, 313] width 21 height 19
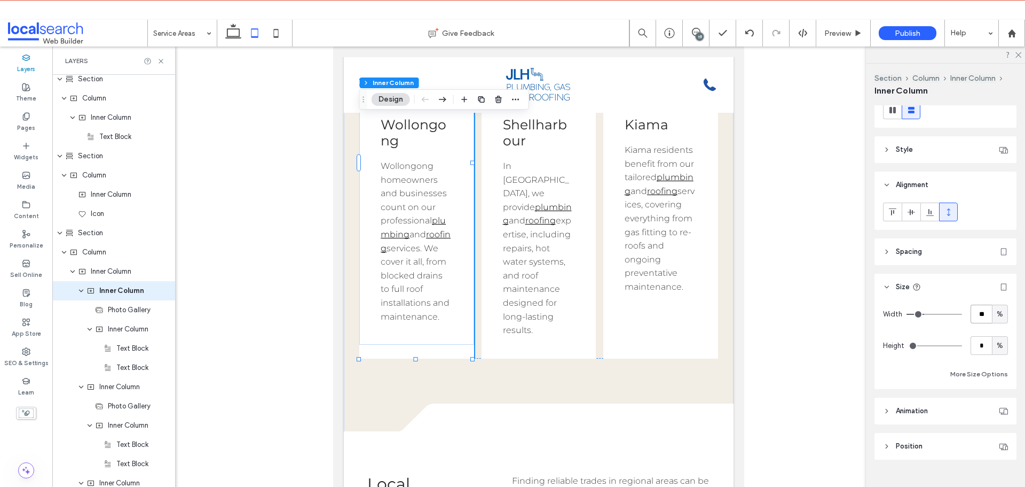
type input "**"
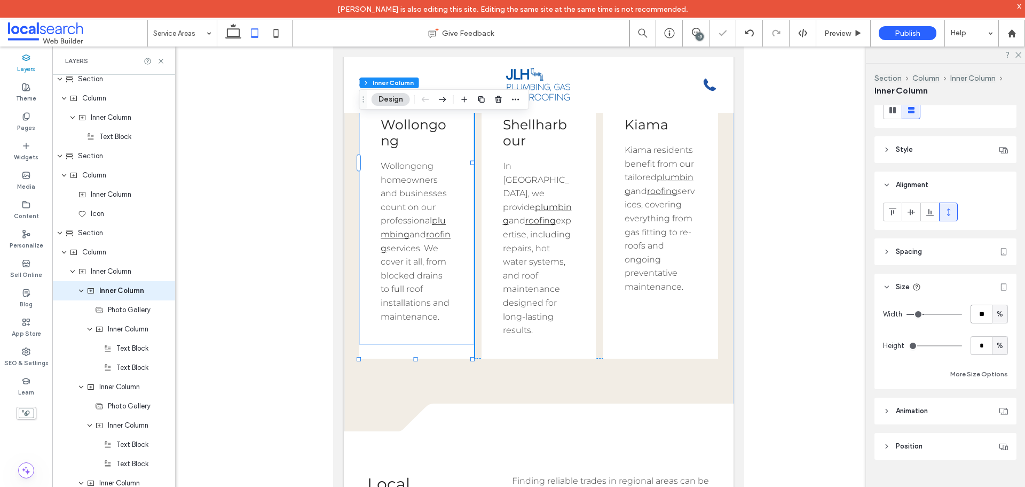
type input "**"
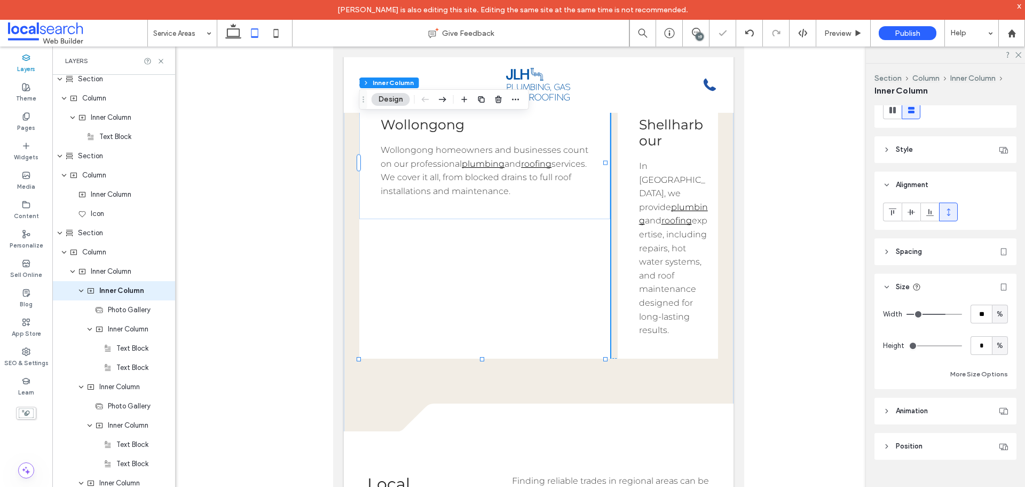
click at [997, 343] on span "%" at bounding box center [1000, 345] width 6 height 11
click at [998, 438] on div "A" at bounding box center [995, 438] width 15 height 19
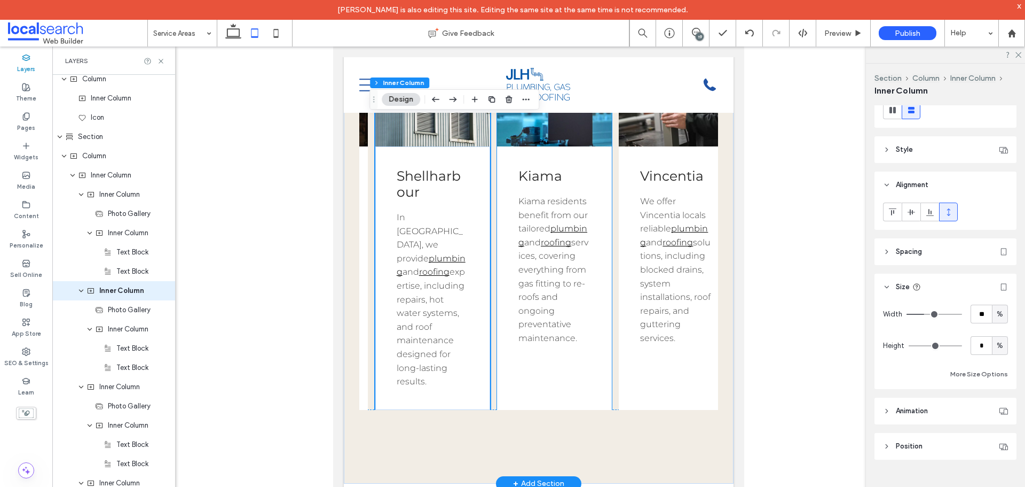
scroll to position [373, 0]
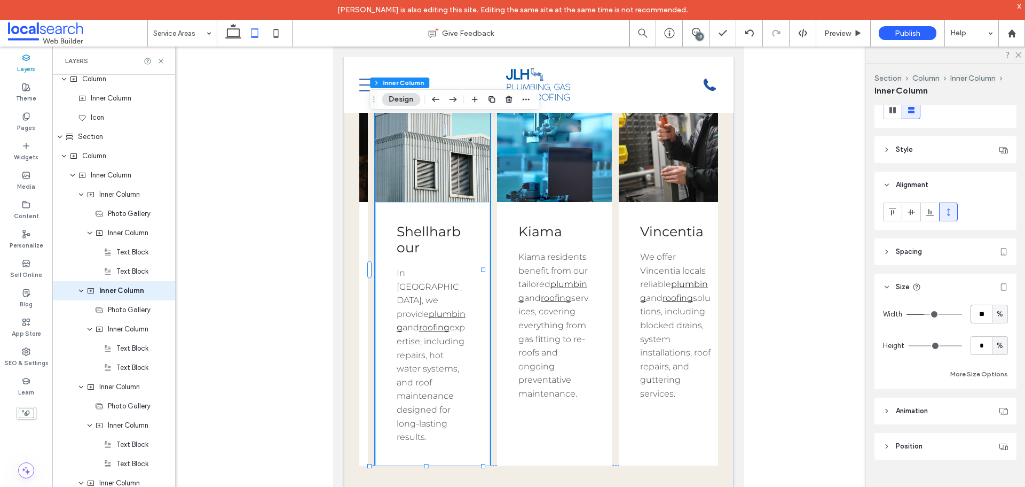
click at [975, 312] on input "**" at bounding box center [981, 313] width 21 height 19
type input "**"
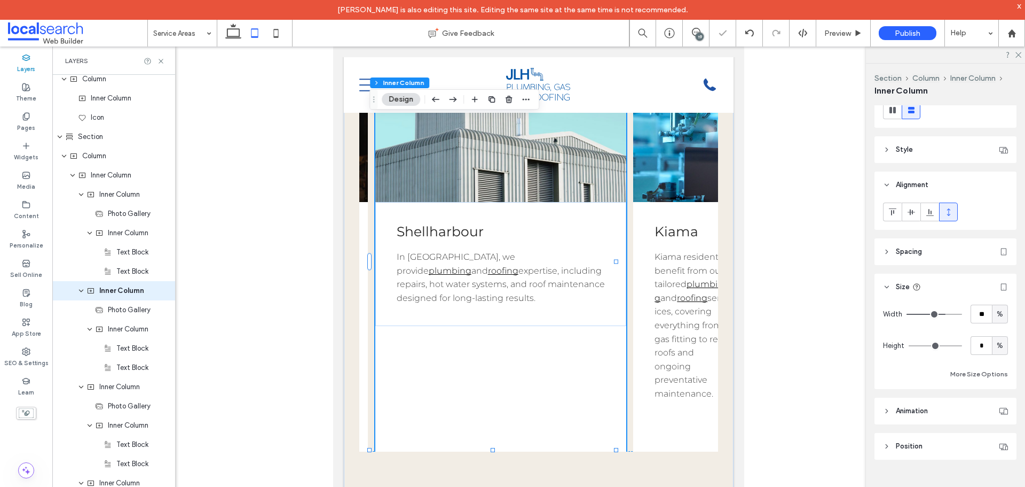
click at [997, 346] on span "%" at bounding box center [1000, 345] width 6 height 11
click at [994, 441] on span "A" at bounding box center [995, 439] width 4 height 11
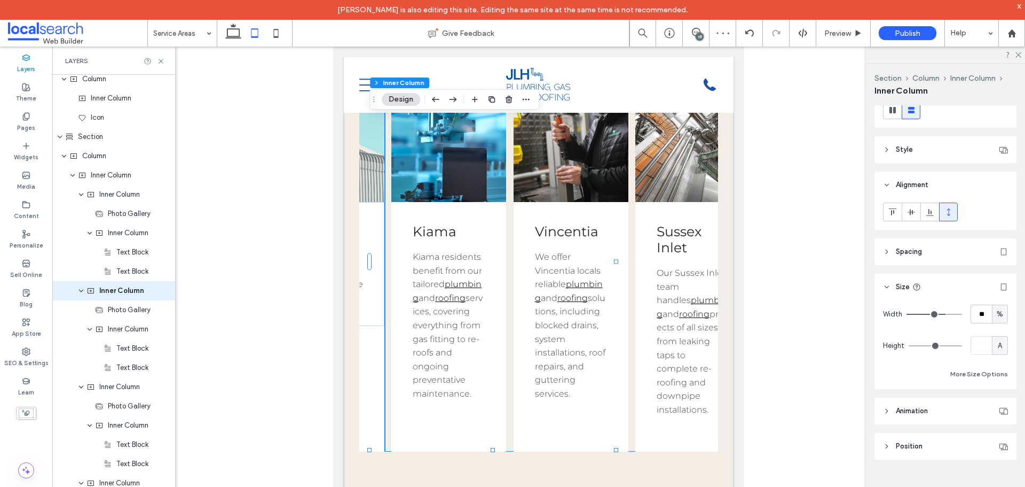
scroll to position [0, 495]
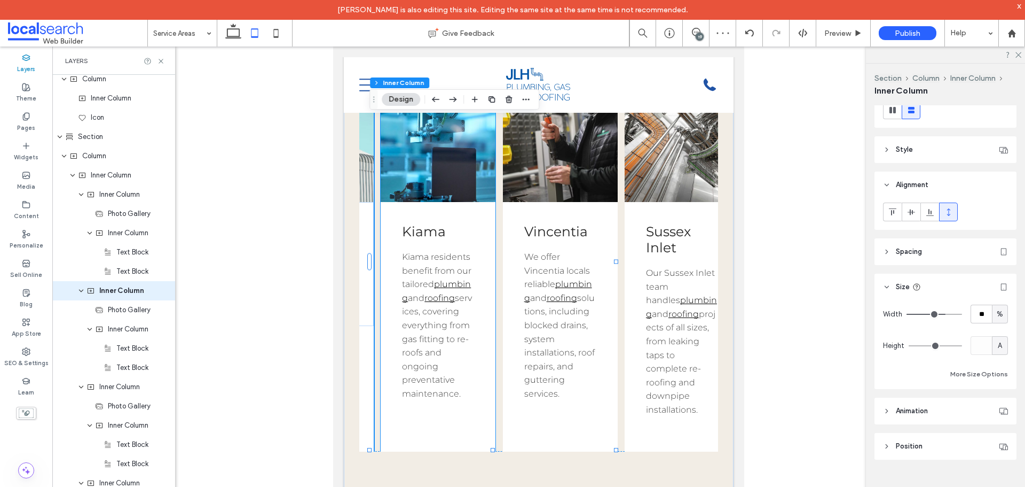
click at [469, 406] on div "Kiama Kiama residents benefit from our tailored plumbing and roofing services, …" at bounding box center [438, 312] width 115 height 220
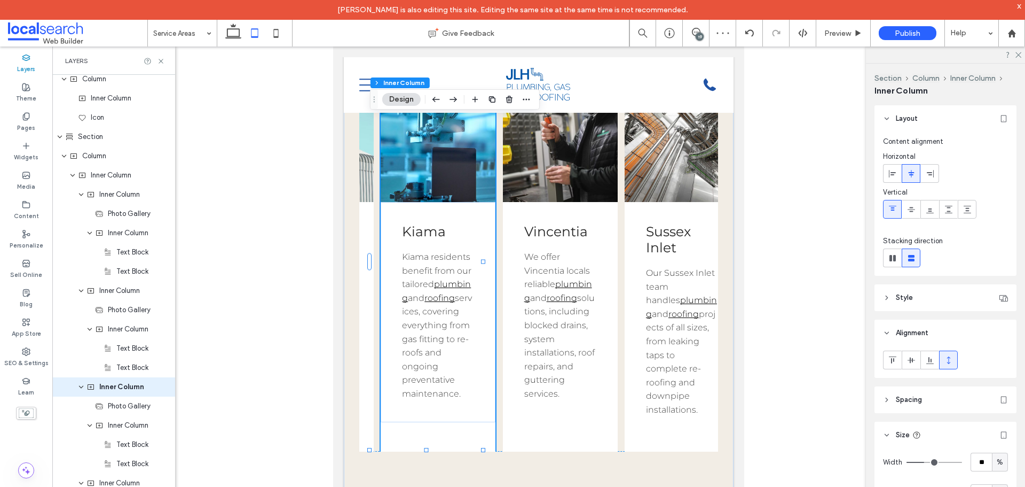
scroll to position [928, 0]
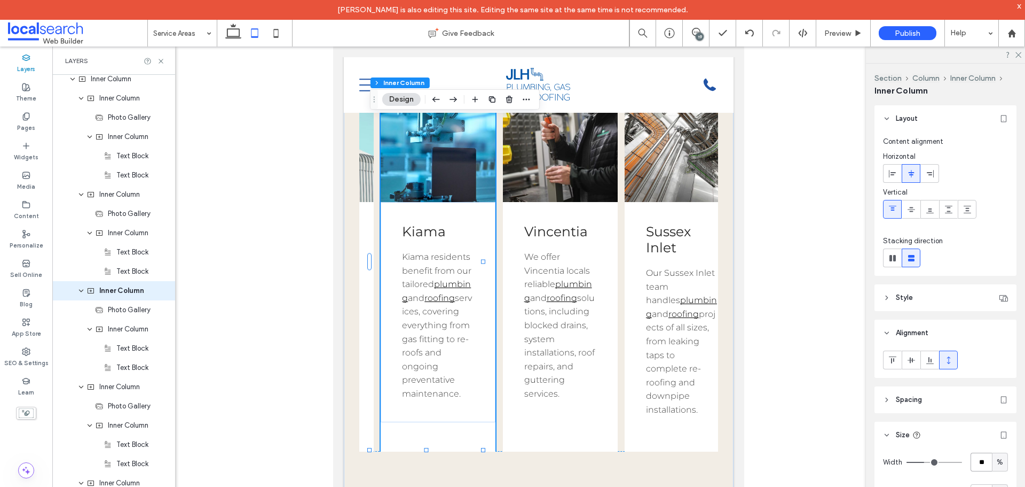
click at [972, 459] on input "**" at bounding box center [981, 461] width 21 height 19
type input "**"
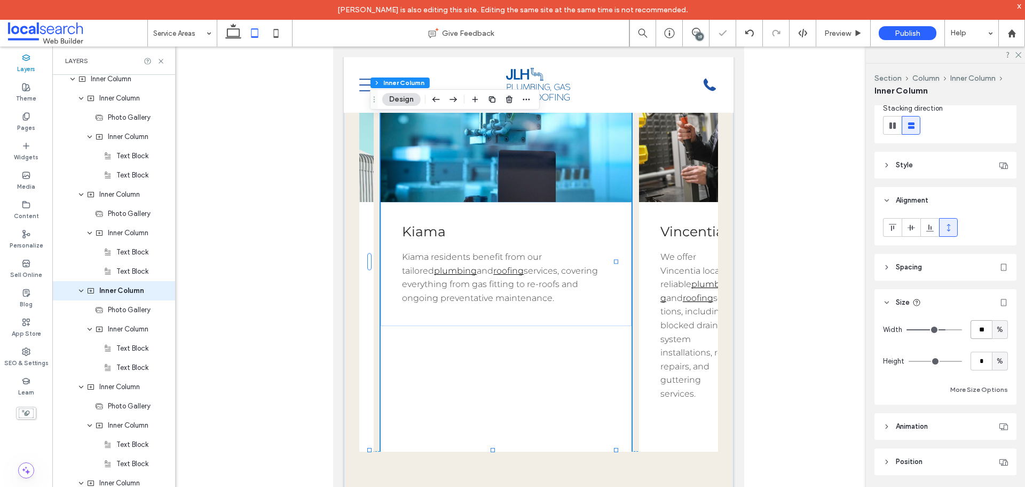
scroll to position [148, 0]
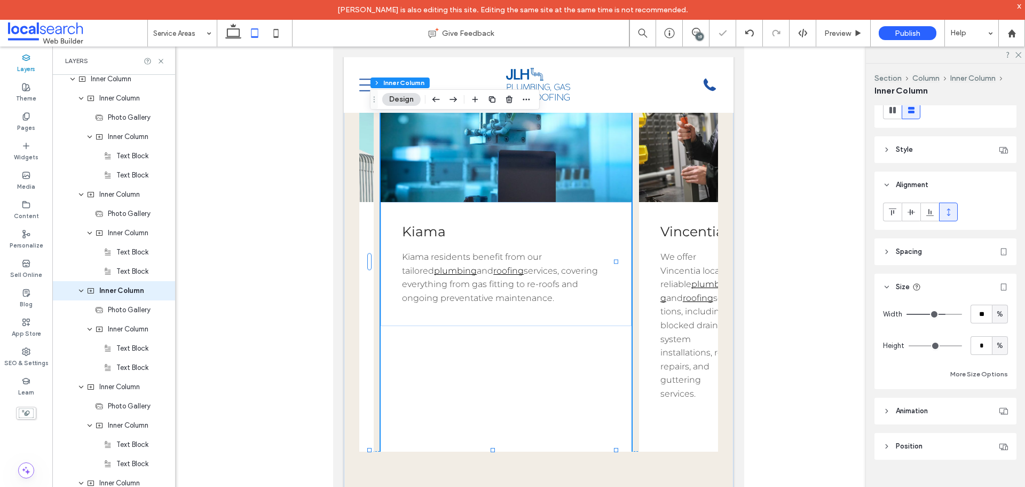
click at [997, 347] on span "%" at bounding box center [1000, 345] width 6 height 11
click at [996, 442] on span "A" at bounding box center [995, 439] width 4 height 11
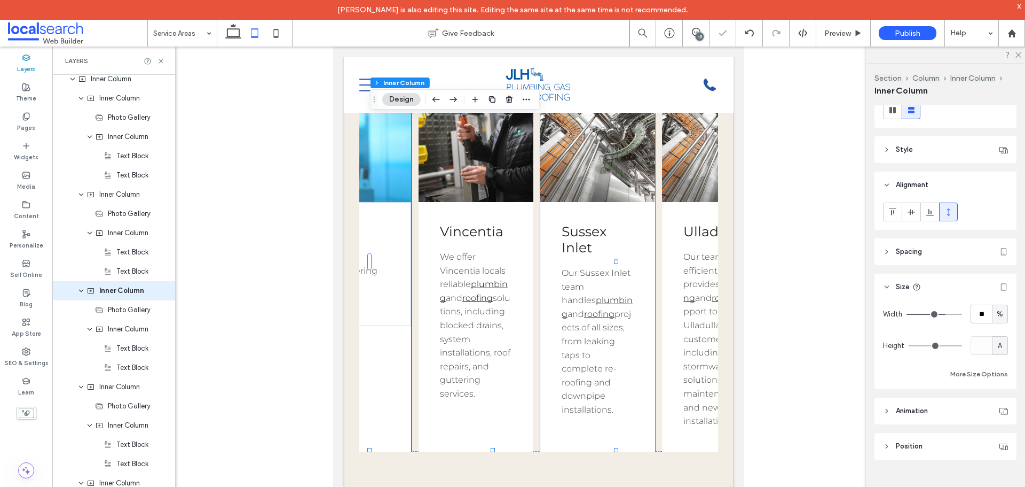
scroll to position [0, 748]
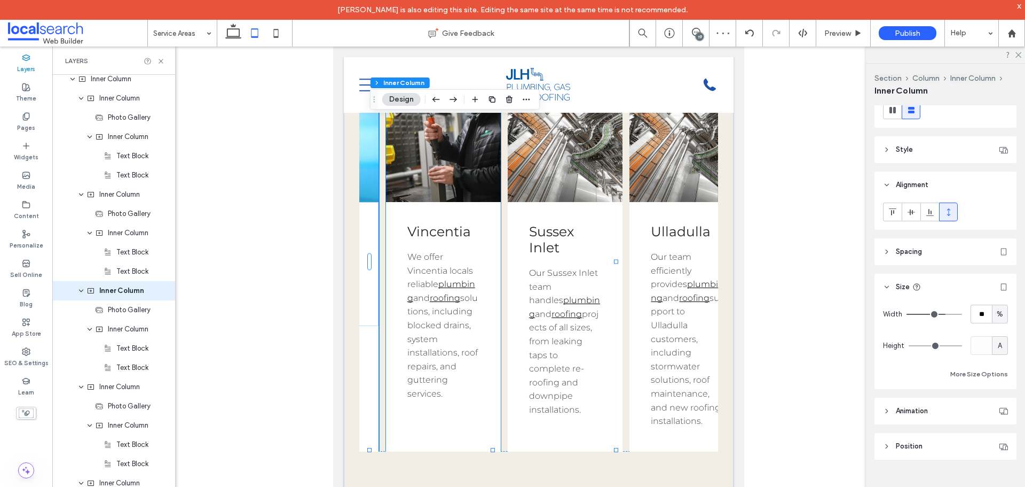
click at [478, 420] on div "Vincentia We offer Vincentia locals reliable plumbing and roofing solutions, in…" at bounding box center [443, 312] width 115 height 220
click at [985, 316] on input "**" at bounding box center [981, 313] width 21 height 19
type input "**"
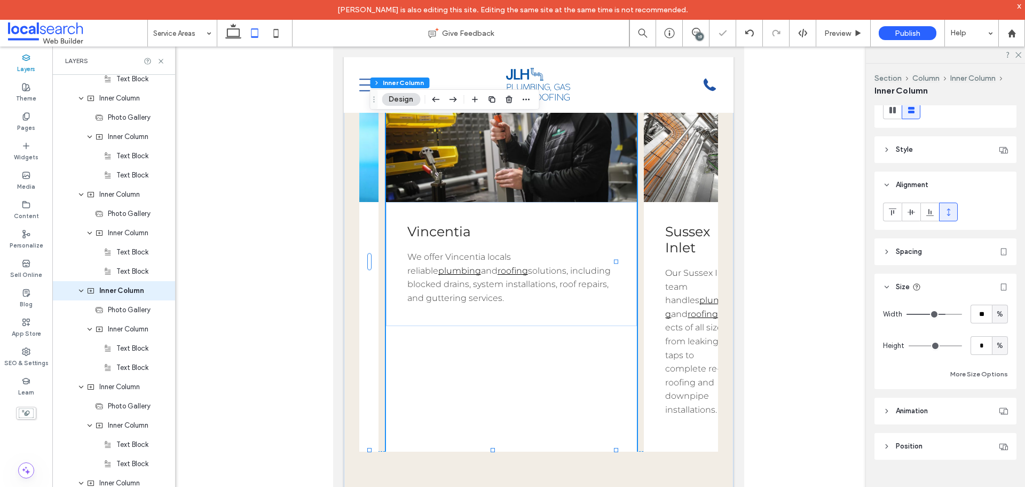
click at [997, 346] on span "%" at bounding box center [1000, 345] width 6 height 11
click at [995, 435] on span "A" at bounding box center [995, 439] width 4 height 11
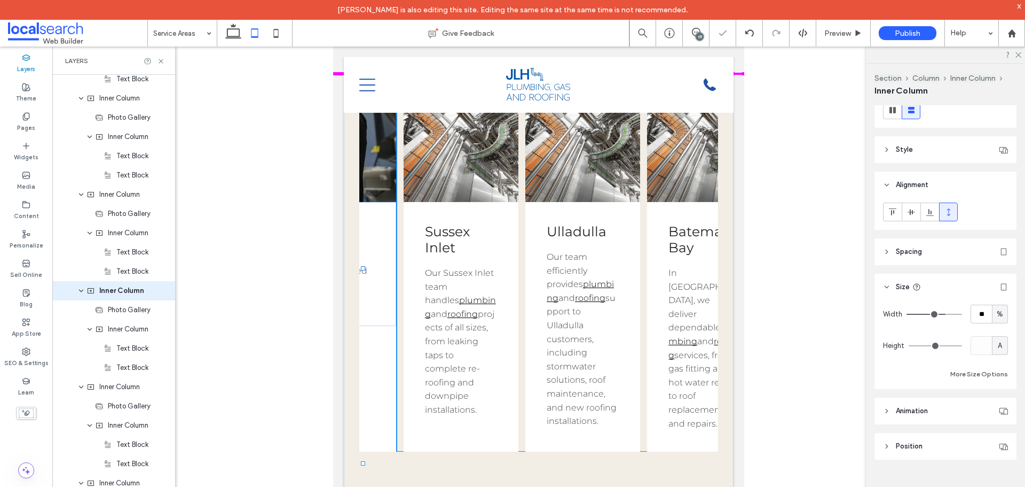
drag, startPoint x: 645, startPoint y: 452, endPoint x: 659, endPoint y: 452, distance: 13.4
click at [659, 452] on div "Button Wollongong Wollongong homeowners and businesses count on our professiona…" at bounding box center [539, 278] width 390 height 494
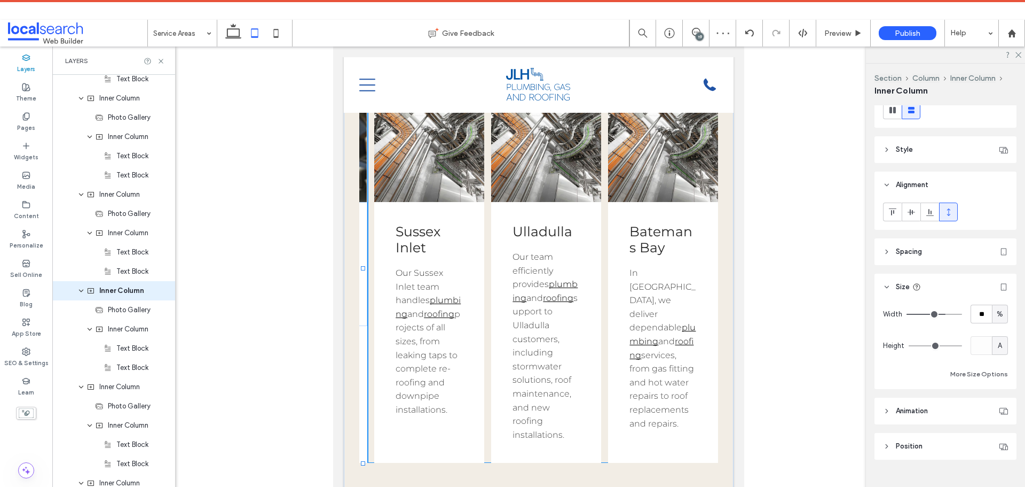
type input "**"
type input "****"
type input "***"
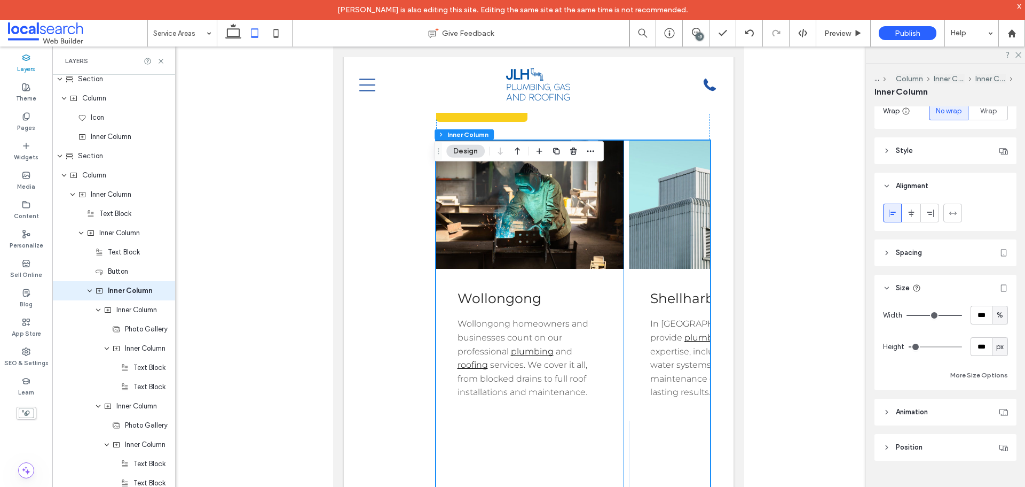
scroll to position [673, 0]
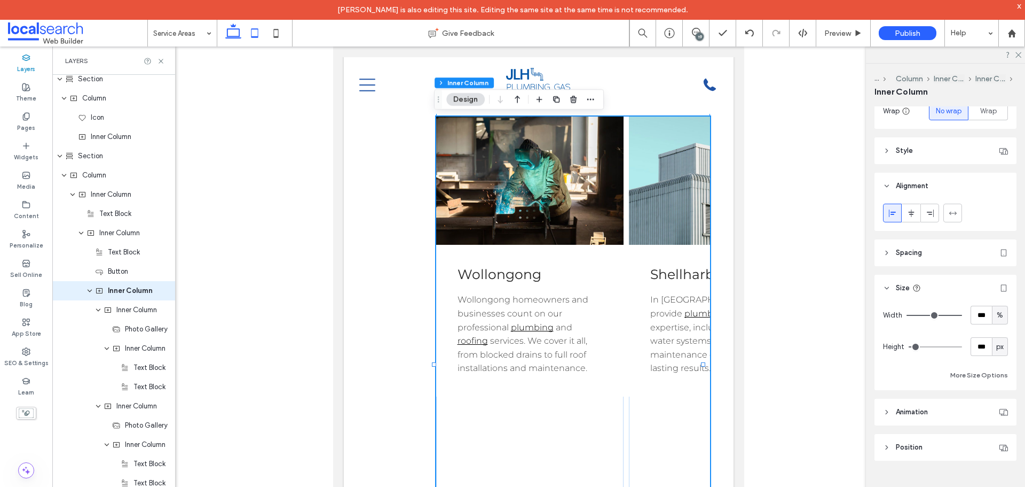
drag, startPoint x: 236, startPoint y: 33, endPoint x: 187, endPoint y: 11, distance: 53.8
click at [236, 33] on icon at bounding box center [233, 32] width 21 height 21
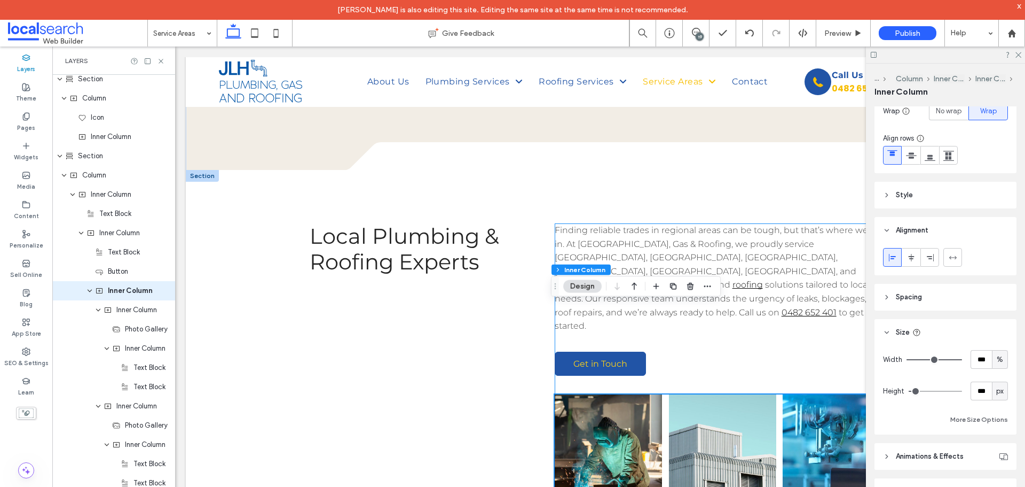
scroll to position [427, 0]
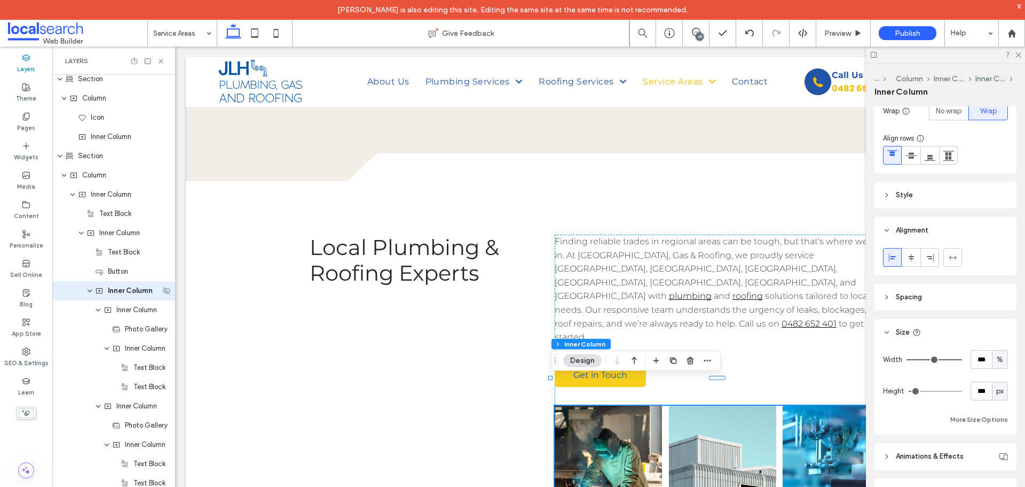
click at [89, 291] on use "expand Inner Column" at bounding box center [90, 290] width 4 height 3
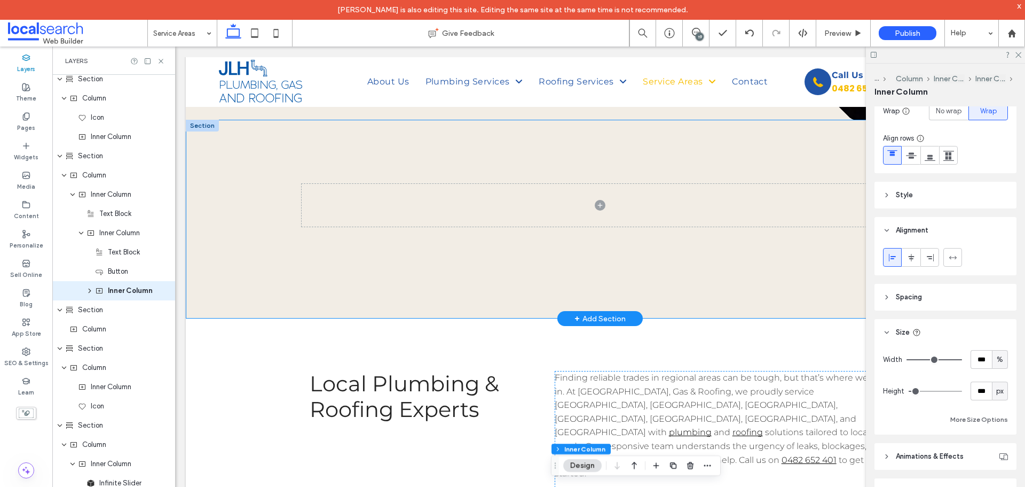
scroll to position [214, 0]
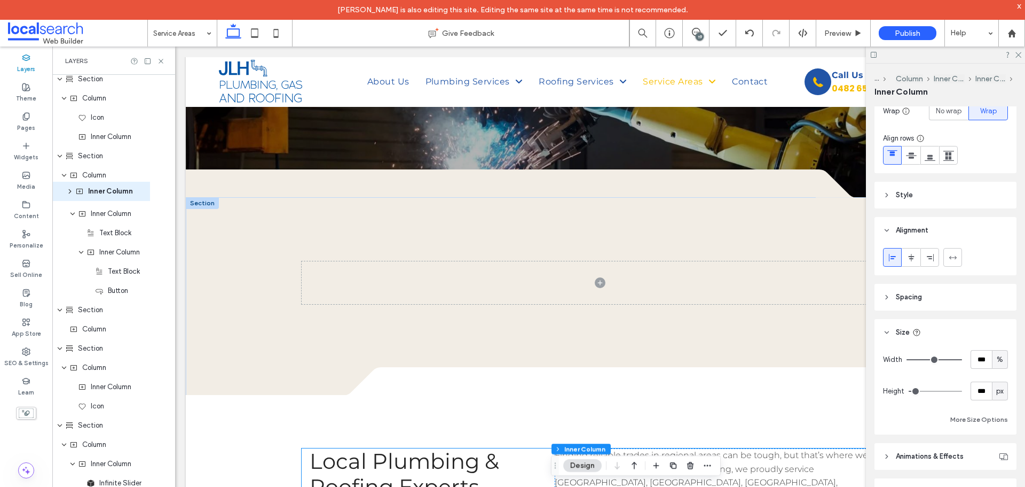
drag, startPoint x: 115, startPoint y: 292, endPoint x: 95, endPoint y: 193, distance: 101.3
click at [95, 193] on div "Header Section Column Image Column Navigation Links Column Inner Column Icon In…" at bounding box center [113, 156] width 123 height 2019
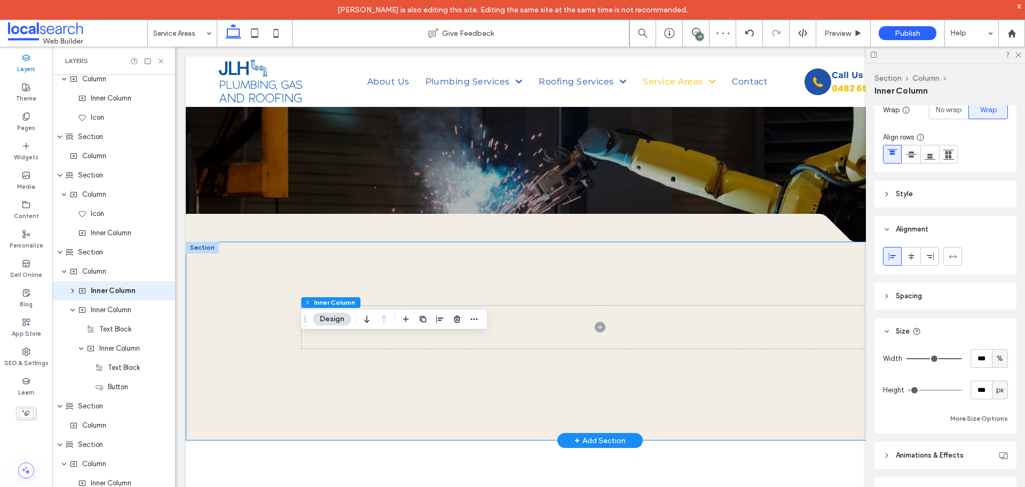
scroll to position [160, 0]
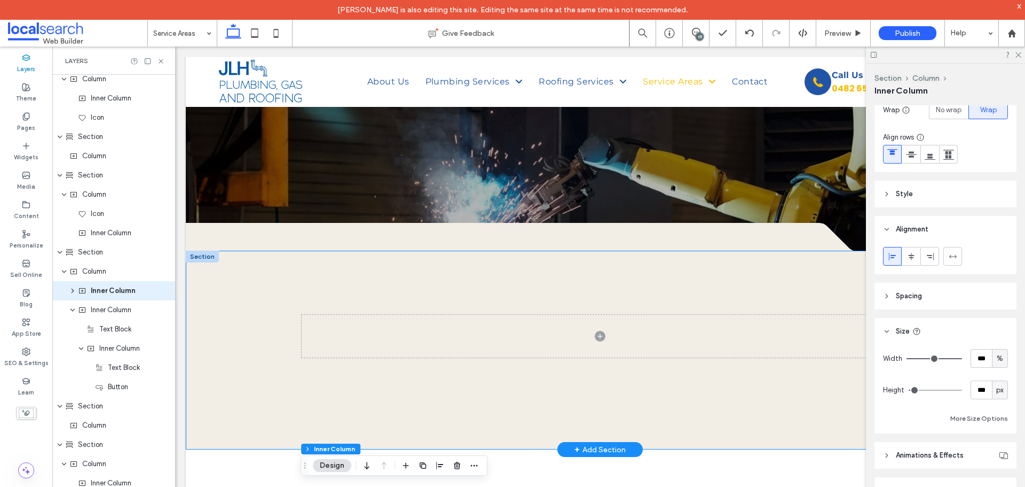
click at [325, 291] on div at bounding box center [600, 349] width 829 height 199
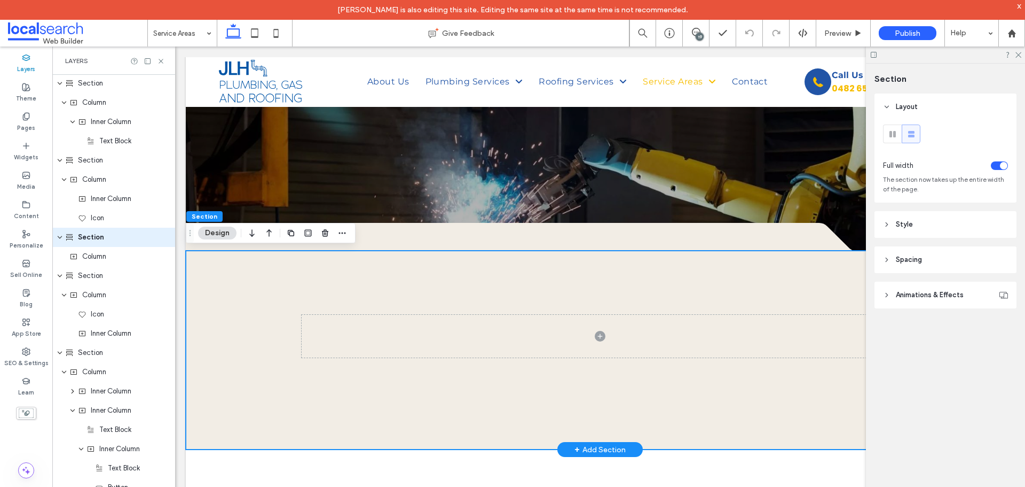
scroll to position [320, 0]
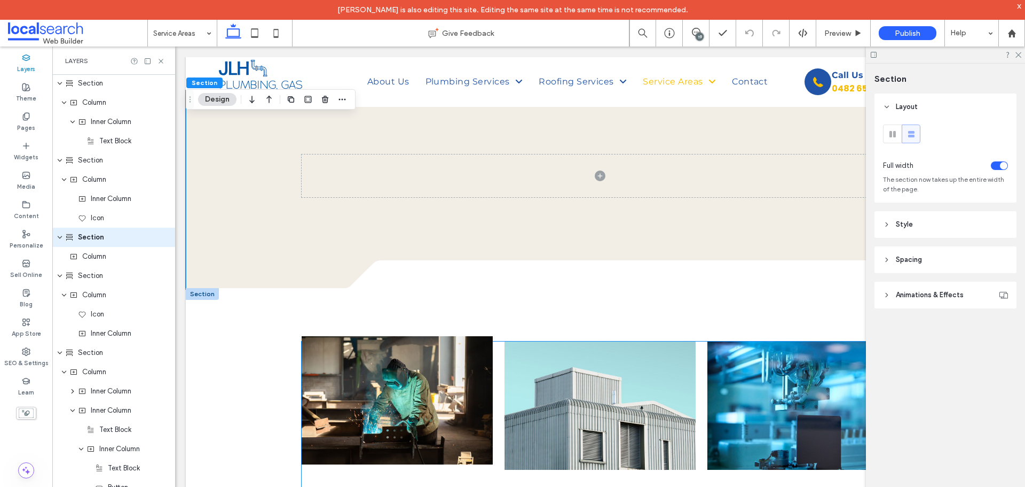
click at [353, 351] on link at bounding box center [397, 400] width 191 height 128
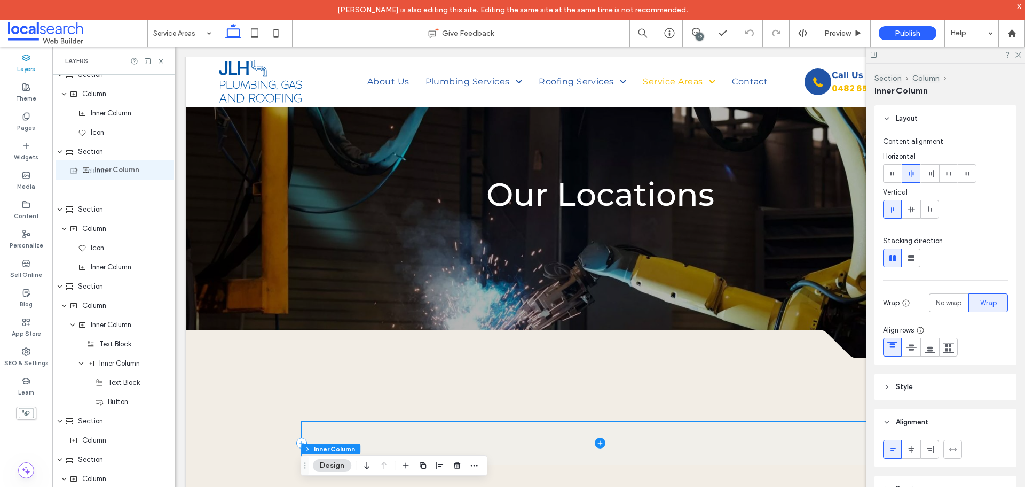
scroll to position [812, 0]
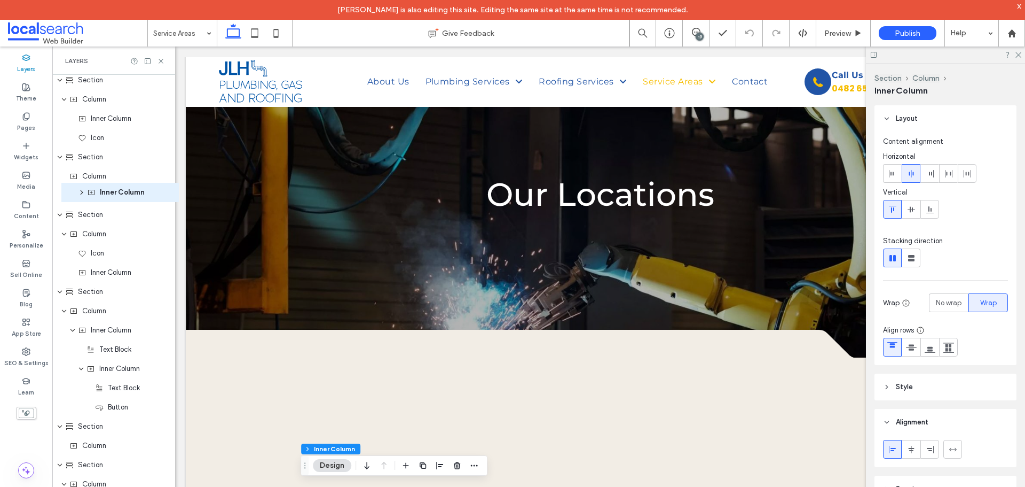
drag, startPoint x: 110, startPoint y: 295, endPoint x: 119, endPoint y: 197, distance: 98.7
click at [119, 197] on div "Header Section Column Image Column Navigation Links Column Inner Column Icon In…" at bounding box center [113, 272] width 123 height 2019
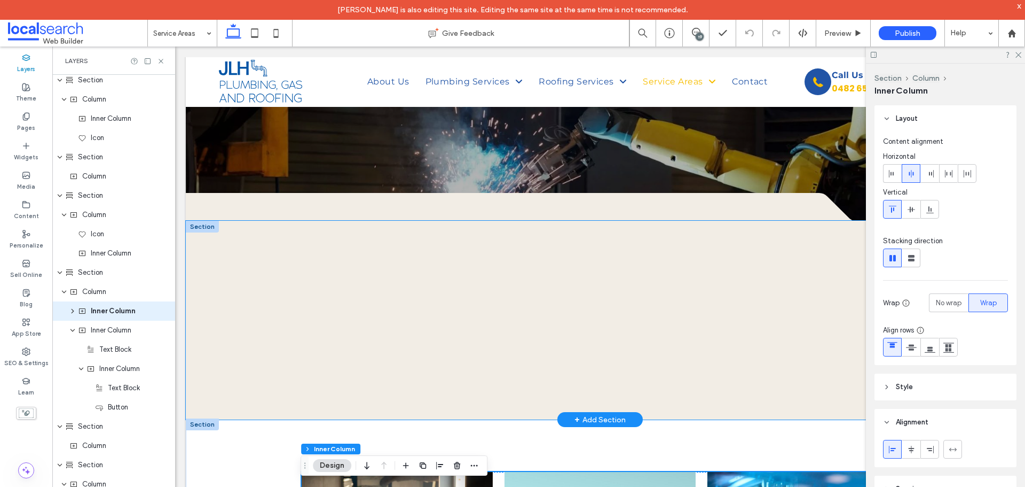
scroll to position [160, 0]
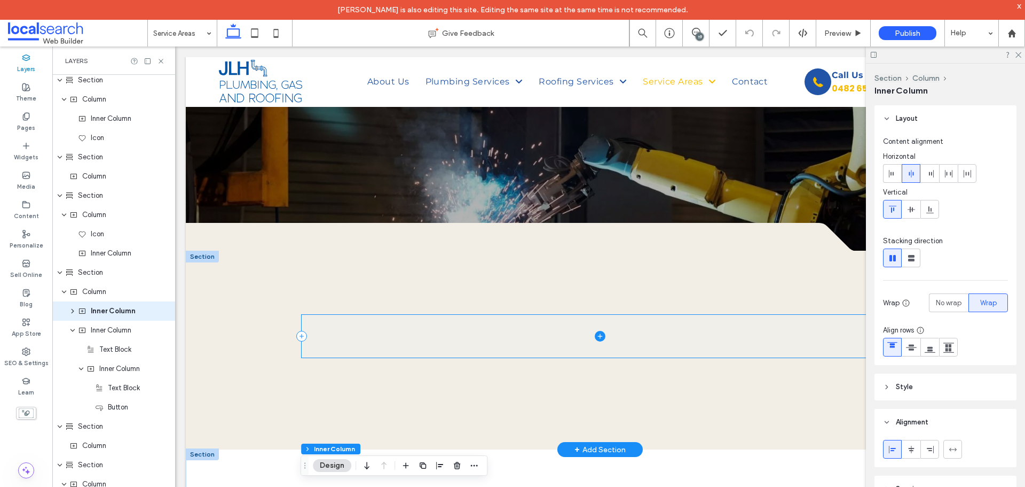
click at [363, 319] on span at bounding box center [600, 336] width 597 height 43
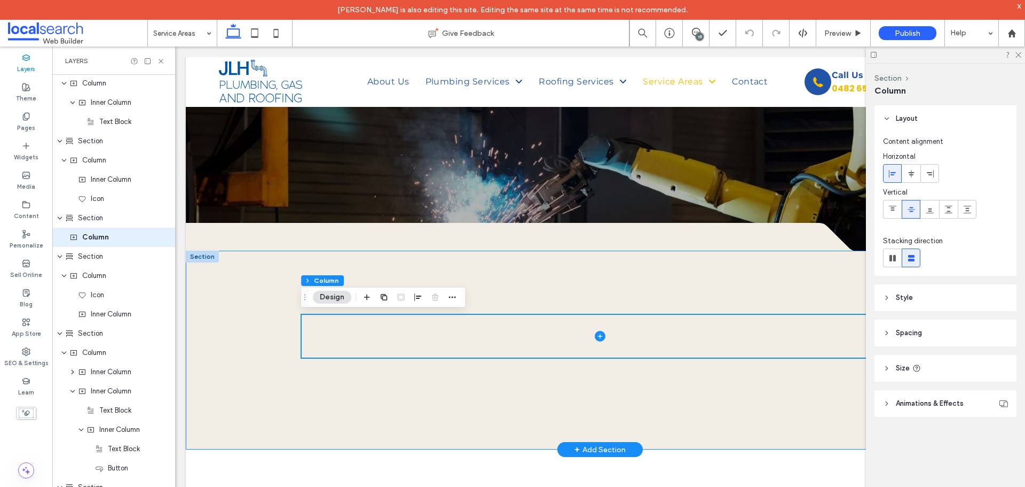
scroll to position [320, 0]
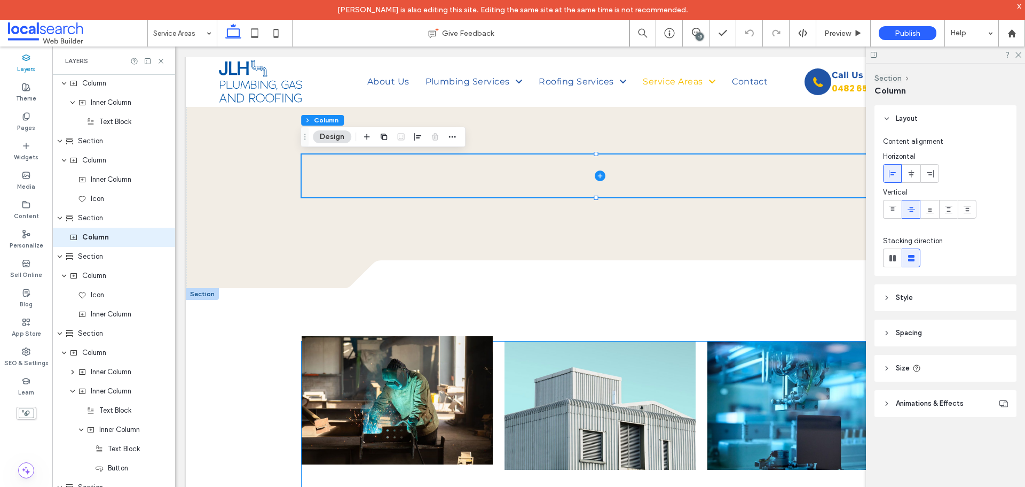
click at [334, 357] on link at bounding box center [397, 400] width 191 height 128
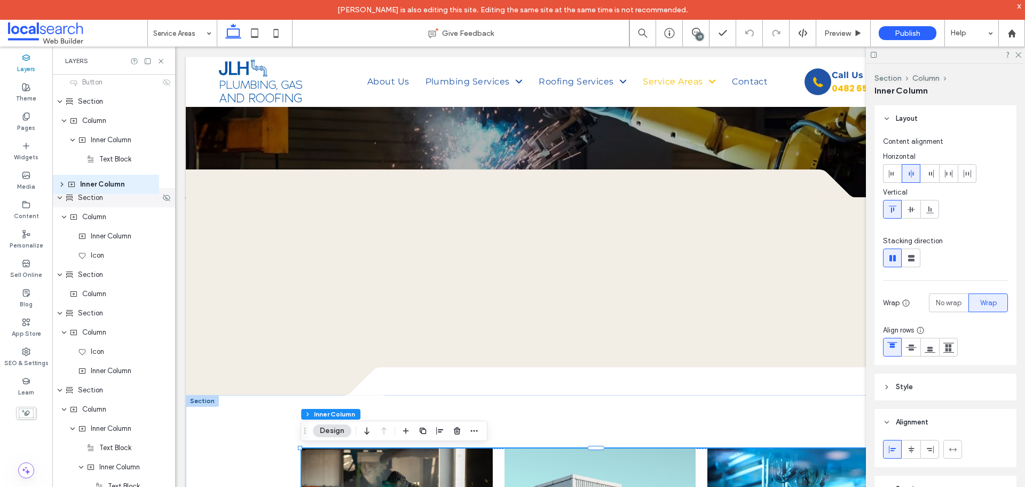
scroll to position [712, 0]
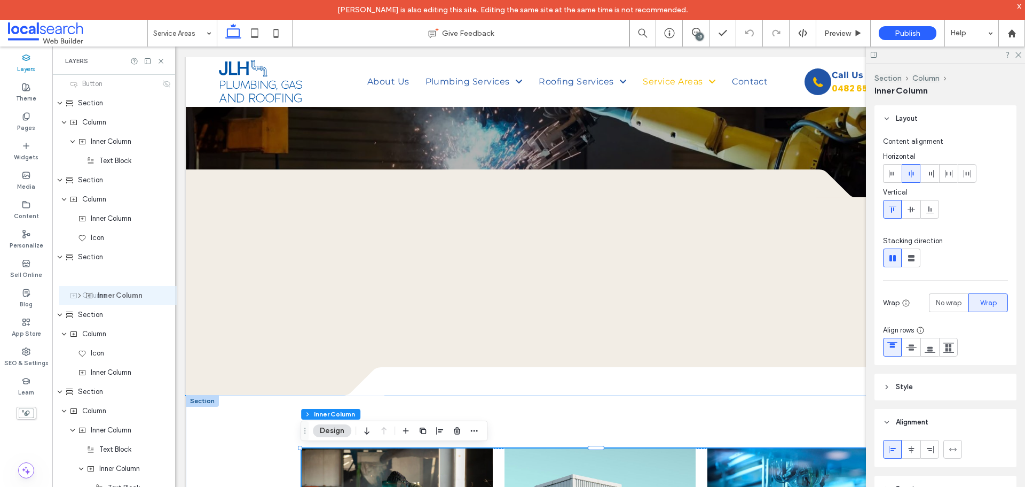
drag, startPoint x: 115, startPoint y: 296, endPoint x: 122, endPoint y: 301, distance: 8.4
click at [122, 301] on div "Header Section Column Image Column Navigation Links Column Inner Column Icon In…" at bounding box center [113, 372] width 123 height 2019
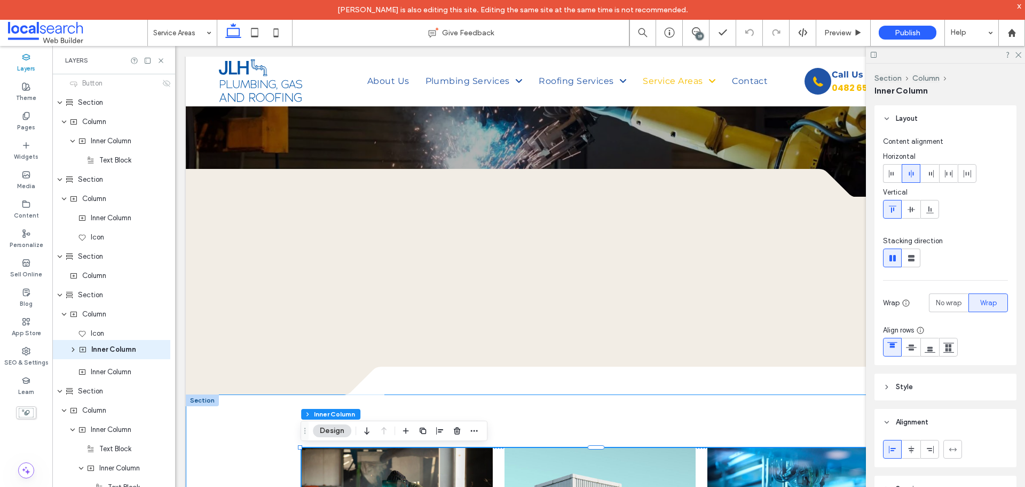
scroll to position [0, 0]
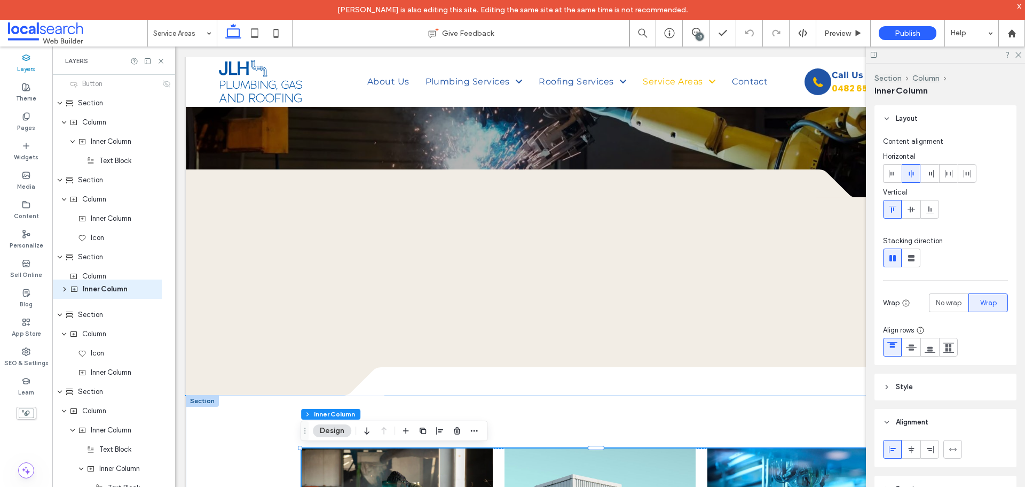
drag, startPoint x: 113, startPoint y: 417, endPoint x: 105, endPoint y: 295, distance: 122.0
click at [105, 295] on div "Header Section Column Image Column Navigation Links Column Inner Column Icon In…" at bounding box center [113, 372] width 123 height 2019
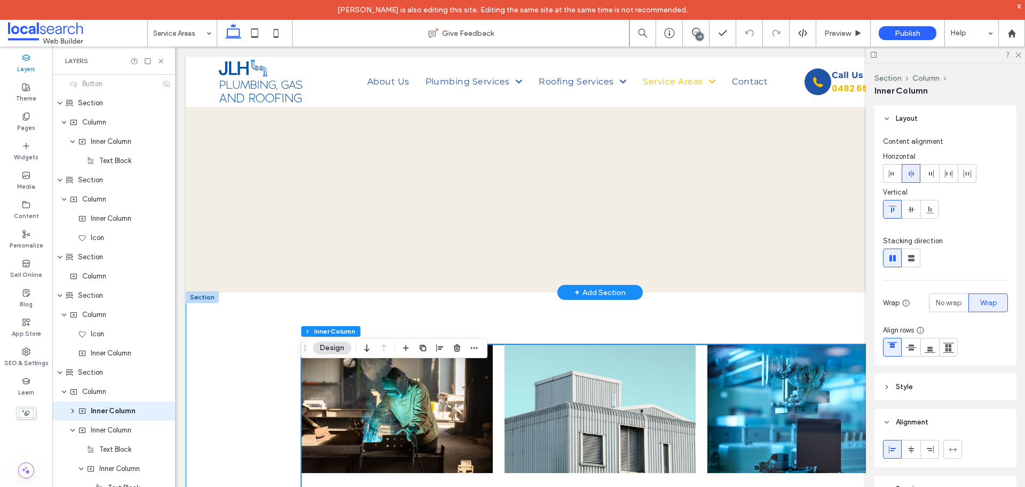
scroll to position [320, 0]
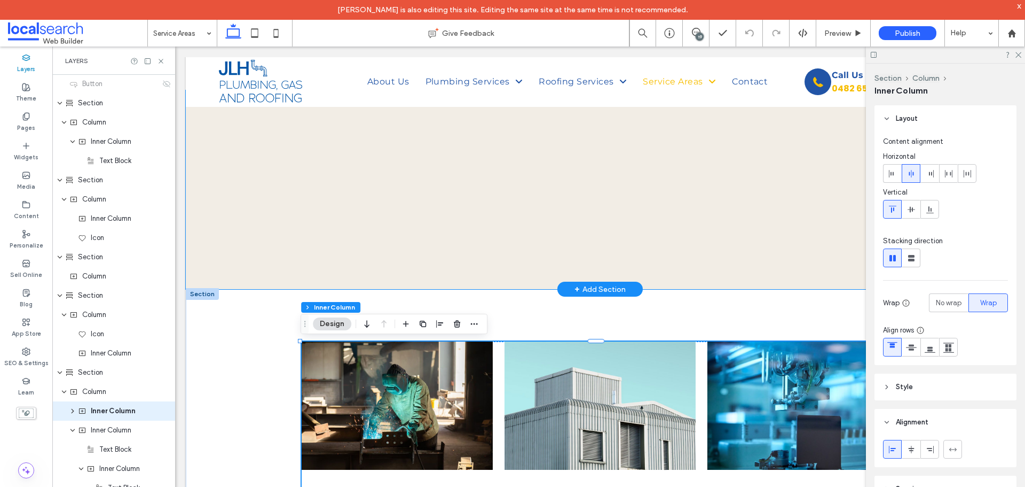
click at [370, 231] on div at bounding box center [600, 189] width 829 height 199
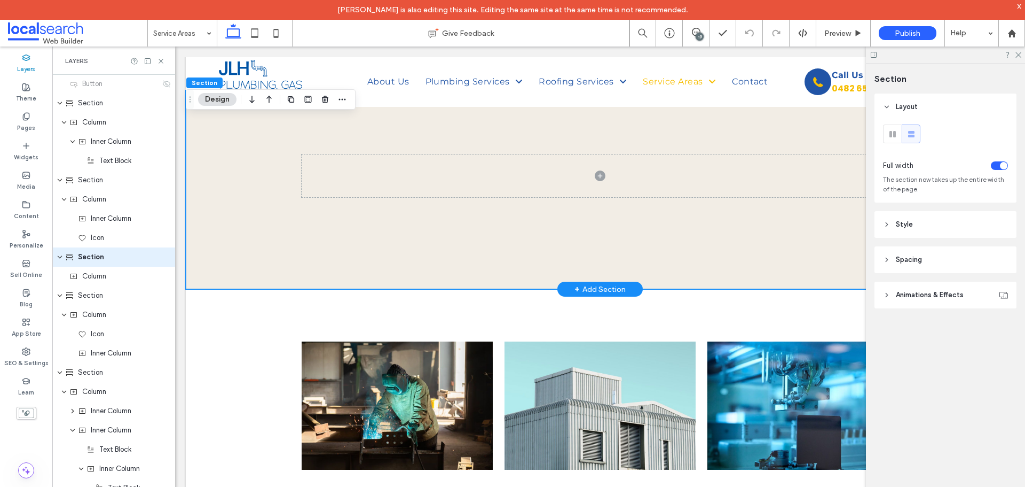
scroll to position [678, 0]
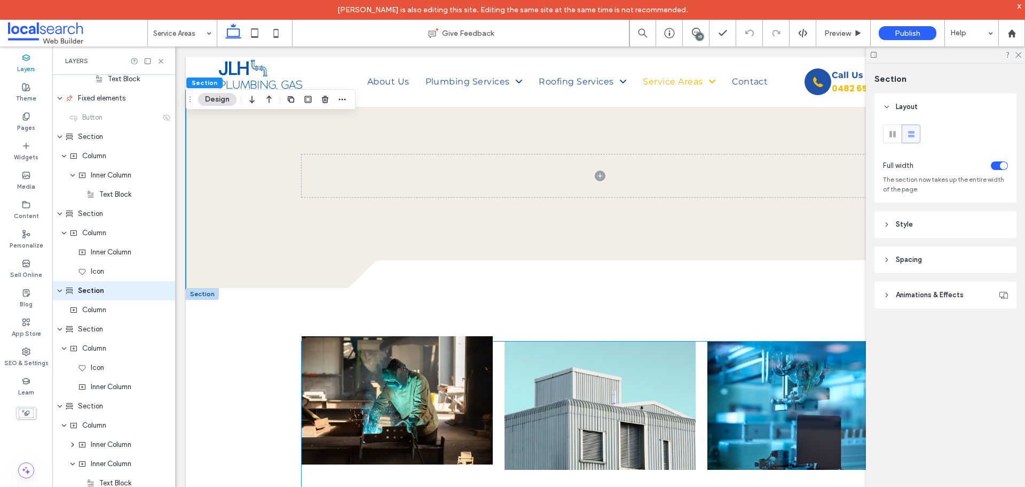
click at [350, 360] on link at bounding box center [397, 400] width 191 height 128
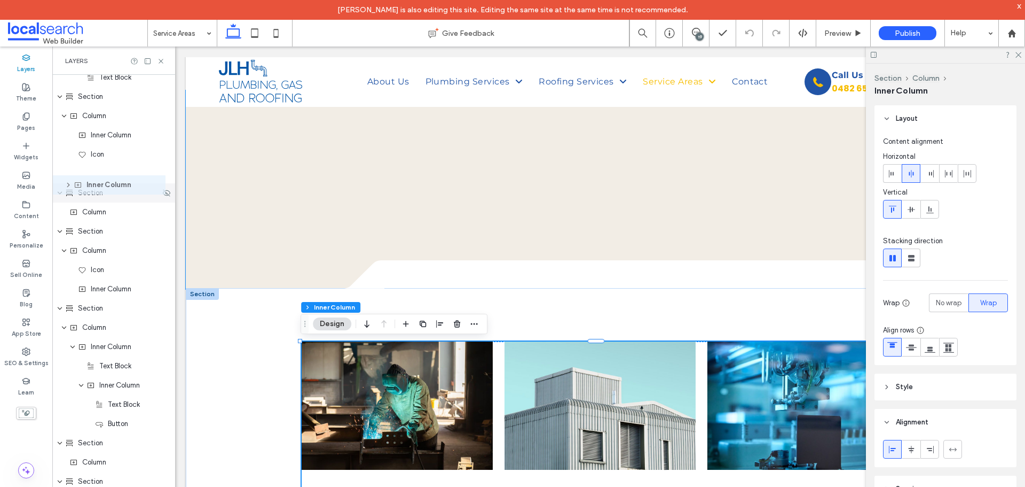
scroll to position [794, 0]
drag, startPoint x: 114, startPoint y: 294, endPoint x: 109, endPoint y: 197, distance: 96.8
click at [109, 197] on div "Header Section Column Image Column Navigation Links Column Inner Column Icon In…" at bounding box center [113, 290] width 123 height 2019
drag, startPoint x: 111, startPoint y: 333, endPoint x: 93, endPoint y: 214, distance: 120.9
click at [93, 214] on div "Header Section Column Image Column Navigation Links Column Inner Column Icon In…" at bounding box center [113, 290] width 123 height 2019
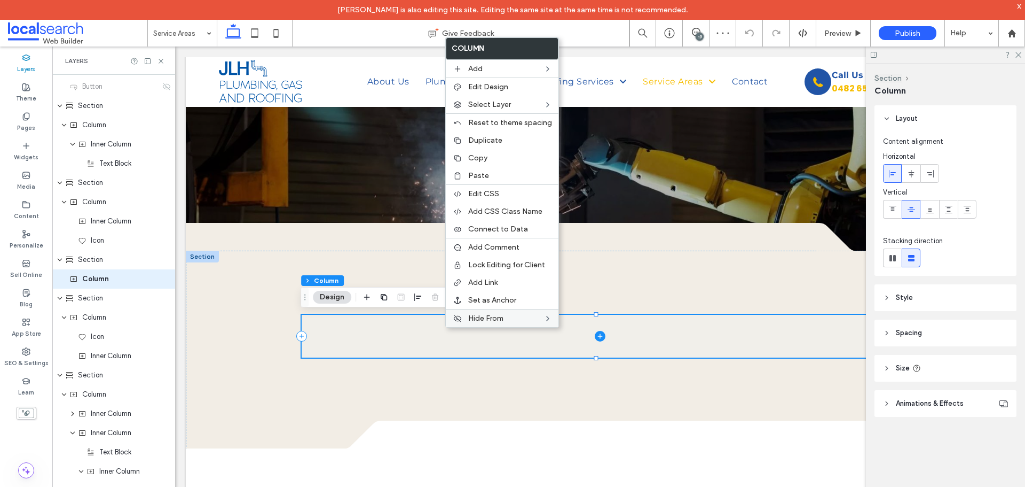
scroll to position [698, 0]
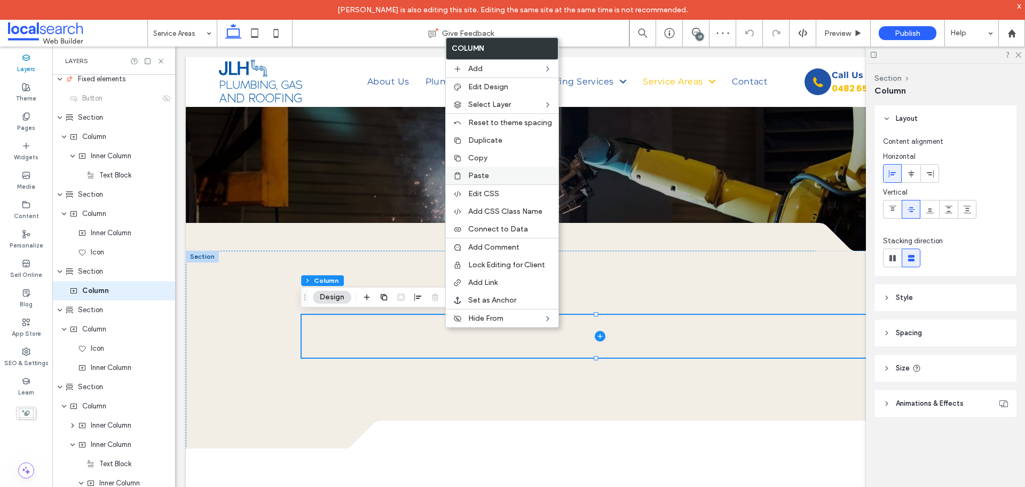
click at [484, 177] on span "Paste" at bounding box center [478, 175] width 21 height 9
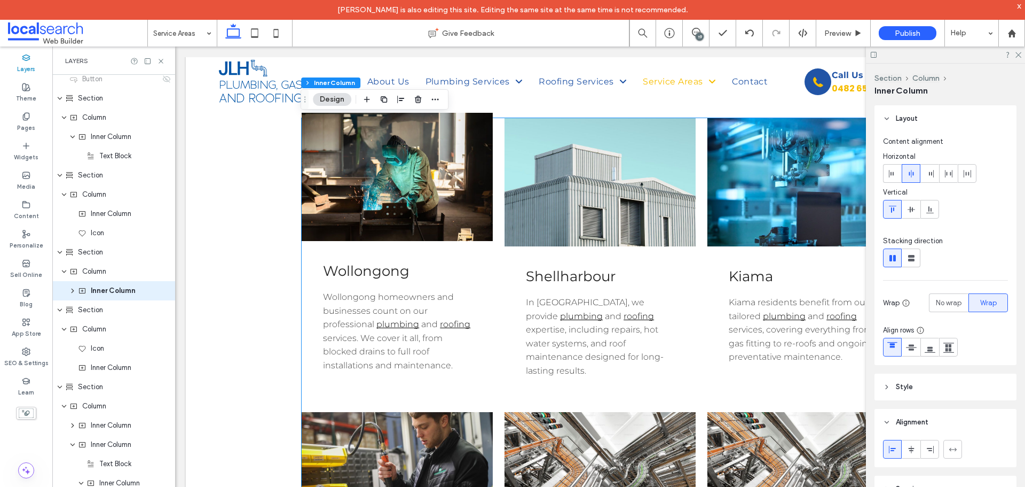
scroll to position [1389, 0]
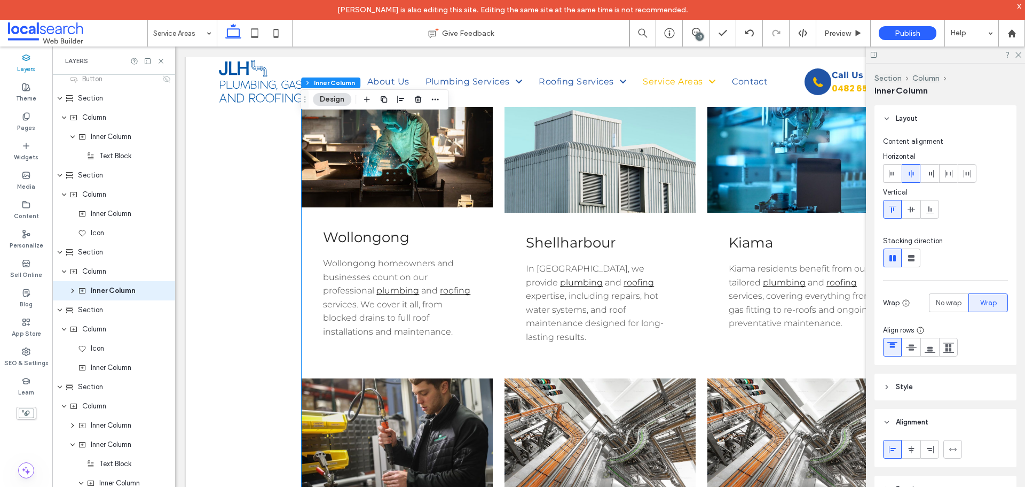
click at [331, 325] on p "Wollongong homeowners and businesses count on our professional plumbing and roo…" at bounding box center [397, 297] width 148 height 82
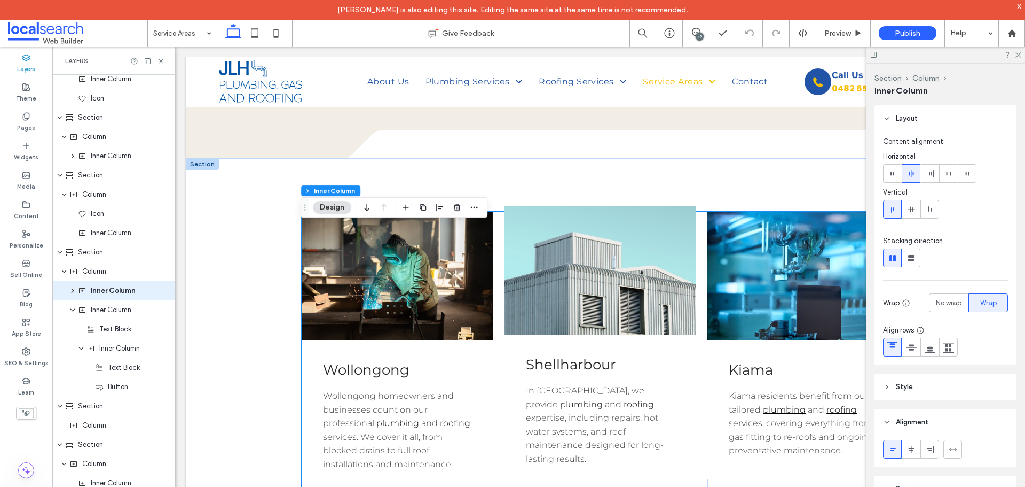
scroll to position [1228, 0]
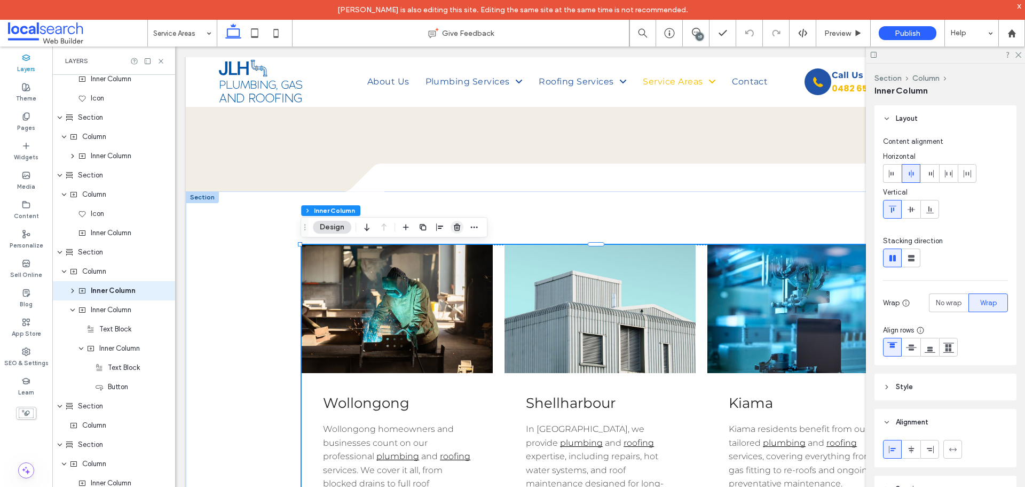
click at [453, 226] on icon "button" at bounding box center [457, 227] width 9 height 9
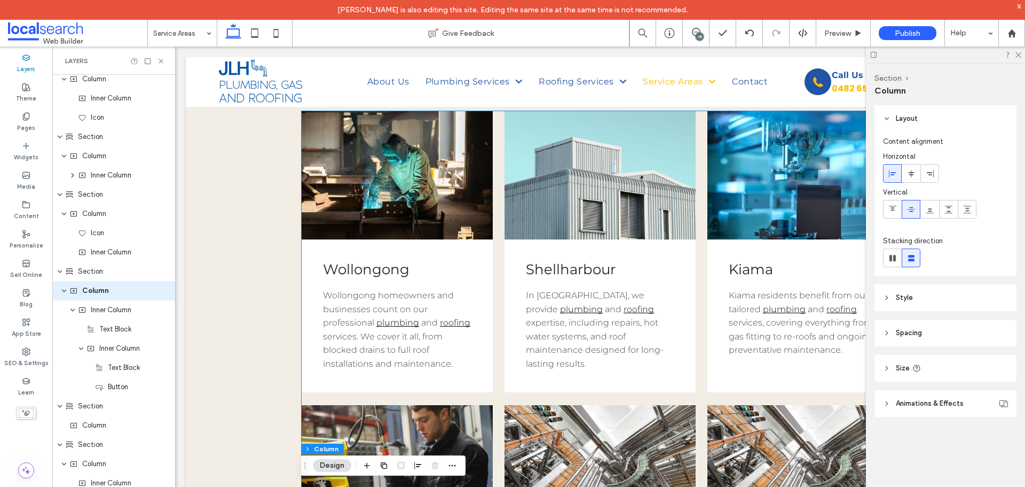
scroll to position [267, 0]
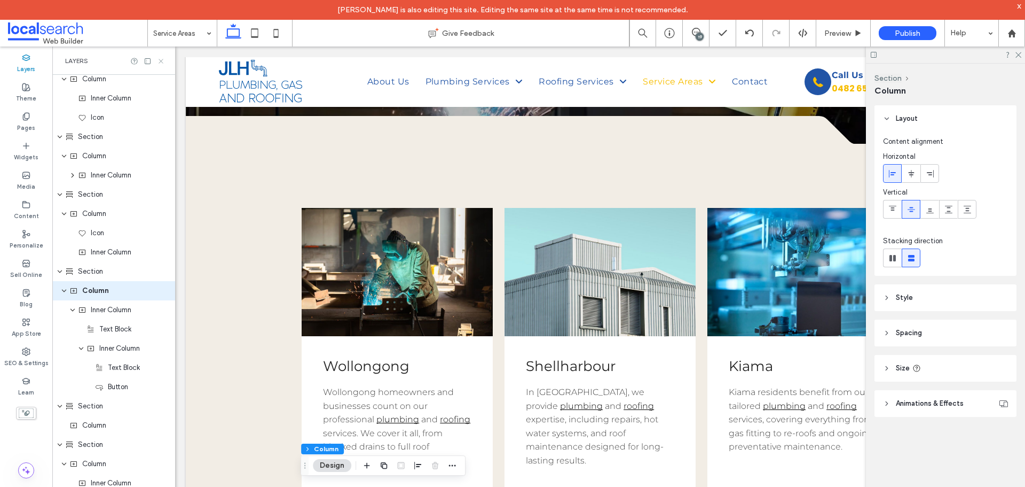
click at [161, 62] on icon at bounding box center [161, 61] width 8 height 8
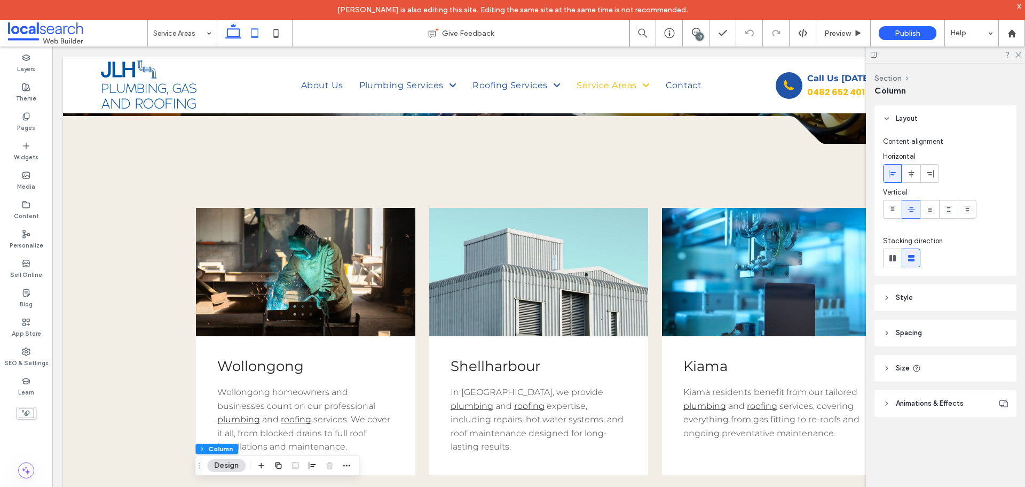
click at [249, 37] on icon at bounding box center [254, 32] width 21 height 21
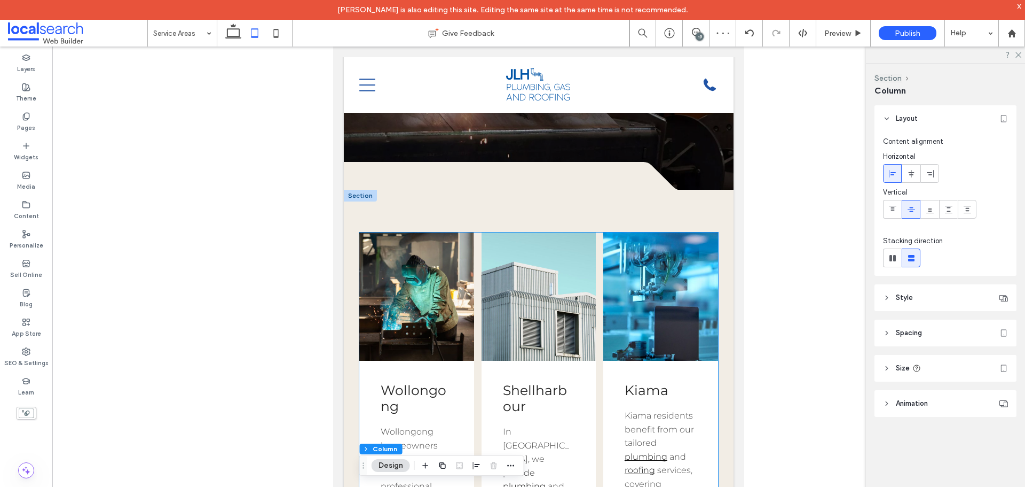
scroll to position [186, 0]
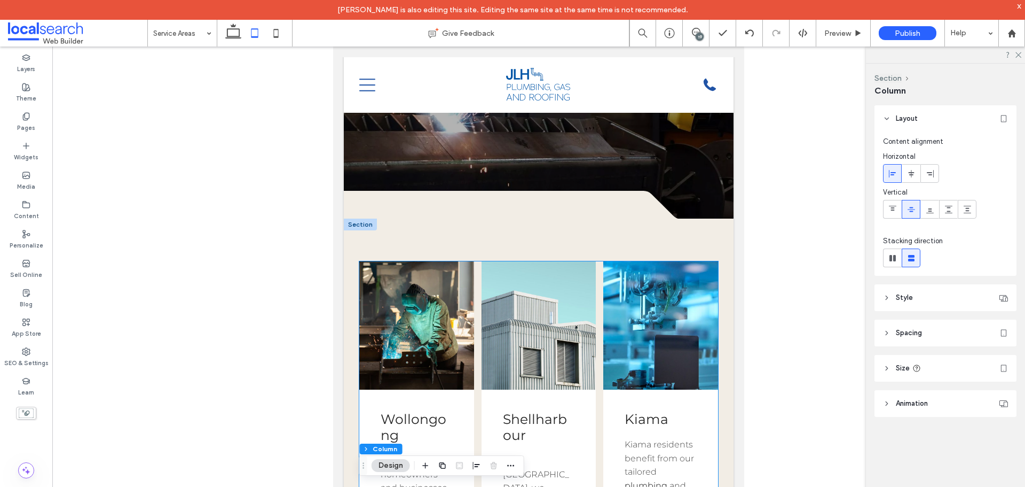
click at [433, 281] on link at bounding box center [416, 325] width 115 height 128
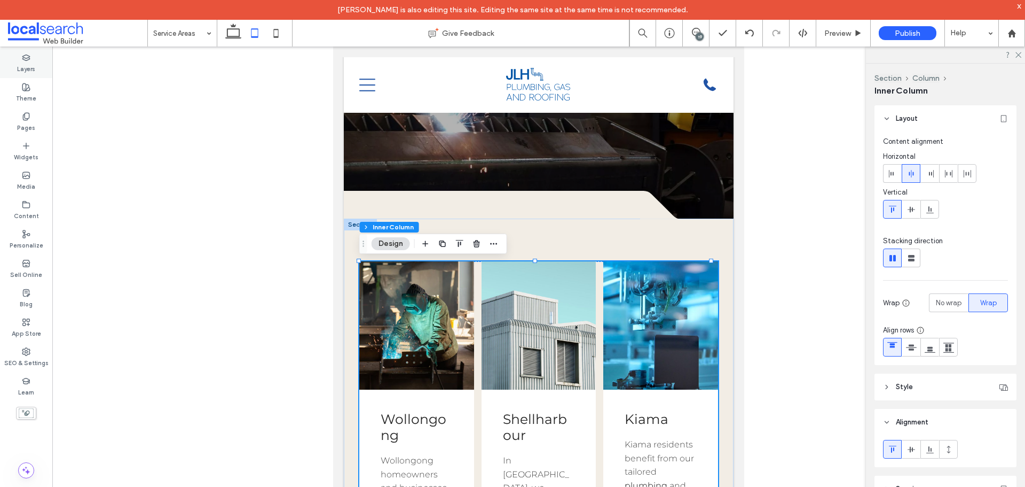
click at [31, 63] on label "Layers" at bounding box center [26, 68] width 18 height 12
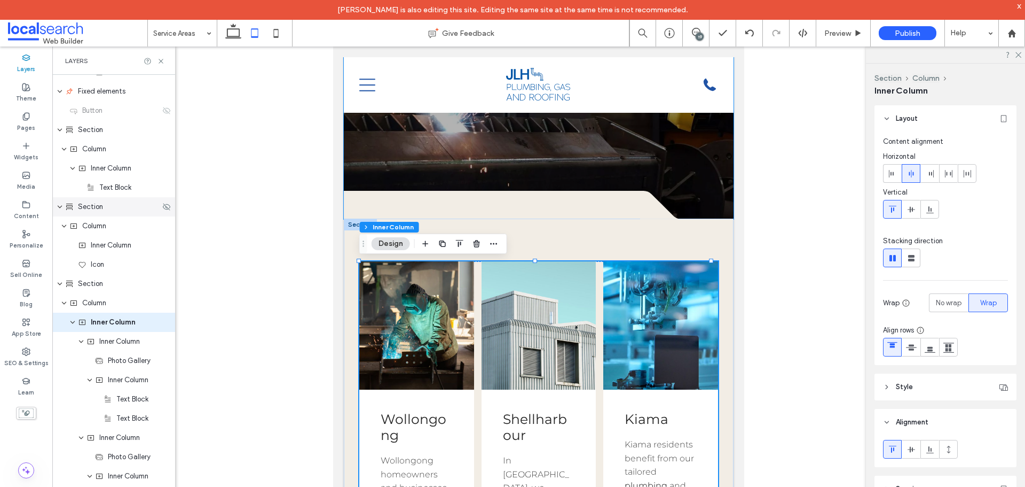
scroll to position [717, 0]
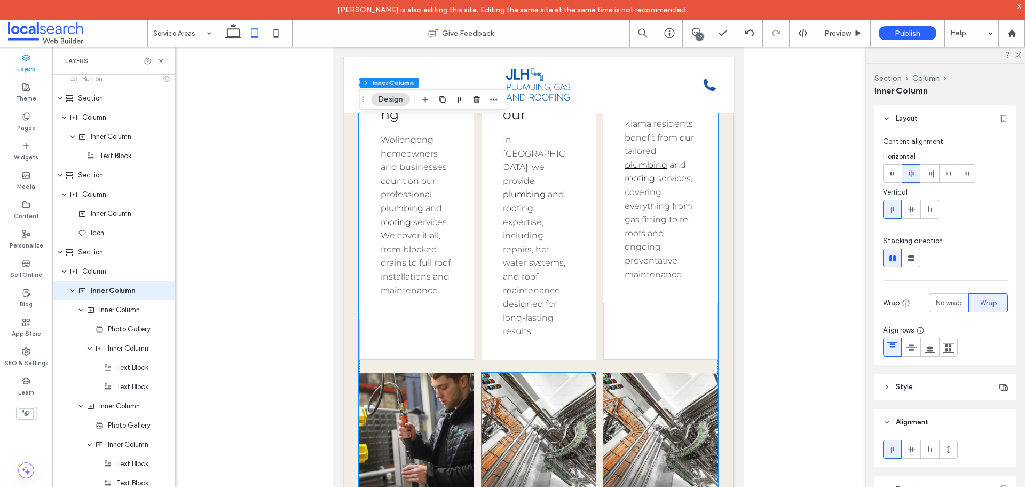
scroll to position [720, 0]
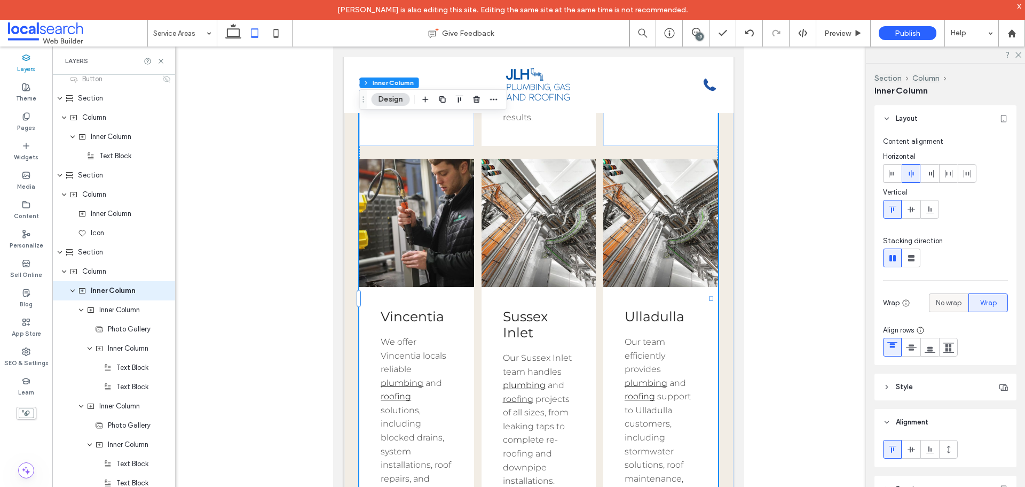
click at [944, 304] on span "No wrap" at bounding box center [949, 302] width 26 height 11
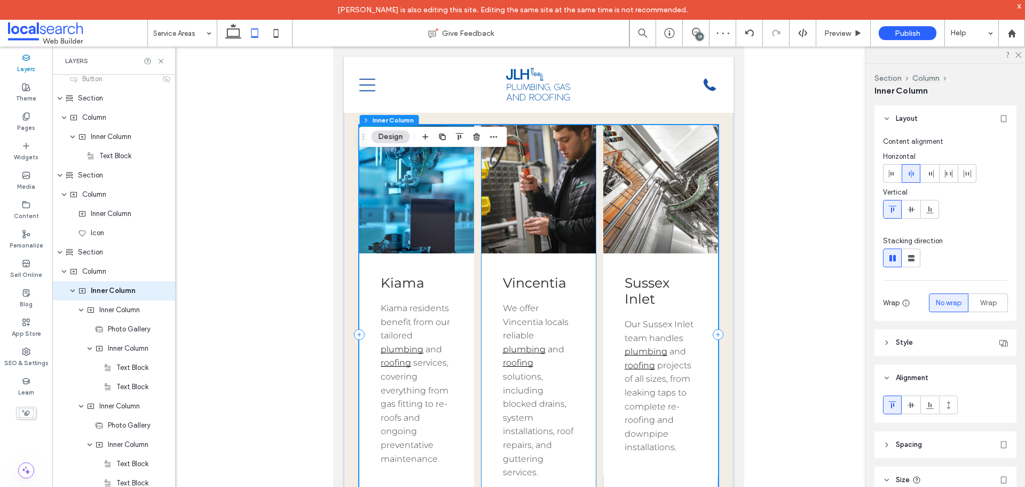
scroll to position [346, 0]
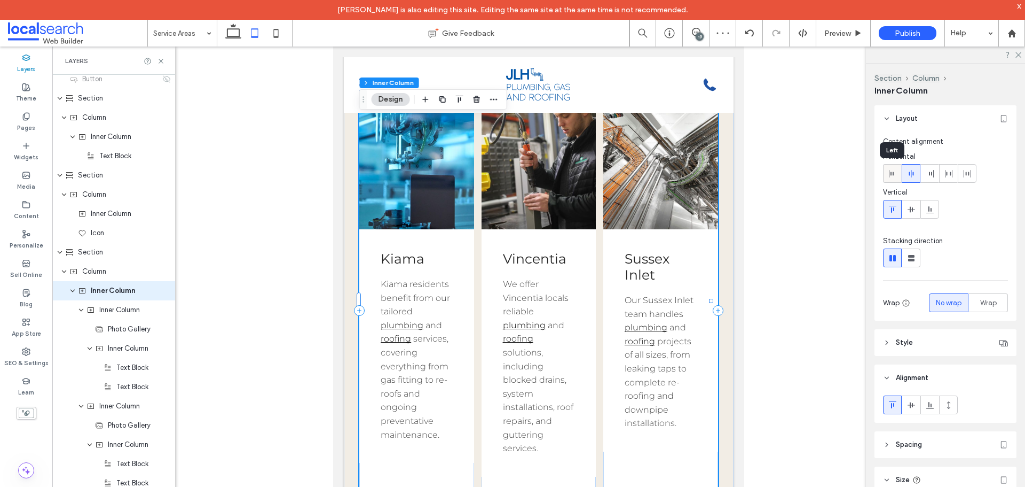
click at [892, 177] on icon at bounding box center [893, 173] width 9 height 9
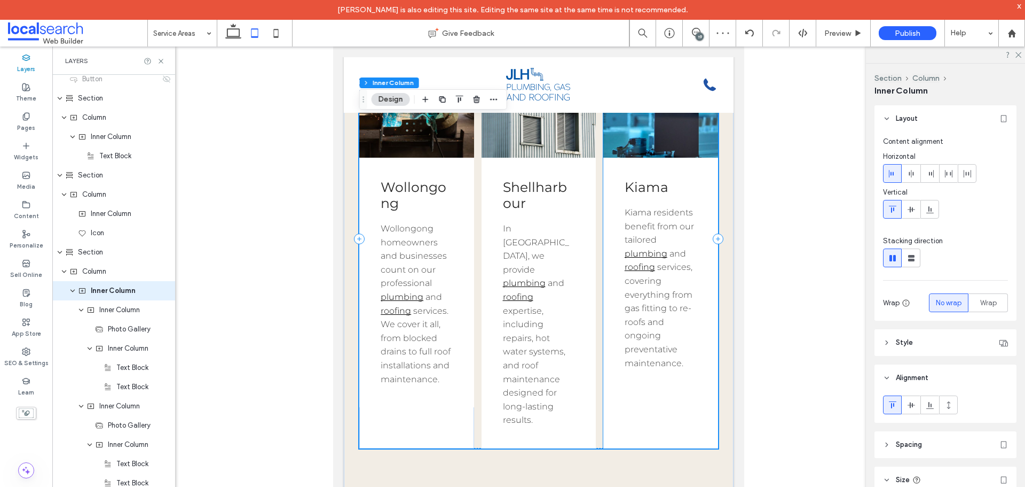
scroll to position [560, 0]
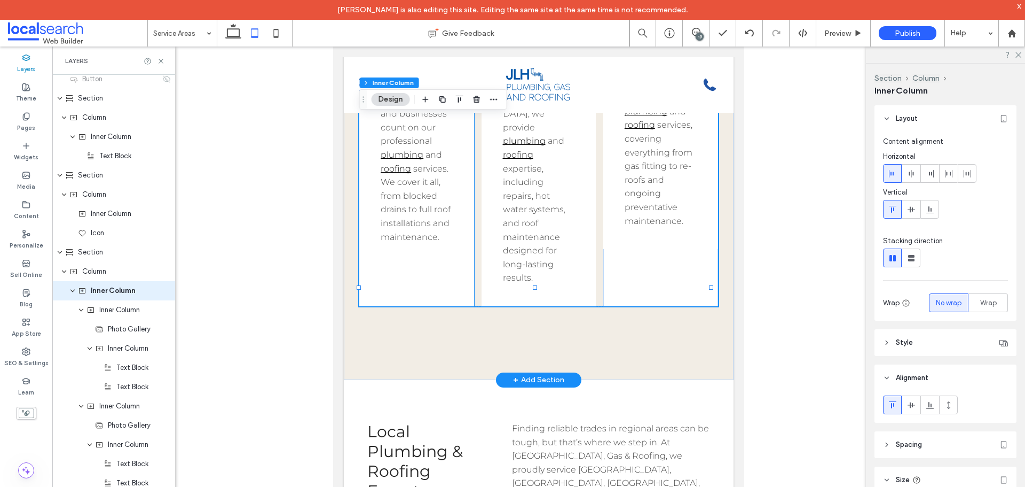
click at [455, 265] on div "Wollongong Wollongong homeowners and businesses count on our professional plumb…" at bounding box center [416, 139] width 115 height 249
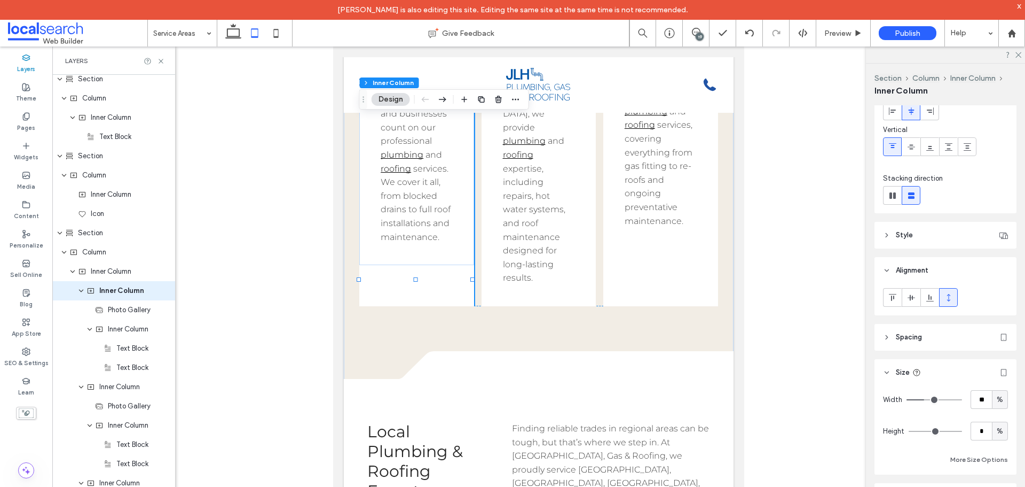
scroll to position [148, 0]
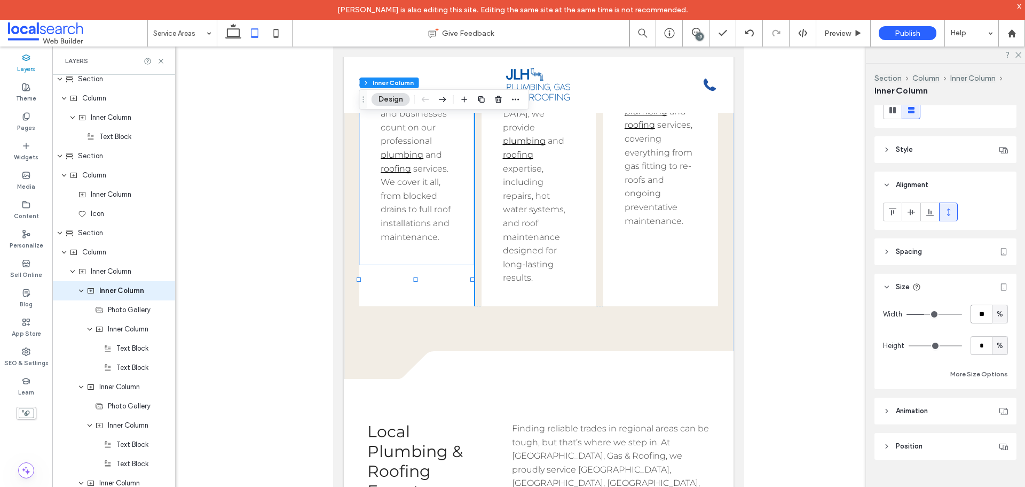
click at [972, 317] on input "**" at bounding box center [981, 313] width 21 height 19
type input "**"
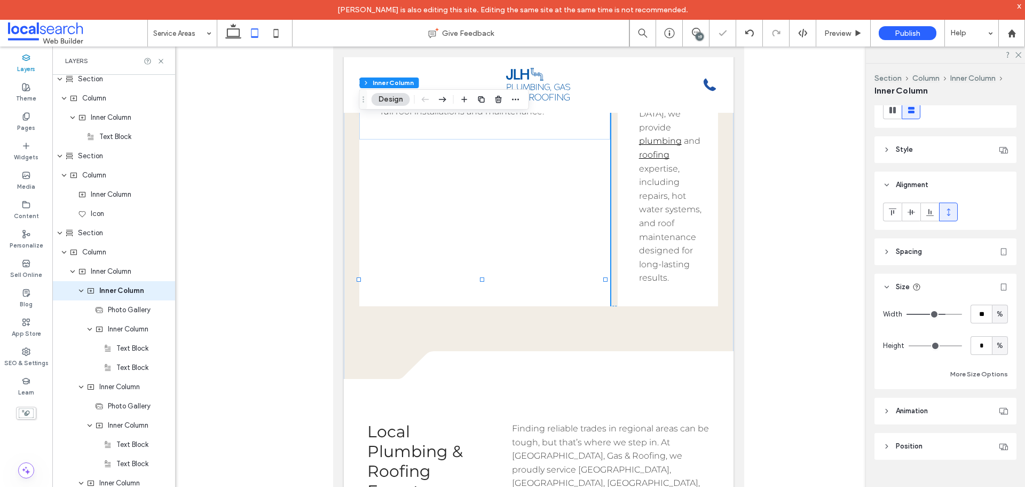
click at [1003, 350] on div "%" at bounding box center [1000, 345] width 16 height 19
click at [998, 443] on div "A" at bounding box center [995, 438] width 15 height 19
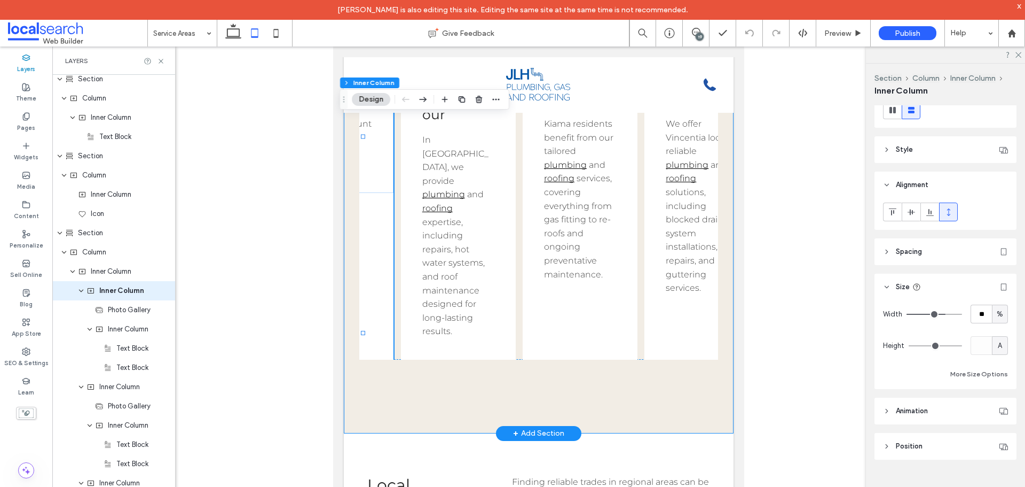
scroll to position [0, 242]
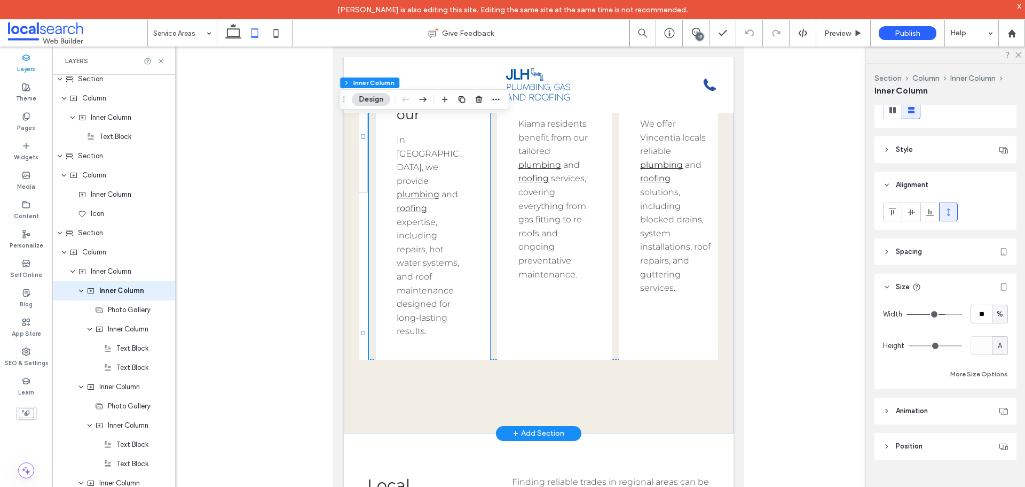
click at [471, 312] on div "Shellharbour In Shellharbour, we provide plumbing and roofing expertise, includ…" at bounding box center [432, 214] width 115 height 291
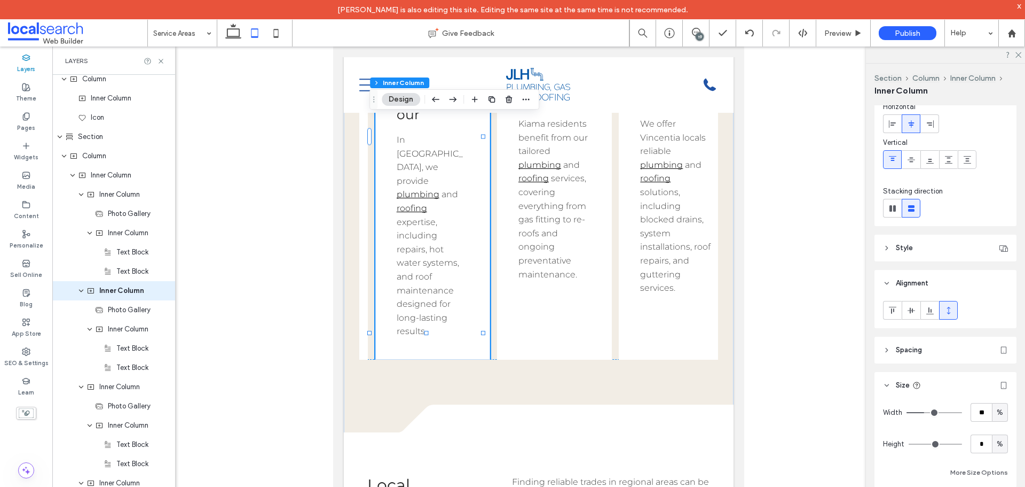
scroll to position [107, 0]
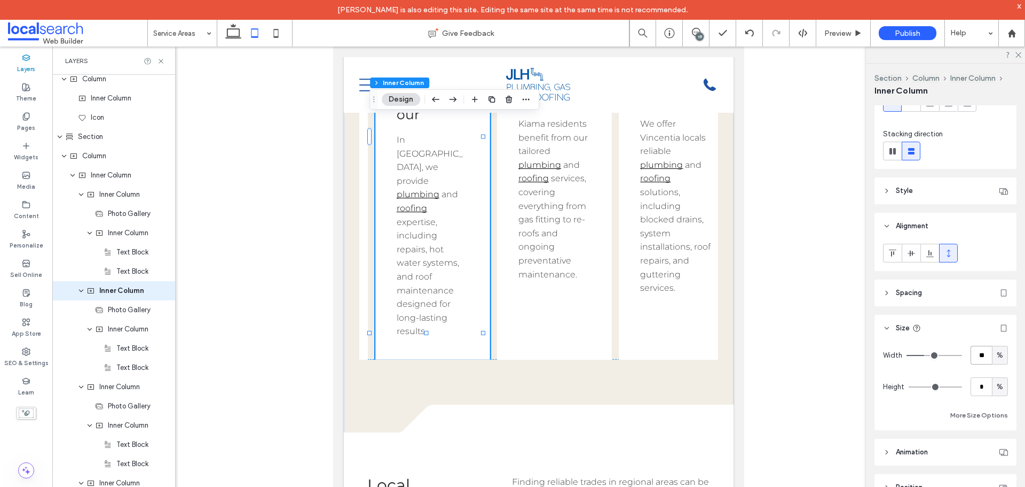
click at [976, 354] on input "**" at bounding box center [981, 355] width 21 height 19
type input "**"
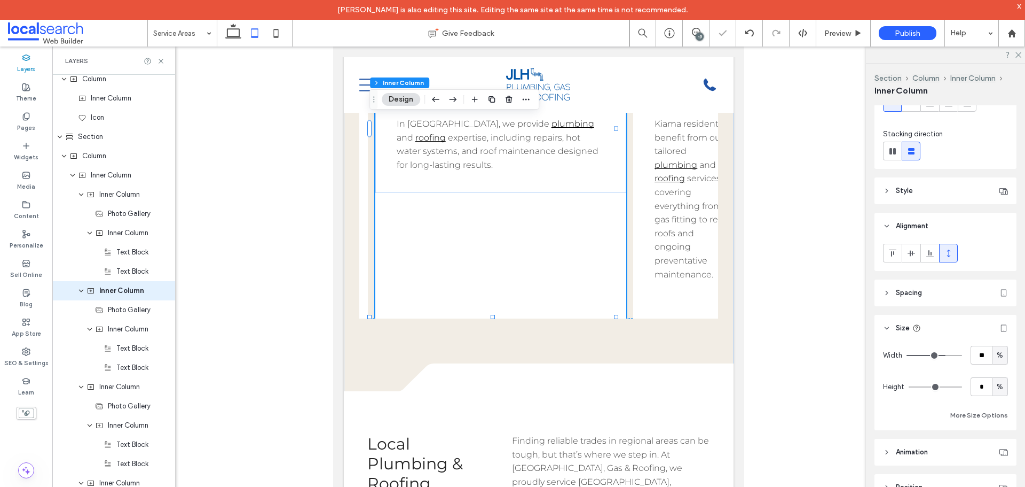
click at [997, 387] on span "%" at bounding box center [1000, 386] width 6 height 11
click at [991, 366] on div "A" at bounding box center [995, 367] width 15 height 19
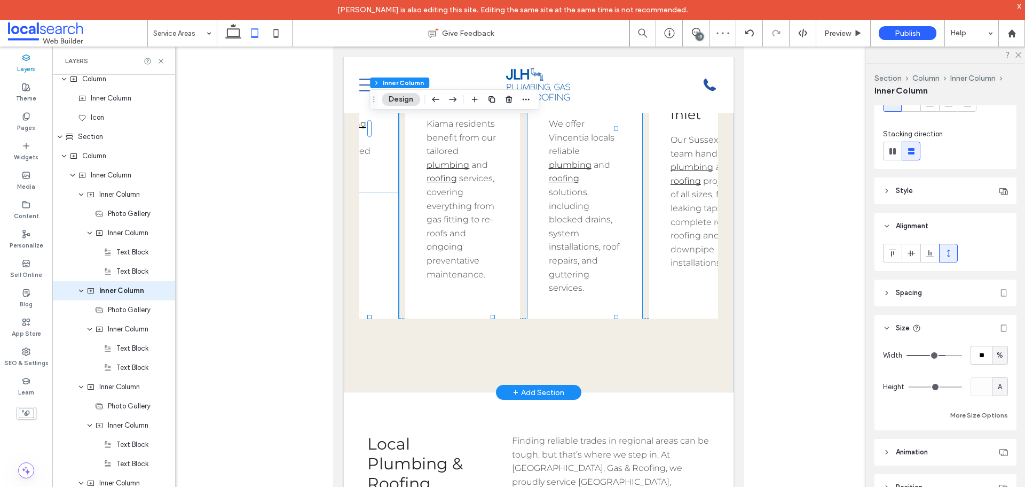
scroll to position [0, 495]
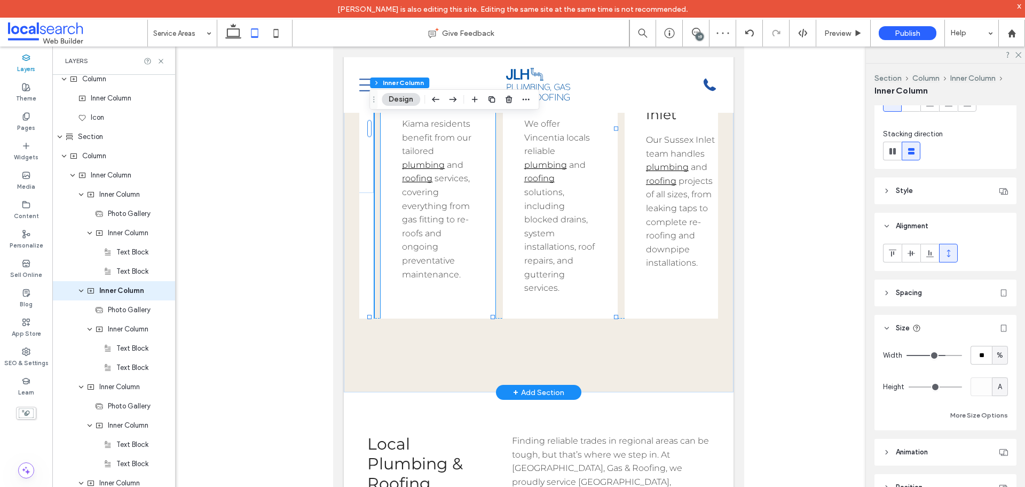
click at [466, 300] on div "Kiama Kiama residents benefit from our tailored plumbing and roofing services, …" at bounding box center [438, 185] width 115 height 233
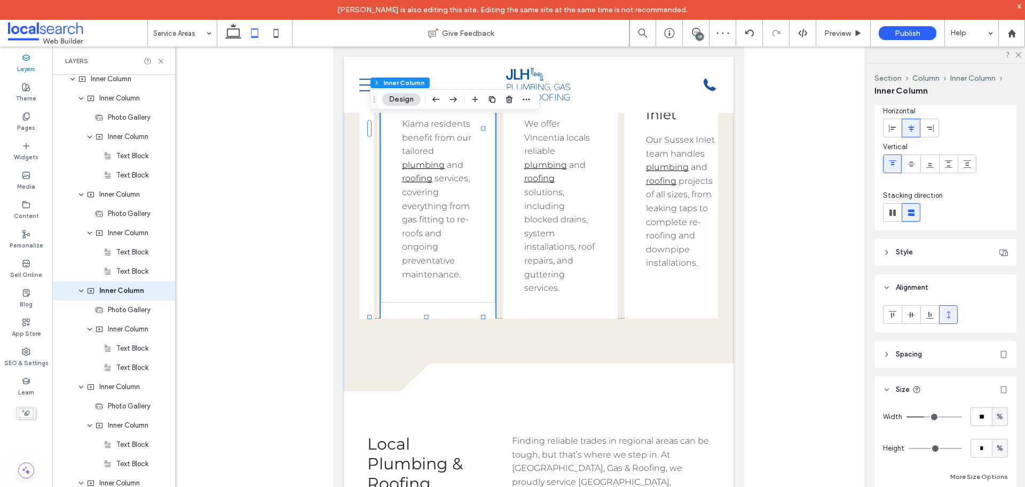
scroll to position [107, 0]
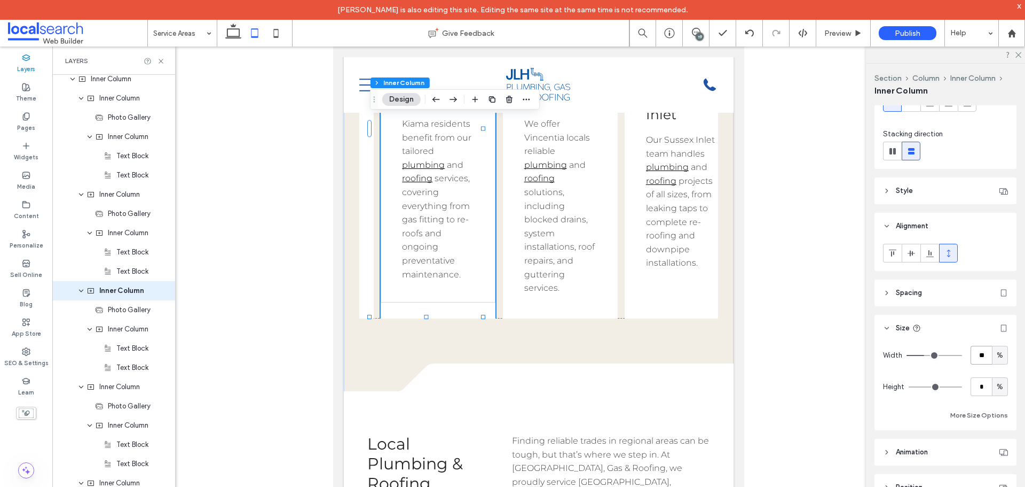
click at [975, 351] on input "**" at bounding box center [981, 355] width 21 height 19
type input "**"
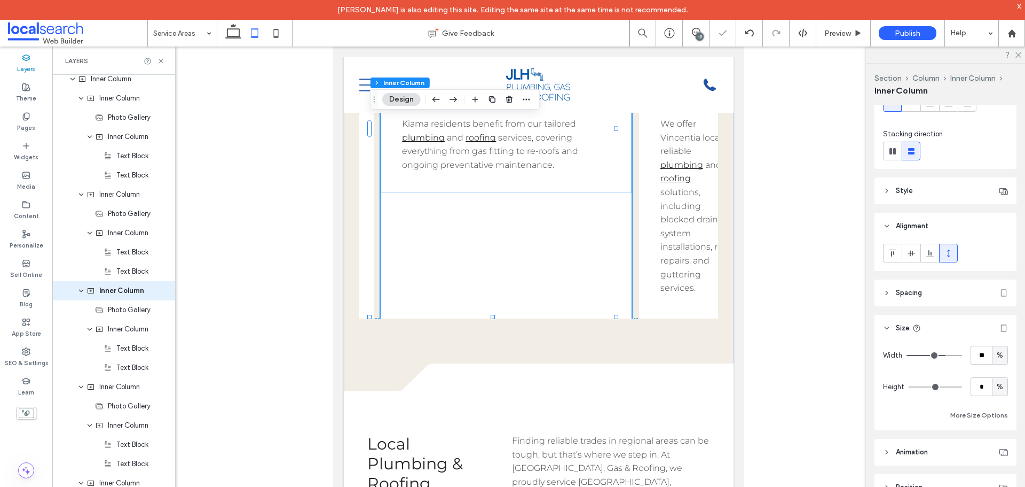
click at [997, 387] on span "%" at bounding box center [1000, 386] width 6 height 11
click at [993, 369] on span "A" at bounding box center [995, 368] width 4 height 11
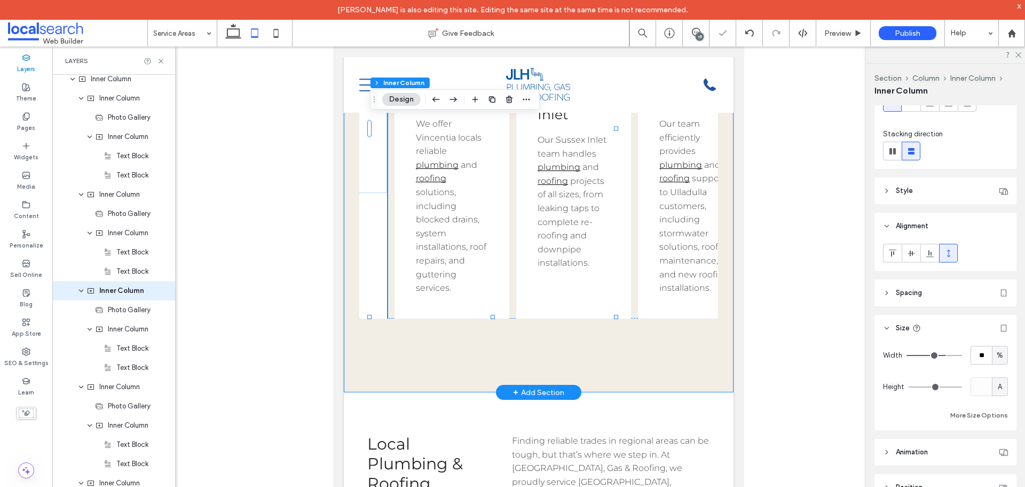
scroll to position [0, 748]
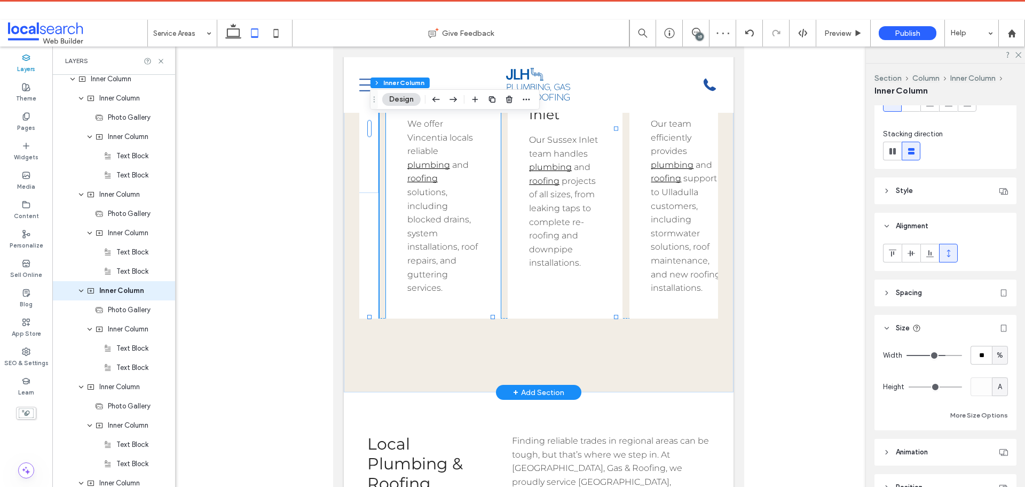
click at [466, 306] on div "Vincentia We offer Vincentia locals reliable plumbing and roofing solutions, in…" at bounding box center [443, 192] width 115 height 247
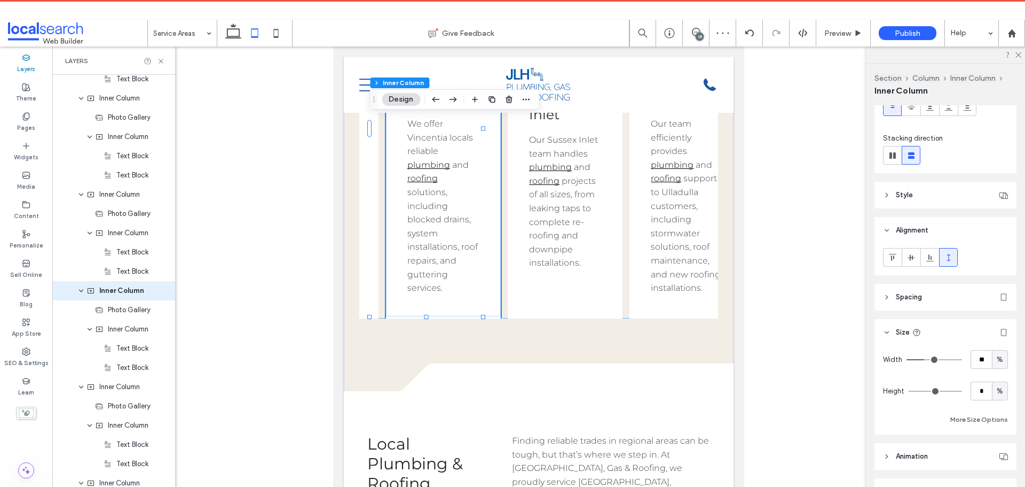
scroll to position [107, 0]
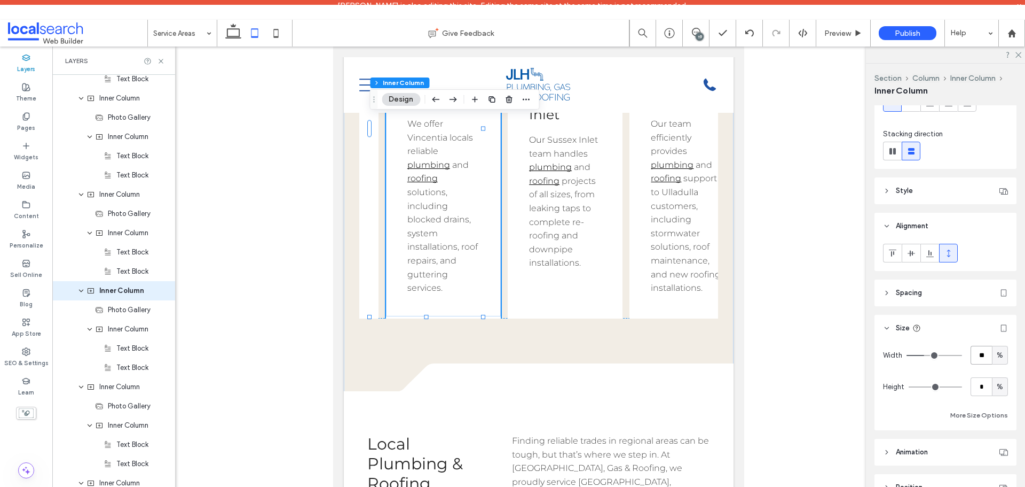
click at [971, 351] on input "**" at bounding box center [981, 355] width 21 height 19
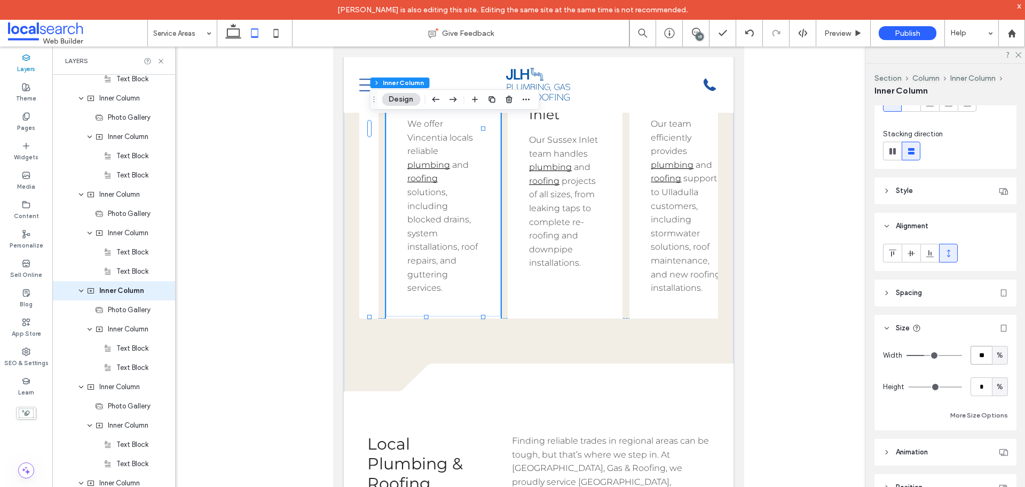
paste input "number-input"
type input "**"
click at [997, 386] on span "%" at bounding box center [1000, 386] width 6 height 11
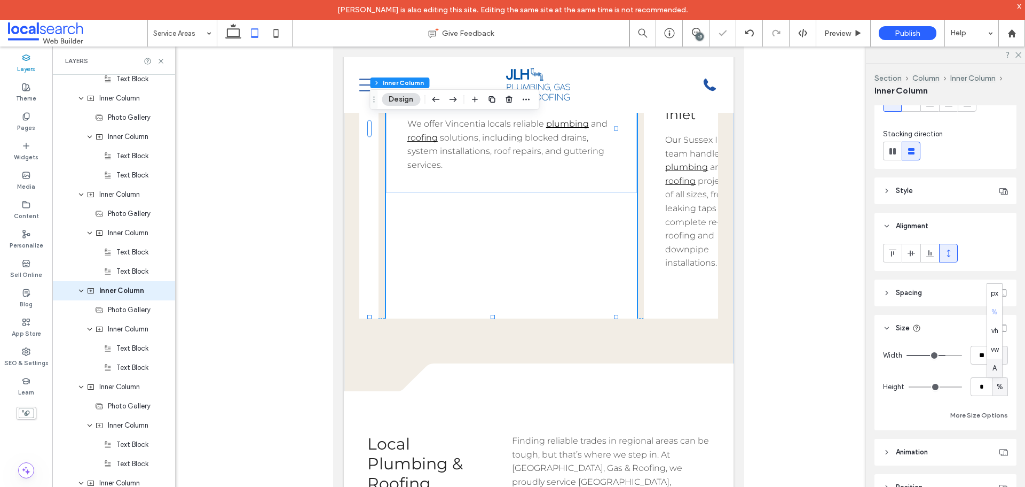
click at [996, 372] on span "A" at bounding box center [995, 368] width 4 height 11
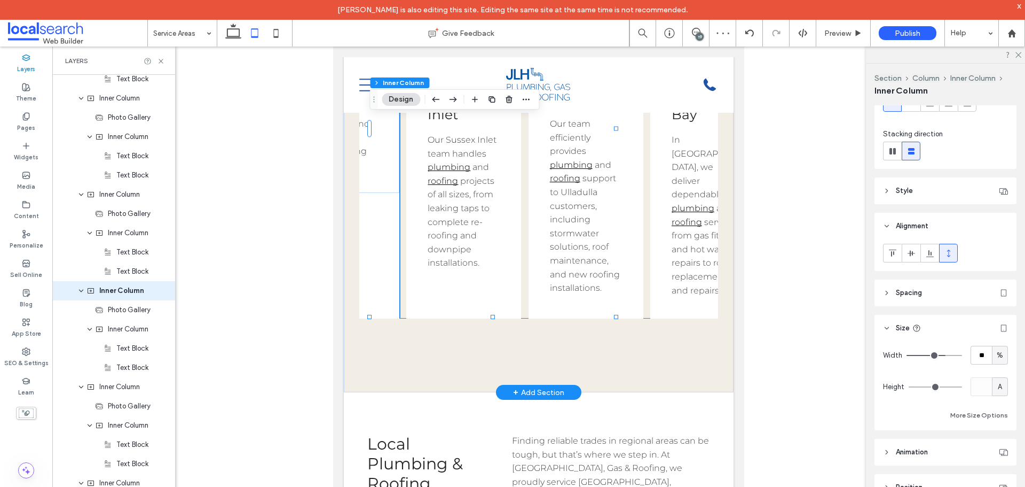
scroll to position [0, 1001]
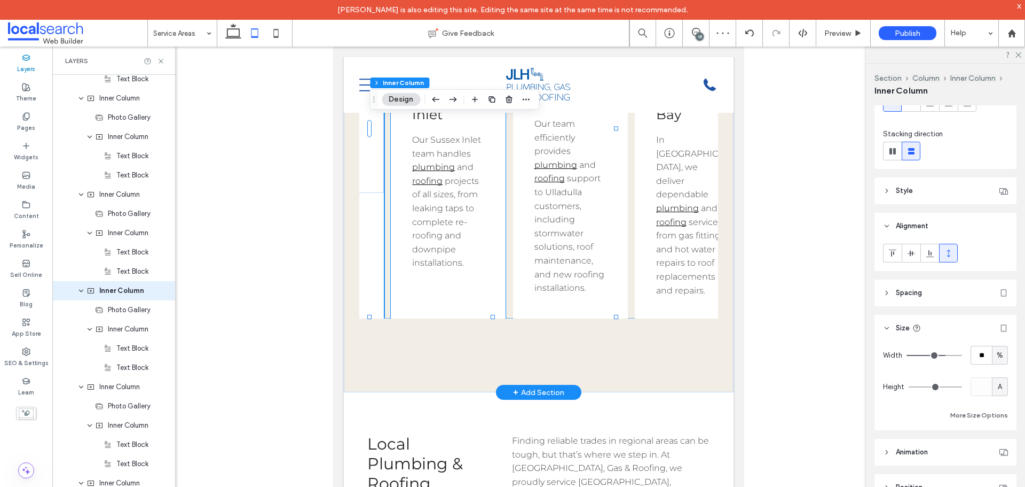
click at [468, 306] on div "Button Sussex Inlet Our Sussex Inlet team handles plumbing and roofing projects…" at bounding box center [448, 130] width 115 height 378
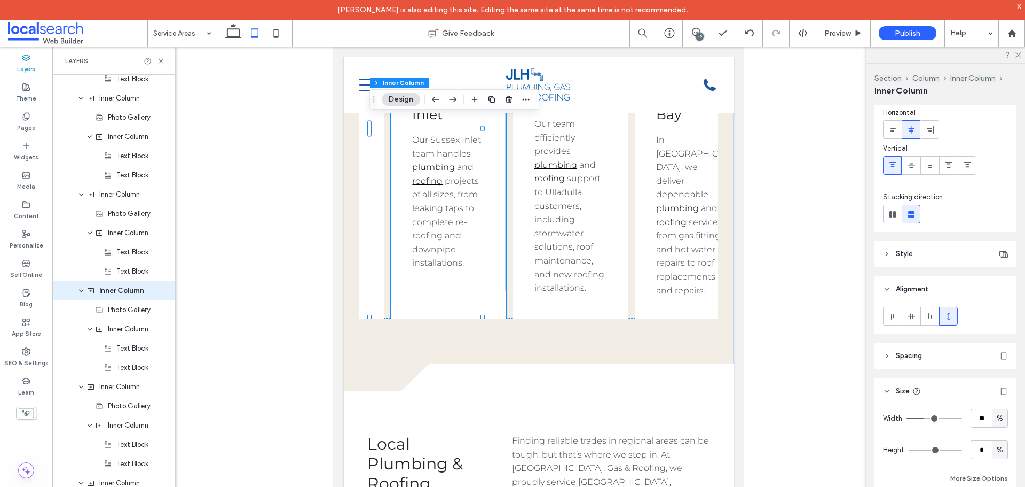
scroll to position [107, 0]
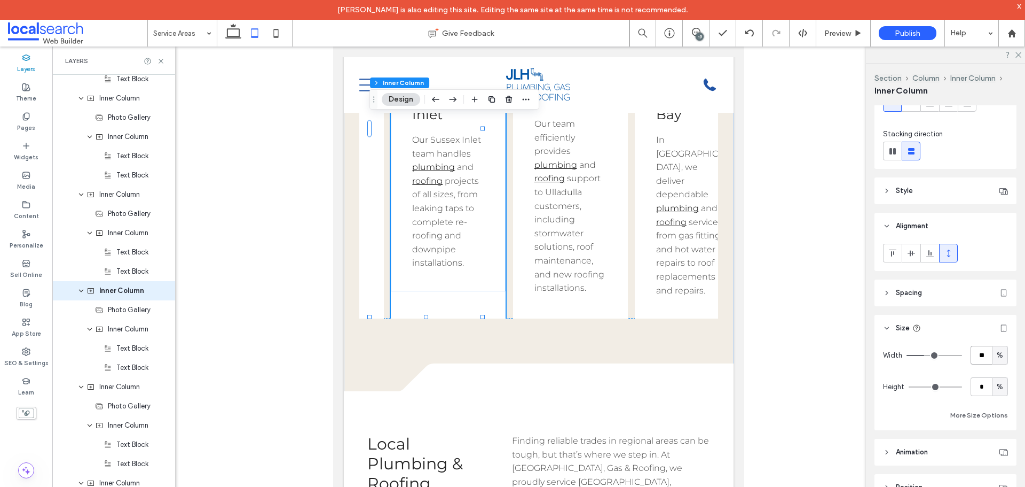
click at [976, 350] on input "**" at bounding box center [981, 355] width 21 height 19
paste input "number-input"
type input "**"
click at [997, 384] on span "%" at bounding box center [1000, 386] width 6 height 11
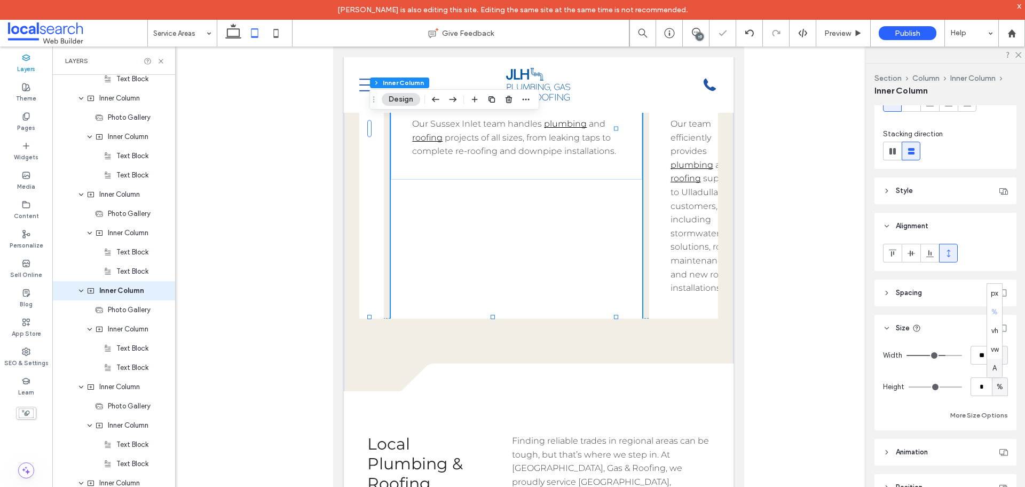
click at [997, 369] on span "A" at bounding box center [995, 368] width 4 height 11
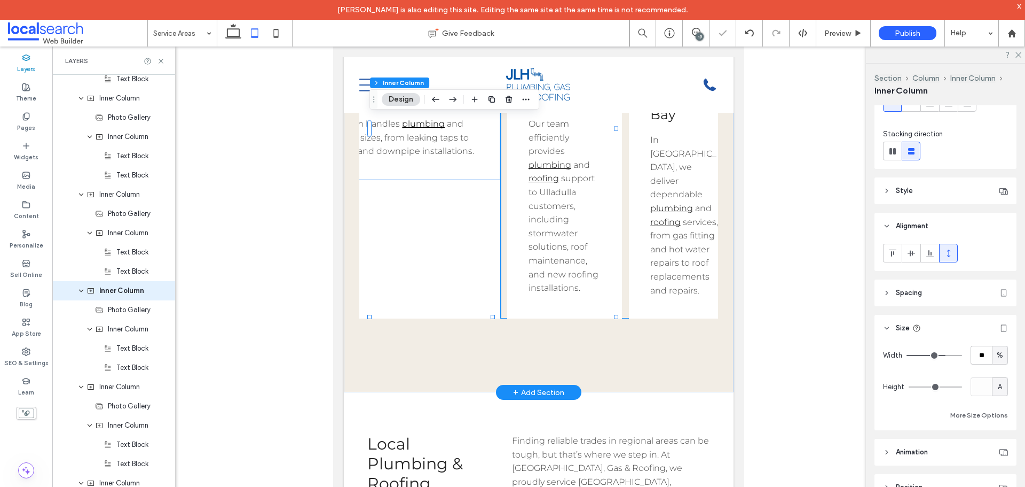
scroll to position [0, 1145]
click at [591, 310] on div "Ulladulla Our team efficiently provides plumbing and roofing support to Ulladul…" at bounding box center [563, 192] width 115 height 247
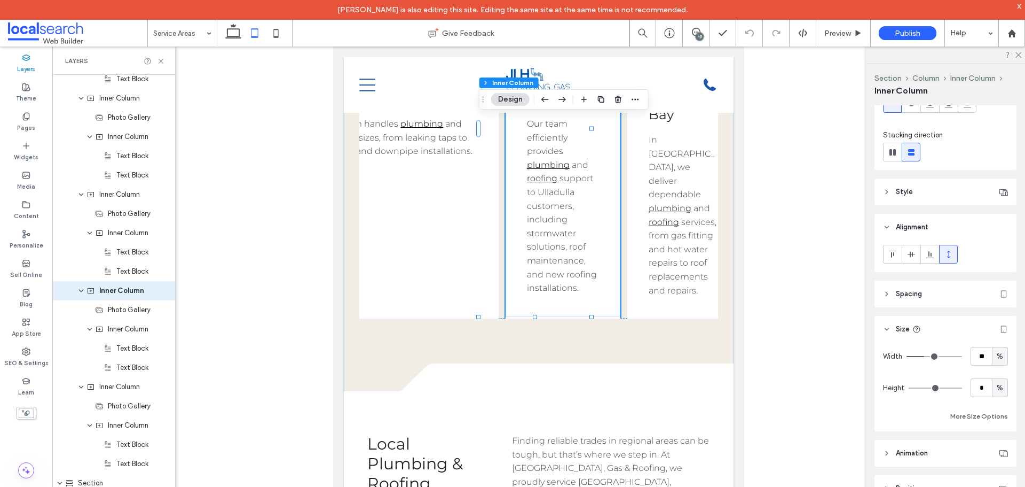
scroll to position [107, 0]
click at [974, 353] on input "**" at bounding box center [981, 355] width 21 height 19
paste input "number-input"
type input "**"
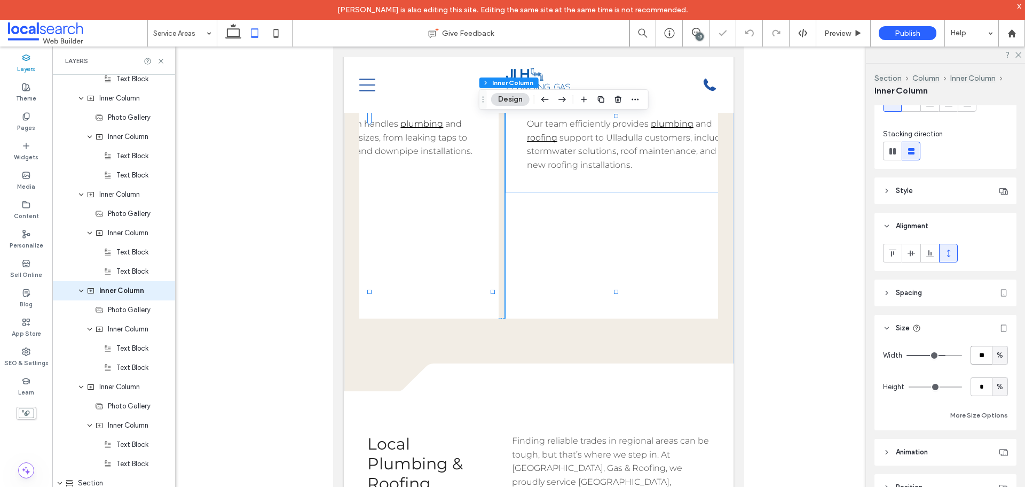
scroll to position [0, 1254]
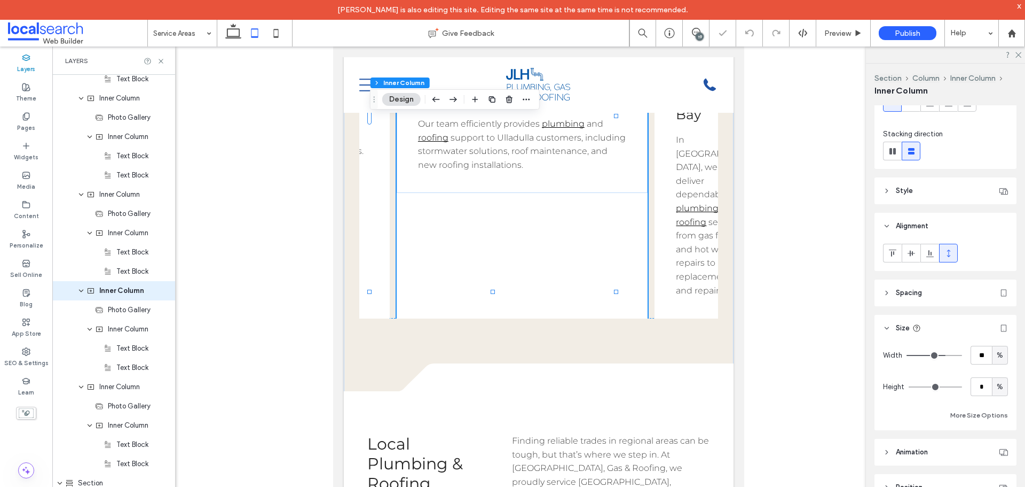
click at [997, 390] on span "%" at bounding box center [1000, 386] width 6 height 11
click at [997, 368] on span "A" at bounding box center [995, 368] width 4 height 11
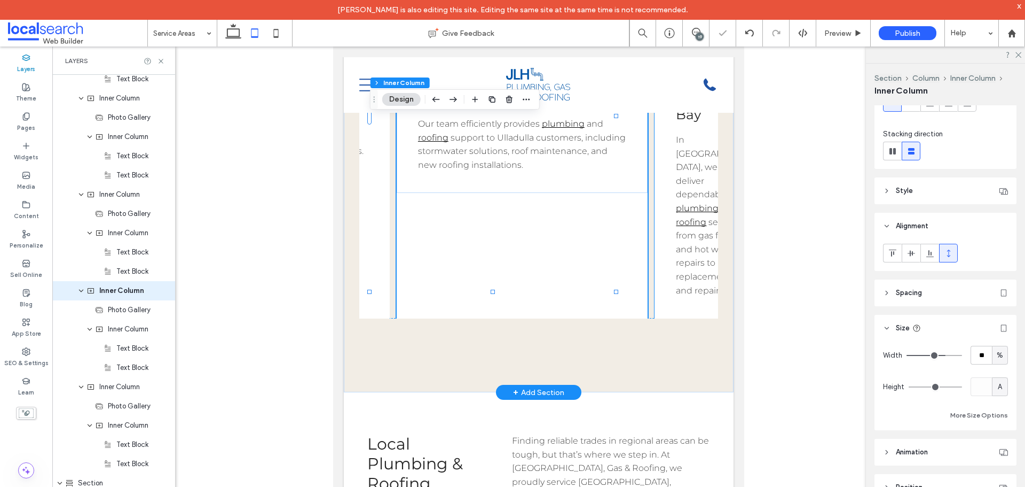
click at [655, 281] on div "Batemans Bay In Batemans Bay, we deliver dependable plumbing and roofing servic…" at bounding box center [712, 193] width 115 height 249
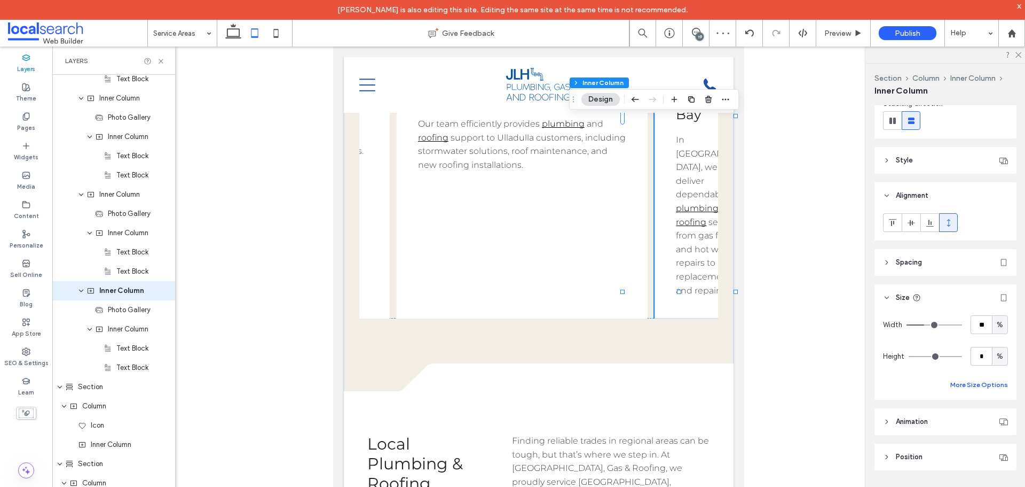
scroll to position [148, 0]
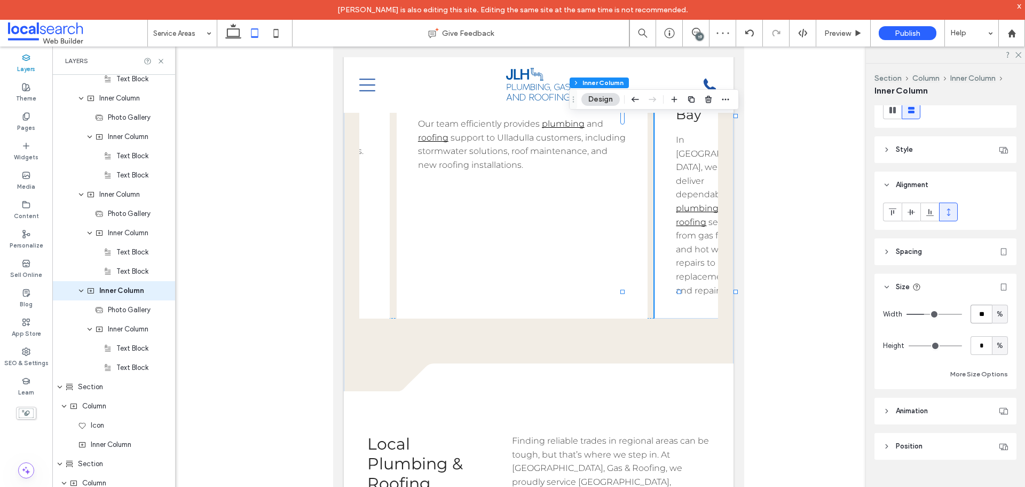
click at [976, 315] on input "**" at bounding box center [981, 313] width 21 height 19
paste input "number-input"
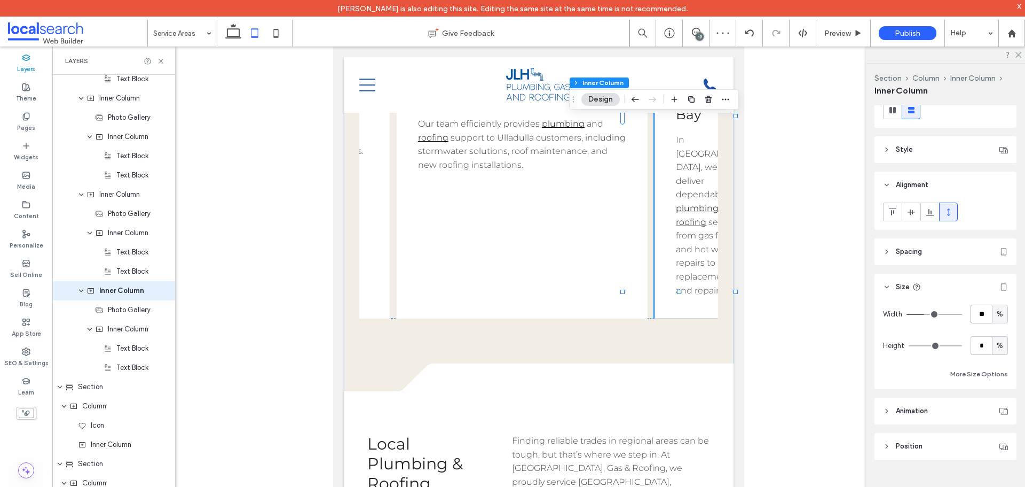
type input "**"
click at [997, 344] on span "%" at bounding box center [1000, 345] width 6 height 11
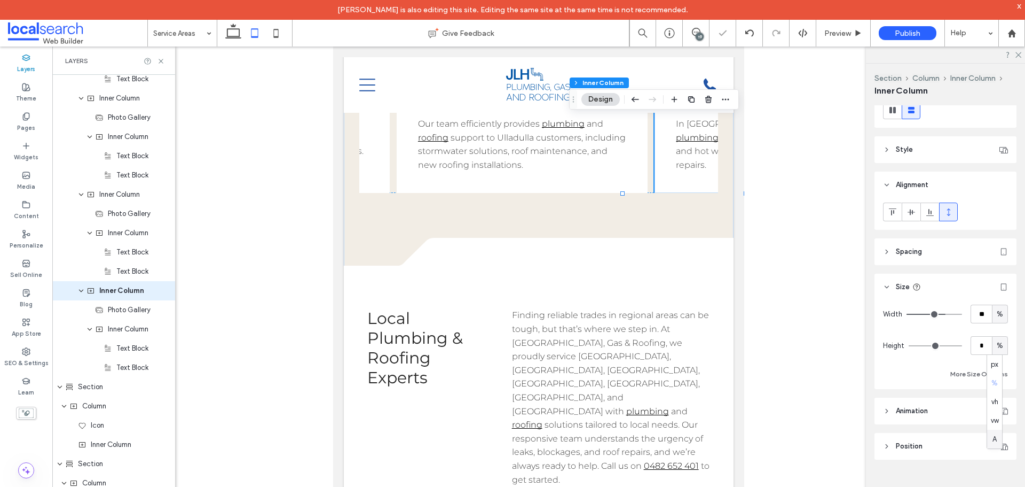
click at [994, 440] on span "A" at bounding box center [995, 439] width 4 height 11
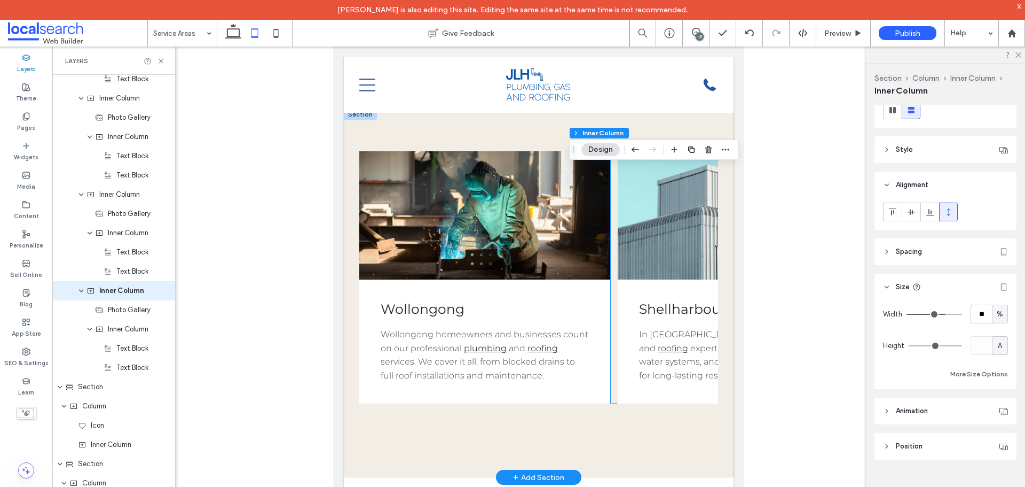
scroll to position [374, 0]
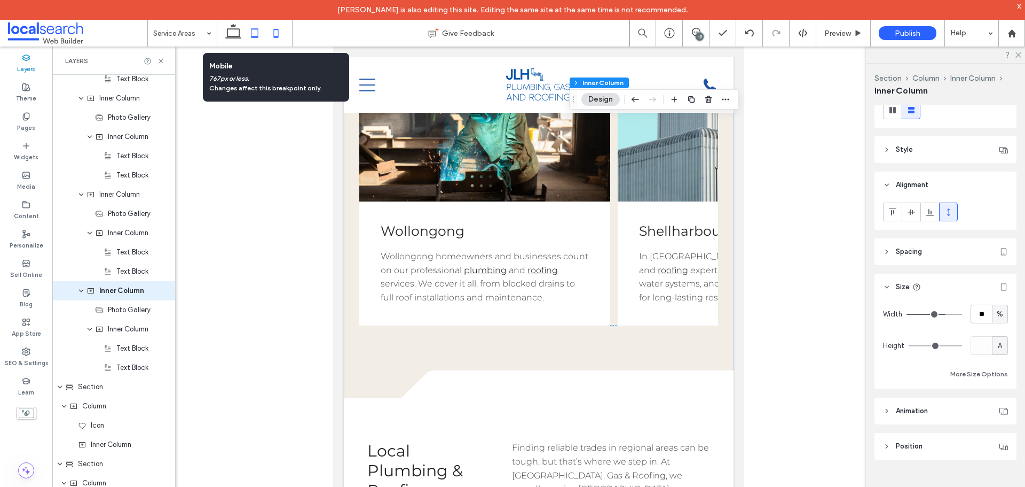
click at [279, 37] on use at bounding box center [276, 33] width 5 height 9
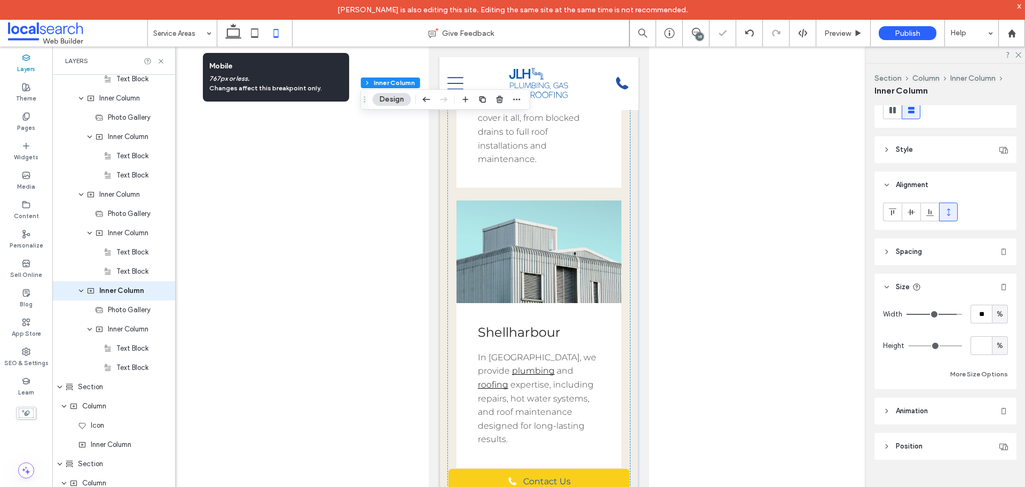
type input "**"
type input "*"
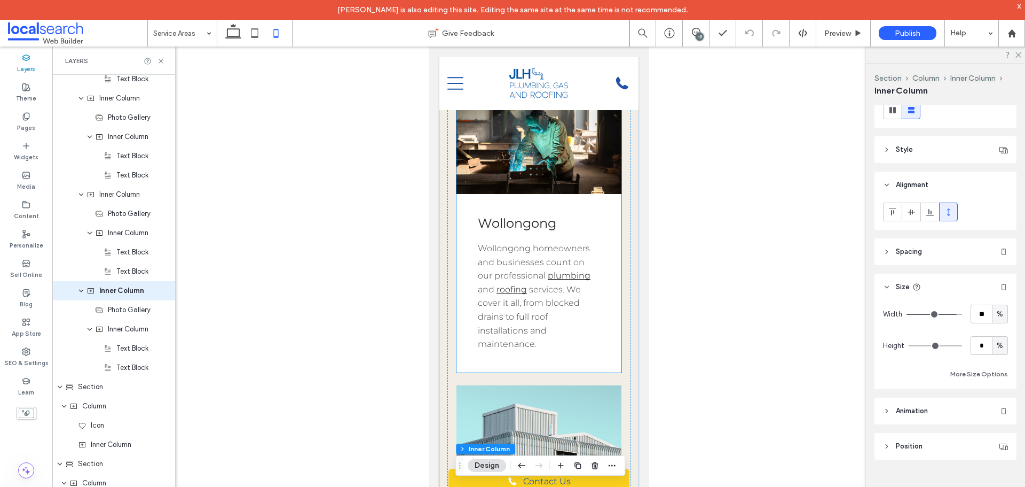
scroll to position [0, 0]
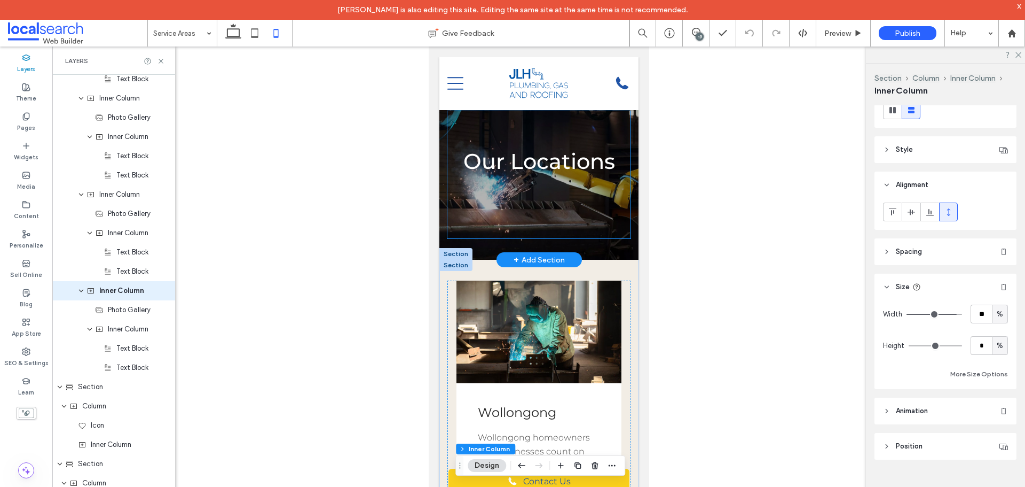
click at [548, 209] on div "Our Locations" at bounding box center [538, 174] width 183 height 127
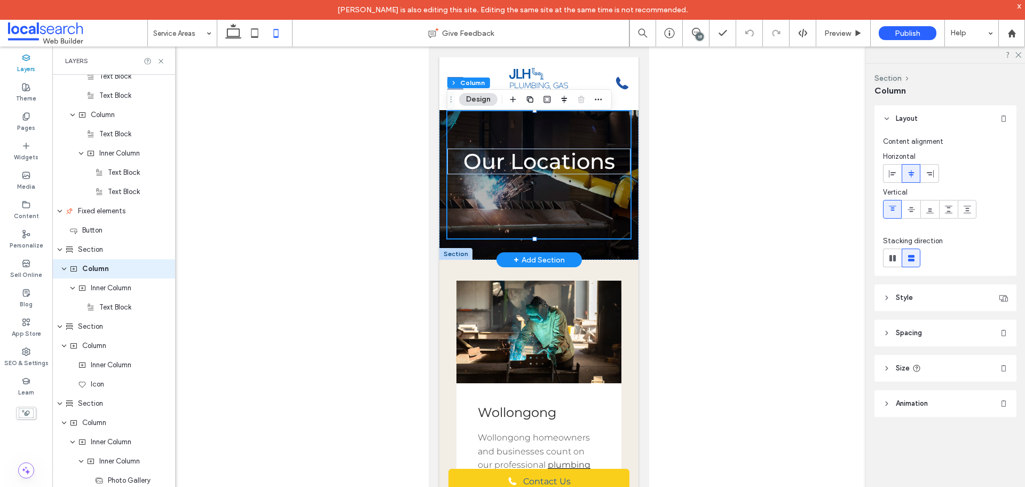
scroll to position [544, 0]
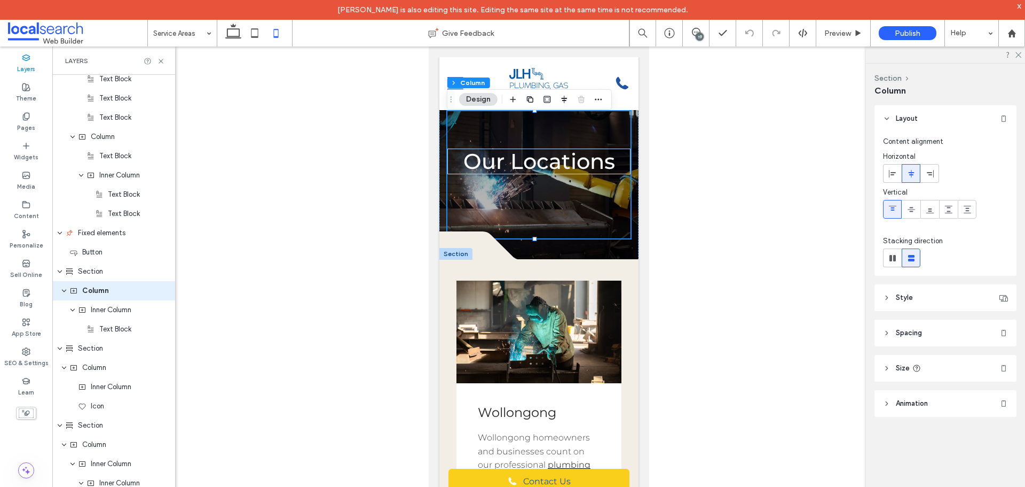
click at [742, 224] on div at bounding box center [538, 274] width 973 height 457
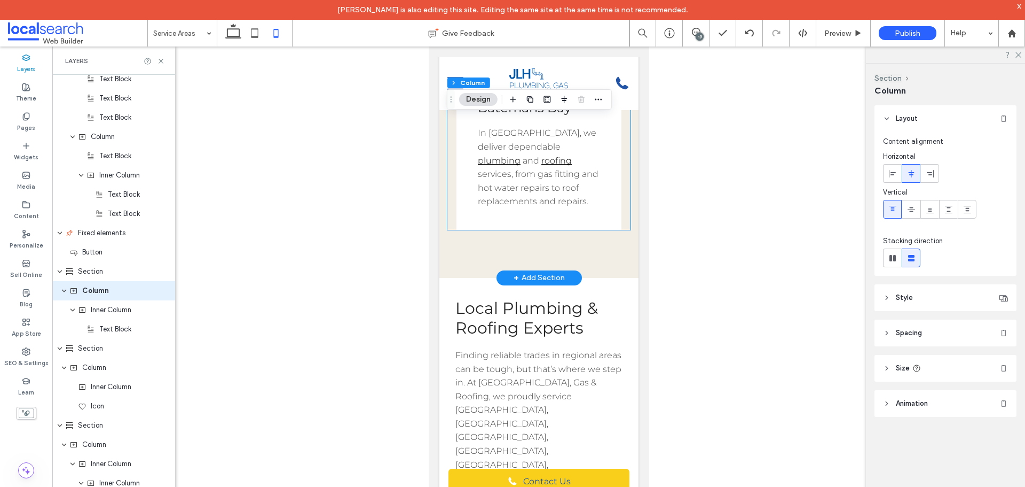
scroll to position [1923, 0]
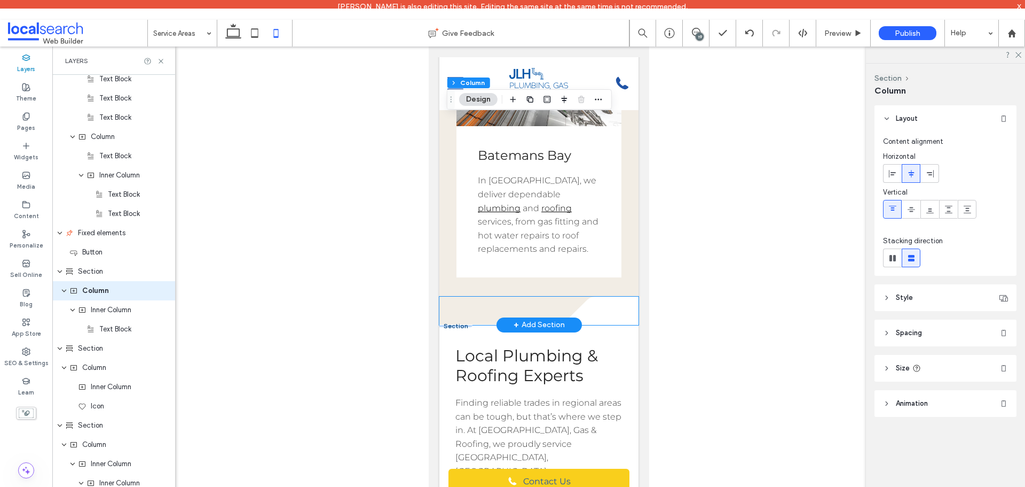
click at [476, 325] on div ".cls-1-1316329055-1316329055 { fill: none; } .cls-2-1316329055-1316329055 { cli…" at bounding box center [538, 310] width 199 height 28
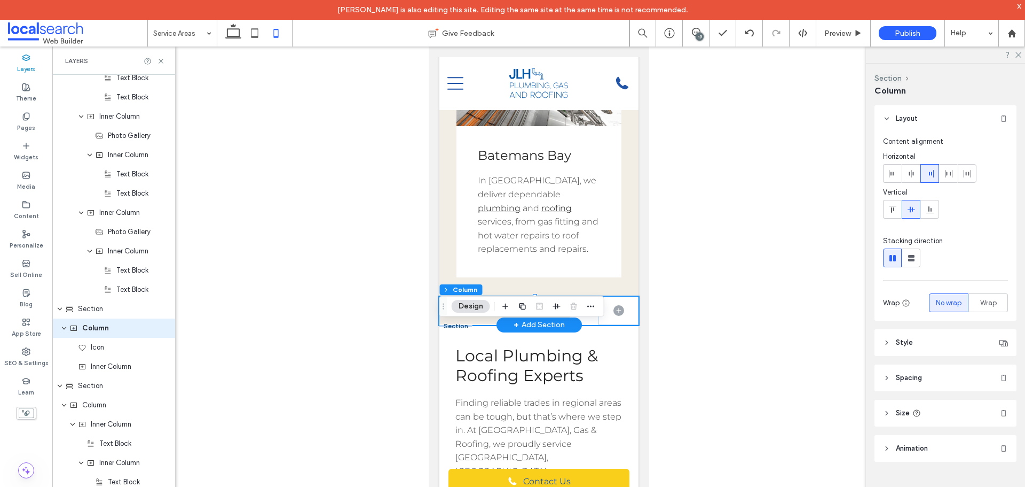
scroll to position [1428, 0]
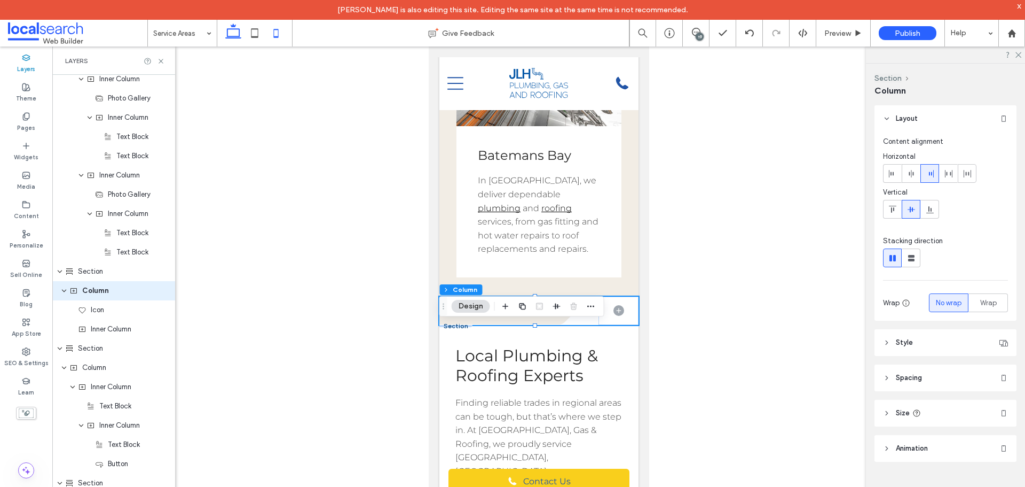
click at [239, 34] on icon at bounding box center [233, 32] width 21 height 21
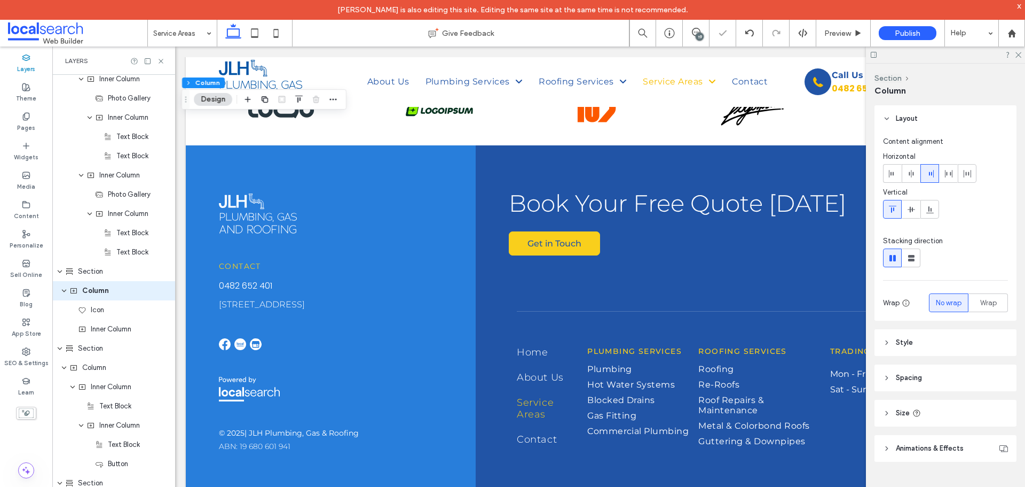
type input "***"
type input "****"
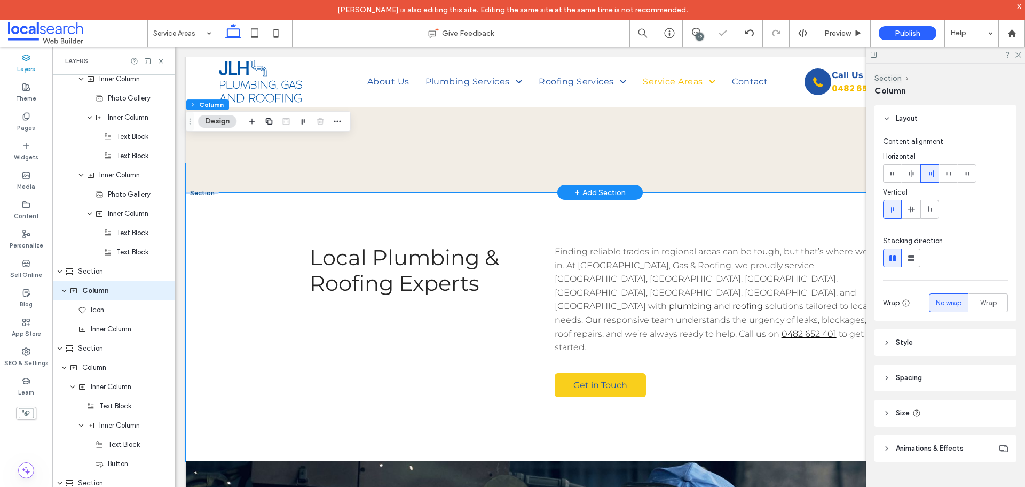
scroll to position [1160, 0]
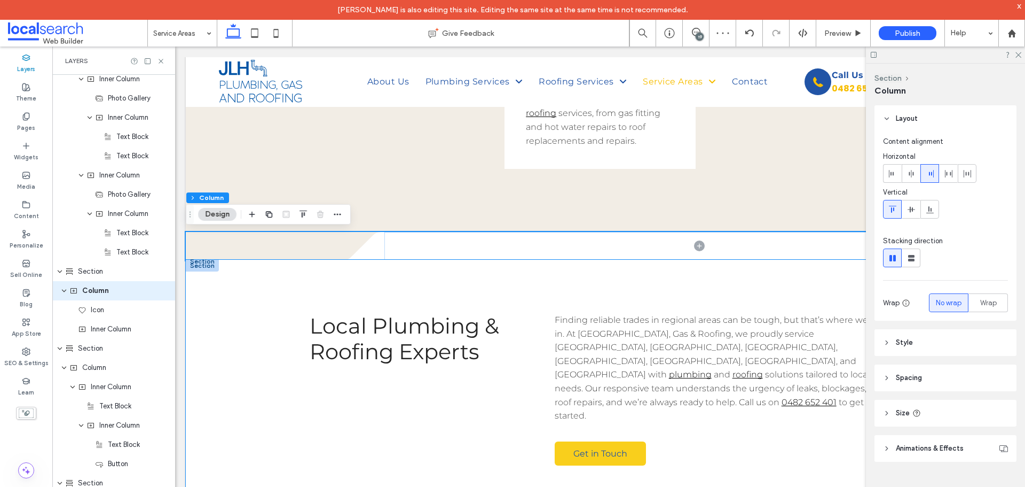
click at [271, 331] on div "Local Plumbing & Roofing Experts Finding reliable trades in regional areas can …" at bounding box center [600, 395] width 829 height 270
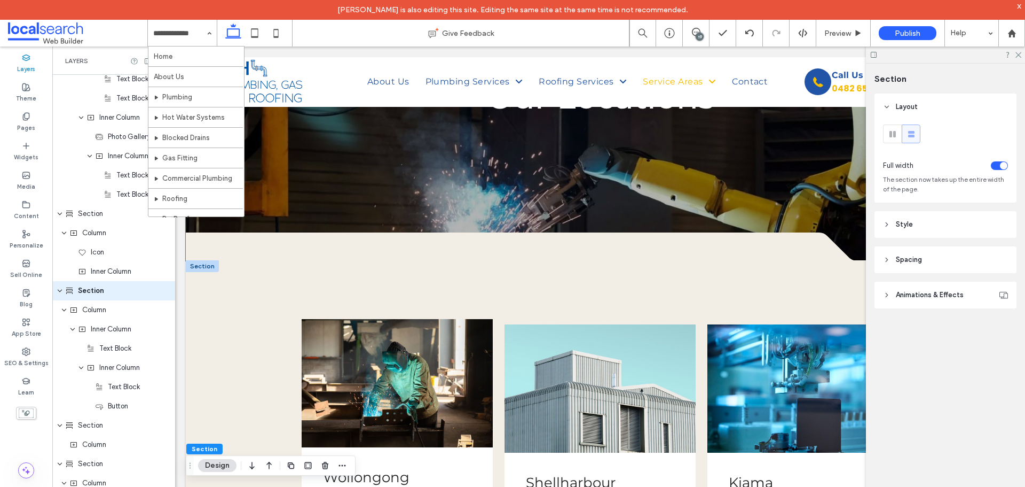
scroll to position [145, 0]
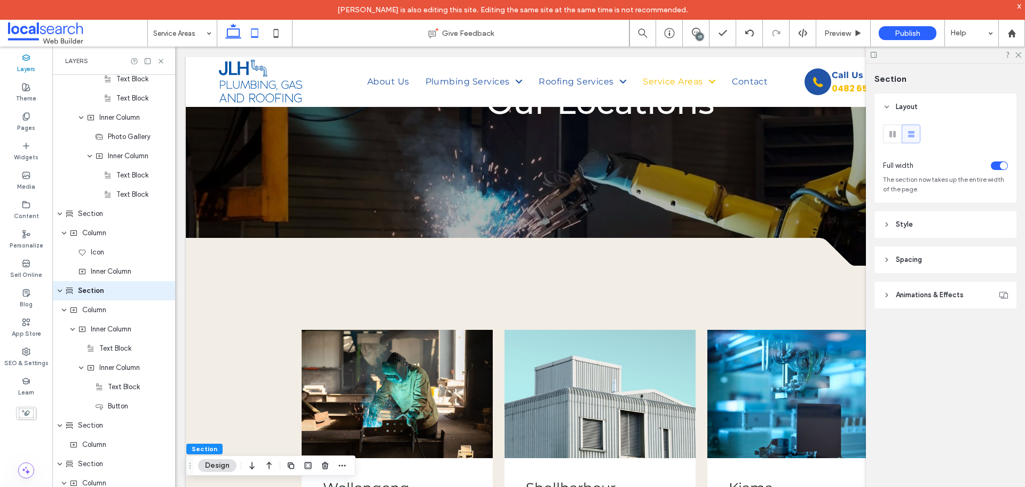
click at [252, 36] on use at bounding box center [255, 32] width 7 height 9
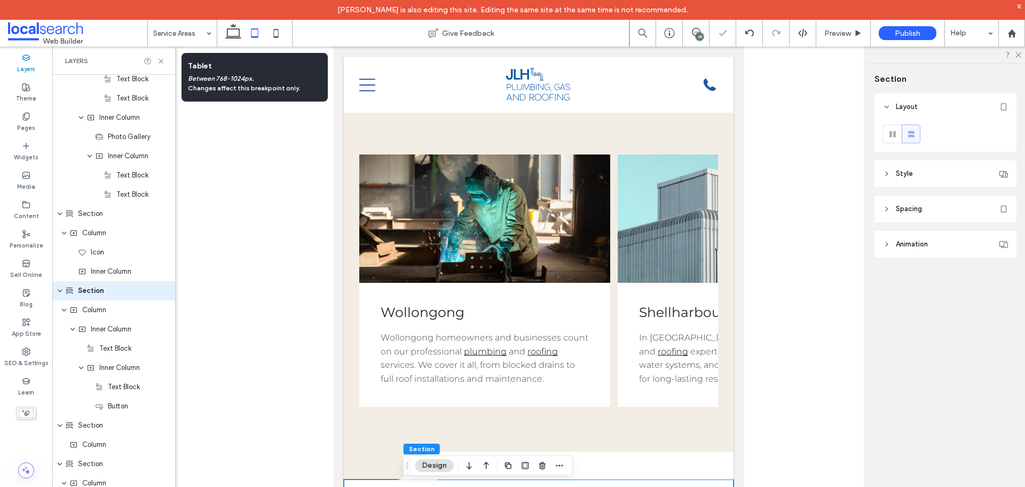
type input "**"
type input "****"
type input "**"
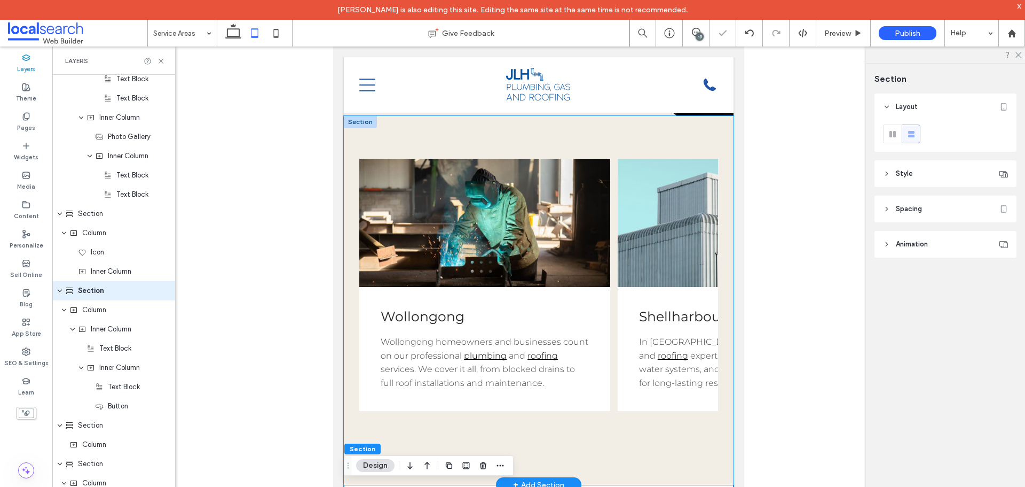
scroll to position [293, 0]
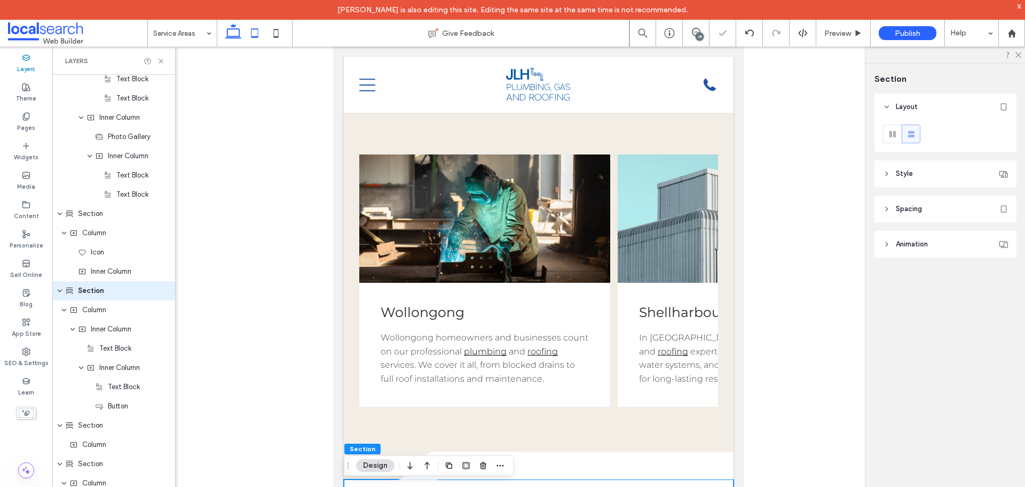
click at [234, 33] on icon at bounding box center [233, 32] width 21 height 21
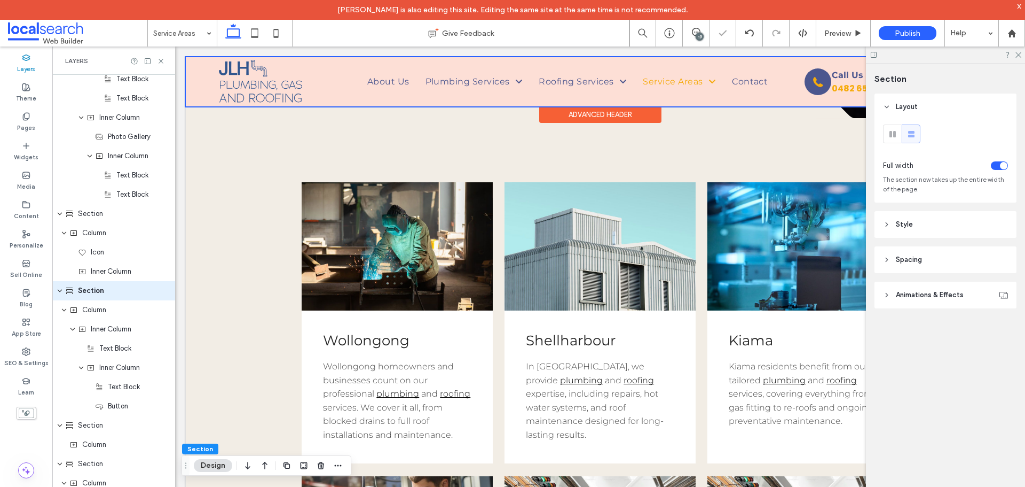
type input "**"
type input "****"
type input "***"
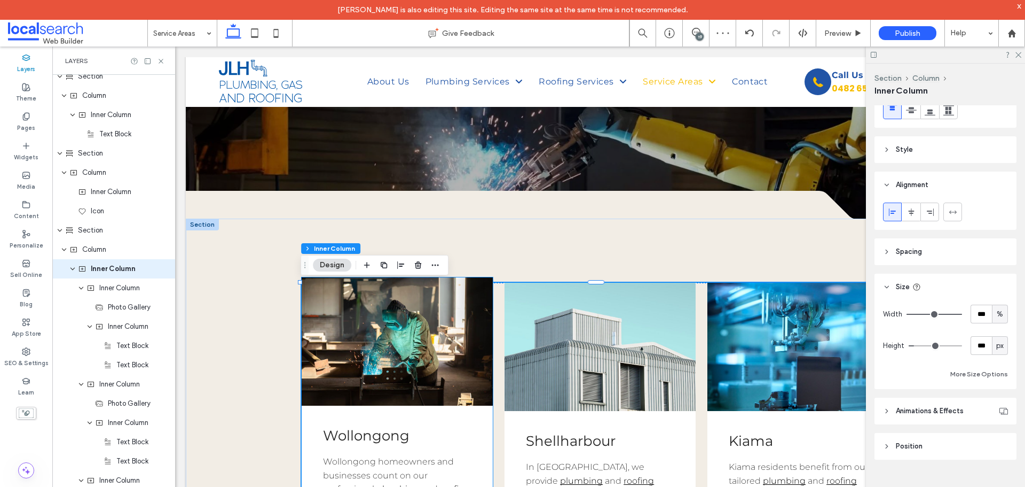
scroll to position [717, 0]
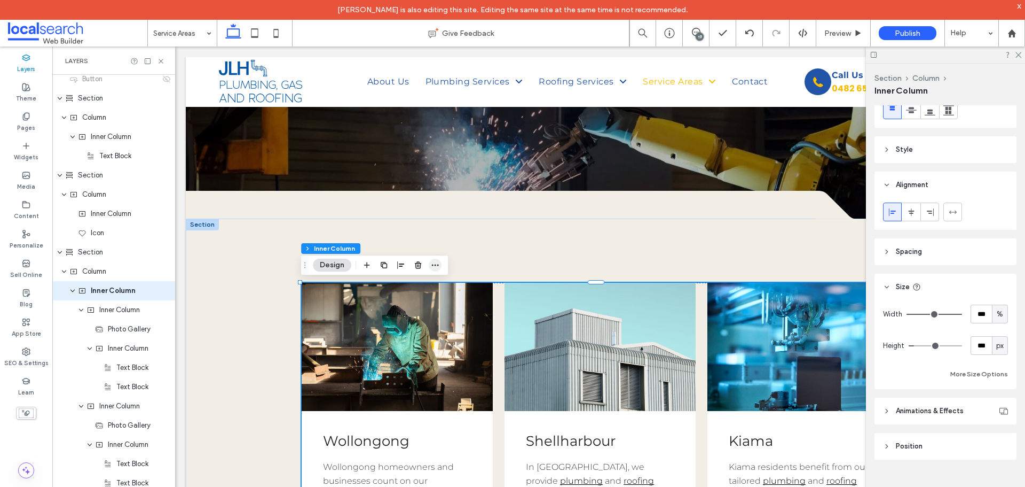
click at [437, 265] on icon "button" at bounding box center [435, 265] width 9 height 9
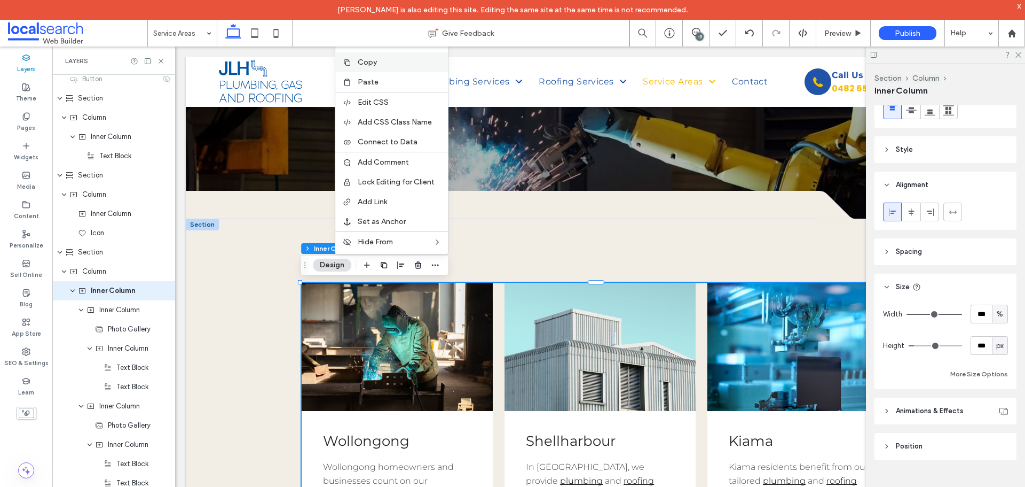
click at [382, 65] on label "Copy" at bounding box center [400, 62] width 84 height 9
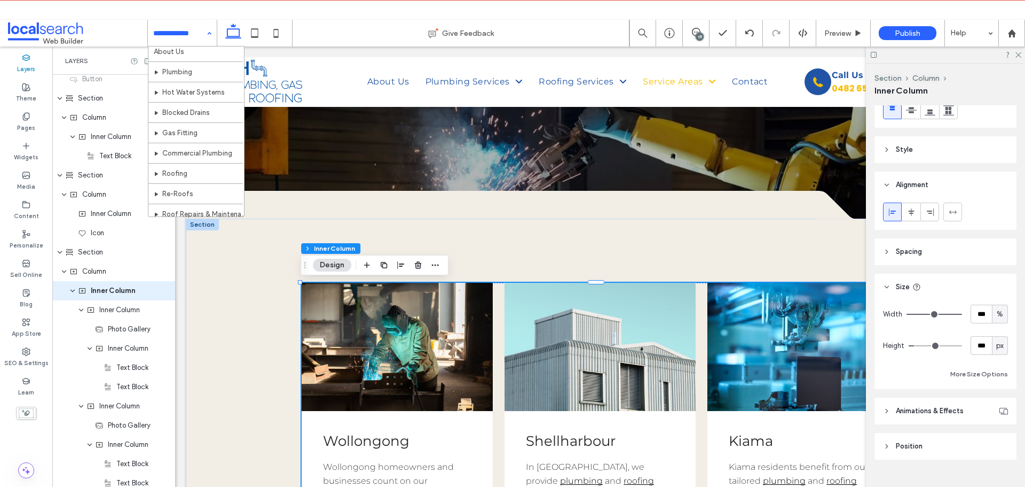
scroll to position [0, 0]
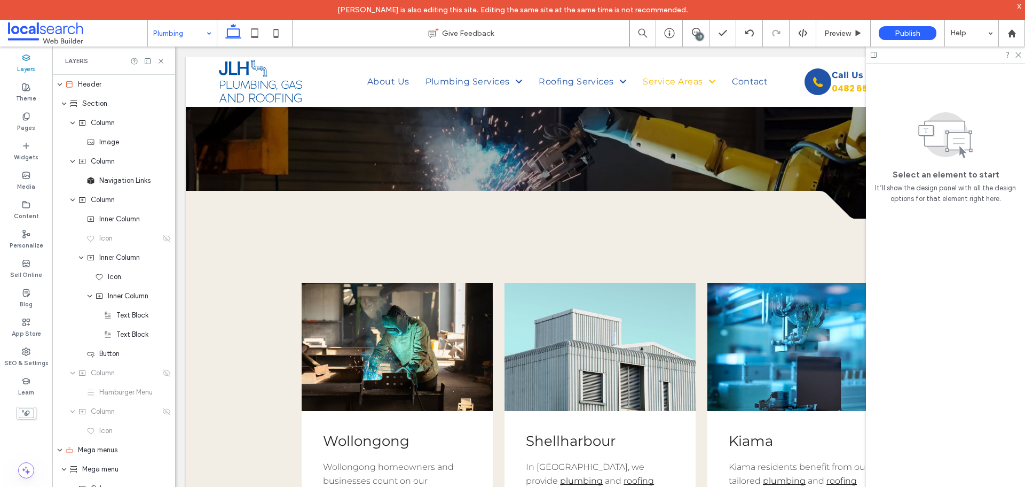
click at [185, 40] on input at bounding box center [179, 33] width 53 height 27
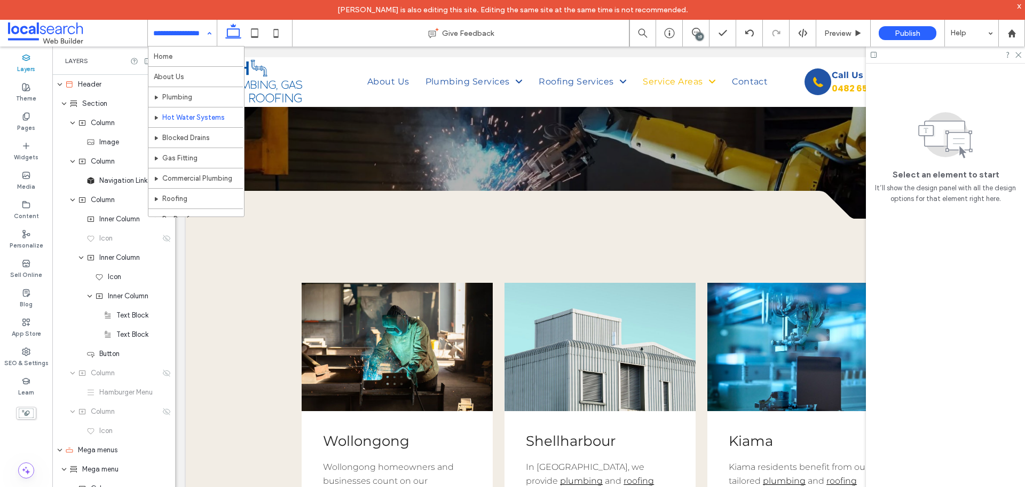
click at [181, 34] on input at bounding box center [179, 33] width 53 height 27
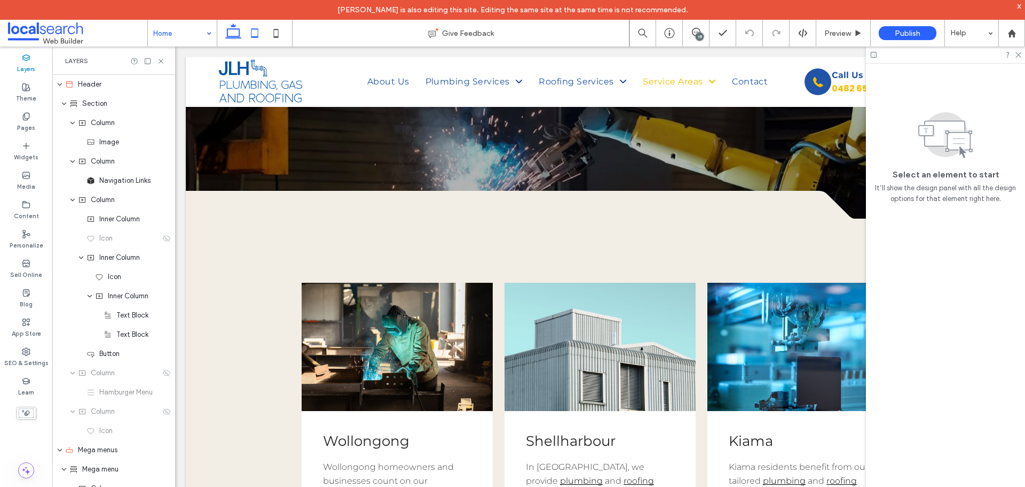
click at [258, 33] on icon at bounding box center [254, 32] width 21 height 21
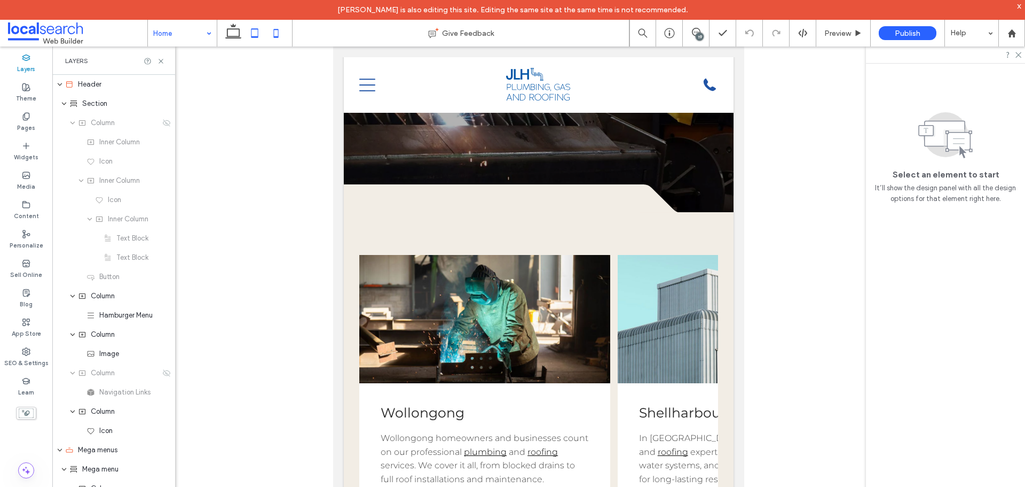
click at [282, 37] on icon at bounding box center [275, 32] width 21 height 21
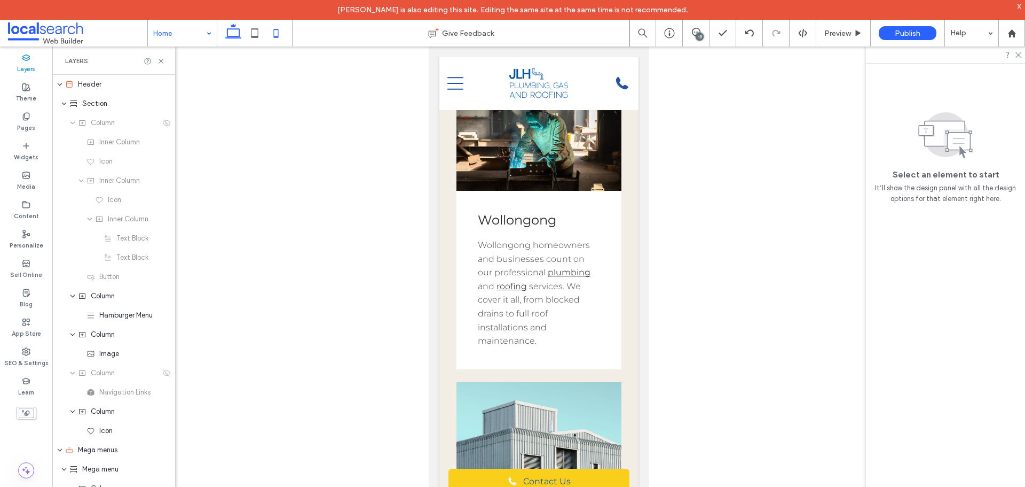
click at [234, 36] on icon at bounding box center [233, 32] width 21 height 21
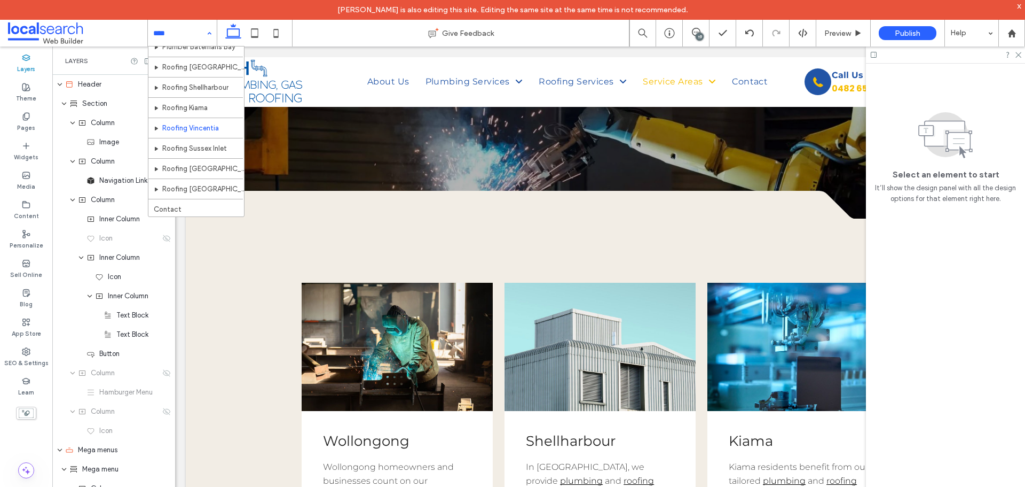
scroll to position [397, 0]
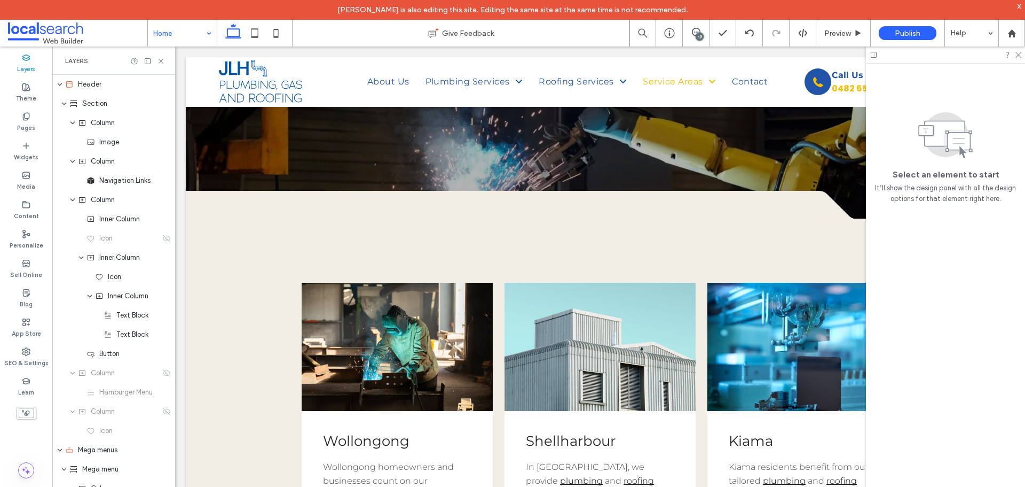
click at [202, 29] on div "Home" at bounding box center [182, 33] width 69 height 27
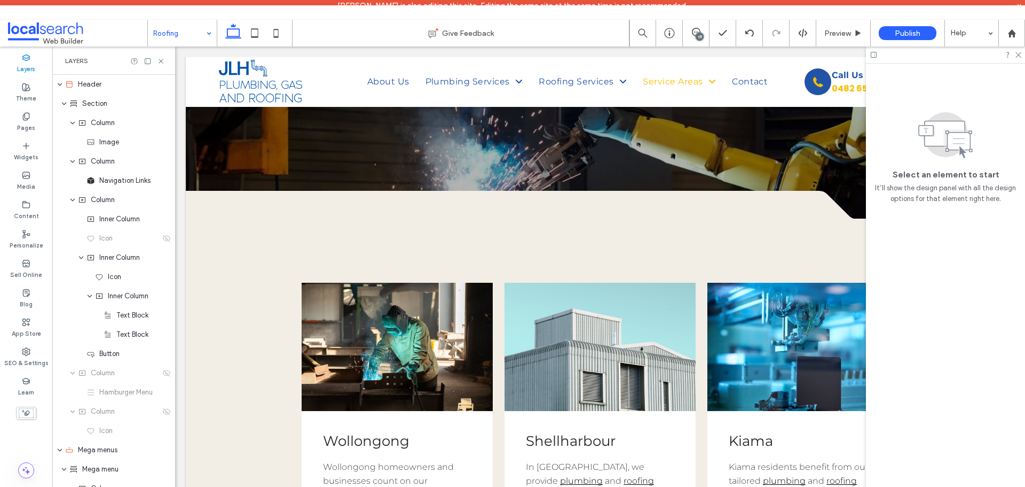
click at [167, 30] on input at bounding box center [179, 33] width 53 height 27
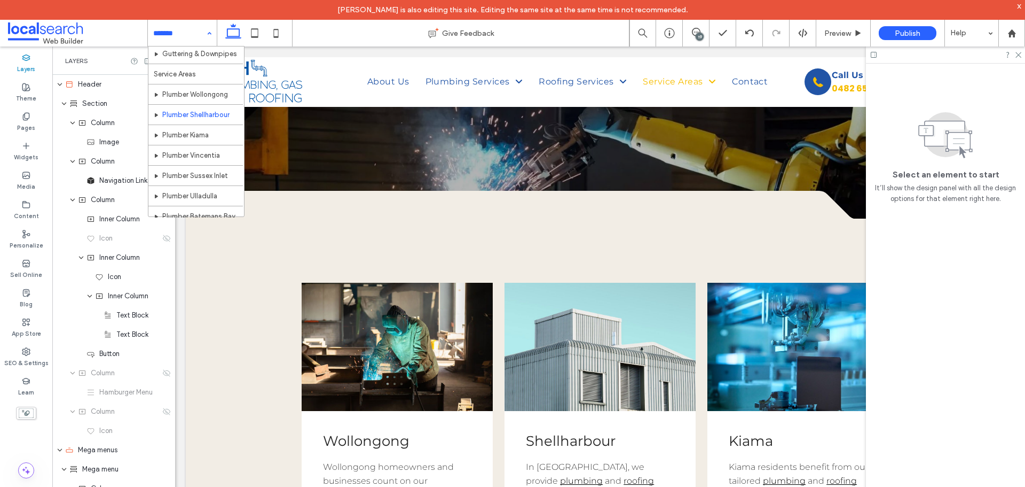
scroll to position [214, 0]
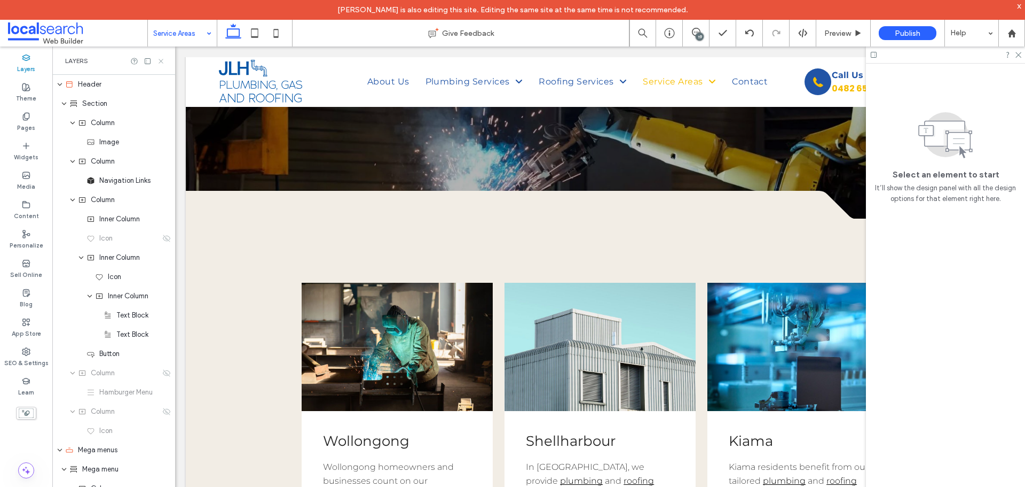
click at [161, 58] on icon at bounding box center [161, 61] width 8 height 8
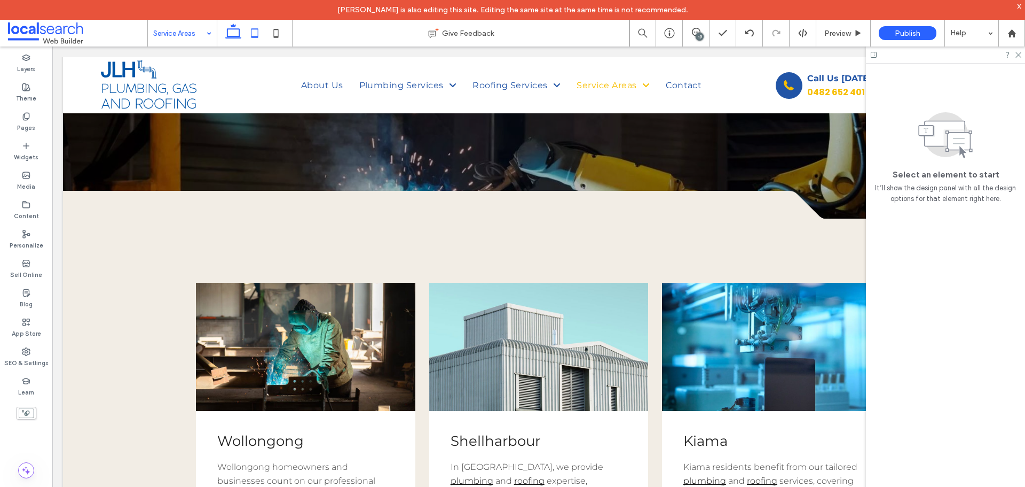
click at [250, 30] on icon at bounding box center [254, 32] width 21 height 21
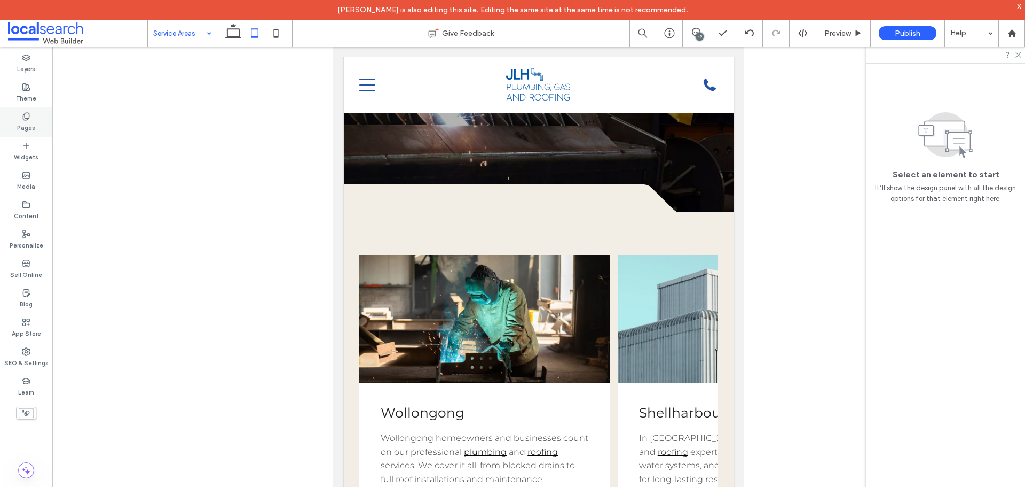
drag, startPoint x: 275, startPoint y: 34, endPoint x: 16, endPoint y: 109, distance: 269.8
click at [276, 37] on icon at bounding box center [275, 32] width 21 height 21
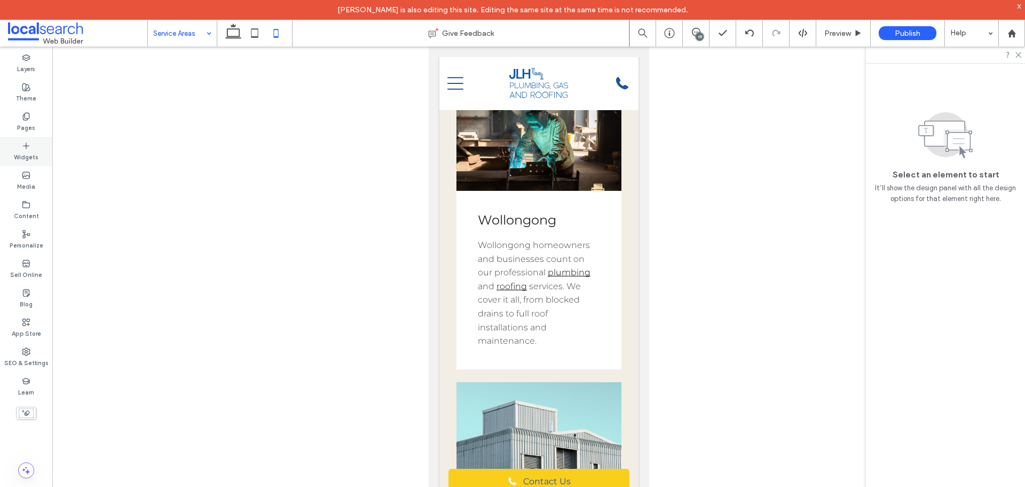
drag, startPoint x: 228, startPoint y: 24, endPoint x: 13, endPoint y: 150, distance: 249.7
click at [225, 24] on icon at bounding box center [233, 32] width 21 height 21
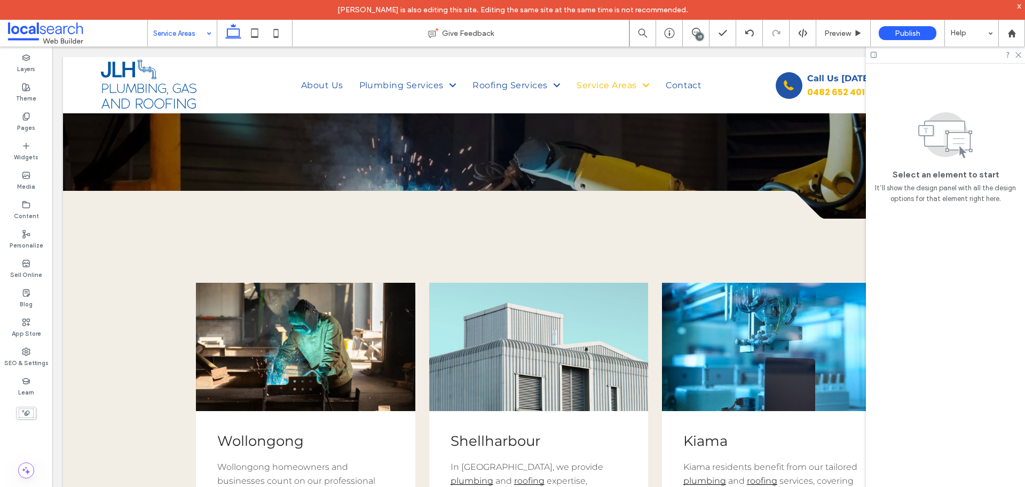
drag, startPoint x: 192, startPoint y: 37, endPoint x: 193, endPoint y: 43, distance: 5.4
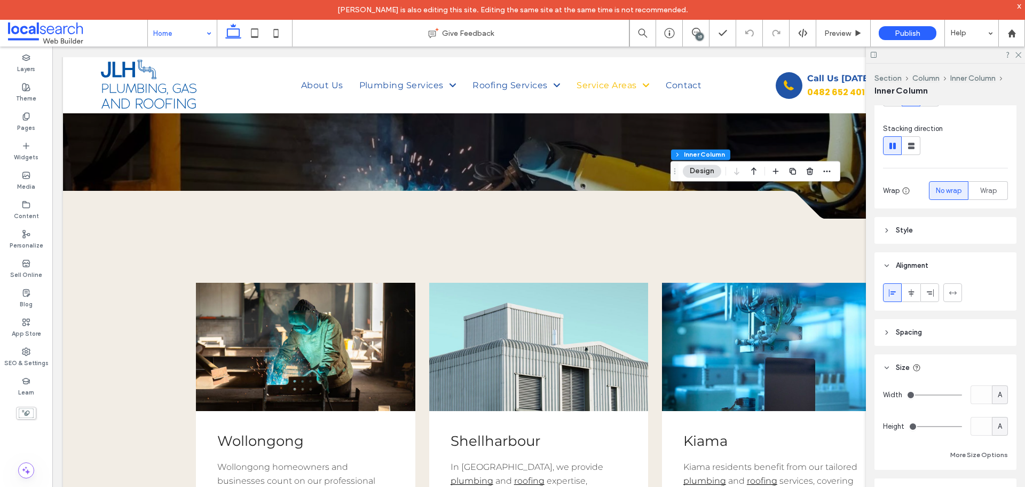
scroll to position [193, 0]
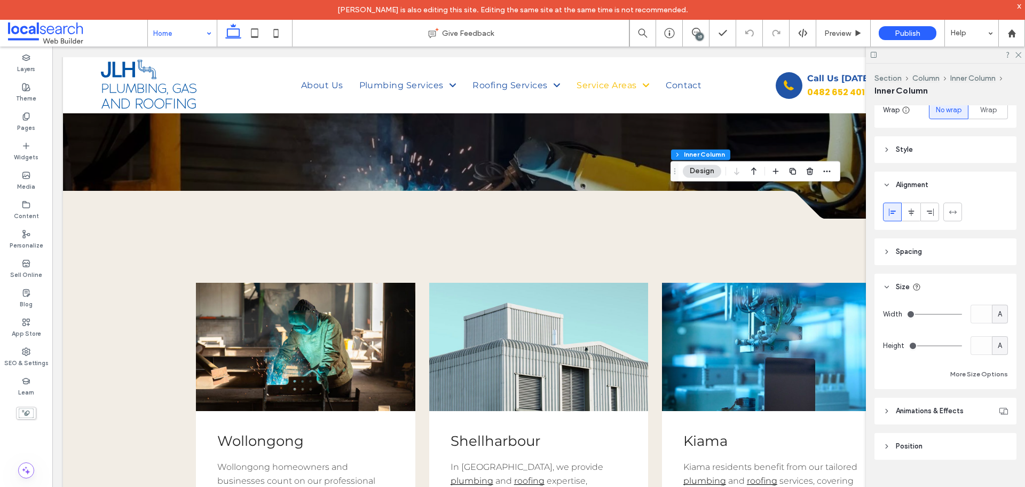
click at [954, 140] on header "Style" at bounding box center [946, 149] width 142 height 27
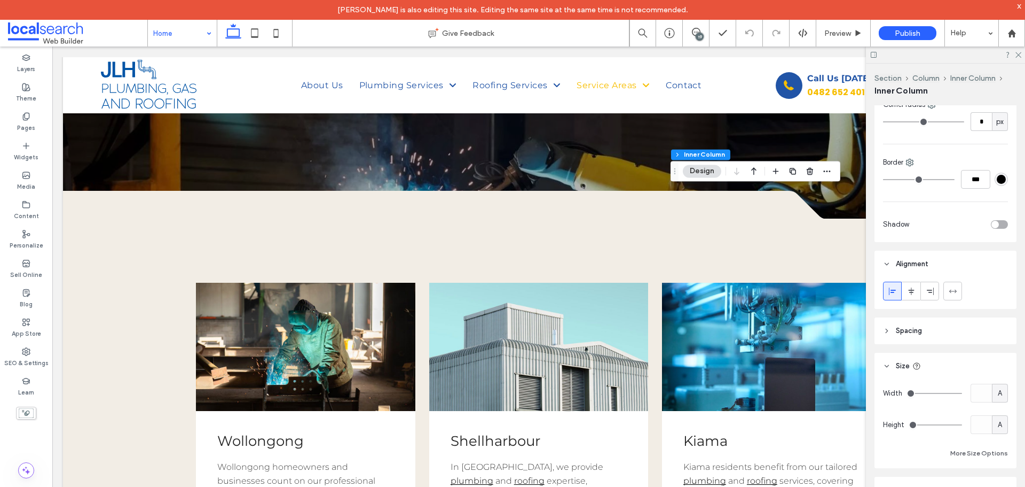
scroll to position [419, 0]
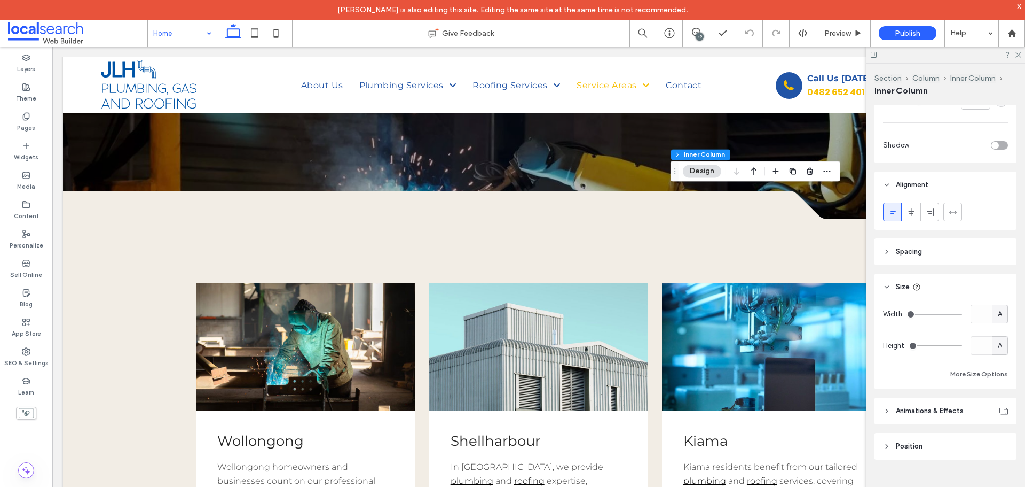
click at [926, 419] on header "Animations & Effects" at bounding box center [946, 410] width 142 height 27
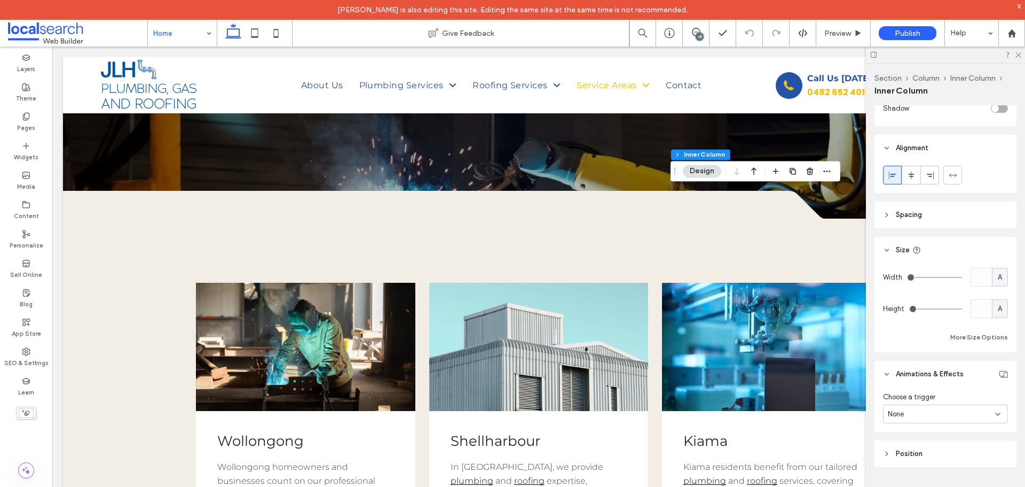
scroll to position [464, 0]
click at [914, 451] on header "Position" at bounding box center [946, 446] width 142 height 27
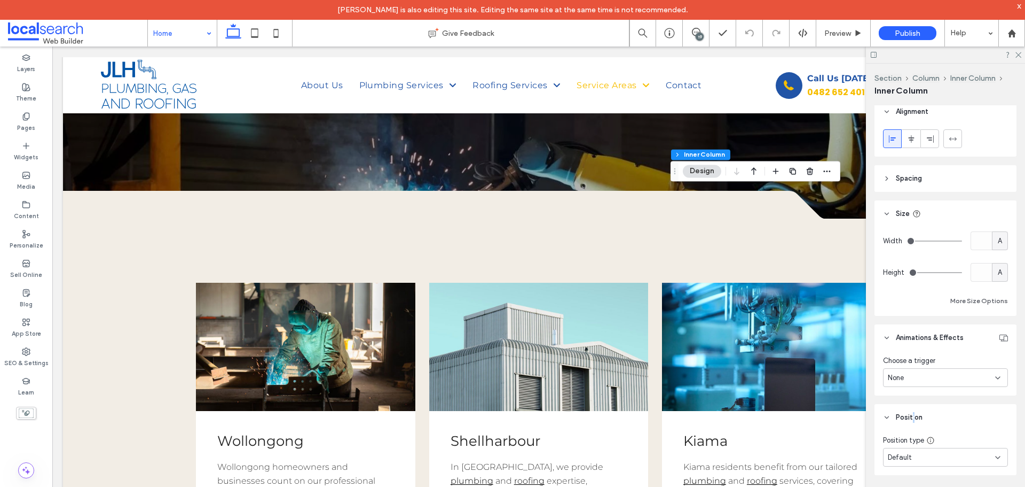
scroll to position [508, 0]
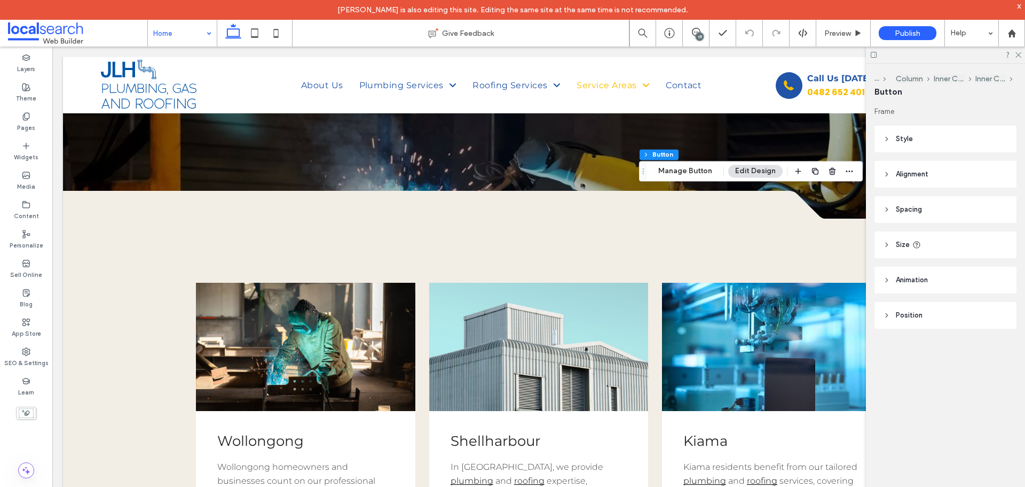
click at [904, 135] on span "Style" at bounding box center [904, 139] width 17 height 11
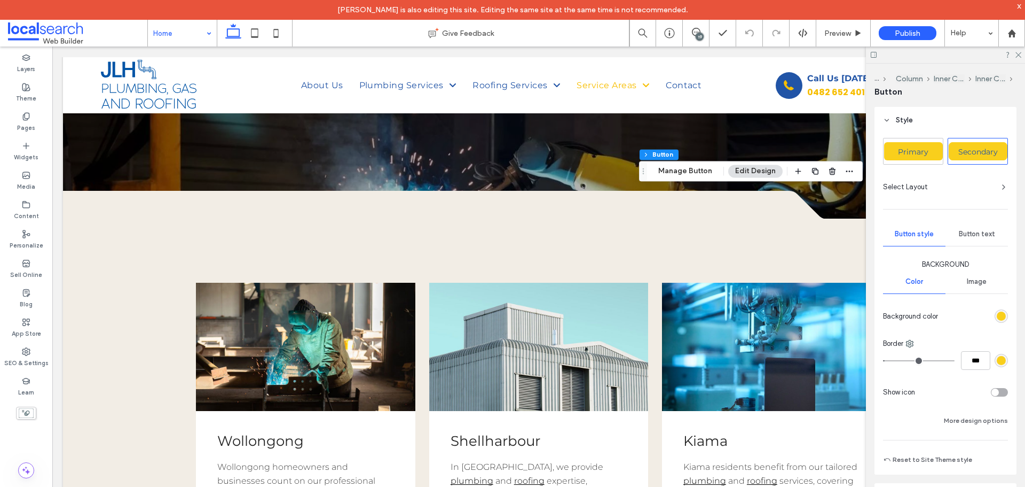
scroll to position [0, 0]
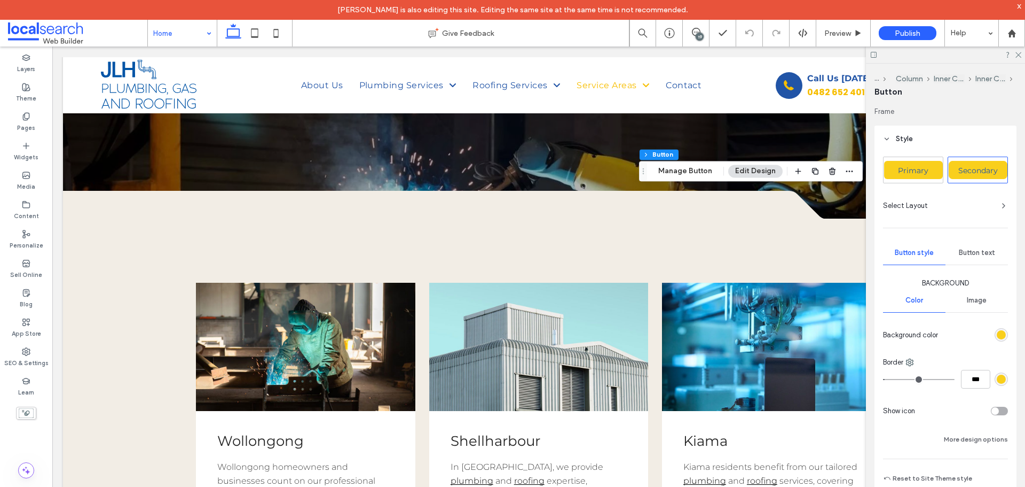
drag, startPoint x: 980, startPoint y: 254, endPoint x: 970, endPoint y: 254, distance: 9.1
click at [979, 254] on span "Button text" at bounding box center [977, 252] width 36 height 9
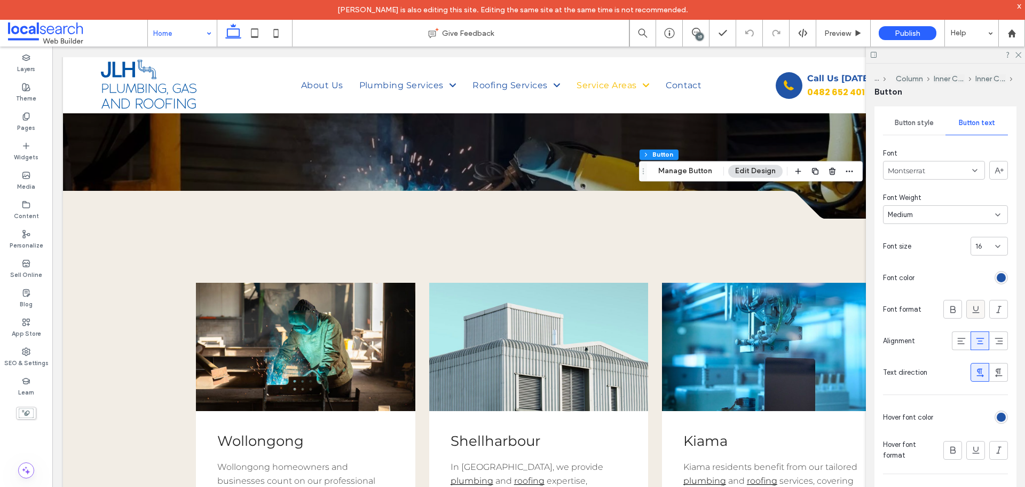
scroll to position [160, 0]
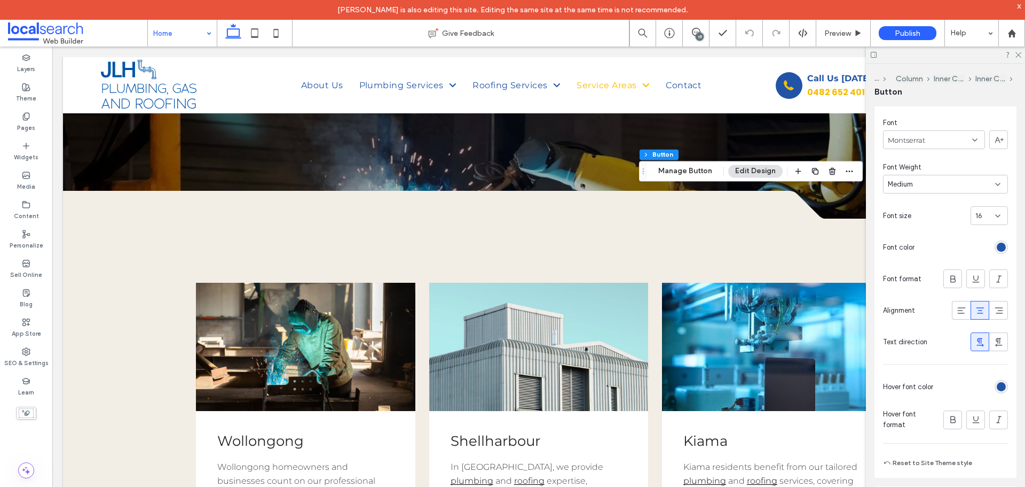
click at [920, 180] on div "Medium" at bounding box center [941, 184] width 107 height 11
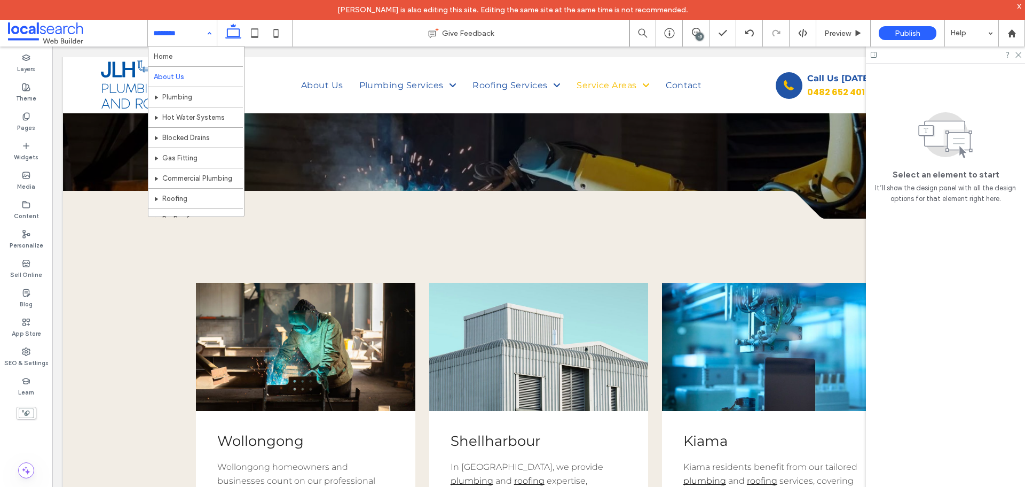
click at [185, 37] on input at bounding box center [179, 33] width 53 height 27
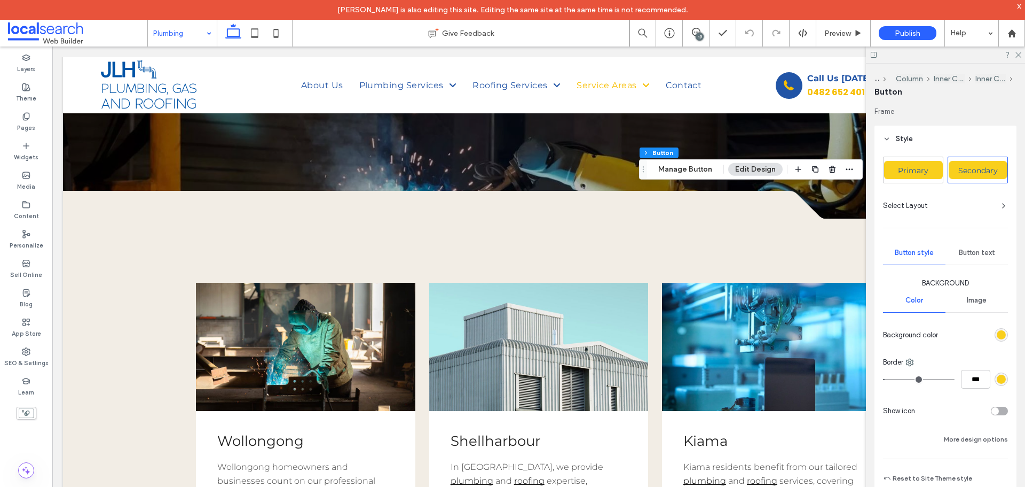
click at [970, 255] on span "Button text" at bounding box center [977, 252] width 36 height 9
click at [972, 256] on span "Button text" at bounding box center [977, 252] width 36 height 9
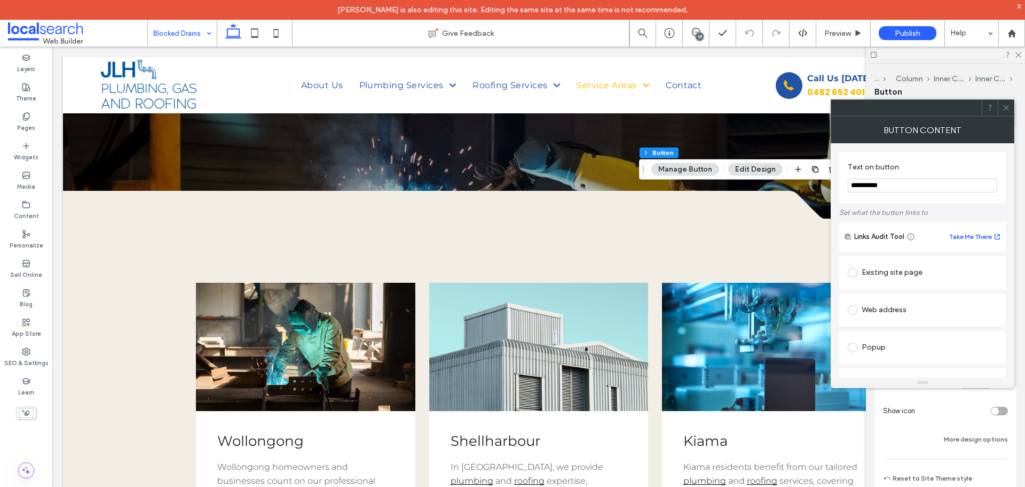
click at [1007, 107] on use at bounding box center [1006, 107] width 5 height 5
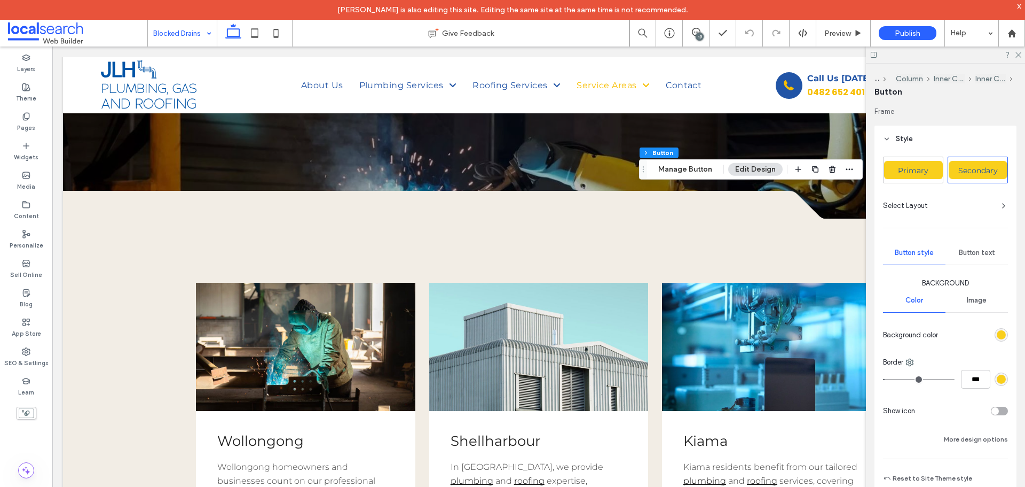
click at [976, 170] on span "Secondary" at bounding box center [979, 171] width 40 height 10
click at [973, 168] on span "Secondary" at bounding box center [979, 171] width 40 height 10
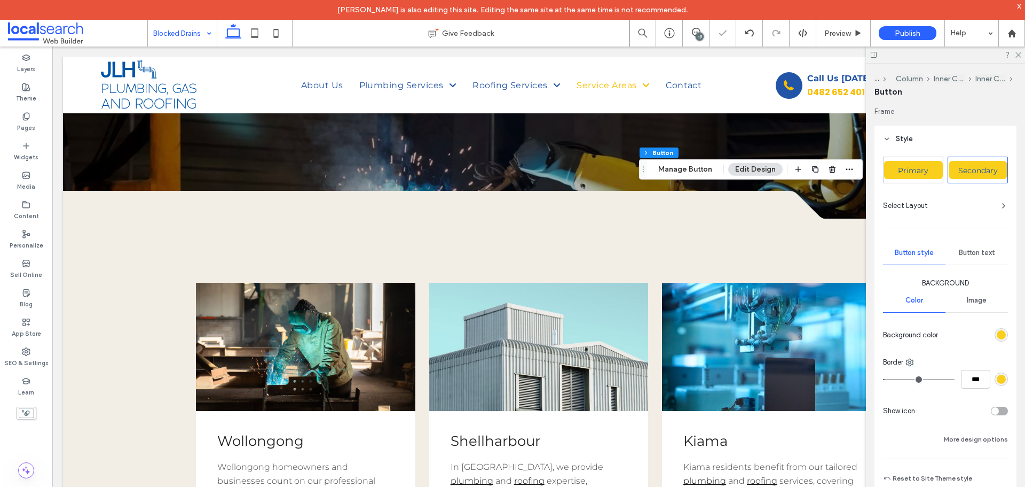
click at [985, 252] on span "Button text" at bounding box center [977, 252] width 36 height 9
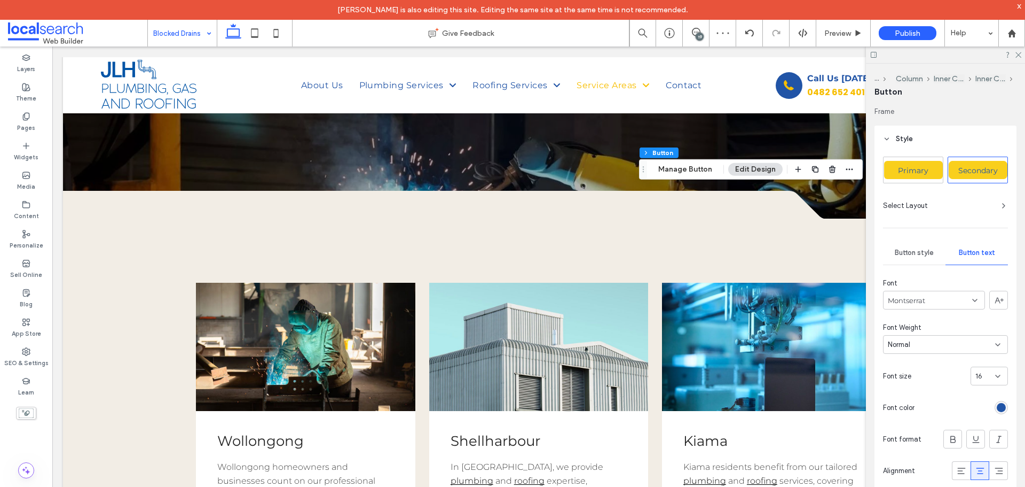
click at [949, 346] on div "Normal" at bounding box center [941, 344] width 107 height 11
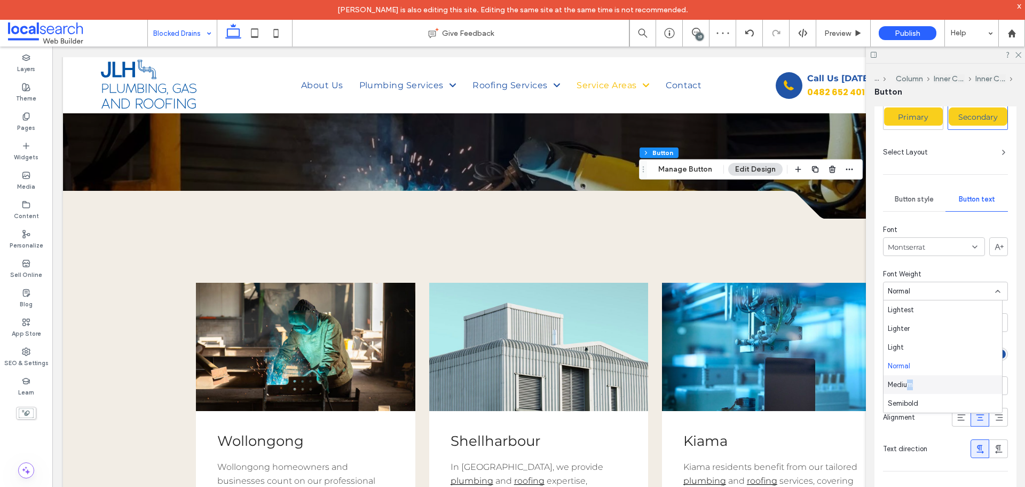
click at [911, 377] on div "Medium" at bounding box center [943, 384] width 119 height 19
click at [906, 297] on div "Medium" at bounding box center [945, 290] width 125 height 19
click at [899, 386] on span "Medium" at bounding box center [900, 384] width 25 height 11
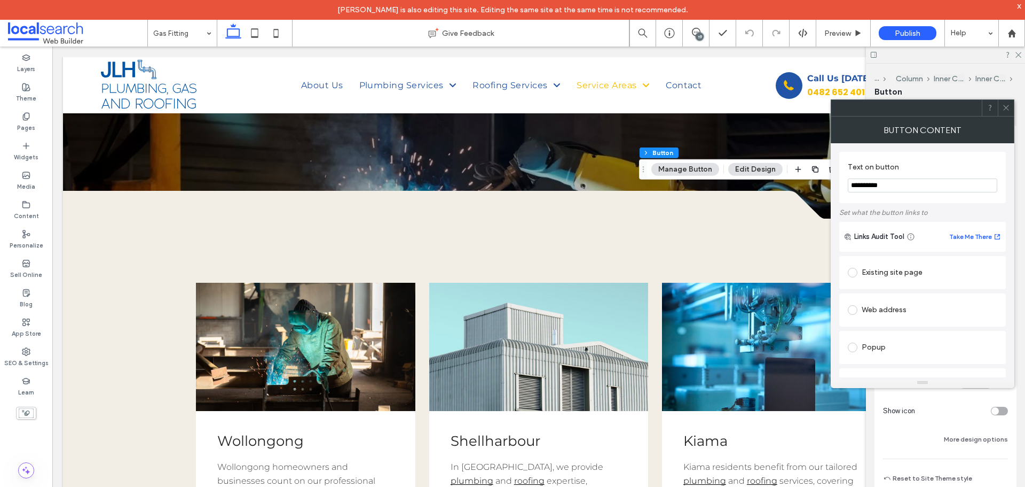
click at [1005, 108] on icon at bounding box center [1007, 108] width 8 height 8
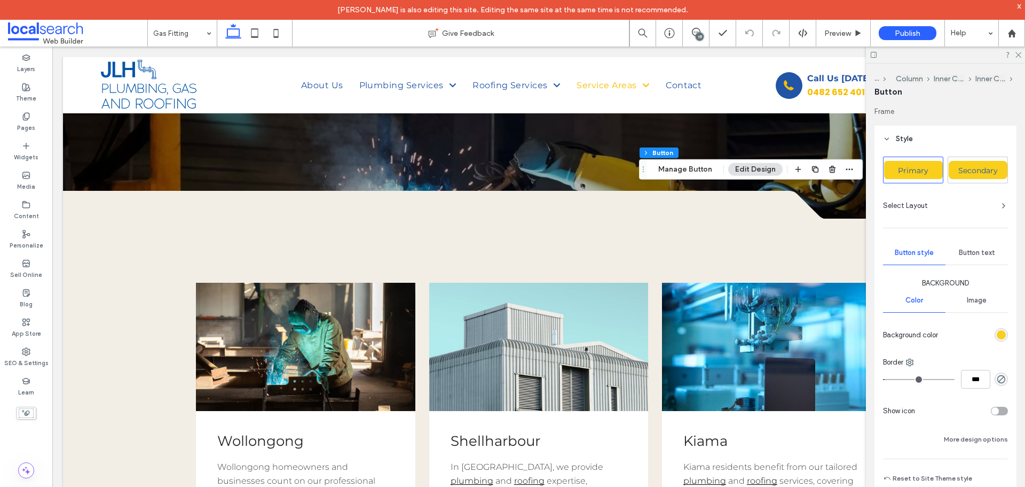
click at [974, 170] on span "Secondary" at bounding box center [979, 171] width 40 height 10
click at [974, 165] on div "Secondary" at bounding box center [978, 170] width 59 height 18
click at [971, 253] on span "Button text" at bounding box center [977, 252] width 36 height 9
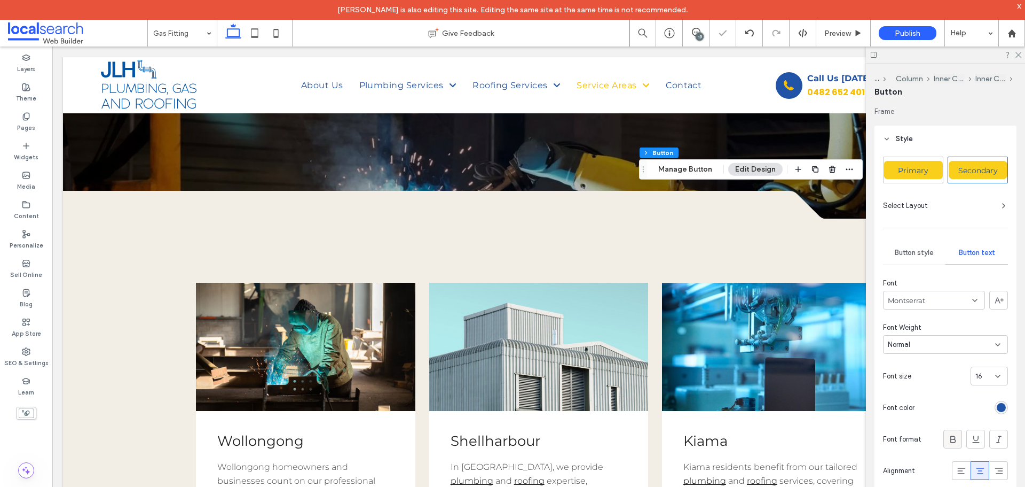
scroll to position [53, 0]
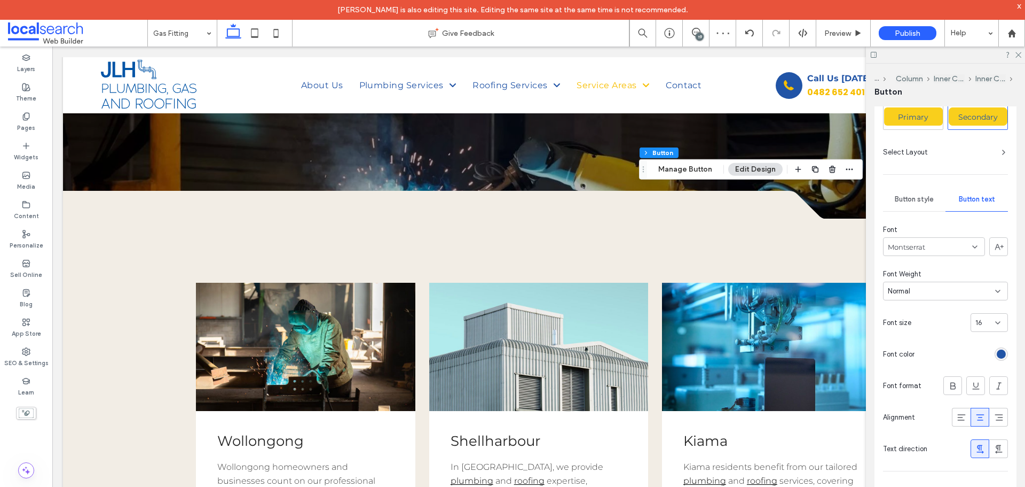
click at [928, 286] on div "Normal" at bounding box center [941, 291] width 107 height 11
click at [908, 387] on span "Medium" at bounding box center [900, 384] width 25 height 11
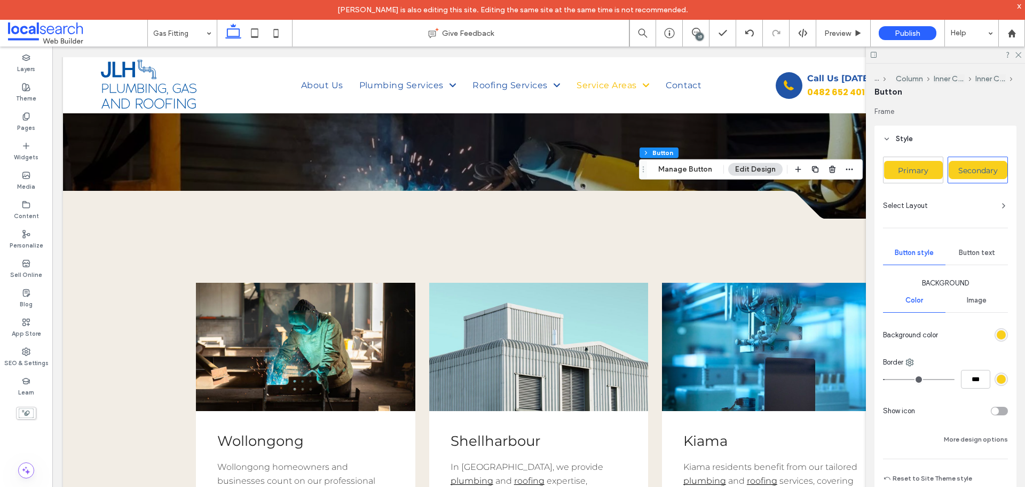
click at [975, 250] on span "Button text" at bounding box center [977, 252] width 36 height 9
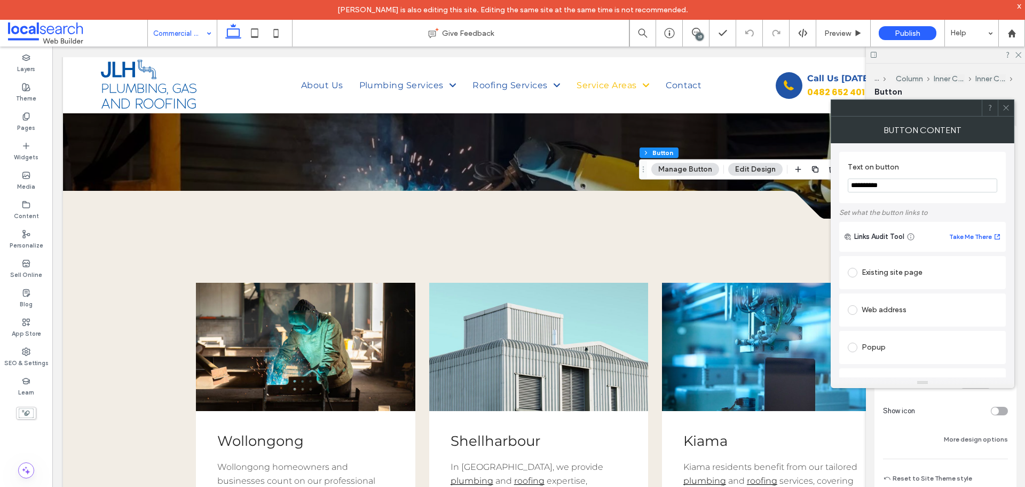
click at [1009, 110] on use at bounding box center [1006, 107] width 5 height 5
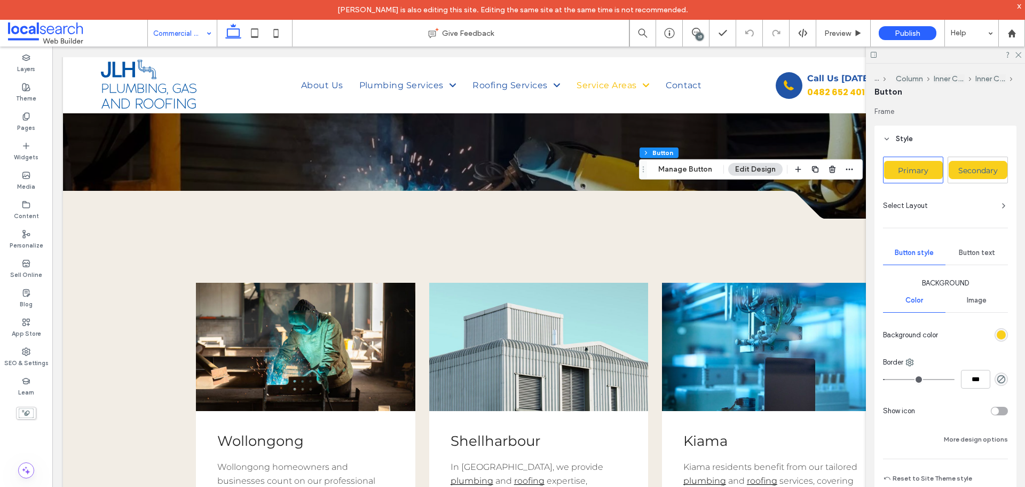
click at [967, 171] on span "Secondary" at bounding box center [979, 171] width 40 height 10
click at [975, 164] on div "Secondary" at bounding box center [978, 170] width 59 height 18
click at [974, 250] on span "Button text" at bounding box center [977, 252] width 36 height 9
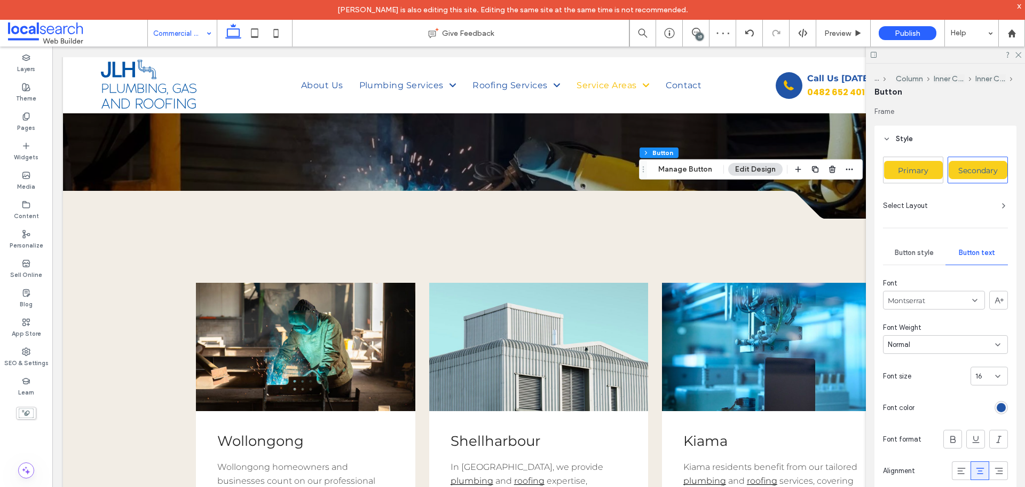
click at [922, 354] on div "Font Montserrat Font Weight Normal Font size 16 Font color Font format Alignmen…" at bounding box center [945, 394] width 125 height 233
click at [922, 347] on div "Normal" at bounding box center [941, 344] width 107 height 11
click at [892, 438] on span "Medium" at bounding box center [900, 438] width 25 height 11
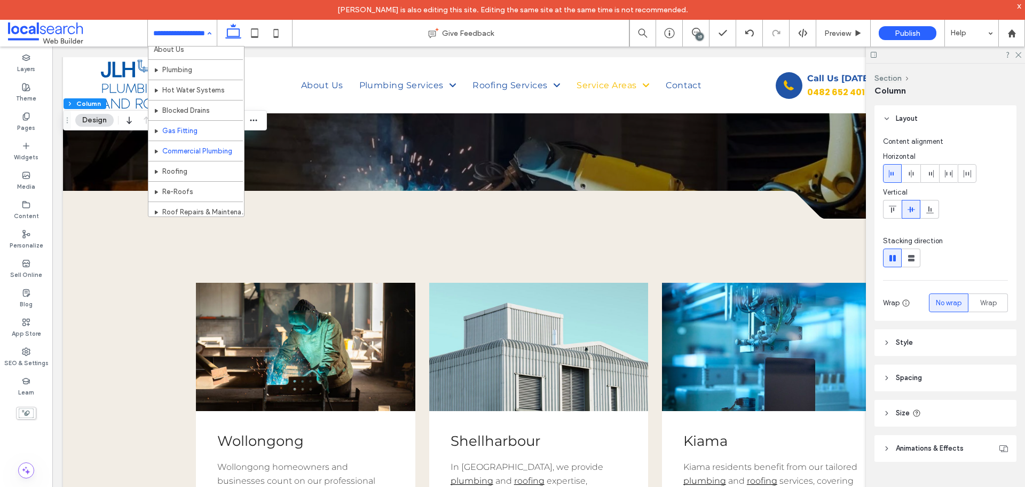
scroll to position [53, 0]
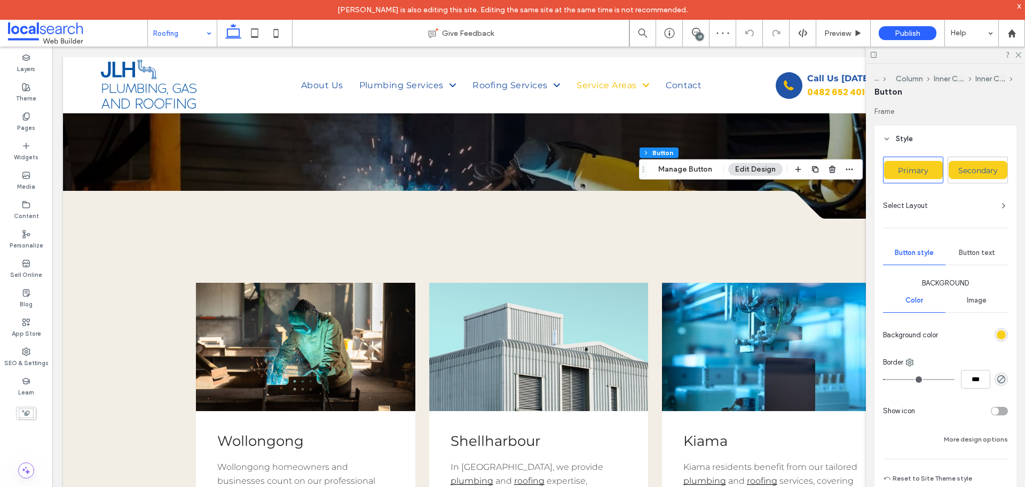
click at [982, 174] on span "Secondary" at bounding box center [979, 171] width 40 height 10
click at [973, 260] on div "Button text" at bounding box center [977, 253] width 62 height 24
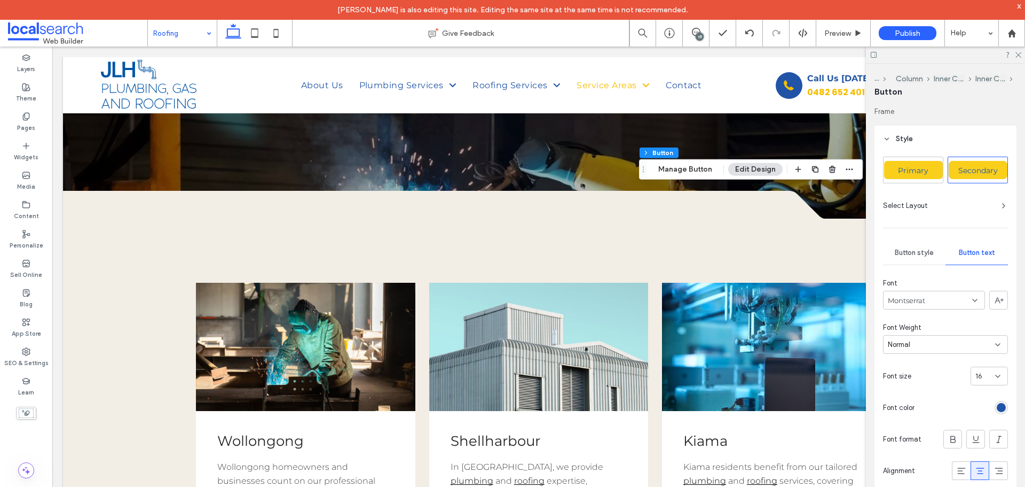
click at [938, 346] on div "Normal" at bounding box center [941, 344] width 107 height 11
click at [891, 435] on span "Medium" at bounding box center [900, 438] width 25 height 11
click at [1017, 57] on use at bounding box center [1019, 55] width 6 height 6
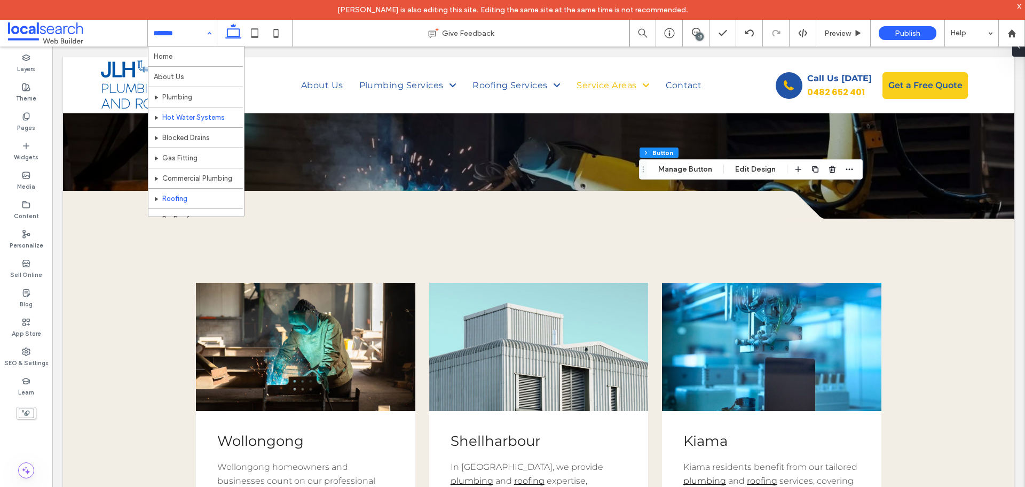
scroll to position [107, 0]
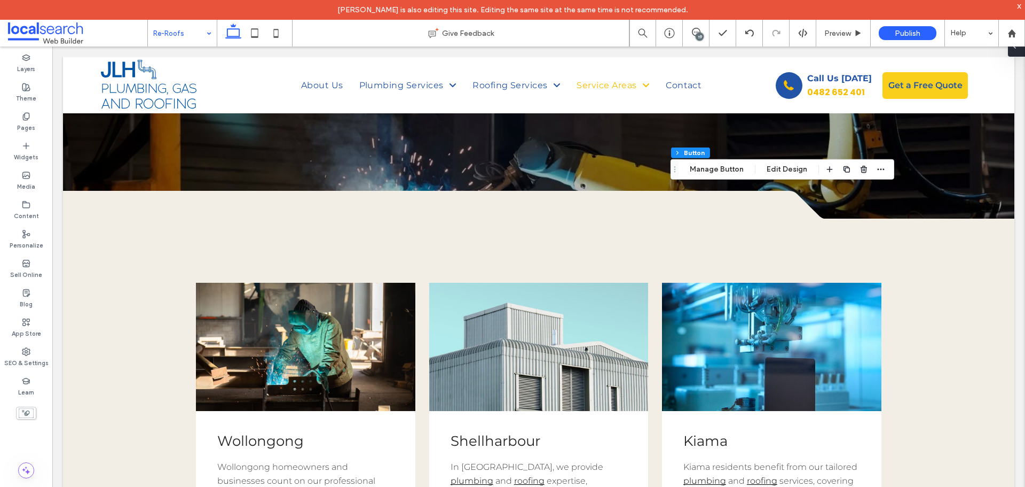
click at [1018, 53] on span at bounding box center [1015, 45] width 9 height 21
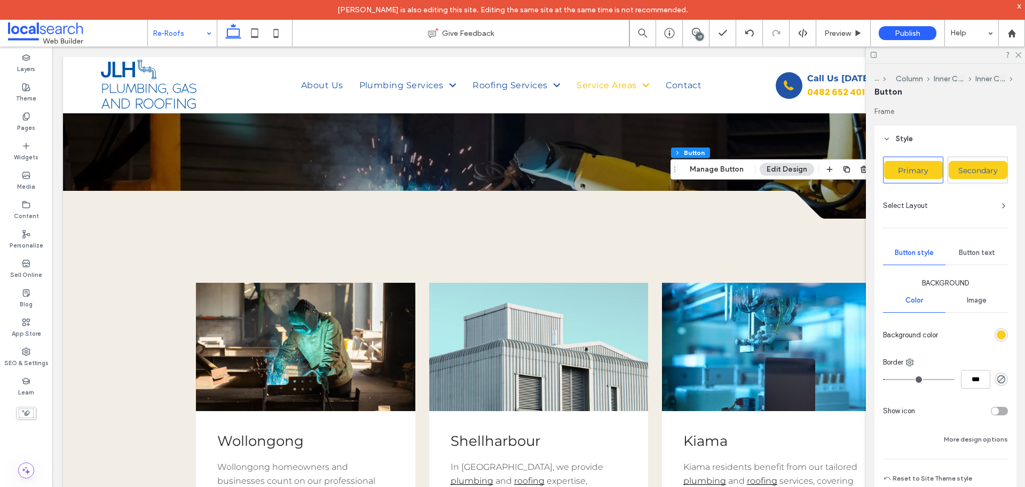
click at [987, 169] on span "Secondary" at bounding box center [979, 171] width 40 height 10
click at [986, 168] on span "Secondary" at bounding box center [979, 171] width 40 height 10
click at [977, 250] on span "Button text" at bounding box center [977, 252] width 36 height 9
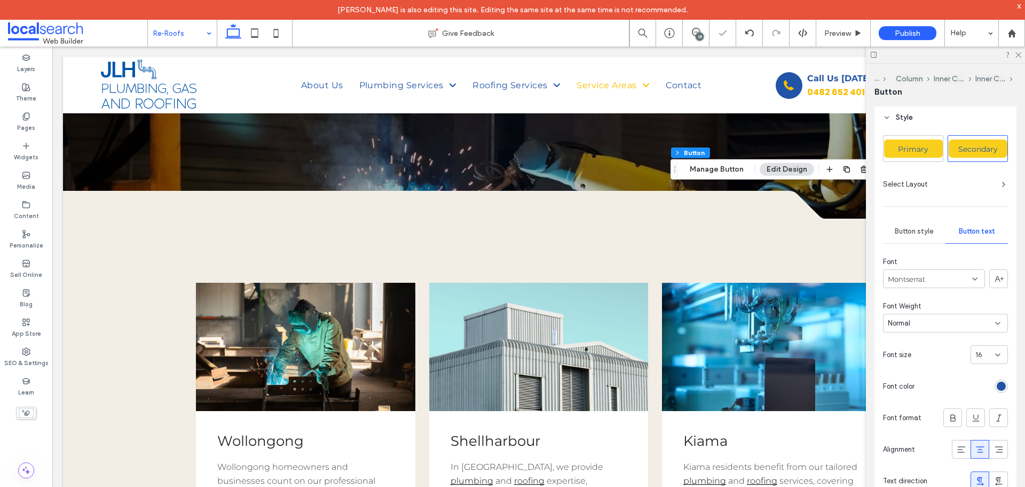
scroll to position [53, 0]
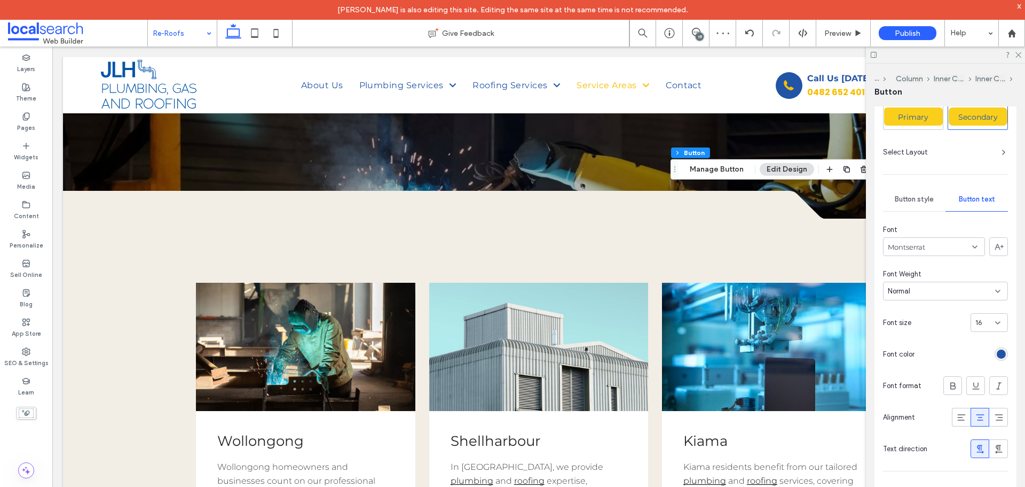
click at [902, 297] on div "Normal" at bounding box center [945, 290] width 125 height 19
click at [899, 386] on span "Medium" at bounding box center [900, 384] width 25 height 11
click at [1019, 55] on use at bounding box center [1019, 55] width 6 height 6
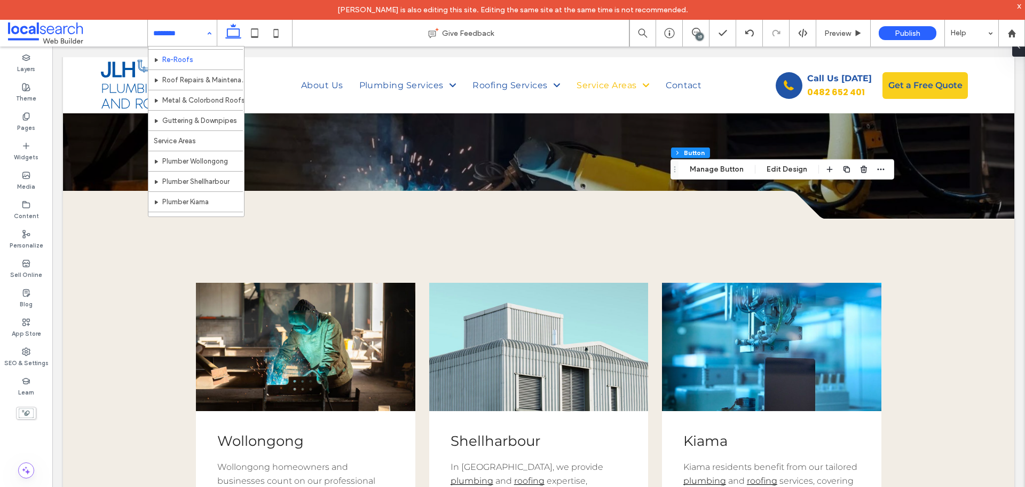
scroll to position [160, 0]
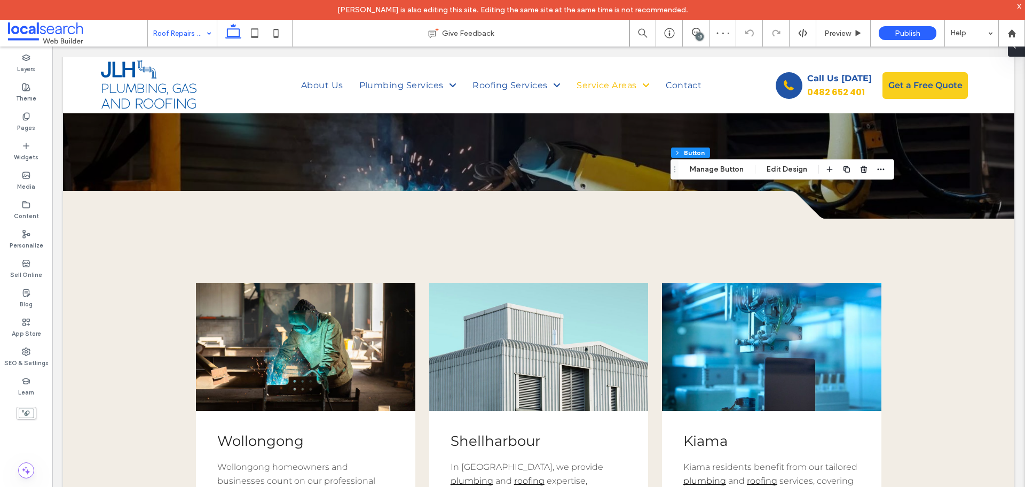
click at [1022, 54] on div at bounding box center [1016, 45] width 17 height 21
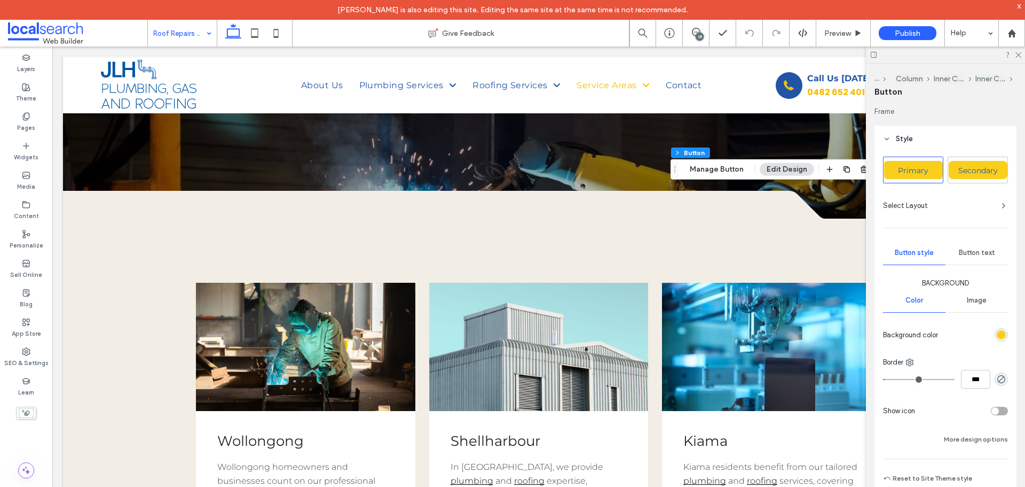
click at [975, 169] on span "Secondary" at bounding box center [979, 171] width 40 height 10
click at [969, 171] on span "Secondary" at bounding box center [979, 171] width 40 height 10
click at [976, 247] on div "Button text" at bounding box center [977, 253] width 62 height 24
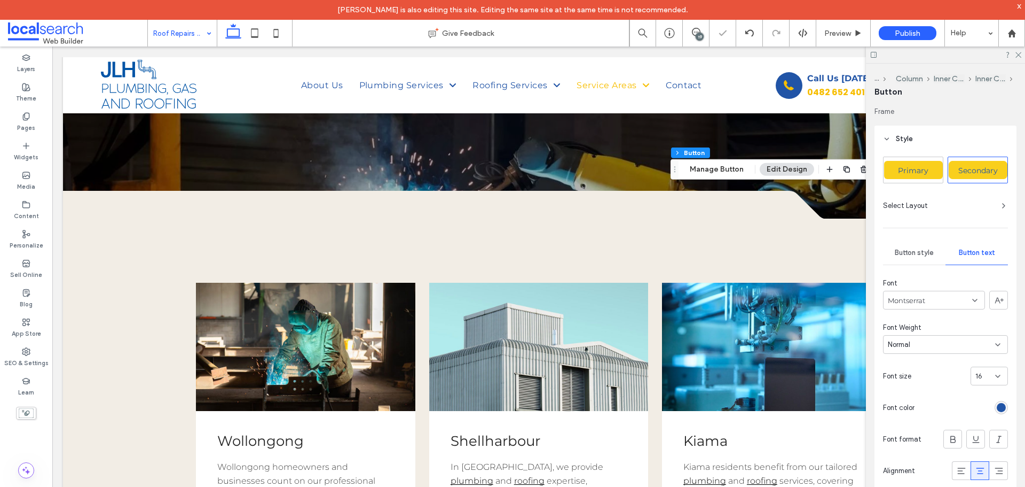
click at [946, 345] on div "Normal" at bounding box center [941, 344] width 107 height 11
click at [896, 442] on span "Medium" at bounding box center [900, 438] width 25 height 11
click at [1022, 53] on div at bounding box center [945, 54] width 159 height 17
click at [1019, 54] on use at bounding box center [1019, 55] width 6 height 6
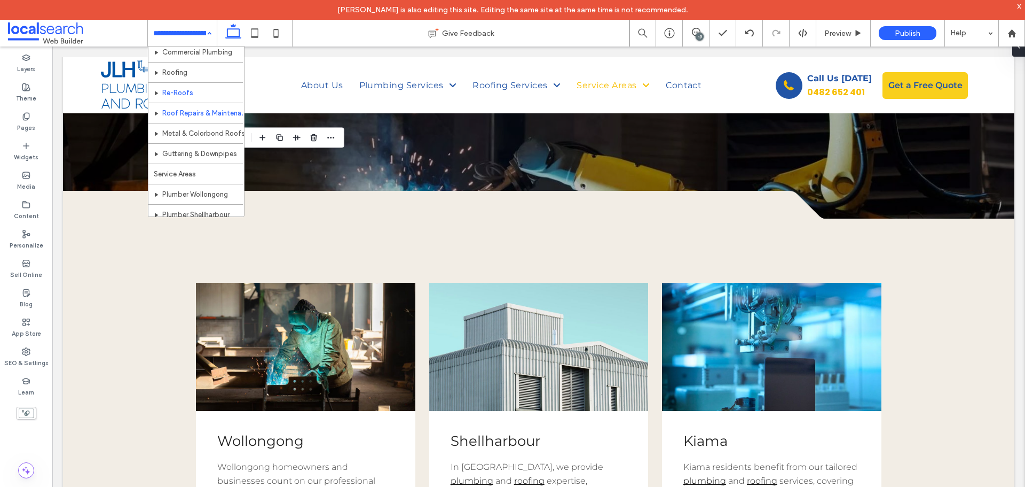
scroll to position [160, 0]
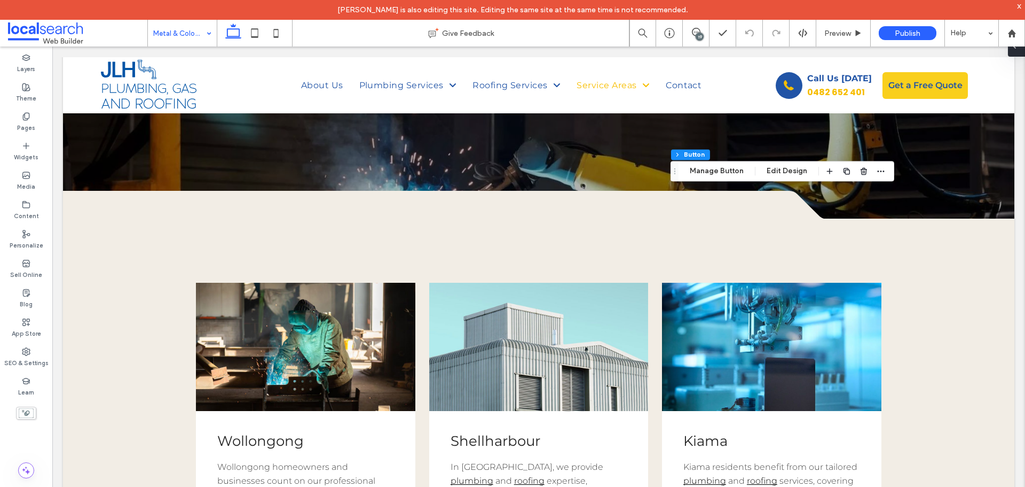
click at [1018, 52] on span at bounding box center [1015, 45] width 9 height 21
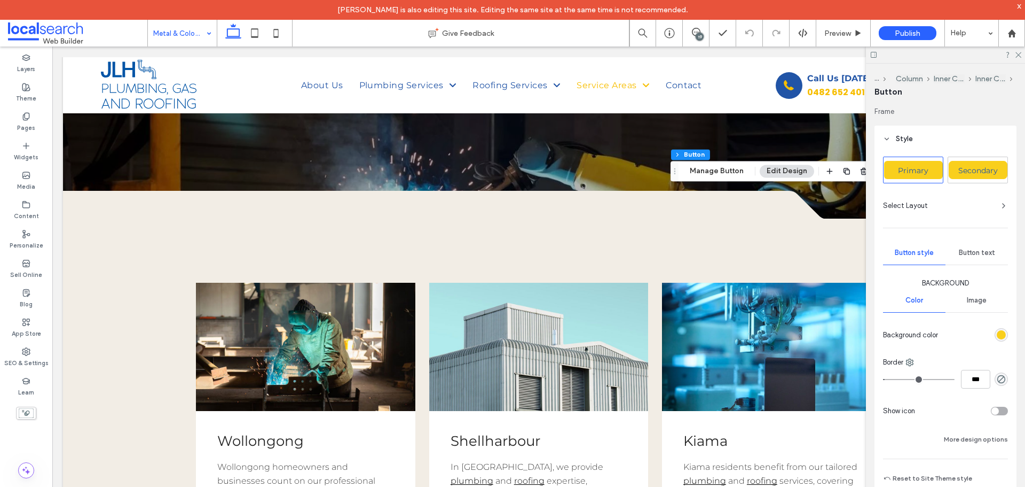
click at [969, 168] on span "Secondary" at bounding box center [979, 171] width 40 height 10
click at [978, 250] on span "Button text" at bounding box center [977, 252] width 36 height 9
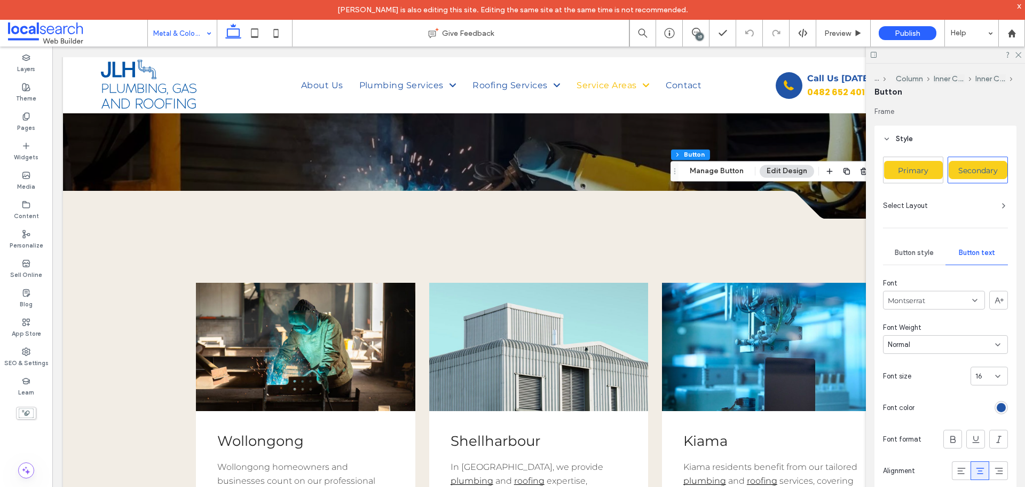
click at [918, 347] on div "Normal" at bounding box center [941, 344] width 107 height 11
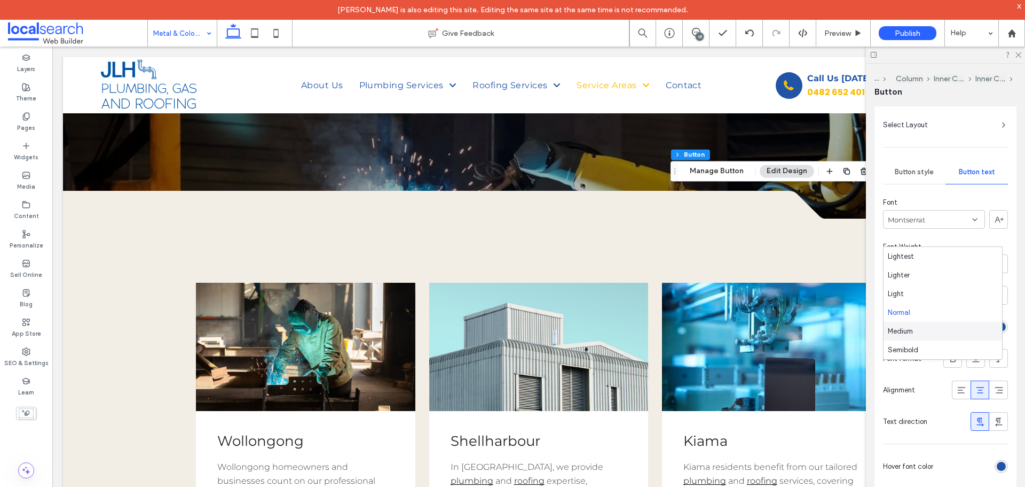
scroll to position [107, 0]
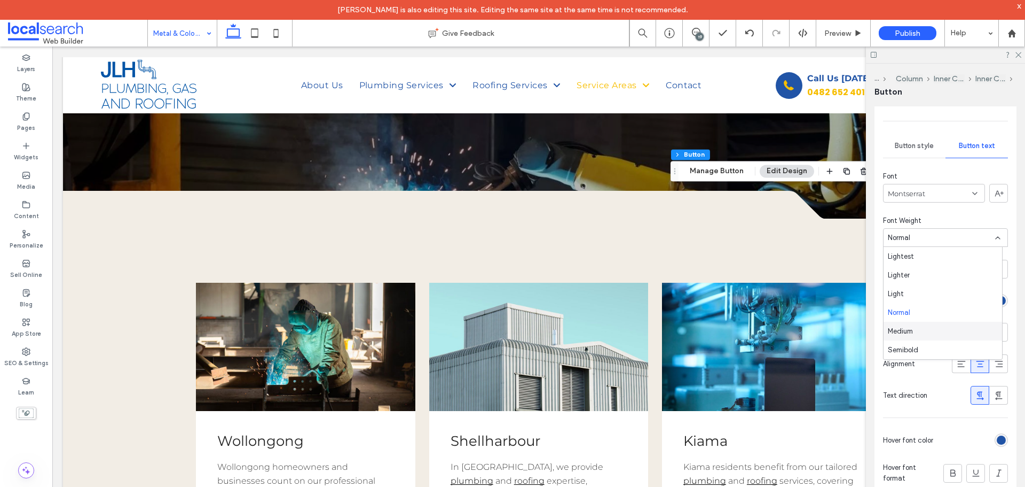
click at [911, 328] on span "Medium" at bounding box center [900, 331] width 25 height 11
click at [1019, 53] on icon at bounding box center [1018, 54] width 7 height 7
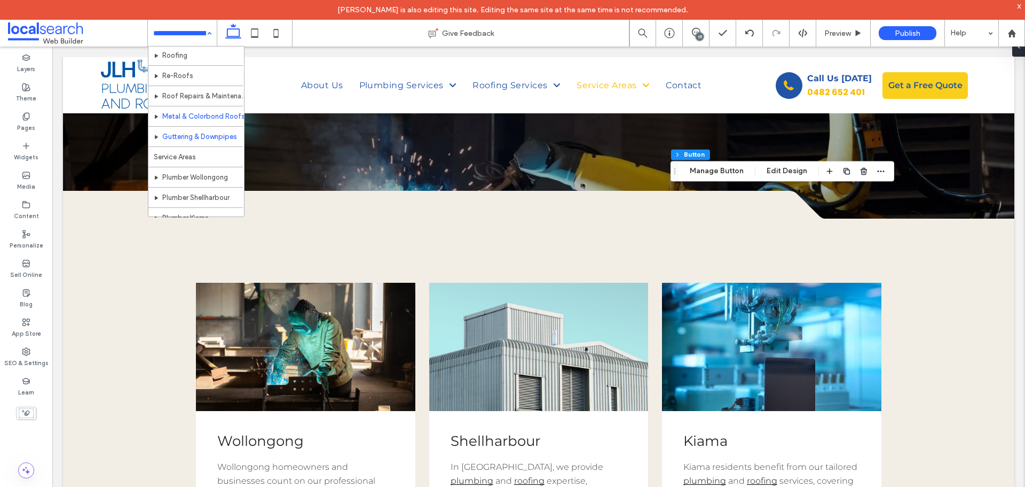
scroll to position [160, 0]
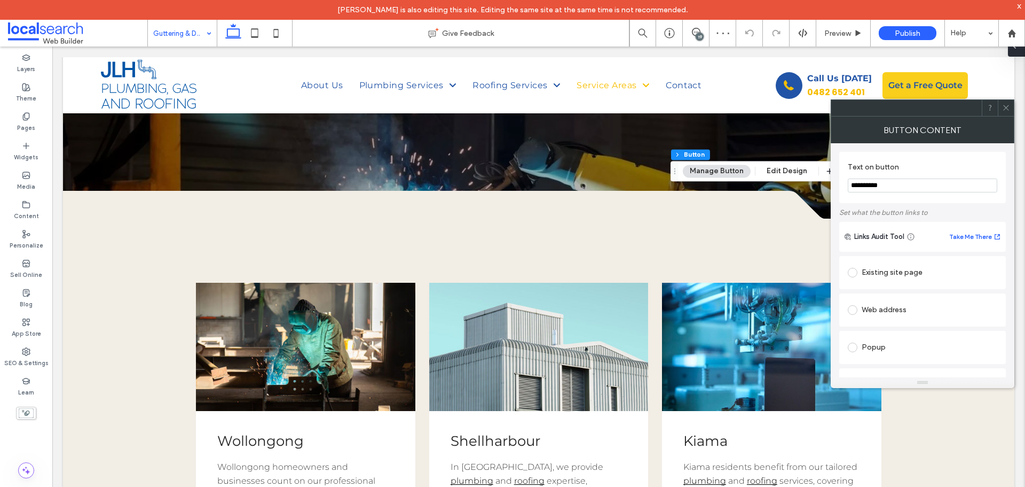
click at [1015, 53] on span at bounding box center [1015, 45] width 9 height 21
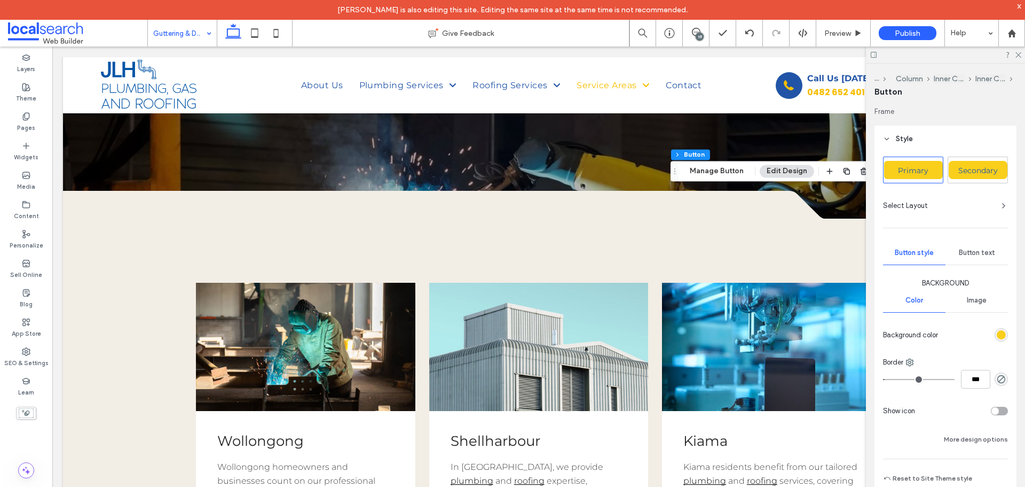
click at [980, 169] on span "Secondary" at bounding box center [979, 171] width 40 height 10
click at [980, 170] on span "Secondary" at bounding box center [979, 171] width 40 height 10
click at [979, 256] on span "Button text" at bounding box center [977, 252] width 36 height 9
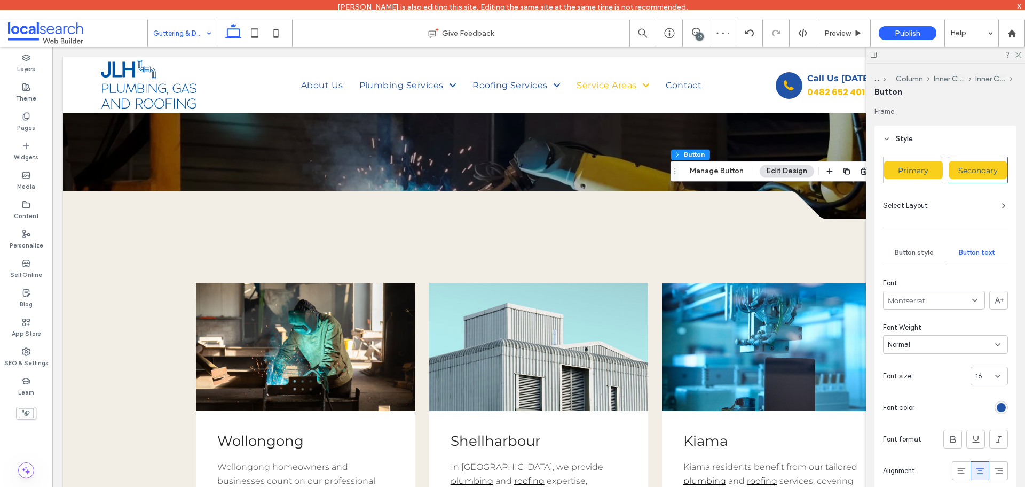
click at [928, 346] on div "Normal" at bounding box center [941, 344] width 107 height 11
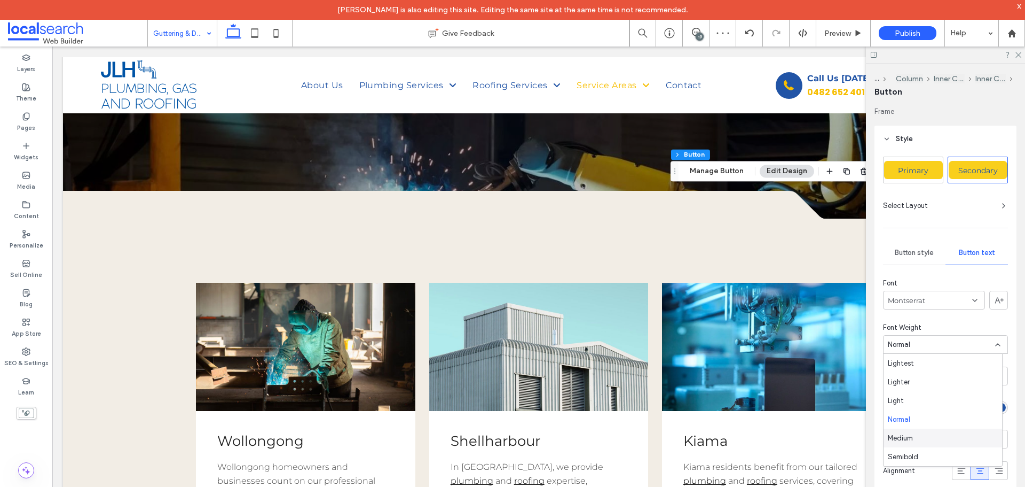
click at [906, 435] on span "Medium" at bounding box center [900, 438] width 25 height 11
click at [1019, 58] on div at bounding box center [945, 54] width 159 height 17
drag, startPoint x: 197, startPoint y: 36, endPoint x: 190, endPoint y: 44, distance: 10.3
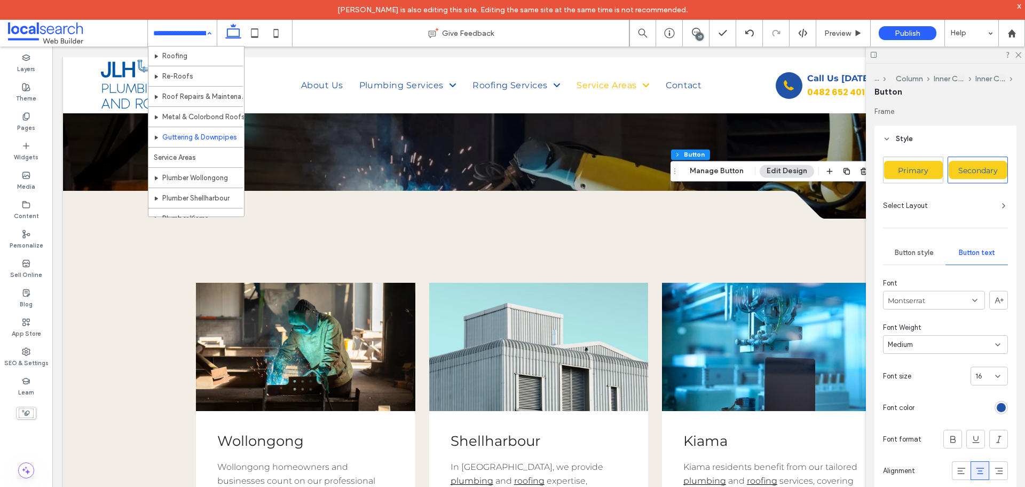
scroll to position [160, 0]
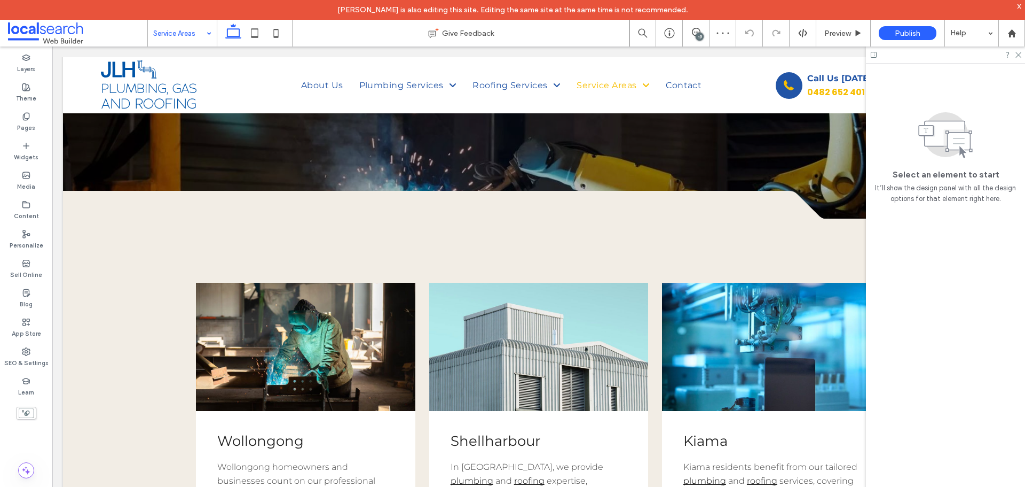
click at [168, 33] on input at bounding box center [179, 33] width 53 height 27
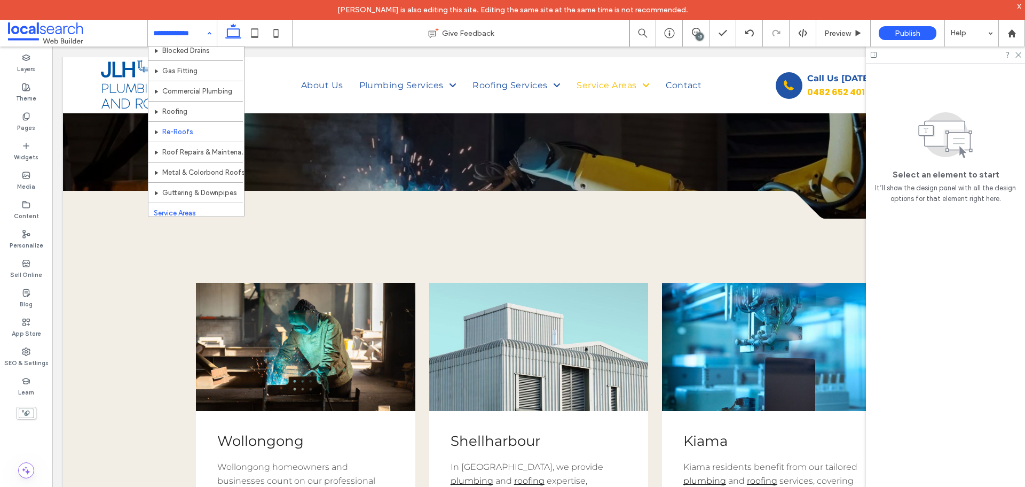
scroll to position [214, 0]
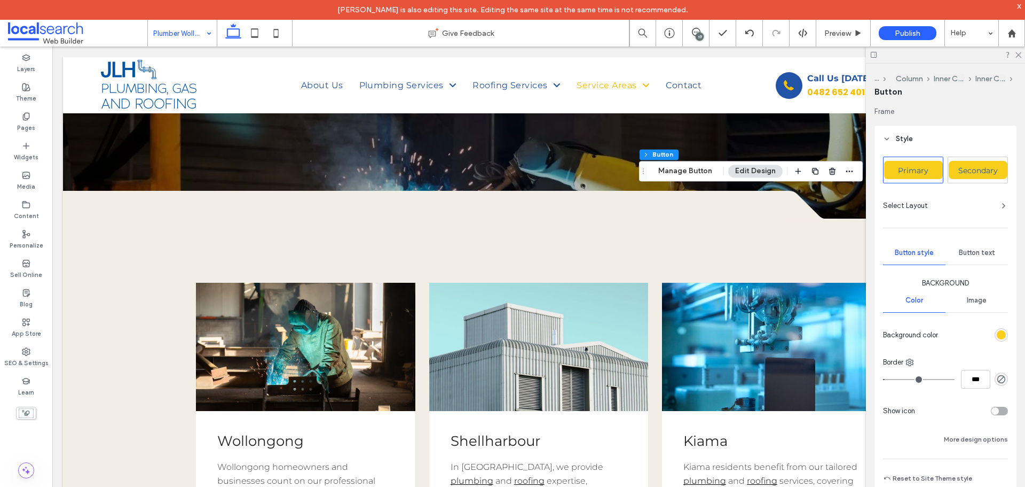
click at [970, 246] on div "Button text" at bounding box center [977, 253] width 62 height 24
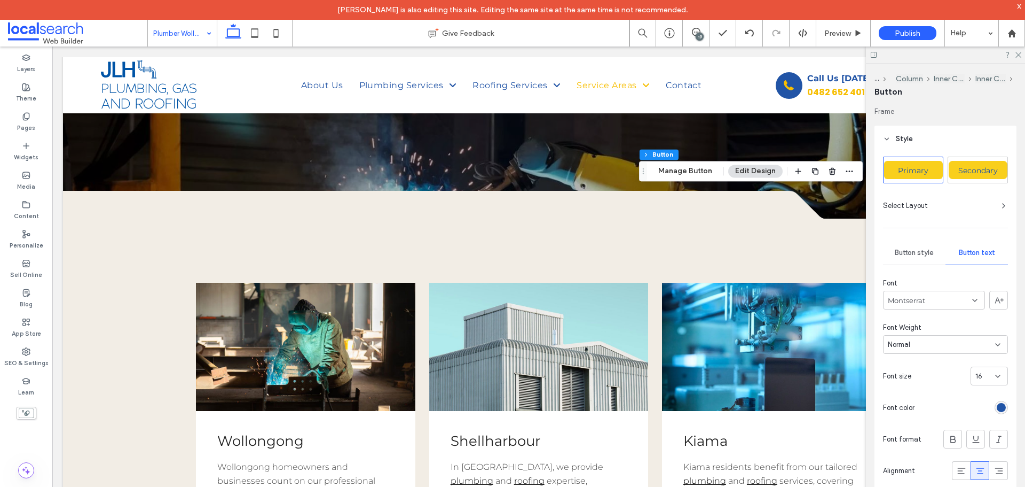
click at [956, 348] on div "Normal" at bounding box center [941, 344] width 107 height 11
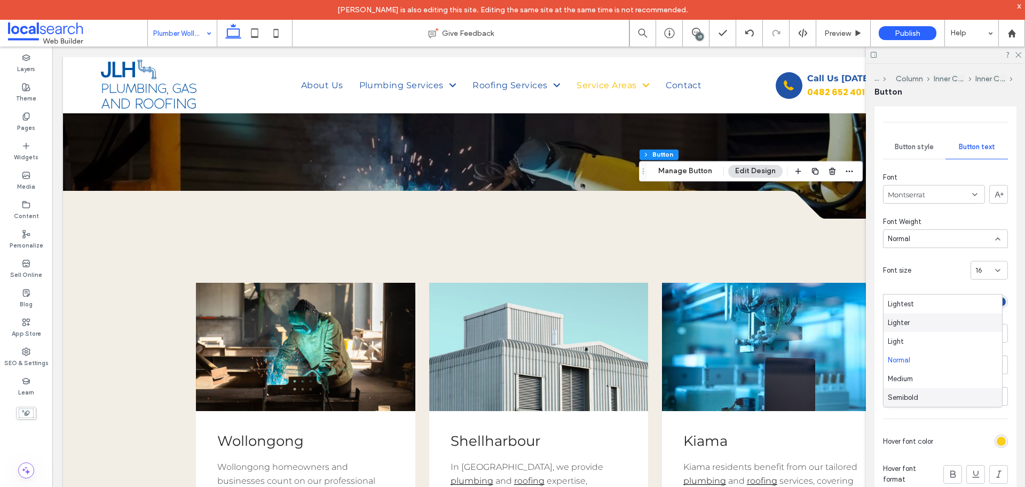
scroll to position [107, 0]
click at [904, 326] on span "Medium" at bounding box center [900, 331] width 25 height 11
click at [940, 238] on div "Medium" at bounding box center [941, 237] width 107 height 11
click at [902, 330] on span "Medium" at bounding box center [900, 331] width 25 height 11
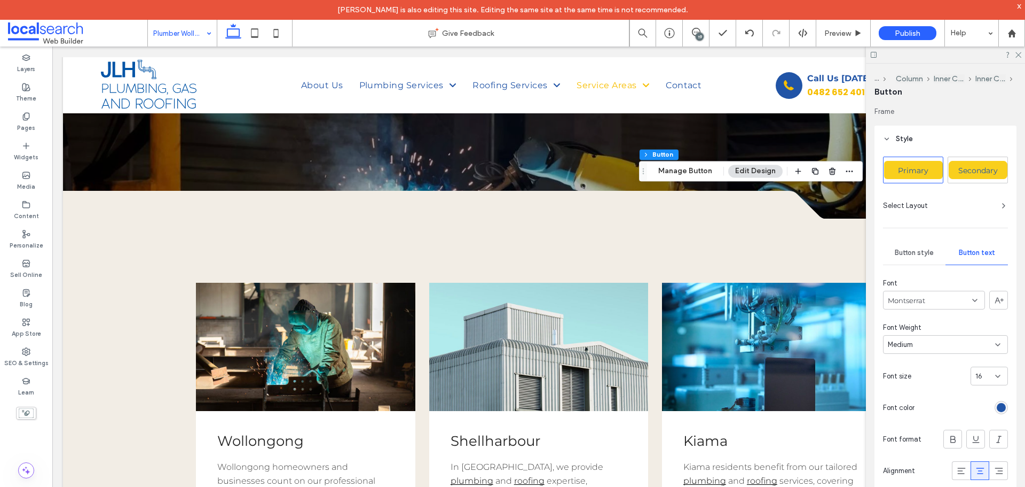
click at [985, 174] on span "Secondary" at bounding box center [979, 171] width 40 height 10
click at [976, 174] on span "Secondary" at bounding box center [979, 171] width 40 height 10
click at [973, 173] on span "Secondary" at bounding box center [979, 171] width 40 height 10
click at [920, 349] on div "Normal" at bounding box center [941, 344] width 107 height 11
click at [903, 440] on span "Medium" at bounding box center [900, 438] width 25 height 11
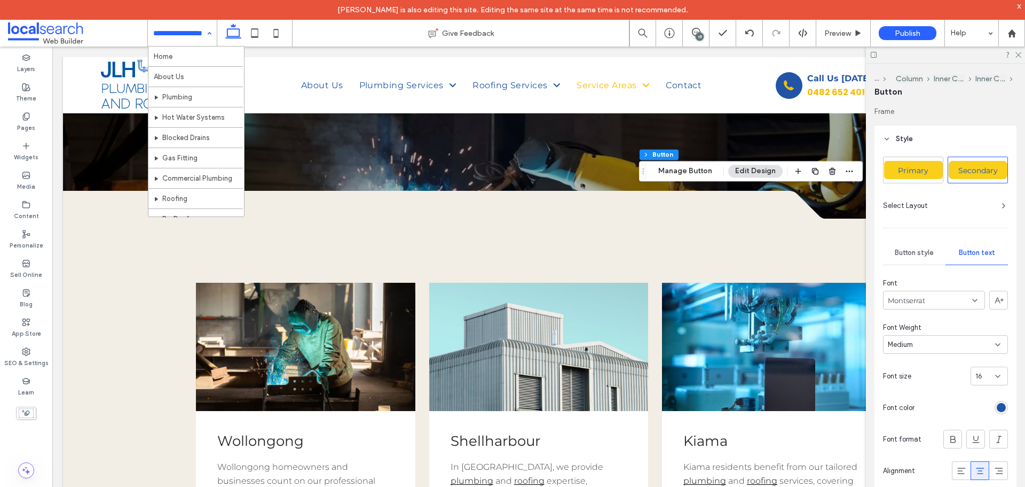
drag, startPoint x: 173, startPoint y: 35, endPoint x: 167, endPoint y: 38, distance: 7.2
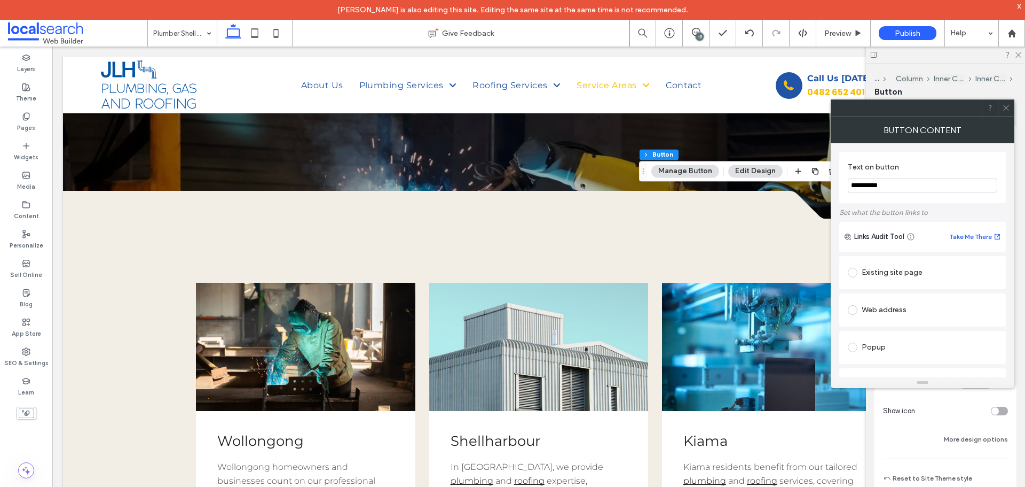
click at [1006, 105] on icon at bounding box center [1007, 108] width 8 height 8
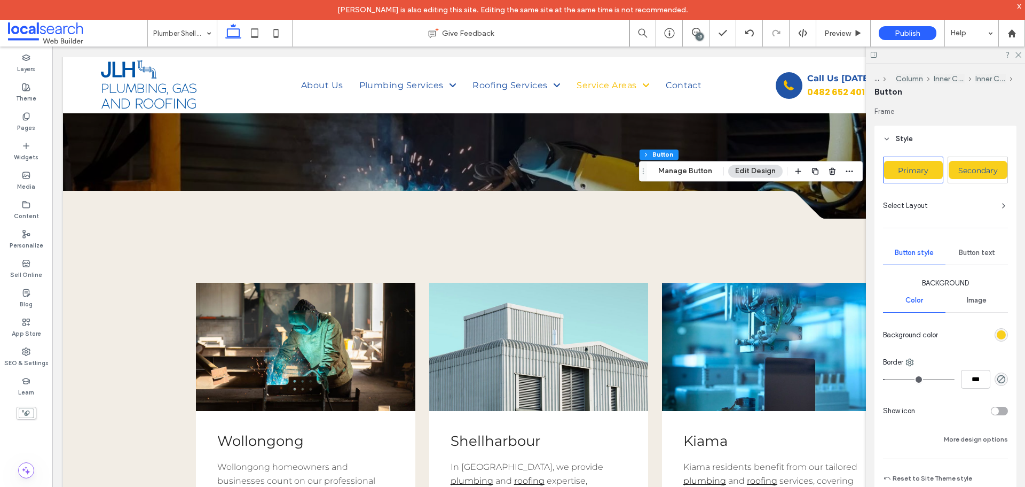
click at [968, 168] on span "Secondary" at bounding box center [979, 171] width 40 height 10
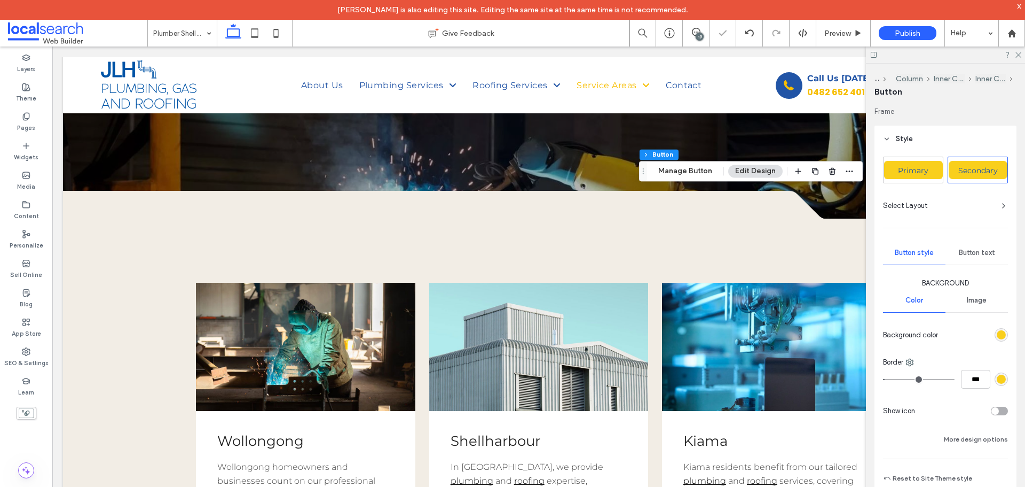
click at [975, 257] on div "Button text" at bounding box center [977, 253] width 62 height 24
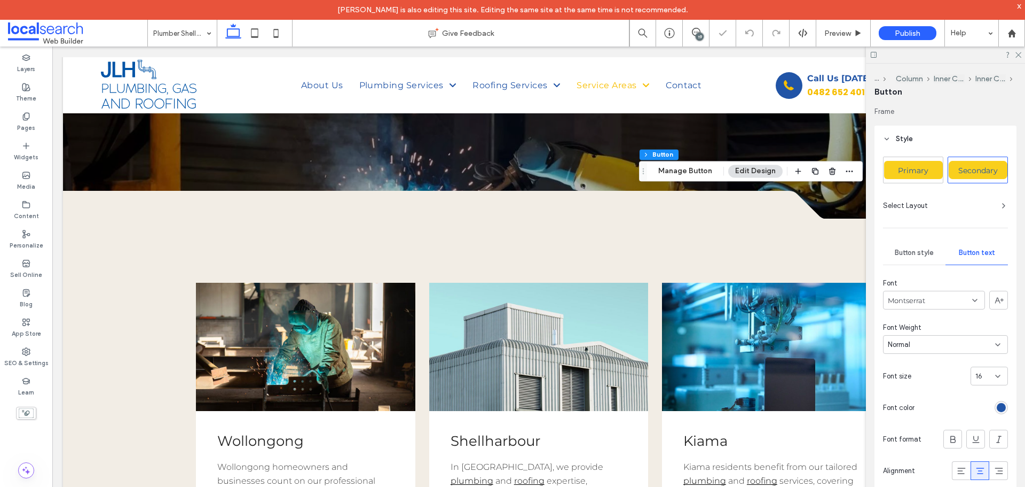
click at [925, 350] on div "Normal" at bounding box center [945, 344] width 125 height 19
click at [906, 437] on span "Medium" at bounding box center [900, 438] width 25 height 11
click at [977, 173] on span "Secondary" at bounding box center [979, 171] width 40 height 10
click at [928, 340] on div "Normal" at bounding box center [941, 344] width 107 height 11
click at [902, 436] on span "Medium" at bounding box center [900, 438] width 25 height 11
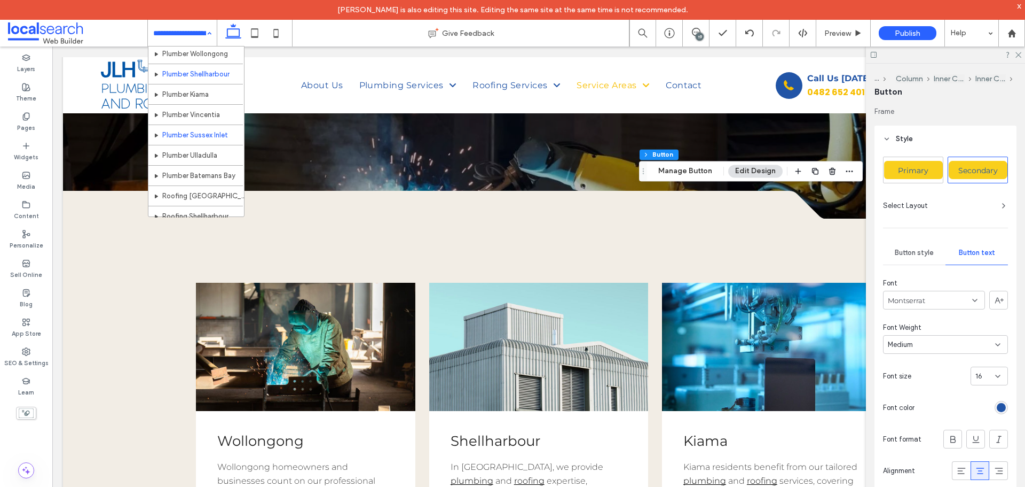
scroll to position [267, 0]
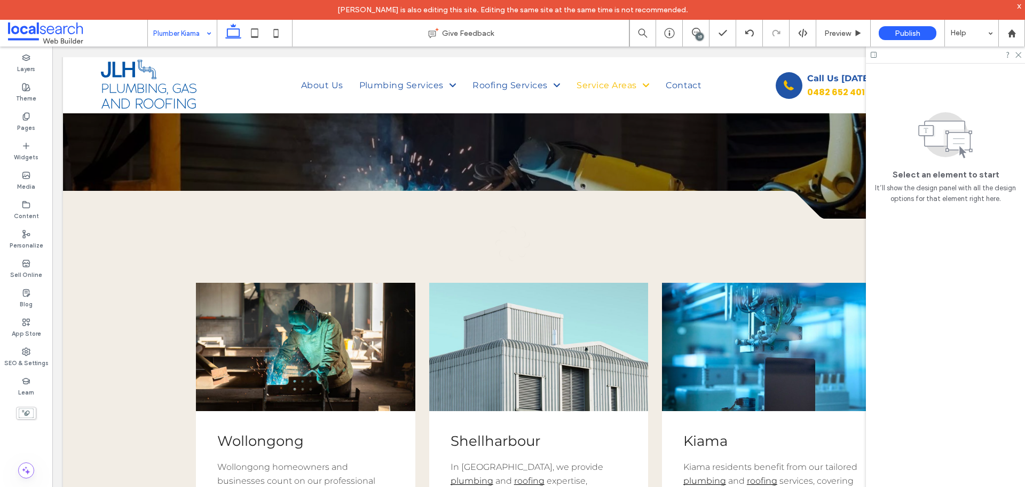
drag, startPoint x: 198, startPoint y: 95, endPoint x: 191, endPoint y: 97, distance: 6.6
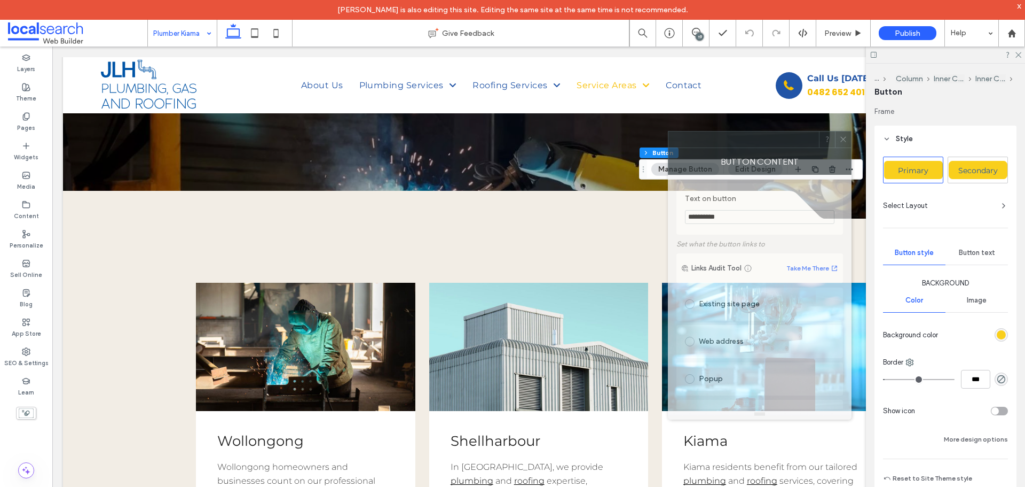
drag, startPoint x: 894, startPoint y: 116, endPoint x: 685, endPoint y: 155, distance: 211.8
click at [686, 155] on div "Button Content" at bounding box center [760, 161] width 184 height 27
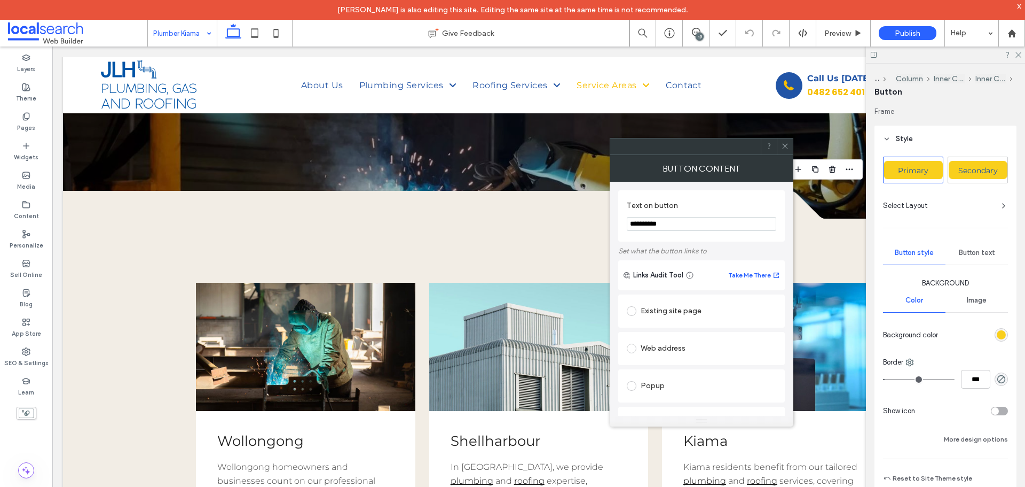
click at [953, 175] on div "Secondary" at bounding box center [978, 170] width 59 height 18
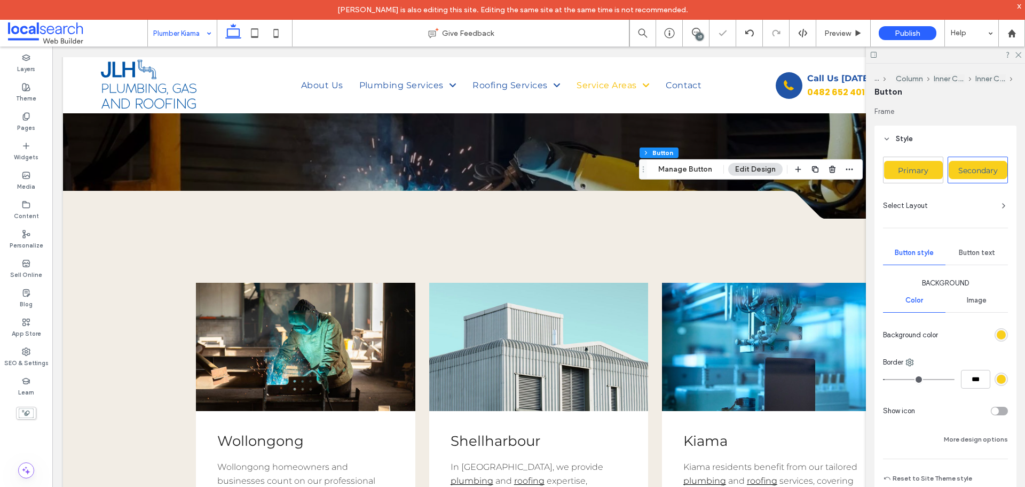
click at [959, 168] on span "Secondary" at bounding box center [979, 171] width 40 height 10
click at [983, 254] on span "Button text" at bounding box center [977, 252] width 36 height 9
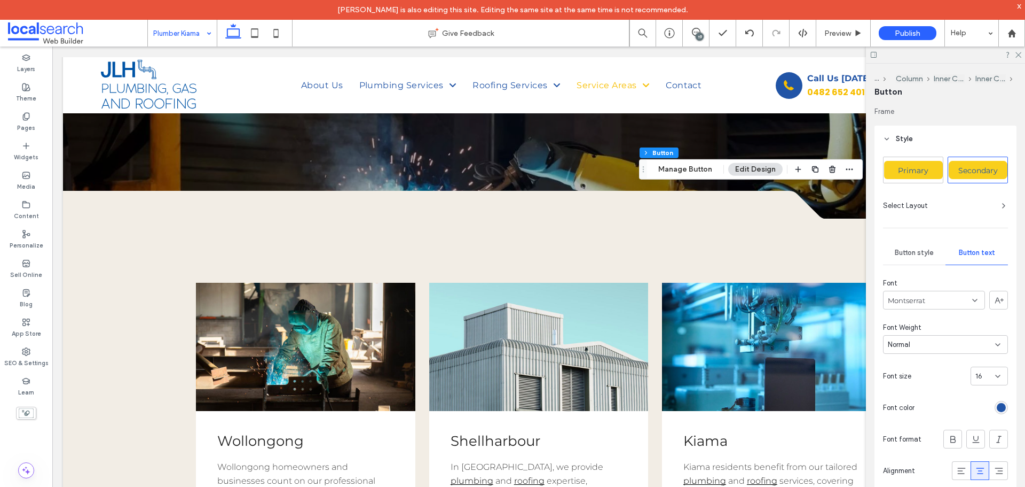
click at [917, 342] on div "Normal" at bounding box center [941, 344] width 107 height 11
click at [904, 438] on span "Medium" at bounding box center [900, 438] width 25 height 11
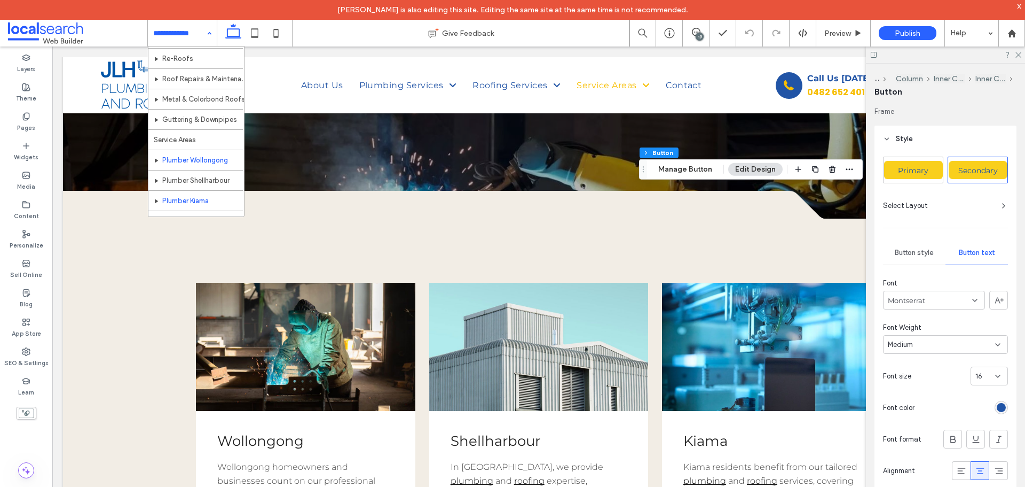
scroll to position [214, 0]
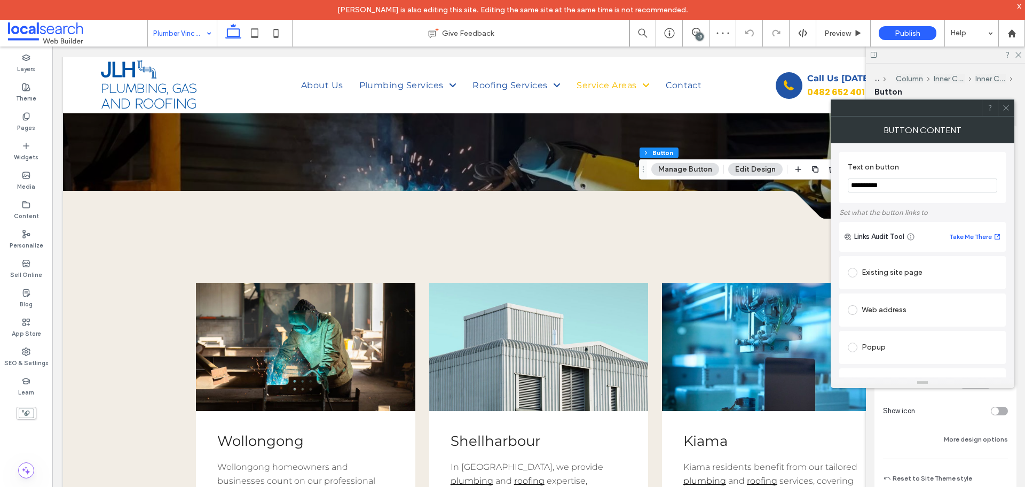
click at [1005, 105] on icon at bounding box center [1007, 108] width 8 height 8
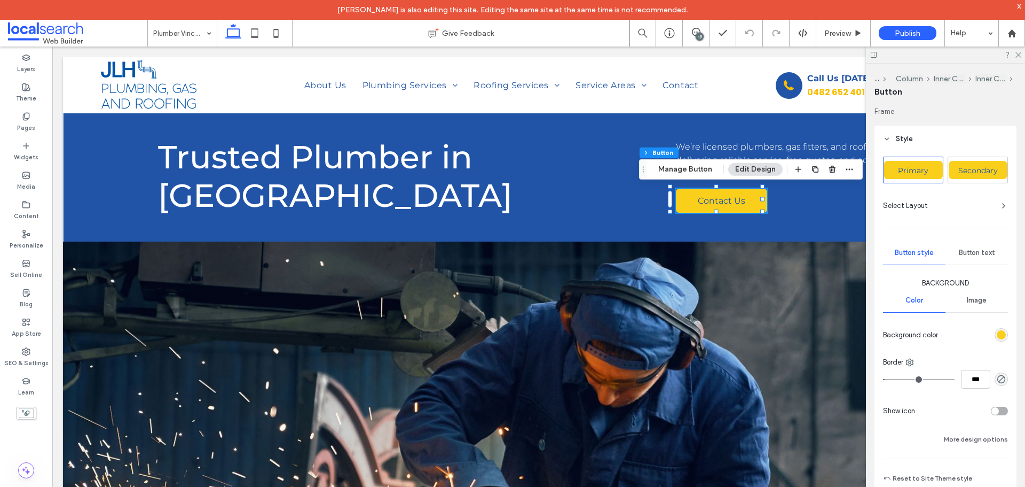
click at [975, 177] on div "Secondary" at bounding box center [978, 170] width 59 height 18
click at [977, 165] on div "Secondary" at bounding box center [978, 170] width 59 height 18
click at [984, 249] on span "Button text" at bounding box center [977, 252] width 36 height 9
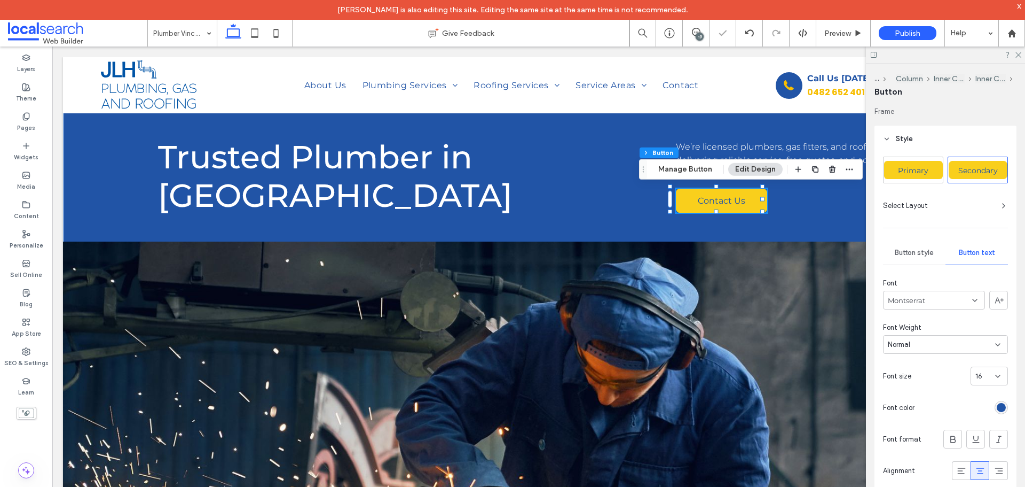
click at [934, 348] on div "Normal" at bounding box center [941, 344] width 107 height 11
click at [906, 437] on span "Medium" at bounding box center [900, 438] width 25 height 11
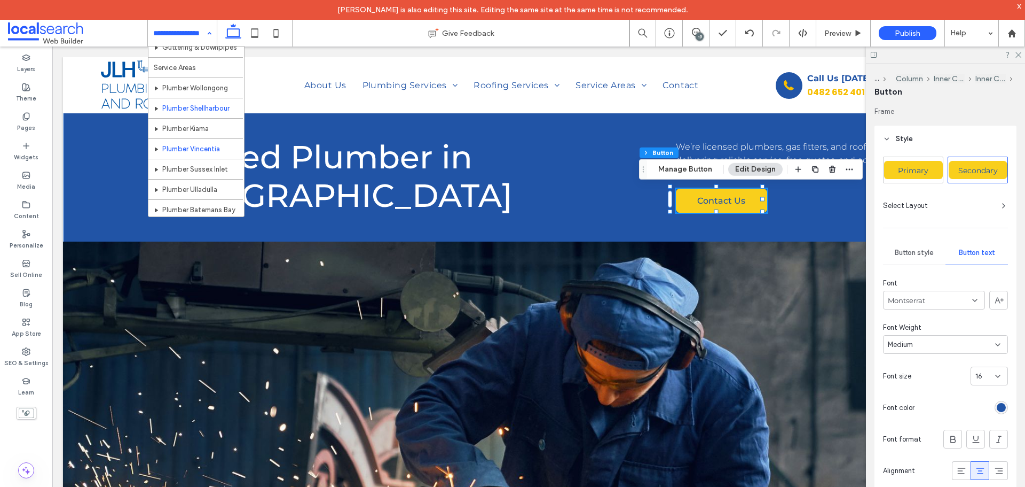
scroll to position [214, 0]
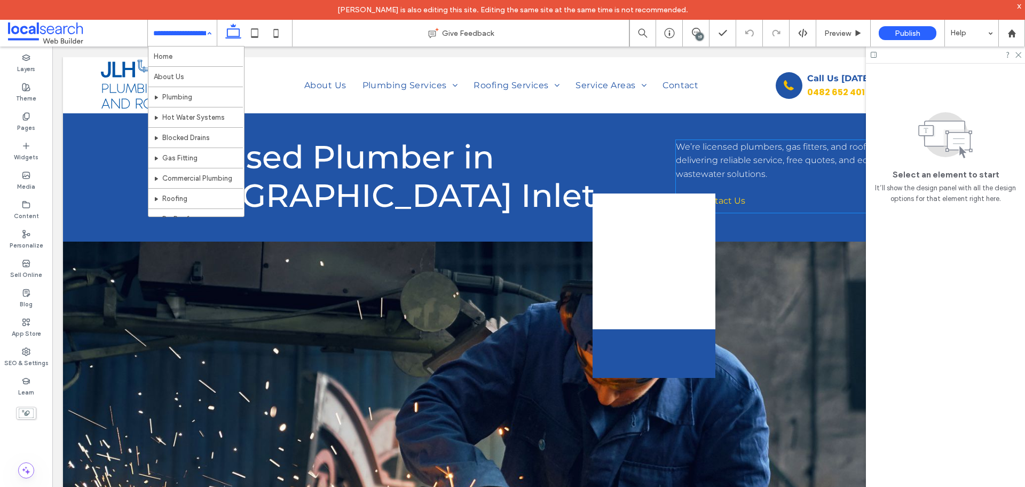
click at [684, 203] on link "Contact Us" at bounding box center [721, 201] width 91 height 24
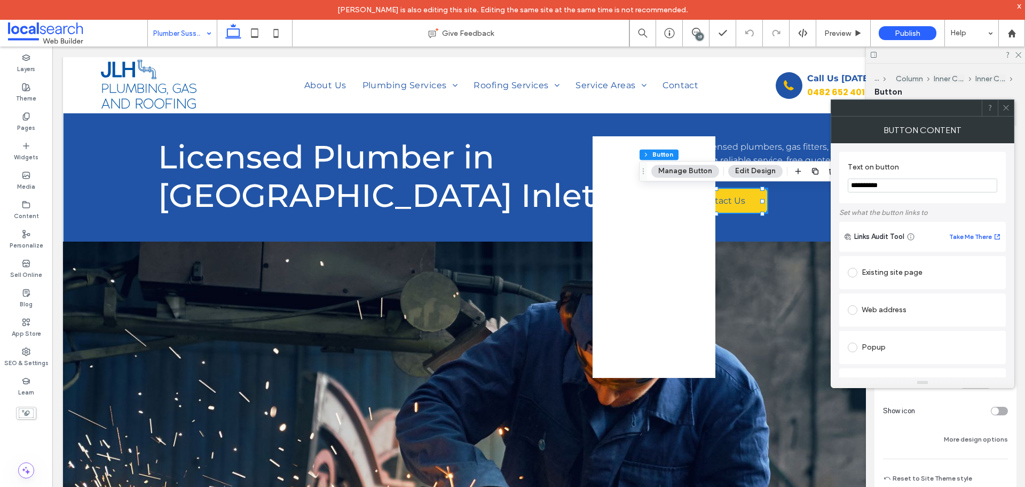
click at [1006, 107] on use at bounding box center [1006, 107] width 5 height 5
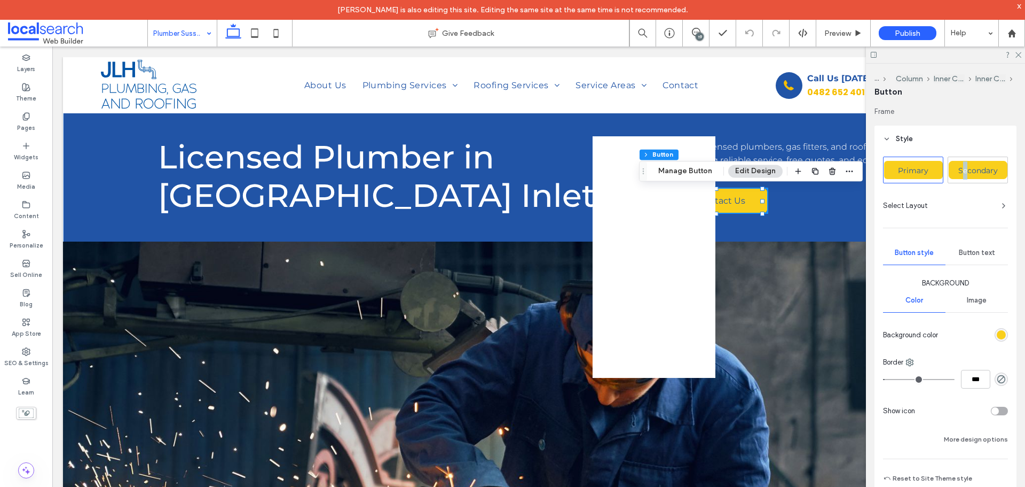
click at [966, 170] on span "Secondary" at bounding box center [979, 171] width 40 height 10
click at [967, 169] on span "Secondary" at bounding box center [979, 171] width 40 height 10
drag, startPoint x: 967, startPoint y: 169, endPoint x: 968, endPoint y: 175, distance: 5.4
click at [968, 175] on span "Secondary" at bounding box center [979, 171] width 40 height 10
click at [977, 251] on span "Button text" at bounding box center [977, 252] width 36 height 9
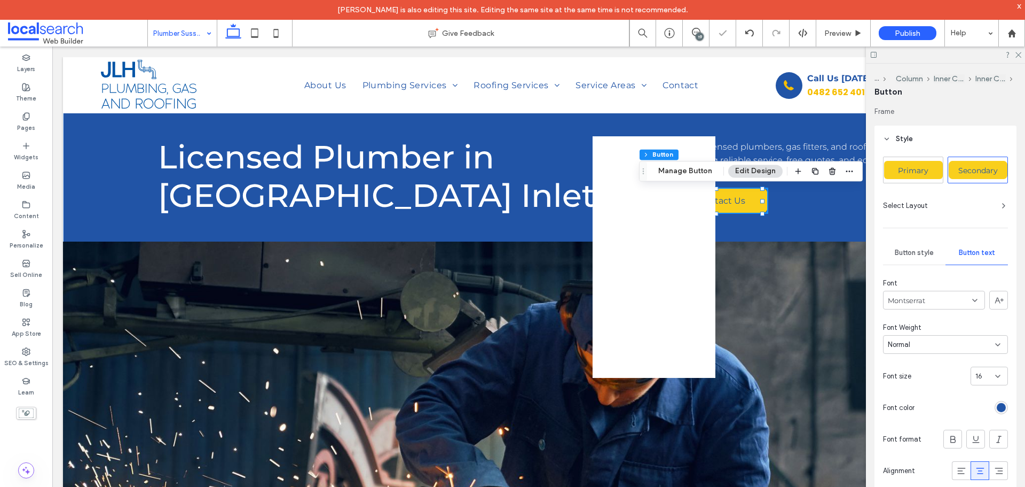
click at [931, 344] on div "Normal" at bounding box center [941, 344] width 107 height 11
click at [898, 437] on span "Medium" at bounding box center [900, 438] width 25 height 11
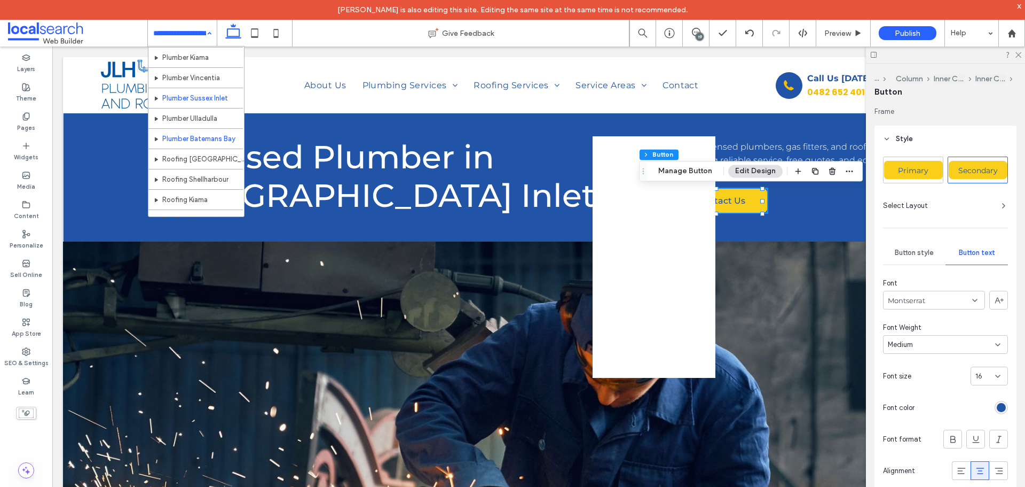
scroll to position [320, 0]
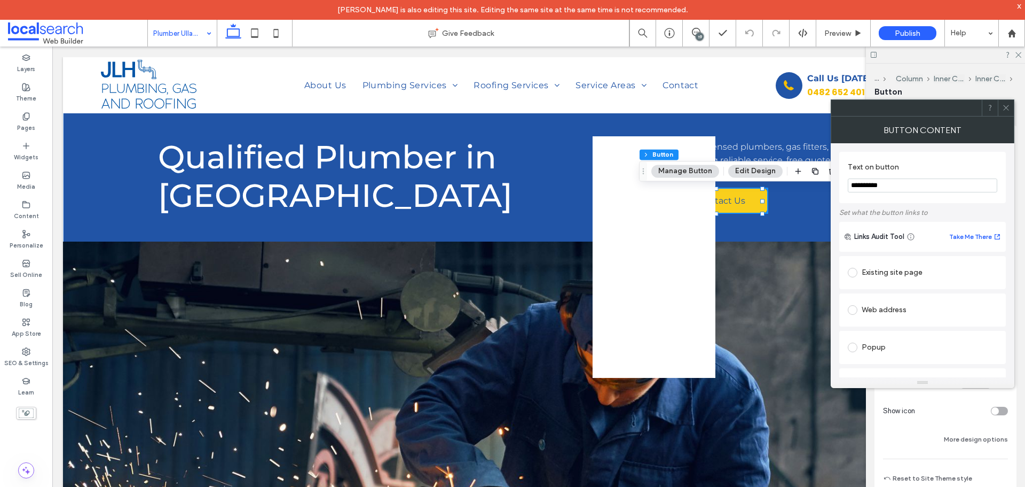
click at [1008, 104] on icon at bounding box center [1007, 108] width 8 height 8
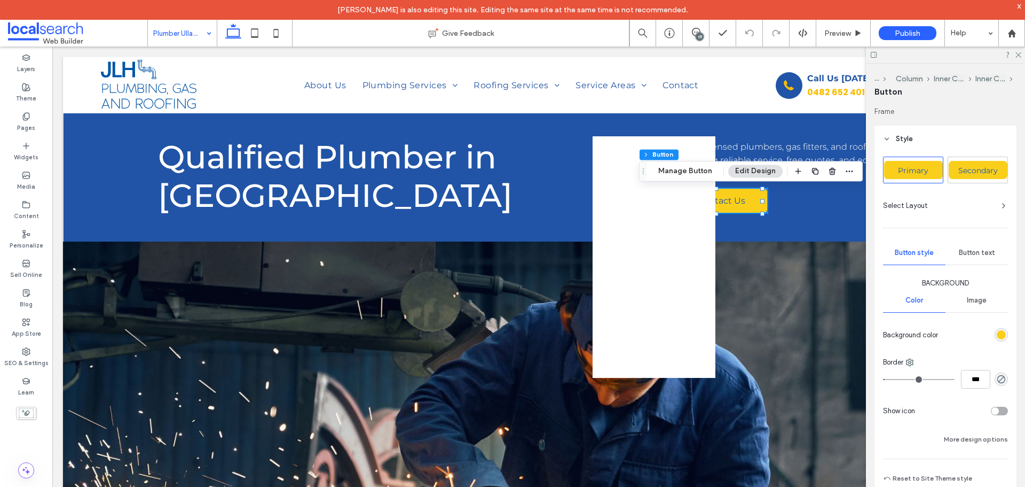
click at [979, 165] on div "Secondary" at bounding box center [978, 170] width 59 height 18
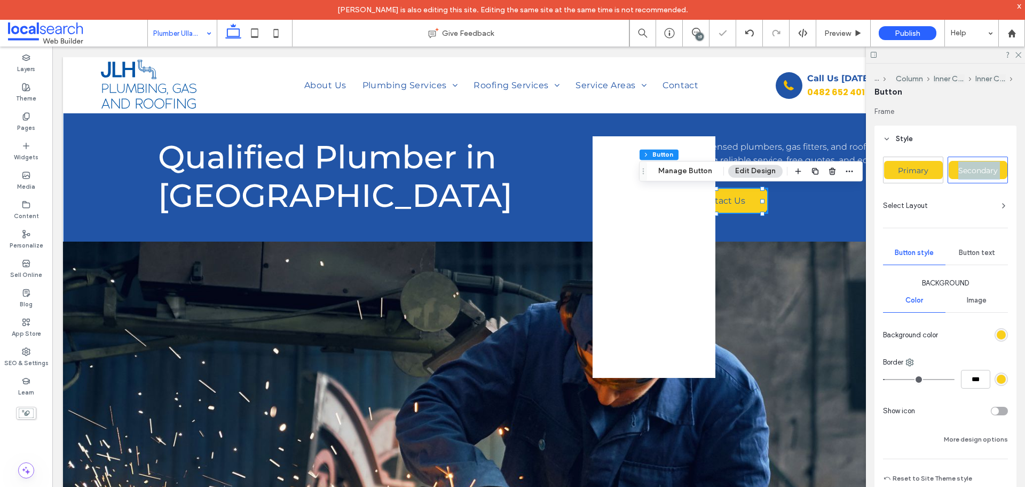
click at [979, 165] on div "Secondary" at bounding box center [978, 170] width 59 height 18
click at [973, 254] on span "Button text" at bounding box center [977, 252] width 36 height 9
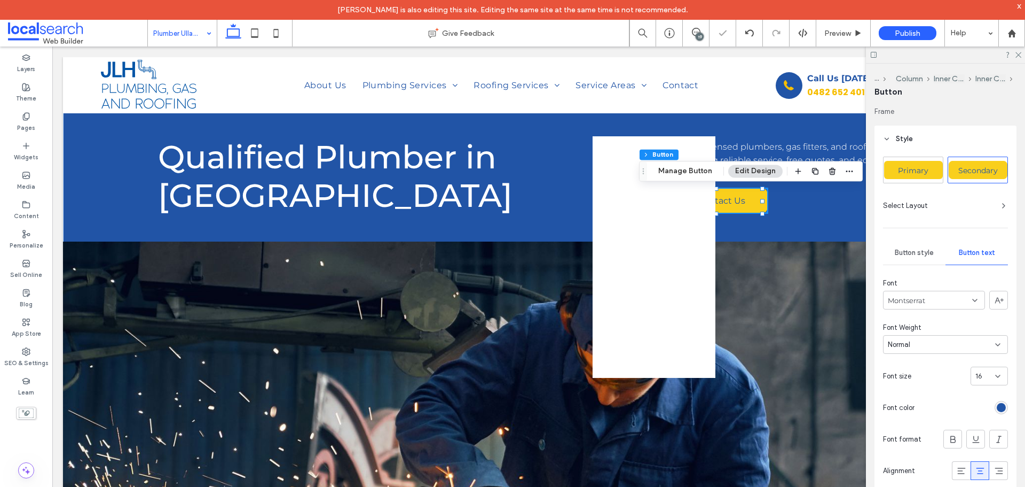
click at [925, 344] on div "Normal" at bounding box center [941, 344] width 107 height 11
click at [900, 435] on span "Medium" at bounding box center [900, 438] width 25 height 11
drag, startPoint x: 167, startPoint y: 28, endPoint x: 167, endPoint y: 37, distance: 8.5
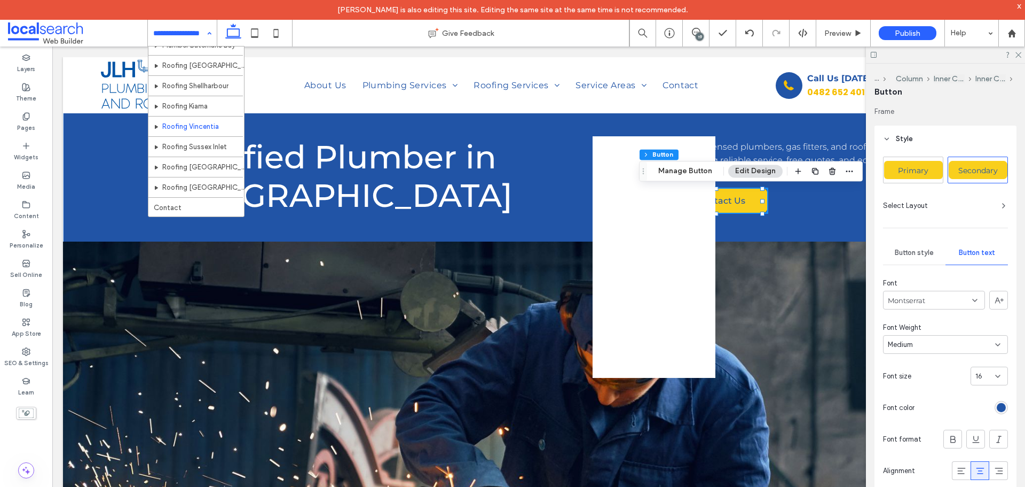
scroll to position [343, 0]
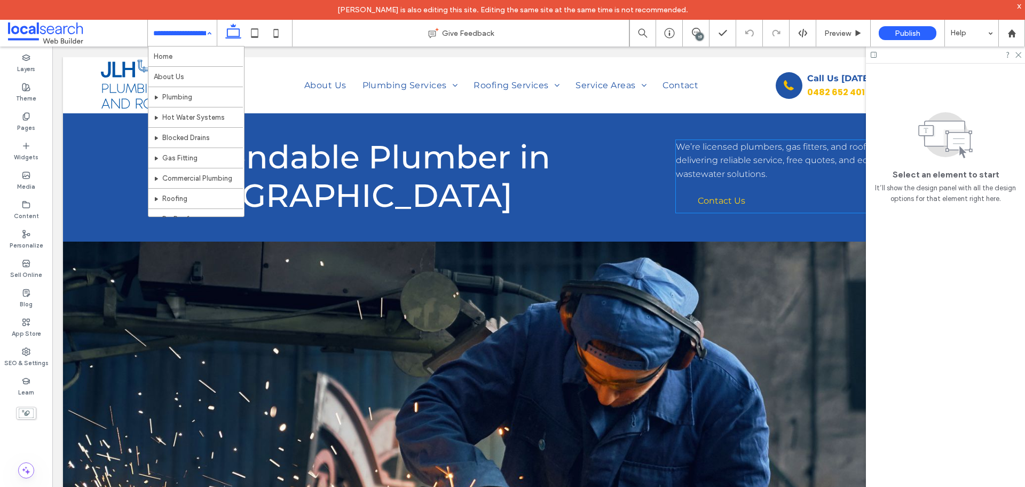
click at [687, 195] on link "Contact Us" at bounding box center [721, 201] width 91 height 24
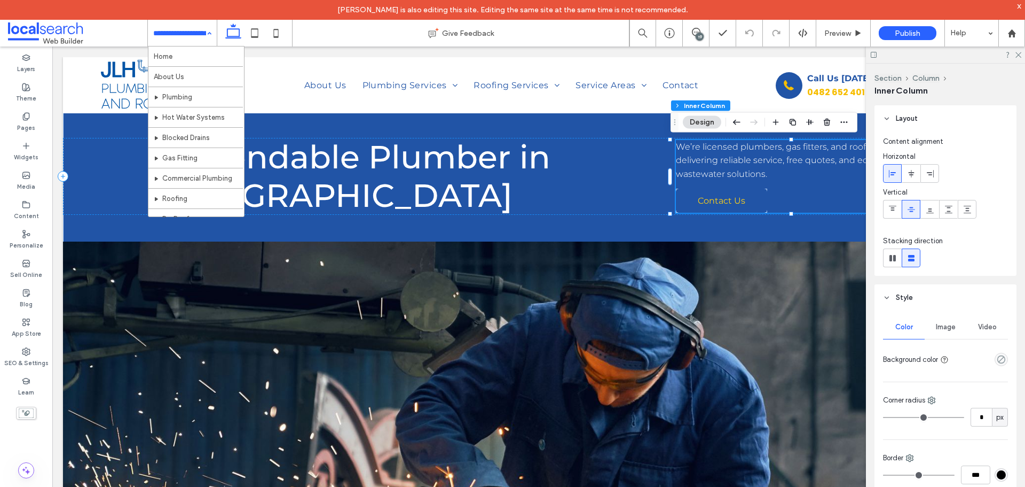
click at [687, 195] on link "Contact Us" at bounding box center [721, 201] width 91 height 24
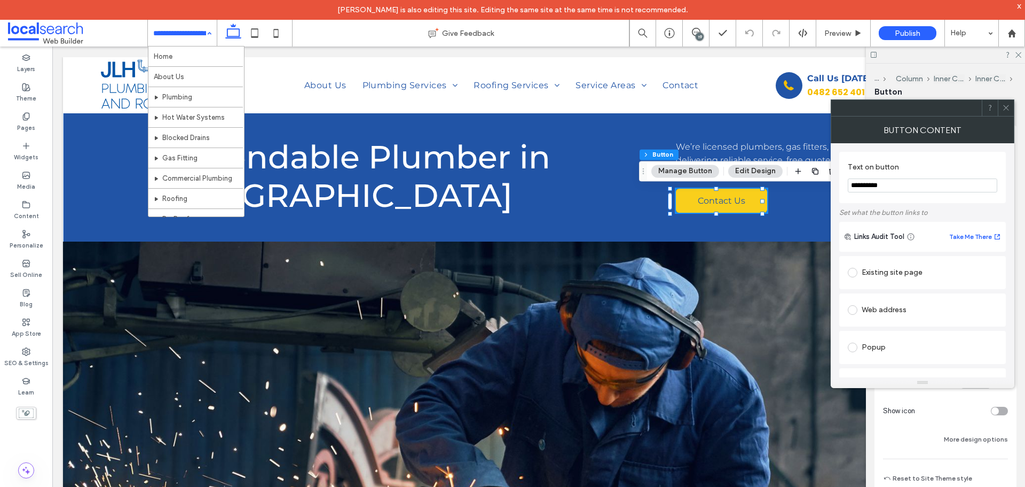
click at [1011, 107] on div at bounding box center [1006, 108] width 16 height 16
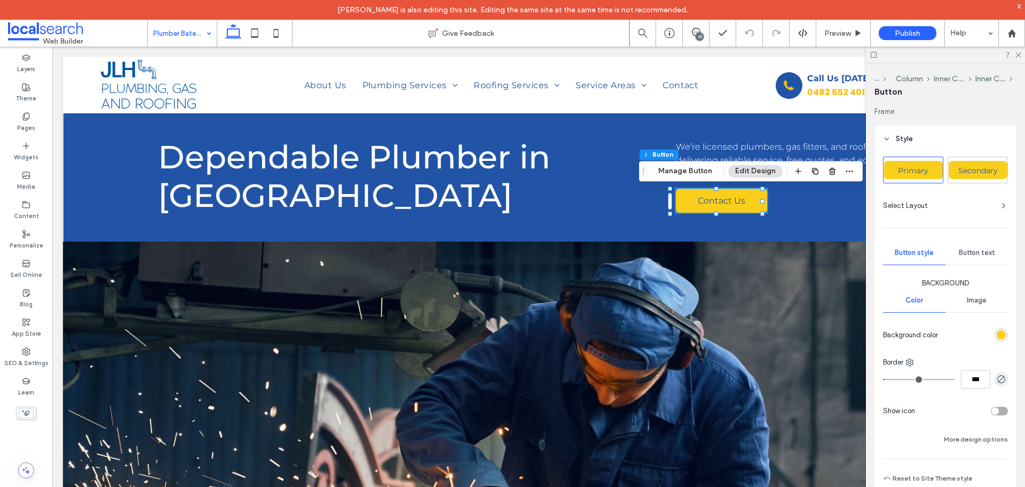
click at [957, 179] on div "Secondary" at bounding box center [978, 170] width 59 height 26
click at [958, 179] on div "Secondary" at bounding box center [978, 170] width 59 height 26
click at [956, 173] on div "Secondary" at bounding box center [978, 170] width 59 height 18
click at [969, 251] on span "Button text" at bounding box center [977, 252] width 36 height 9
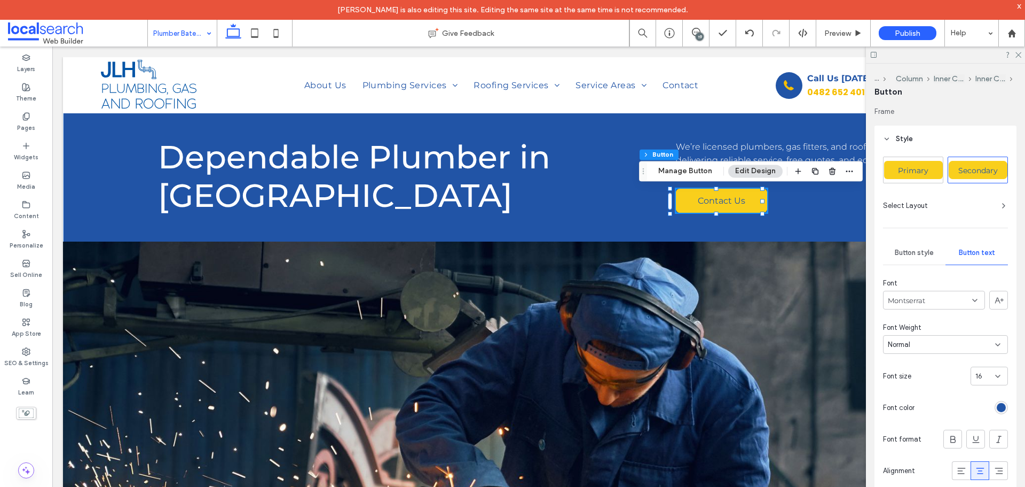
scroll to position [53, 0]
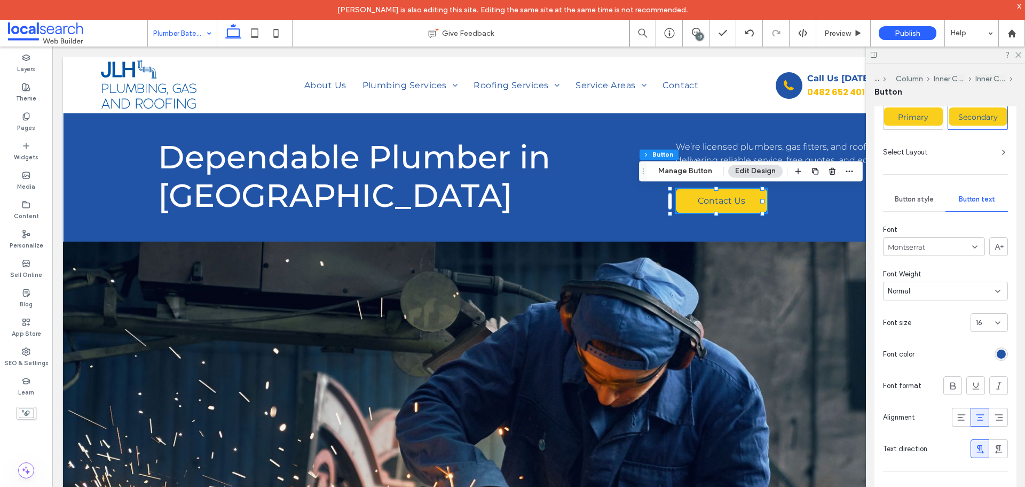
click at [914, 290] on div "Normal" at bounding box center [941, 291] width 107 height 11
click at [897, 384] on span "Medium" at bounding box center [900, 384] width 25 height 11
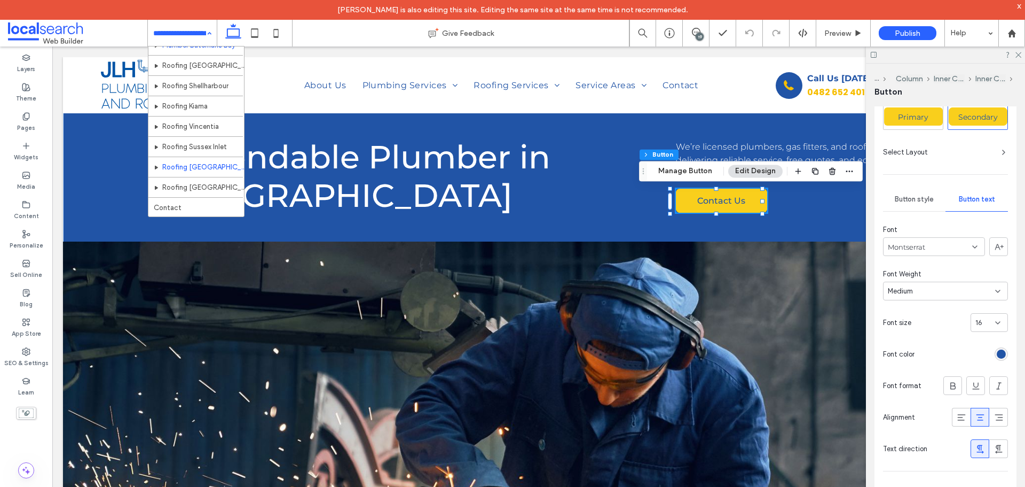
scroll to position [343, 0]
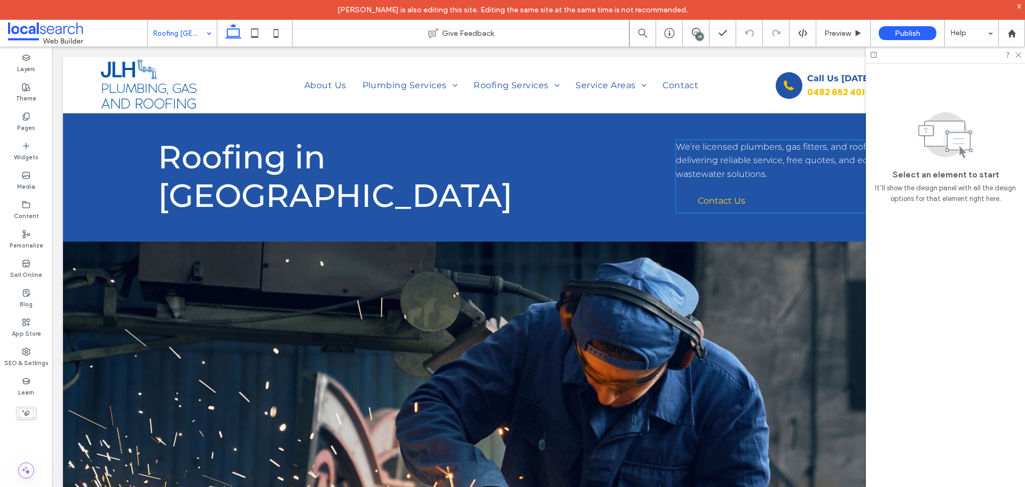
click at [719, 208] on link "Contact Us" at bounding box center [721, 201] width 91 height 24
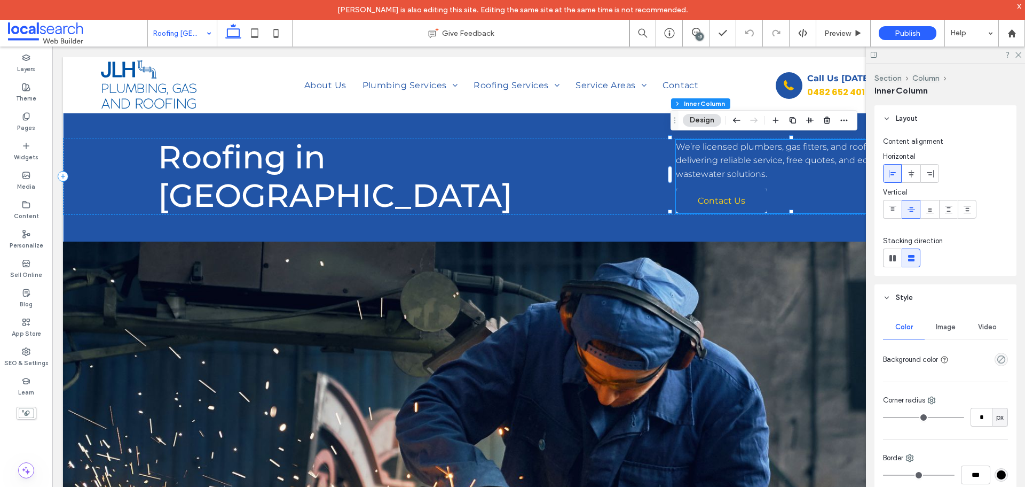
click at [719, 208] on link "Contact Us" at bounding box center [721, 201] width 91 height 24
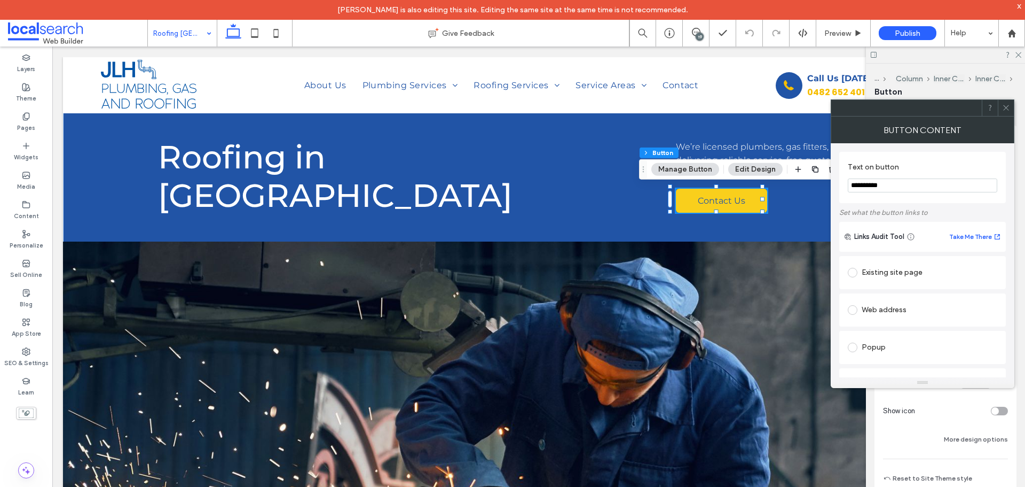
click at [1005, 107] on icon at bounding box center [1007, 108] width 8 height 8
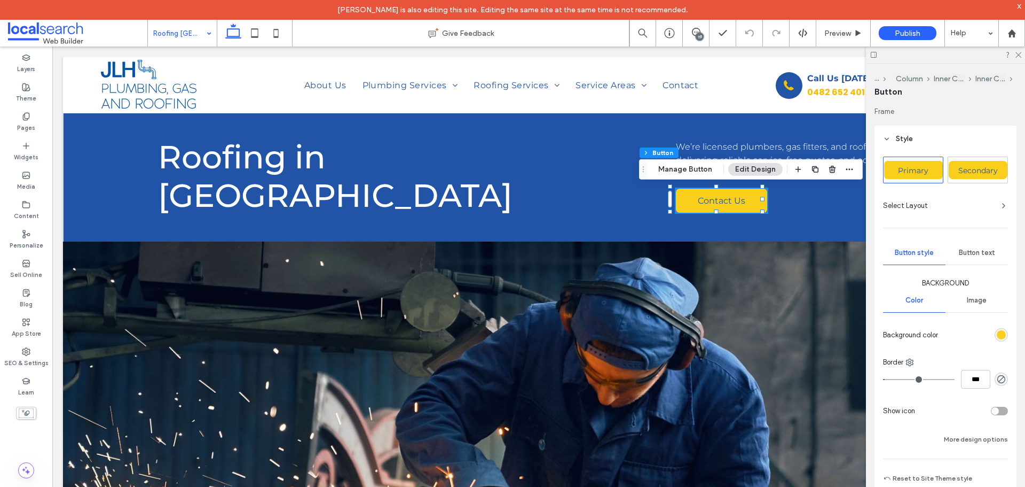
click at [974, 167] on span "Secondary" at bounding box center [979, 171] width 40 height 10
click at [962, 242] on div "Button text" at bounding box center [977, 253] width 62 height 24
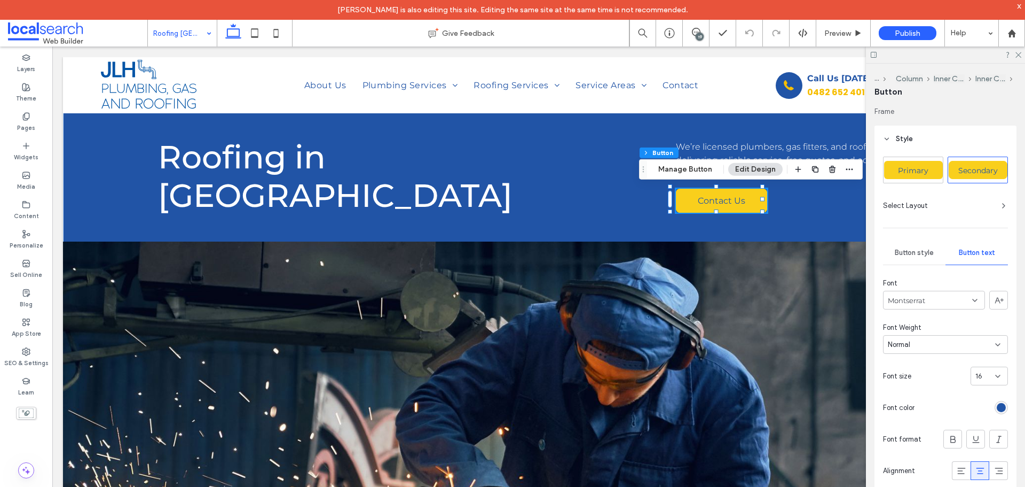
drag, startPoint x: 965, startPoint y: 345, endPoint x: 954, endPoint y: 349, distance: 10.8
click at [964, 345] on div "Normal" at bounding box center [941, 344] width 107 height 11
click at [909, 438] on span "Medium" at bounding box center [900, 438] width 25 height 11
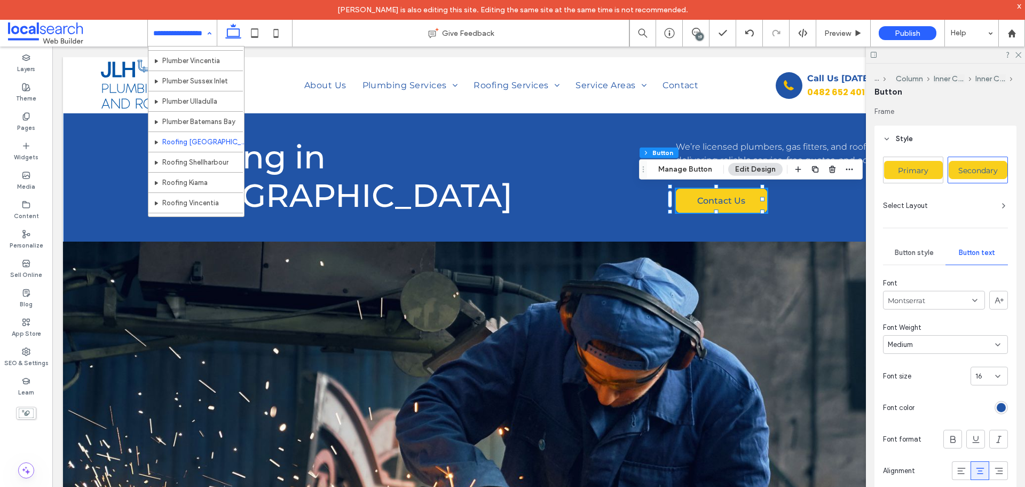
scroll to position [374, 0]
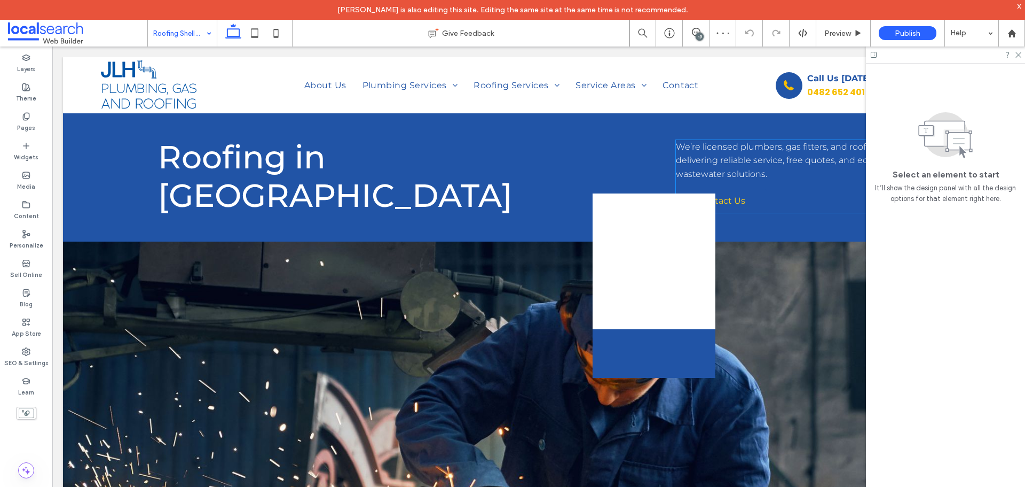
click at [704, 190] on link "Contact Us" at bounding box center [721, 201] width 91 height 24
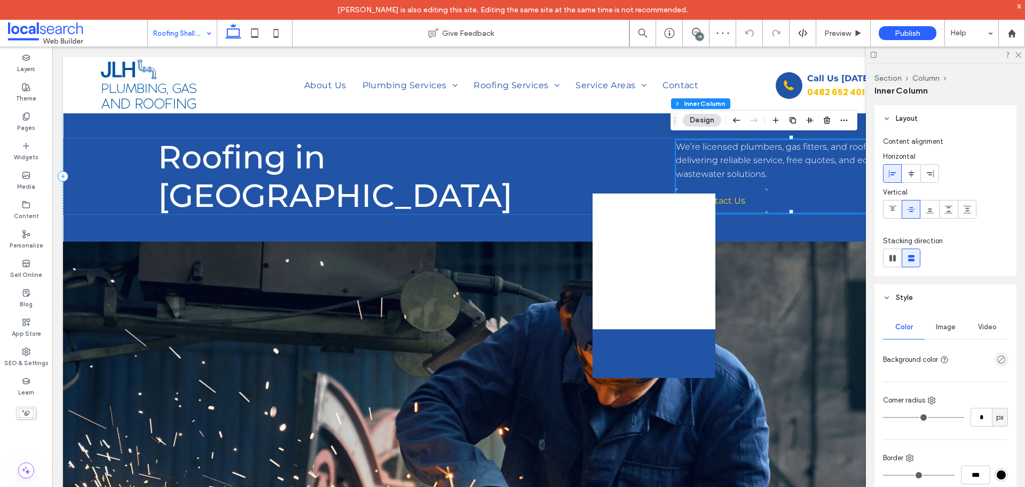
click at [704, 190] on link "Contact Us" at bounding box center [721, 201] width 91 height 24
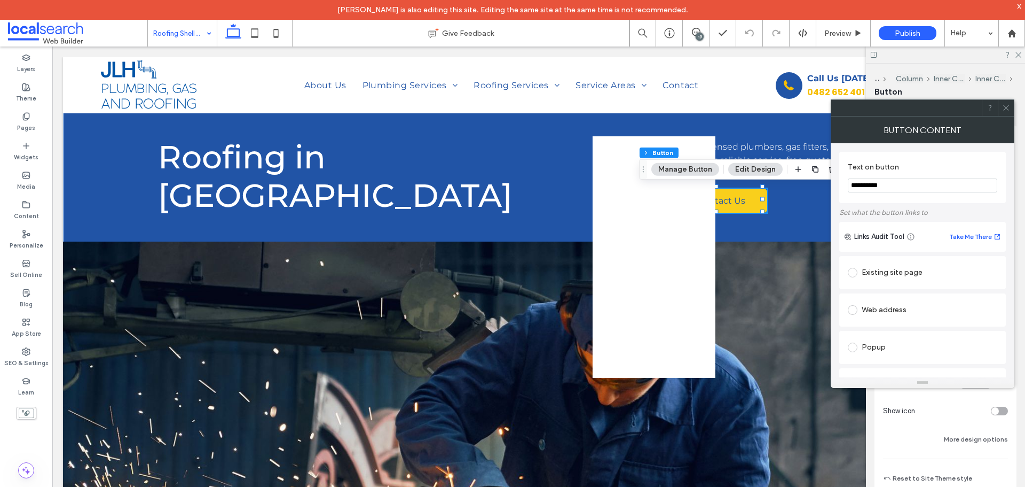
click at [1006, 107] on icon at bounding box center [1007, 108] width 8 height 8
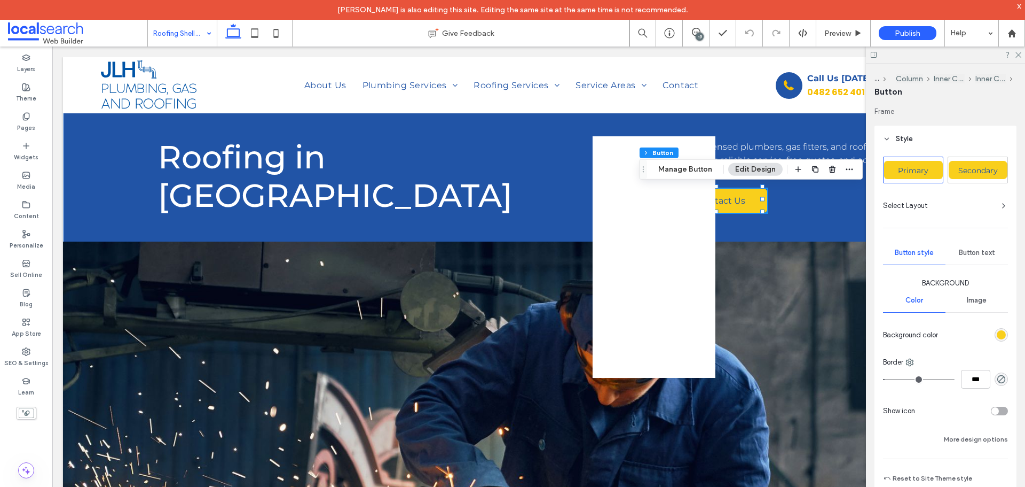
click at [976, 171] on span "Secondary" at bounding box center [979, 171] width 40 height 10
click at [973, 167] on span "Secondary" at bounding box center [979, 171] width 40 height 10
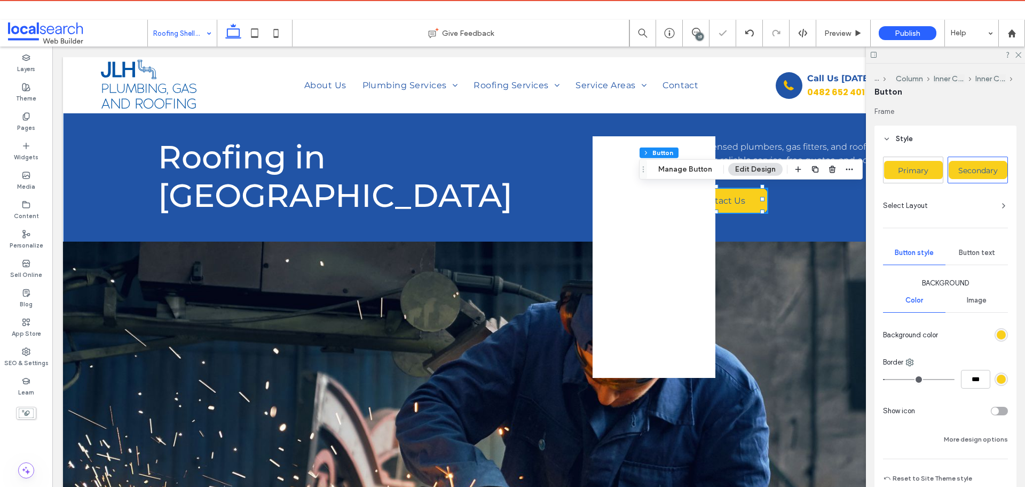
click at [974, 253] on span "Button text" at bounding box center [977, 252] width 36 height 9
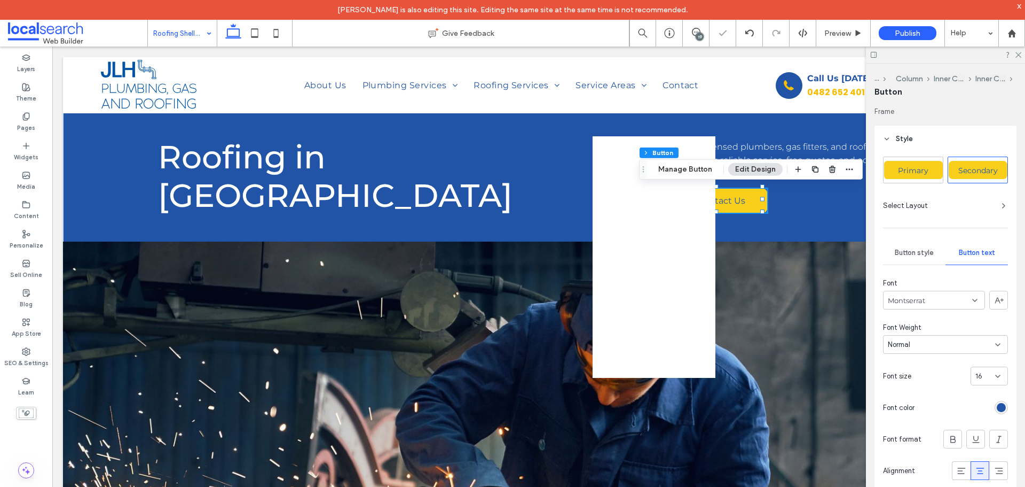
click at [939, 352] on div "Normal" at bounding box center [945, 344] width 125 height 19
click at [902, 435] on span "Medium" at bounding box center [900, 438] width 25 height 11
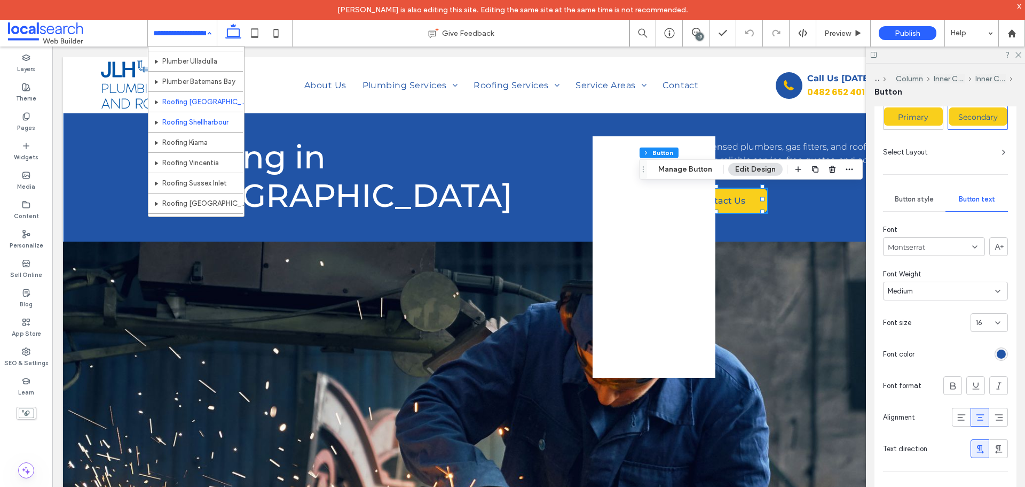
scroll to position [343, 0]
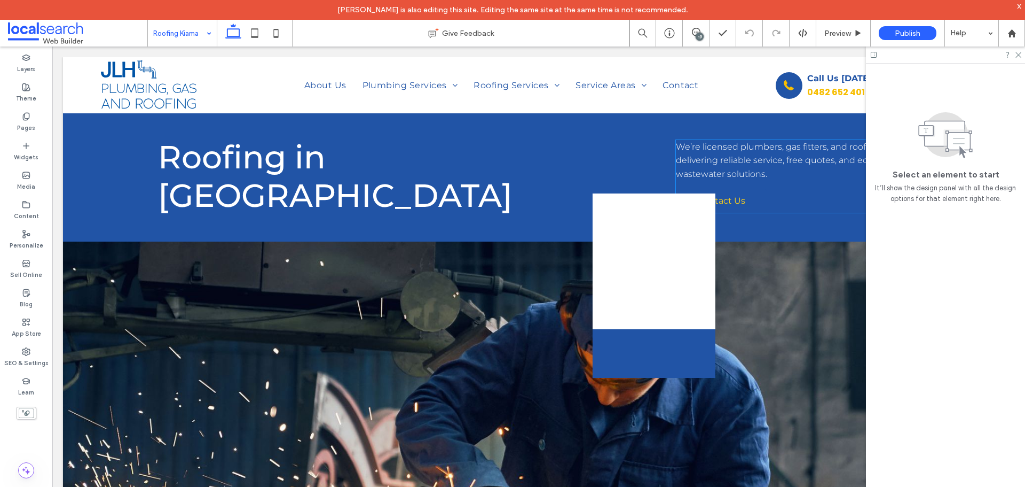
click at [690, 201] on link "Contact Us" at bounding box center [721, 201] width 91 height 24
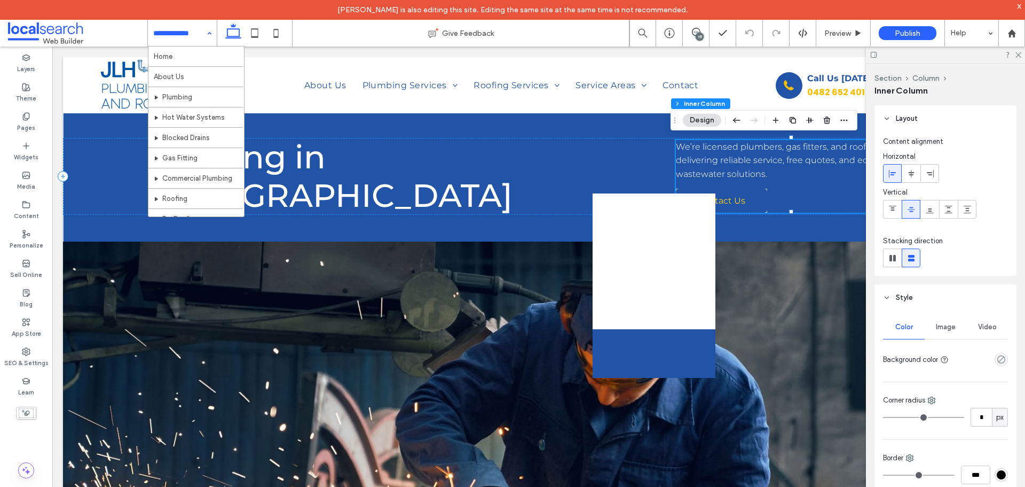
click at [690, 201] on link "Contact Us" at bounding box center [721, 201] width 91 height 24
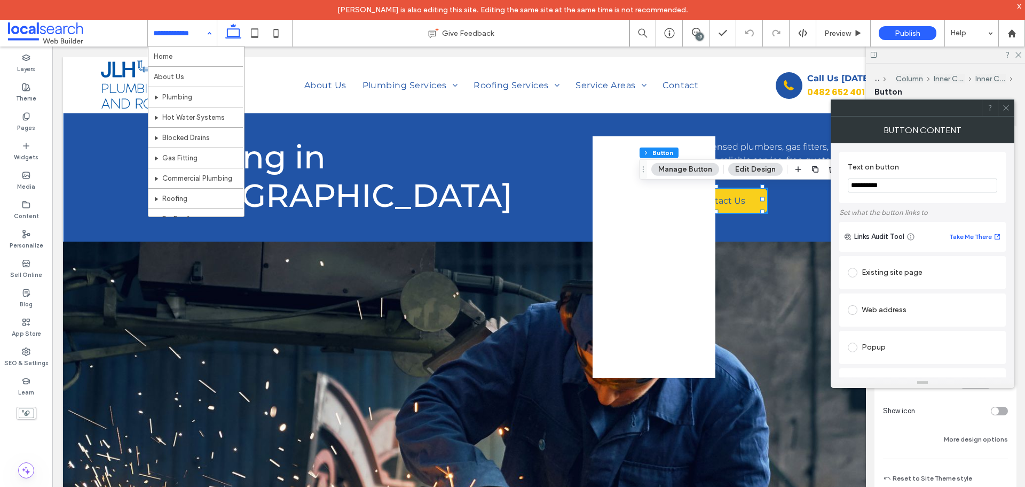
click at [1006, 104] on icon at bounding box center [1007, 108] width 8 height 8
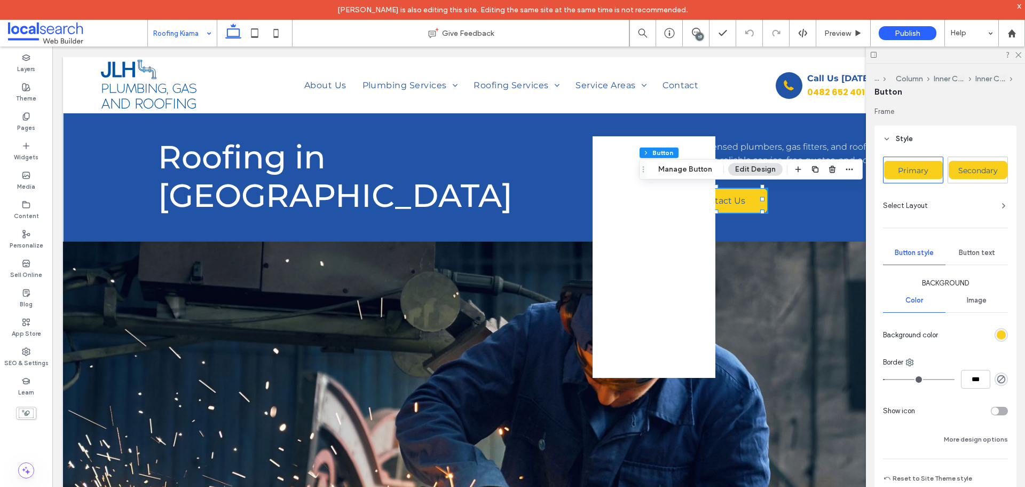
click at [976, 162] on div "Secondary" at bounding box center [978, 170] width 59 height 18
click at [977, 256] on span "Button text" at bounding box center [977, 252] width 36 height 9
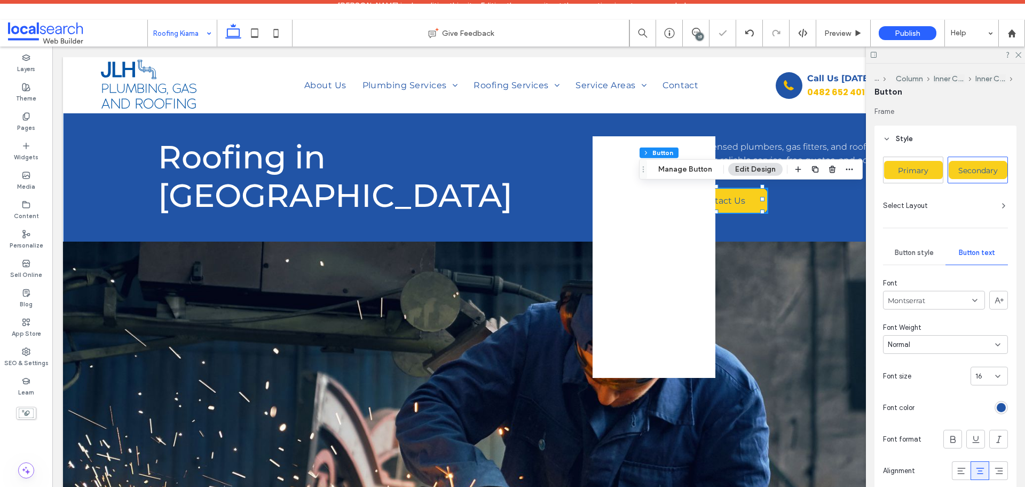
click at [920, 348] on div "Normal" at bounding box center [941, 344] width 107 height 11
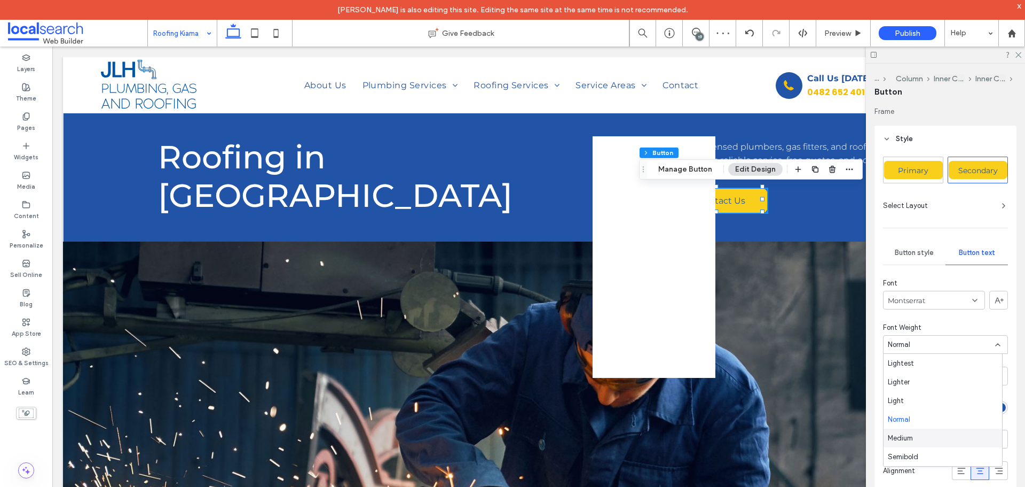
click at [895, 439] on span "Medium" at bounding box center [900, 438] width 25 height 11
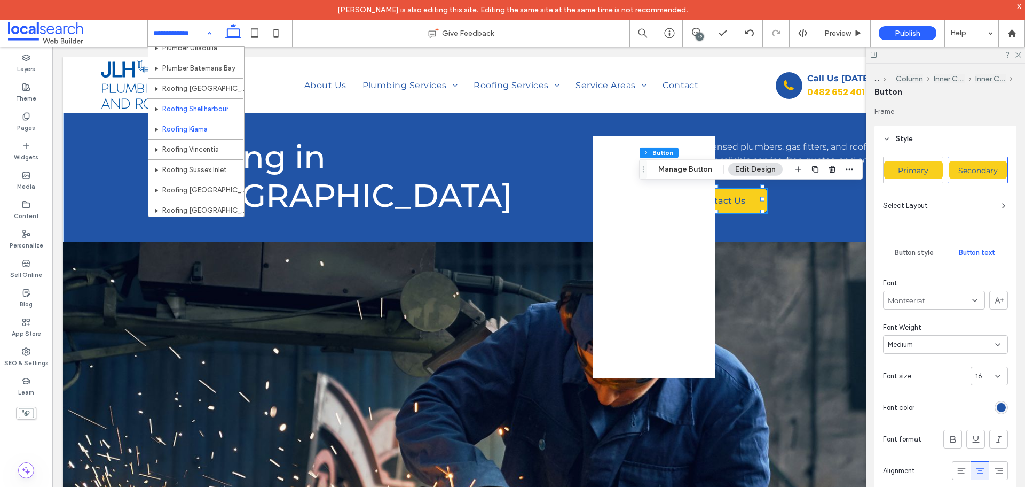
scroll to position [397, 0]
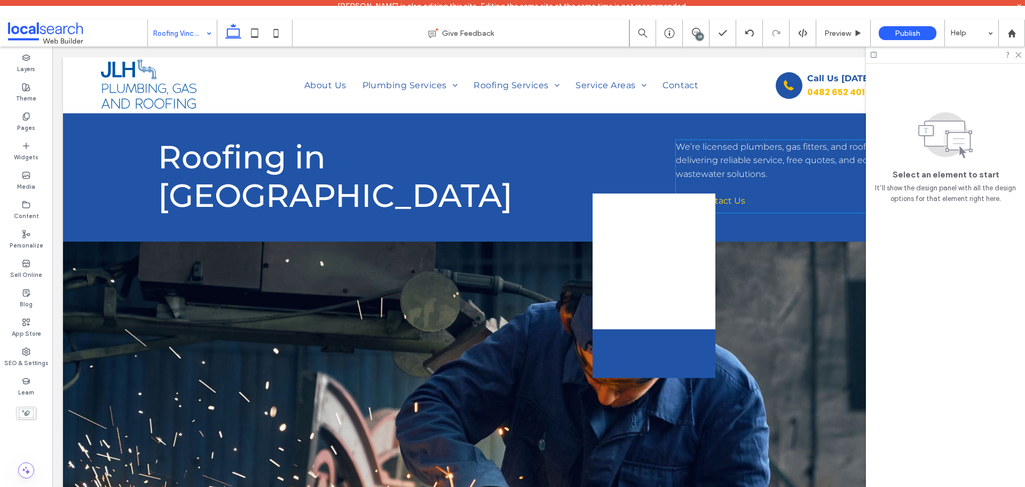
click at [714, 191] on link "Contact Us" at bounding box center [721, 201] width 91 height 24
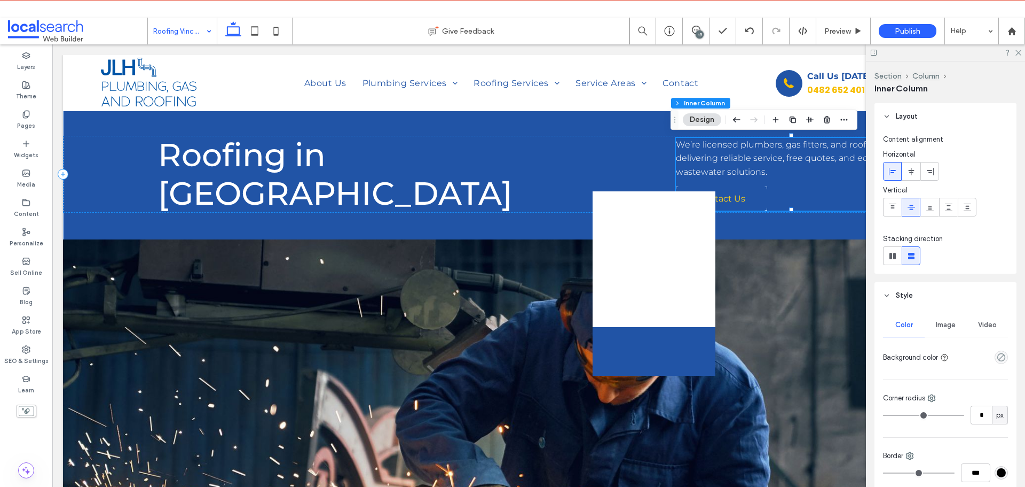
click at [714, 191] on link "Contact Us" at bounding box center [721, 198] width 91 height 24
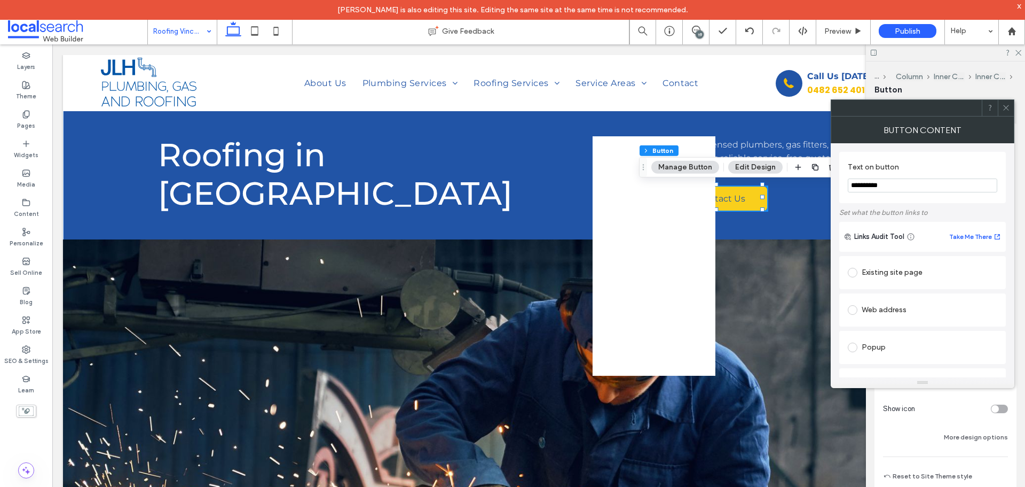
click at [1011, 111] on div at bounding box center [1006, 108] width 16 height 16
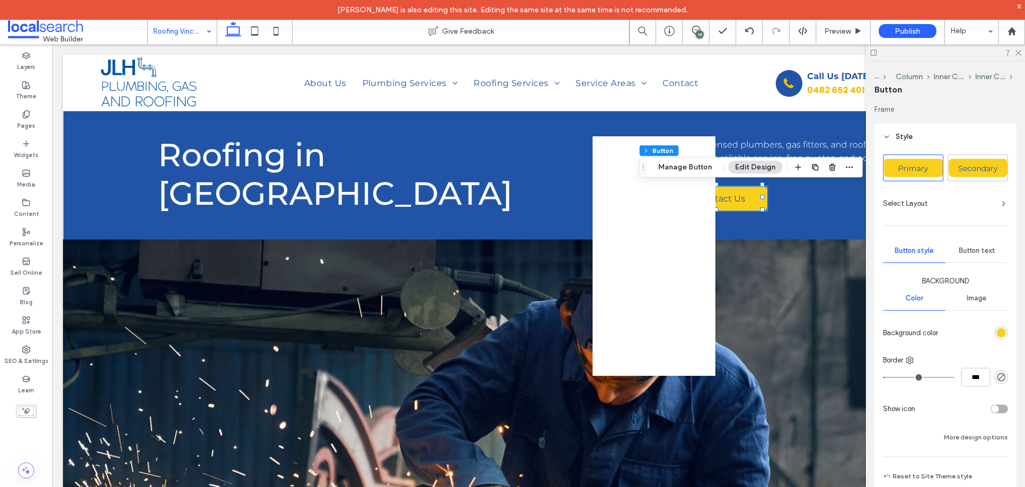
click at [983, 171] on span "Secondary" at bounding box center [979, 168] width 40 height 10
click at [982, 169] on span "Secondary" at bounding box center [979, 168] width 40 height 10
click at [962, 252] on span "Button text" at bounding box center [977, 250] width 36 height 9
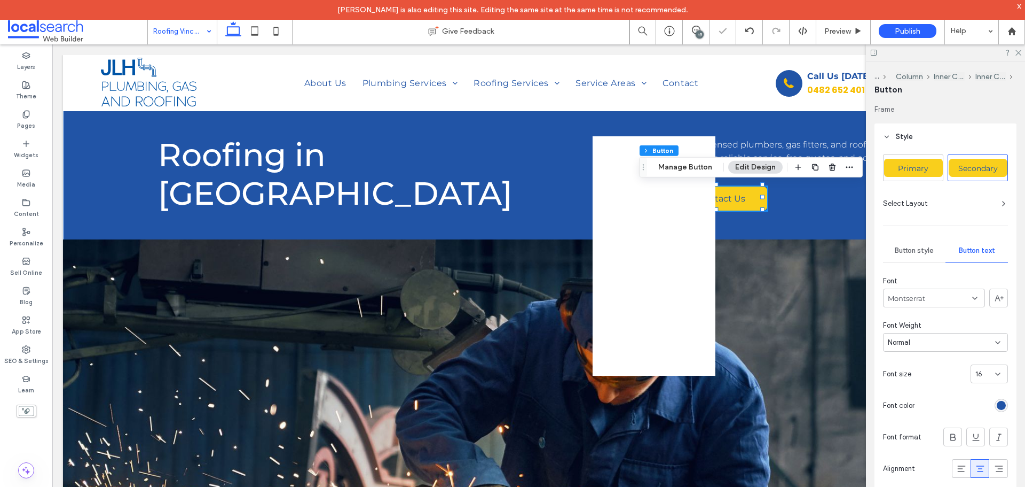
click at [918, 344] on div "Normal" at bounding box center [941, 342] width 107 height 11
click at [900, 436] on span "Medium" at bounding box center [900, 435] width 25 height 11
click at [1017, 53] on icon at bounding box center [1018, 52] width 7 height 7
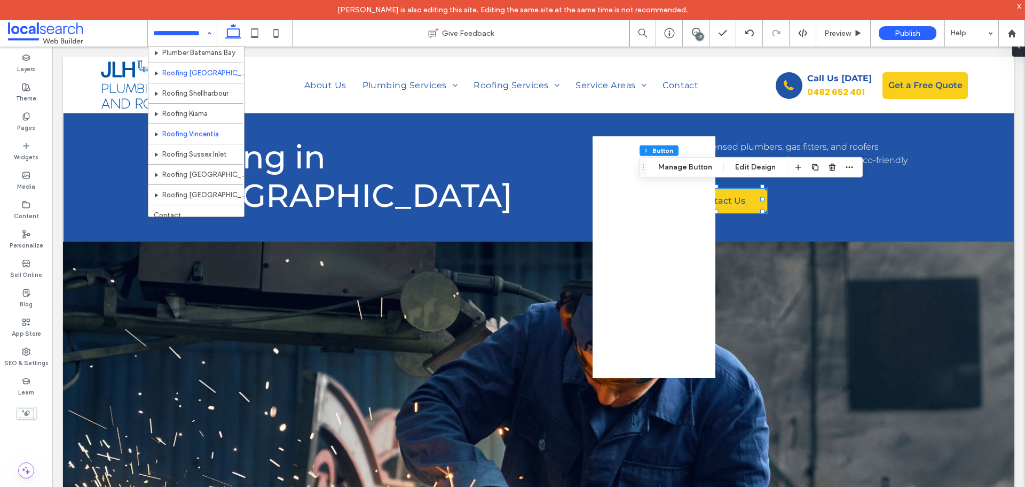
scroll to position [397, 0]
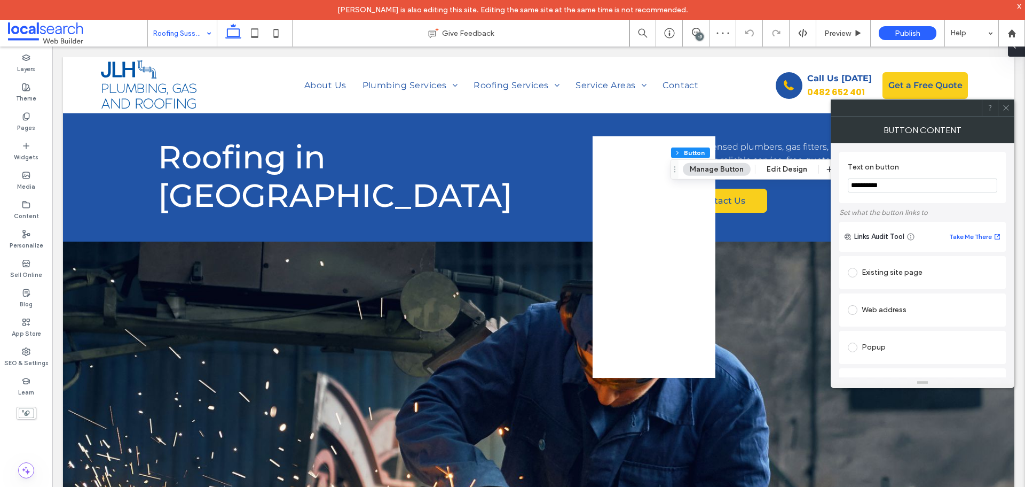
click at [1015, 53] on span at bounding box center [1015, 45] width 9 height 21
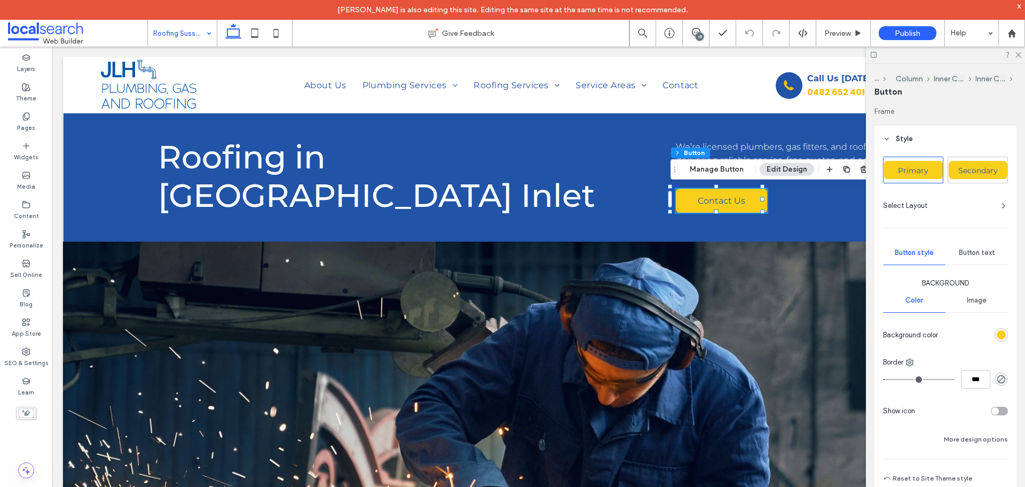
click at [969, 167] on span "Secondary" at bounding box center [979, 171] width 40 height 10
click at [968, 178] on div "Secondary" at bounding box center [978, 170] width 59 height 18
click at [973, 177] on div "Secondary" at bounding box center [978, 170] width 59 height 18
click at [969, 252] on span "Button text" at bounding box center [977, 252] width 36 height 9
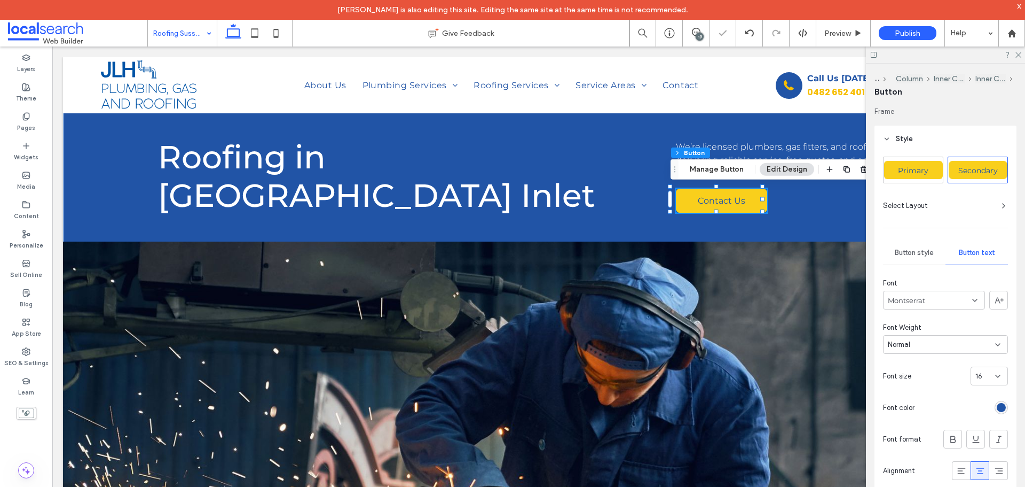
drag, startPoint x: 936, startPoint y: 342, endPoint x: 930, endPoint y: 351, distance: 11.0
click at [936, 342] on div "Normal" at bounding box center [941, 344] width 107 height 11
click at [904, 440] on span "Medium" at bounding box center [900, 438] width 25 height 11
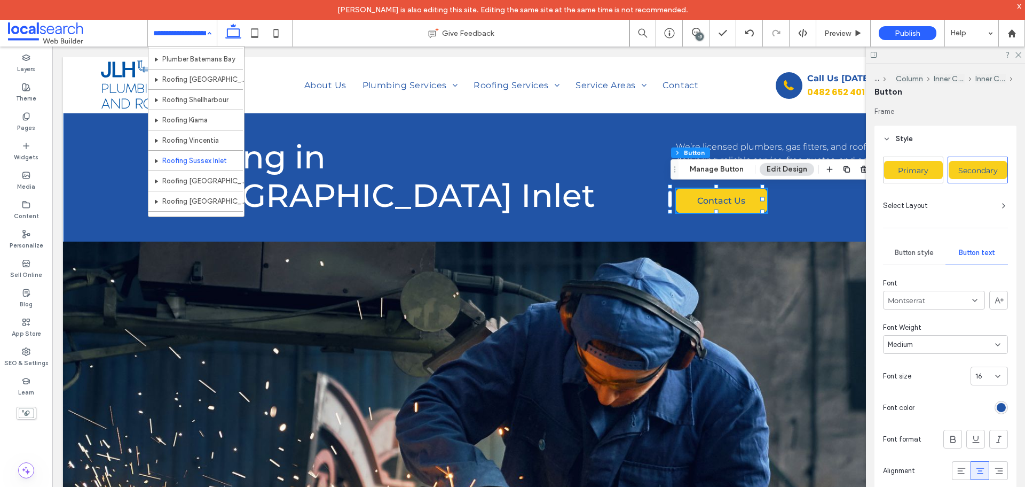
scroll to position [397, 0]
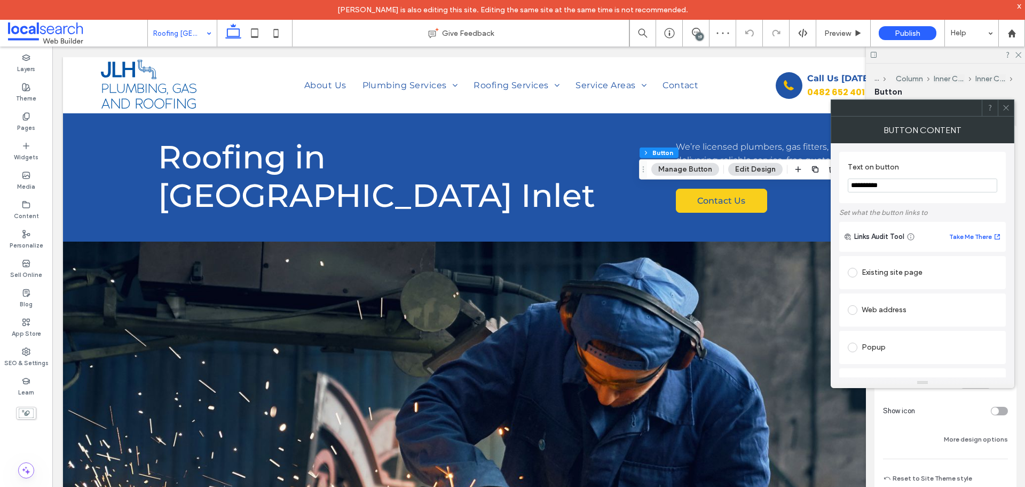
click at [1008, 107] on icon at bounding box center [1007, 108] width 8 height 8
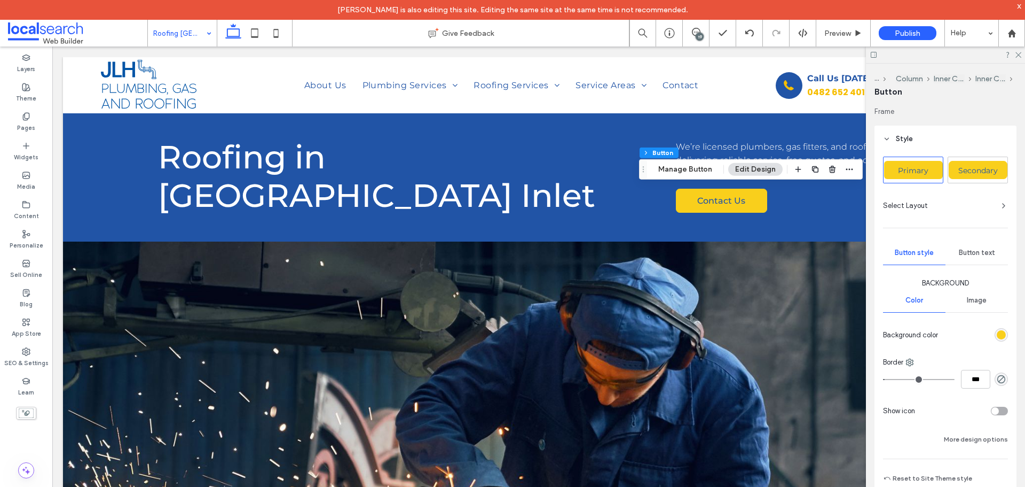
click at [976, 174] on span "Secondary" at bounding box center [979, 171] width 40 height 10
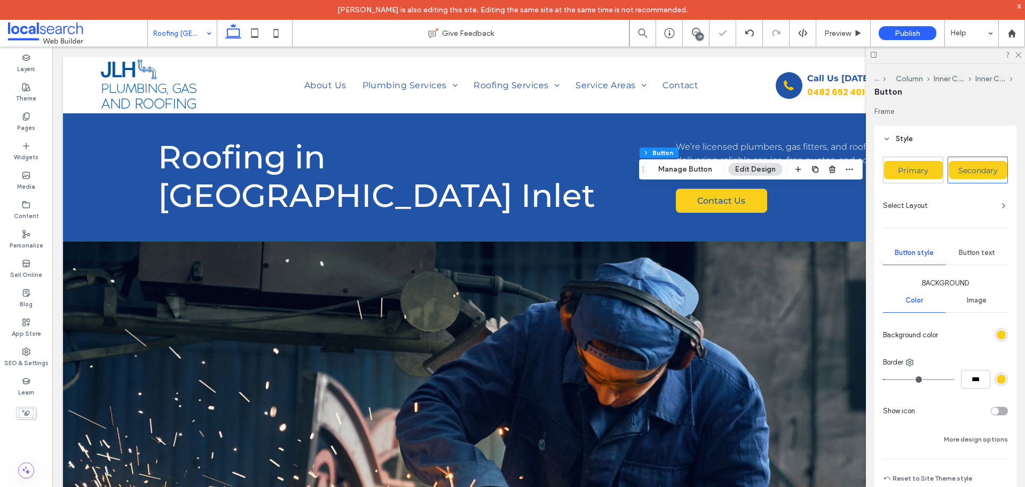
click at [979, 252] on span "Button text" at bounding box center [977, 252] width 36 height 9
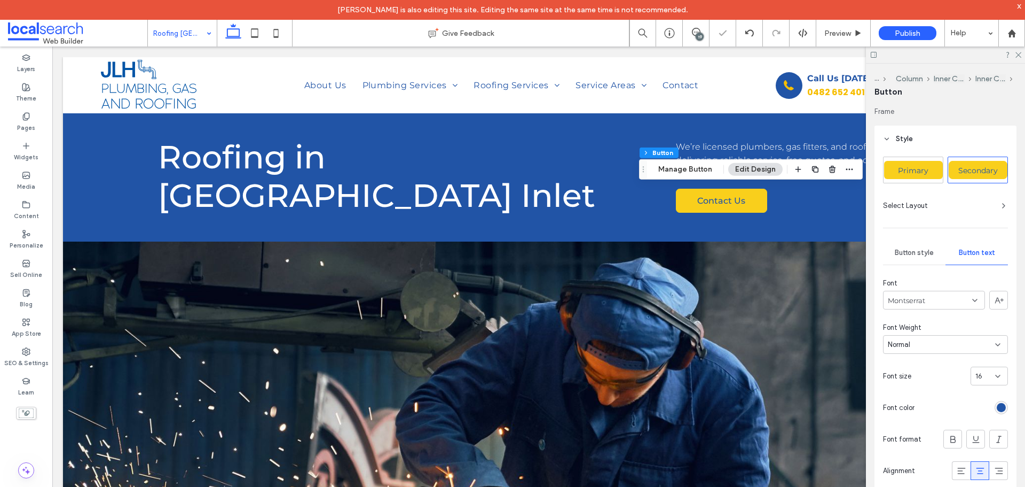
click at [947, 350] on div "Normal" at bounding box center [945, 344] width 125 height 19
click at [892, 438] on span "Medium" at bounding box center [900, 438] width 25 height 11
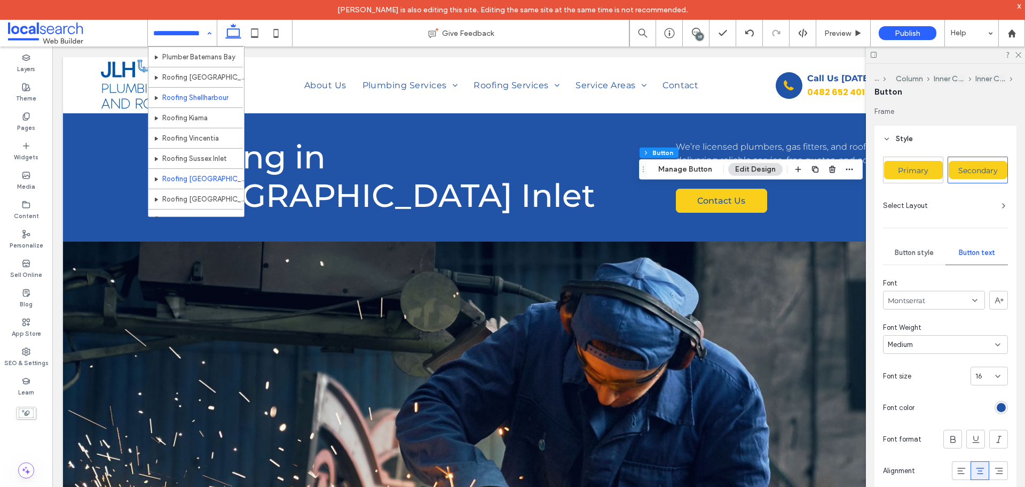
scroll to position [397, 0]
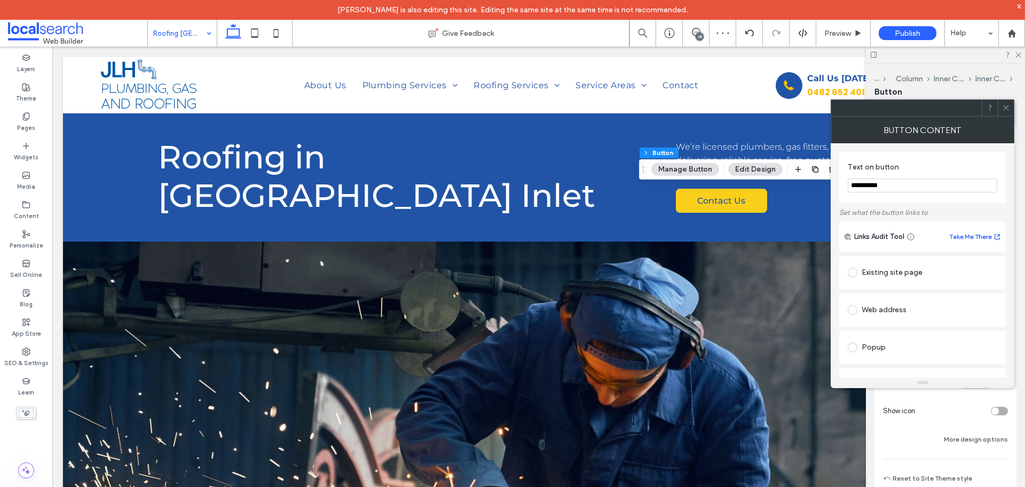
click at [1005, 107] on icon at bounding box center [1007, 108] width 8 height 8
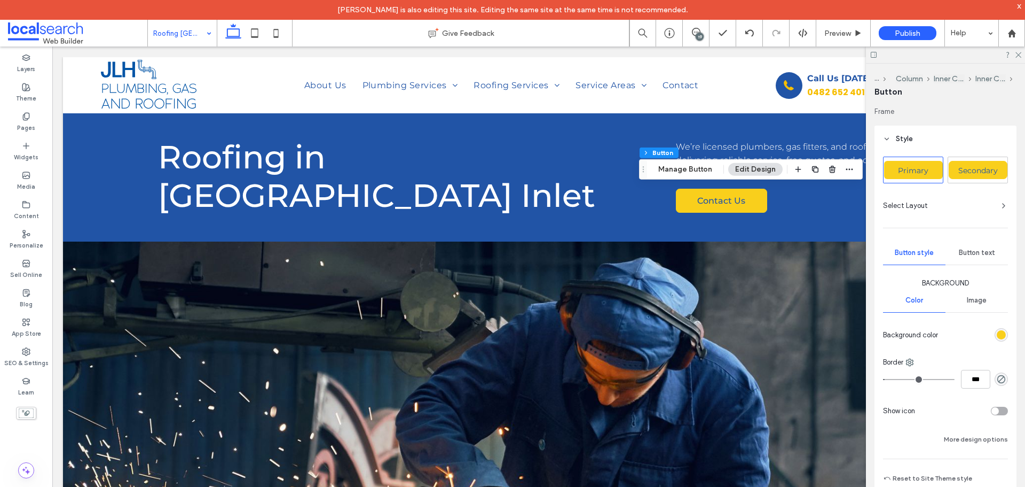
click at [975, 169] on span "Secondary" at bounding box center [979, 171] width 40 height 10
click at [972, 255] on span "Button text" at bounding box center [977, 252] width 36 height 9
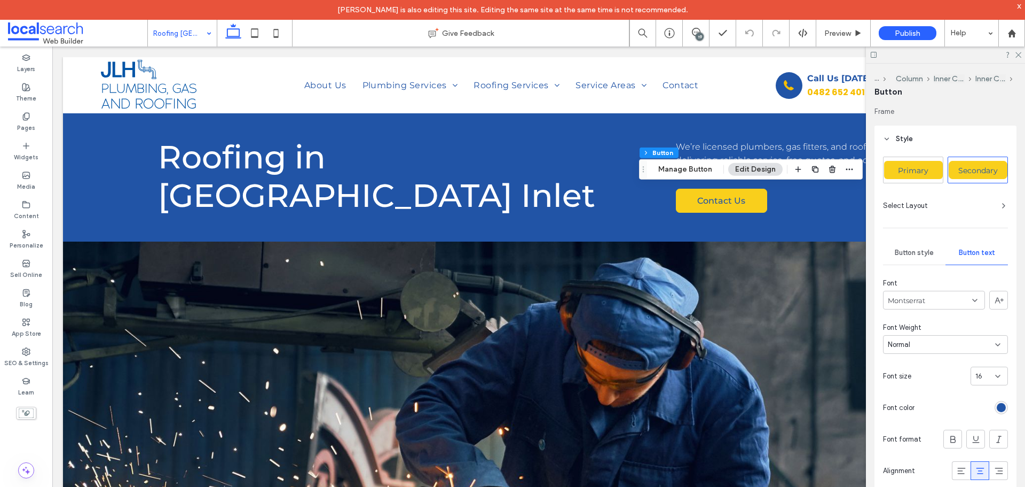
click at [926, 335] on div "Normal" at bounding box center [945, 344] width 125 height 19
click at [910, 435] on span "Medium" at bounding box center [900, 438] width 25 height 11
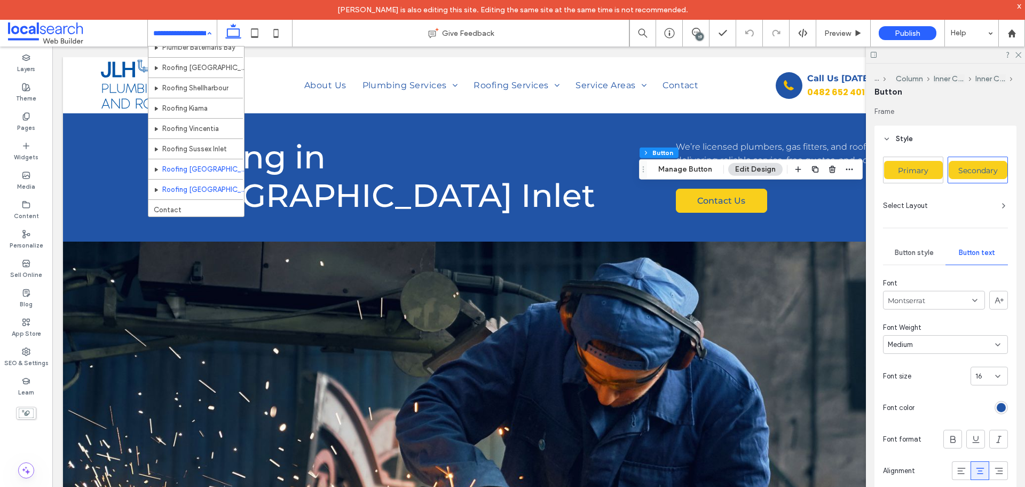
scroll to position [397, 0]
